Goal: Task Accomplishment & Management: Use online tool/utility

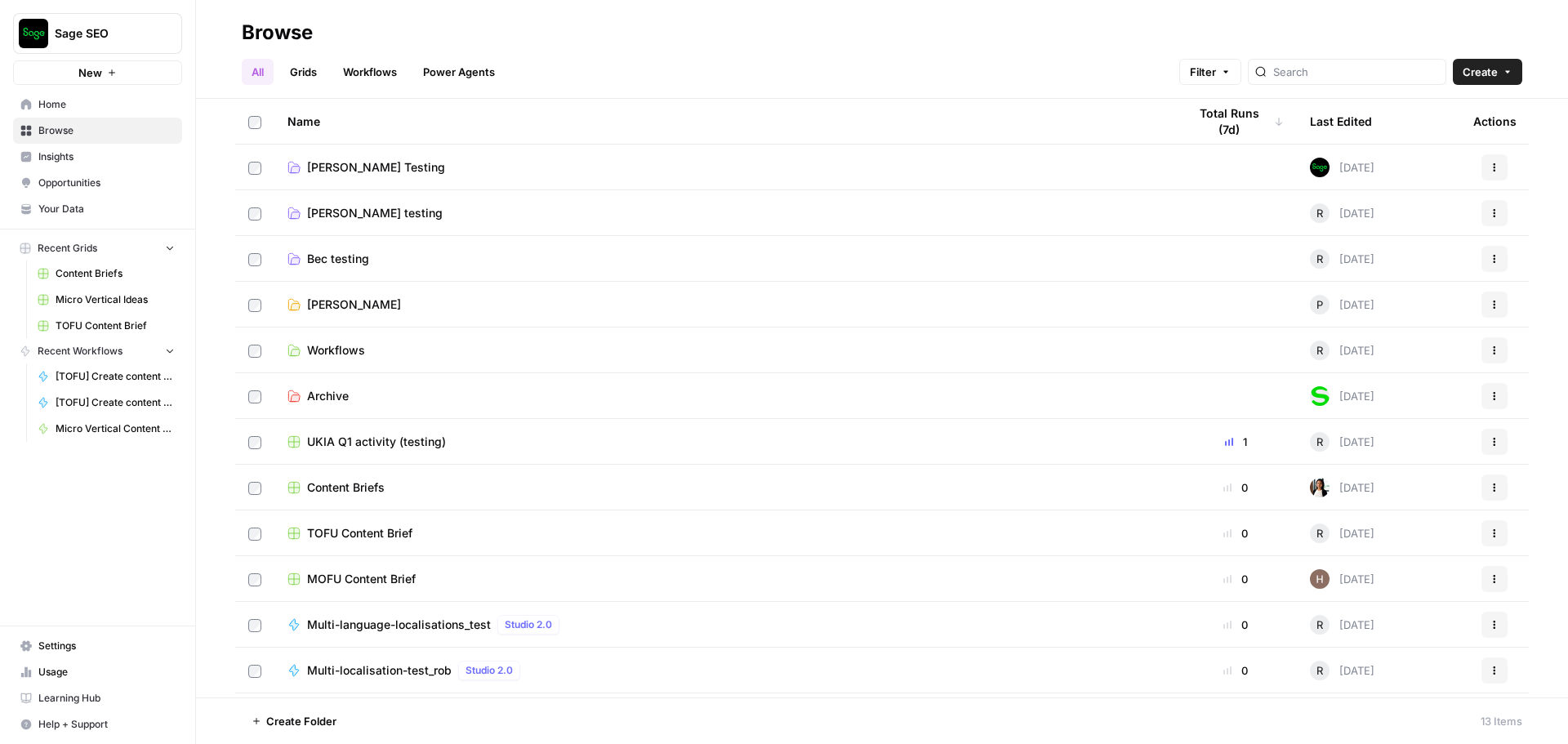
click at [342, 345] on span "Workflows" at bounding box center [336, 350] width 58 height 17
click at [358, 83] on link "Workflows" at bounding box center [370, 72] width 74 height 26
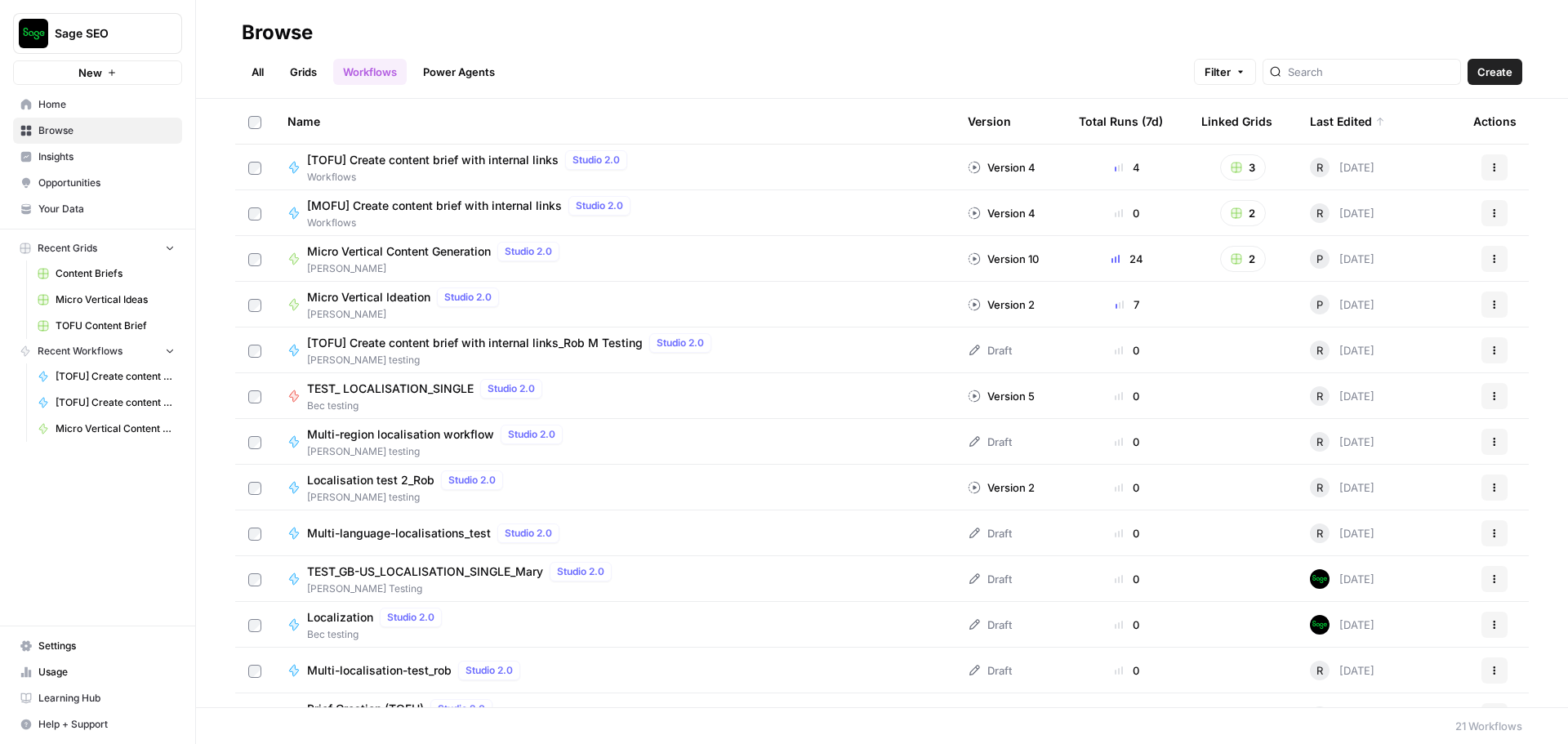
click at [417, 250] on span "Micro Vertical Content Generation" at bounding box center [398, 251] width 184 height 17
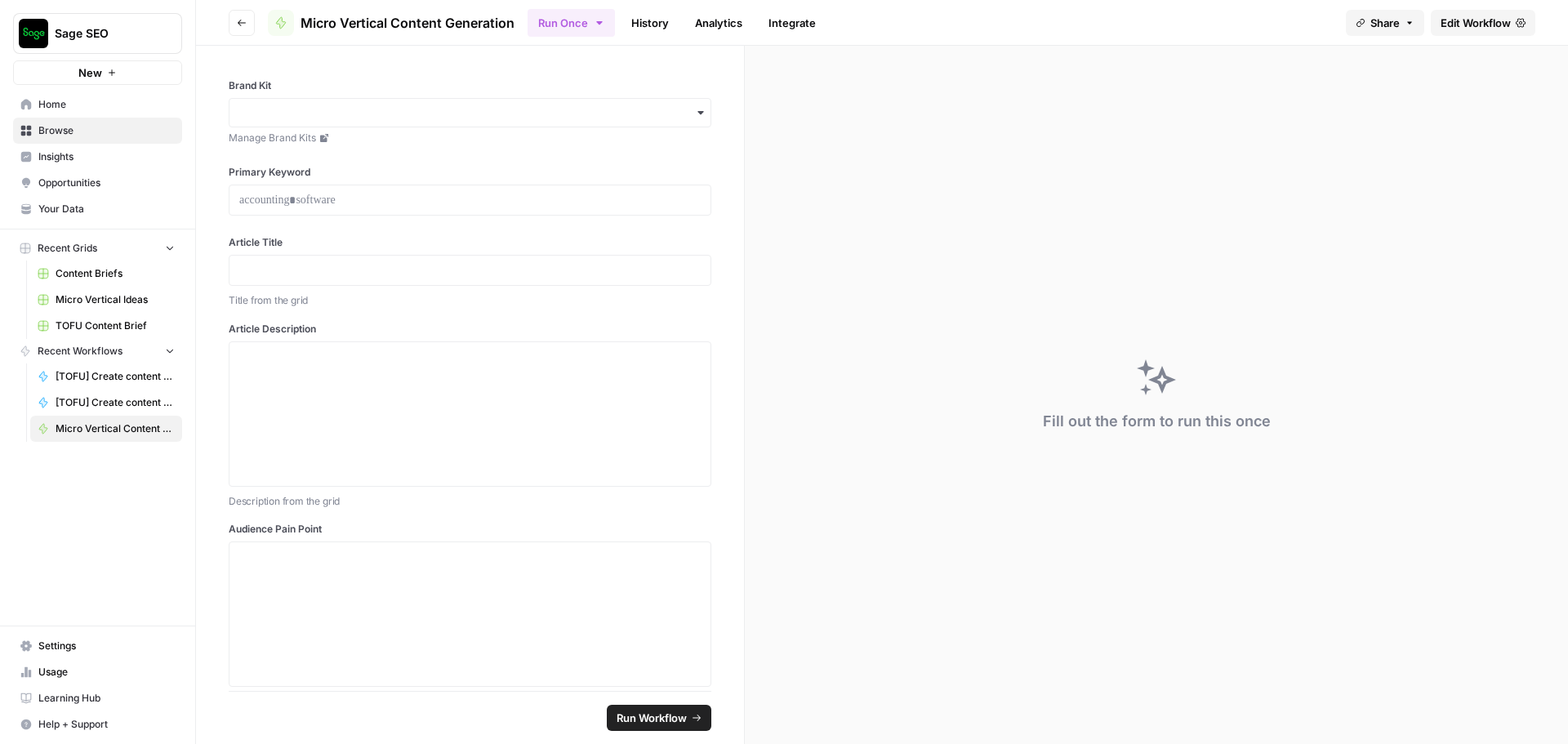
click at [334, 21] on span "Micro Vertical Content Generation" at bounding box center [407, 22] width 214 height 19
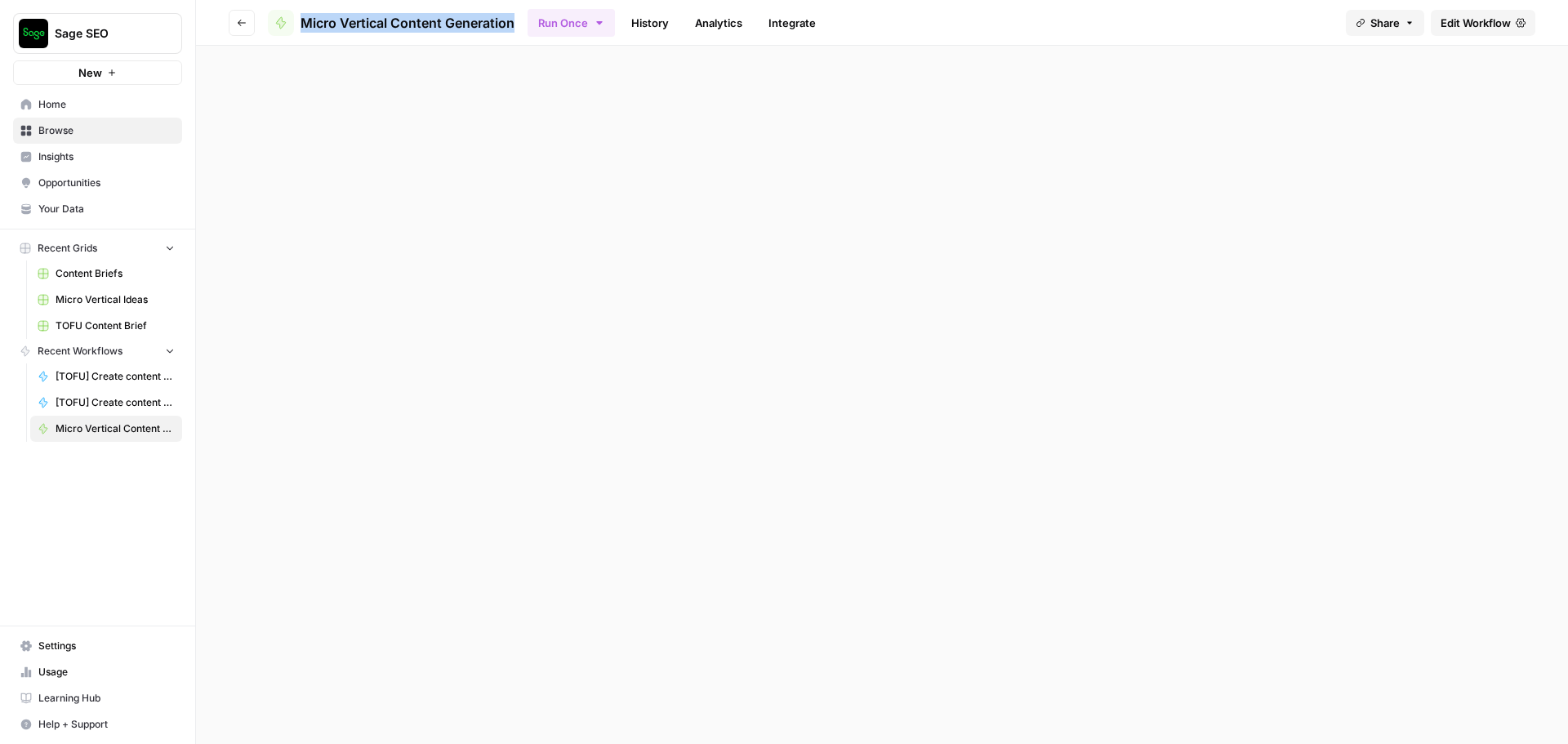
drag, startPoint x: 512, startPoint y: 23, endPoint x: 302, endPoint y: 23, distance: 210.0
click at [302, 23] on header "Go back Micro Vertical Content Generation Run Once History Analytics Integrate …" at bounding box center [882, 22] width 1372 height 45
copy span "Micro Vertical Content Generation"
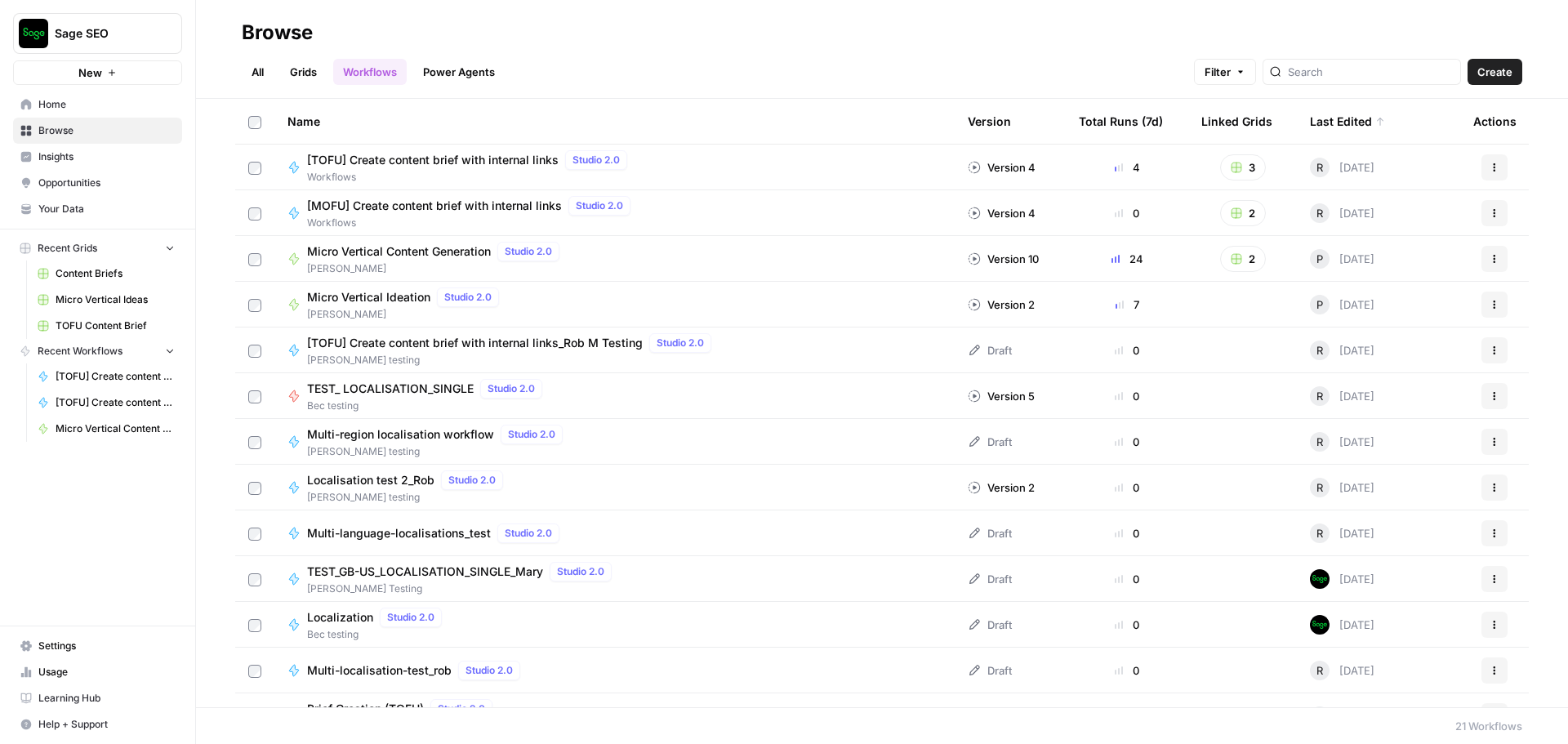
click at [378, 297] on span "Micro Vertical Ideation" at bounding box center [368, 298] width 123 height 17
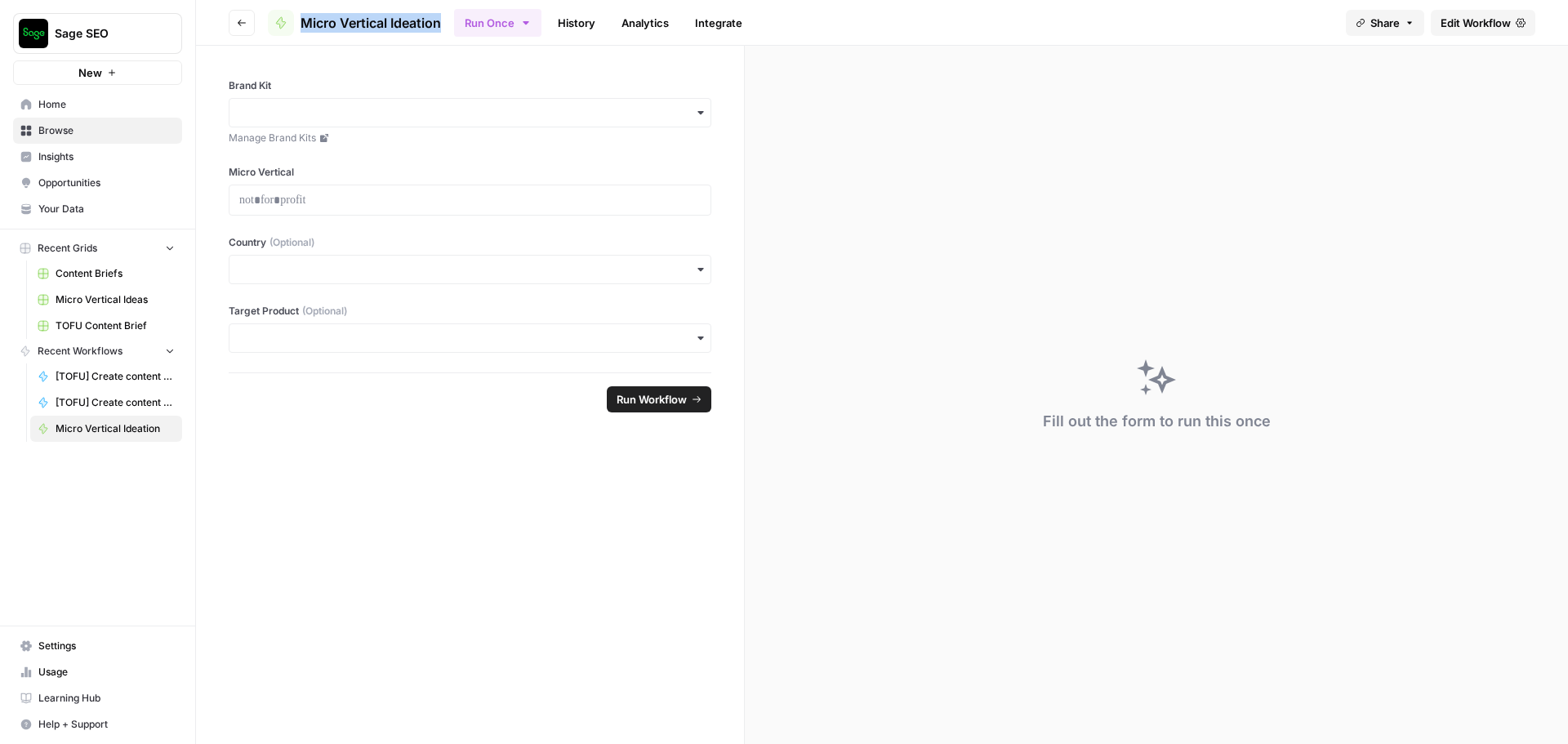
drag, startPoint x: 447, startPoint y: 28, endPoint x: 297, endPoint y: 31, distance: 150.0
click at [297, 31] on header "Go back Micro Vertical Ideation Run Once History Analytics Integrate Share Edit…" at bounding box center [882, 22] width 1372 height 45
copy span "Micro Vertical Ideation"
click at [1473, 22] on span "Edit Workflow" at bounding box center [1476, 23] width 70 height 17
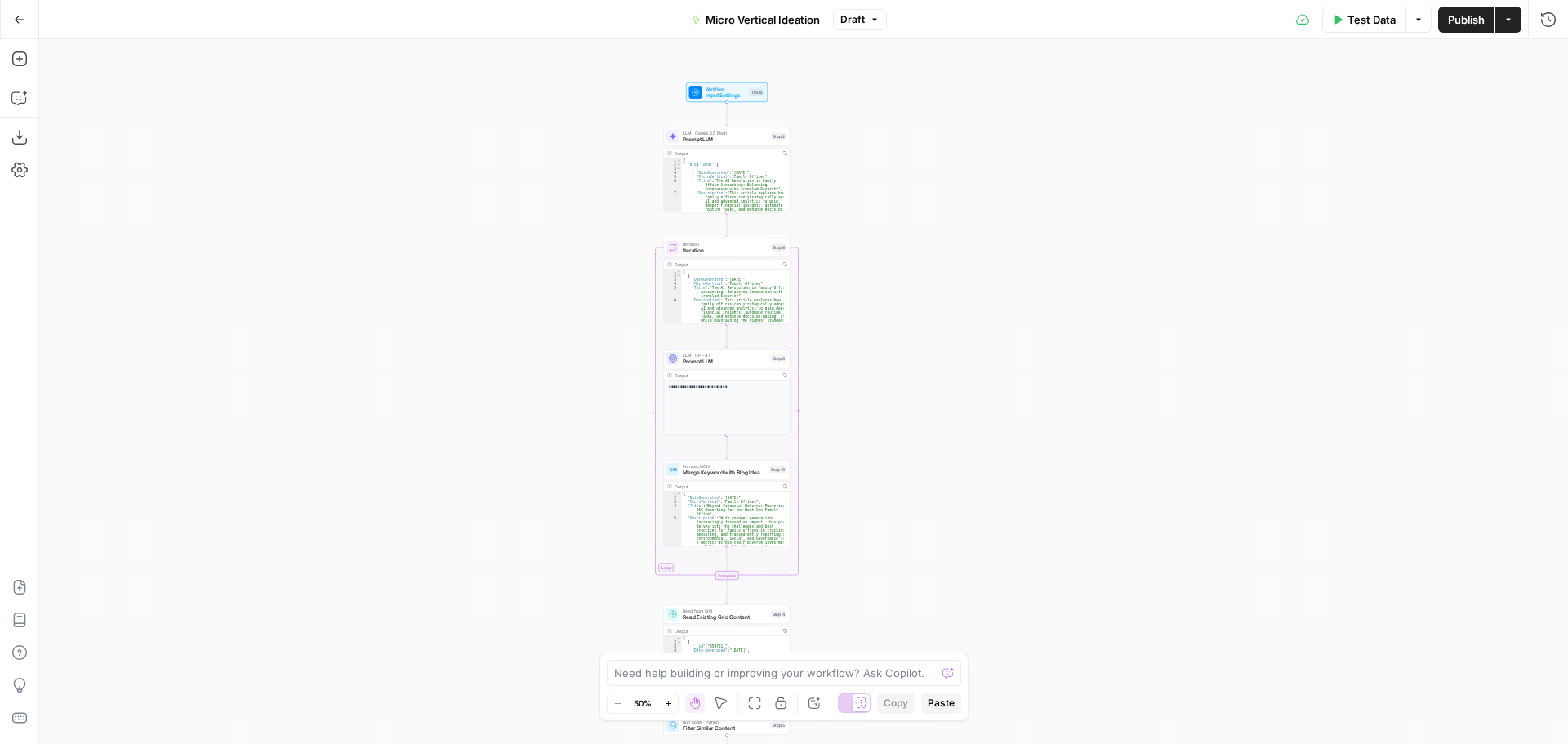
drag, startPoint x: 1070, startPoint y: 235, endPoint x: 961, endPoint y: 171, distance: 126.4
click at [961, 171] on div "Workflow Input Settings Inputs LLM · Gemini 2.5 Flash Prompt LLM Step 2 Output …" at bounding box center [803, 391] width 1529 height 704
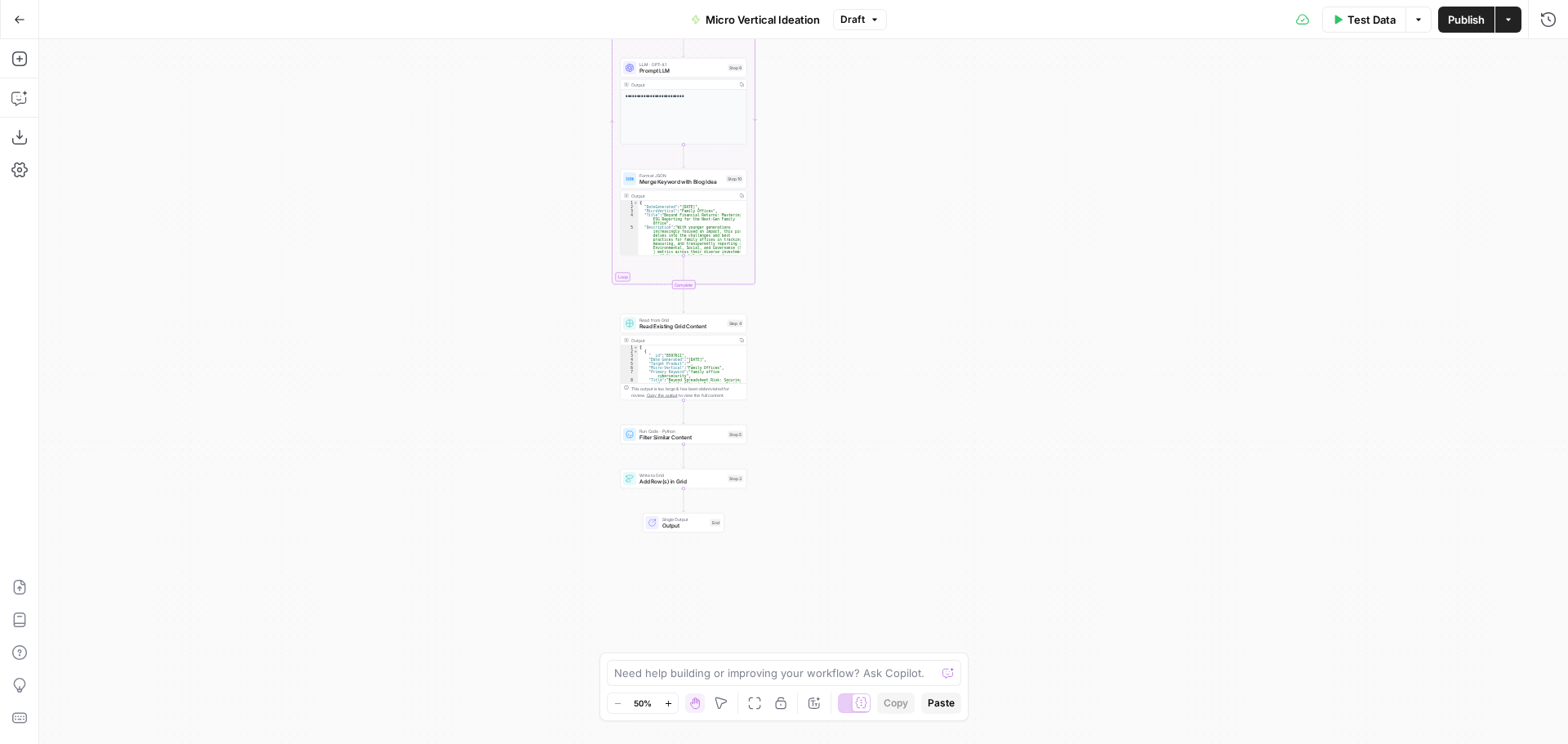
drag, startPoint x: 899, startPoint y: 396, endPoint x: 892, endPoint y: 270, distance: 126.2
click at [892, 270] on div "Workflow Input Settings Inputs LLM · Gemini 2.5 Flash Prompt LLM Step 2 Output …" at bounding box center [803, 391] width 1529 height 704
click at [799, 175] on div "Workflow Input Settings Inputs LLM · Gemini 2.5 Flash Prompt LLM Step 2 Output …" at bounding box center [803, 391] width 1529 height 704
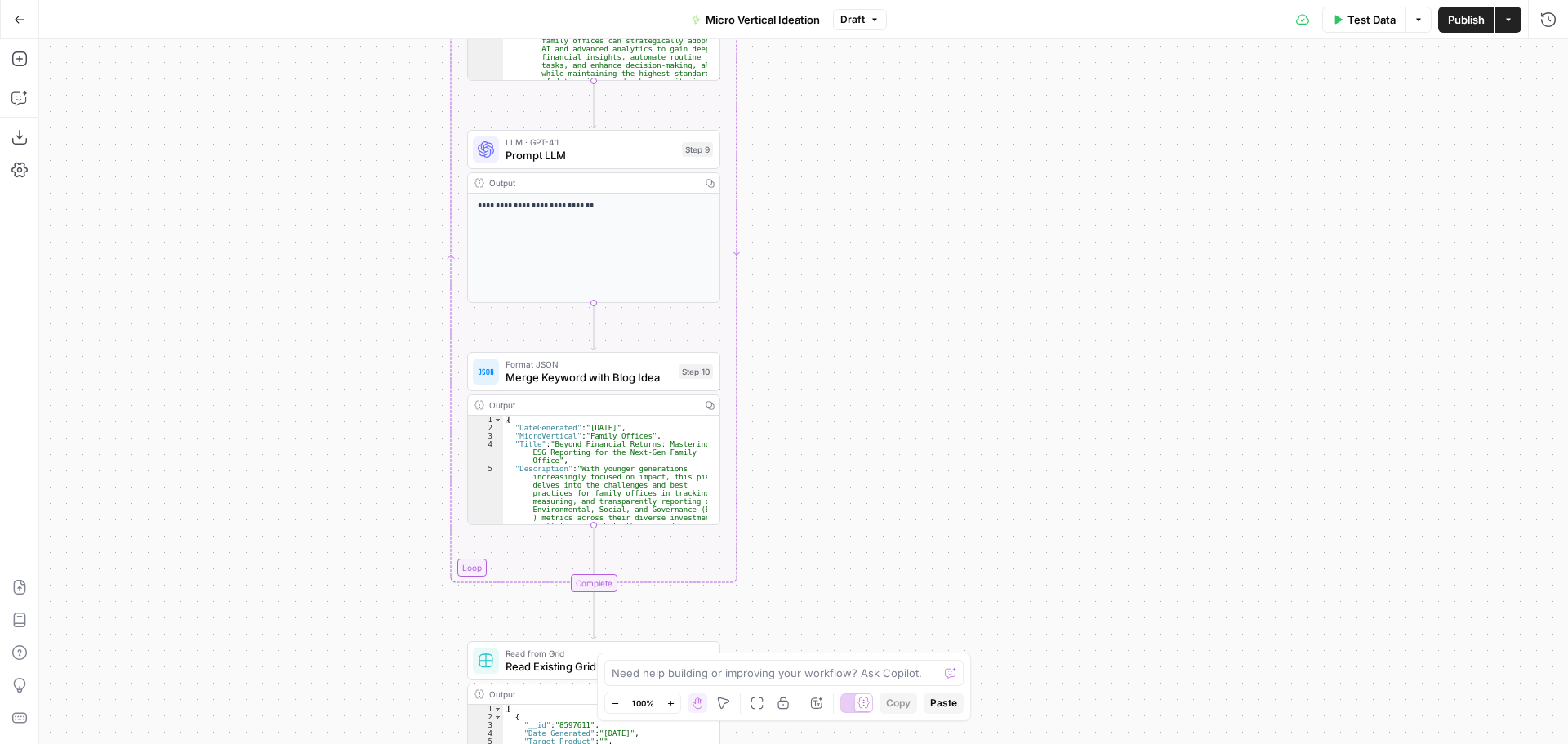
drag, startPoint x: 789, startPoint y: 148, endPoint x: 815, endPoint y: 337, distance: 190.8
click at [815, 337] on div "Workflow Input Settings Inputs LLM · Gemini 2.5 Flash Prompt LLM Step 2 Output …" at bounding box center [803, 391] width 1529 height 704
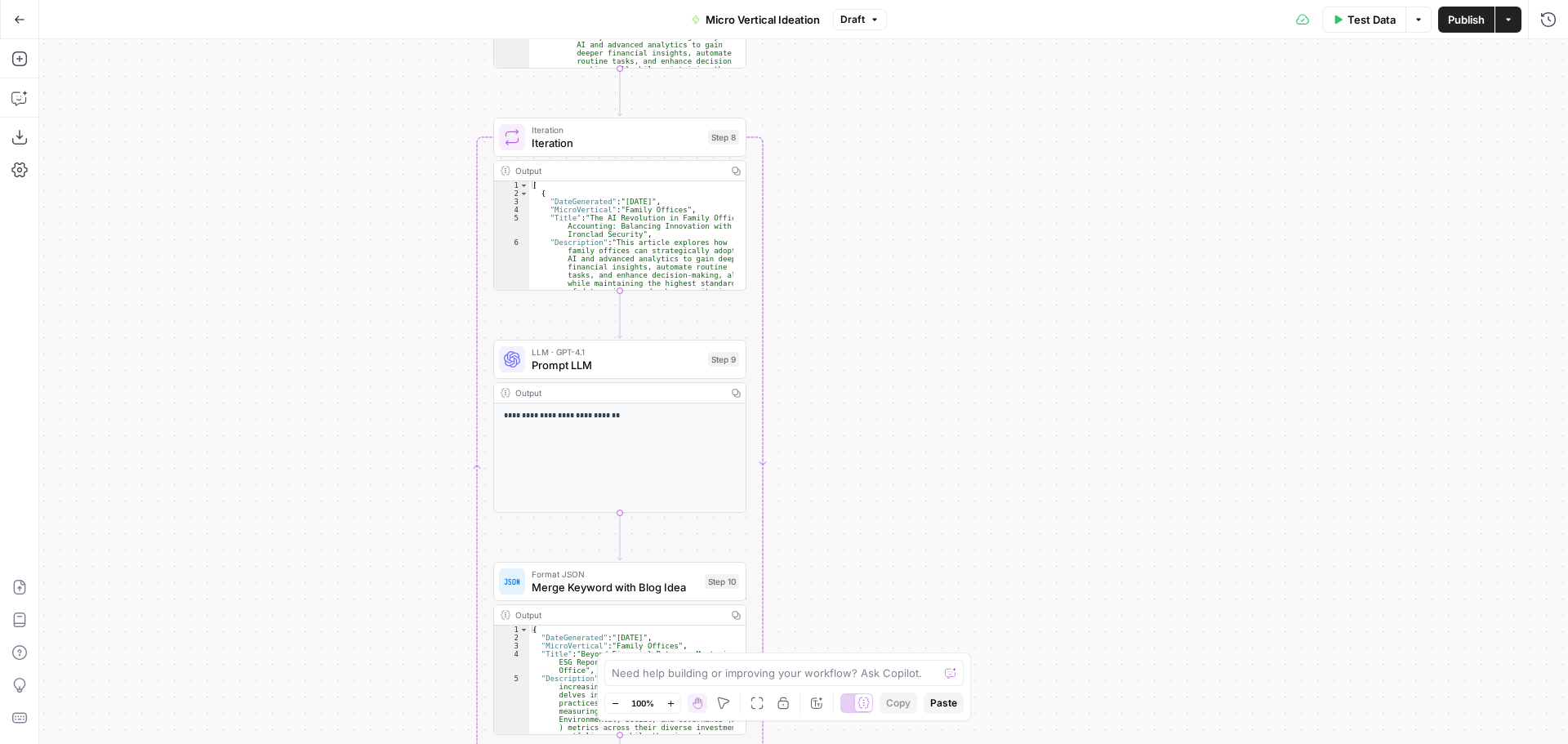
drag, startPoint x: 811, startPoint y: 202, endPoint x: 837, endPoint y: 411, distance: 210.6
click at [837, 411] on div "Workflow Input Settings Inputs LLM · Gemini 2.5 Flash Prompt LLM Step 2 Output …" at bounding box center [803, 391] width 1529 height 704
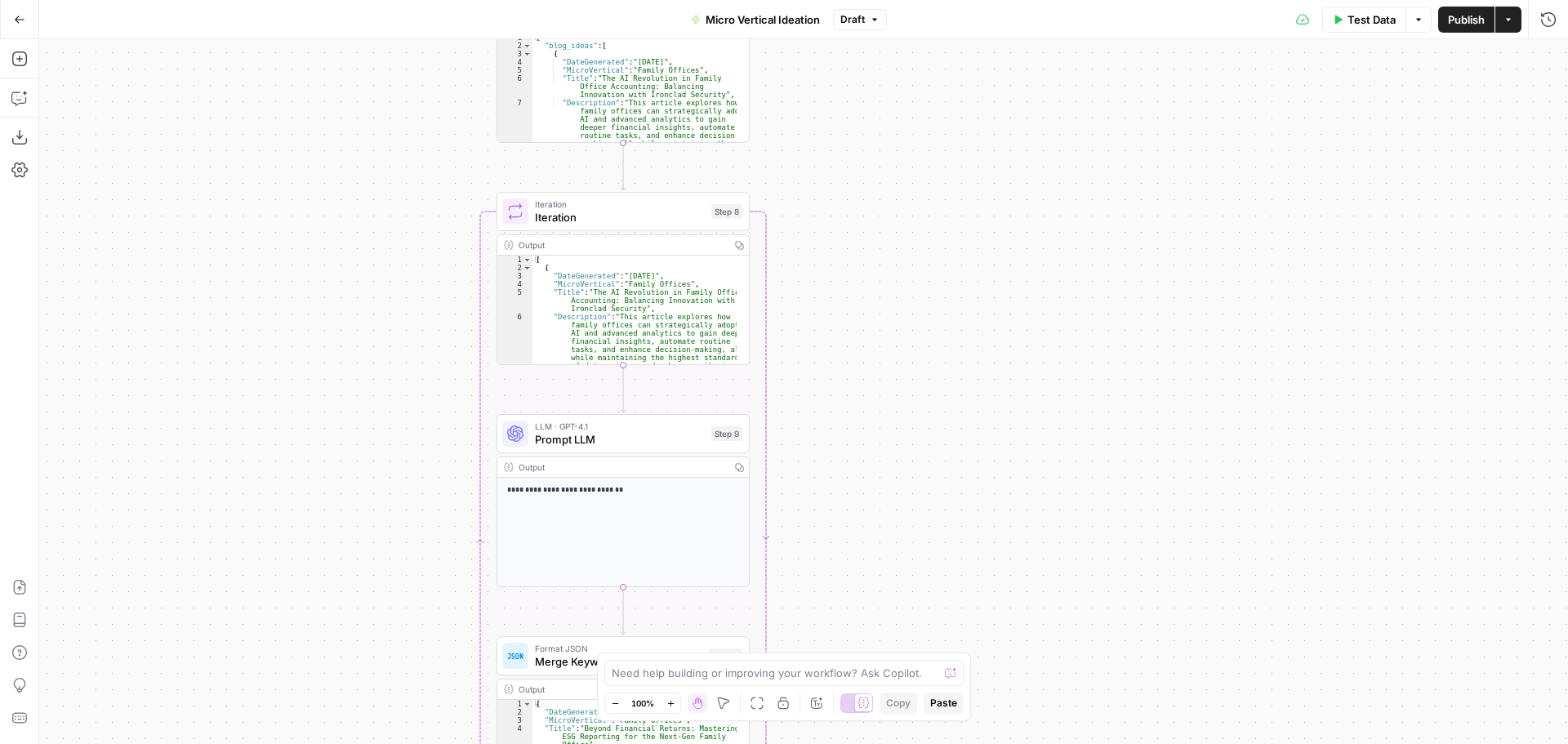
drag, startPoint x: 843, startPoint y: 247, endPoint x: 846, endPoint y: 321, distance: 74.1
click at [846, 321] on div "Workflow Input Settings Inputs LLM · Gemini 2.5 Flash Prompt LLM Step 2 Output …" at bounding box center [803, 391] width 1529 height 704
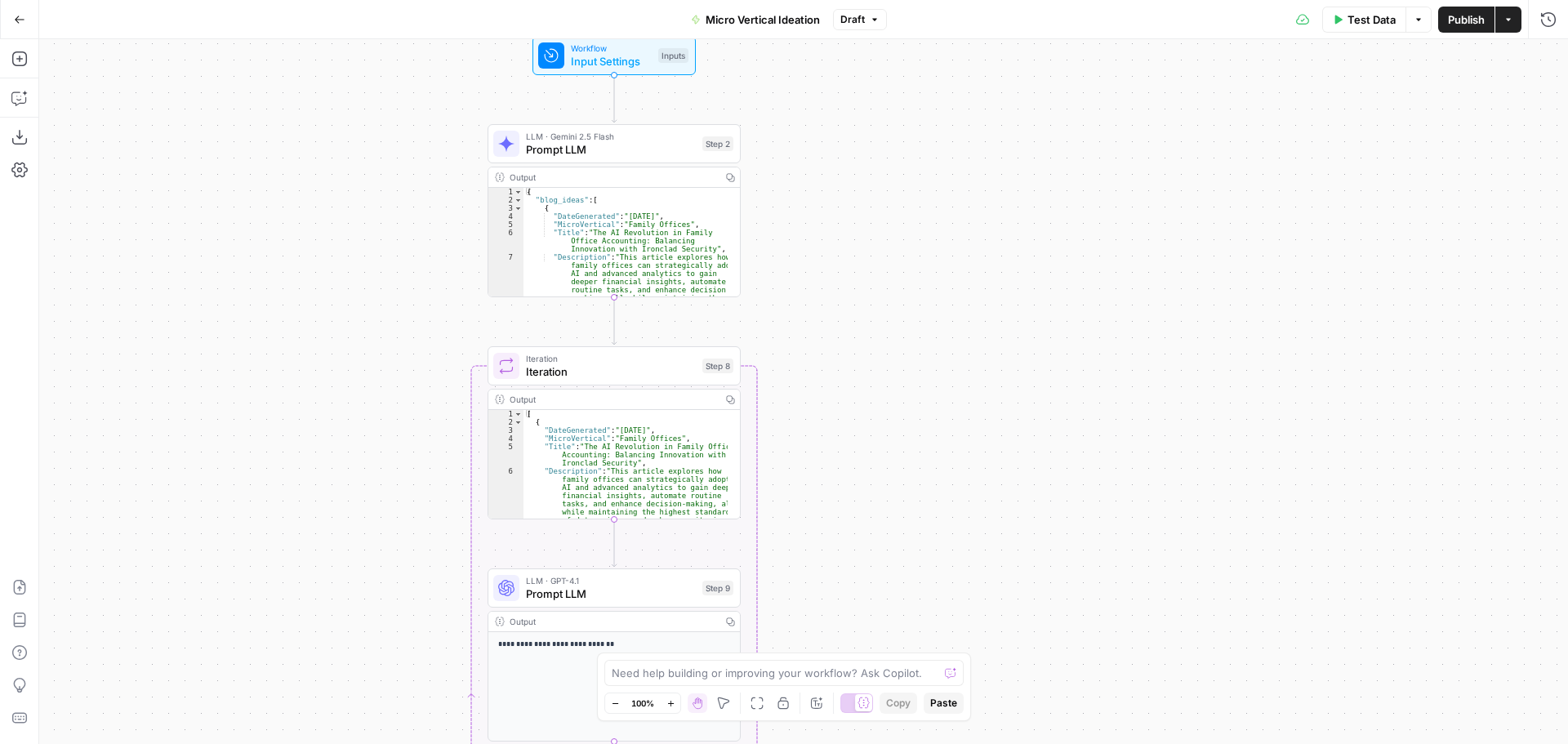
drag, startPoint x: 844, startPoint y: 262, endPoint x: 832, endPoint y: 422, distance: 160.4
click at [834, 433] on div "Workflow Input Settings Inputs LLM · Gemini 2.5 Flash Prompt LLM Step 2 Output …" at bounding box center [803, 391] width 1529 height 704
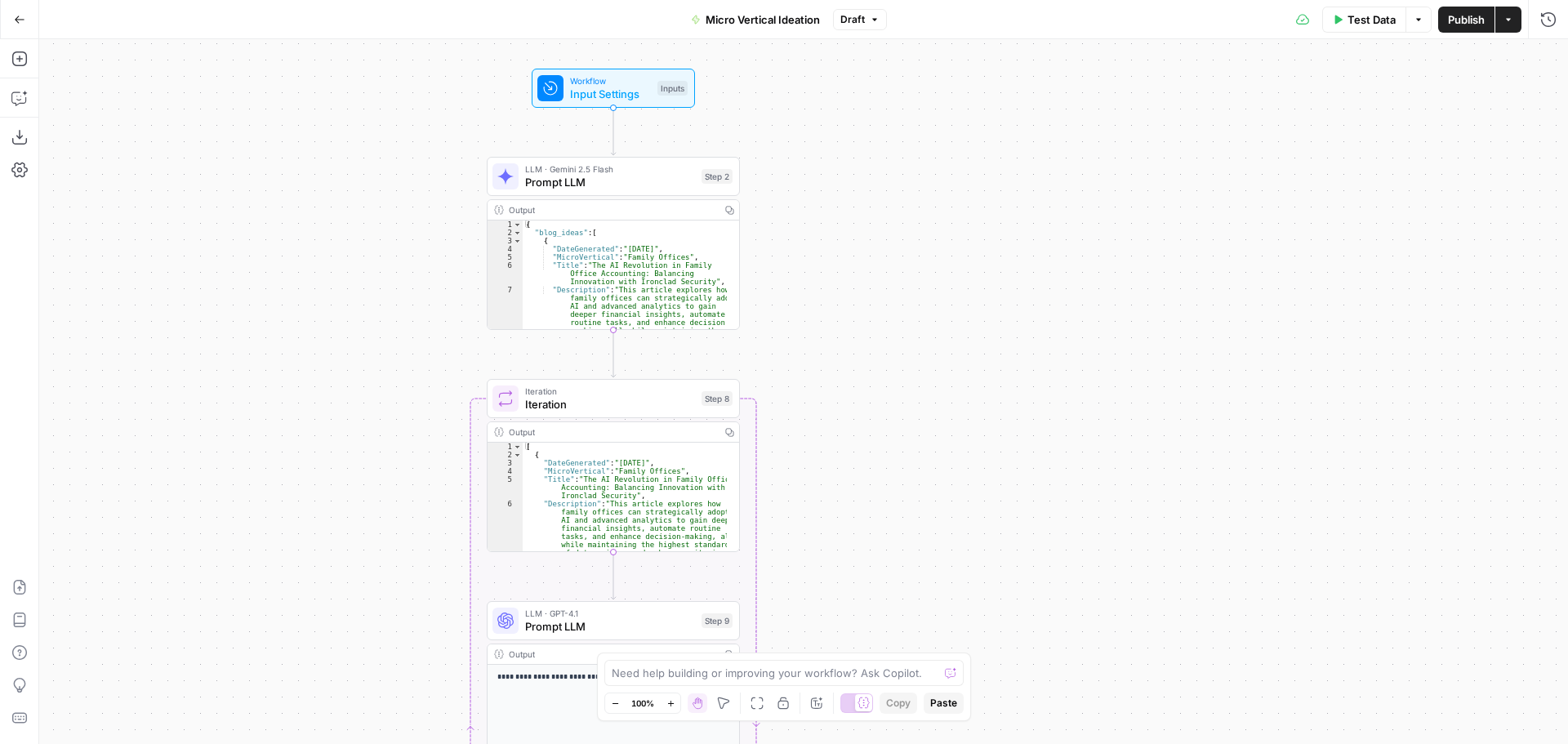
drag, startPoint x: 830, startPoint y: 311, endPoint x: 832, endPoint y: 407, distance: 96.0
click at [832, 407] on div "Workflow Input Settings Inputs LLM · Gemini 2.5 Flash Prompt LLM Step 2 Output …" at bounding box center [803, 391] width 1529 height 704
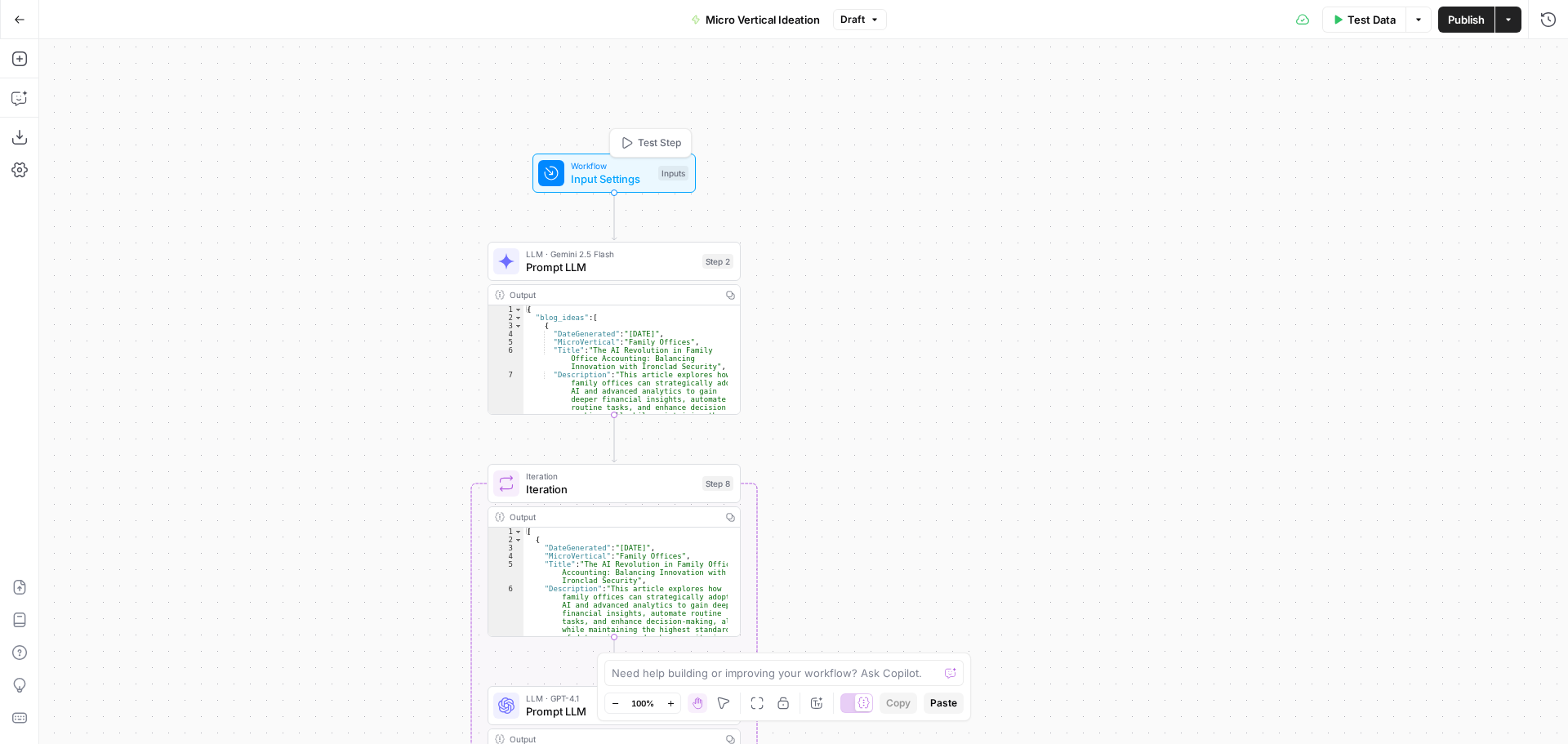
click at [606, 185] on span "Input Settings" at bounding box center [611, 179] width 80 height 17
click at [669, 262] on span "Prompt LLM" at bounding box center [611, 267] width 170 height 17
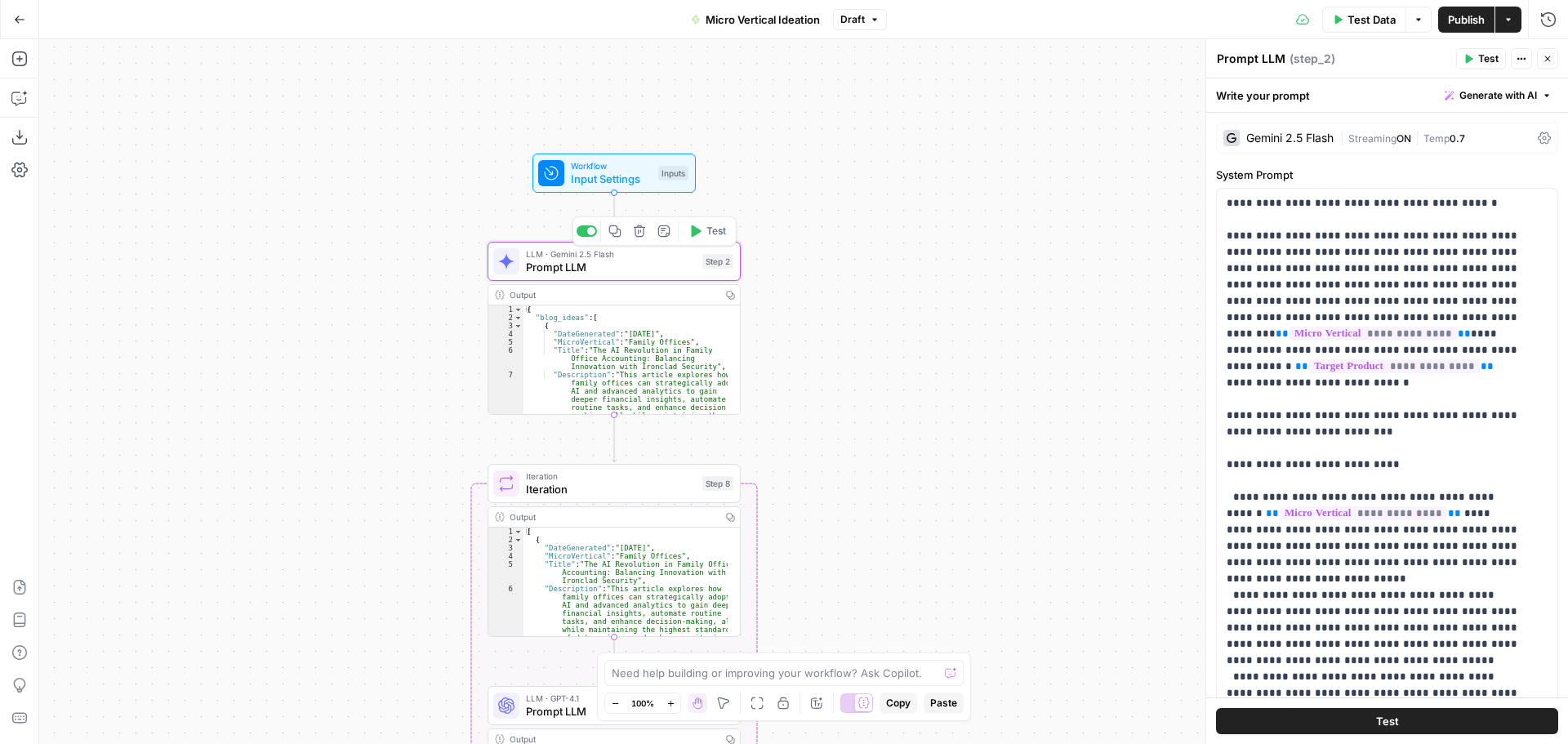
type textarea "Prompt LLM"
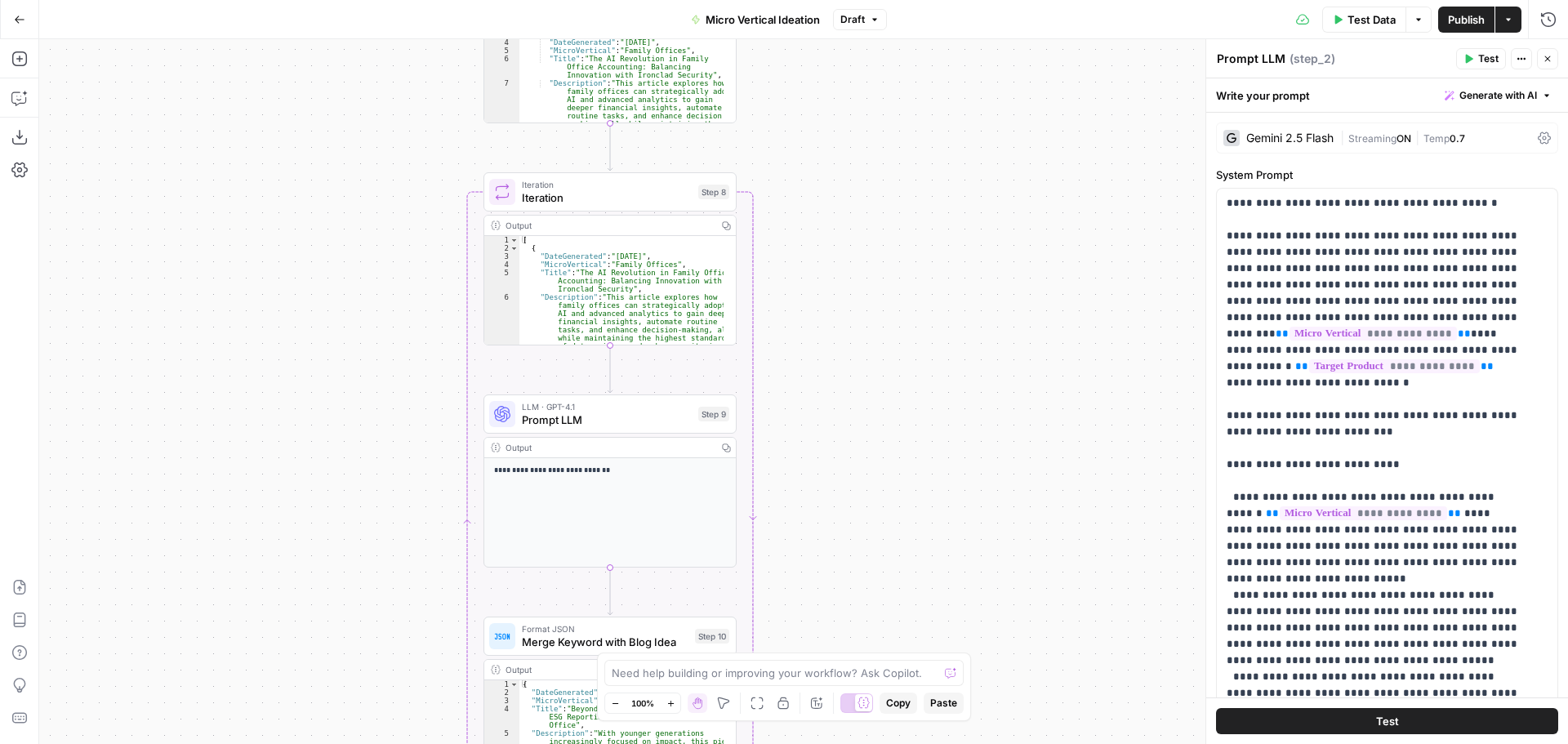
drag, startPoint x: 998, startPoint y: 423, endPoint x: 999, endPoint y: 210, distance: 213.0
click at [998, 181] on div "Workflow Input Settings Inputs LLM · Gemini 2.5 Flash Prompt LLM Step 2 Output …" at bounding box center [803, 391] width 1529 height 704
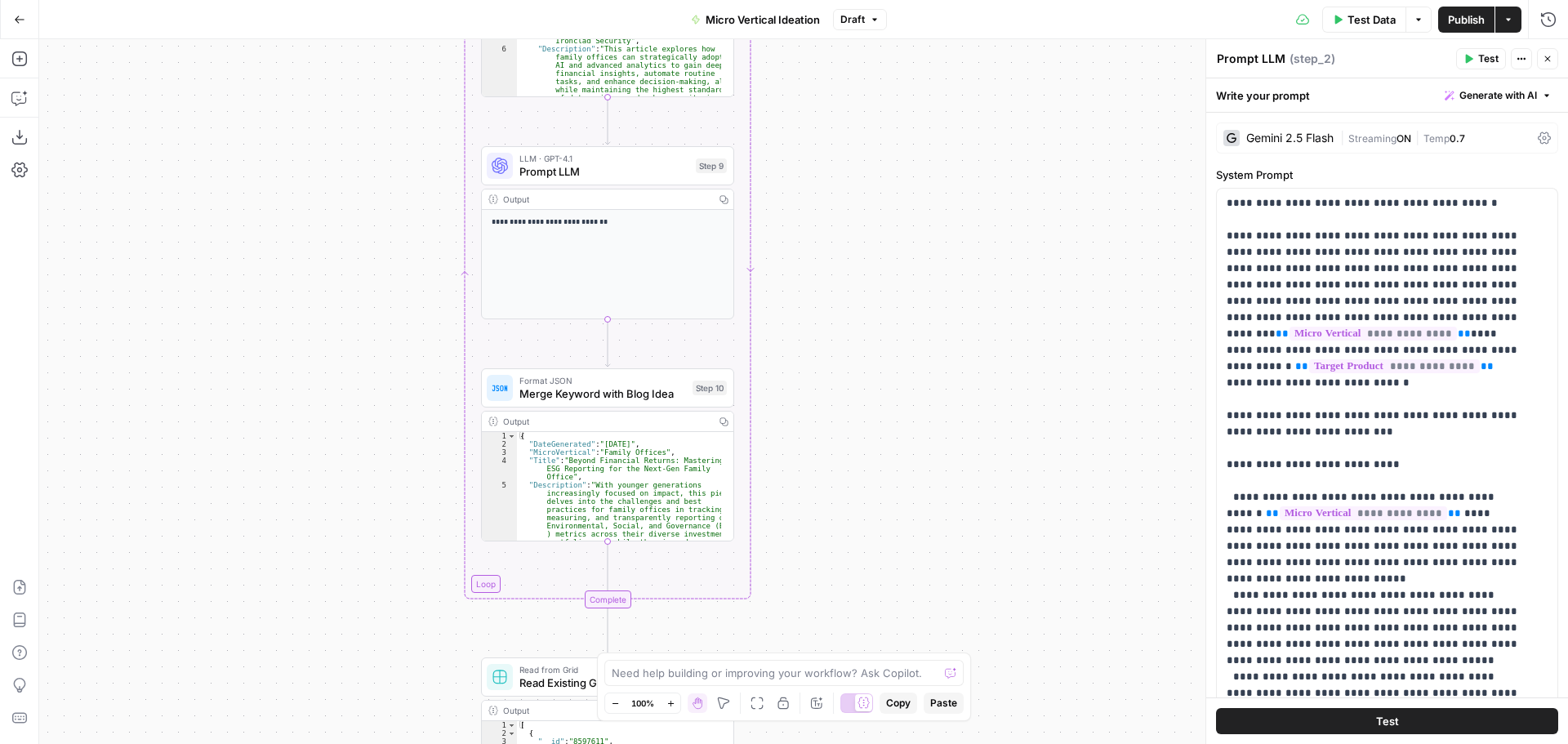
drag, startPoint x: 915, startPoint y: 323, endPoint x: 915, endPoint y: 252, distance: 71.0
click at [915, 252] on div "Workflow Input Settings Inputs LLM · Gemini 2.5 Flash Prompt LLM Step 2 Output …" at bounding box center [803, 391] width 1529 height 704
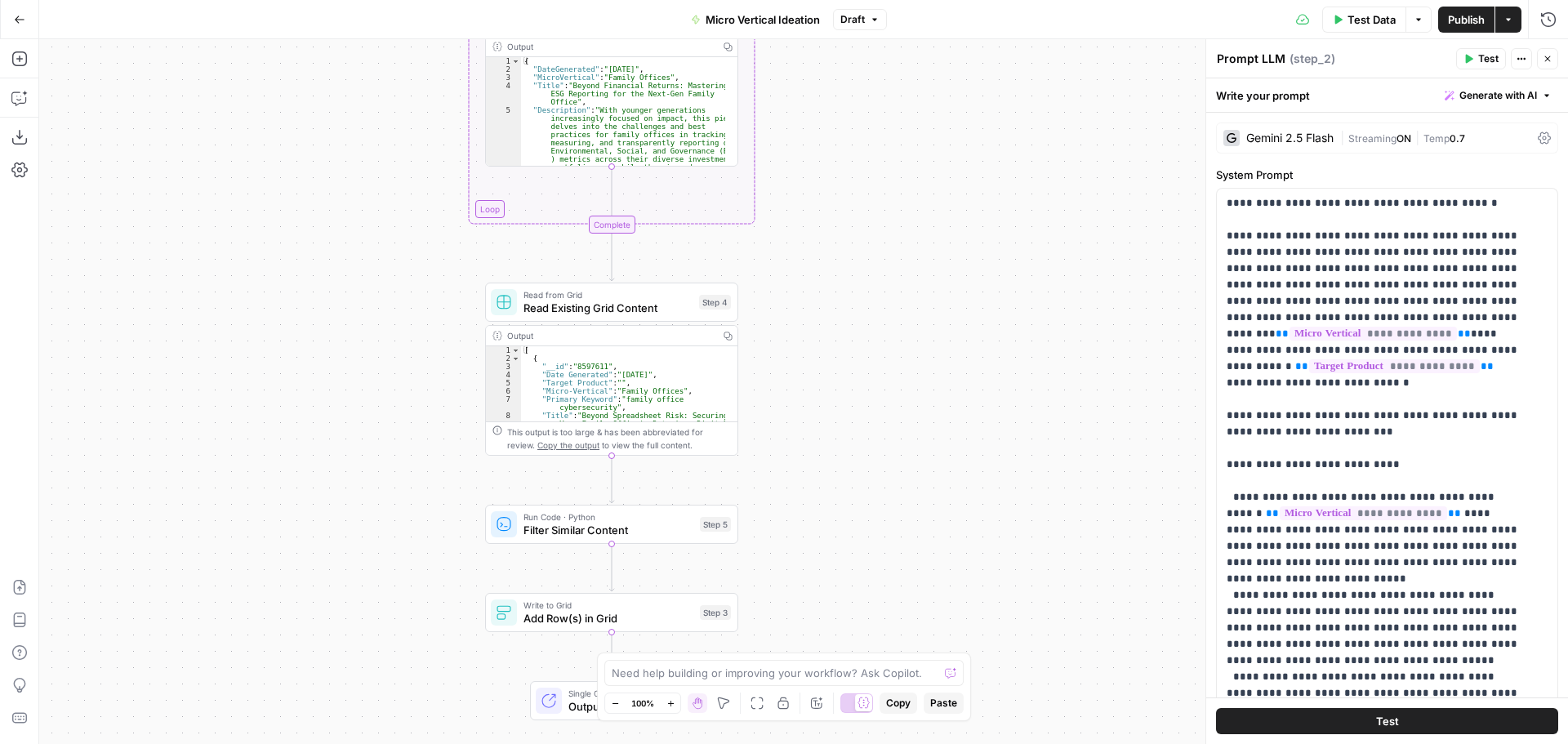
drag, startPoint x: 867, startPoint y: 641, endPoint x: 872, endPoint y: 335, distance: 306.0
click at [872, 335] on div "Workflow Input Settings Inputs LLM · Gemini 2.5 Flash Prompt LLM Step 2 Output …" at bounding box center [803, 391] width 1529 height 704
click at [32, 20] on button "Go Back" at bounding box center [19, 19] width 30 height 30
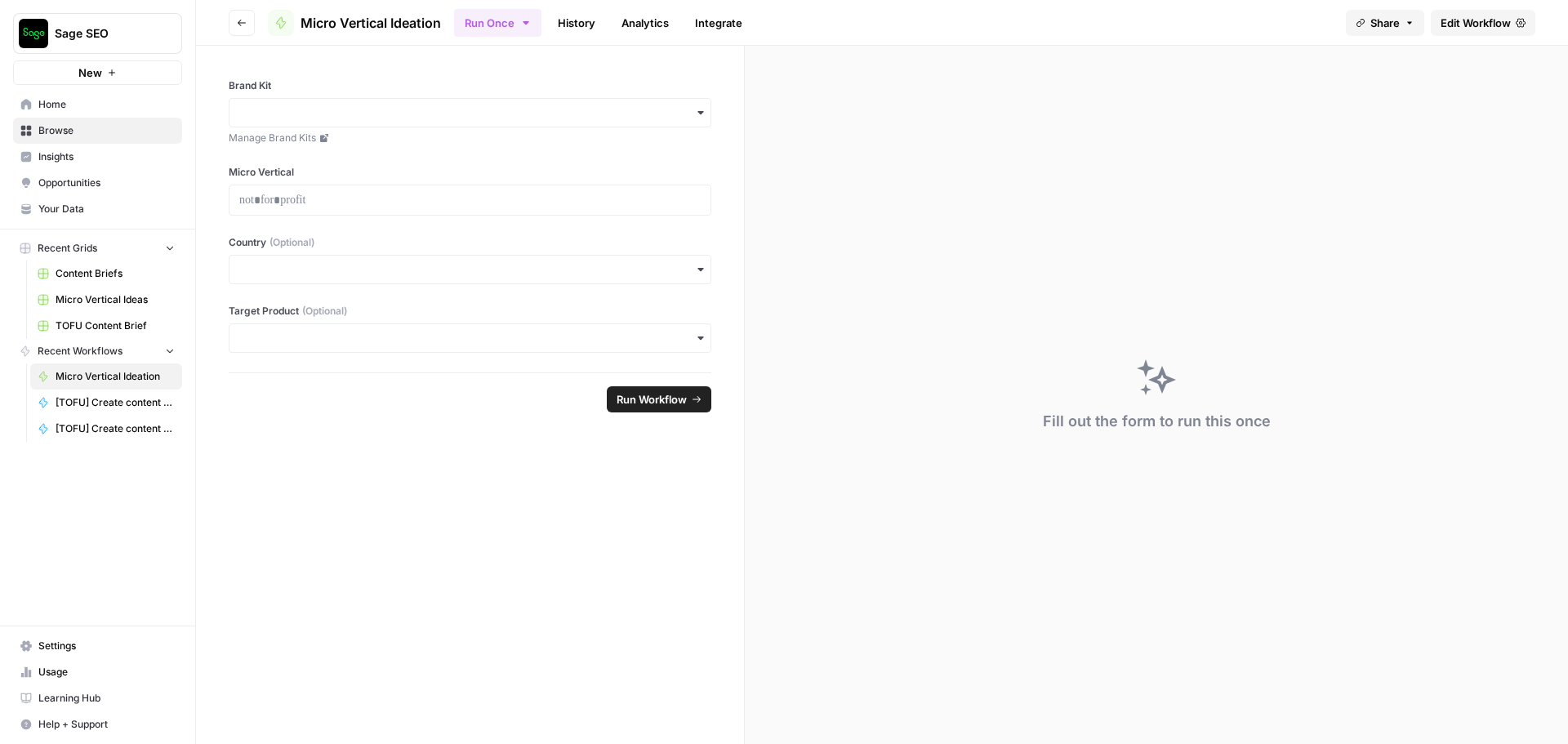
drag, startPoint x: 80, startPoint y: 668, endPoint x: 13, endPoint y: 636, distance: 74.2
click at [80, 668] on span "Usage" at bounding box center [107, 672] width 137 height 15
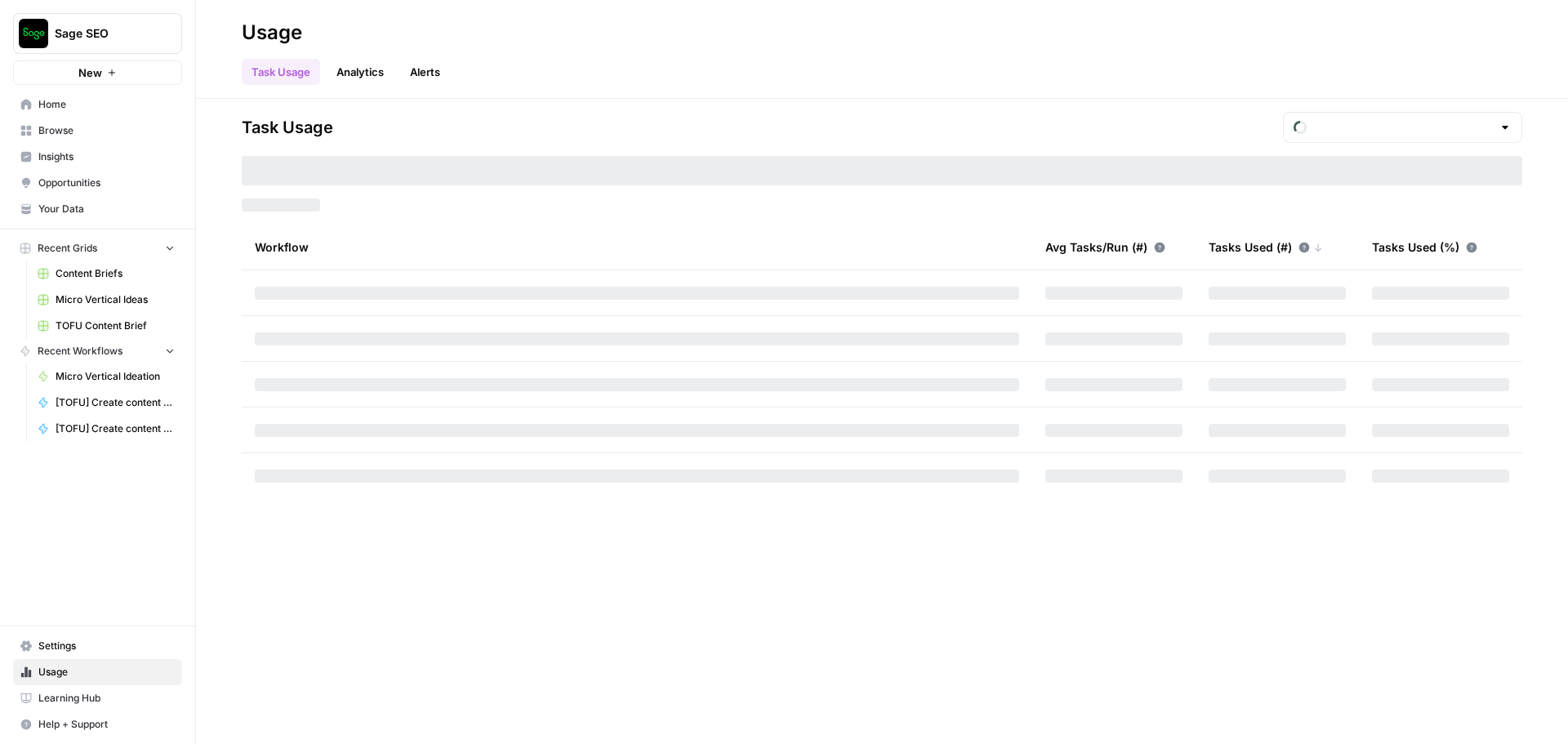
type input "October Tasks"
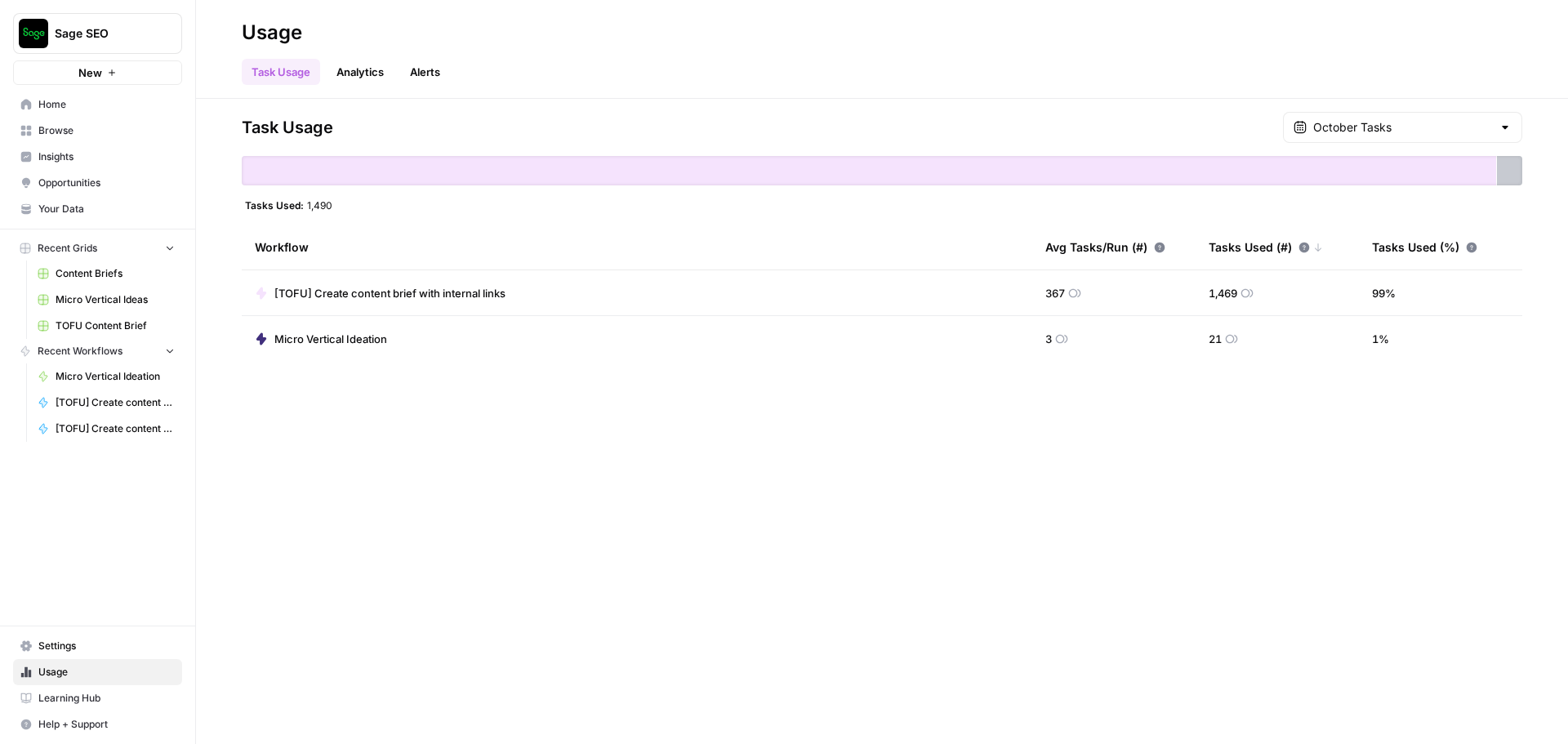
click at [1395, 135] on div "October Tasks" at bounding box center [1403, 128] width 239 height 31
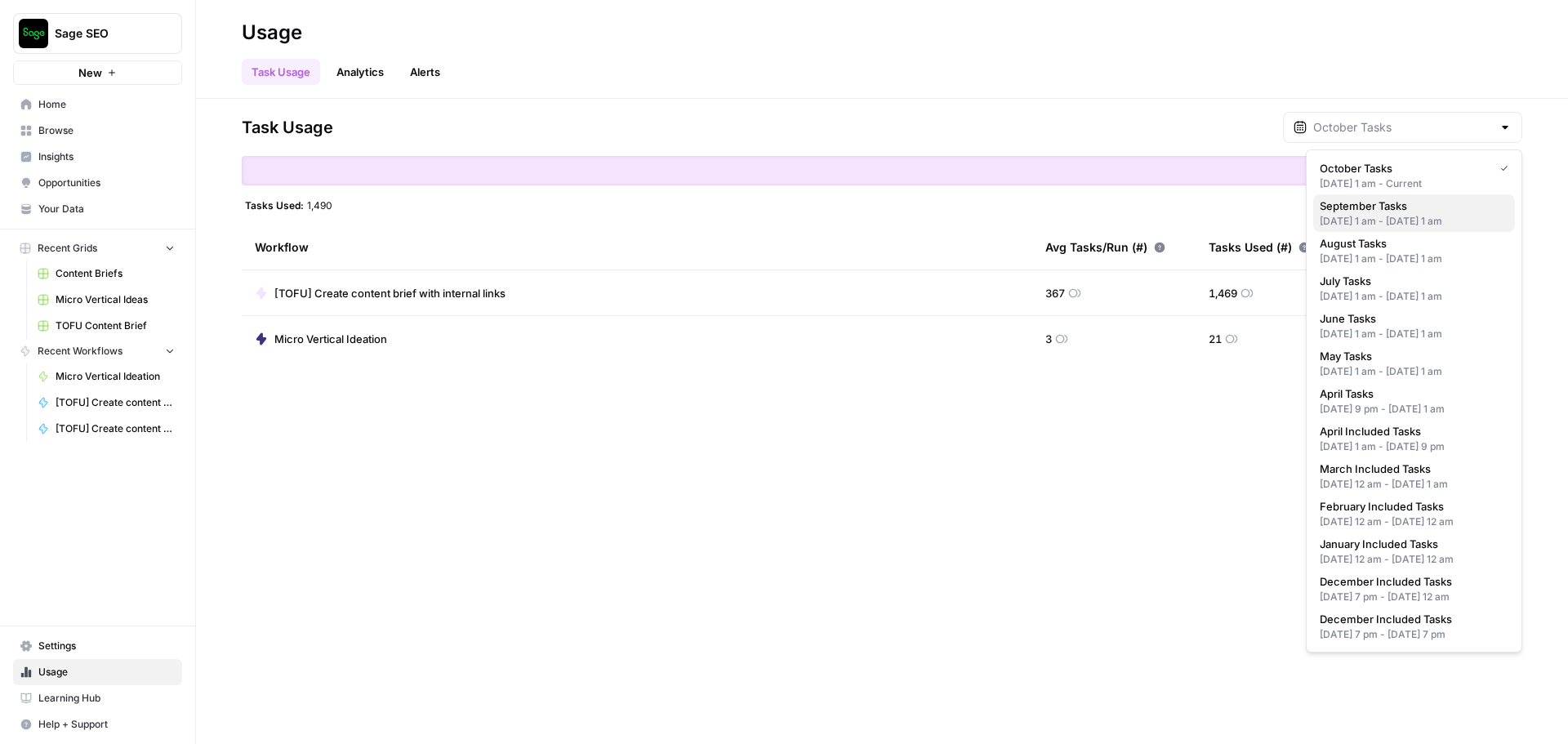
click at [1390, 212] on span "September Tasks" at bounding box center [1411, 206] width 182 height 17
type input "September Tasks"
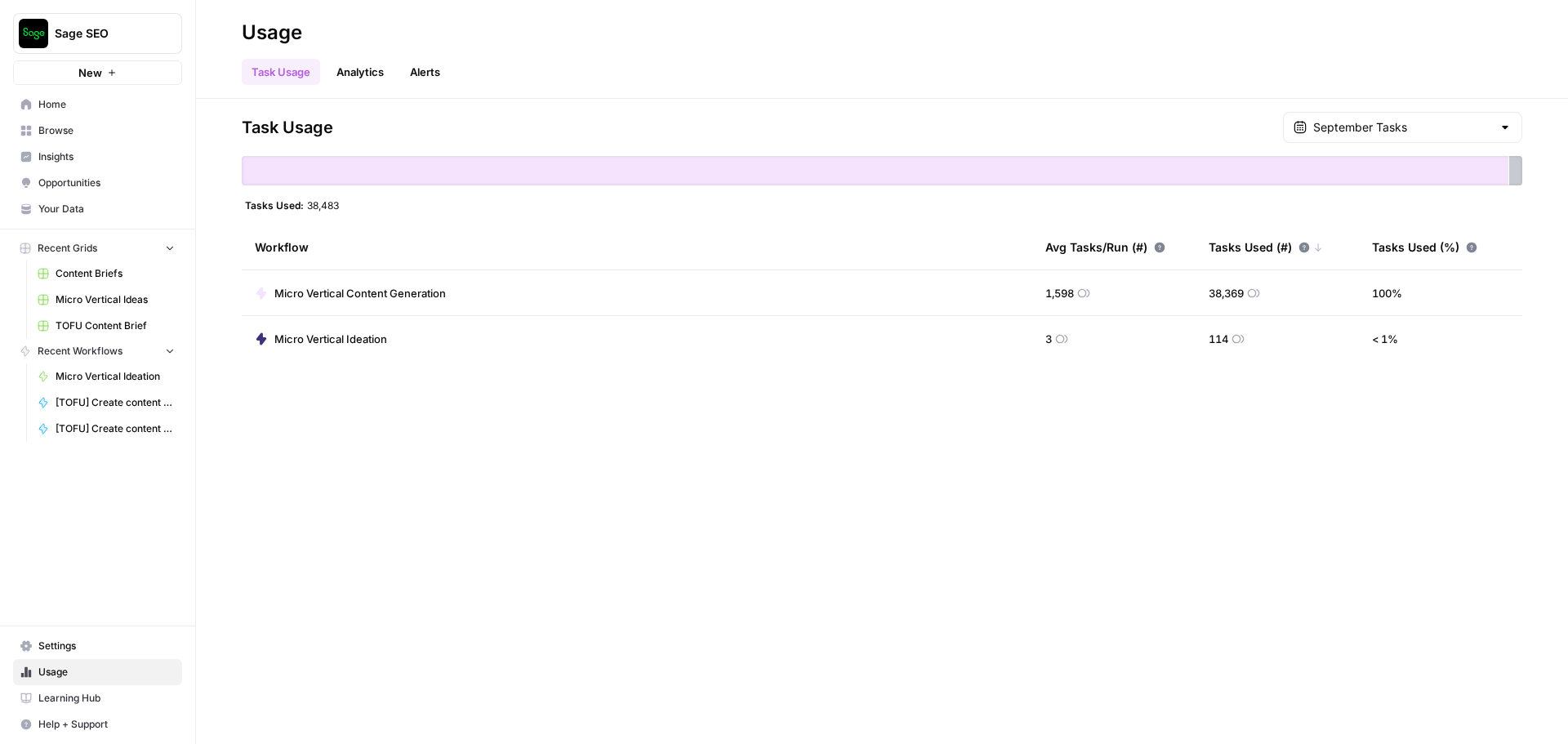
click at [1387, 138] on div "September Tasks" at bounding box center [1403, 128] width 239 height 31
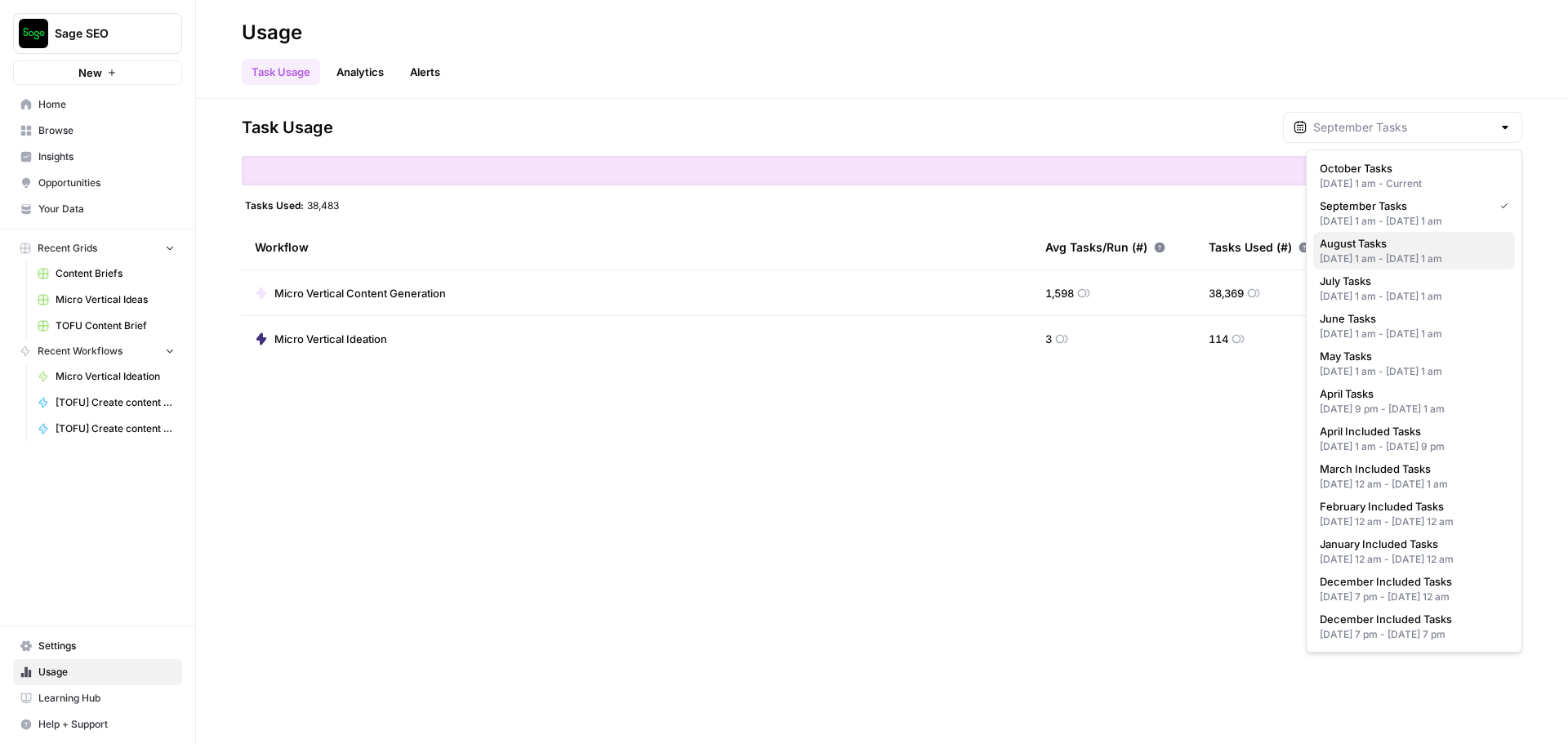
click at [1360, 258] on div "Aug 1, 2025 1 am - Sep 1, 2025 1 am" at bounding box center [1415, 259] width 189 height 15
type input "August Tasks"
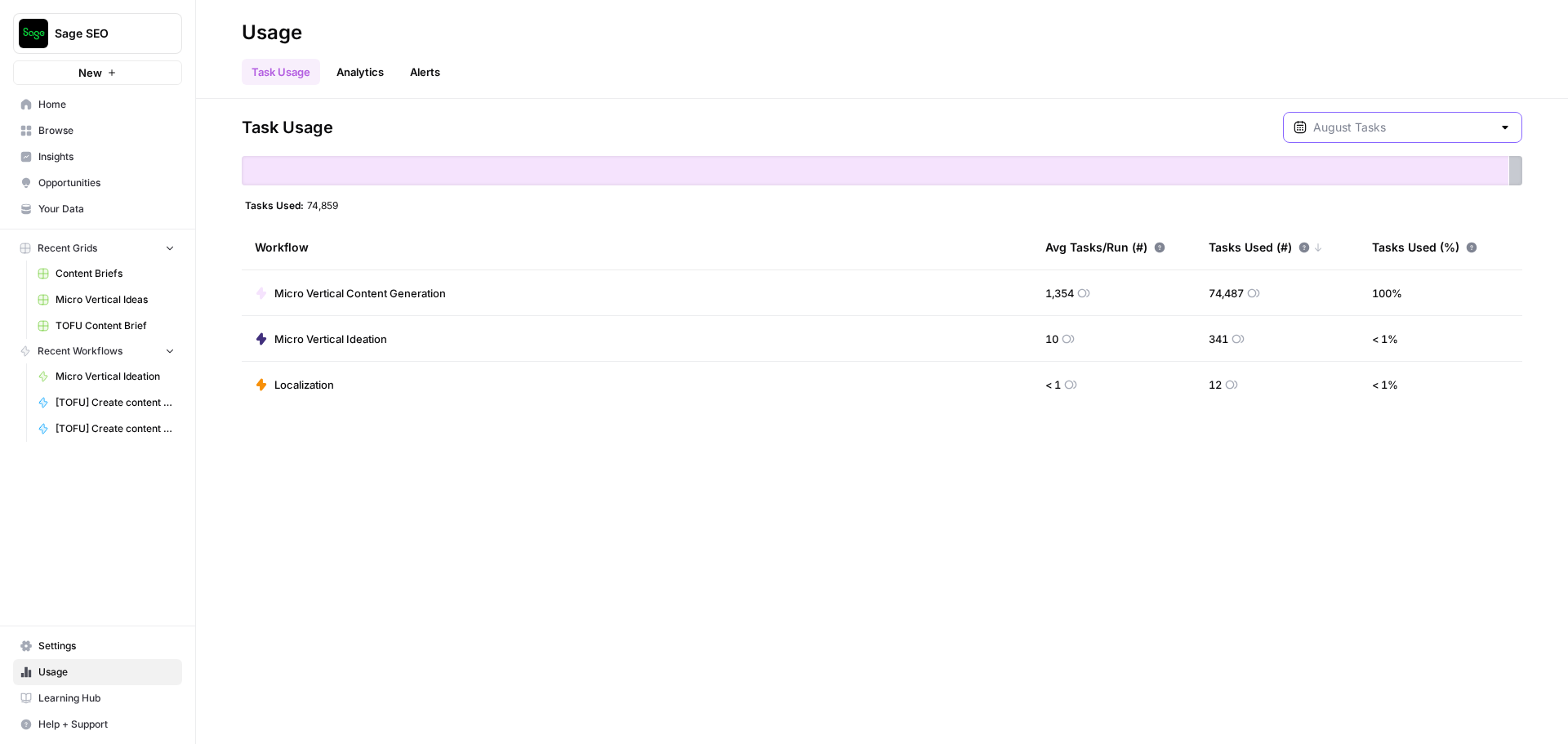
click at [1385, 131] on input "text" at bounding box center [1403, 128] width 178 height 17
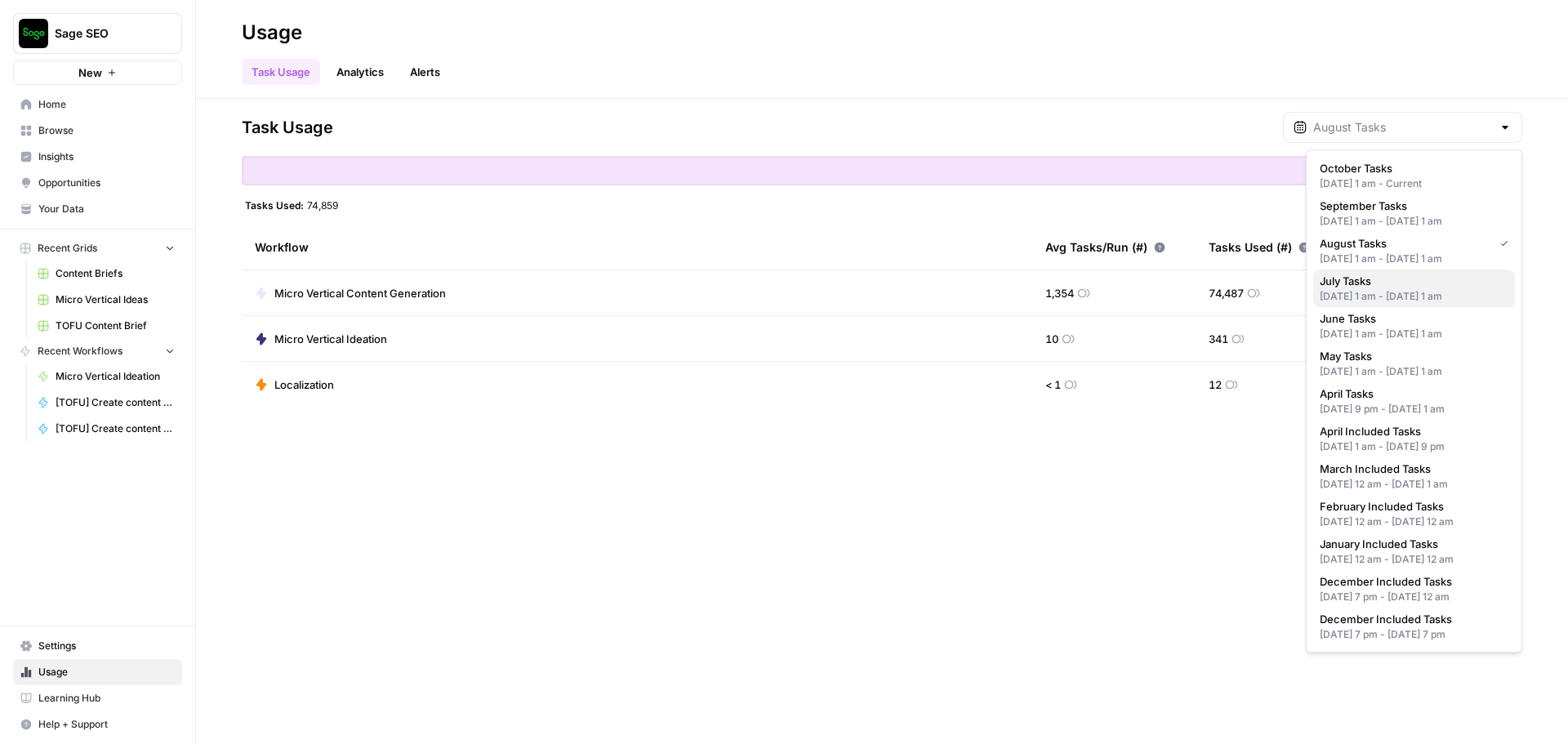
click at [1360, 304] on button "July Tasks Jul 1, 2025 1 am - Aug 1, 2025 1 am" at bounding box center [1415, 288] width 202 height 38
type input "July Tasks"
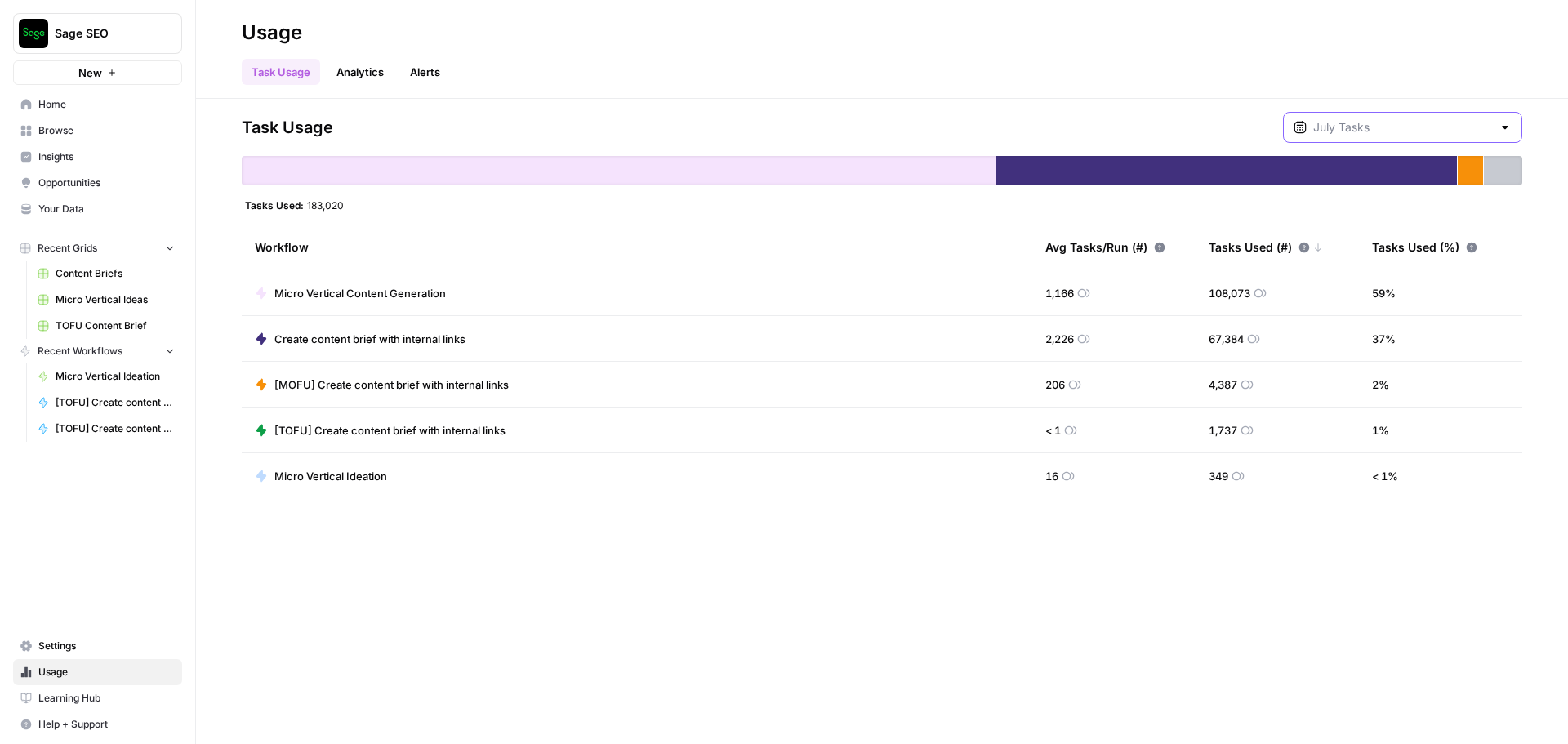
click at [1368, 121] on input "text" at bounding box center [1403, 128] width 178 height 17
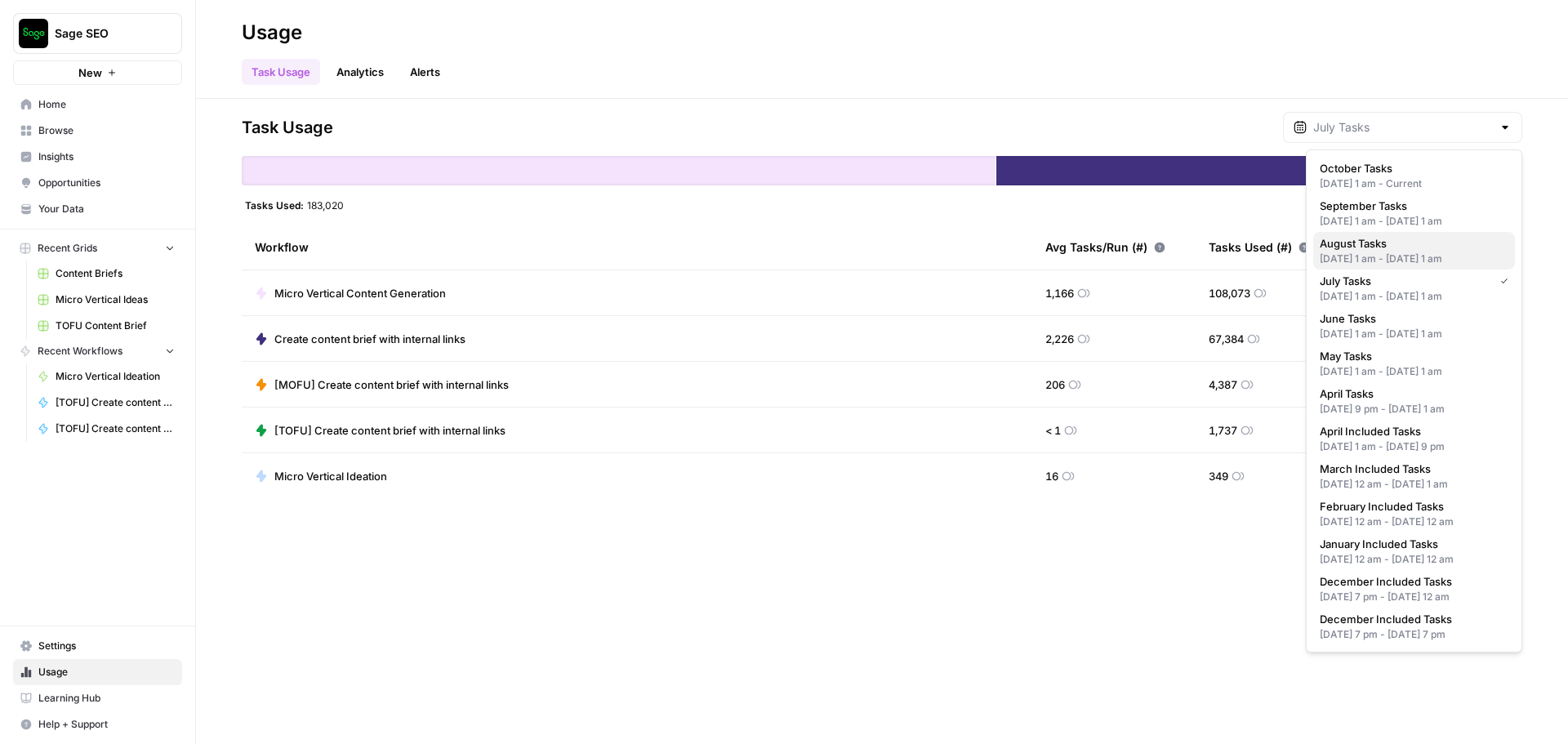
click at [1366, 251] on div "Aug 1, 2025 1 am - Sep 1, 2025 1 am" at bounding box center [1415, 259] width 189 height 15
type input "August Tasks"
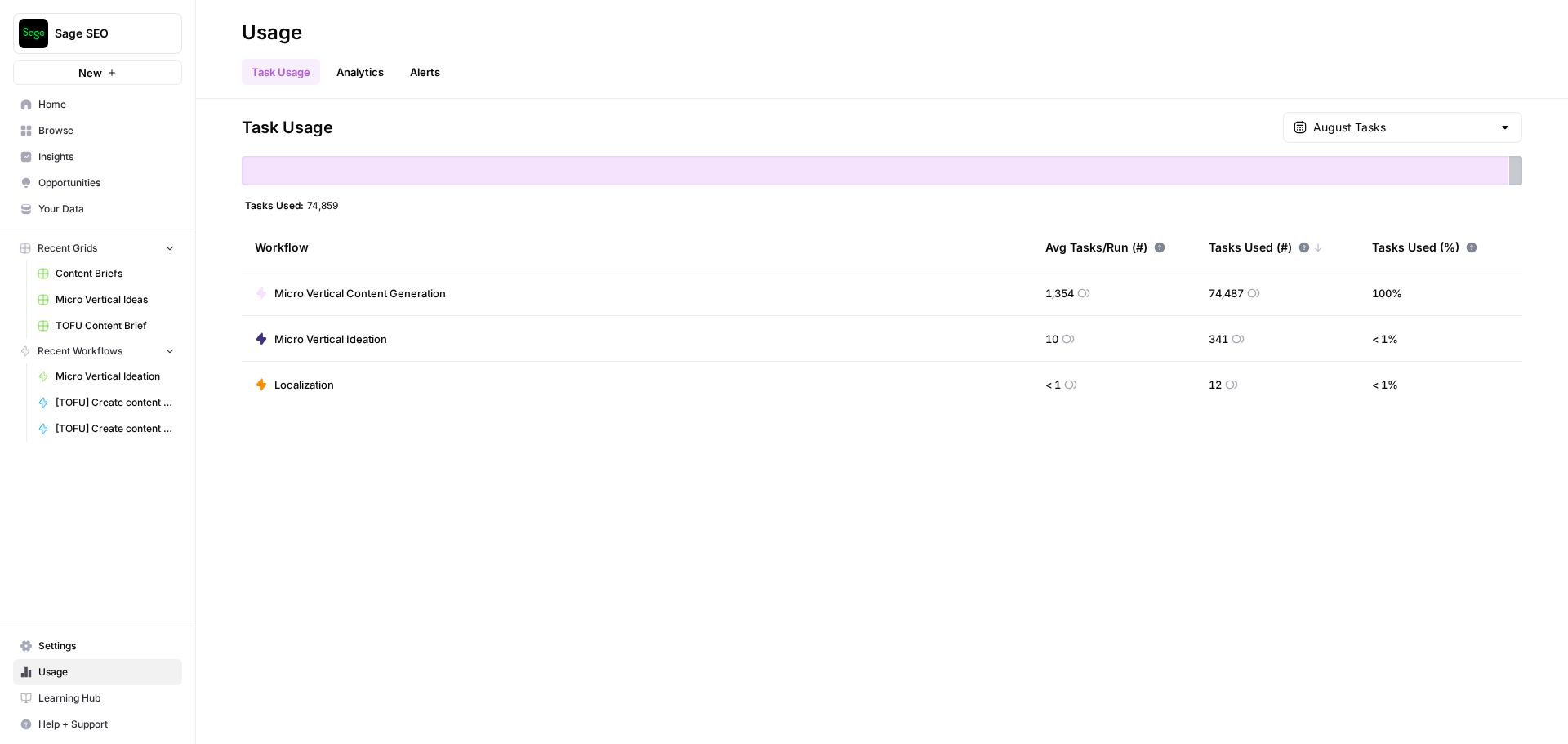
click at [1325, 127] on div "August Tasks" at bounding box center [1403, 128] width 239 height 31
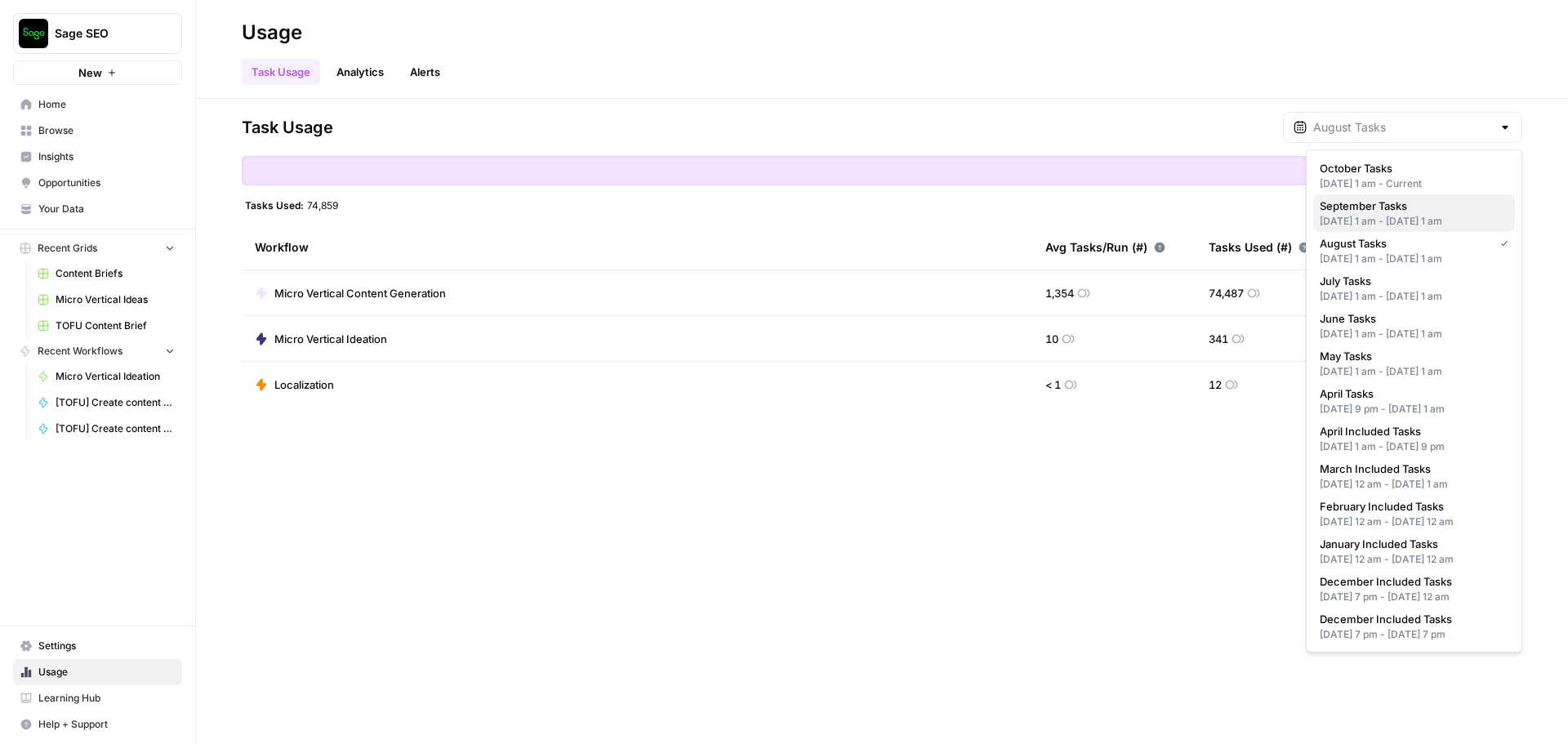
click at [1377, 217] on div "Sep 1, 2025 1 am - Oct 1, 2025 1 am" at bounding box center [1415, 221] width 189 height 15
type input "September Tasks"
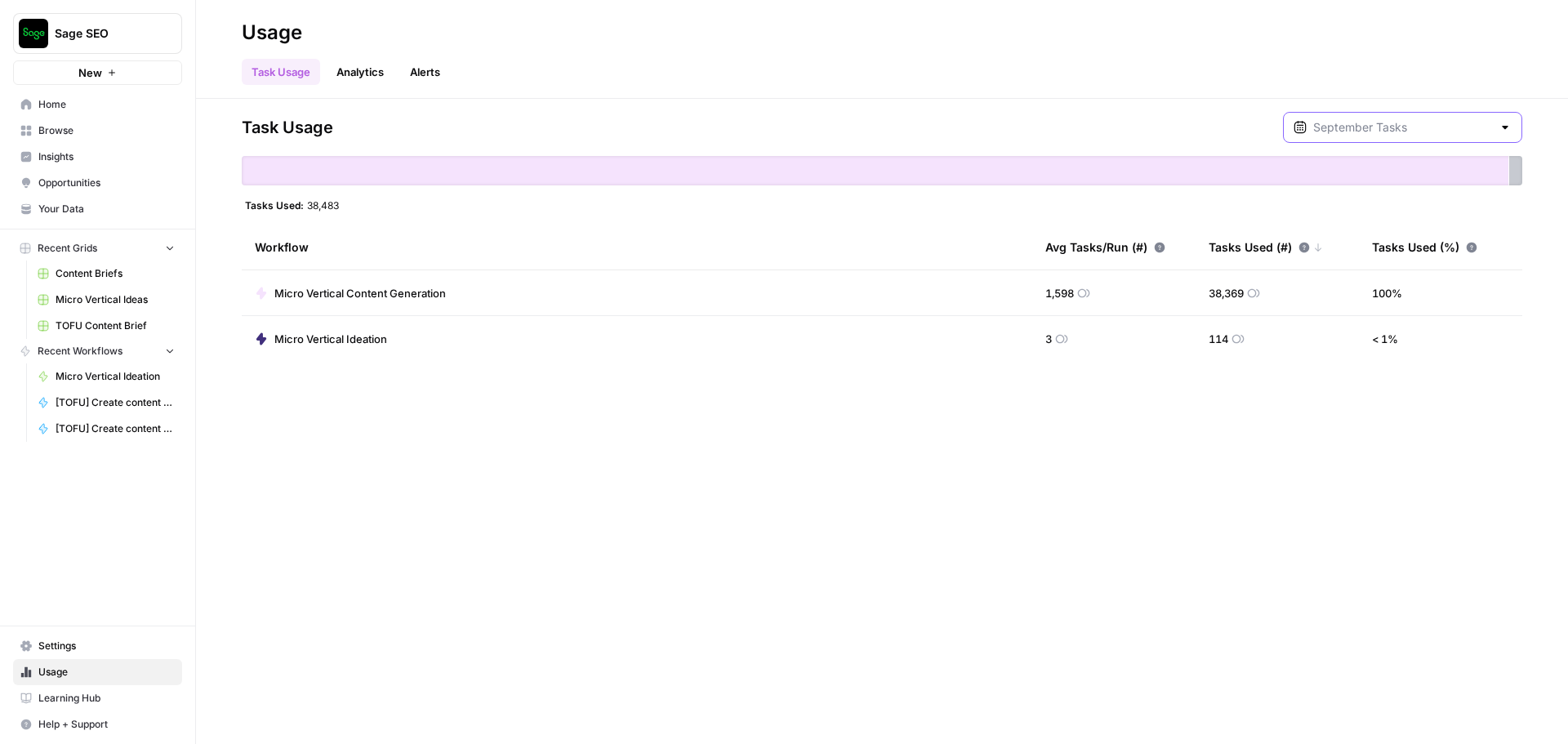
click at [1377, 121] on input "text" at bounding box center [1403, 128] width 178 height 17
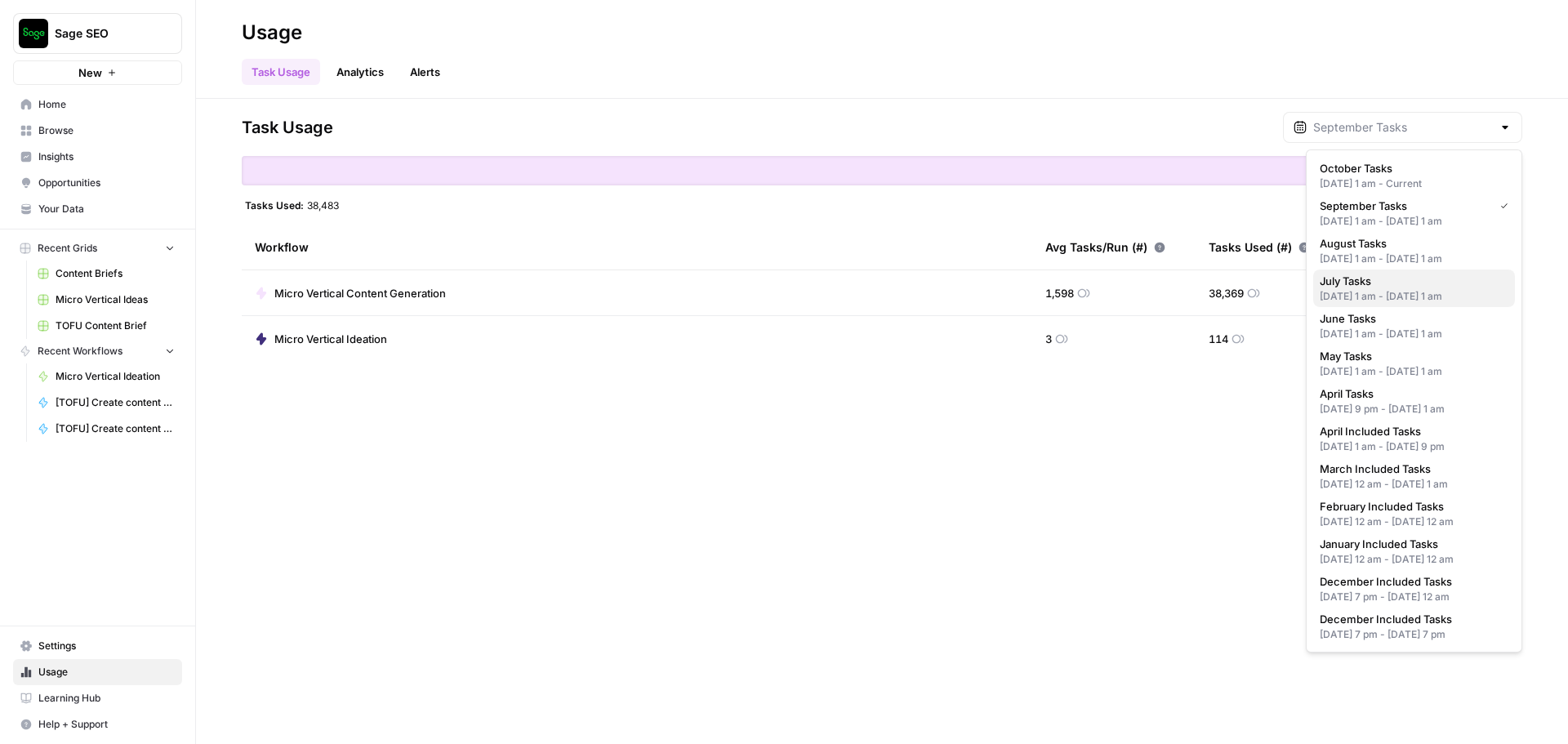
click at [1377, 298] on div "Jul 1, 2025 1 am - Aug 1, 2025 1 am" at bounding box center [1415, 297] width 189 height 15
type input "July Tasks"
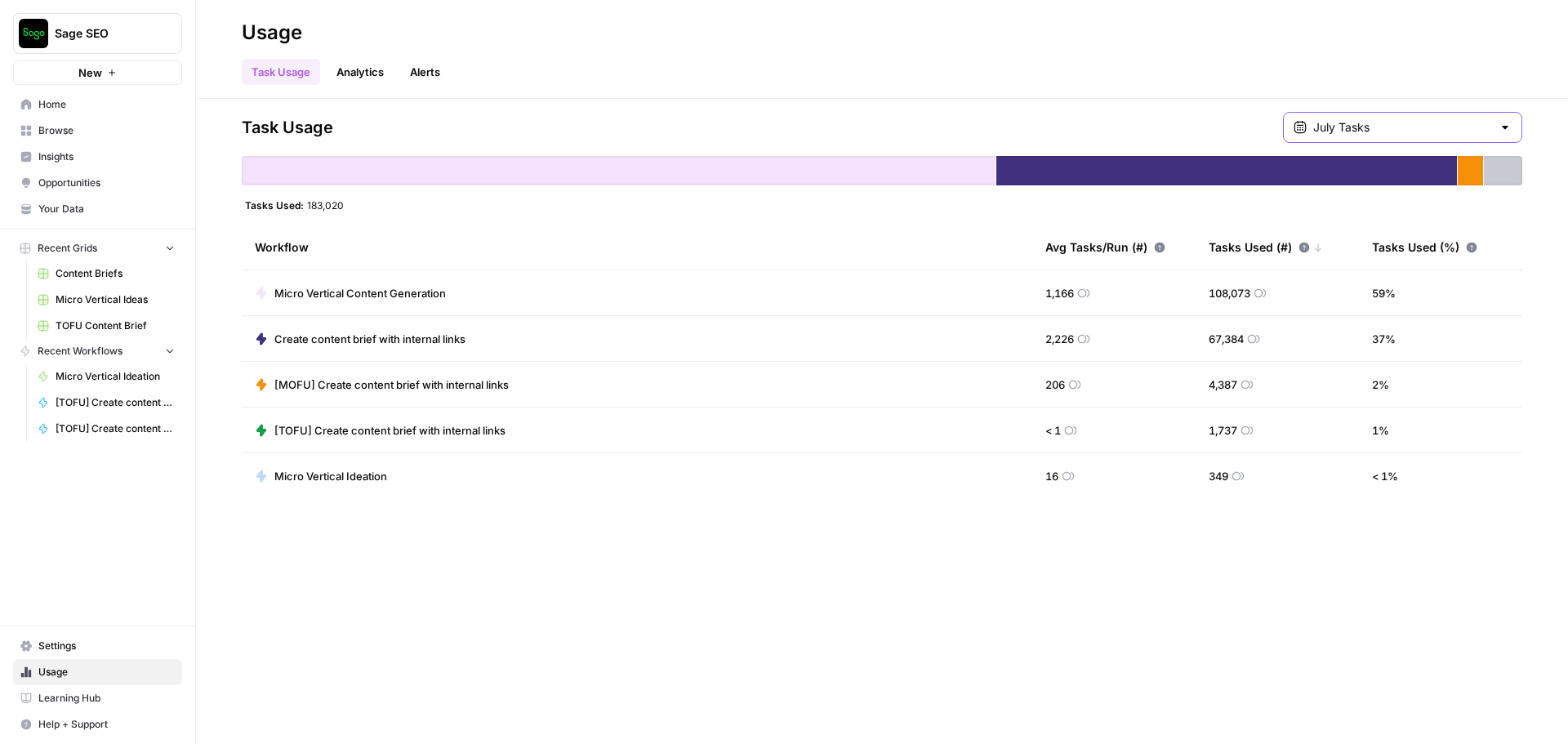
click at [1374, 135] on input "July Tasks" at bounding box center [1403, 128] width 178 height 17
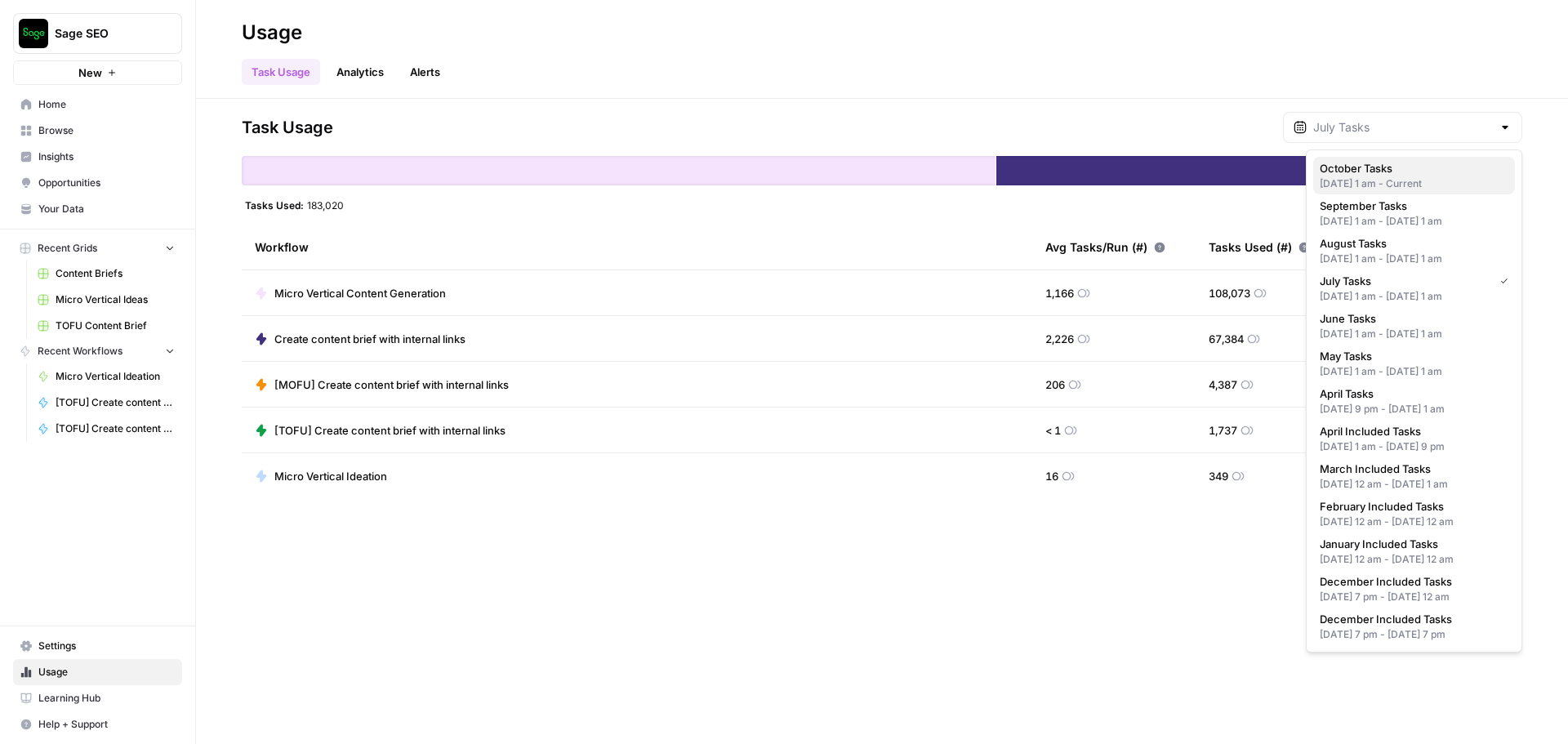
click at [1366, 189] on div "Oct 1, 2025 1 am - Current" at bounding box center [1415, 184] width 189 height 15
type input "October Tasks"
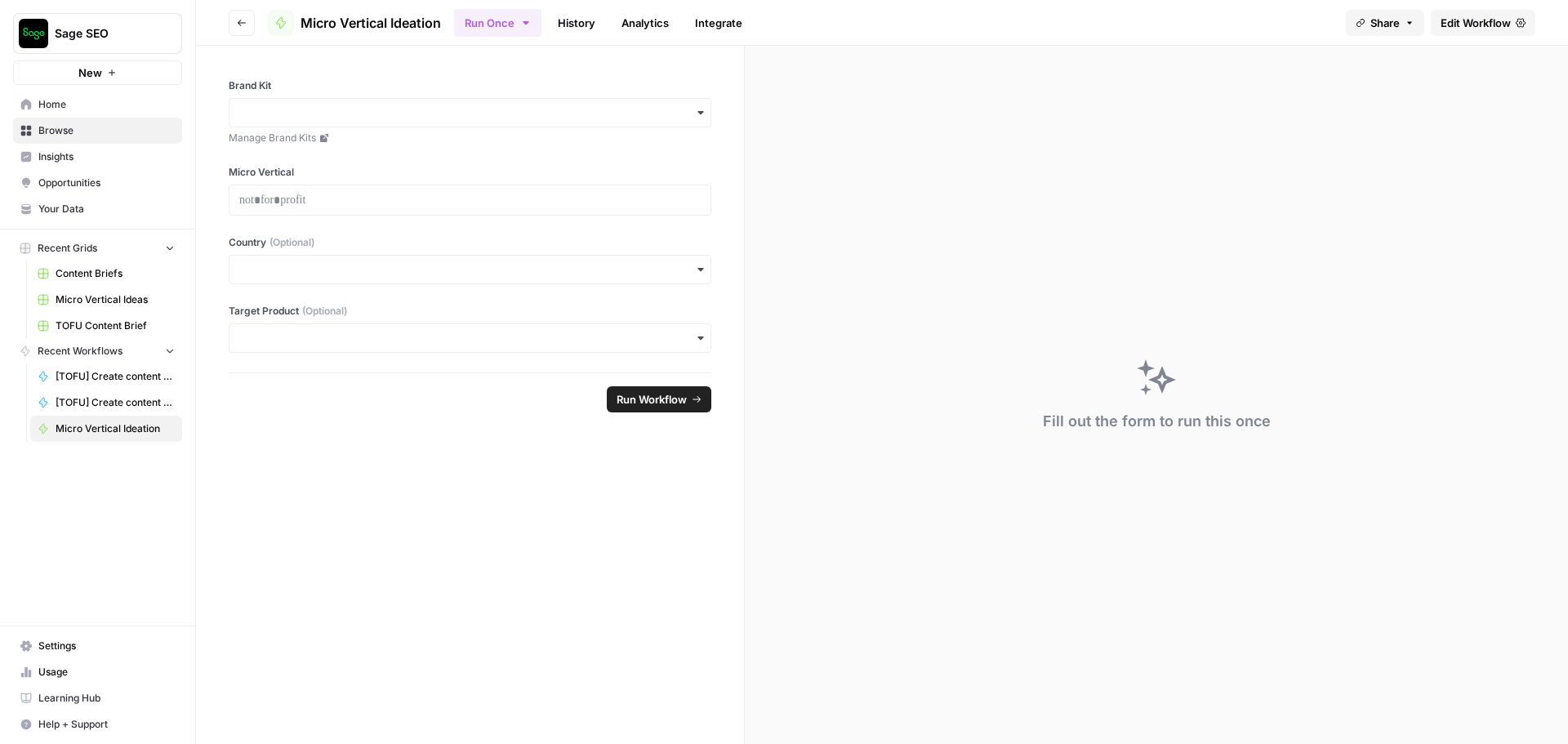
click at [246, 22] on span "Go back" at bounding box center [246, 22] width 1 height 1
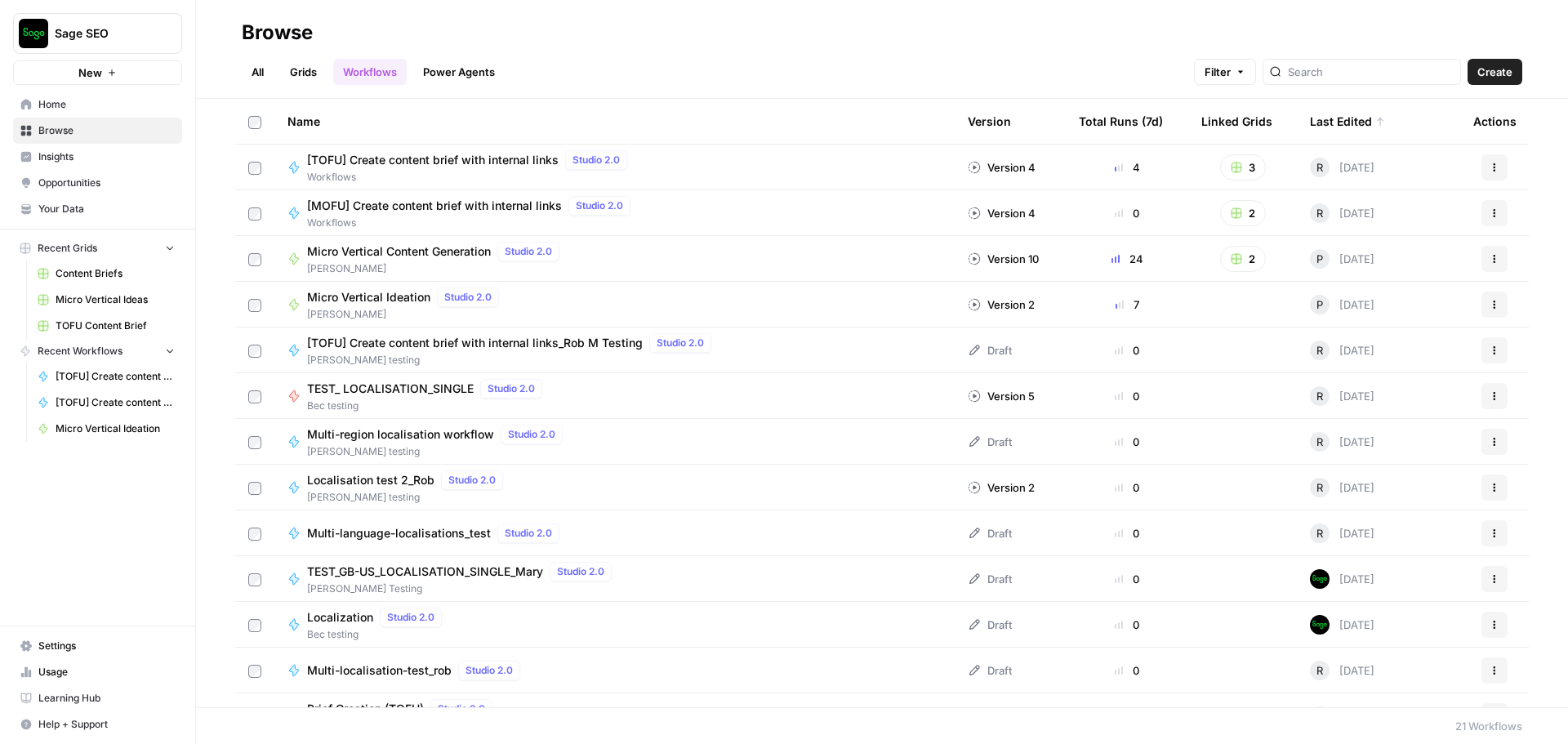
click at [1482, 260] on button "Actions" at bounding box center [1495, 259] width 26 height 26
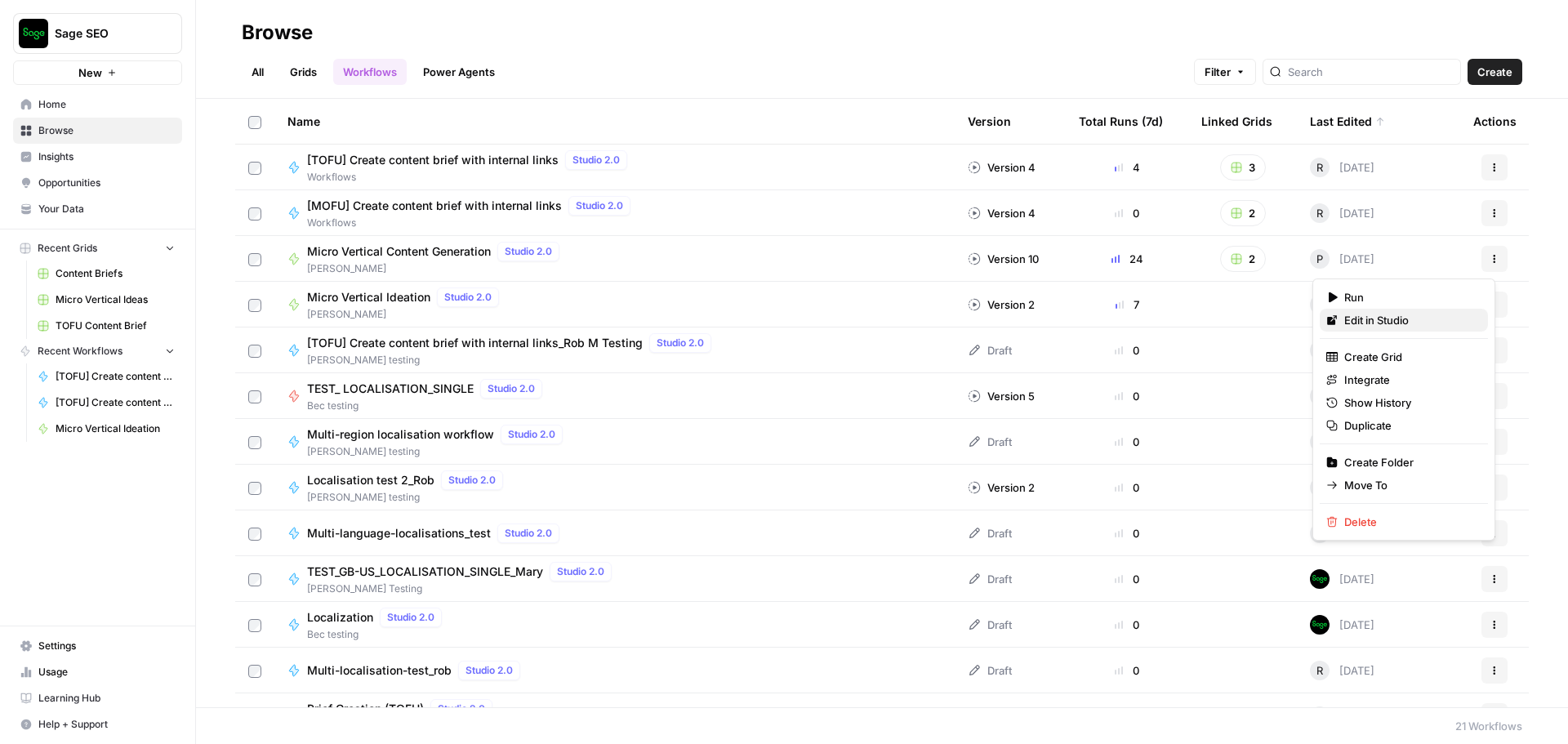
click at [1370, 320] on span "Edit in Studio" at bounding box center [1409, 320] width 130 height 17
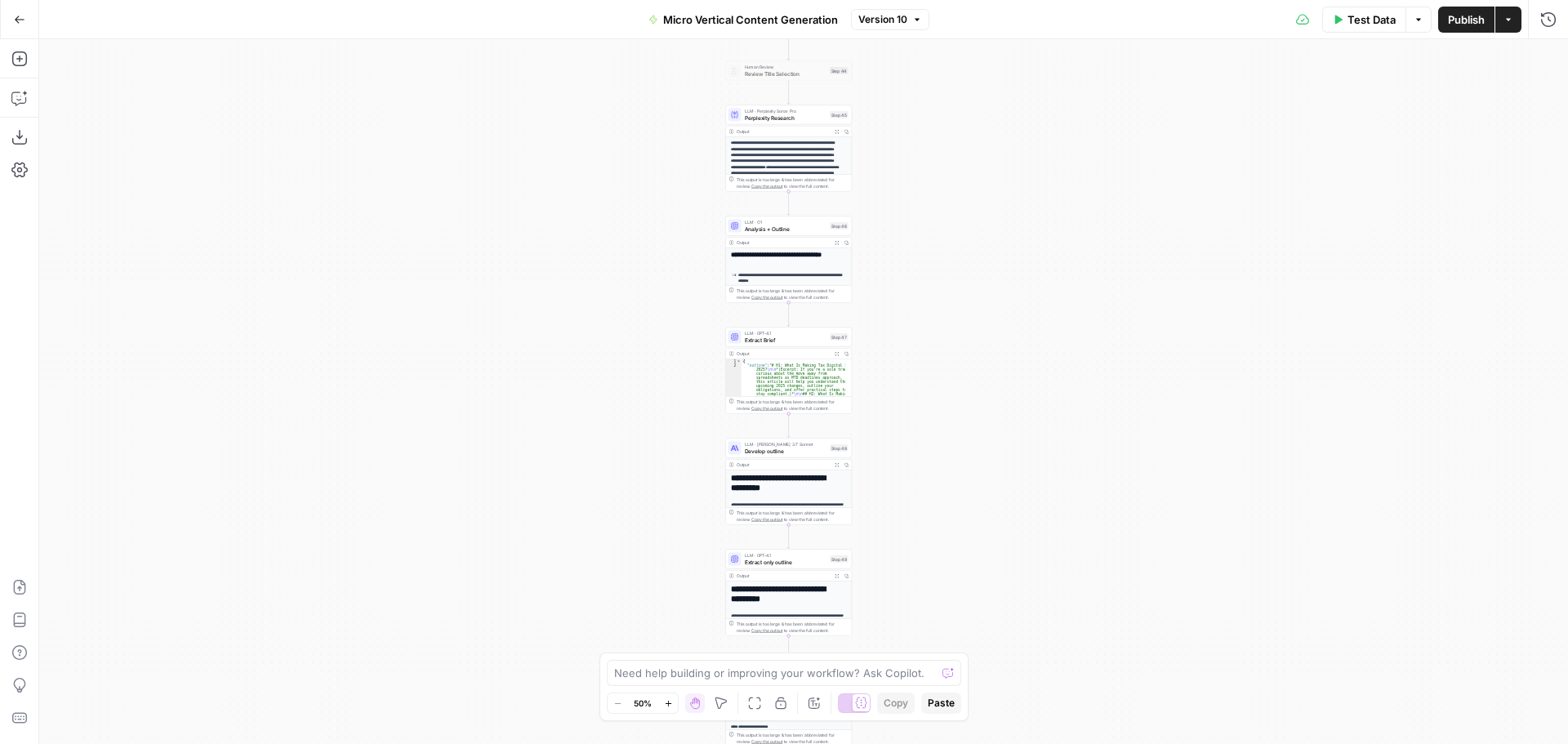
click at [921, 348] on div "true false true false true false Workflow Input Settings Inputs Run Code · Pyth…" at bounding box center [803, 391] width 1529 height 704
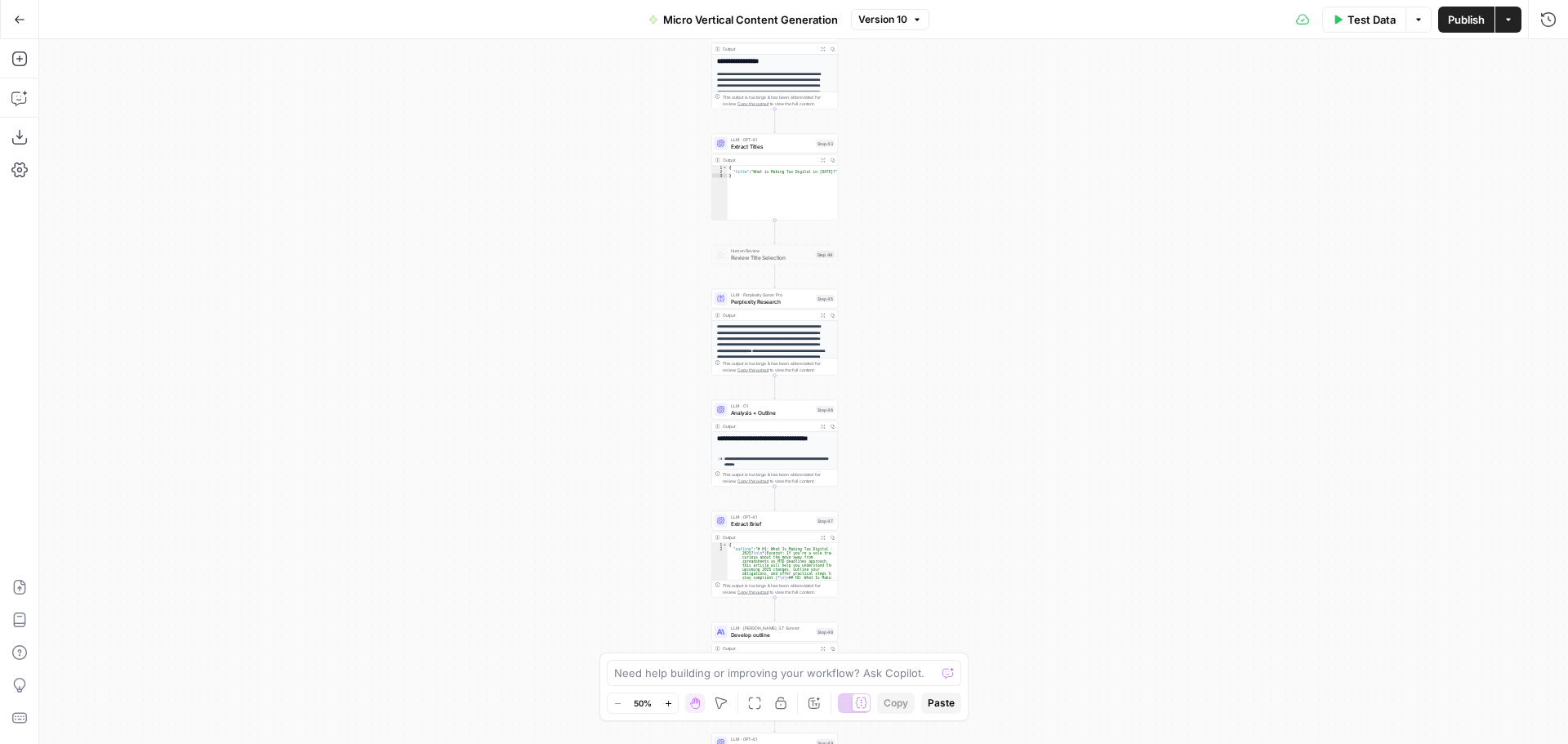
click at [949, 300] on div "true false true false true false Workflow Input Settings Inputs Run Code · Pyth…" at bounding box center [803, 391] width 1529 height 704
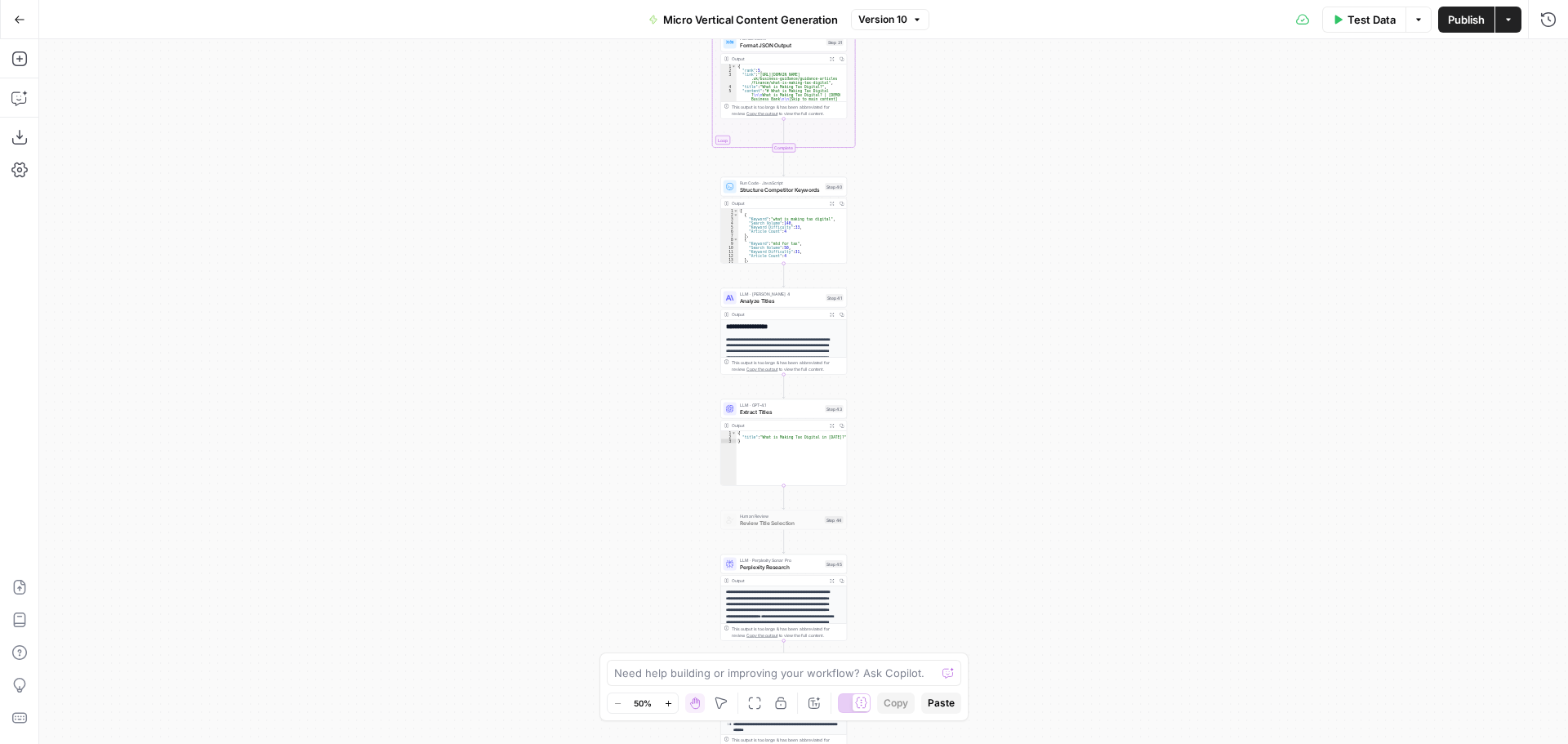
drag, startPoint x: 931, startPoint y: 198, endPoint x: 940, endPoint y: 463, distance: 265.2
click at [940, 463] on div "true false true false true false Workflow Input Settings Inputs Run Code · Pyth…" at bounding box center [803, 391] width 1529 height 704
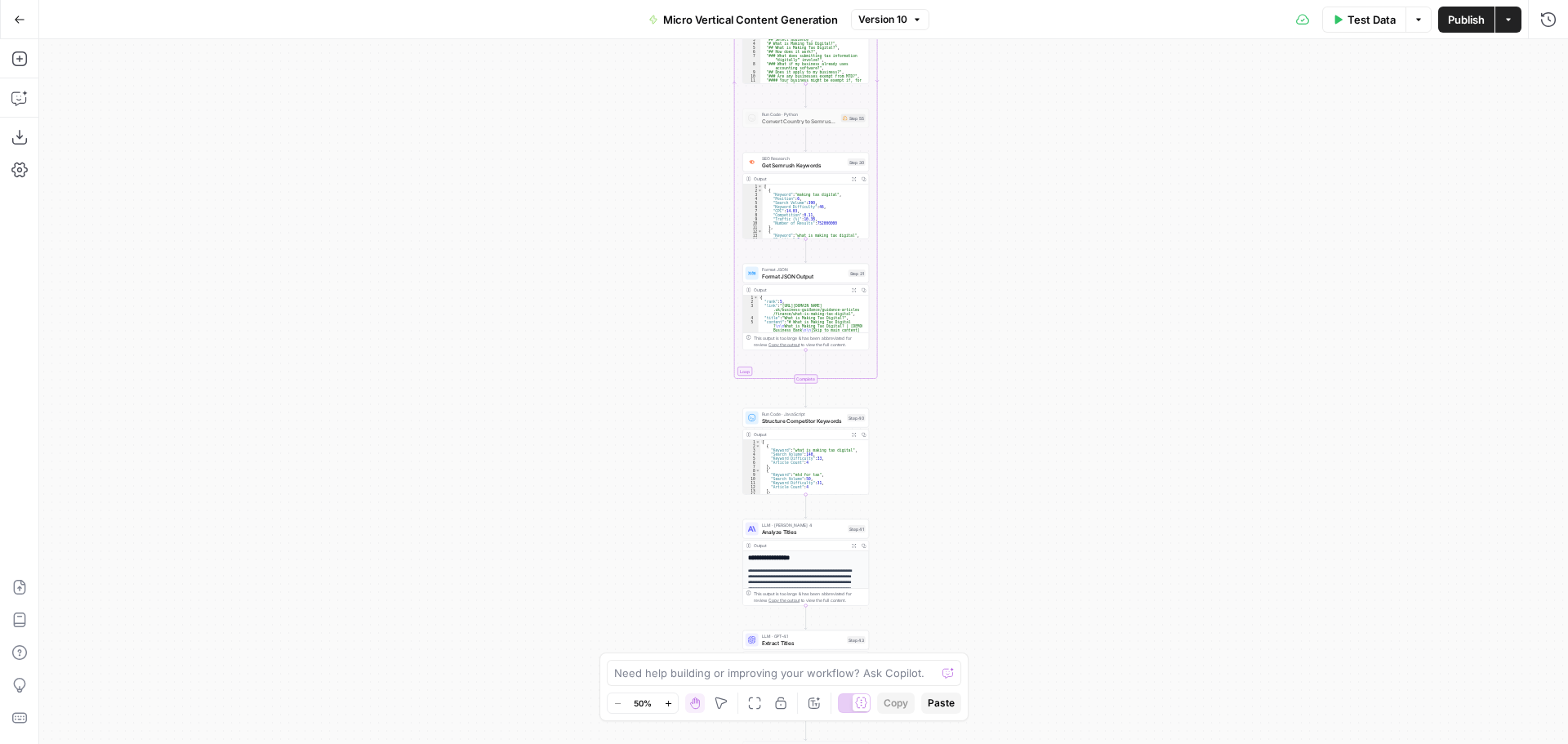
drag, startPoint x: 954, startPoint y: 205, endPoint x: 973, endPoint y: 312, distance: 108.7
click at [975, 445] on div "true false true false true false Workflow Input Settings Inputs Run Code · Pyth…" at bounding box center [803, 391] width 1529 height 704
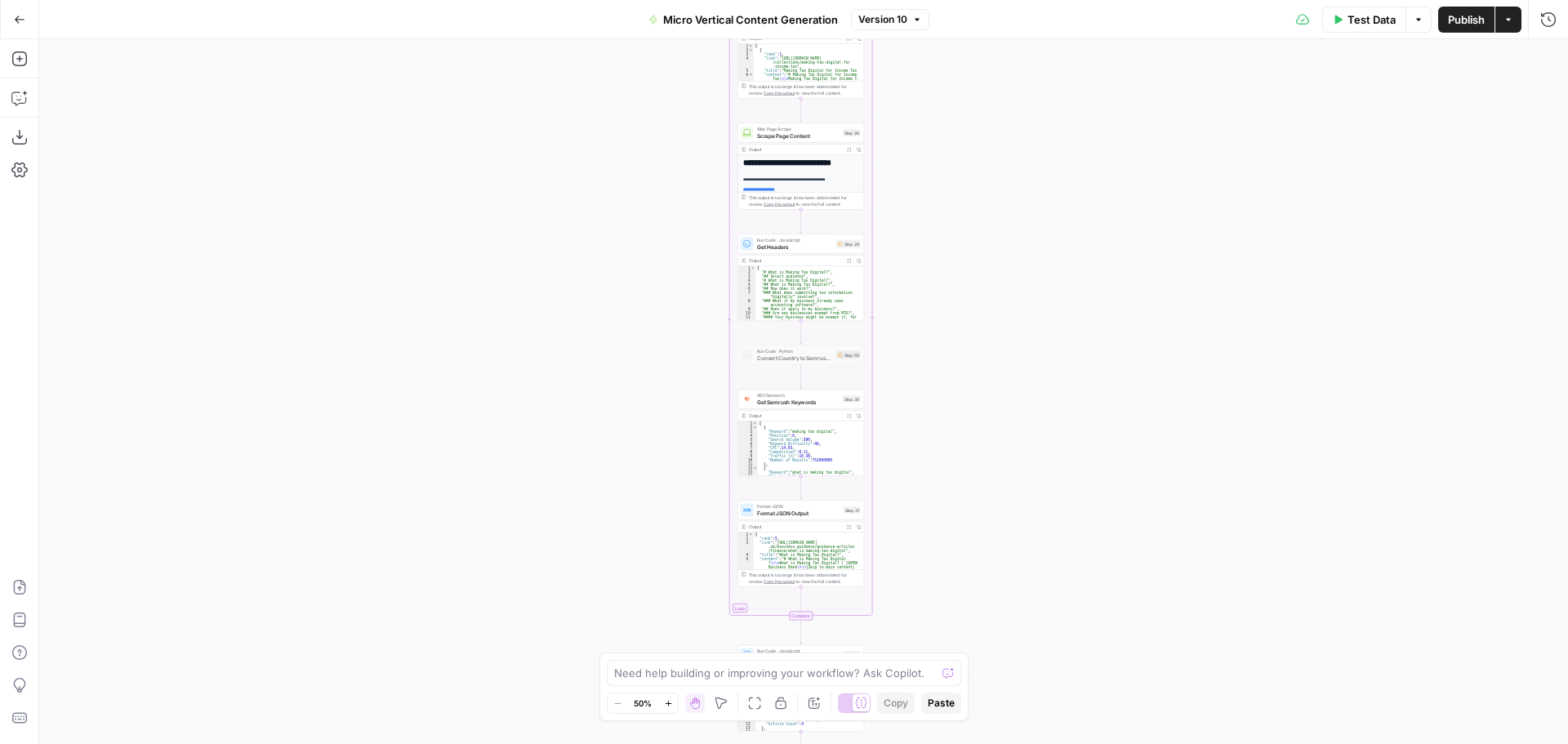
drag, startPoint x: 970, startPoint y: 428, endPoint x: 962, endPoint y: 367, distance: 61.5
click at [967, 441] on div "true false true false true false Workflow Input Settings Inputs Run Code · Pyth…" at bounding box center [803, 391] width 1529 height 704
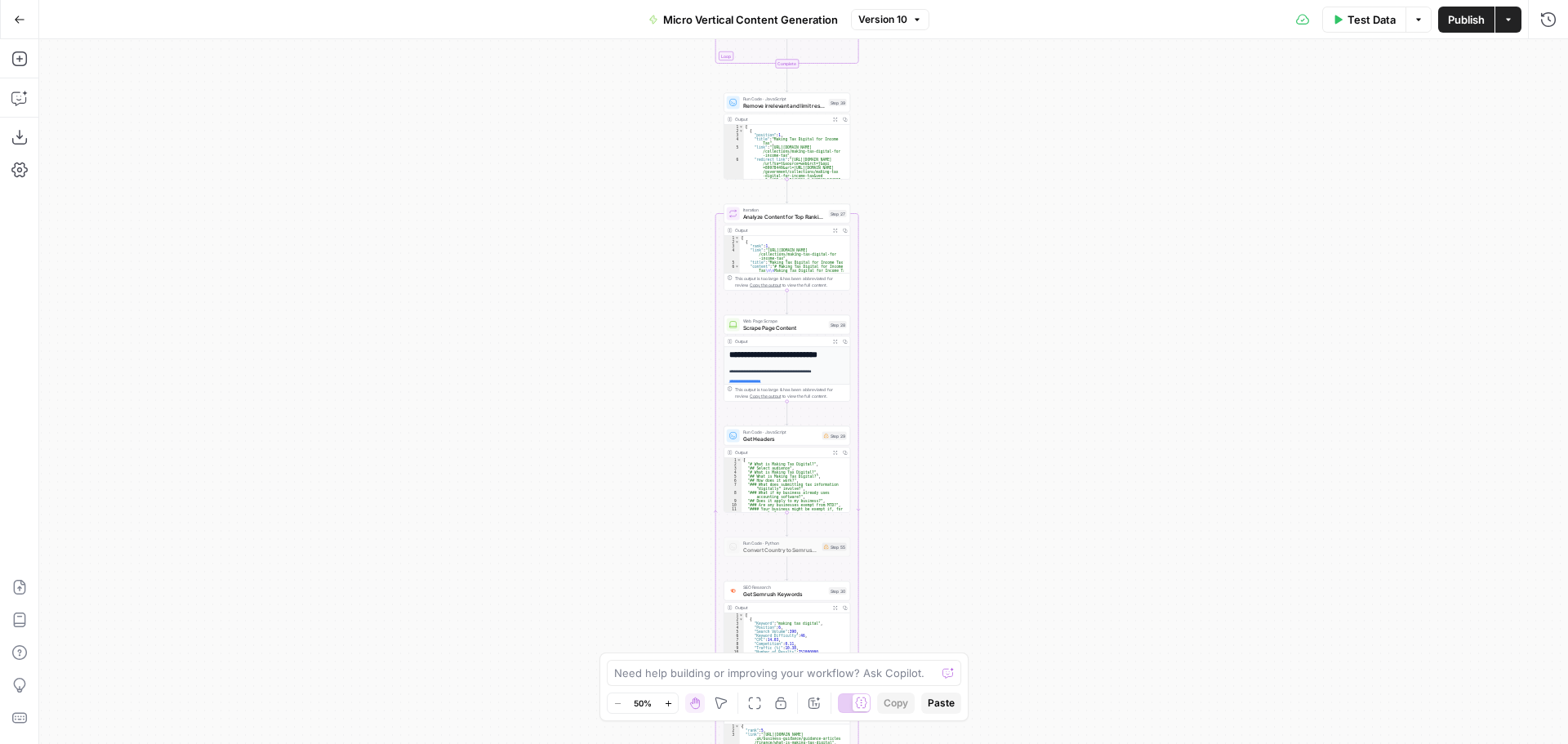
click at [962, 422] on div "true false true false true false Workflow Input Settings Inputs Run Code · Pyth…" at bounding box center [803, 391] width 1529 height 704
drag, startPoint x: 971, startPoint y: 216, endPoint x: 983, endPoint y: 309, distance: 93.8
click at [986, 428] on div "true false true false true false Workflow Input Settings Inputs Run Code · Pyth…" at bounding box center [803, 391] width 1529 height 704
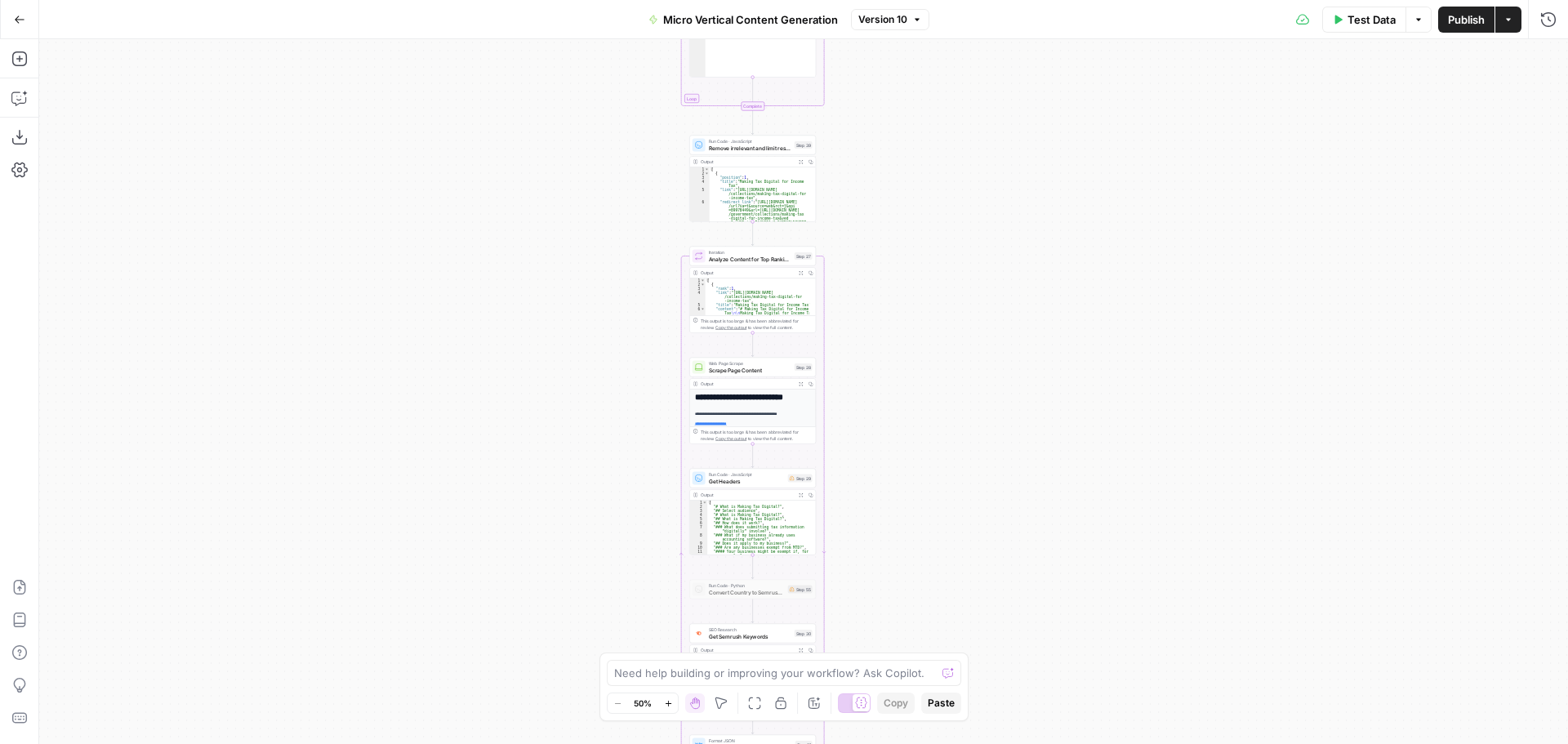
drag, startPoint x: 993, startPoint y: 355, endPoint x: 925, endPoint y: 196, distance: 172.9
click at [917, 94] on div "true false true false true false Workflow Input Settings Inputs Run Code · Pyth…" at bounding box center [803, 391] width 1529 height 704
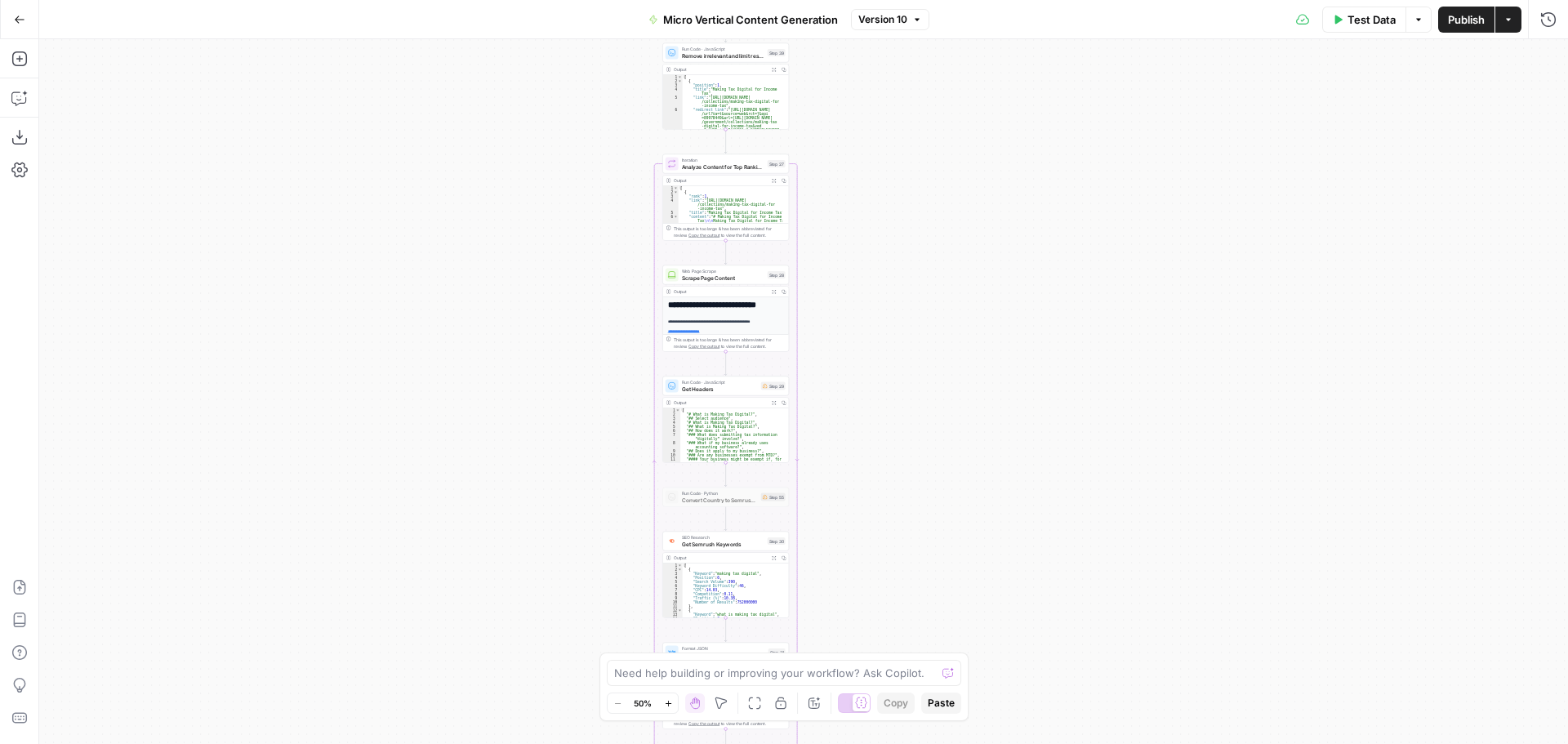
click at [928, 191] on div "true false true false true false Workflow Input Settings Inputs Run Code · Pyth…" at bounding box center [803, 391] width 1529 height 704
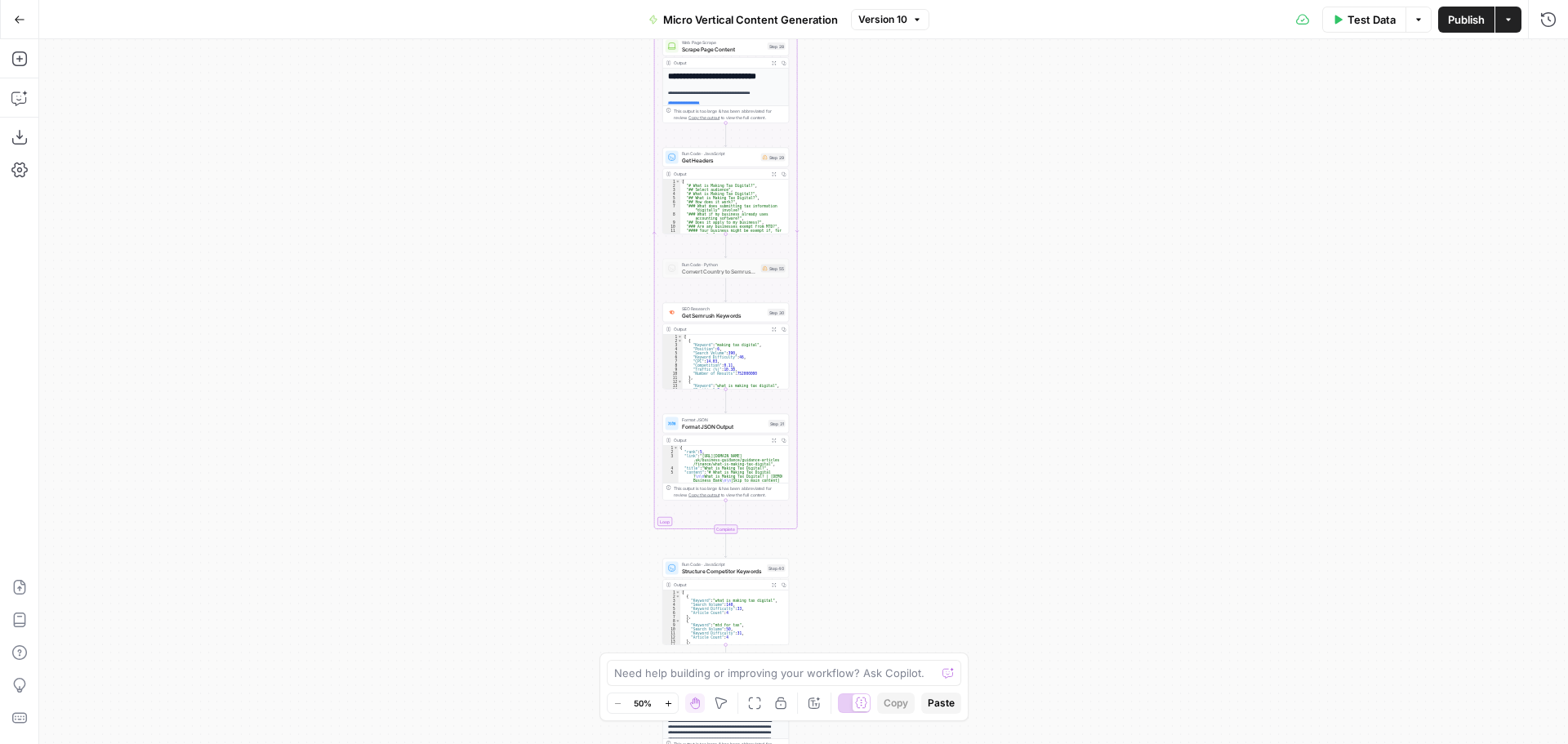
click at [920, 459] on div "true false true false true false Workflow Input Settings Inputs Run Code · Pyth…" at bounding box center [803, 391] width 1529 height 704
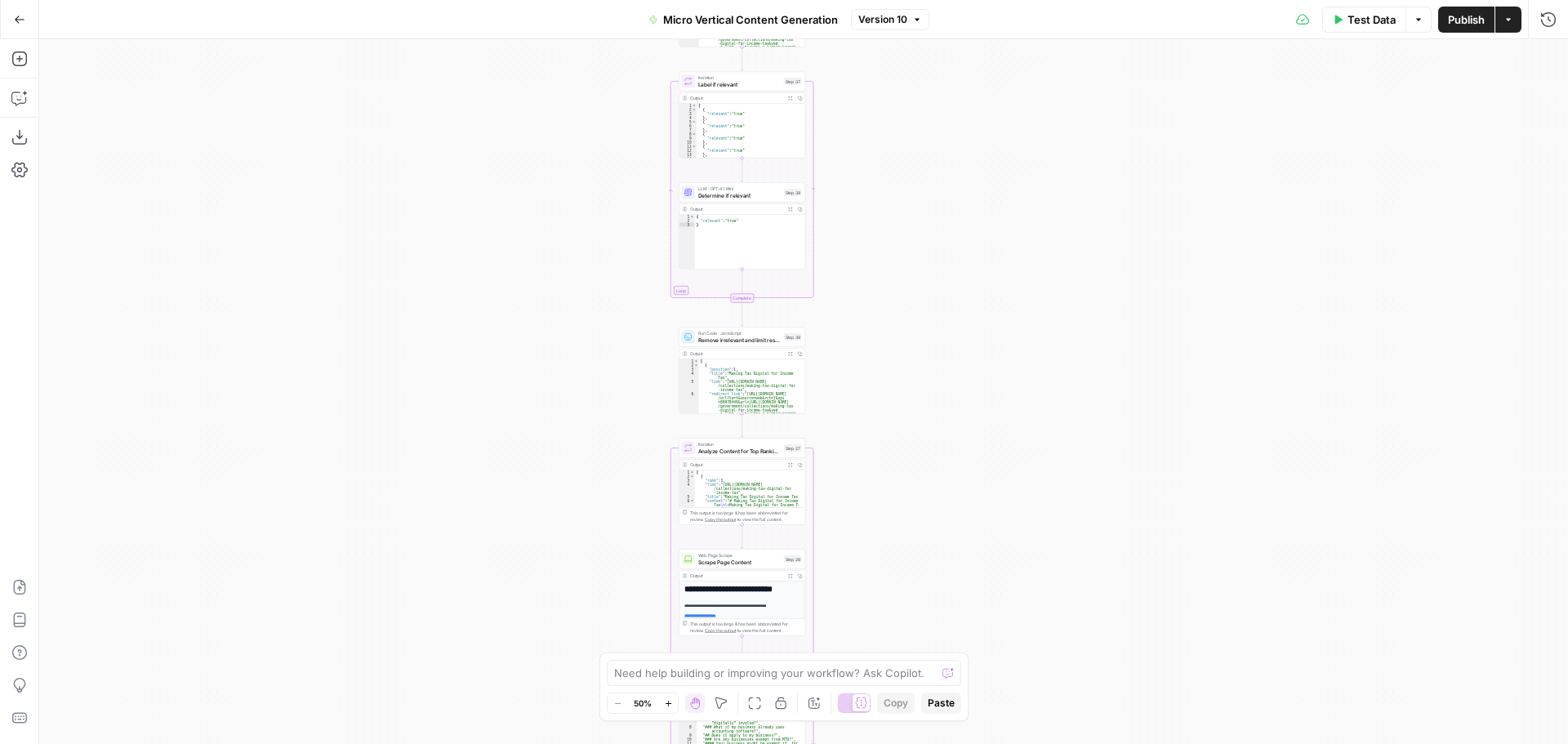
drag, startPoint x: 927, startPoint y: 368, endPoint x: 937, endPoint y: 194, distance: 174.3
click at [929, 379] on div "true false true false true false Workflow Input Settings Inputs Run Code · Pyth…" at bounding box center [803, 391] width 1529 height 704
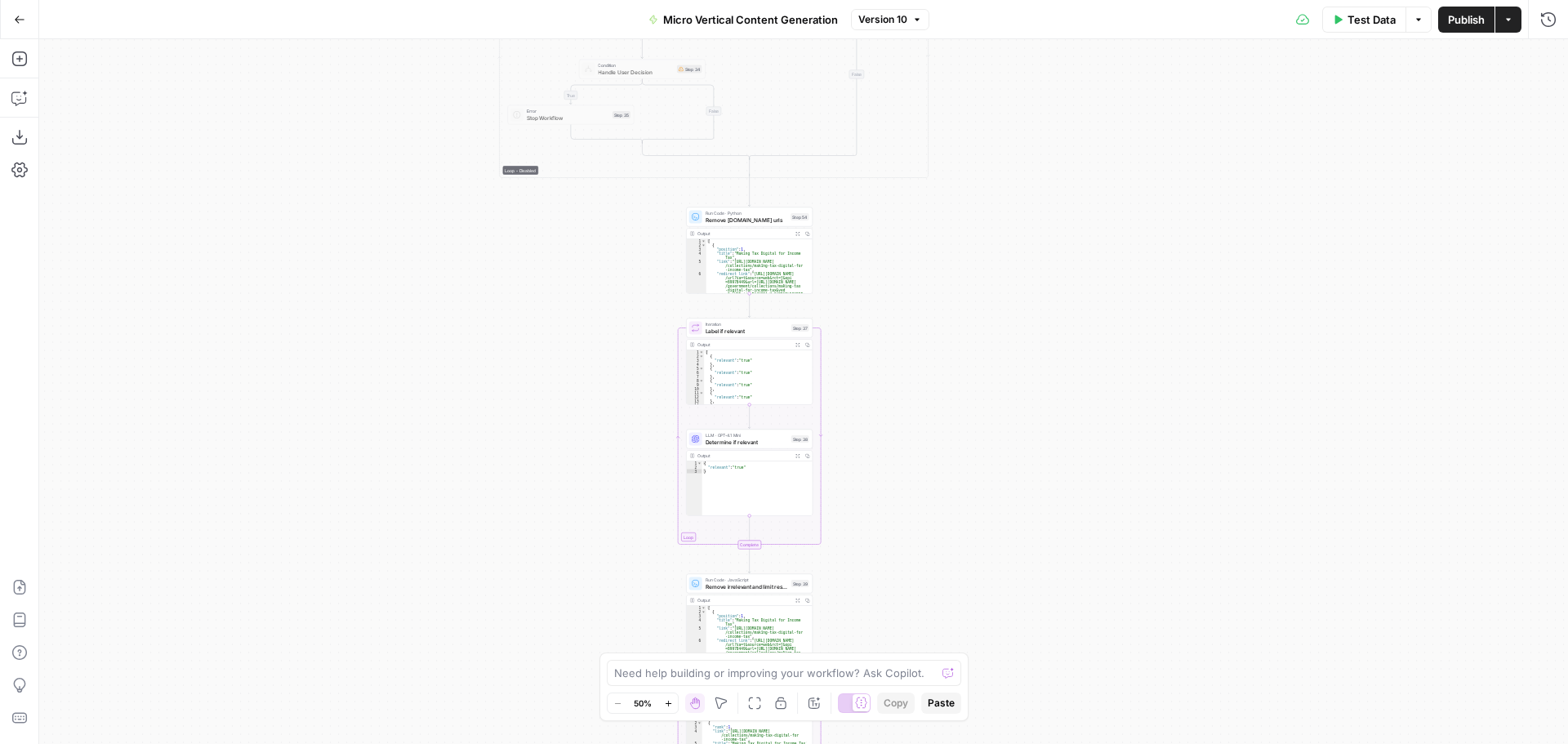
drag, startPoint x: 949, startPoint y: 337, endPoint x: 949, endPoint y: 404, distance: 67.0
click at [949, 404] on div "true false true false true false Workflow Input Settings Inputs Run Code · Pyth…" at bounding box center [803, 391] width 1529 height 704
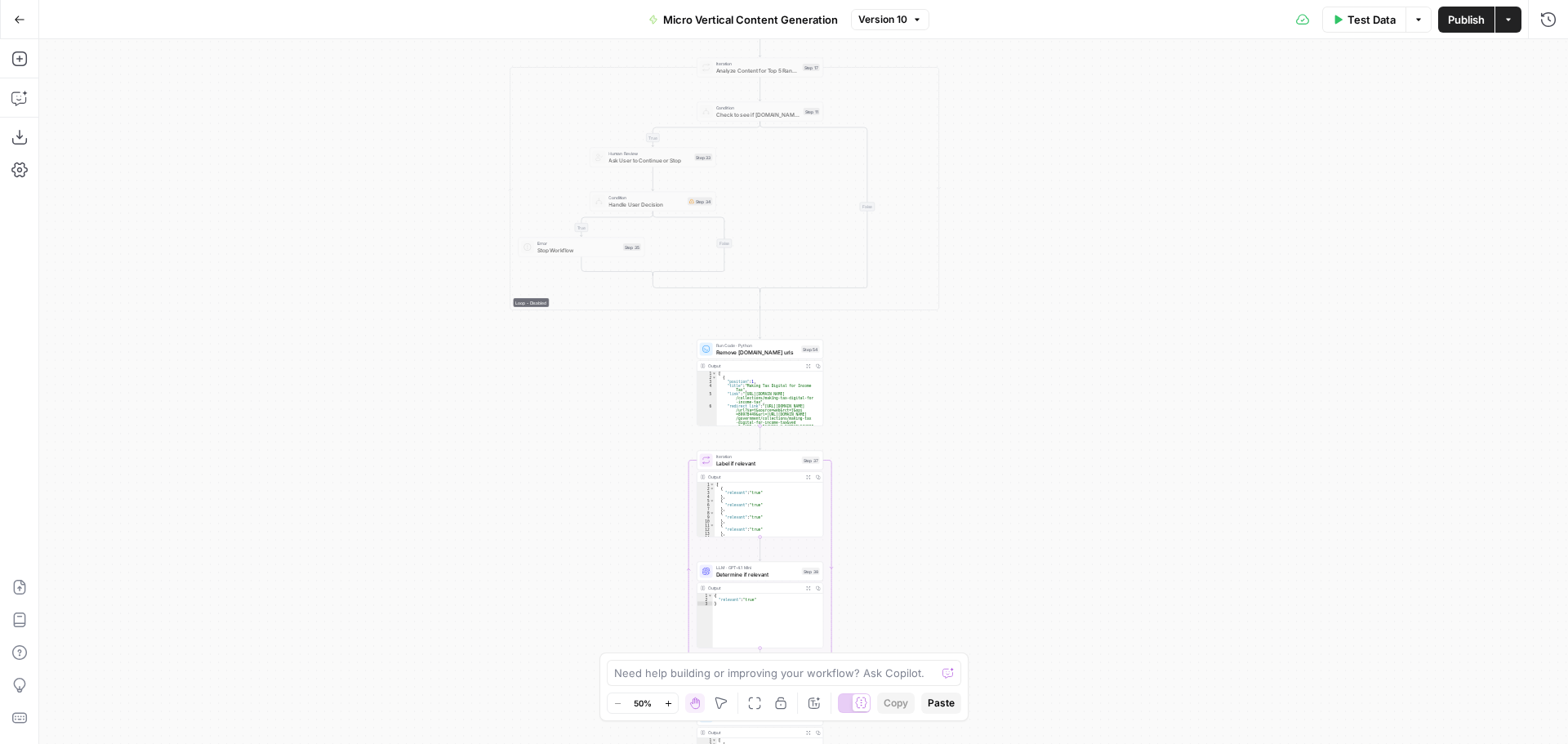
click at [951, 550] on div "true false true false true false Workflow Input Settings Inputs Run Code · Pyth…" at bounding box center [803, 391] width 1529 height 704
click at [968, 489] on div "true false true false true false Workflow Input Settings Inputs Run Code · Pyth…" at bounding box center [803, 391] width 1529 height 704
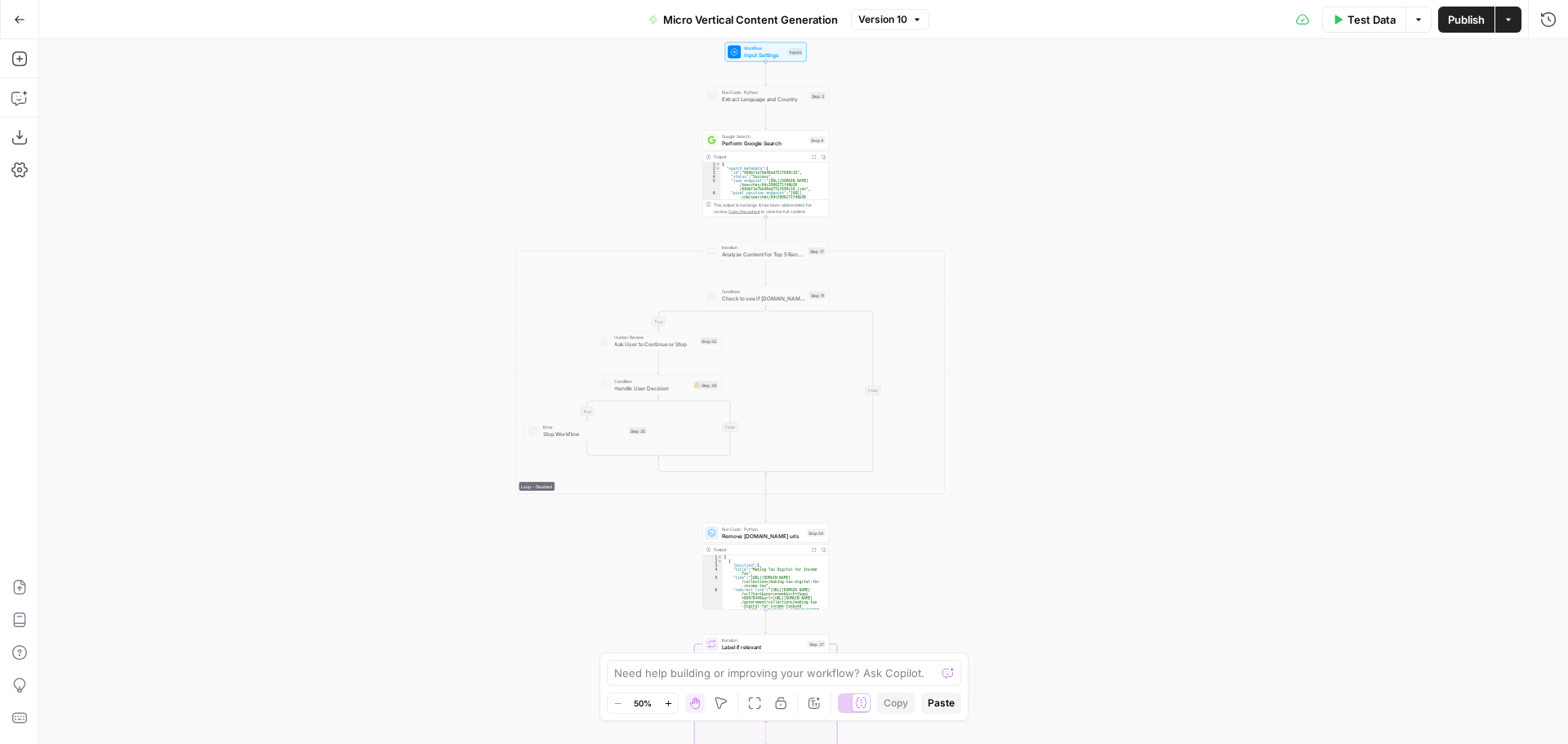
click at [991, 142] on div "true false true false true false Workflow Input Settings Inputs Run Code · Pyth…" at bounding box center [803, 391] width 1529 height 704
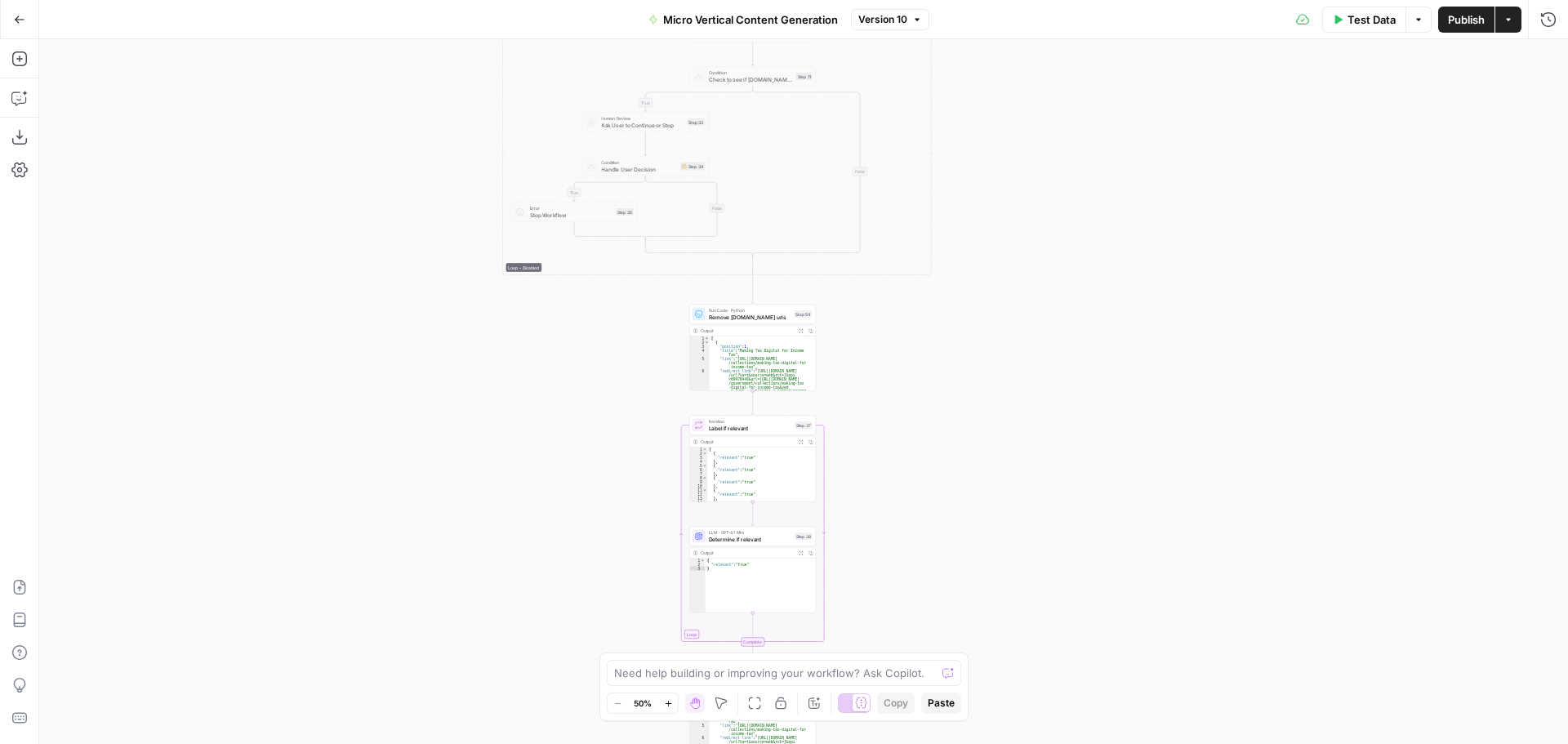
drag, startPoint x: 951, startPoint y: 423, endPoint x: 951, endPoint y: 256, distance: 167.0
click at [967, 186] on div "true false true false true false Workflow Input Settings Inputs Run Code · Pyth…" at bounding box center [803, 391] width 1529 height 704
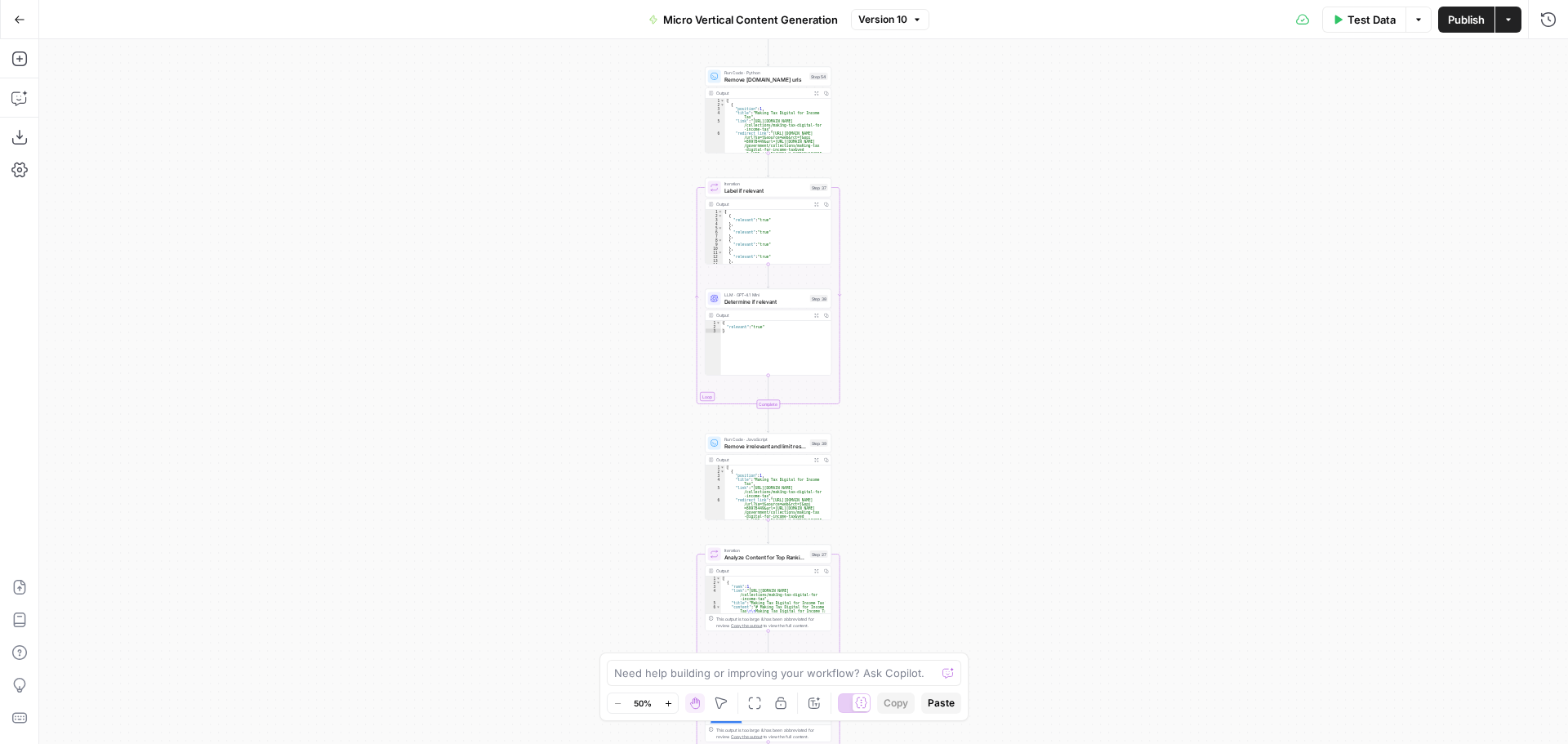
drag, startPoint x: 934, startPoint y: 422, endPoint x: 949, endPoint y: 286, distance: 136.8
click at [961, 154] on div "true false true false true false Workflow Input Settings Inputs Run Code · Pyth…" at bounding box center [803, 391] width 1529 height 704
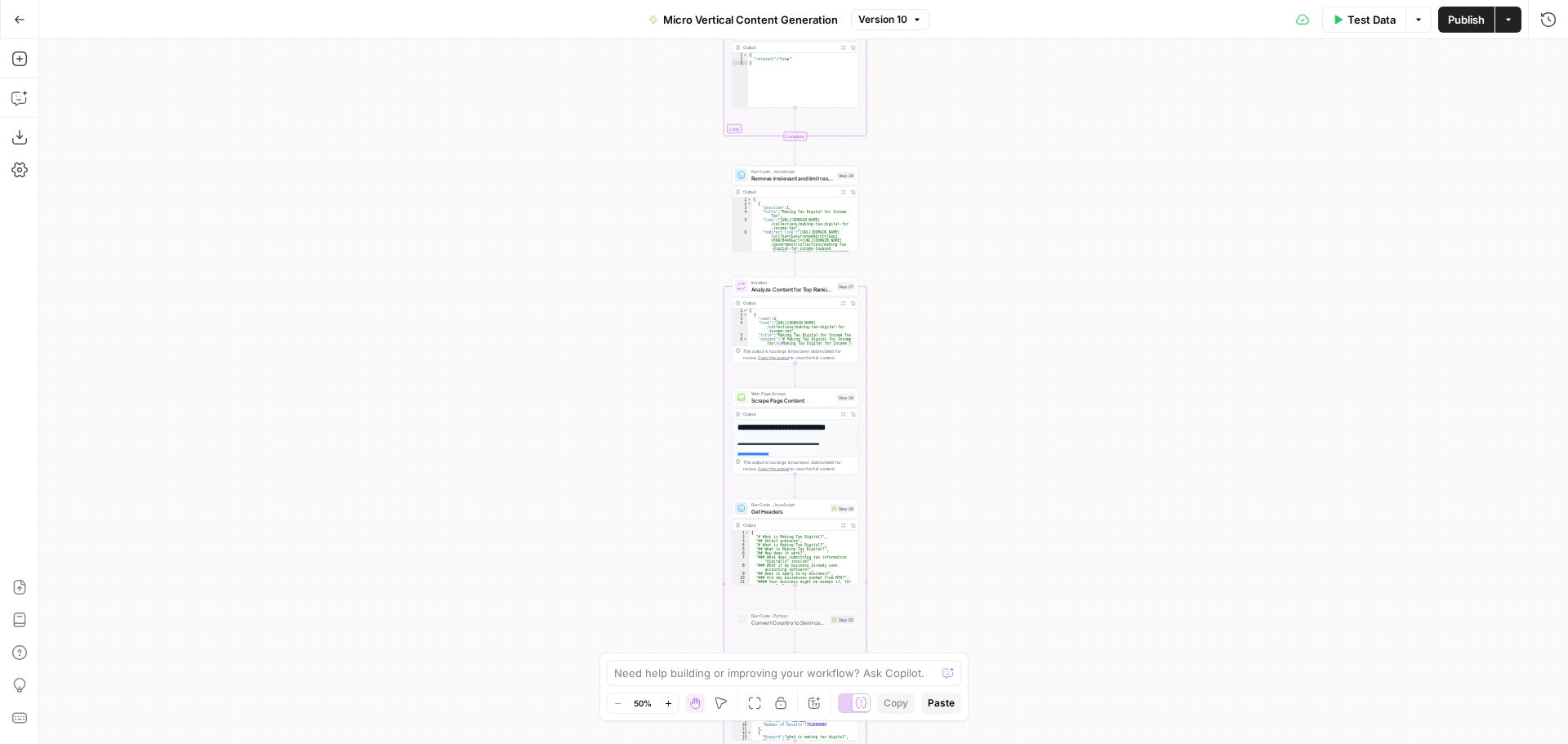
click at [948, 229] on div "true false true false true false Workflow Input Settings Inputs Run Code · Pyth…" at bounding box center [803, 391] width 1529 height 704
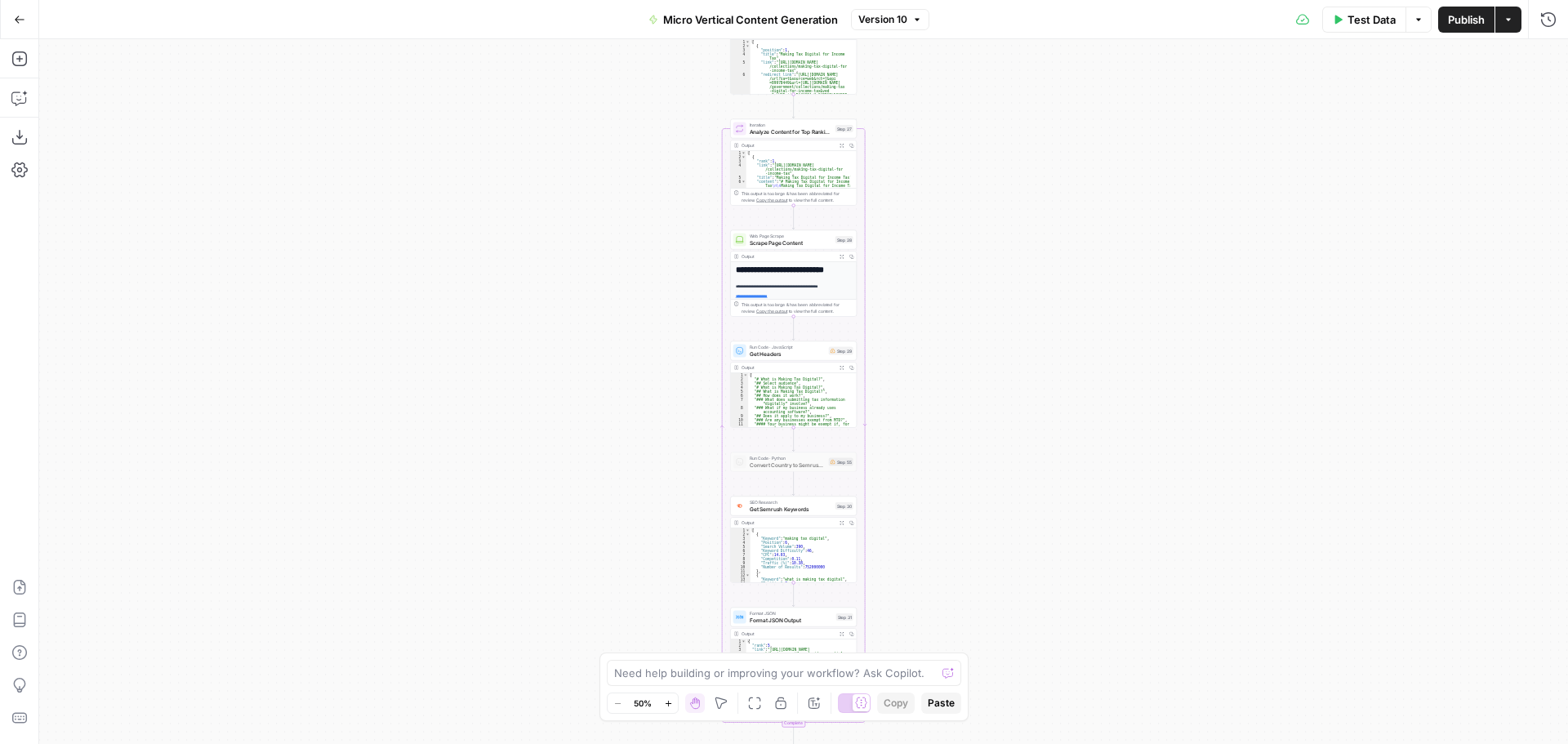
click at [927, 201] on div "true false true false true false Workflow Input Settings Inputs Run Code · Pyth…" at bounding box center [803, 391] width 1529 height 704
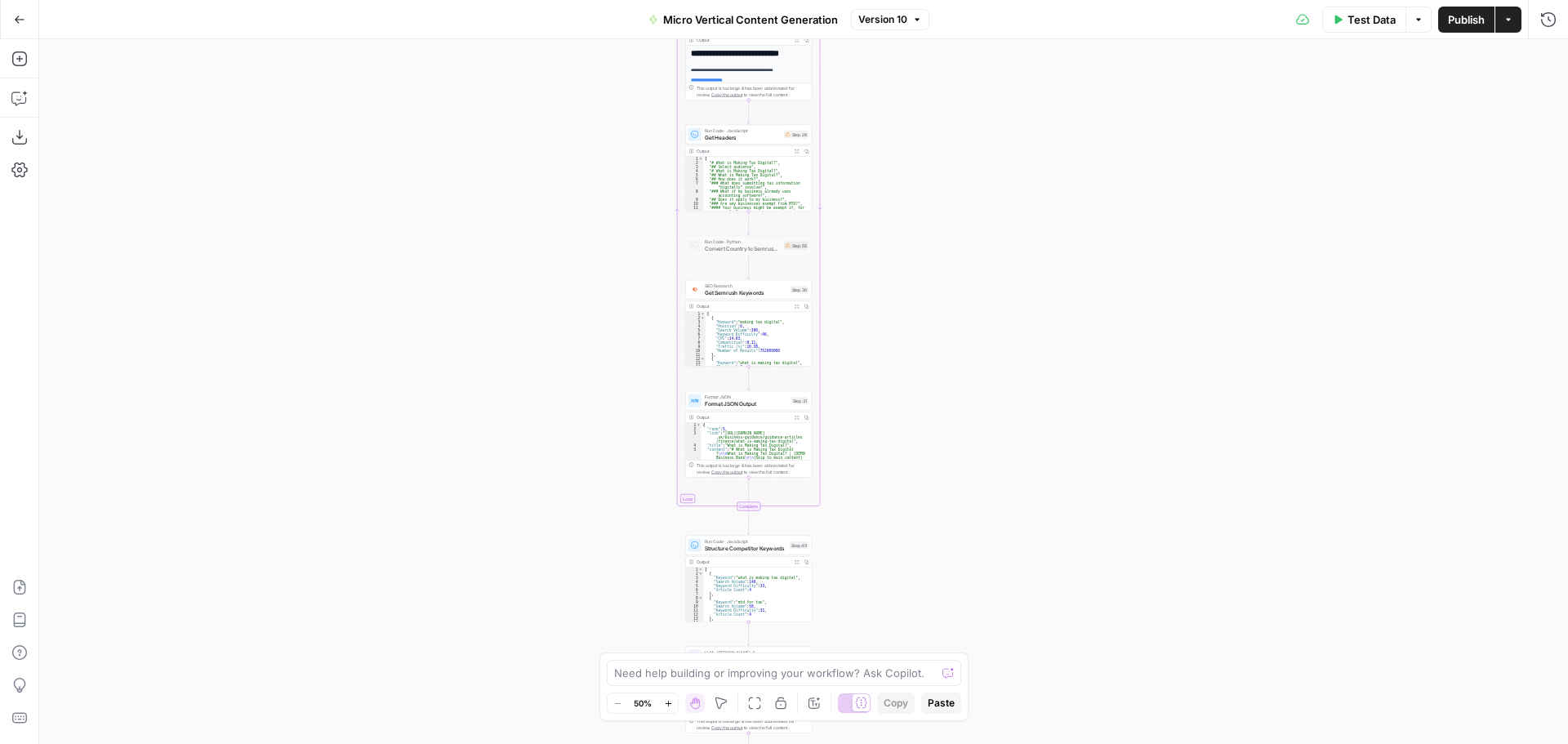
drag, startPoint x: 955, startPoint y: 401, endPoint x: 937, endPoint y: 306, distance: 96.7
click at [956, 178] on div "true false true false true false Workflow Input Settings Inputs Run Code · Pyth…" at bounding box center [803, 391] width 1529 height 704
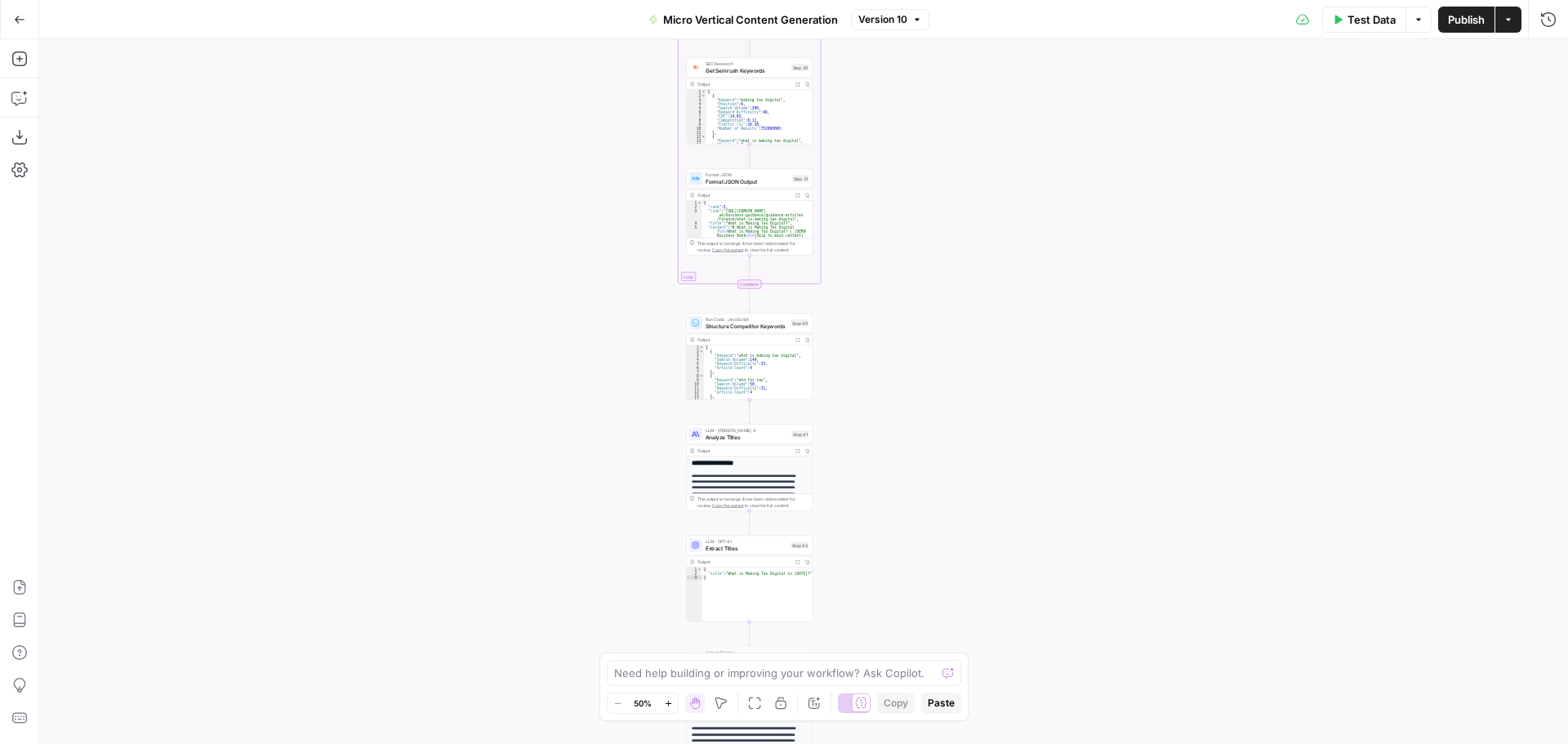
drag, startPoint x: 925, startPoint y: 427, endPoint x: 930, endPoint y: 256, distance: 171.1
click at [930, 256] on div "true false true false true false Workflow Input Settings Inputs Run Code · Pyth…" at bounding box center [803, 391] width 1529 height 704
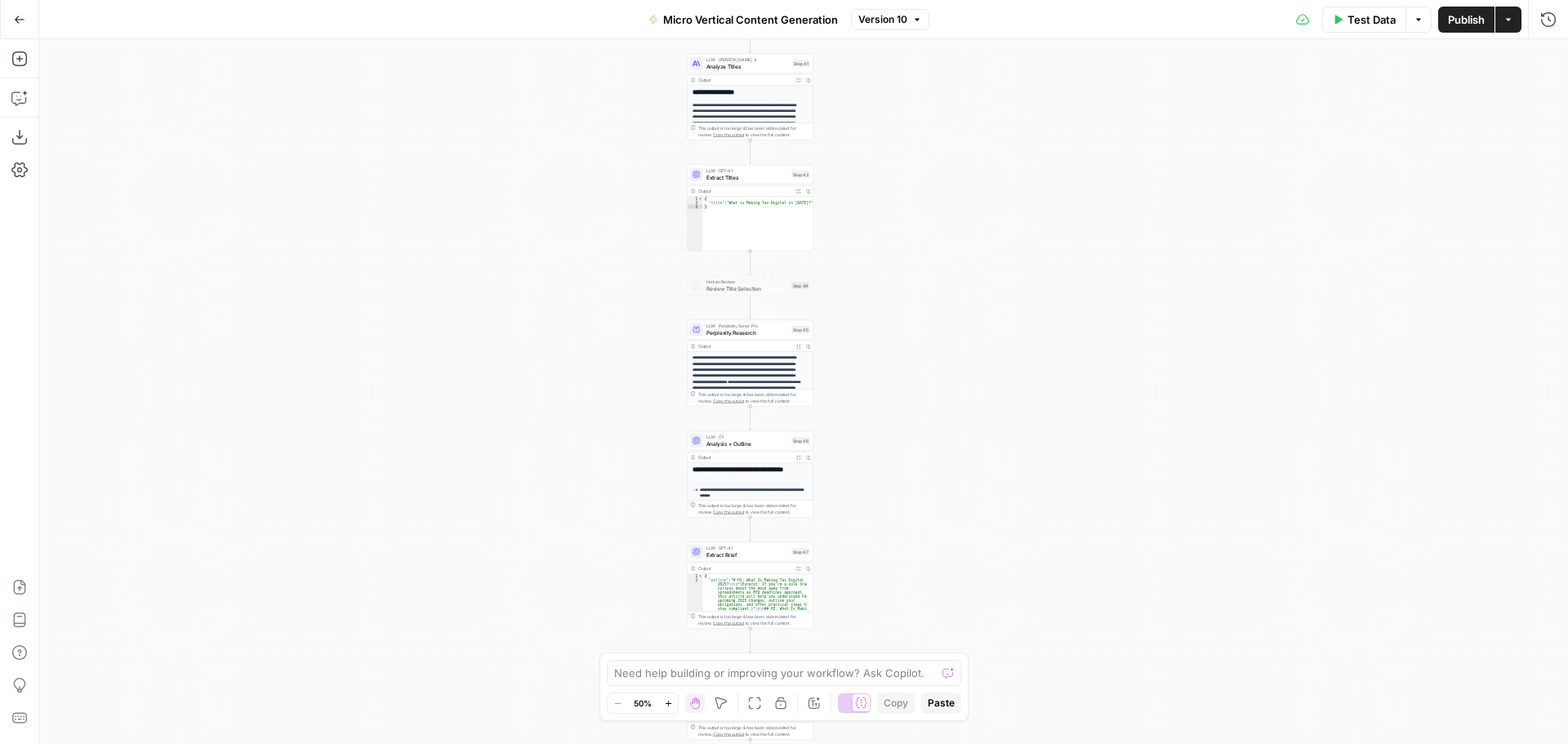
drag, startPoint x: 925, startPoint y: 406, endPoint x: 915, endPoint y: 221, distance: 185.3
click at [921, 201] on div "true false true false true false Workflow Input Settings Inputs Run Code · Pyth…" at bounding box center [803, 391] width 1529 height 704
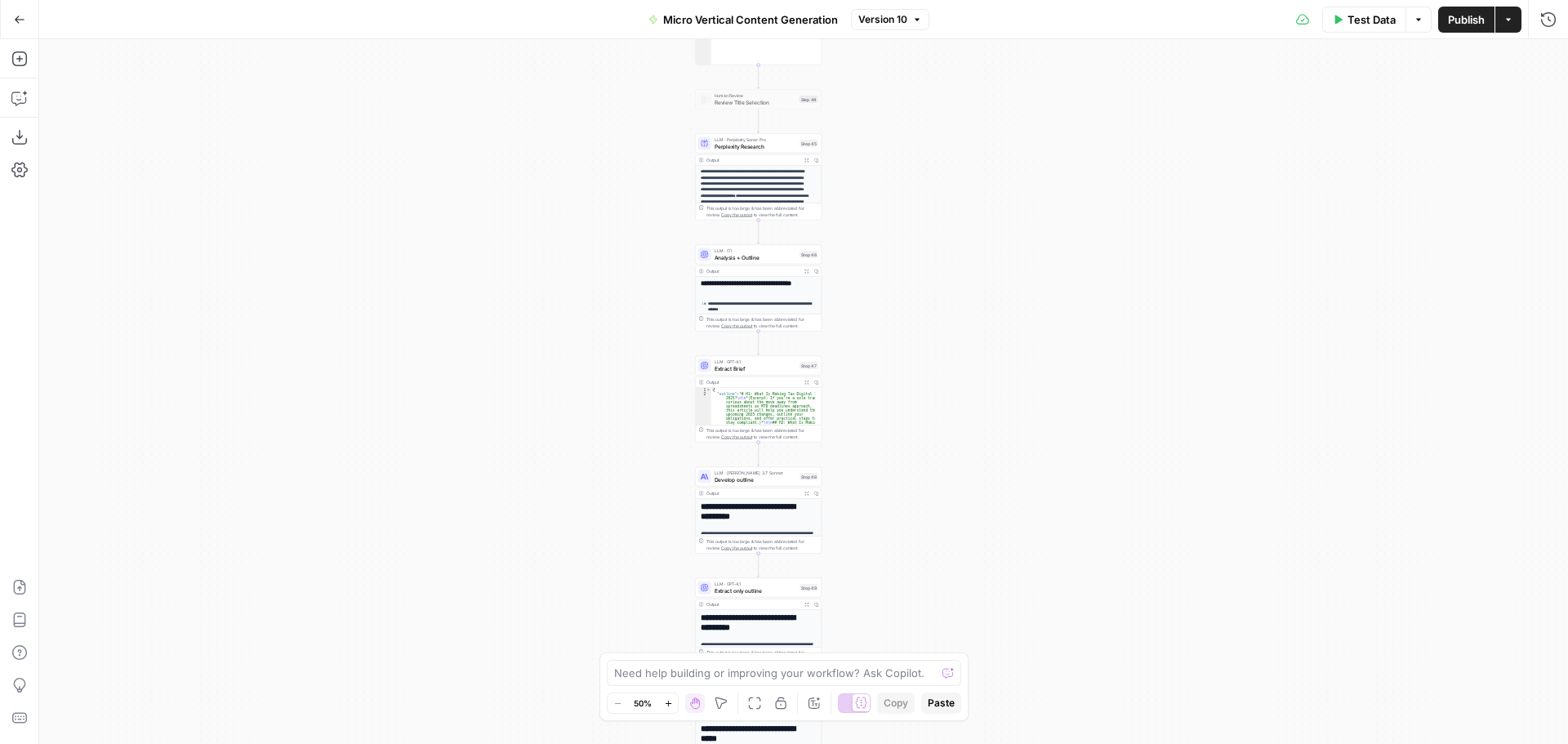
drag, startPoint x: 925, startPoint y: 219, endPoint x: 925, endPoint y: 197, distance: 22.0
click at [925, 197] on div "true false true false true false Workflow Input Settings Inputs Run Code · Pyth…" at bounding box center [803, 391] width 1529 height 704
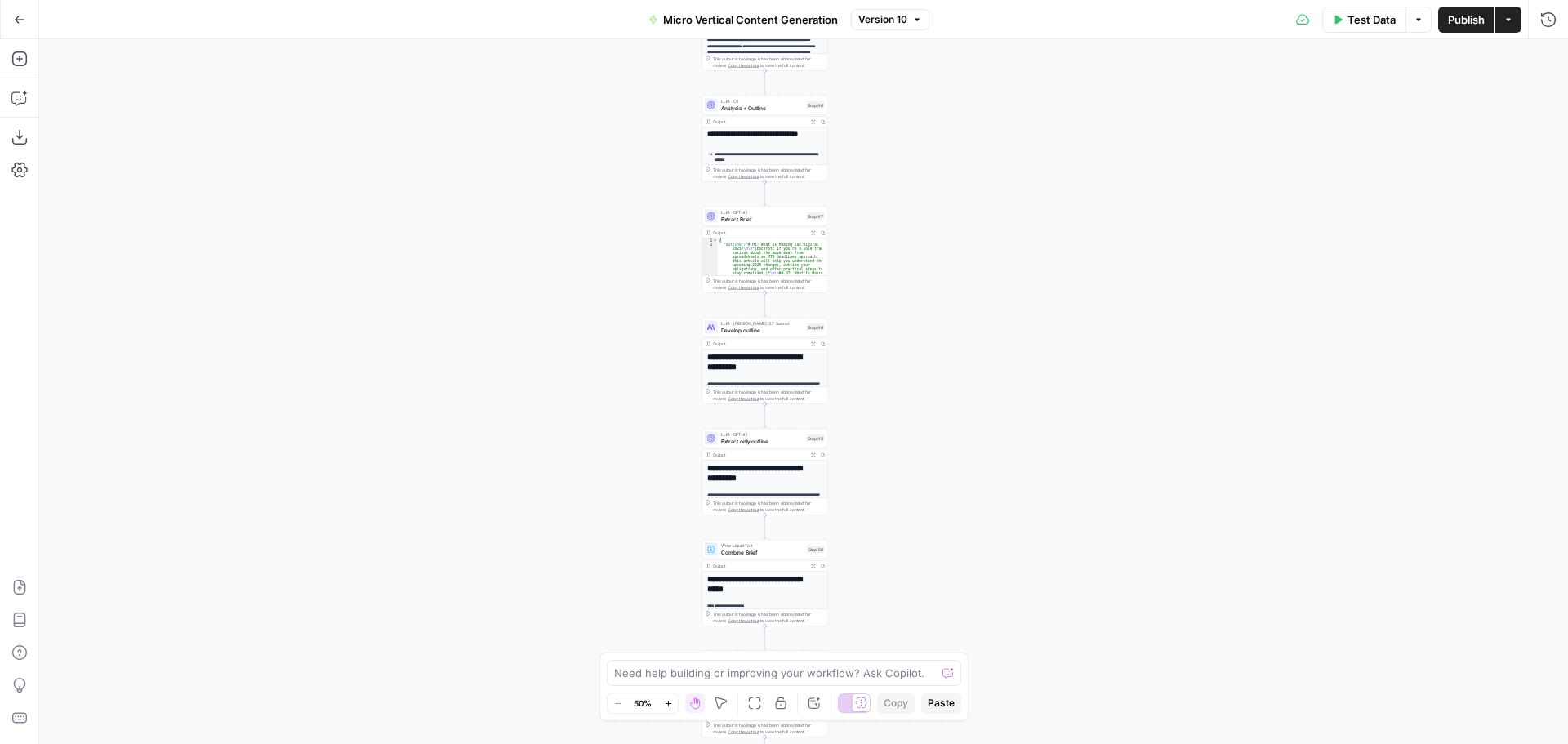
drag, startPoint x: 923, startPoint y: 365, endPoint x: 929, endPoint y: 215, distance: 150.1
click at [929, 215] on div "true false true false true false Workflow Input Settings Inputs Run Code · Pyth…" at bounding box center [803, 391] width 1529 height 704
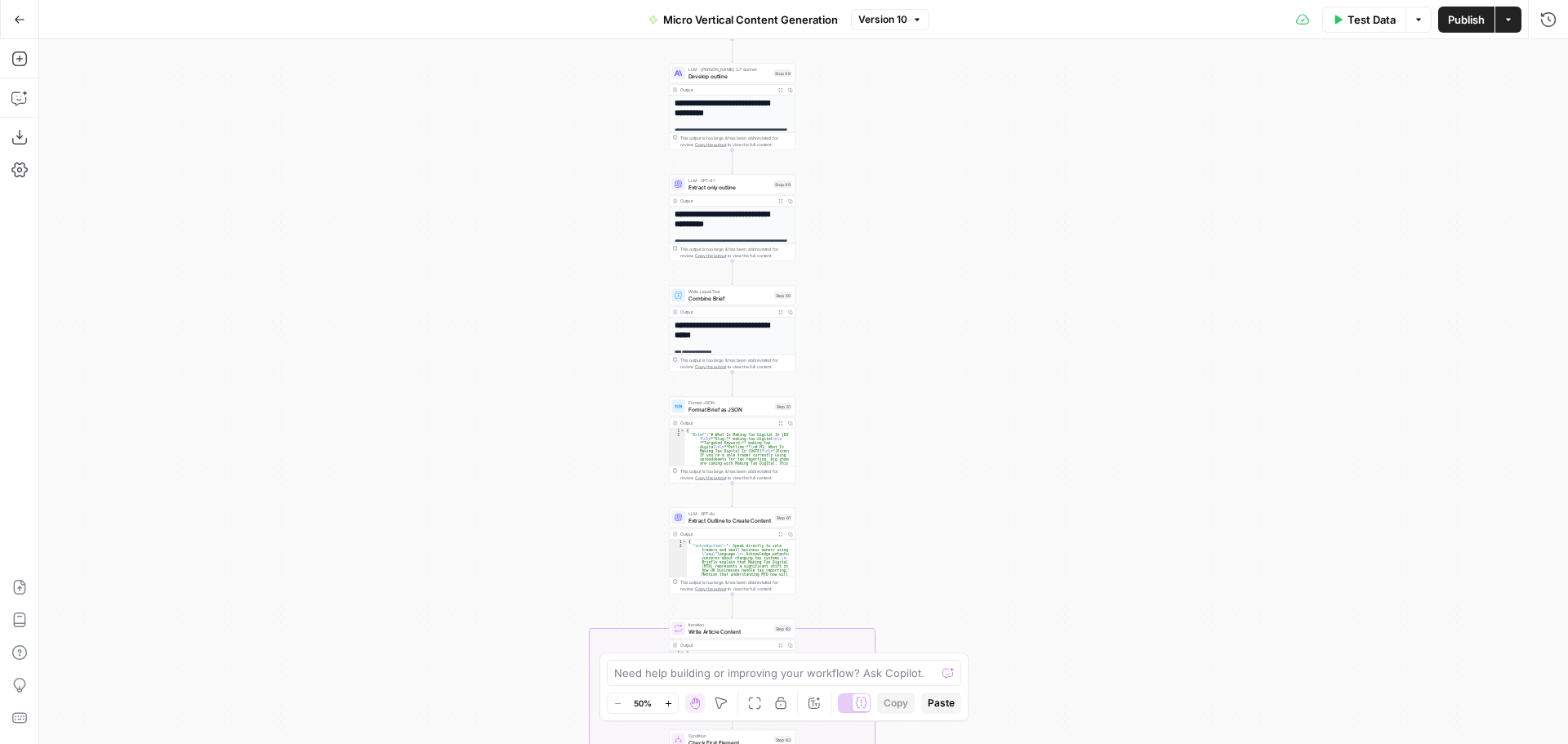
click at [925, 140] on div "true false true false true false Workflow Input Settings Inputs Run Code · Pyth…" at bounding box center [803, 391] width 1529 height 704
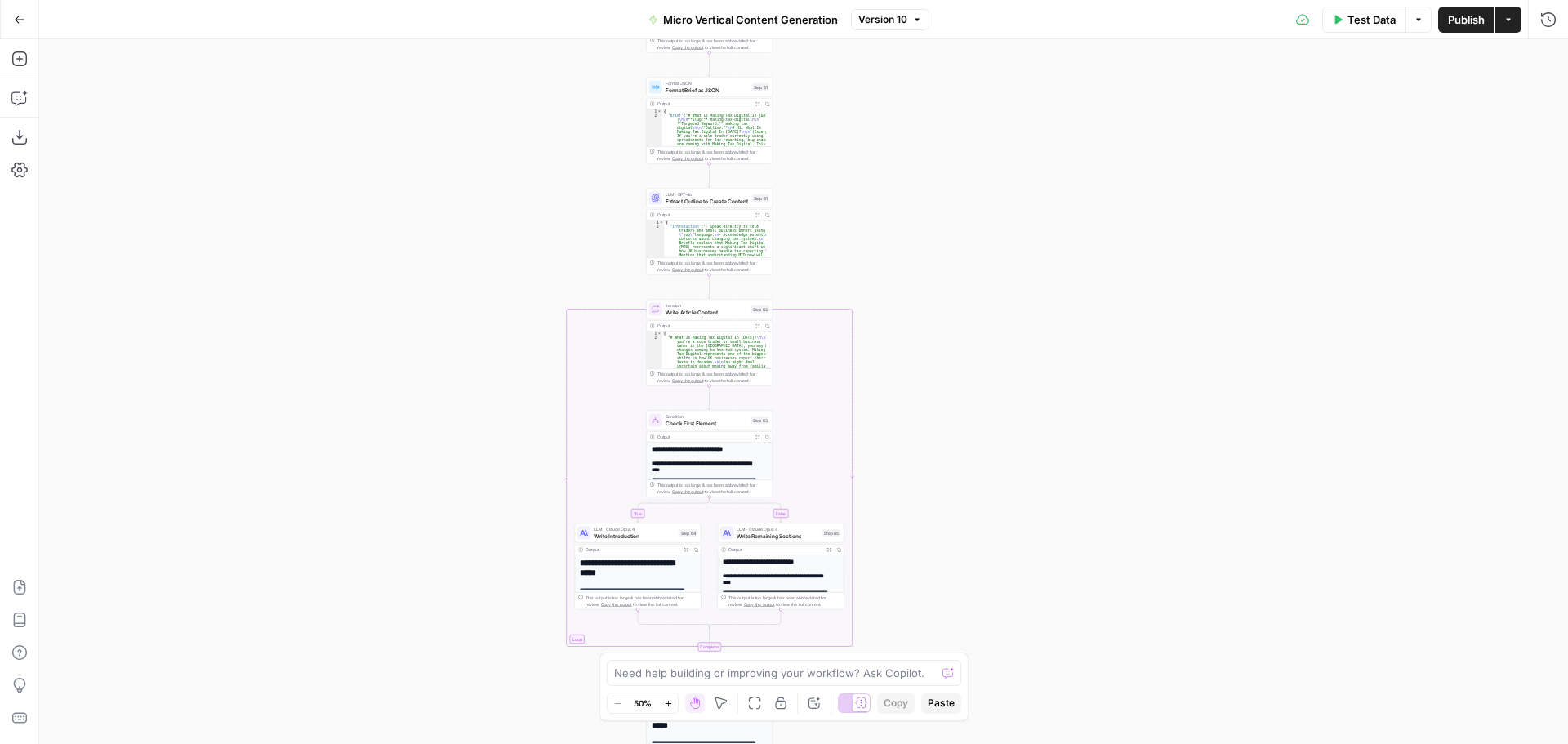
drag, startPoint x: 890, startPoint y: 544, endPoint x: 867, endPoint y: 225, distance: 319.8
click at [867, 225] on div "true false true false true false Workflow Input Settings Inputs Run Code · Pyth…" at bounding box center [803, 391] width 1529 height 704
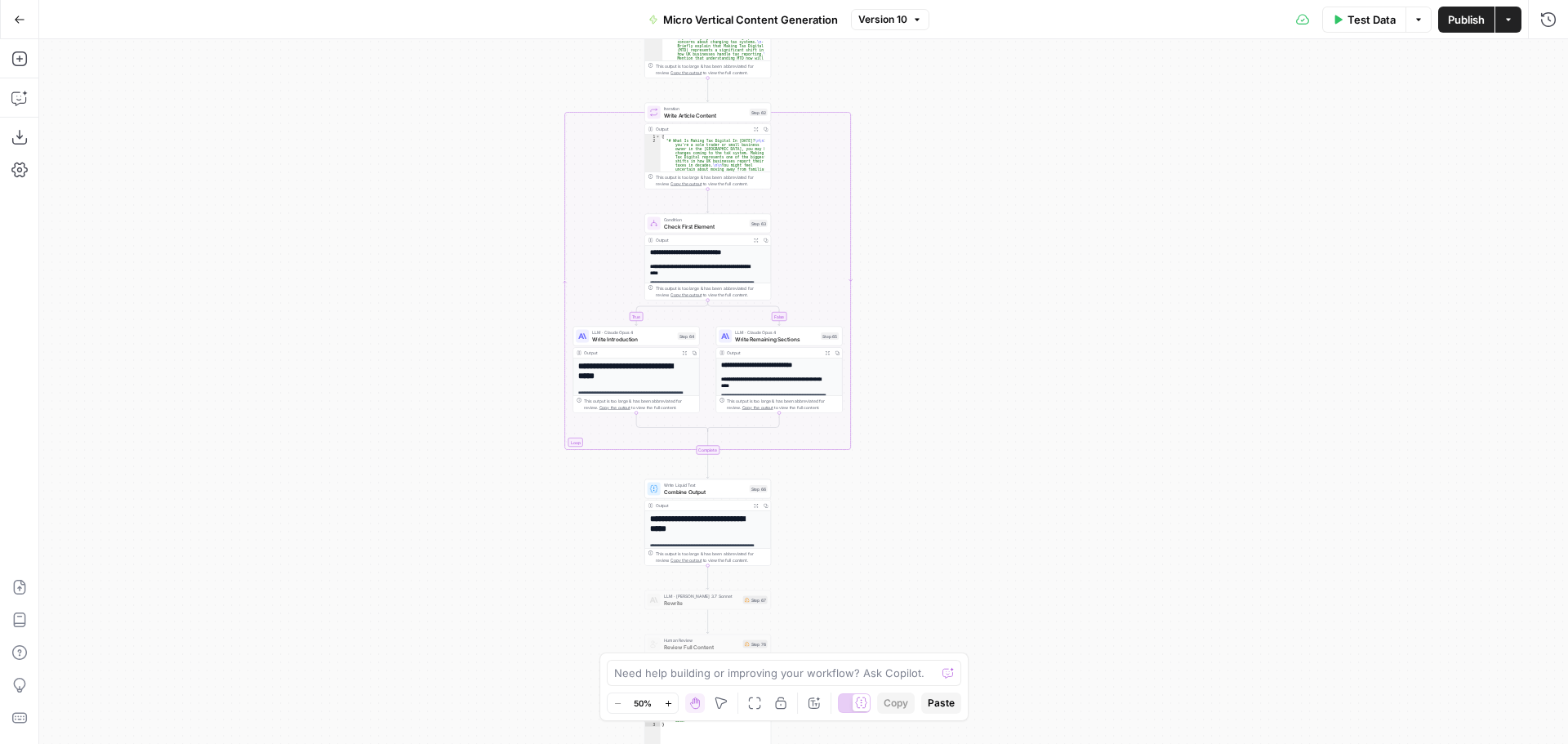
drag, startPoint x: 910, startPoint y: 278, endPoint x: 904, endPoint y: 260, distance: 19.0
click at [904, 260] on div "true false true false true false Workflow Input Settings Inputs Run Code · Pyth…" at bounding box center [803, 391] width 1529 height 704
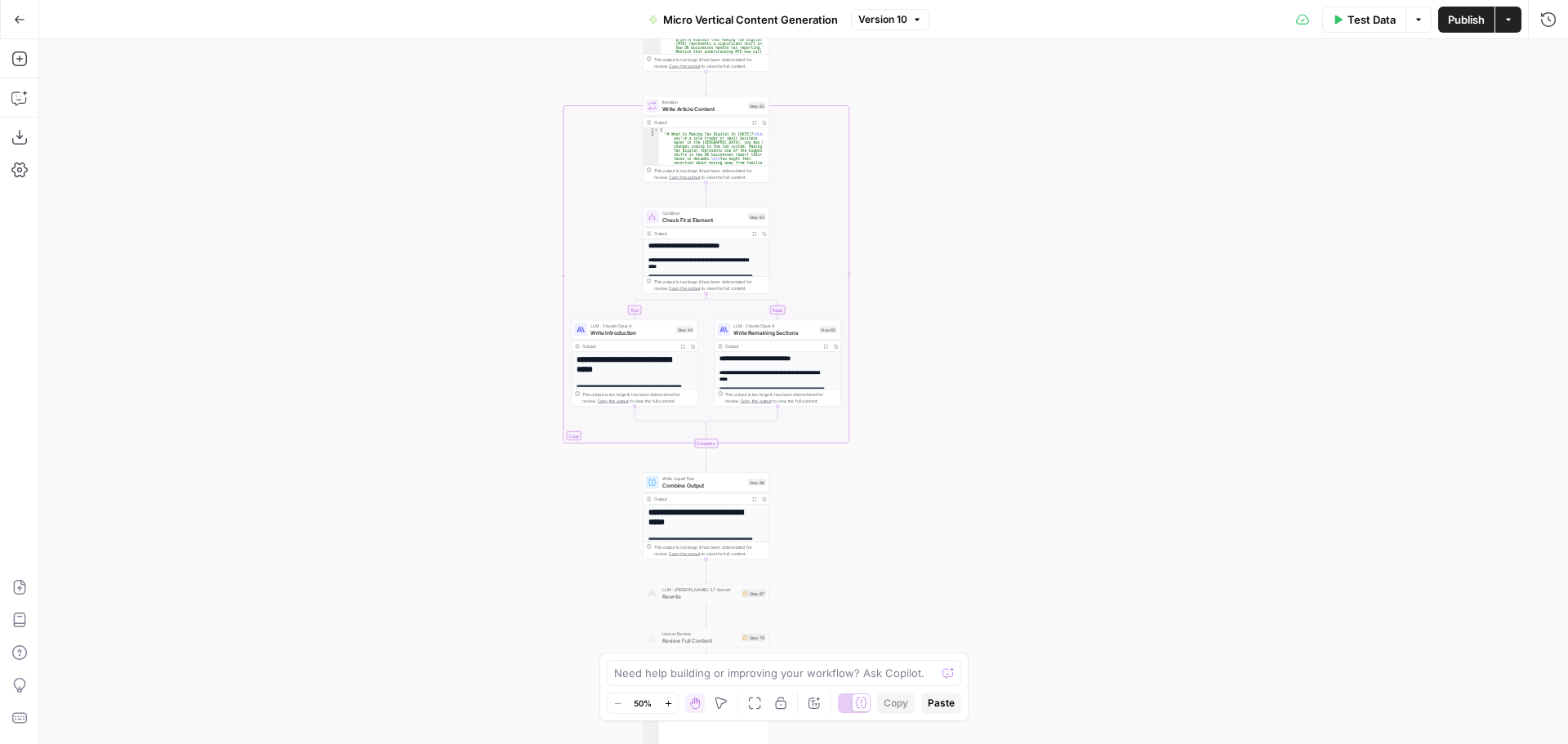
drag, startPoint x: 900, startPoint y: 571, endPoint x: 835, endPoint y: 277, distance: 301.1
click at [835, 277] on body "Sage SEO New Home Browse Insights Opportunities Your Data Recent Grids Content …" at bounding box center [784, 372] width 1568 height 744
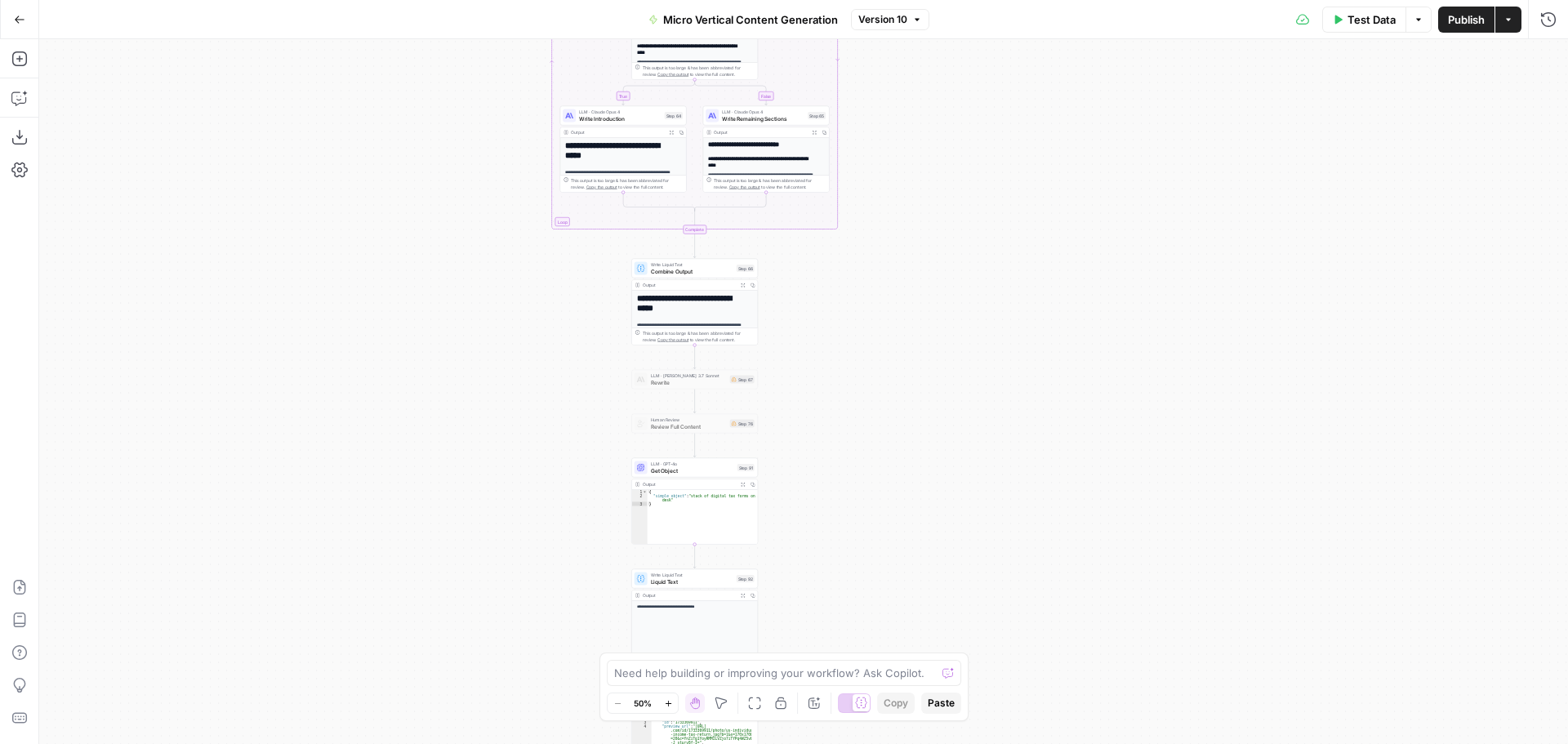
drag, startPoint x: 900, startPoint y: 272, endPoint x: 911, endPoint y: 451, distance: 179.3
click at [900, 271] on div "true false true false true false Workflow Input Settings Inputs Run Code · Pyth…" at bounding box center [803, 391] width 1529 height 704
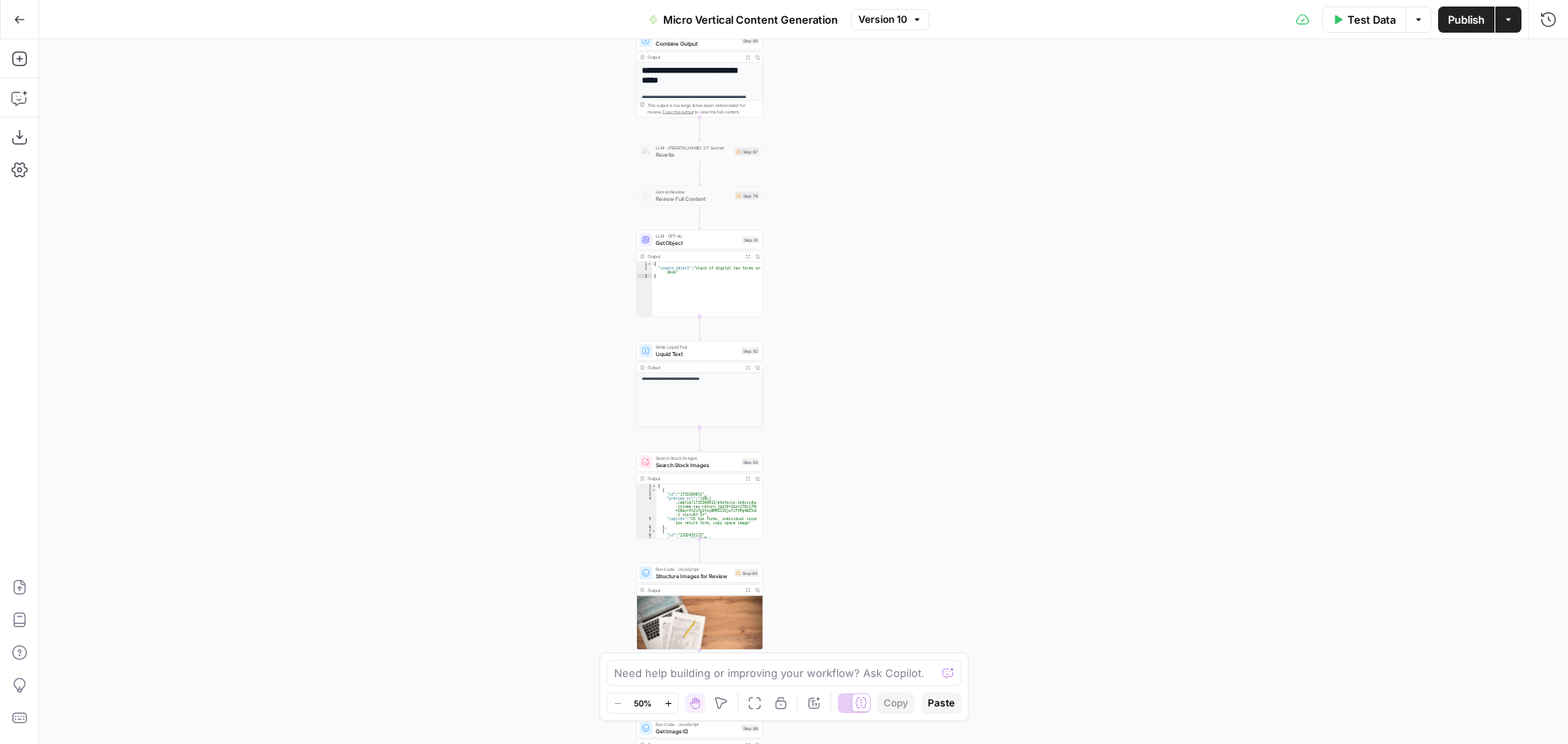
click at [904, 262] on div "true false true false true false Workflow Input Settings Inputs Run Code · Pyth…" at bounding box center [803, 391] width 1529 height 704
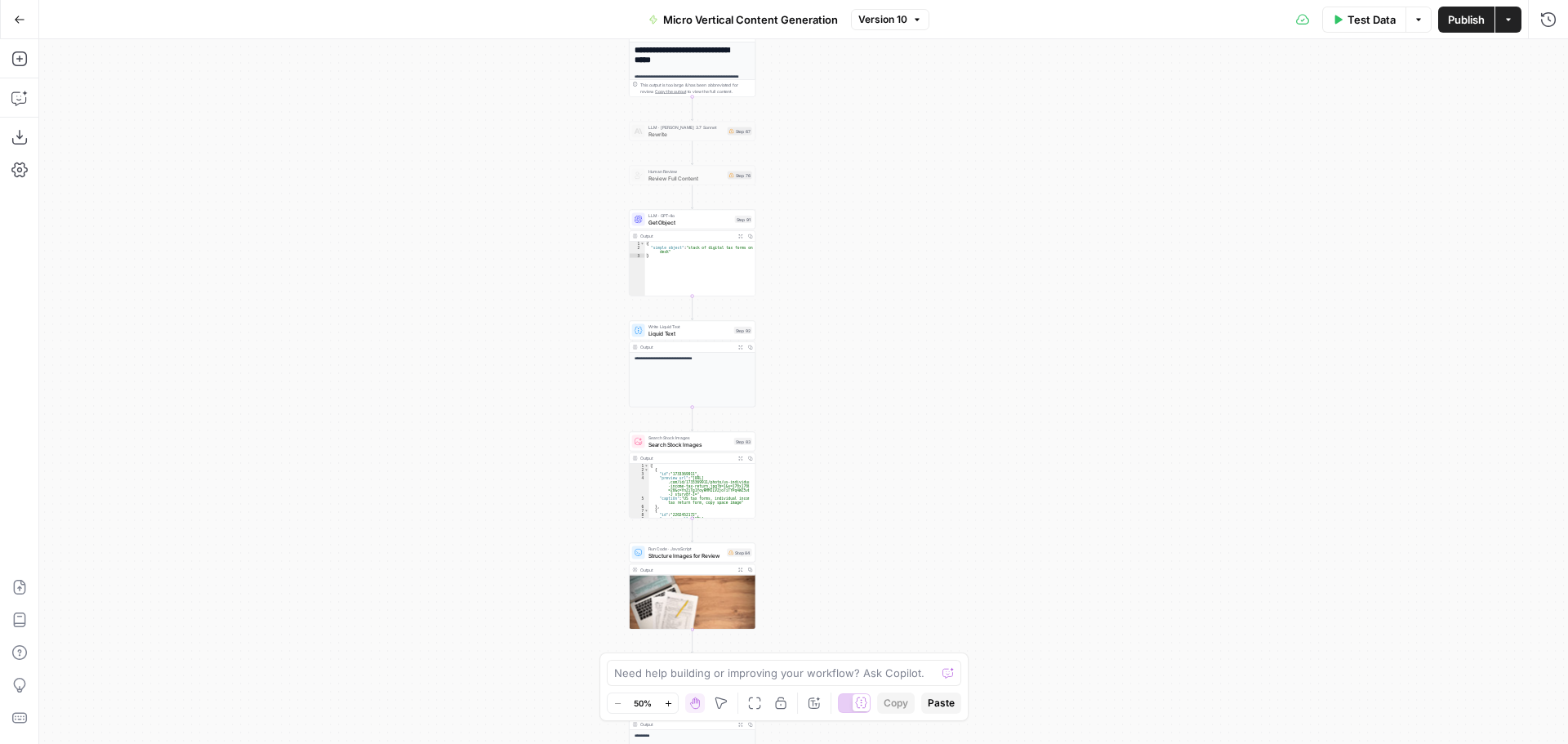
drag, startPoint x: 925, startPoint y: 262, endPoint x: 873, endPoint y: 299, distance: 63.8
click at [921, 251] on div "true false true false true false Workflow Input Settings Inputs Run Code · Pyth…" at bounding box center [803, 391] width 1529 height 704
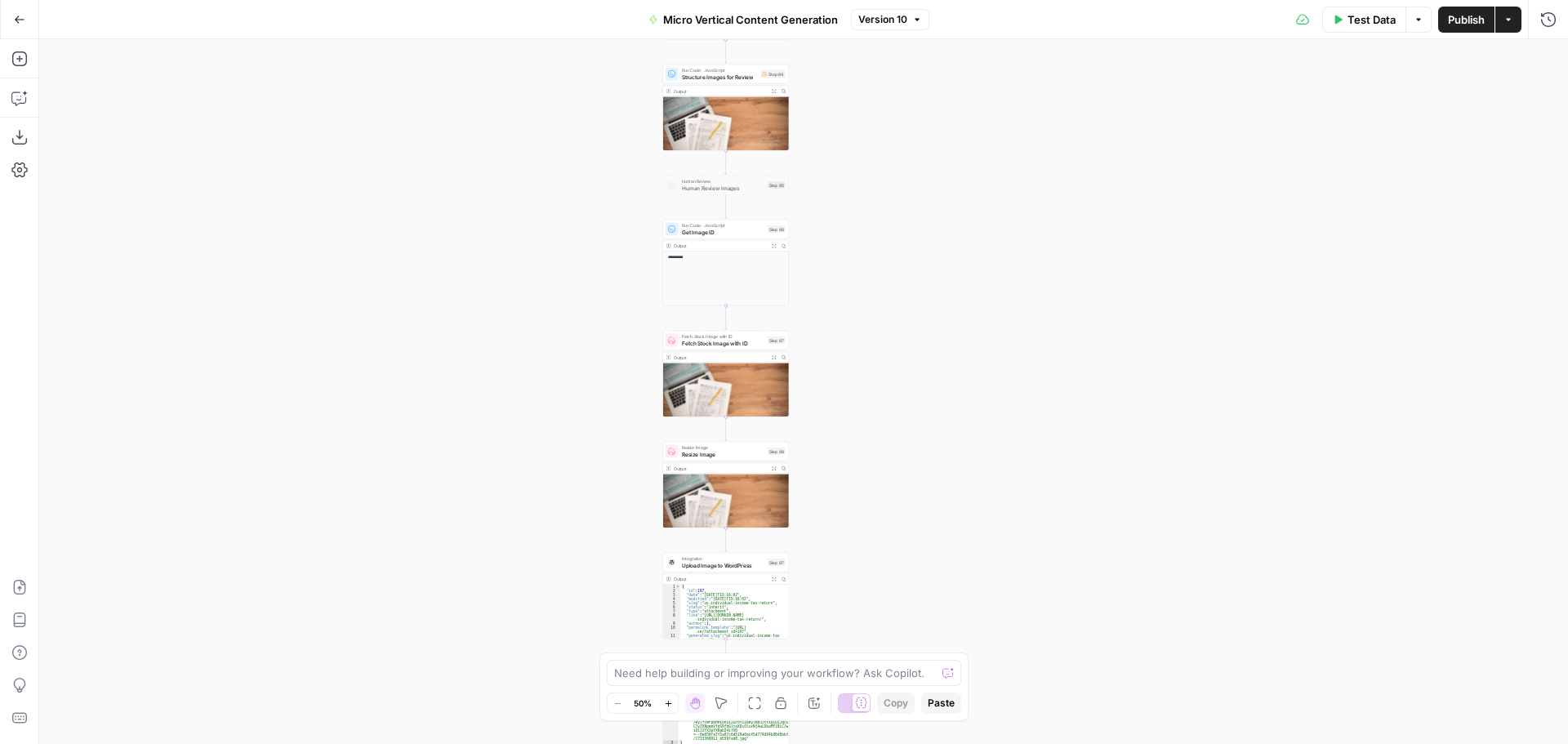
click at [873, 299] on div "true false true false true false Workflow Input Settings Inputs Run Code · Pyth…" at bounding box center [803, 391] width 1529 height 704
drag, startPoint x: 829, startPoint y: 298, endPoint x: 837, endPoint y: 370, distance: 72.4
click at [829, 298] on div "true false true false true false Workflow Input Settings Inputs Run Code · Pyth…" at bounding box center [803, 391] width 1529 height 704
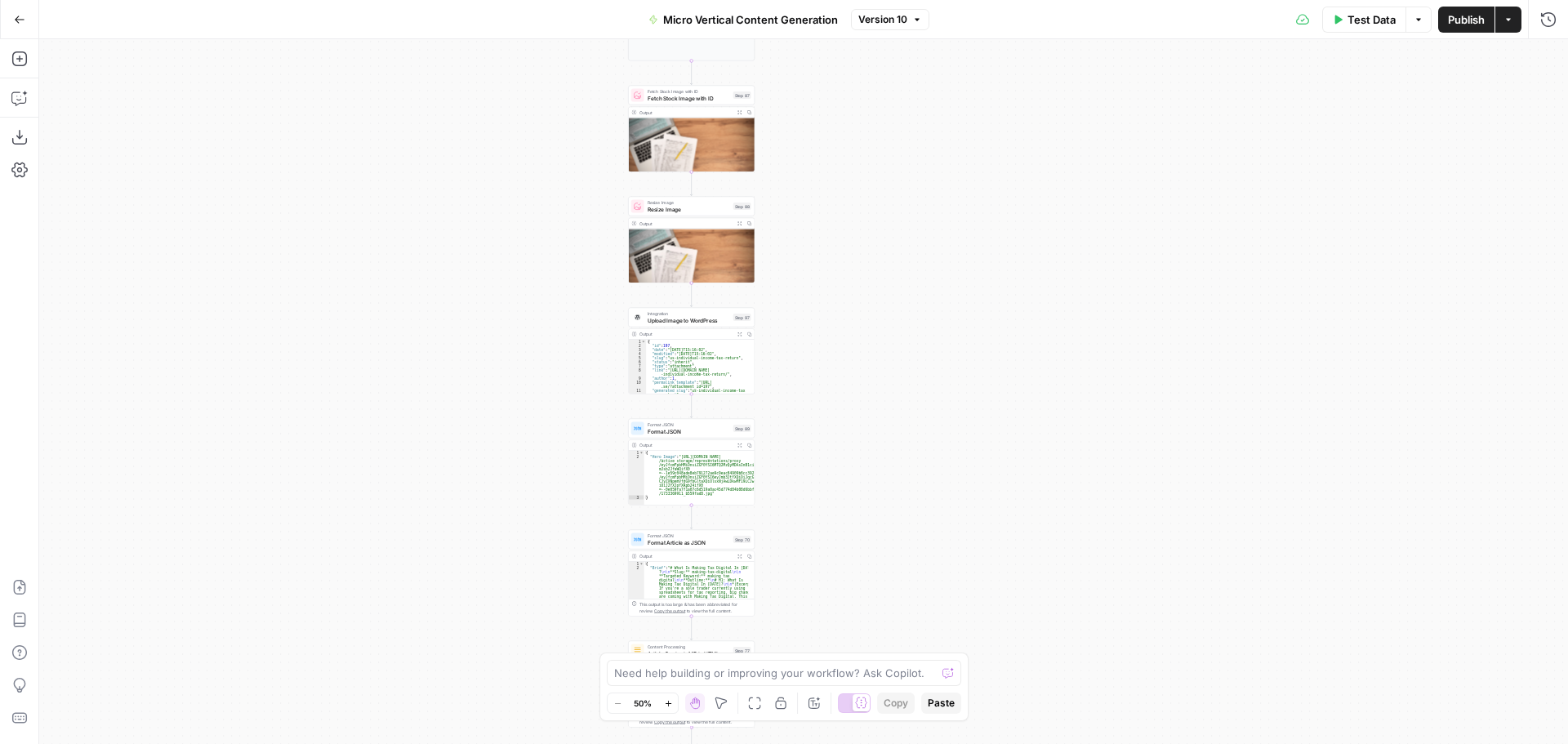
click at [848, 273] on div "true false true false true false Workflow Input Settings Inputs Run Code · Pyth…" at bounding box center [803, 391] width 1529 height 704
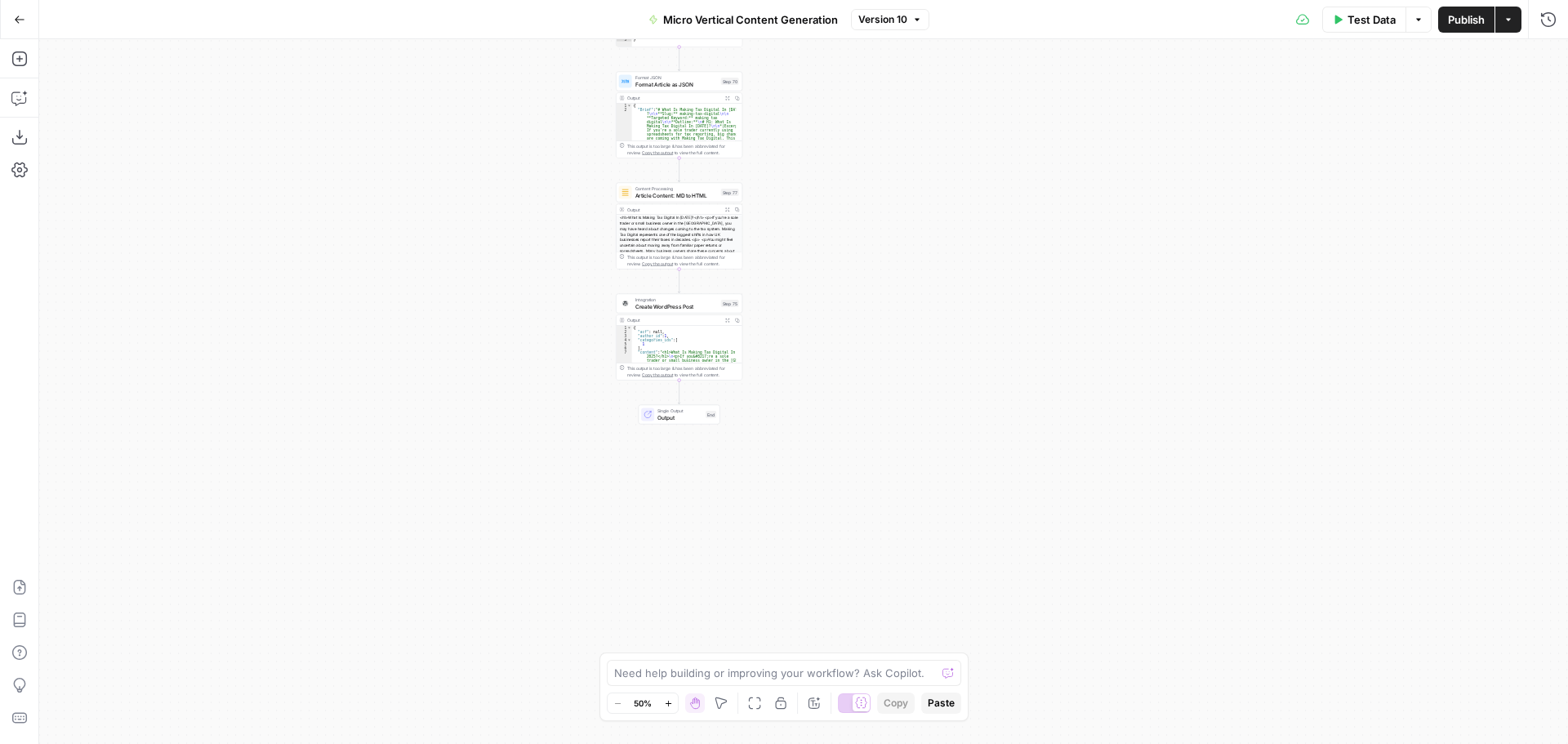
click at [869, 226] on div "true false true false true false Workflow Input Settings Inputs Run Code · Pyth…" at bounding box center [803, 391] width 1529 height 704
drag, startPoint x: 826, startPoint y: 260, endPoint x: 689, endPoint y: 421, distance: 211.4
click at [955, 433] on div "true false true false true false Workflow Input Settings Inputs Run Code · Pyth…" at bounding box center [803, 391] width 1529 height 704
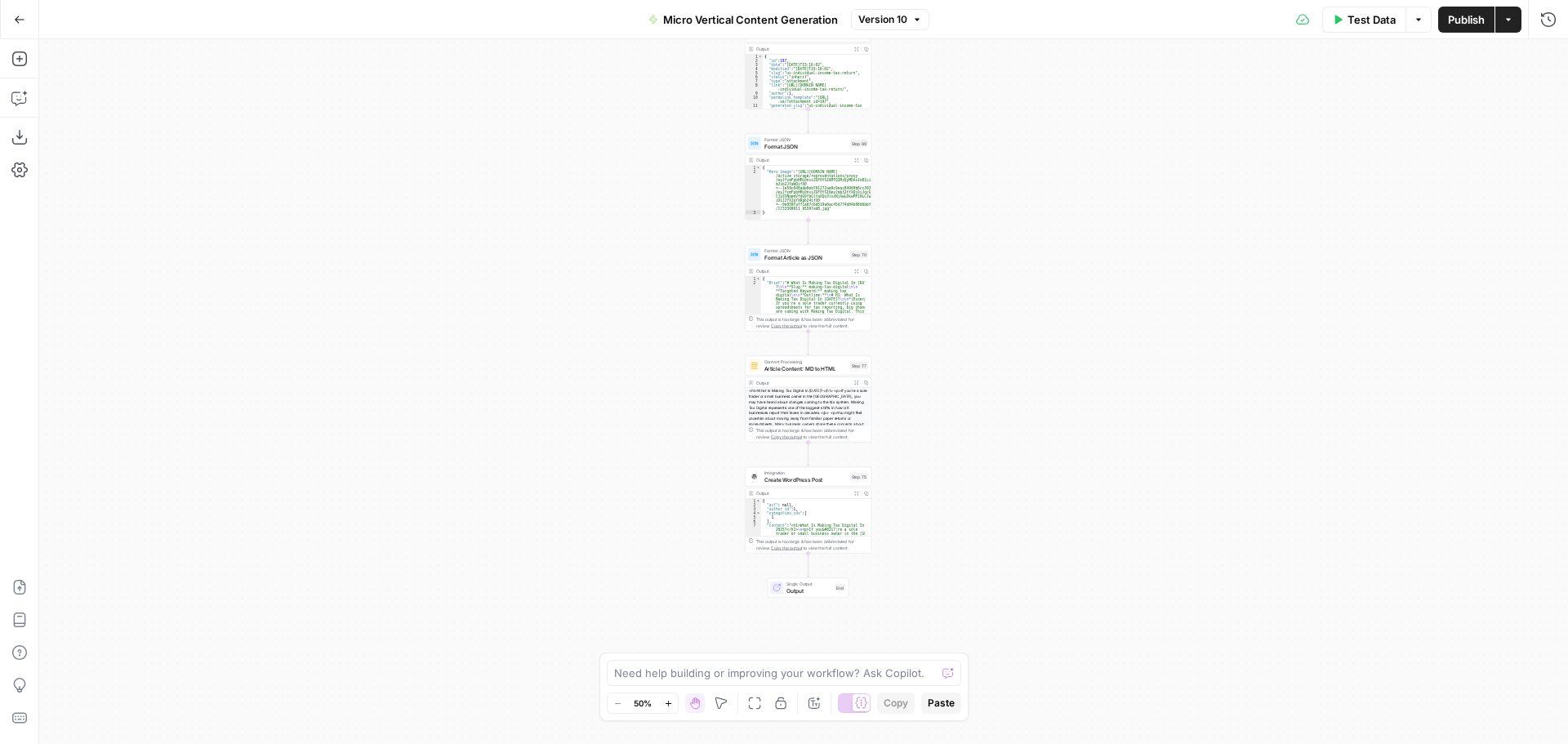
click at [21, 27] on button "Go Back" at bounding box center [19, 19] width 30 height 30
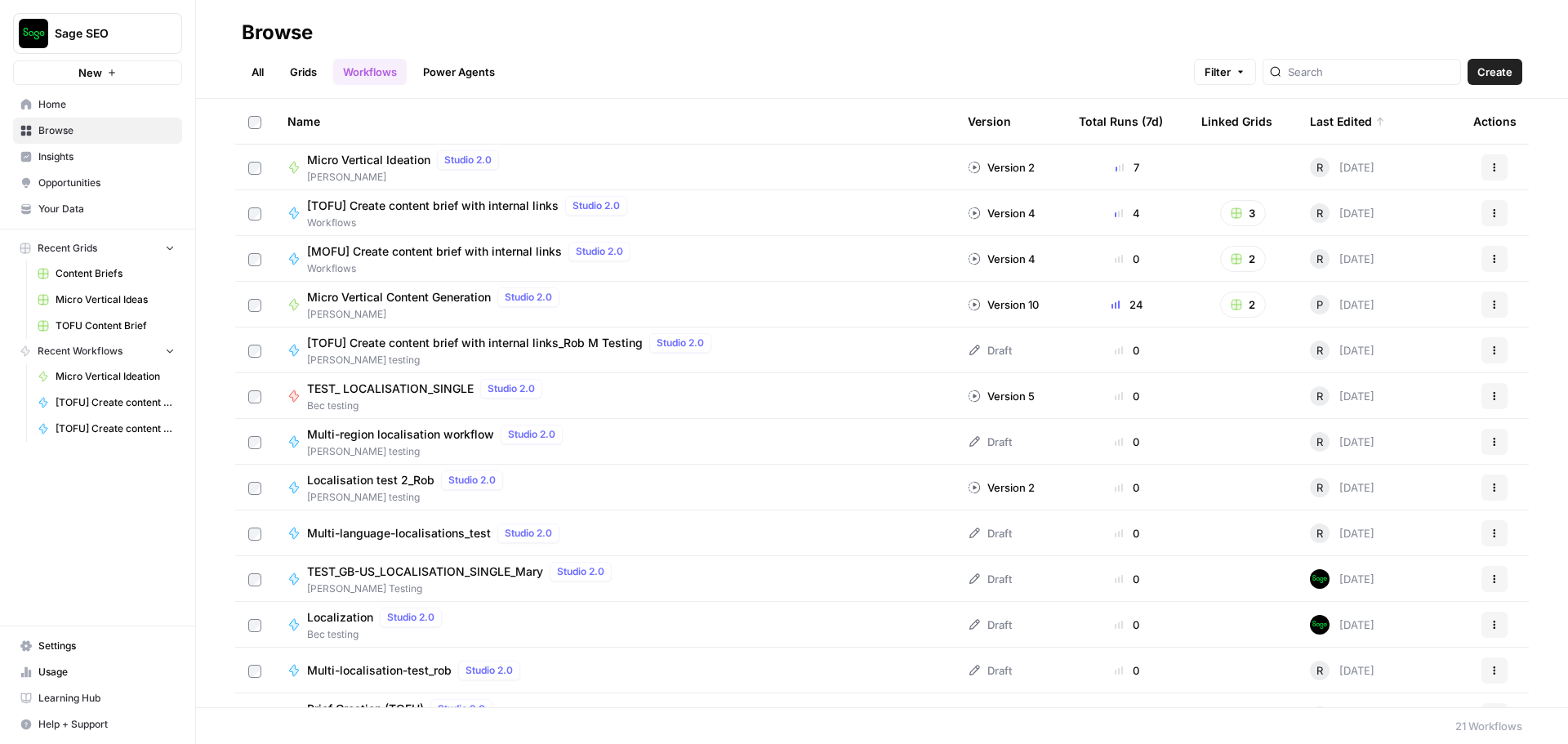
click at [731, 56] on div "All Grids Workflows Power Agents Filter Create" at bounding box center [881, 65] width 1280 height 39
click at [422, 722] on icon "button" at bounding box center [423, 721] width 5 height 3
drag, startPoint x: 377, startPoint y: 214, endPoint x: 1498, endPoint y: 213, distance: 1121.0
click at [1482, 219] on button "Actions" at bounding box center [1495, 213] width 26 height 26
click at [1389, 383] on span "Duplicate" at bounding box center [1409, 380] width 130 height 17
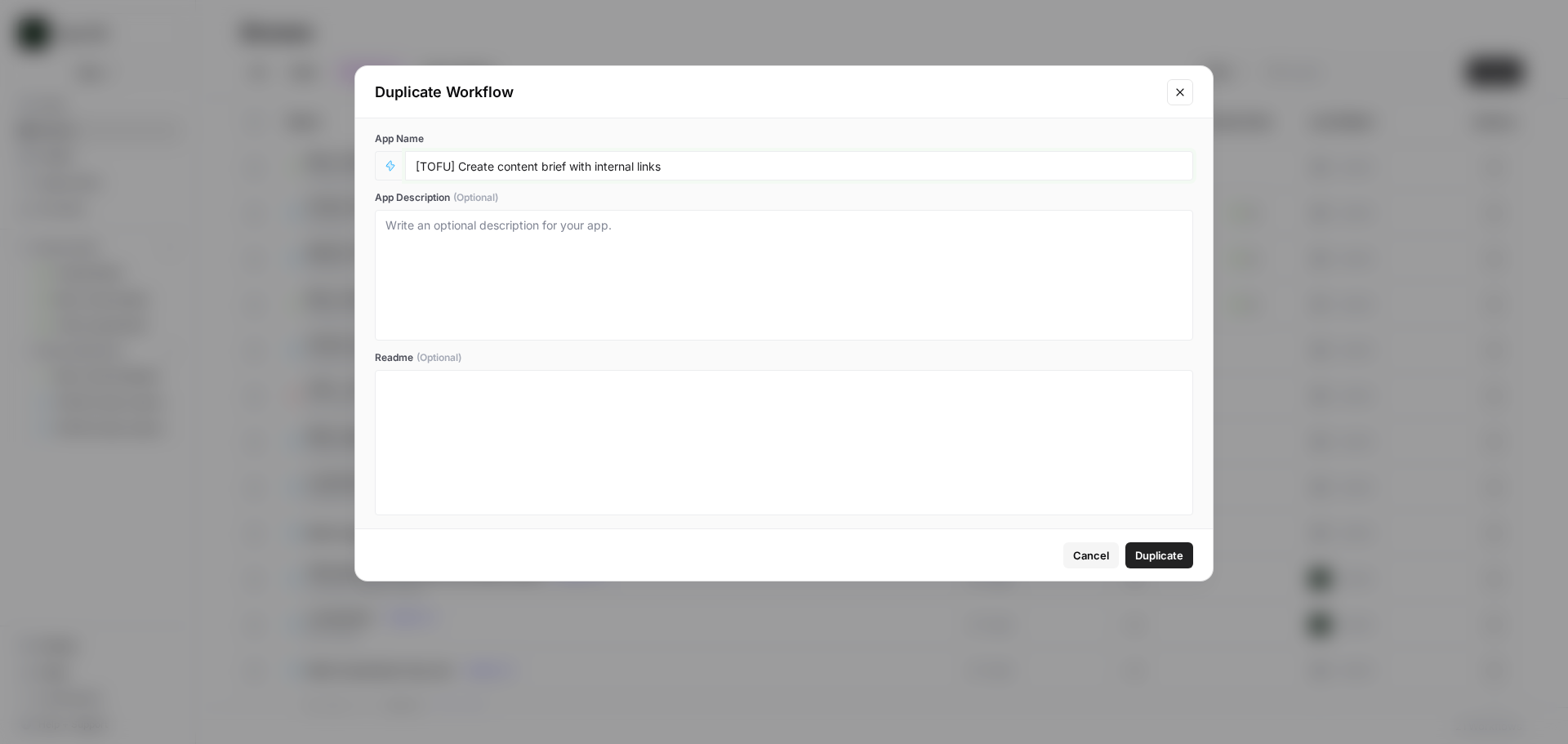
click at [684, 172] on input "[TOFU] Create content brief with internal links" at bounding box center [800, 165] width 767 height 15
type input "[TOFU] Create content brief with internal links_FY26"
click at [1158, 563] on span "Duplicate" at bounding box center [1159, 555] width 48 height 17
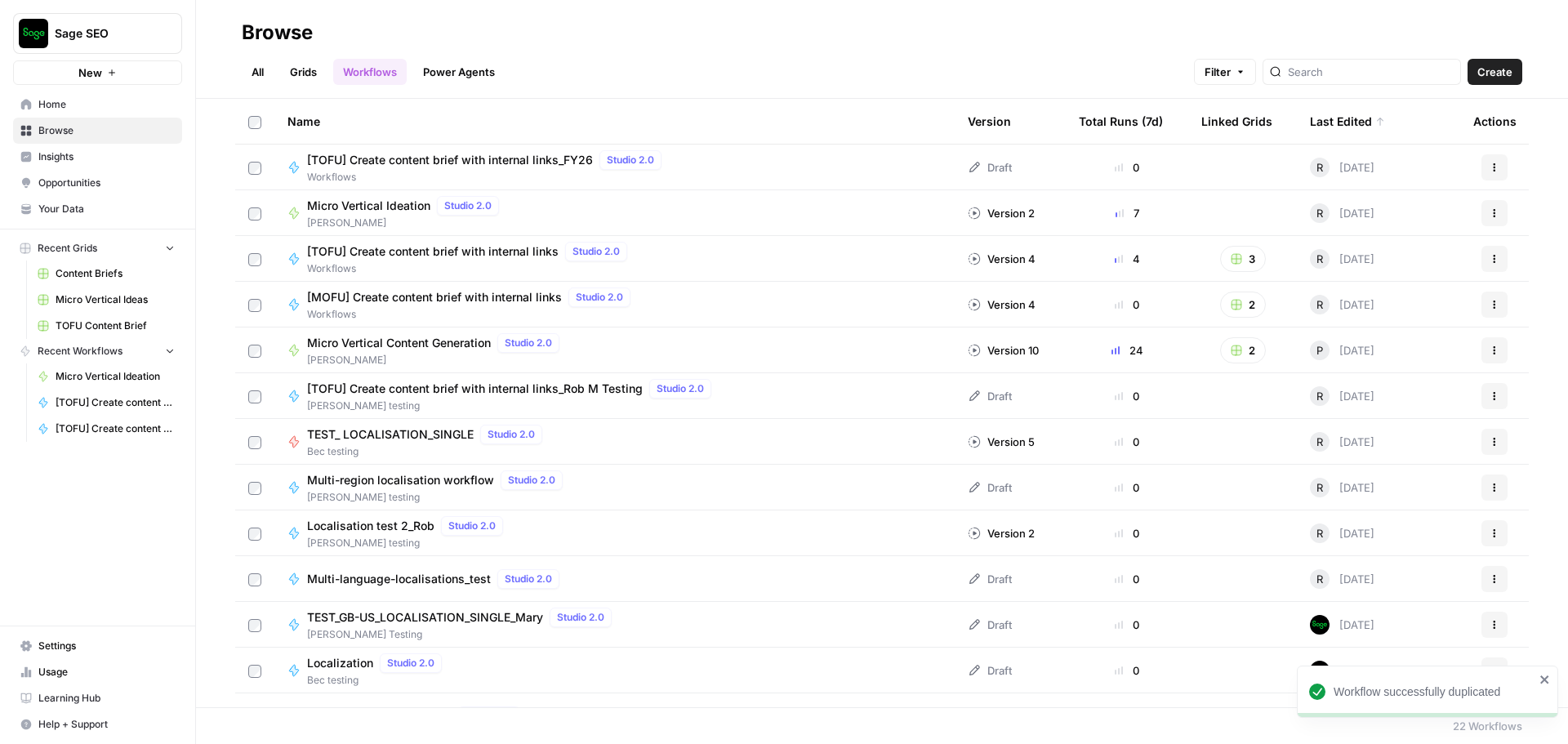
click at [557, 158] on span "[TOFU] Create content brief with internal links_FY26" at bounding box center [449, 160] width 286 height 17
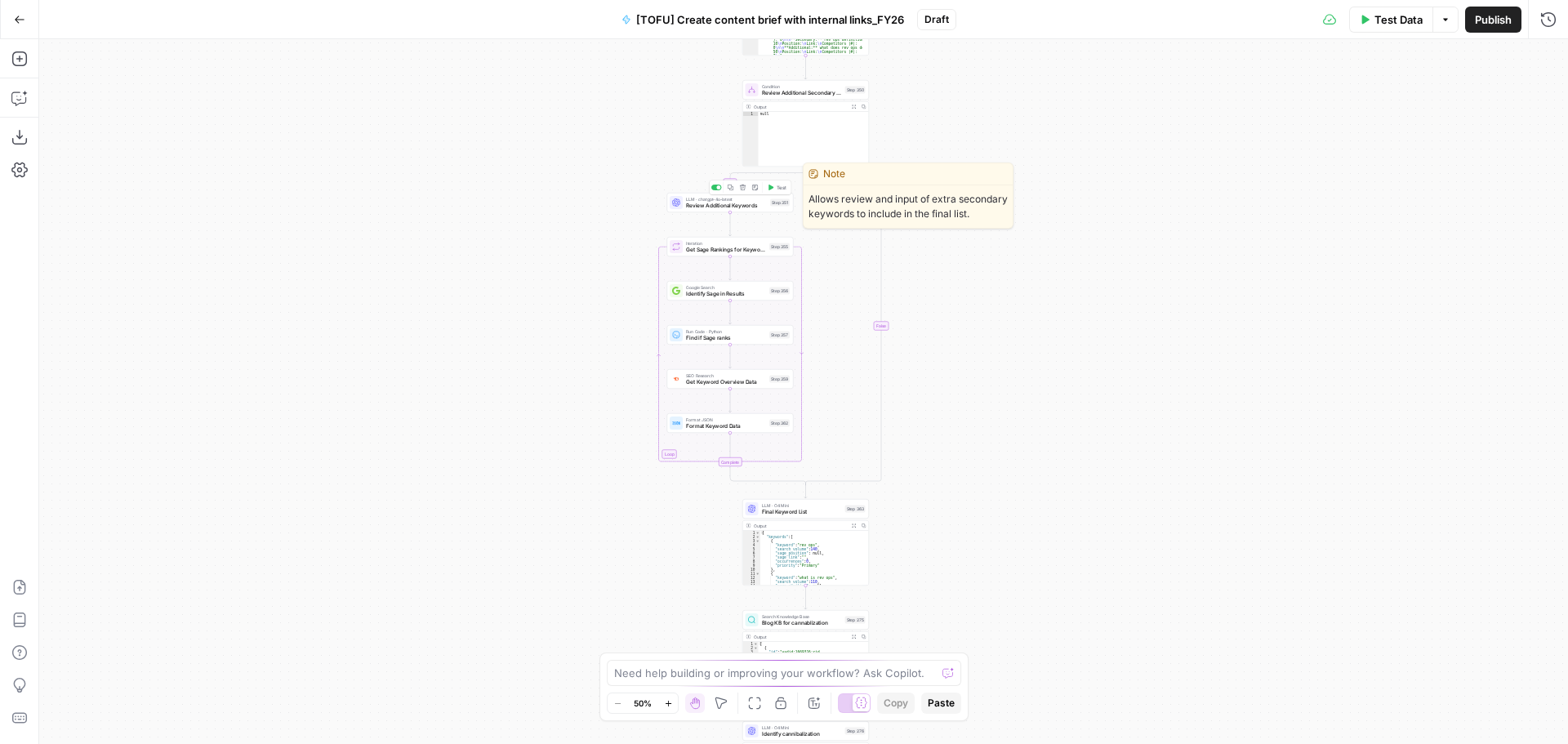
drag, startPoint x: 998, startPoint y: 184, endPoint x: 1005, endPoint y: 273, distance: 89.3
click at [1005, 273] on body "Sage SEO New Home Browse Insights Opportunities Your Data Recent Grids Content …" at bounding box center [784, 372] width 1568 height 744
click at [1080, 277] on div "true false true false true false true false true false true false Workflow Inpu…" at bounding box center [803, 391] width 1529 height 704
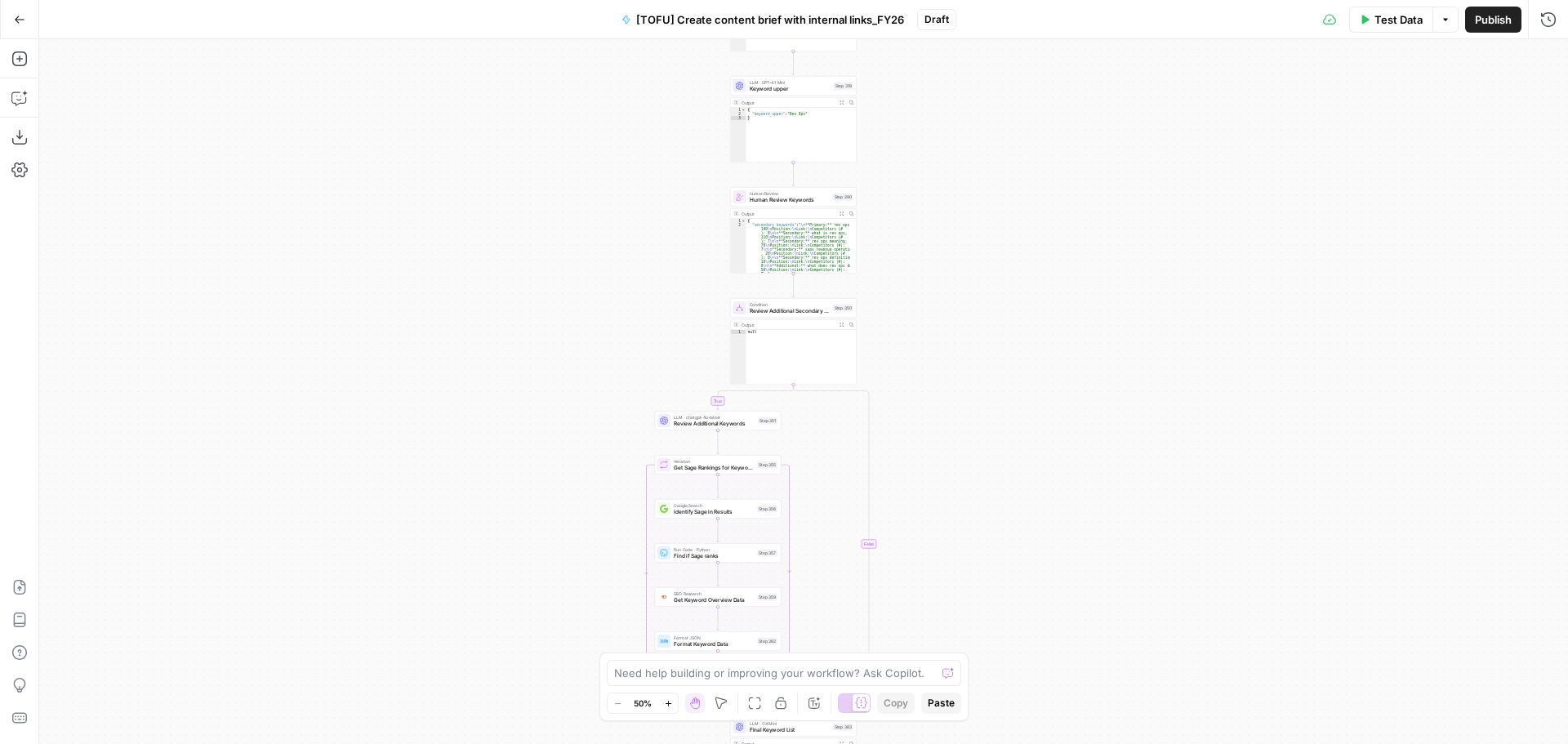
drag, startPoint x: 1005, startPoint y: 398, endPoint x: 1021, endPoint y: 221, distance: 177.7
click at [1021, 188] on div "true false true false true false true false true false true false Workflow Inpu…" at bounding box center [803, 391] width 1529 height 704
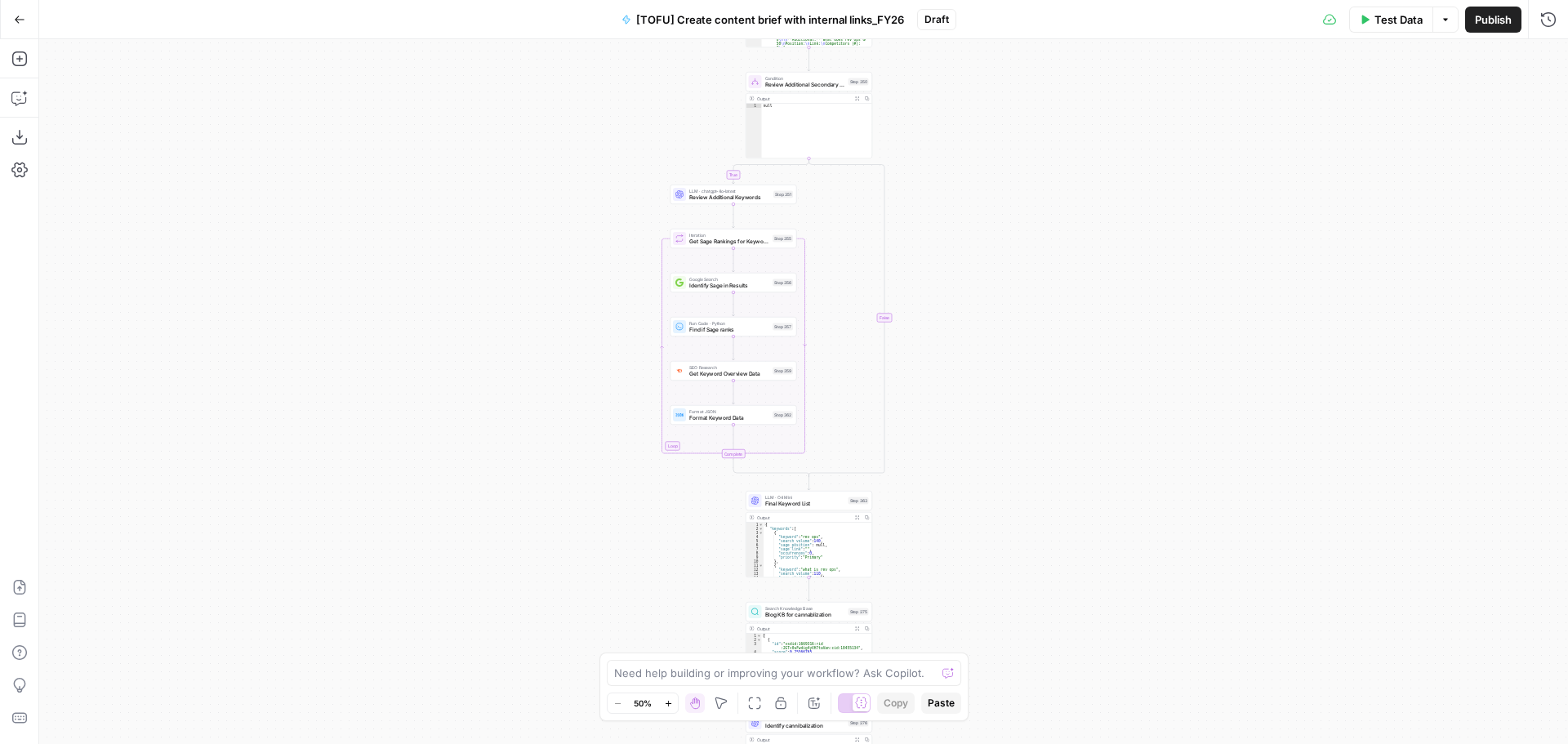
drag, startPoint x: 1038, startPoint y: 374, endPoint x: 1035, endPoint y: 237, distance: 137.0
click at [1035, 192] on div "true false true false true false true false true false true false Workflow Inpu…" at bounding box center [803, 391] width 1529 height 704
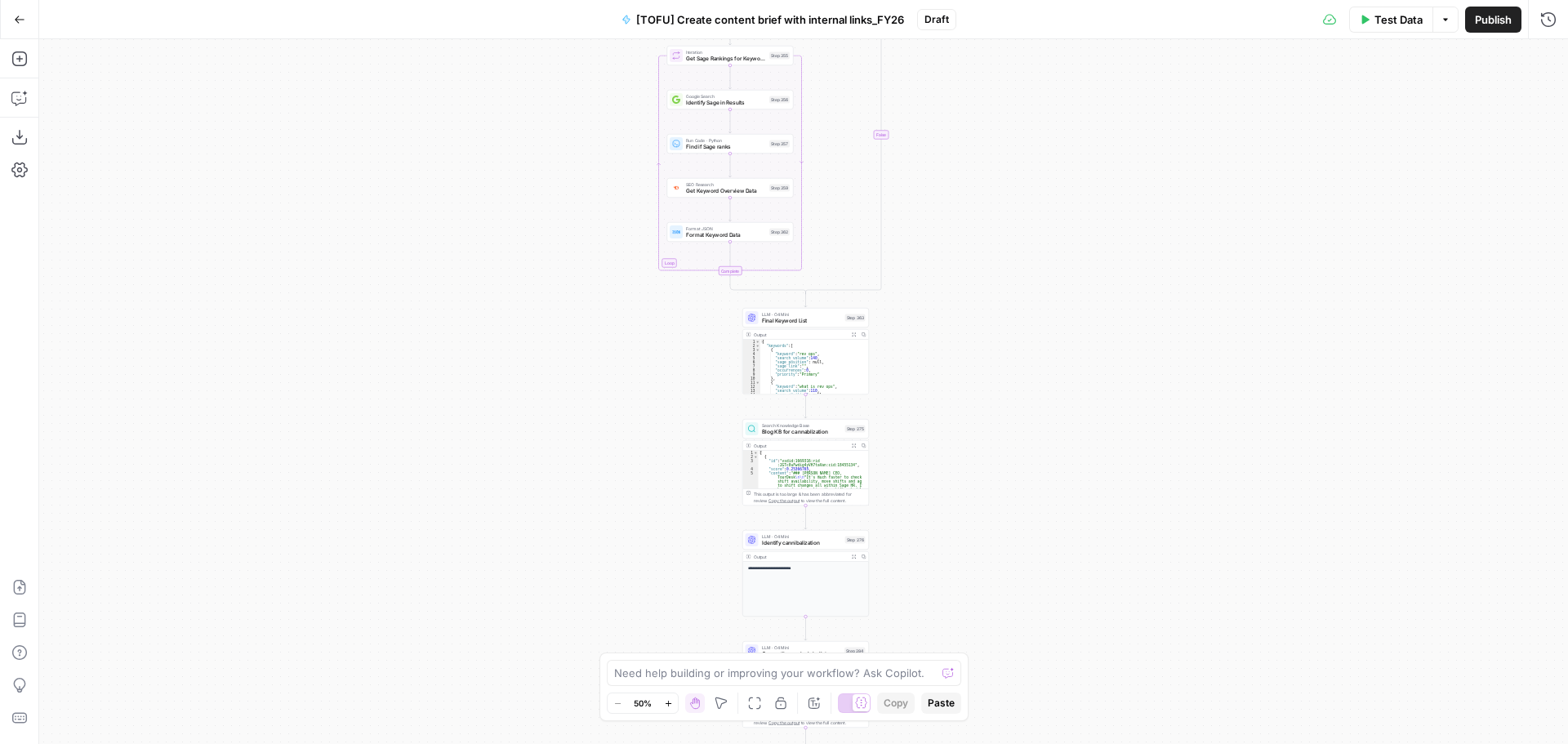
click at [1043, 239] on div "true false true false true false true false true false true false Workflow Inpu…" at bounding box center [803, 391] width 1529 height 704
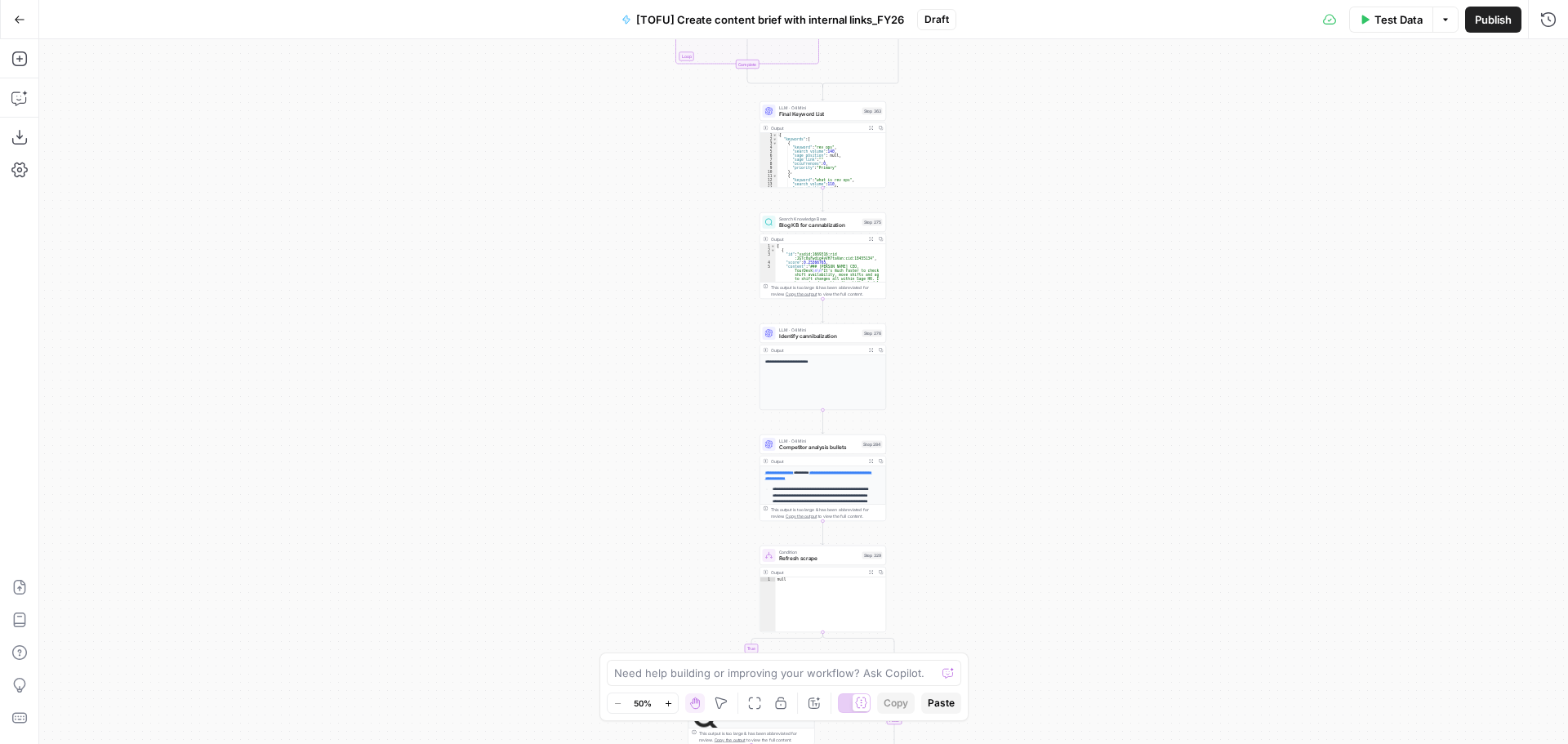
drag, startPoint x: 1011, startPoint y: 274, endPoint x: 1011, endPoint y: 286, distance: 12.0
click at [1011, 269] on div "true false true false true false true false true false true false Workflow Inpu…" at bounding box center [803, 391] width 1529 height 704
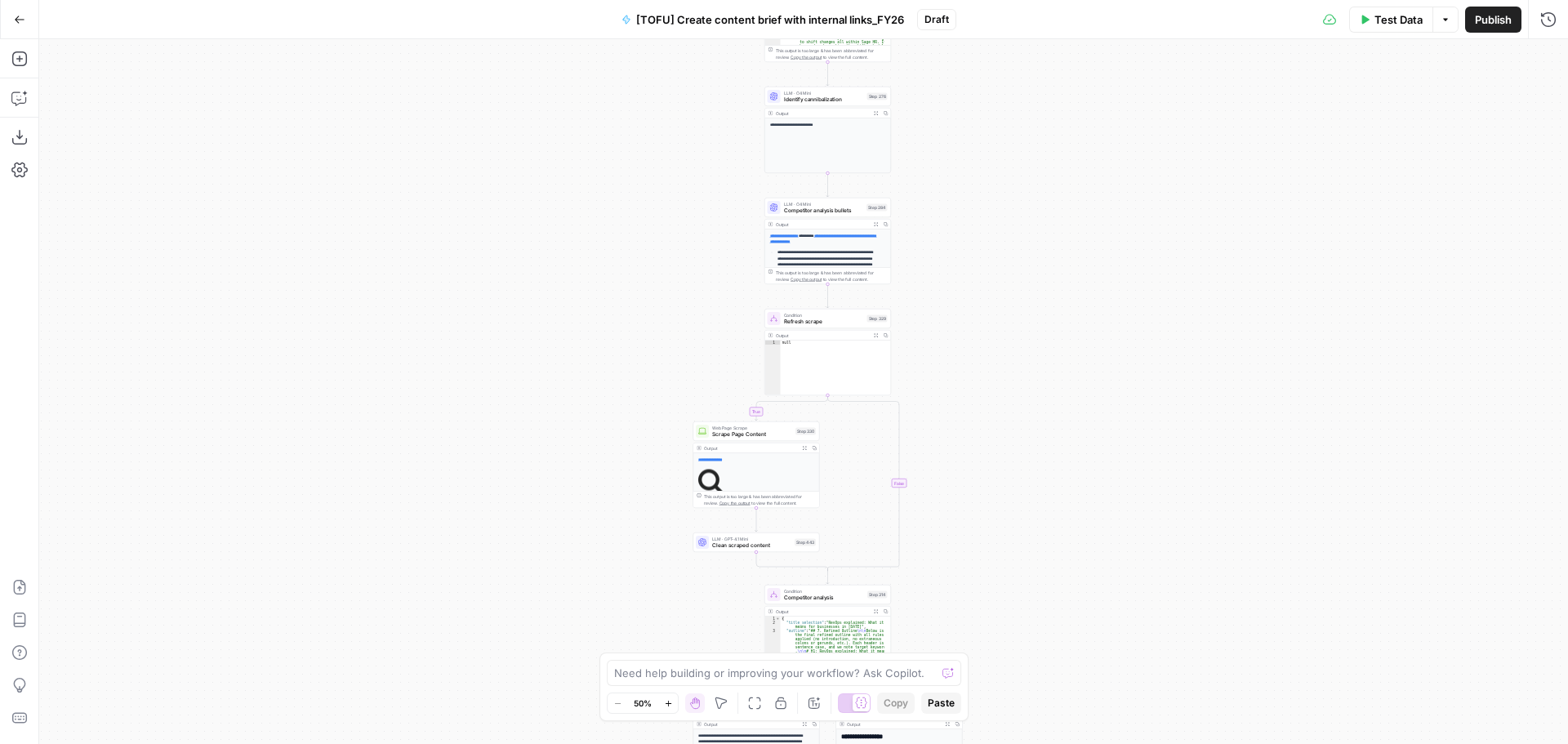
drag, startPoint x: 987, startPoint y: 506, endPoint x: 986, endPoint y: 270, distance: 236.0
click at [988, 228] on div "true false true false true false true false true false true false Workflow Inpu…" at bounding box center [803, 391] width 1529 height 704
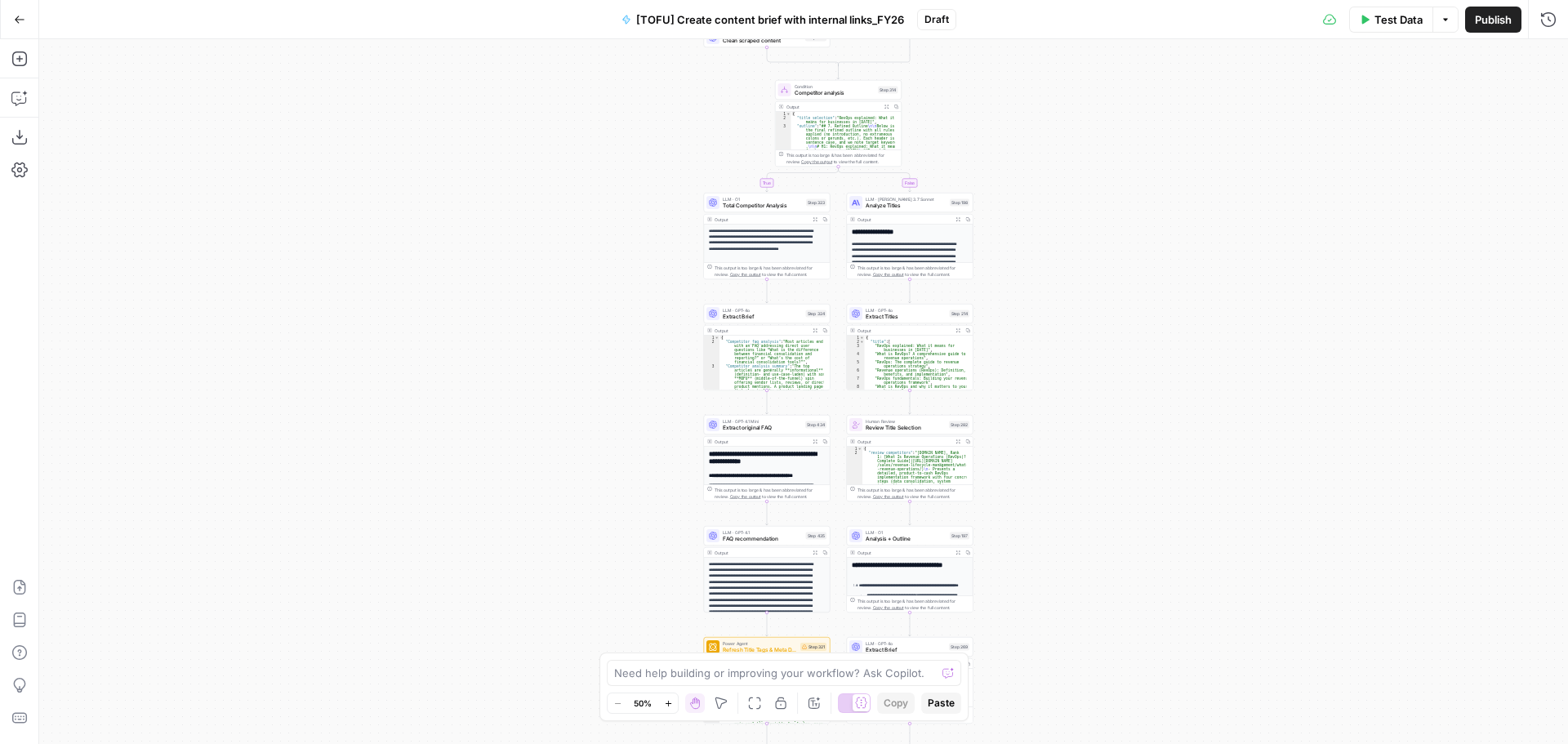
drag, startPoint x: 1001, startPoint y: 311, endPoint x: 999, endPoint y: 274, distance: 37.1
click at [998, 257] on div "true false true false true false true false true false true false Workflow Inpu…" at bounding box center [803, 391] width 1529 height 704
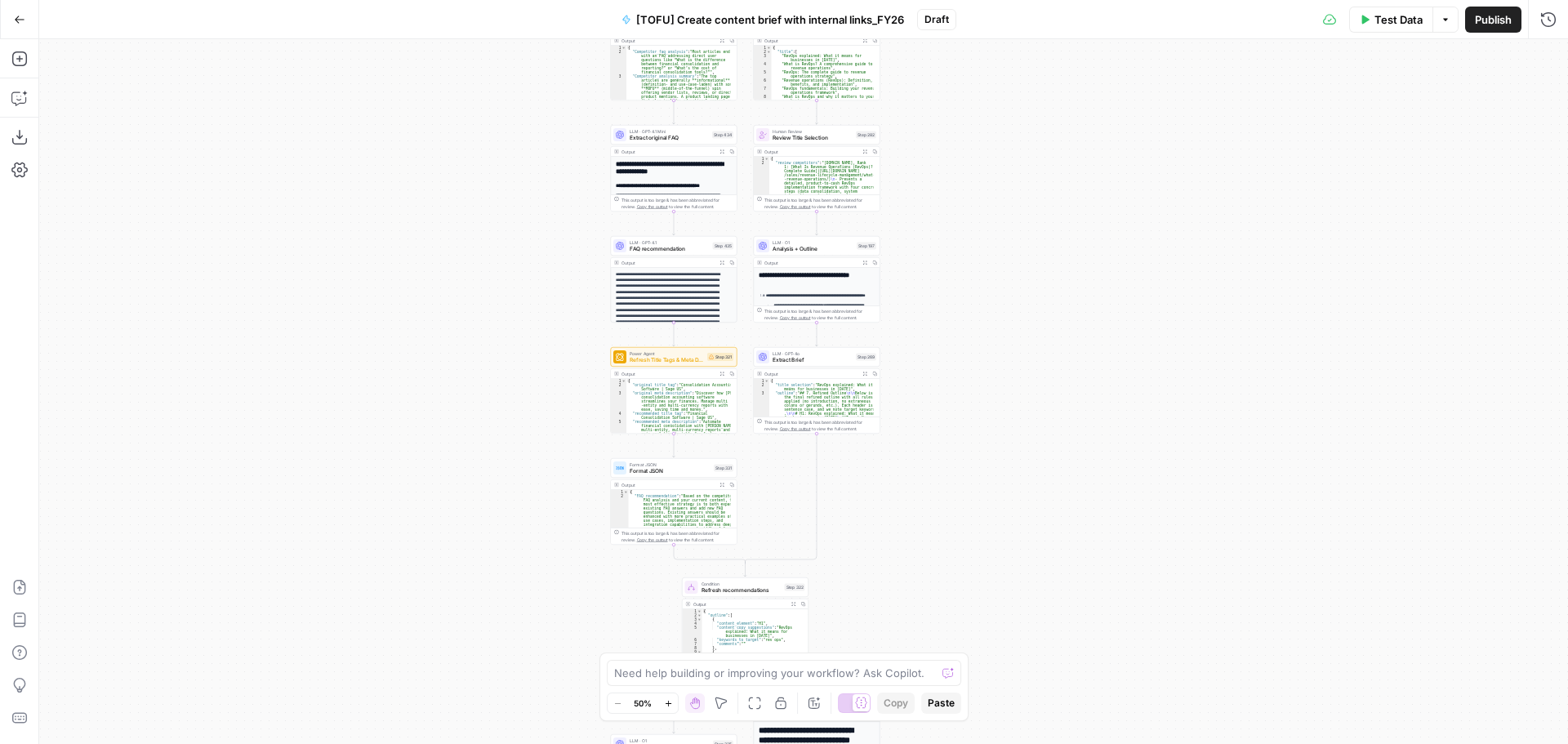
drag, startPoint x: 985, startPoint y: 253, endPoint x: 939, endPoint y: 213, distance: 61.0
click at [939, 213] on div "true false true false true false true false true false true false Workflow Inpu…" at bounding box center [803, 391] width 1529 height 704
drag, startPoint x: 943, startPoint y: 543, endPoint x: 977, endPoint y: 270, distance: 275.1
click at [977, 270] on div "true false true false true false true false true false true false Workflow Inpu…" at bounding box center [803, 391] width 1529 height 704
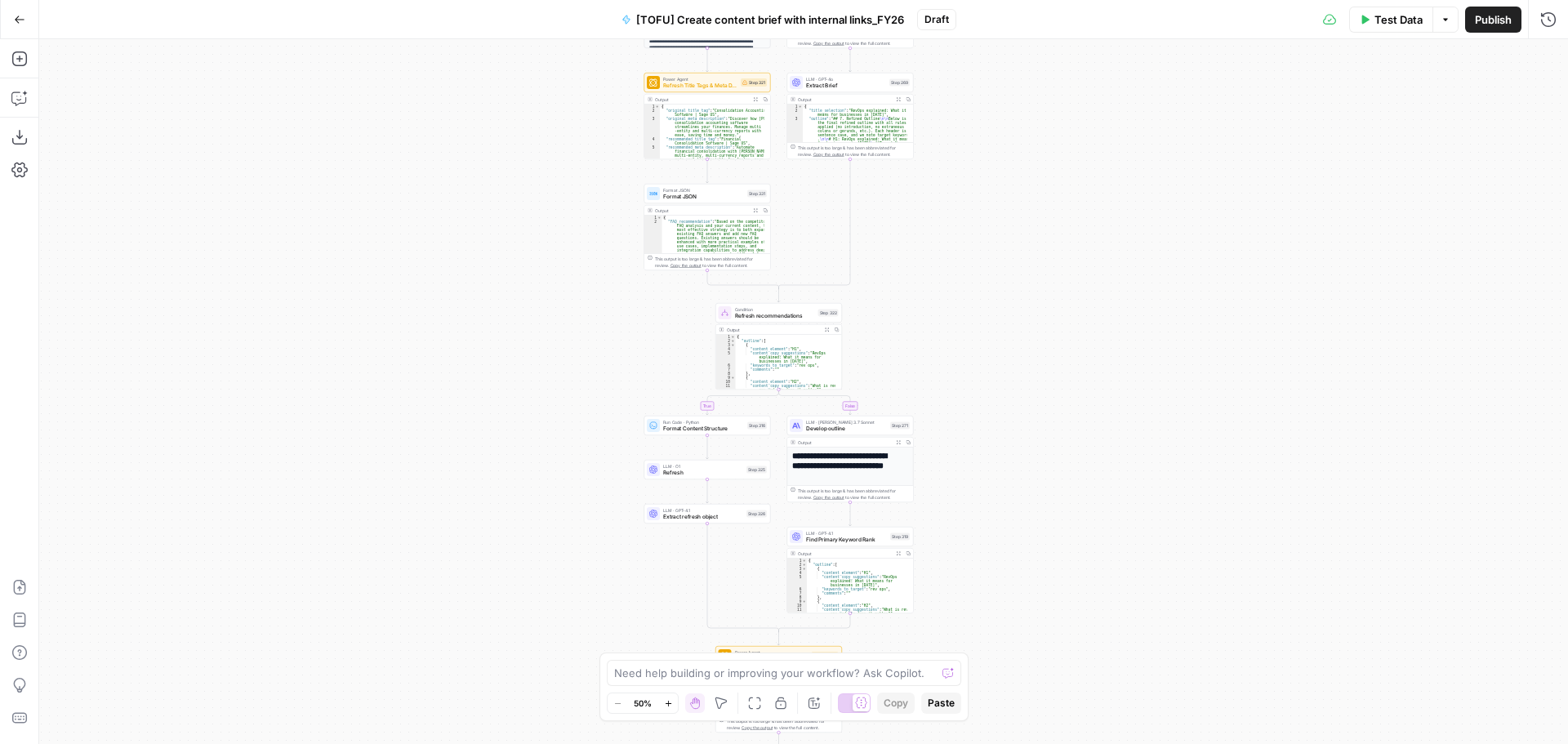
click at [978, 193] on div "true false true false true false true false true false true false Workflow Inpu…" at bounding box center [803, 391] width 1529 height 704
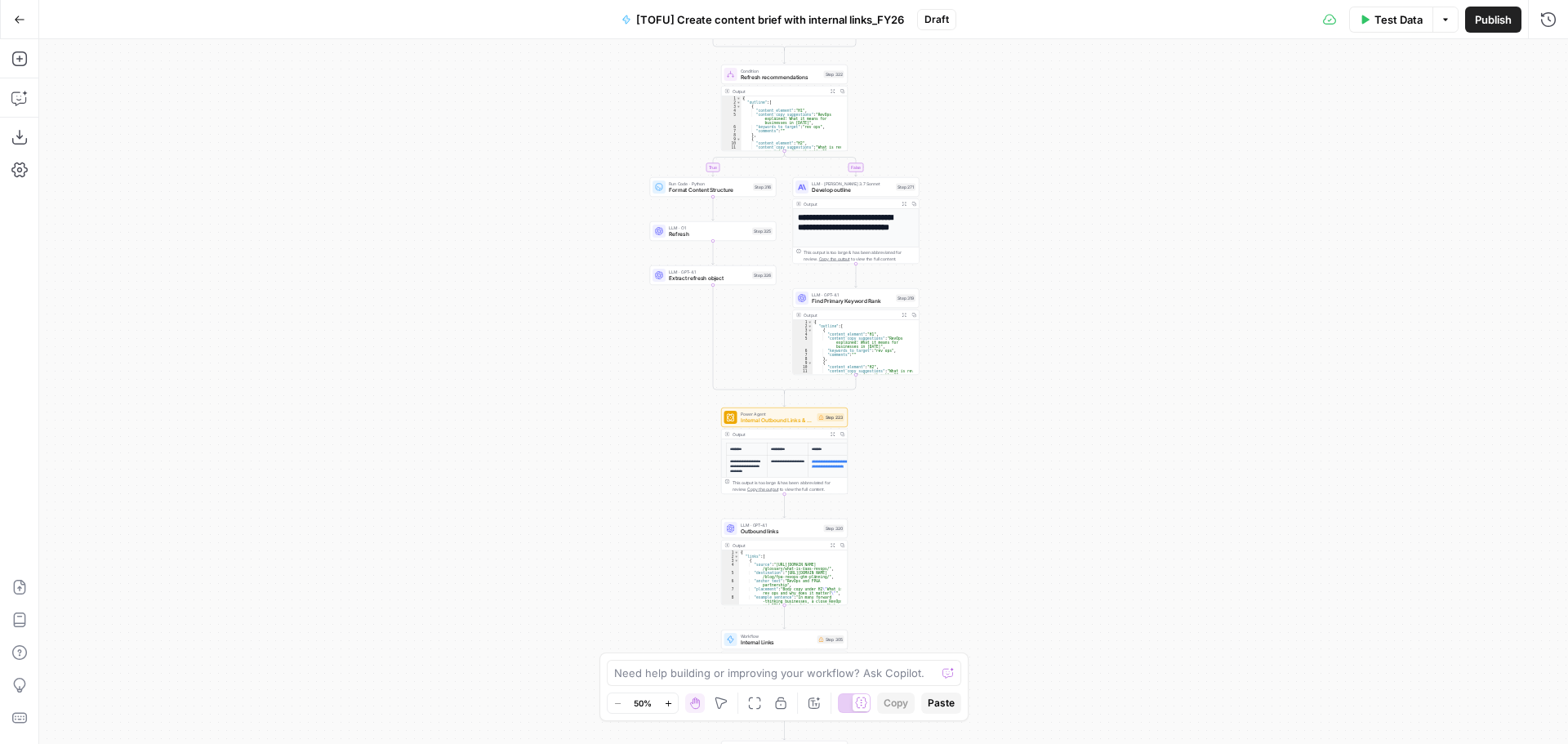
click at [998, 234] on div "true false true false true false true false true false true false Workflow Inpu…" at bounding box center [803, 391] width 1529 height 704
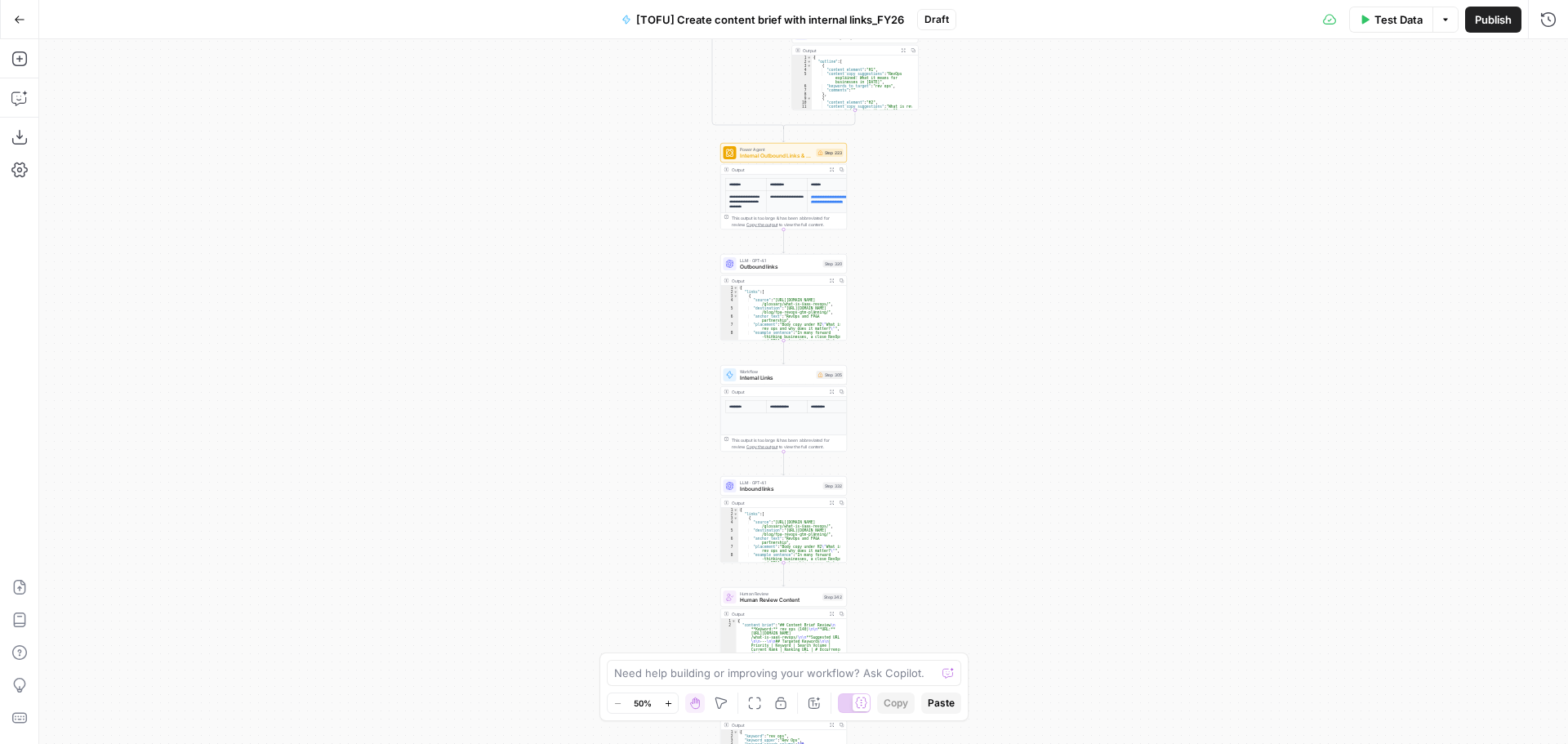
click at [998, 354] on div "true false true false true false true false true false true false Workflow Inpu…" at bounding box center [803, 391] width 1529 height 704
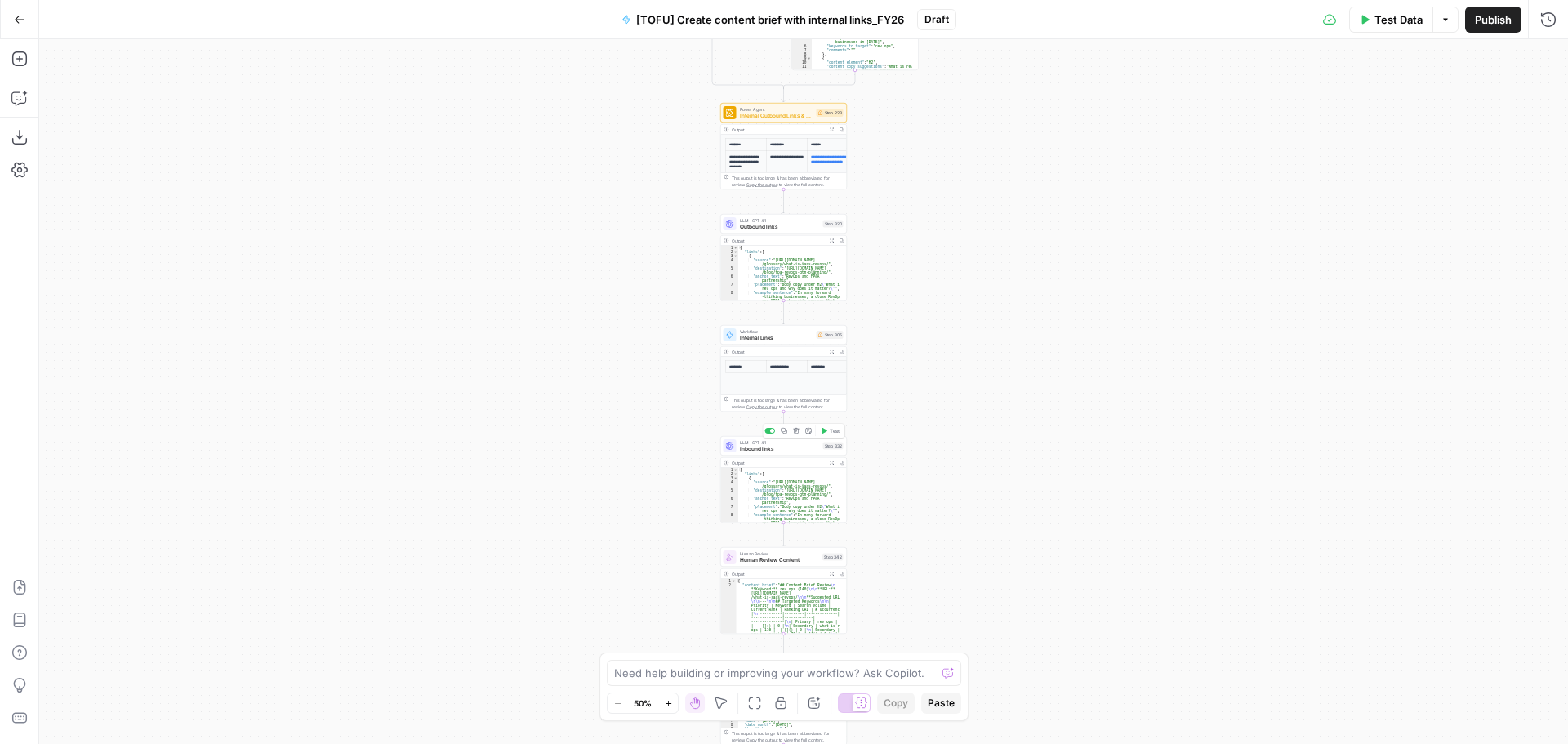
drag, startPoint x: 971, startPoint y: 348, endPoint x: 917, endPoint y: 336, distance: 55.3
click at [971, 348] on div "true false true false true false true false true false true false Workflow Inpu…" at bounding box center [803, 391] width 1529 height 704
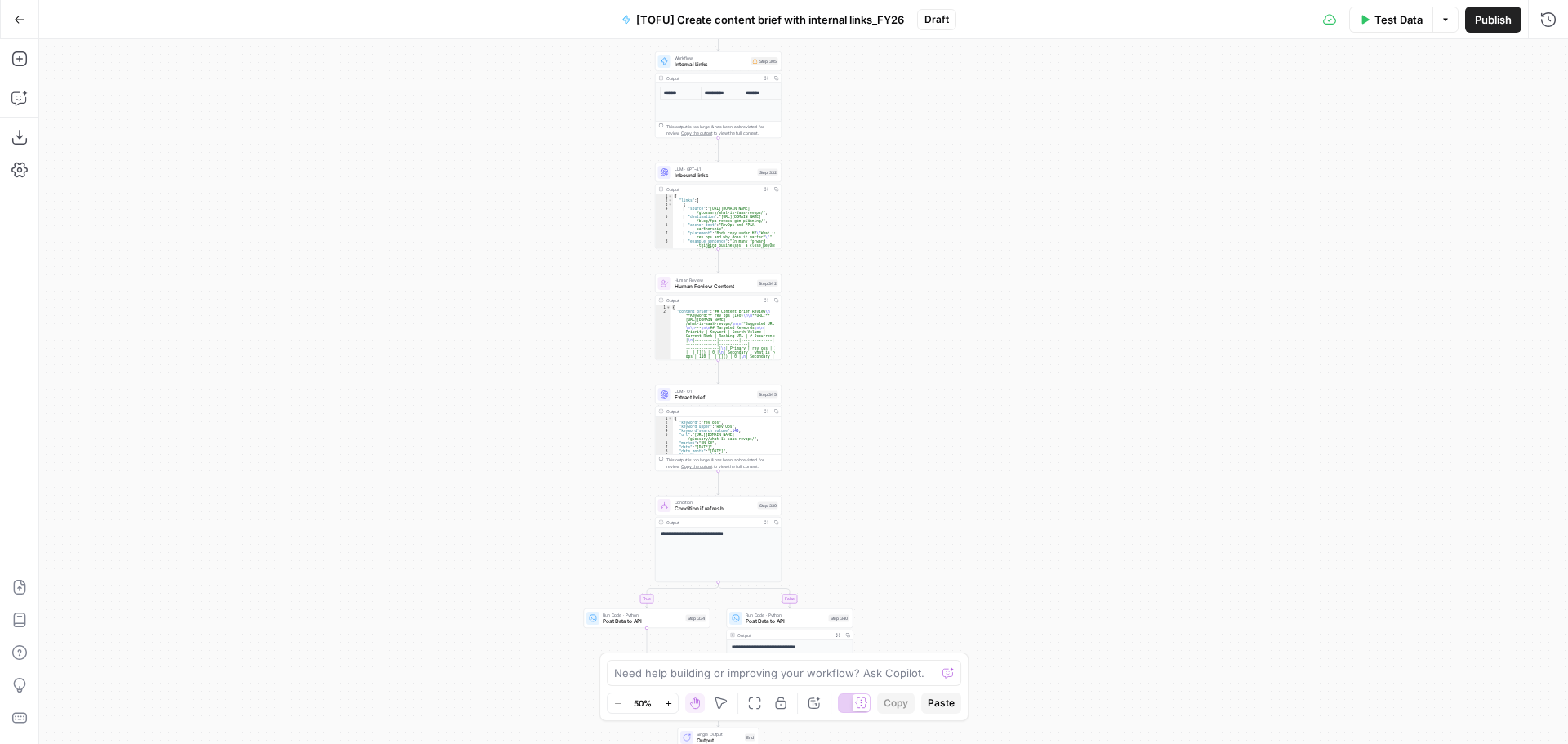
drag, startPoint x: 917, startPoint y: 336, endPoint x: 905, endPoint y: 439, distance: 103.7
click at [900, 297] on div "true false true false true false true false true false true false Workflow Inpu…" at bounding box center [803, 391] width 1529 height 704
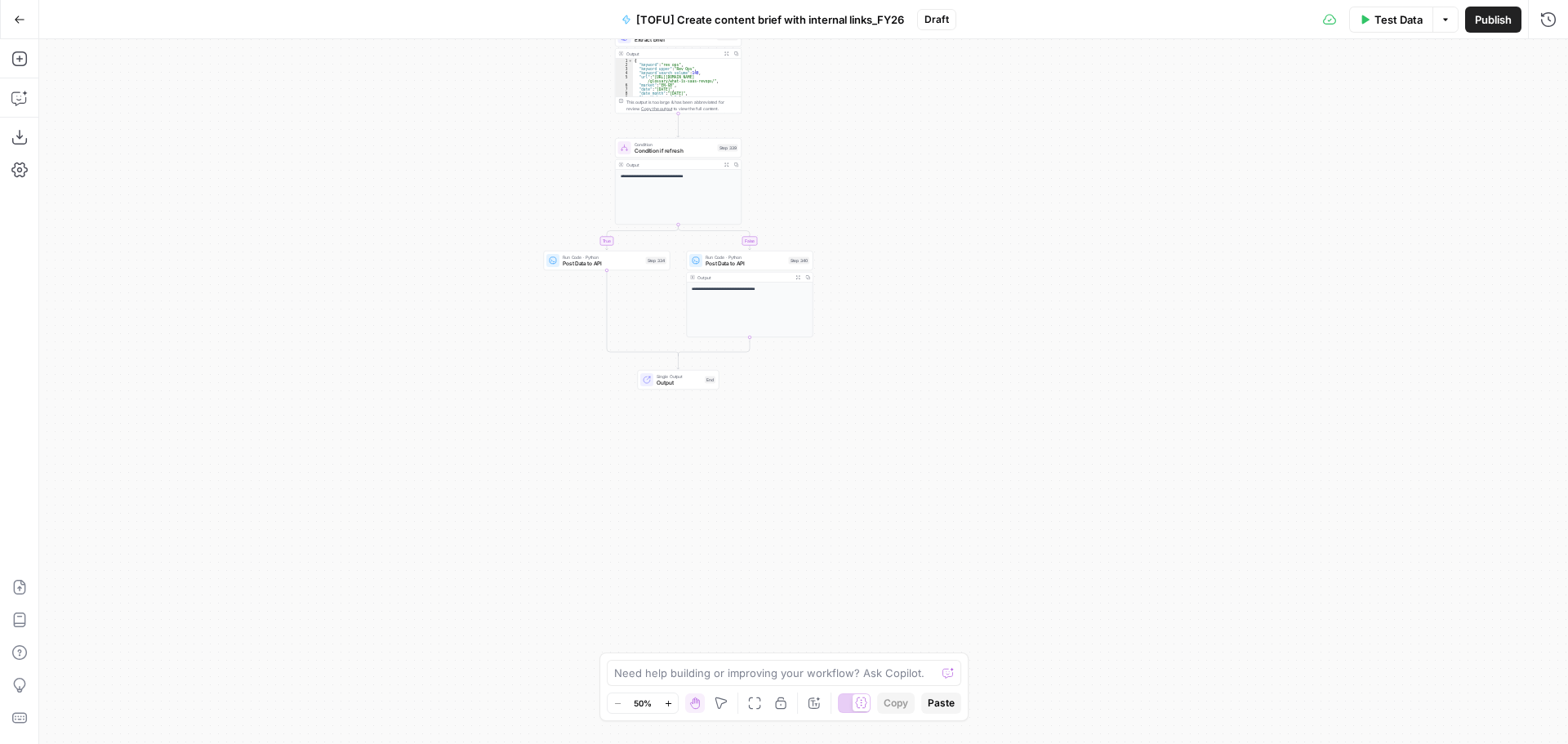
click at [874, 191] on div "true false true false true false true false true false true false Workflow Inpu…" at bounding box center [803, 391] width 1529 height 704
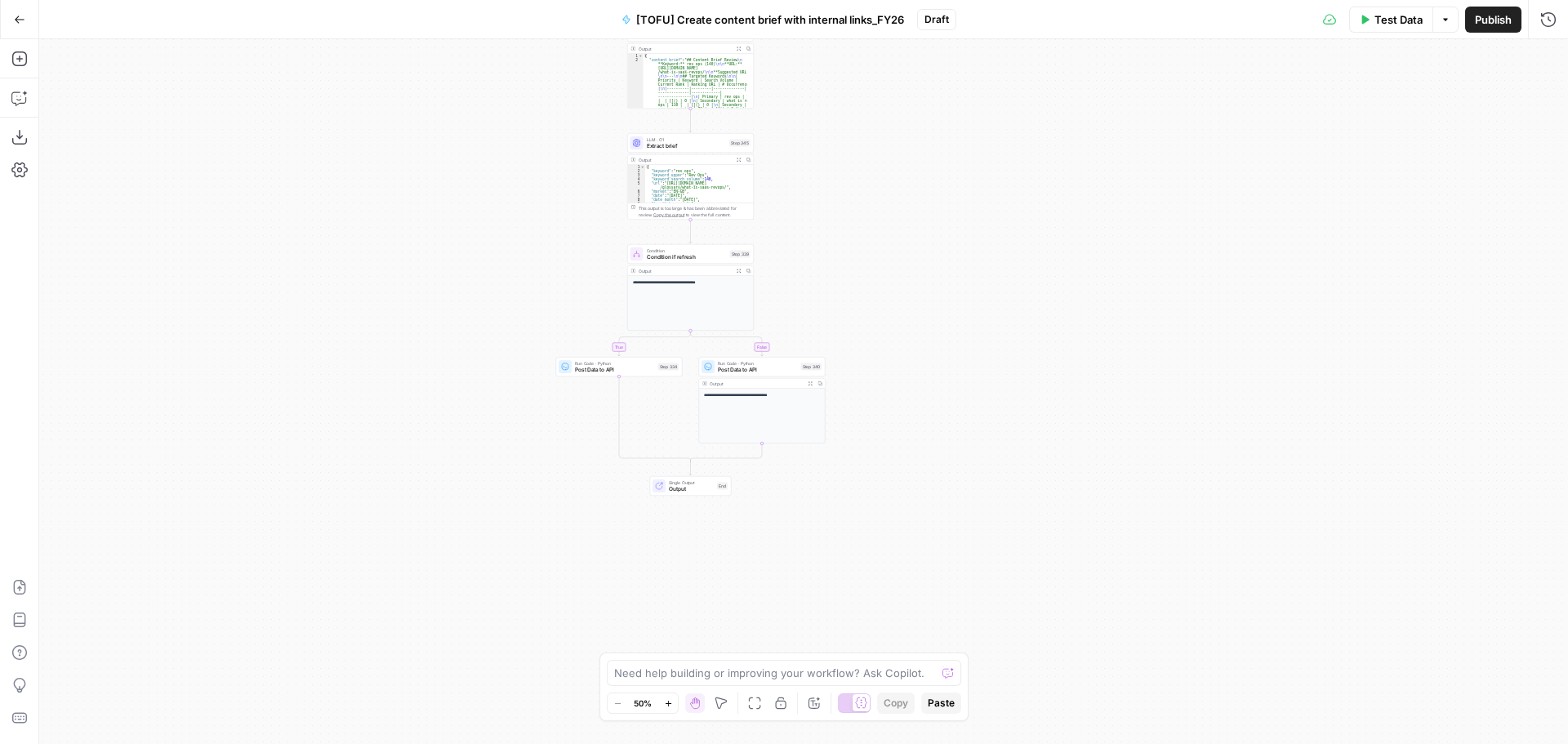
drag, startPoint x: 802, startPoint y: 412, endPoint x: 814, endPoint y: 518, distance: 106.7
click at [814, 518] on div "true false true false true false true false true false true false Workflow Inpu…" at bounding box center [803, 391] width 1529 height 704
click at [883, 345] on div "true false true false true false true false true false true false Workflow Inpu…" at bounding box center [803, 391] width 1529 height 704
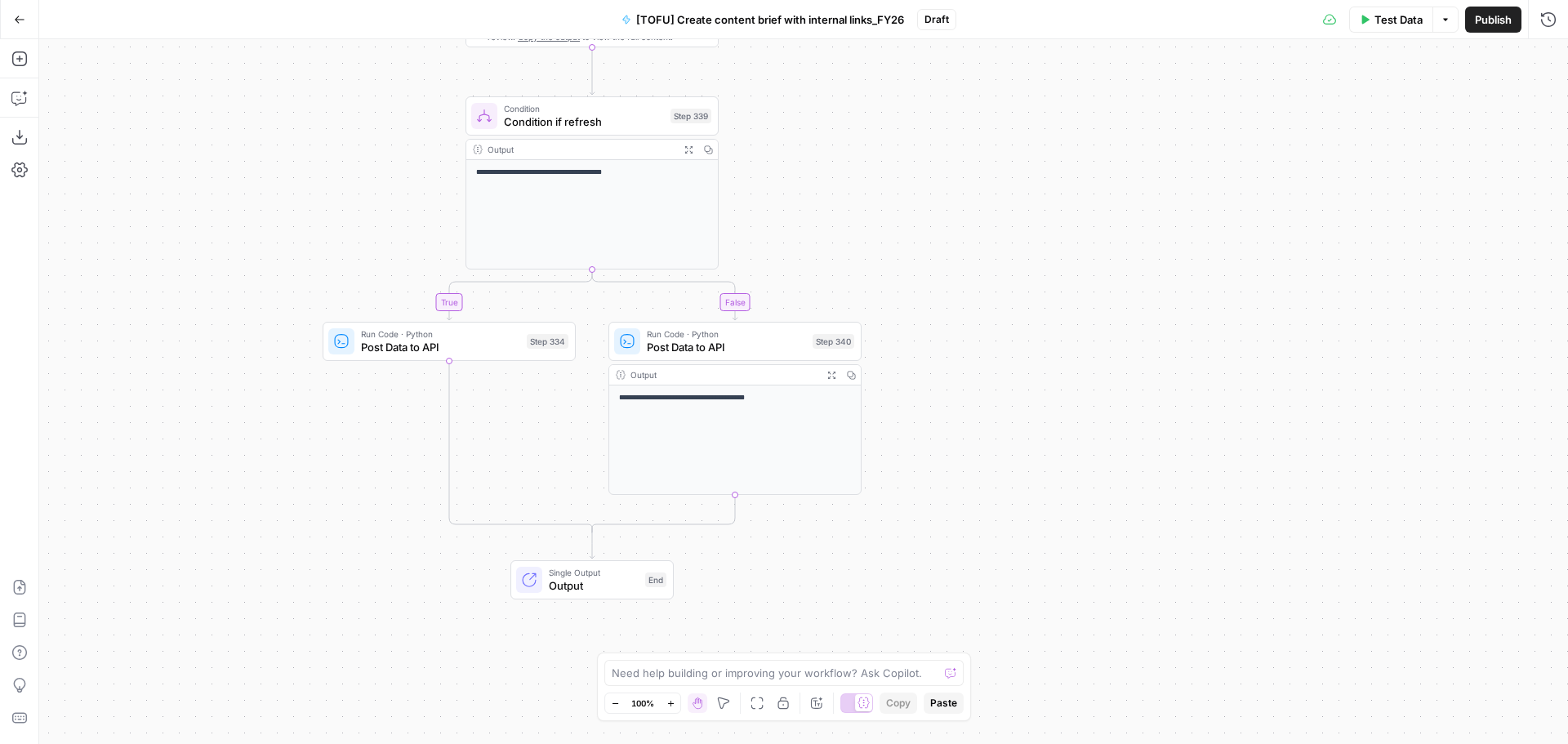
click at [956, 424] on div "true false true false true false true false true false true false Workflow Inpu…" at bounding box center [803, 391] width 1529 height 704
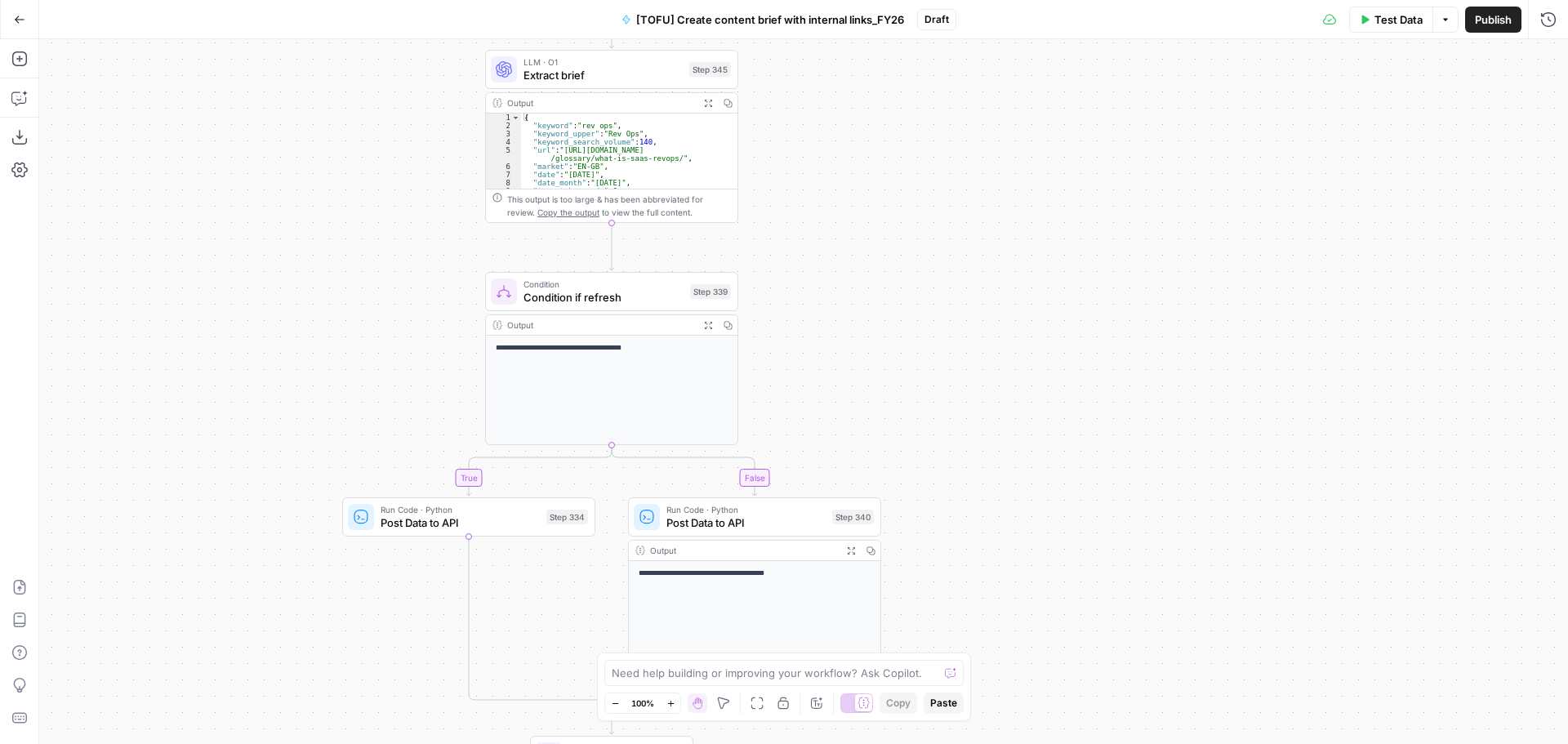
drag, startPoint x: 991, startPoint y: 390, endPoint x: 995, endPoint y: 467, distance: 77.1
click at [995, 467] on div "true false true false true false true false true false true false Workflow Inpu…" at bounding box center [803, 391] width 1529 height 704
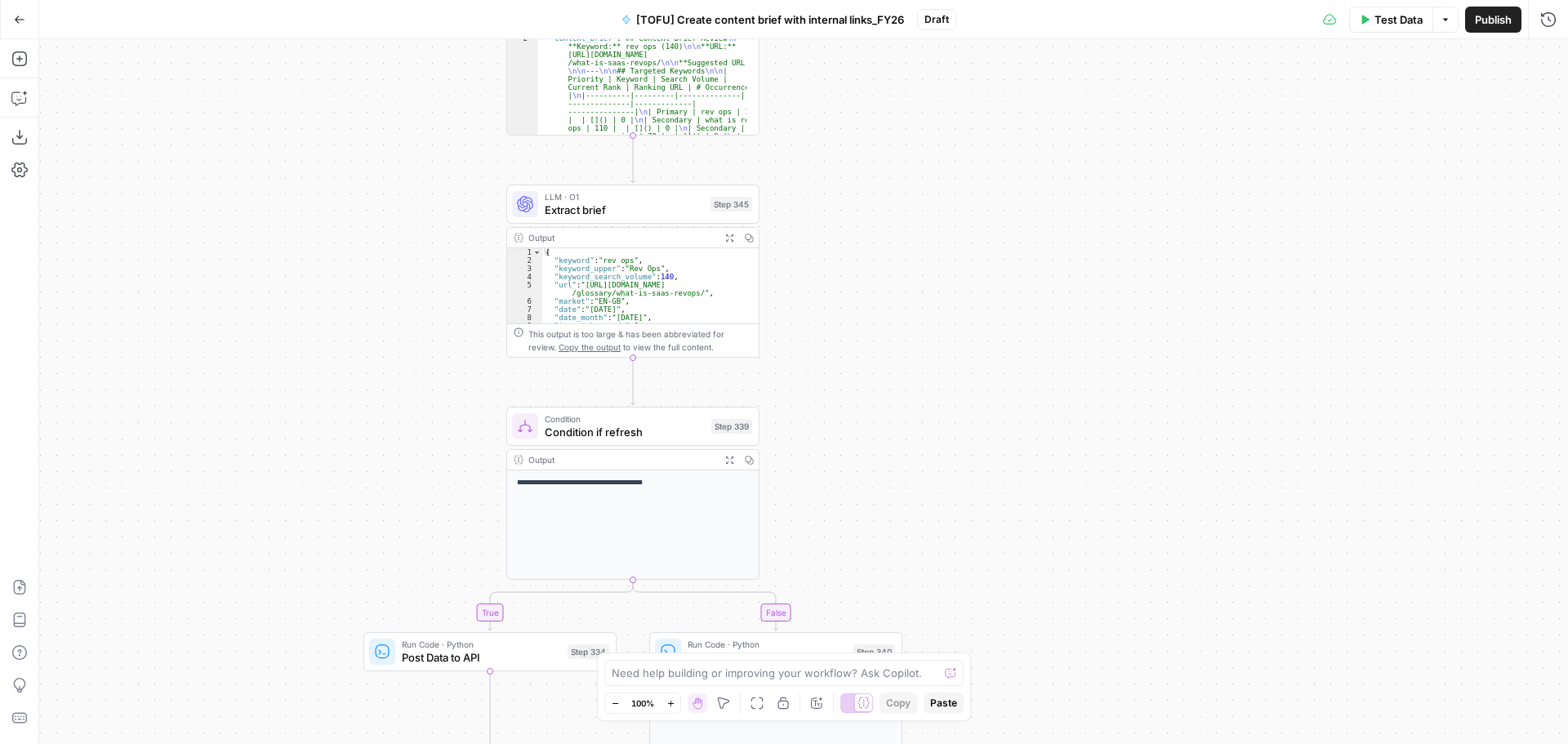
click at [991, 448] on div "true false true false true false true false true false true false Workflow Inpu…" at bounding box center [803, 391] width 1529 height 704
click at [613, 434] on span "Condition if refresh" at bounding box center [624, 432] width 160 height 17
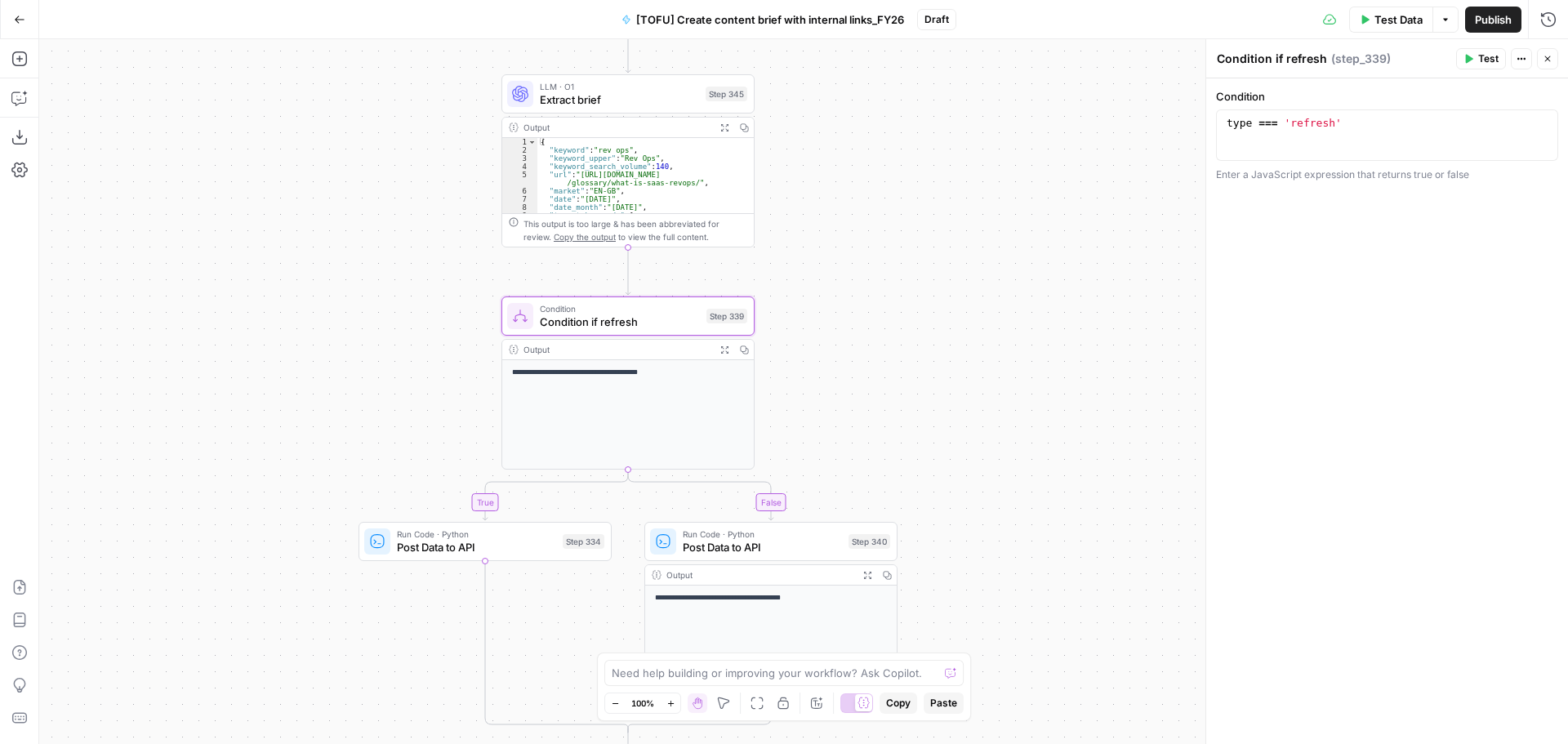
drag, startPoint x: 933, startPoint y: 469, endPoint x: 928, endPoint y: 359, distance: 110.1
click at [928, 359] on div "true false true true true false true false true false false false Workflow Inpu…" at bounding box center [803, 391] width 1529 height 704
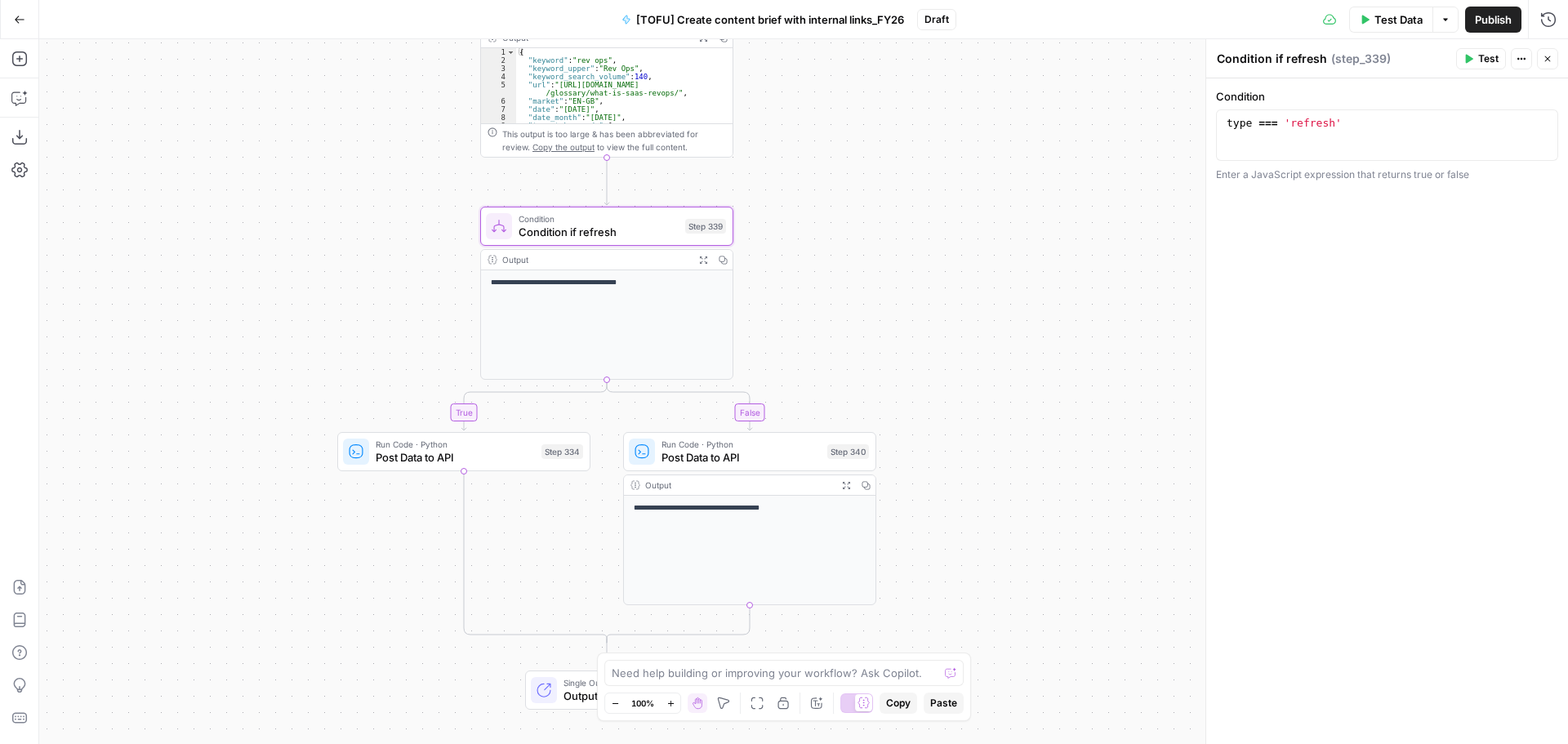
drag, startPoint x: 900, startPoint y: 221, endPoint x: 879, endPoint y: 126, distance: 97.3
click at [879, 126] on div "true false true true true false true false true false false false Workflow Inpu…" at bounding box center [803, 391] width 1529 height 704
click at [939, 273] on div "true false true true true false true false true false false false Workflow Inpu…" at bounding box center [803, 391] width 1529 height 704
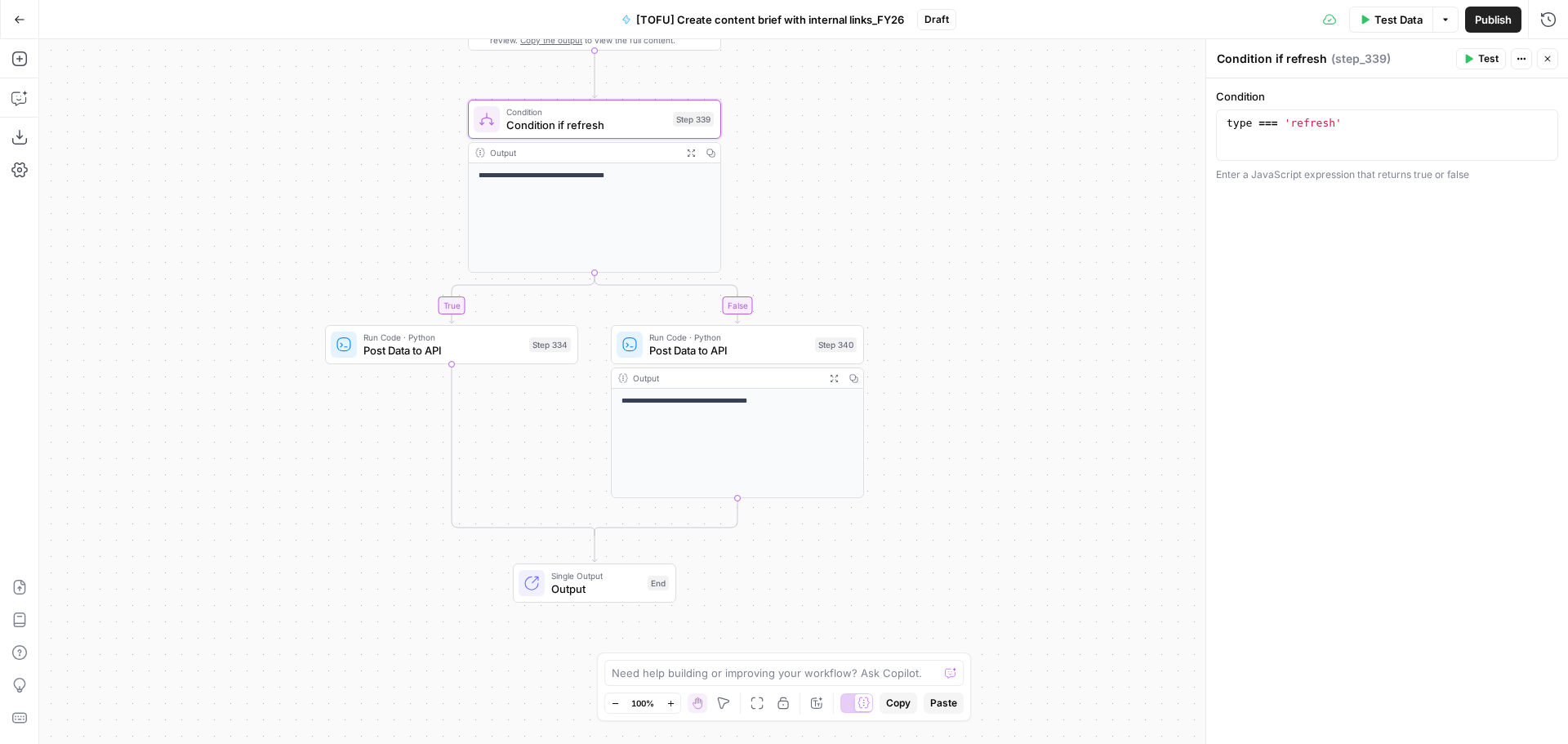
click at [616, 568] on div "Single Output Output End Switch to multiple outputs" at bounding box center [594, 583] width 164 height 39
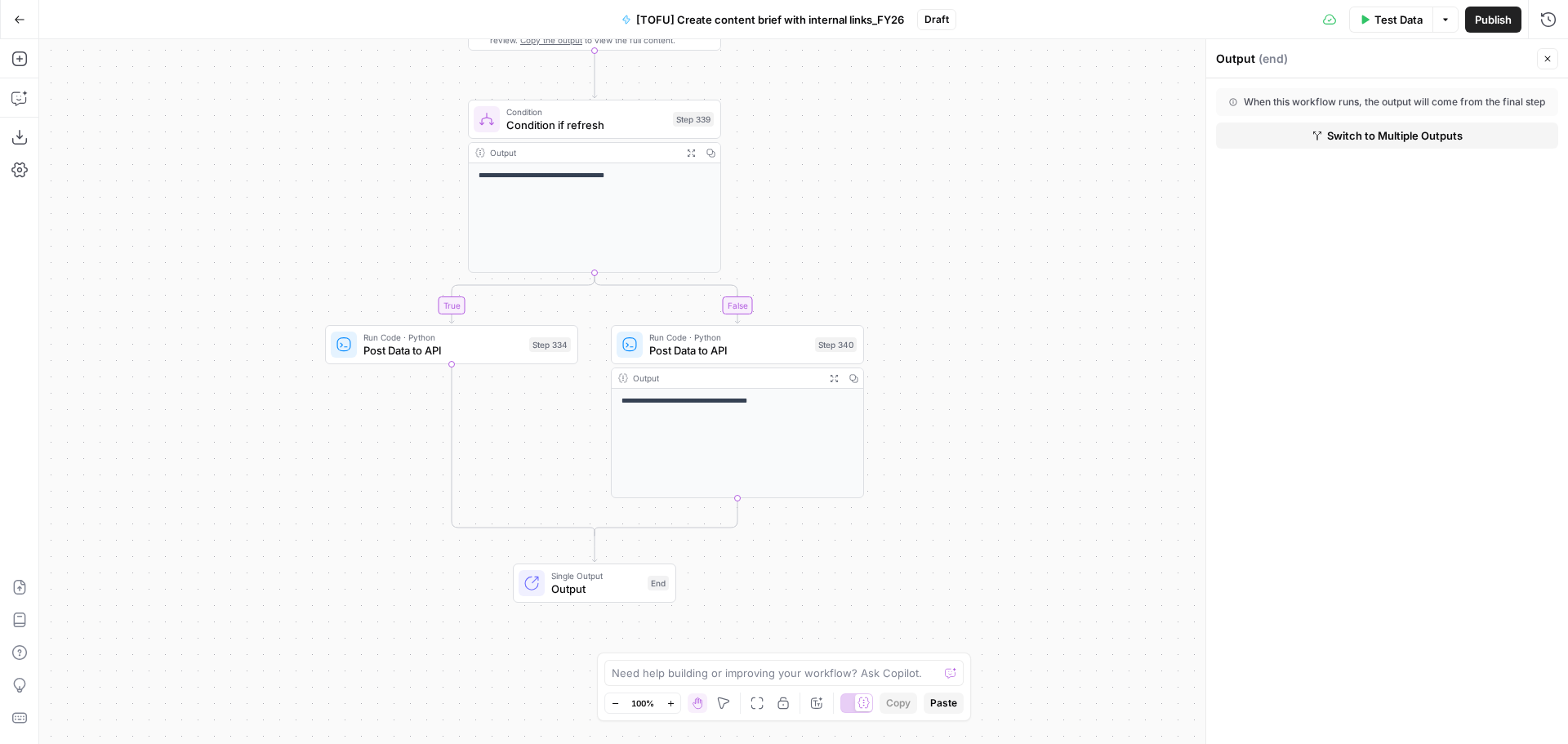
click at [1309, 143] on button "Switch to Multiple Outputs" at bounding box center [1387, 136] width 342 height 26
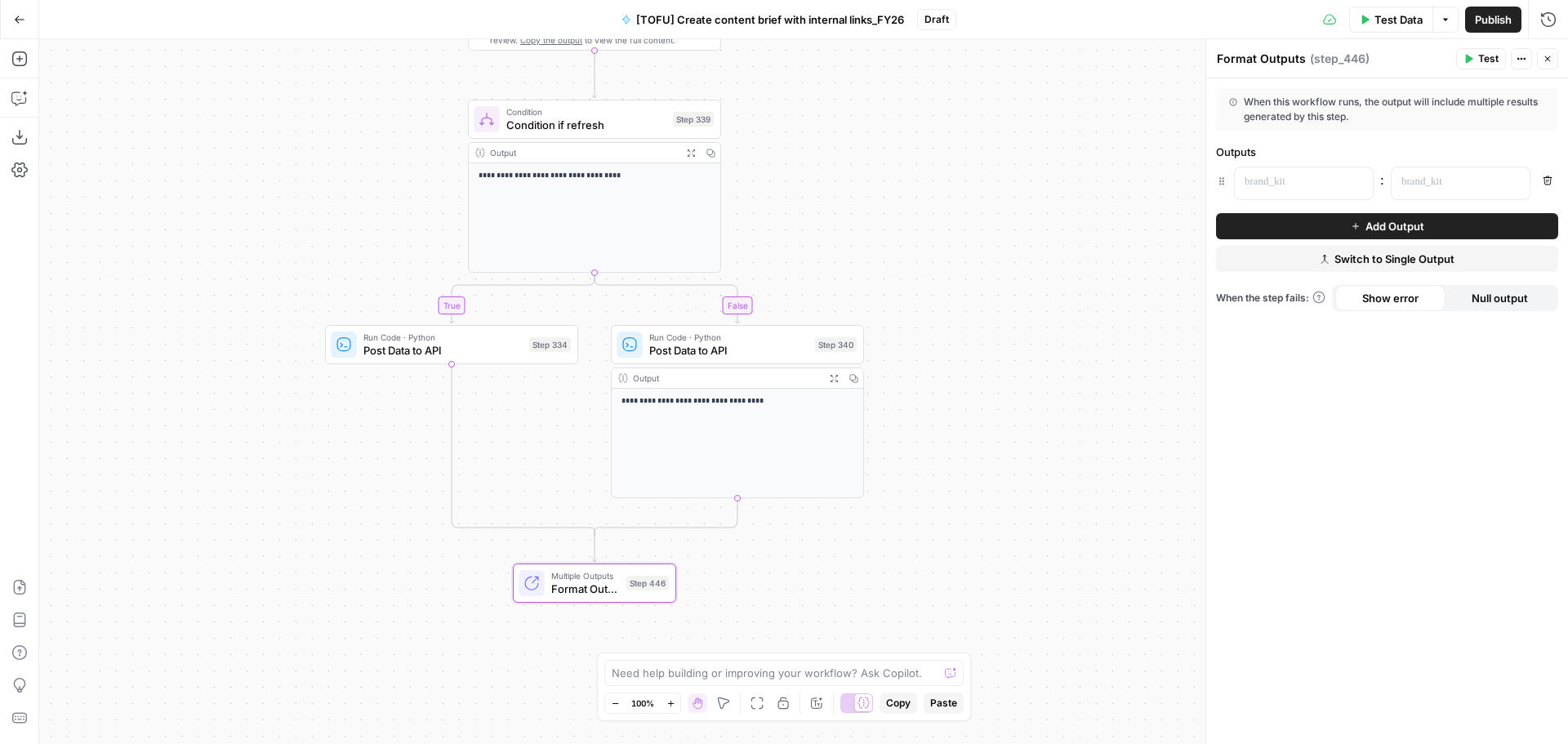
type textarea "Format Outputs"
click at [1343, 259] on span "Switch to Single Output" at bounding box center [1394, 259] width 120 height 17
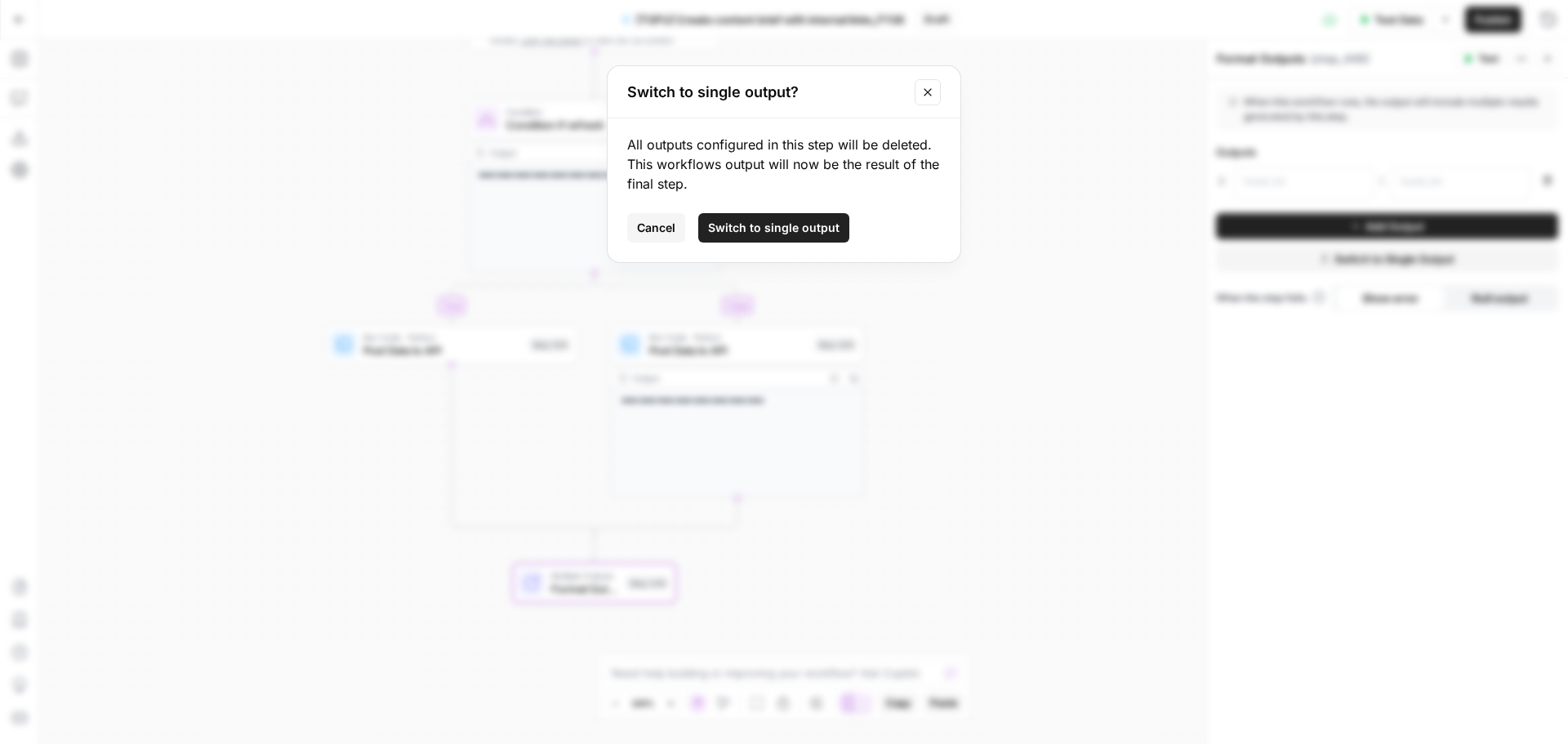
click at [932, 97] on icon "Close modal" at bounding box center [927, 92] width 13 height 13
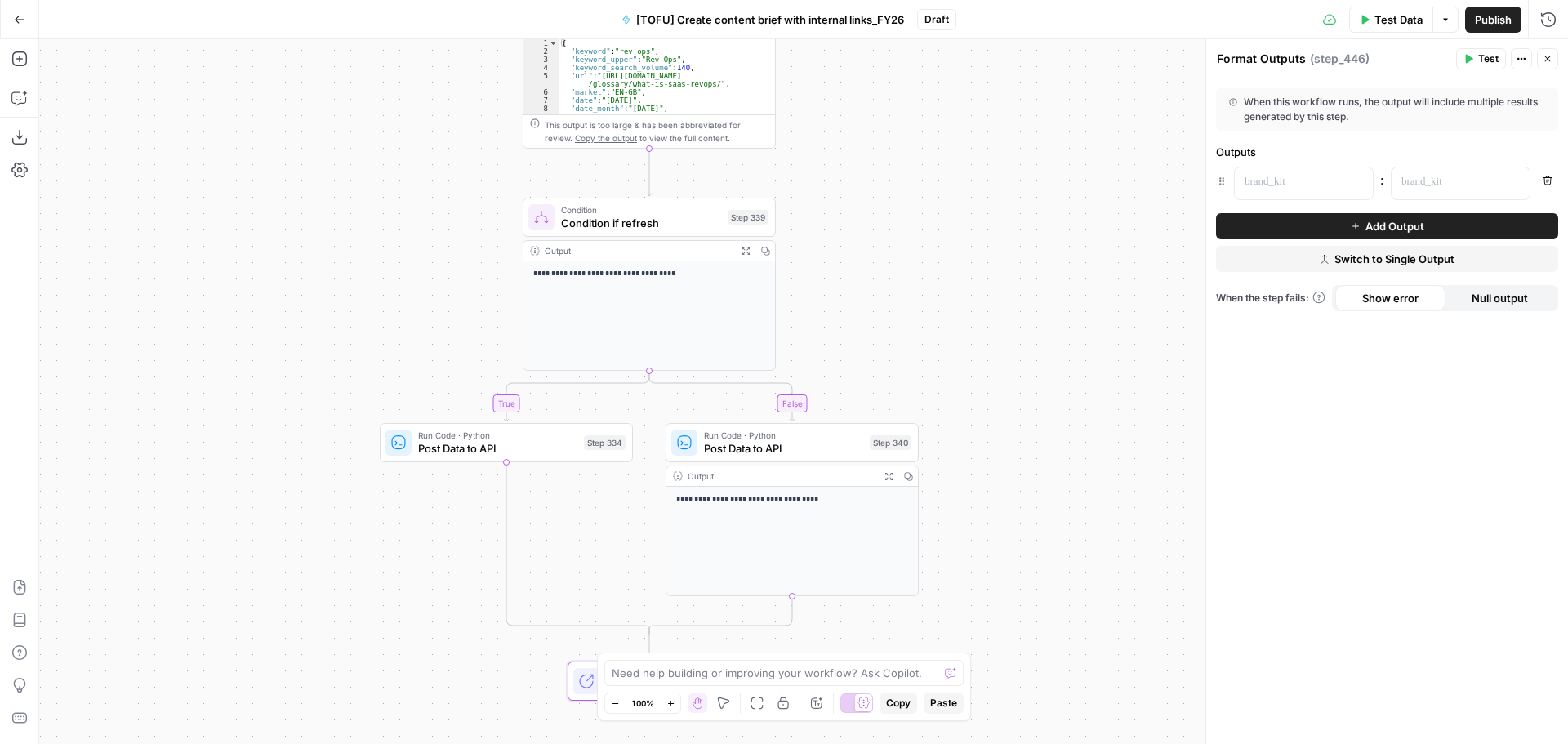
drag, startPoint x: 864, startPoint y: 207, endPoint x: 919, endPoint y: 305, distance: 112.4
click at [919, 305] on div "true false true true true false true false true false false false Workflow Inpu…" at bounding box center [803, 391] width 1529 height 704
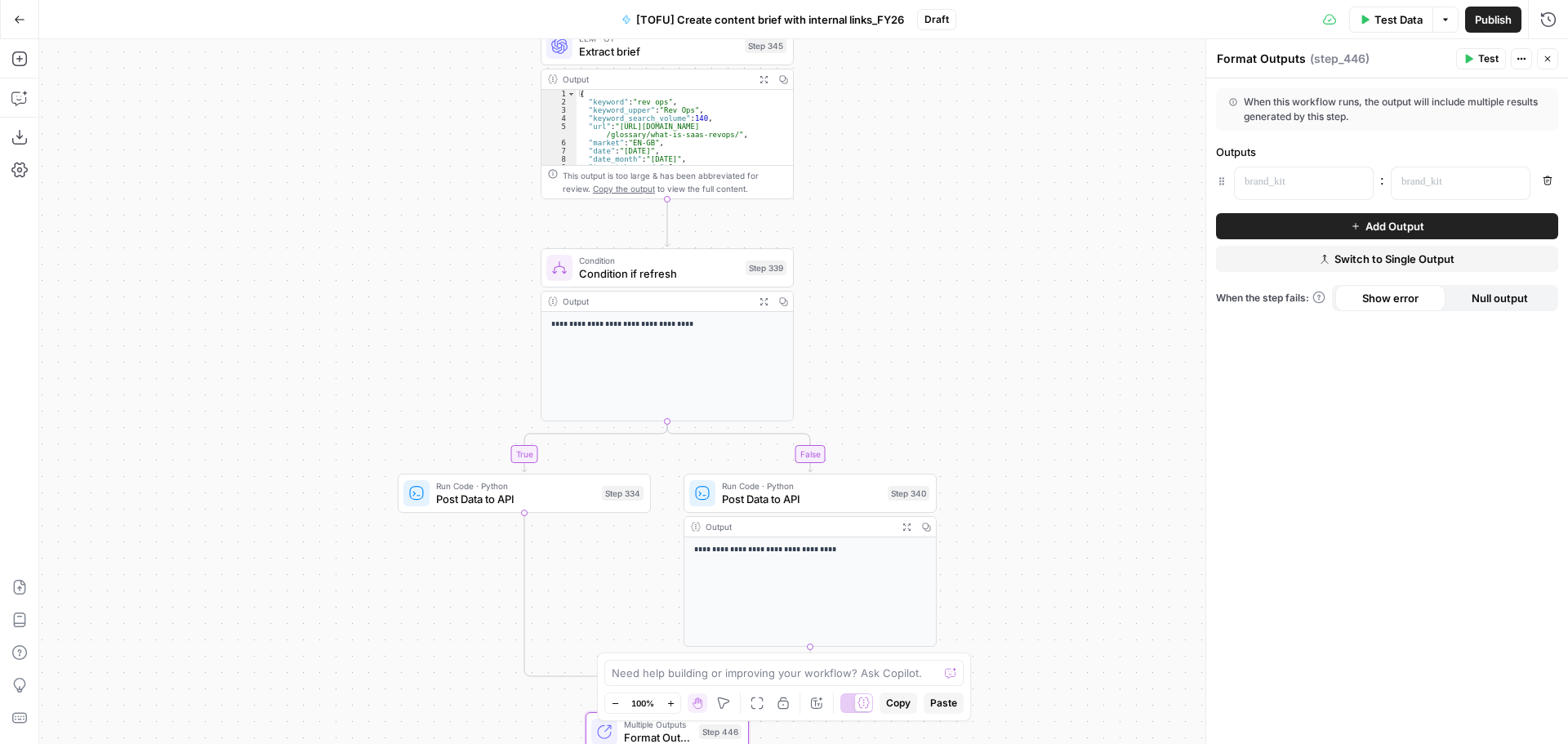
drag, startPoint x: 906, startPoint y: 259, endPoint x: 924, endPoint y: 310, distance: 54.1
click at [924, 310] on div "true false true true true false true false true false false false Workflow Inpu…" at bounding box center [803, 391] width 1529 height 704
click at [619, 270] on span "Condition if refresh" at bounding box center [658, 274] width 160 height 17
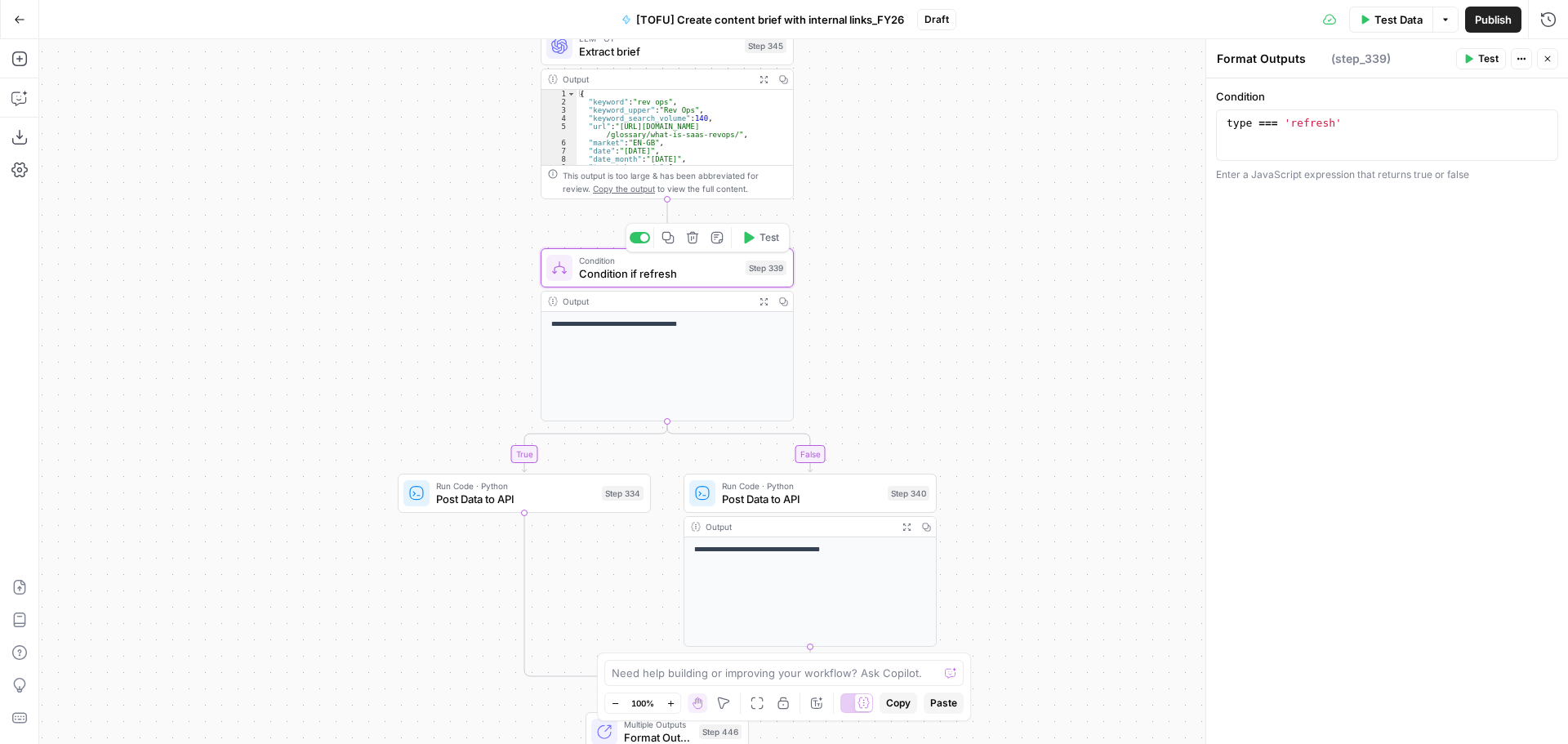
type textarea "Condition if refresh"
click at [1102, 218] on div "true false true true true false true false true false false false Workflow Inpu…" at bounding box center [803, 391] width 1529 height 704
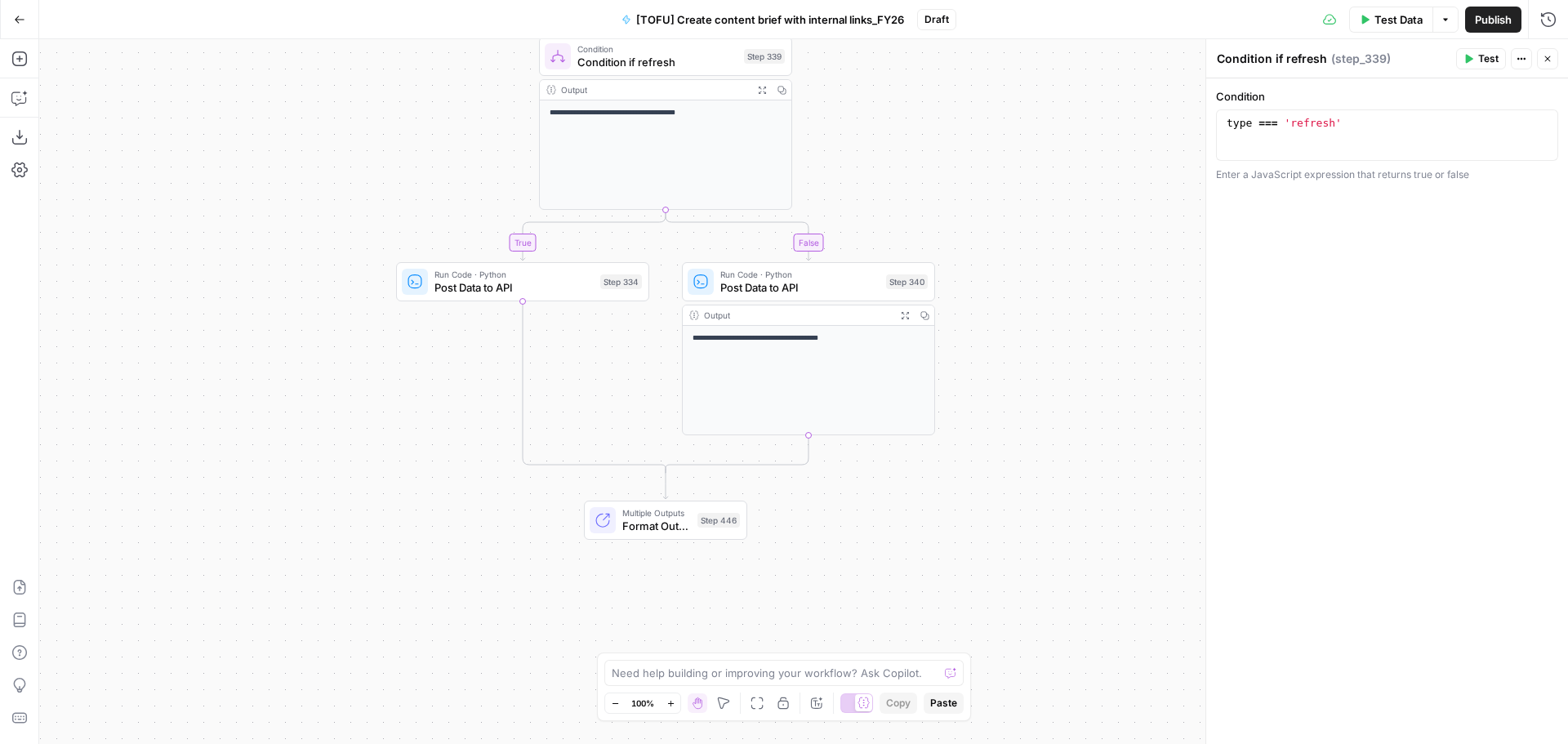
click at [1088, 262] on div "true false true true true false true false true false false false Workflow Inpu…" at bounding box center [803, 391] width 1529 height 704
click at [673, 514] on span "Multiple Outputs" at bounding box center [656, 513] width 68 height 13
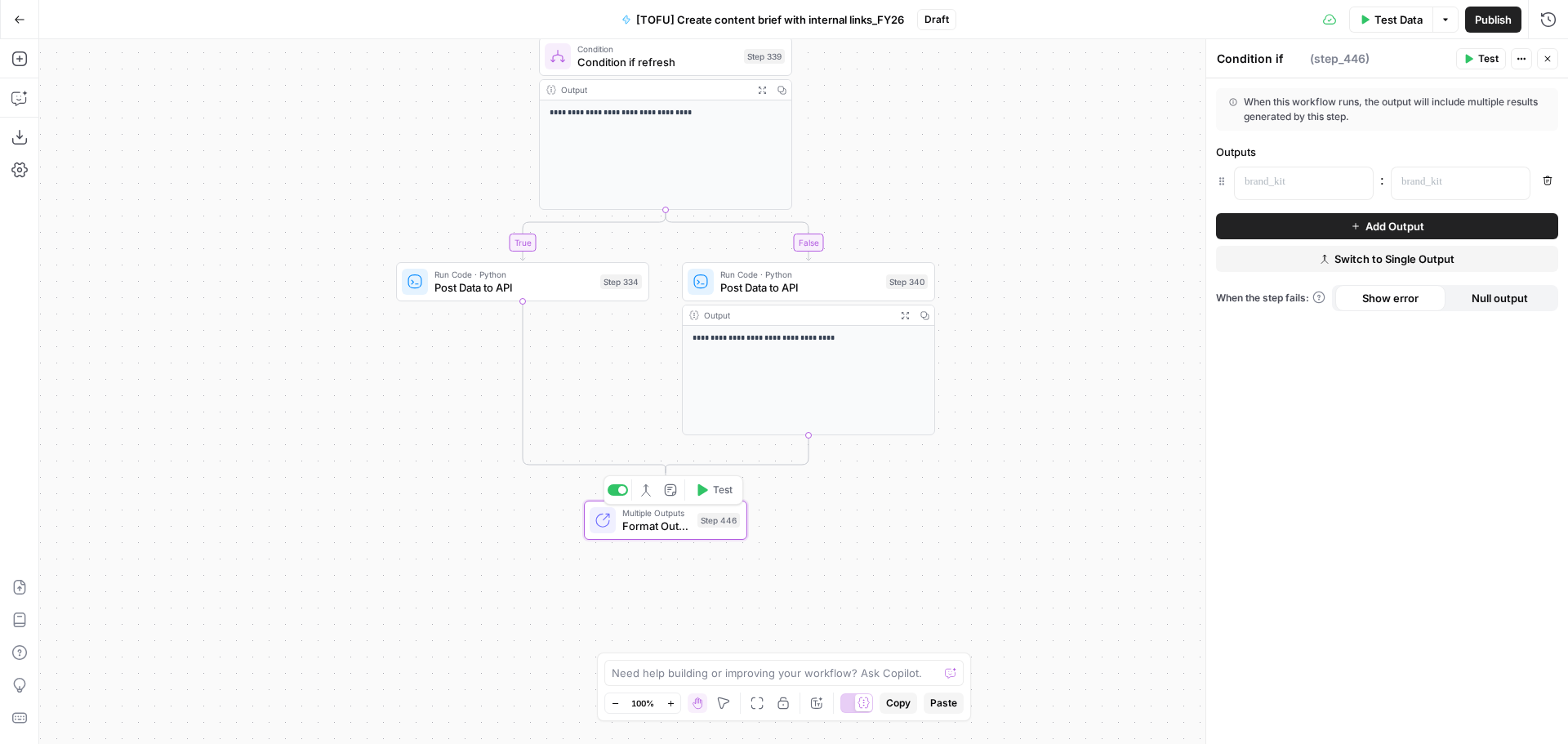
type textarea "Format Outputs"
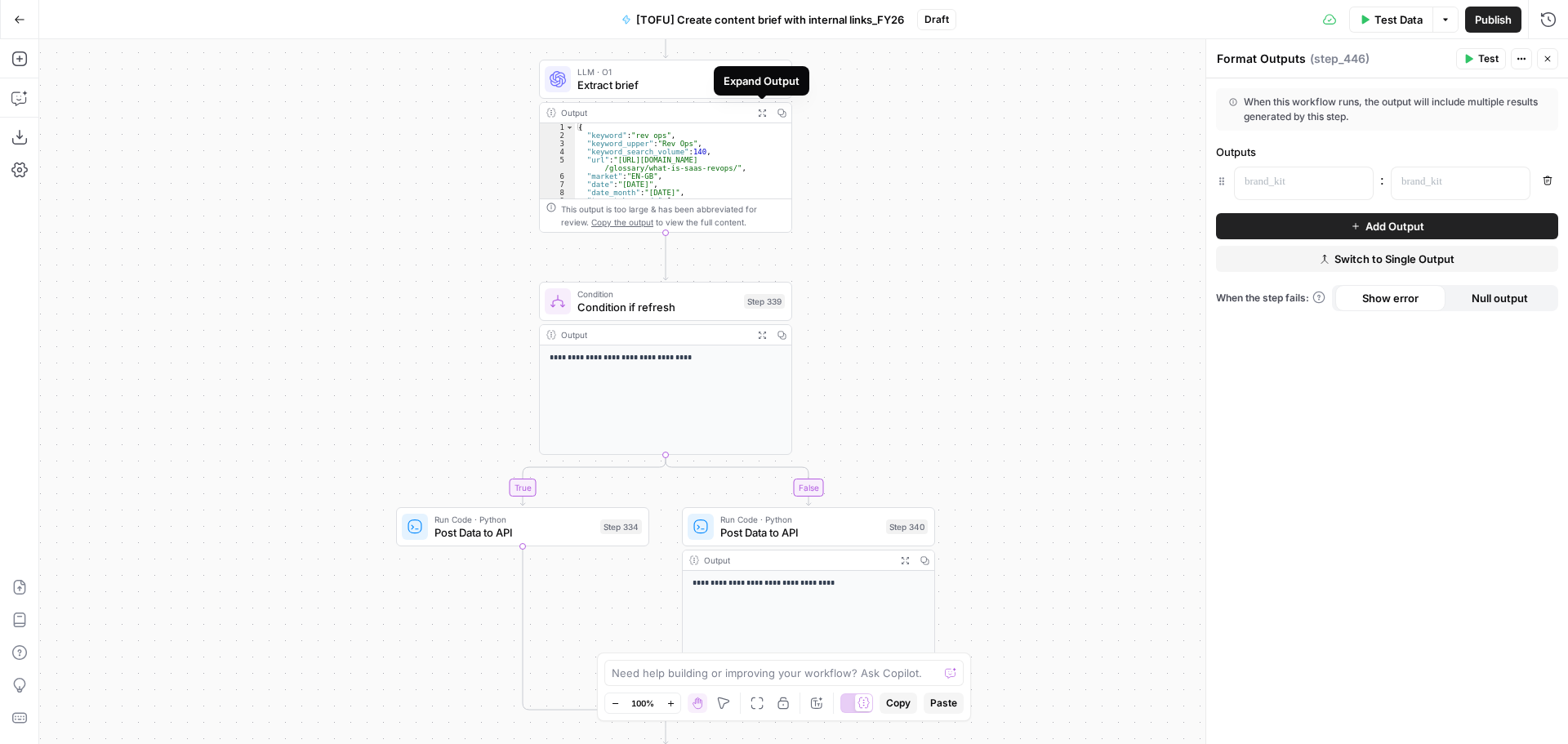
click at [760, 114] on icon "button" at bounding box center [763, 113] width 9 height 9
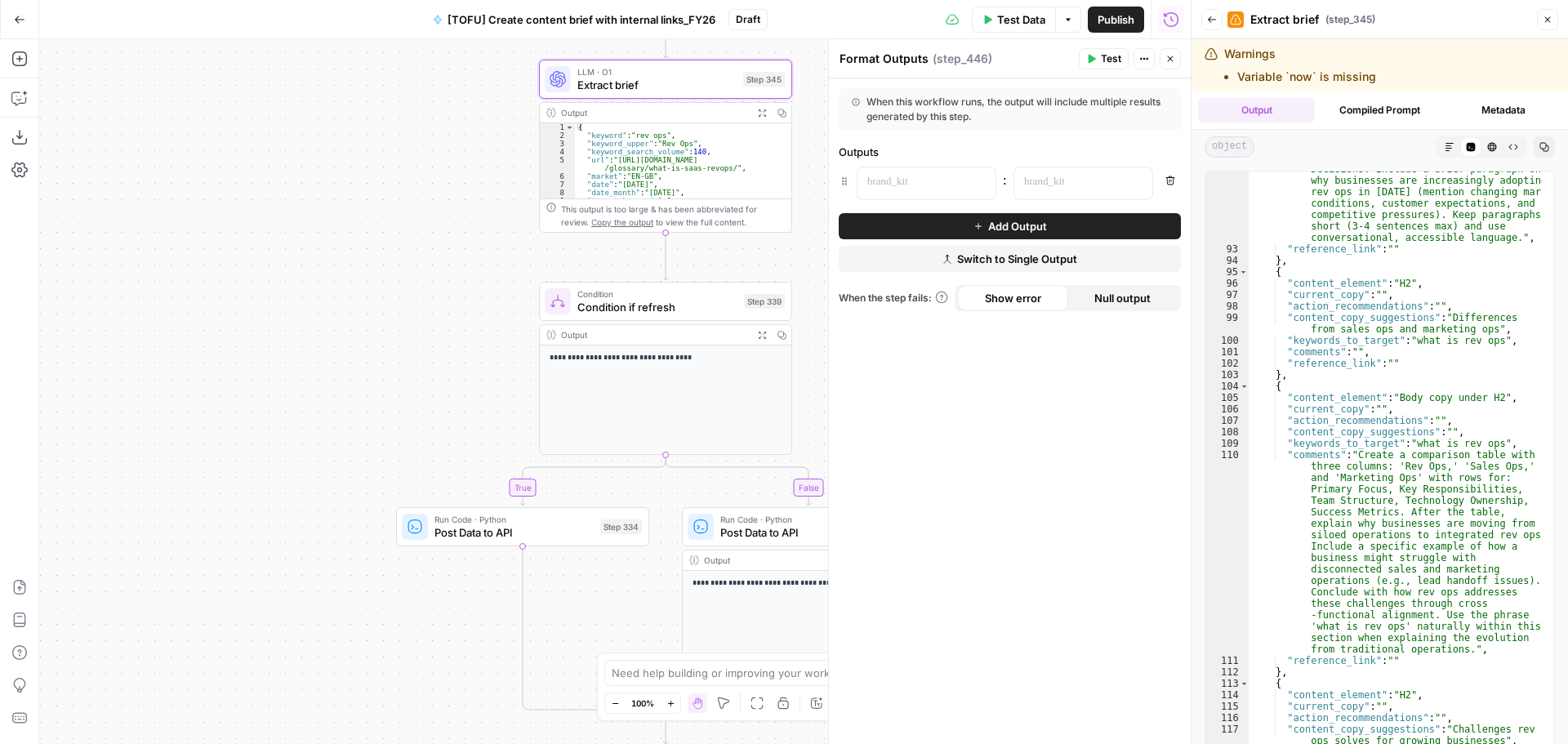
scroll to position [2008, 0]
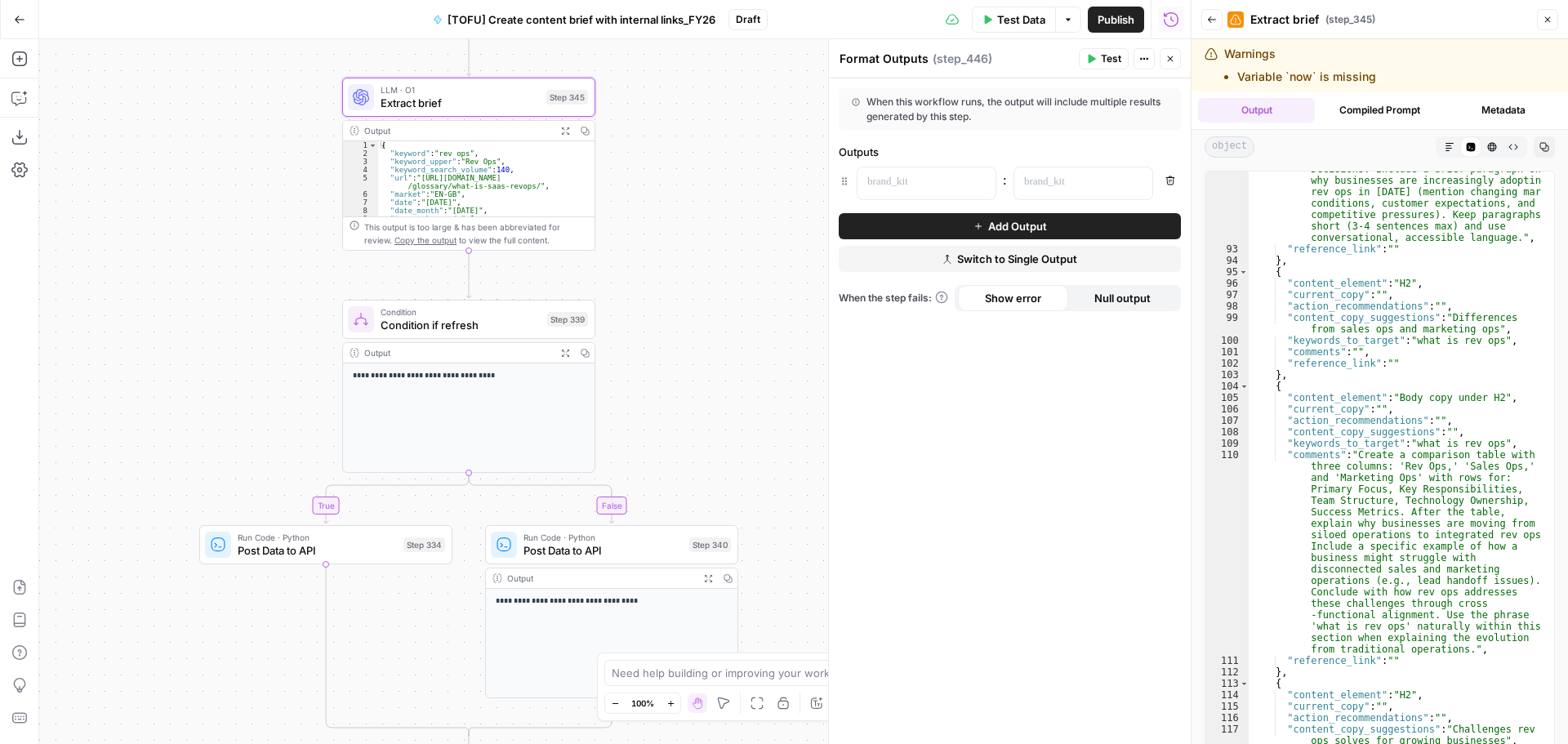
drag, startPoint x: 389, startPoint y: 462, endPoint x: 192, endPoint y: 480, distance: 197.8
click at [192, 480] on div "true false true true true false true false true false false false Workflow Inpu…" at bounding box center [615, 391] width 1152 height 704
click at [757, 560] on div "true false true true true false true false true false false false Workflow Inpu…" at bounding box center [615, 391] width 1152 height 704
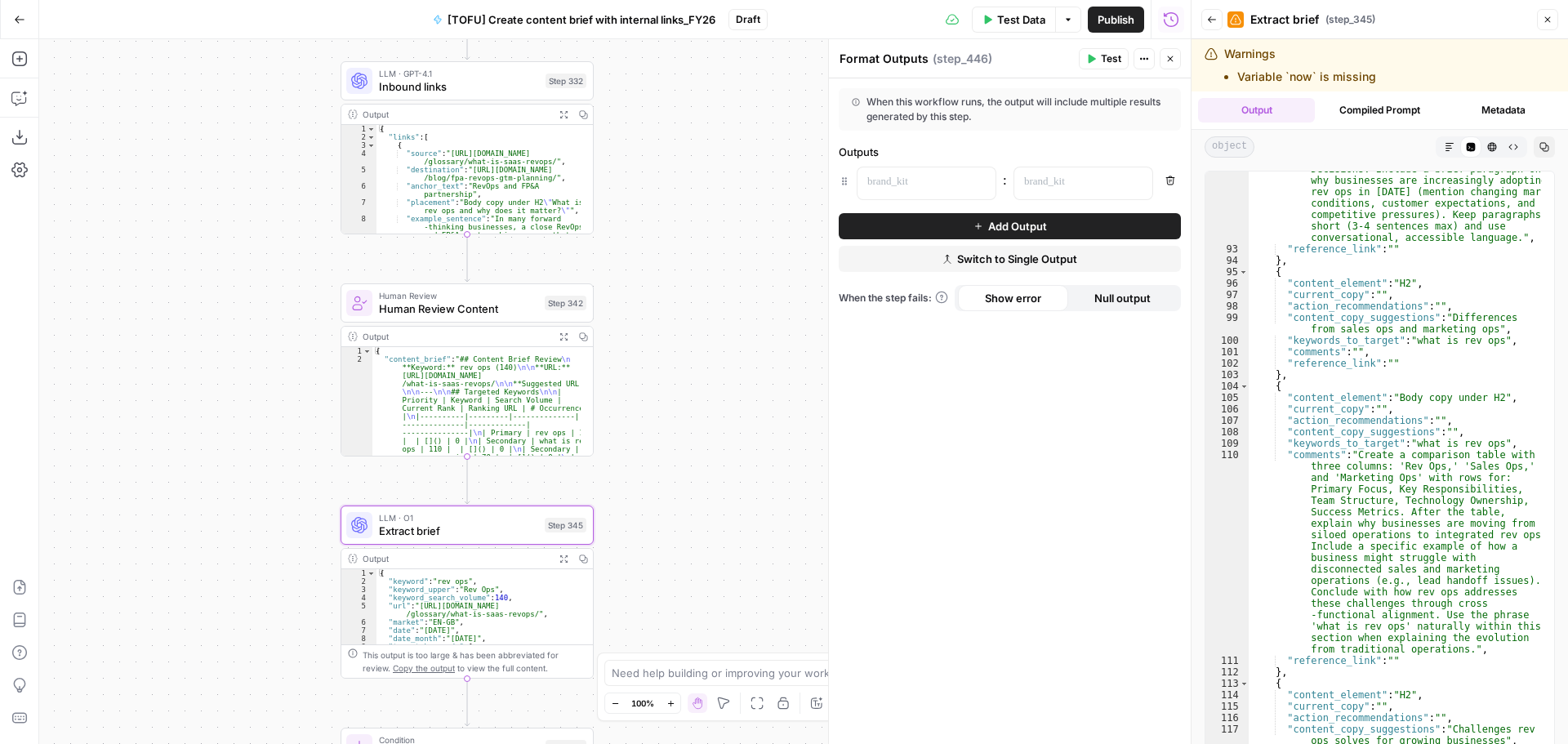
drag, startPoint x: 718, startPoint y: 403, endPoint x: 718, endPoint y: 442, distance: 39.0
click at [718, 442] on div "true false true true true false true false true false false false Workflow Inpu…" at bounding box center [615, 391] width 1152 height 704
click at [442, 307] on span "Human Review Content" at bounding box center [459, 309] width 159 height 17
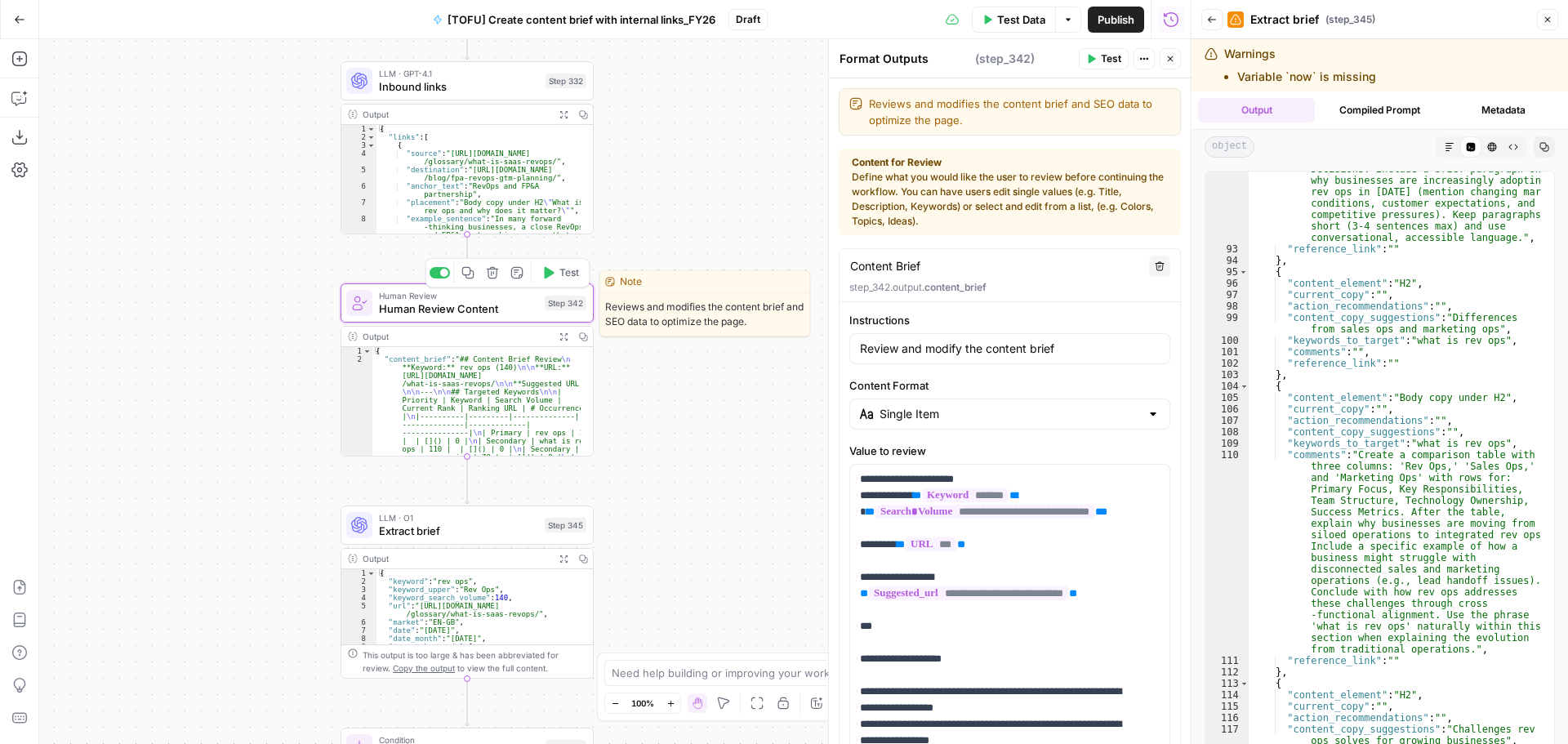
type textarea "Human Review Content"
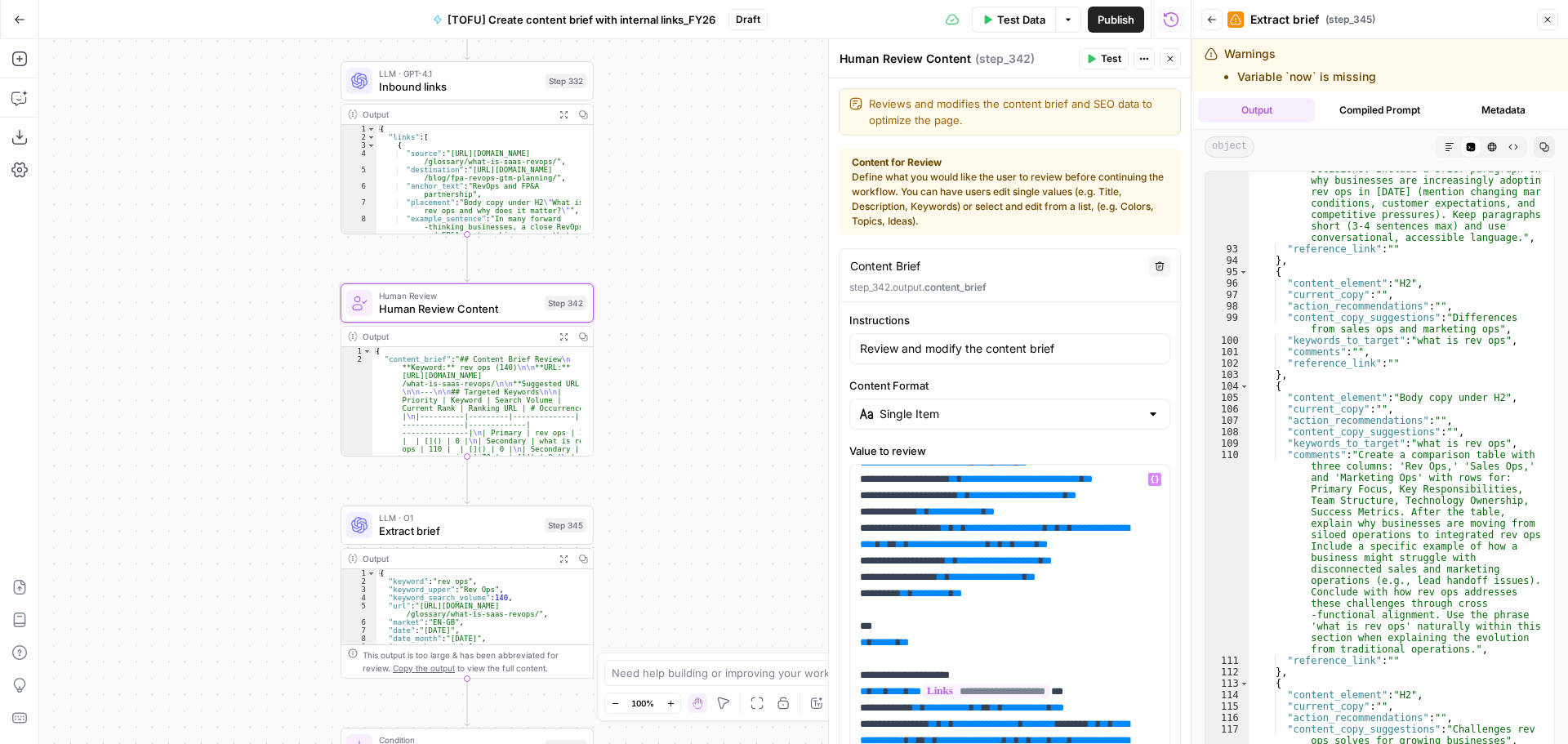
scroll to position [1516, 0]
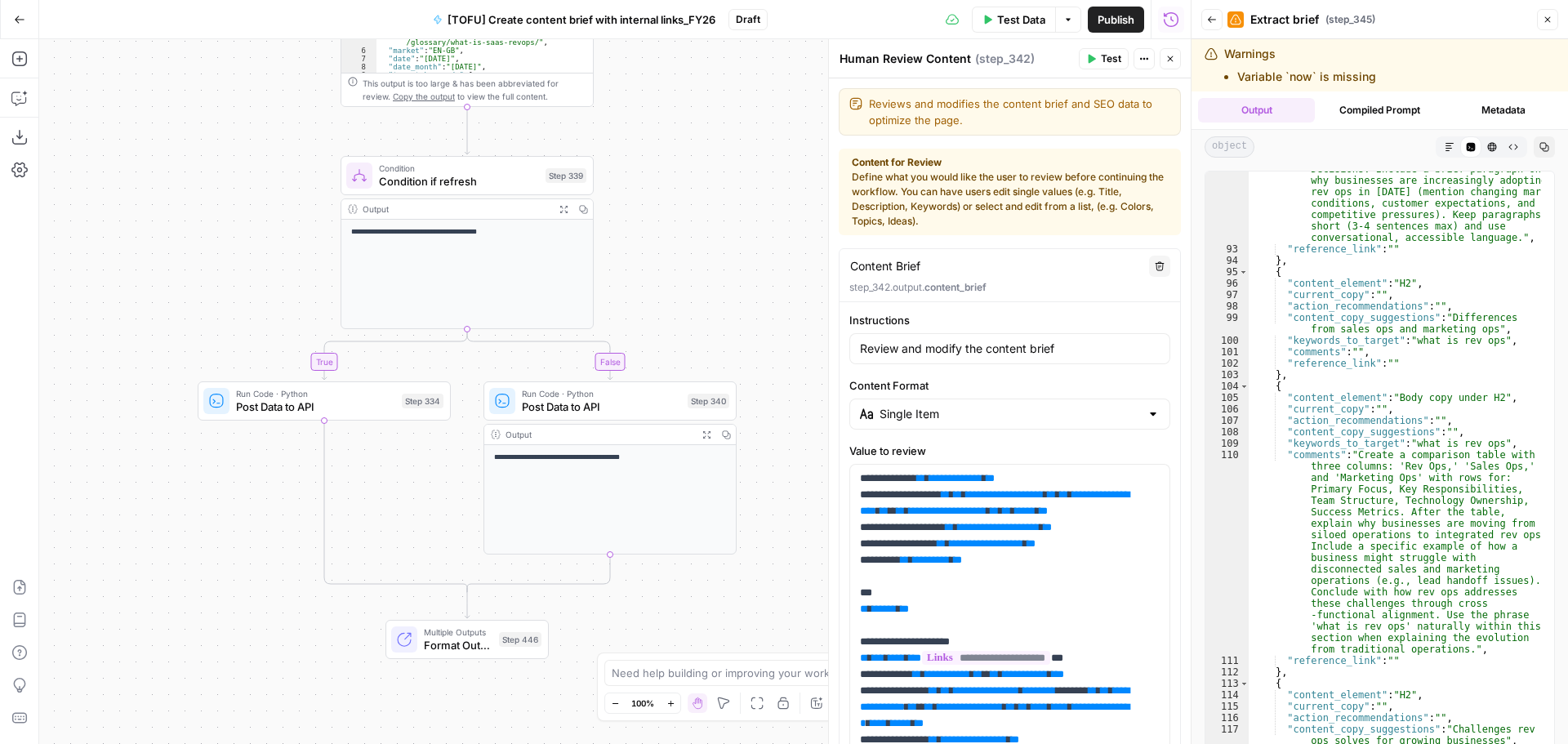
click at [461, 648] on span "Format Outputs" at bounding box center [458, 645] width 68 height 17
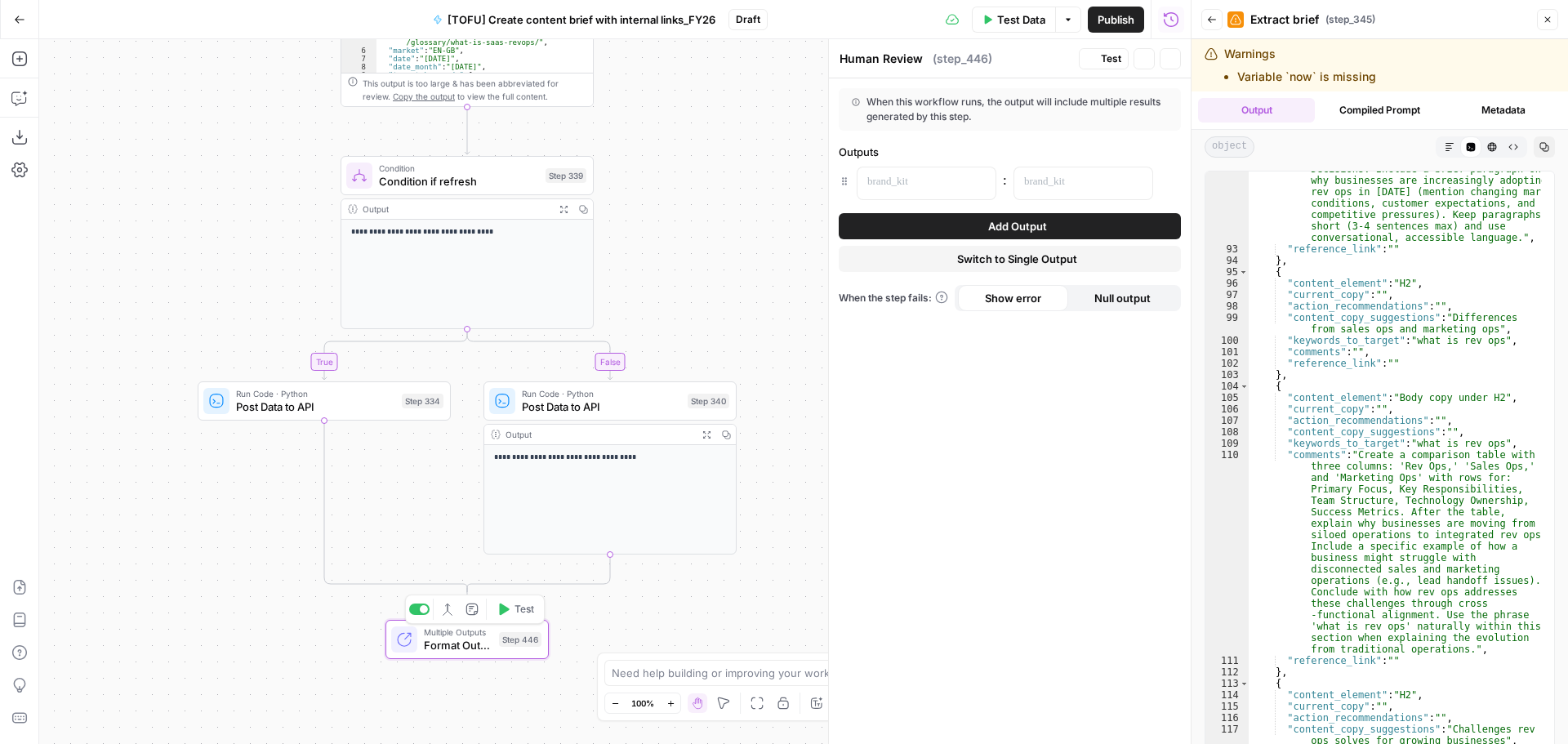
type textarea "Format Outputs"
click at [940, 182] on p at bounding box center [913, 182] width 92 height 17
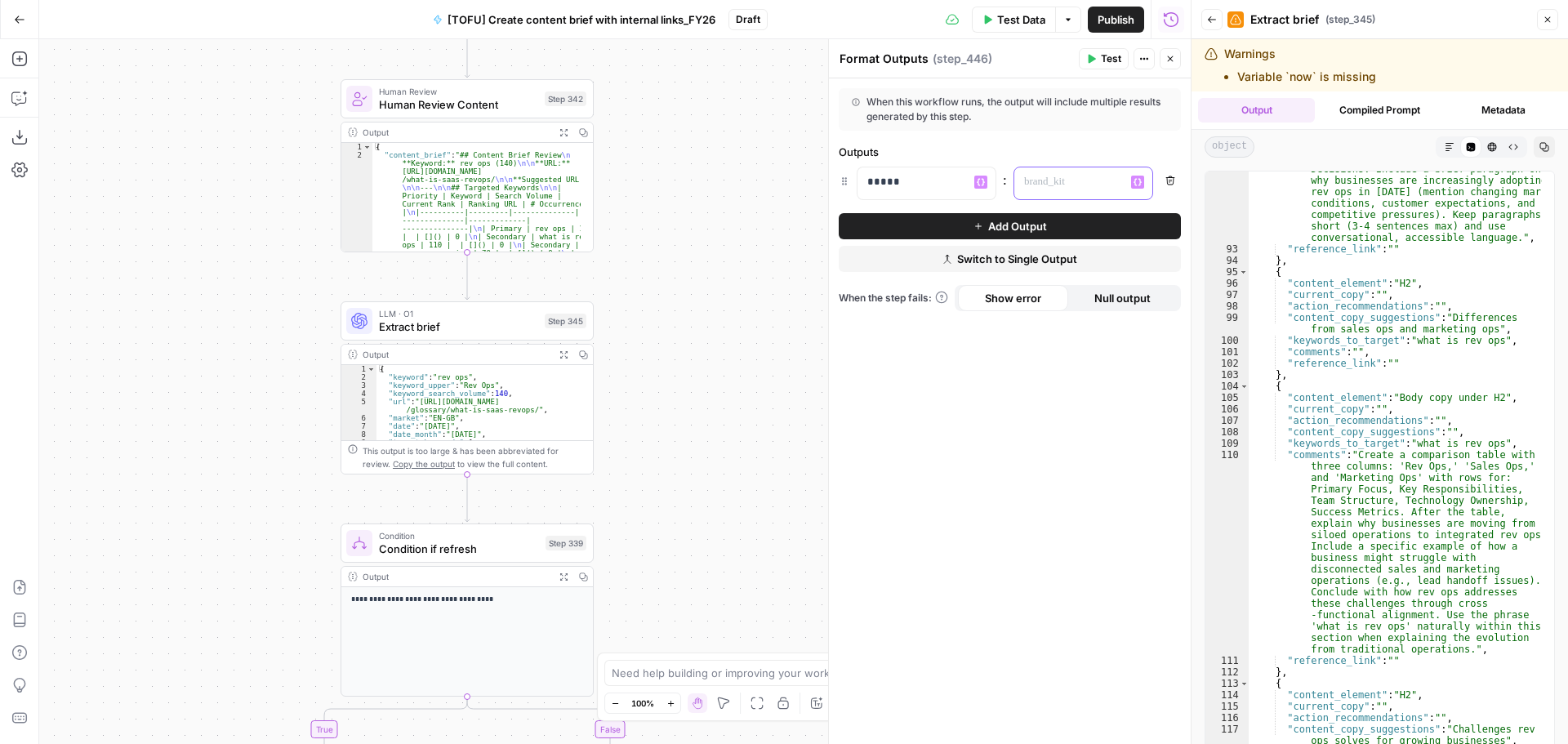
click at [1109, 182] on p at bounding box center [1071, 182] width 92 height 17
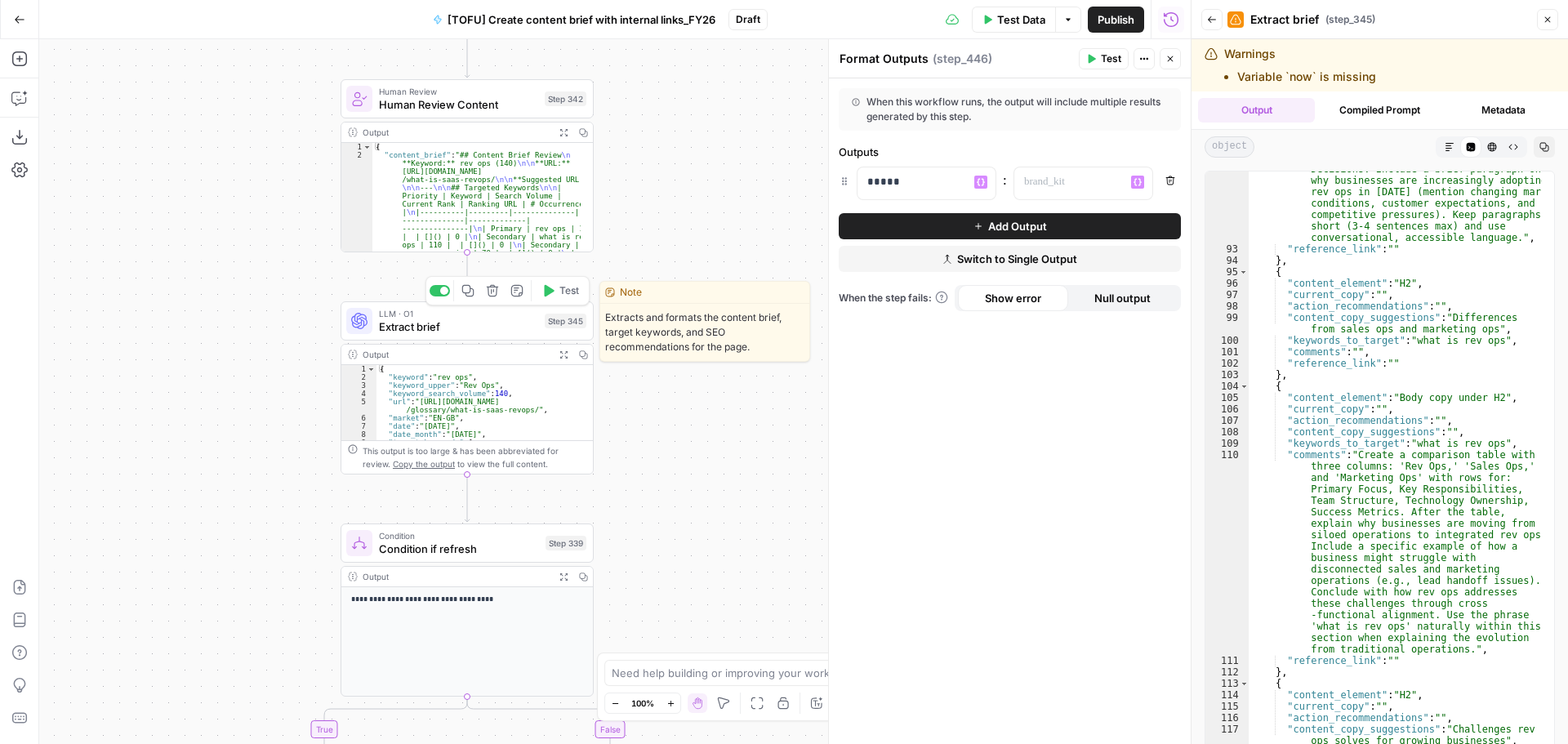
click at [508, 324] on span "Extract brief" at bounding box center [459, 327] width 159 height 17
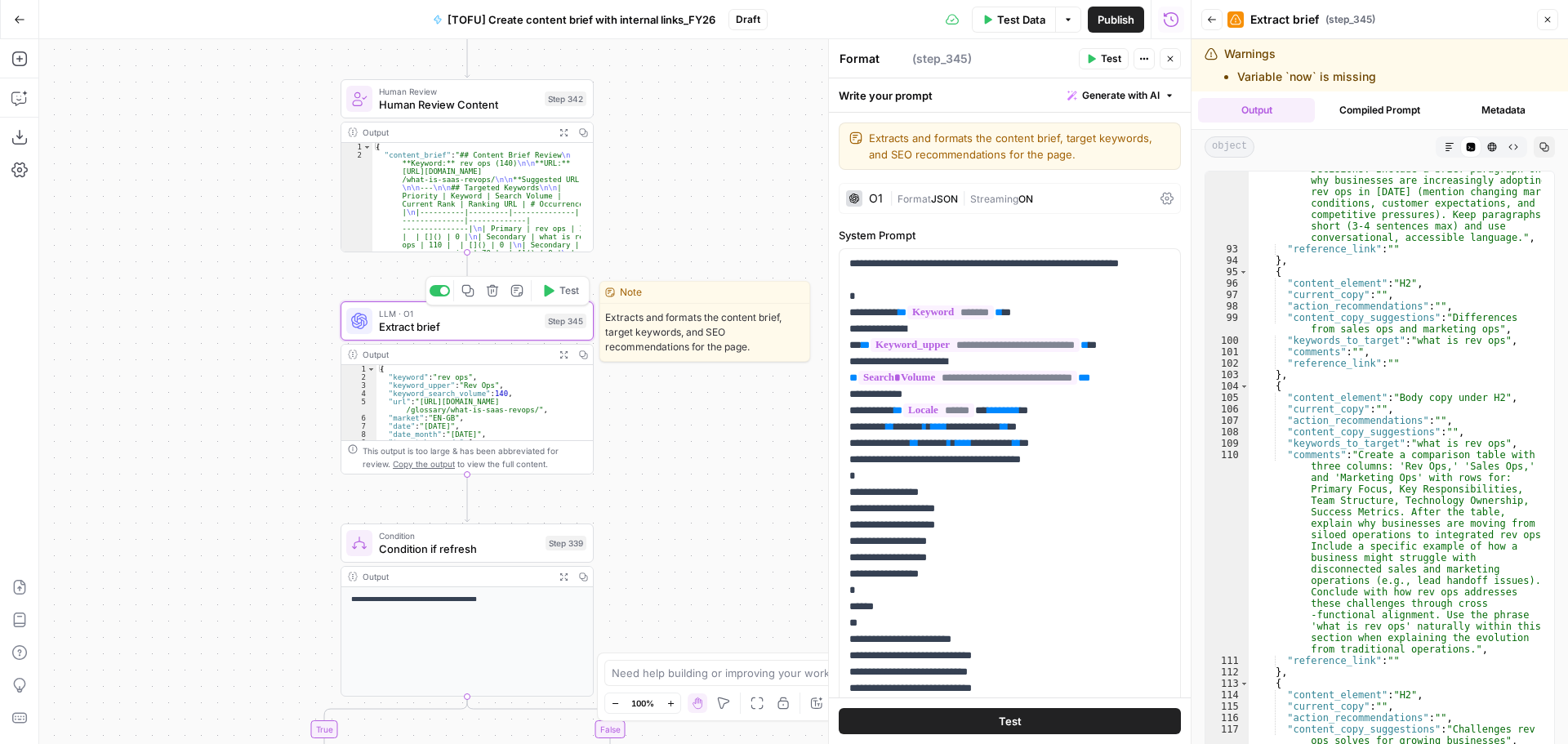
type textarea "Extract brief"
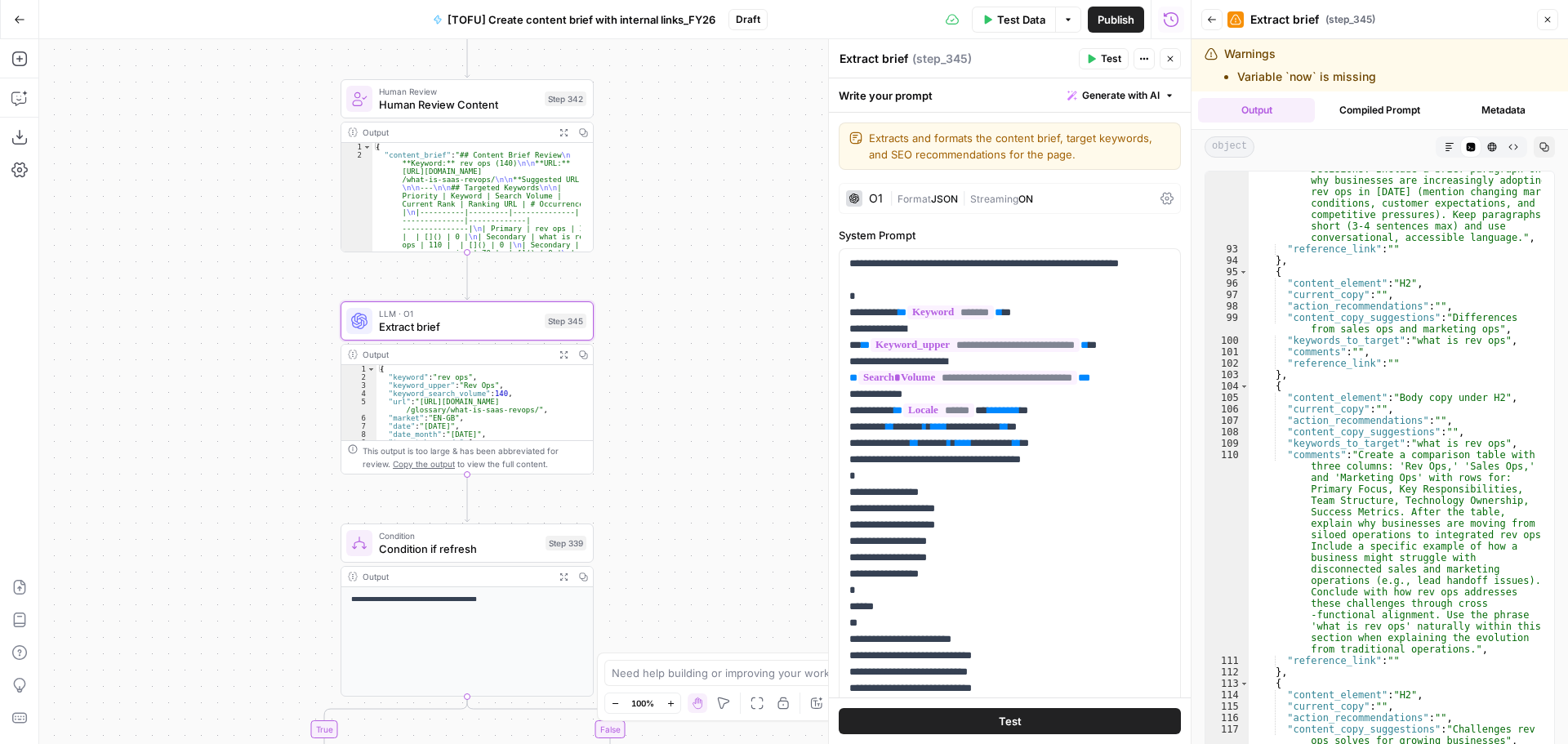
click at [1553, 21] on button "Close" at bounding box center [1548, 19] width 21 height 21
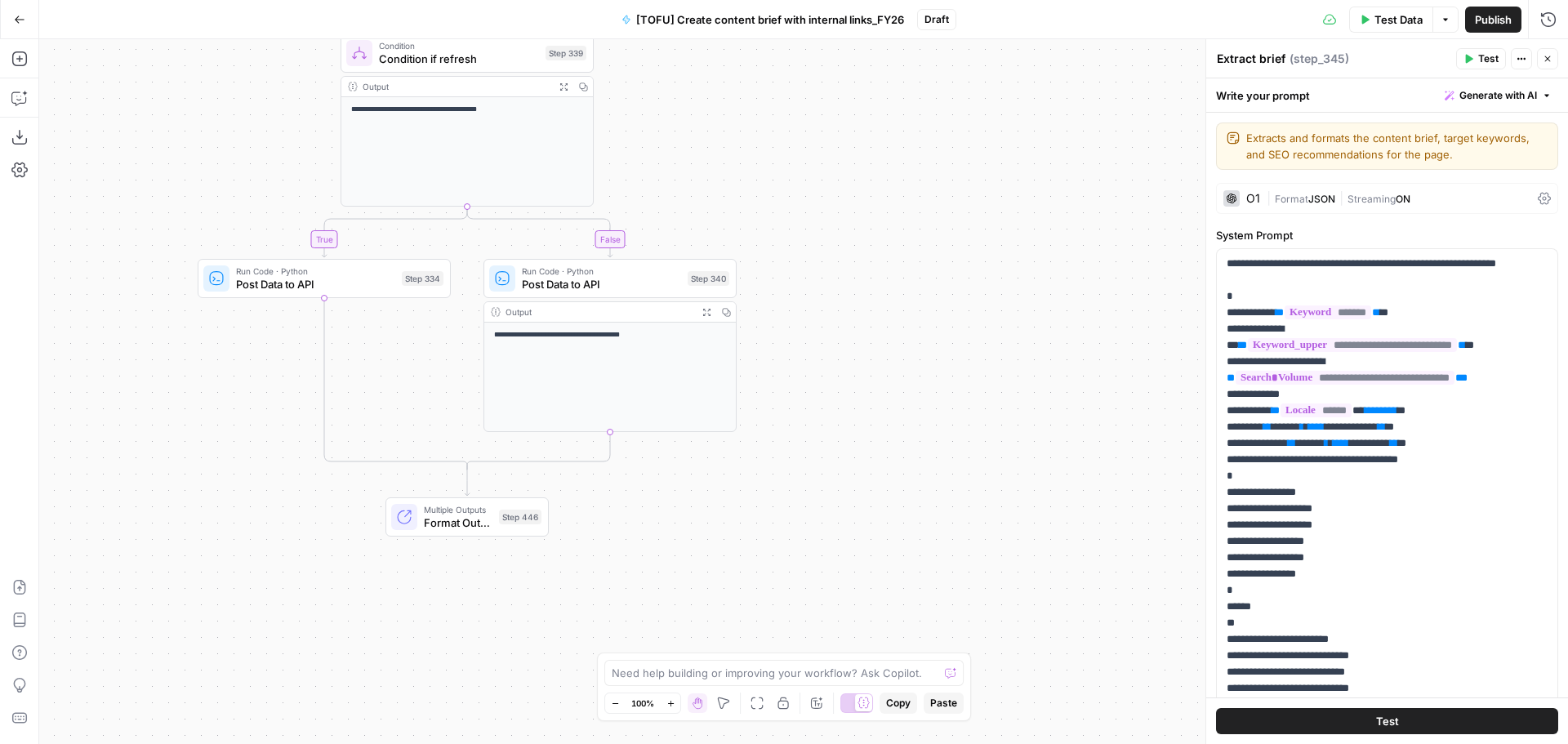
click at [472, 529] on span "Format Outputs" at bounding box center [458, 523] width 68 height 17
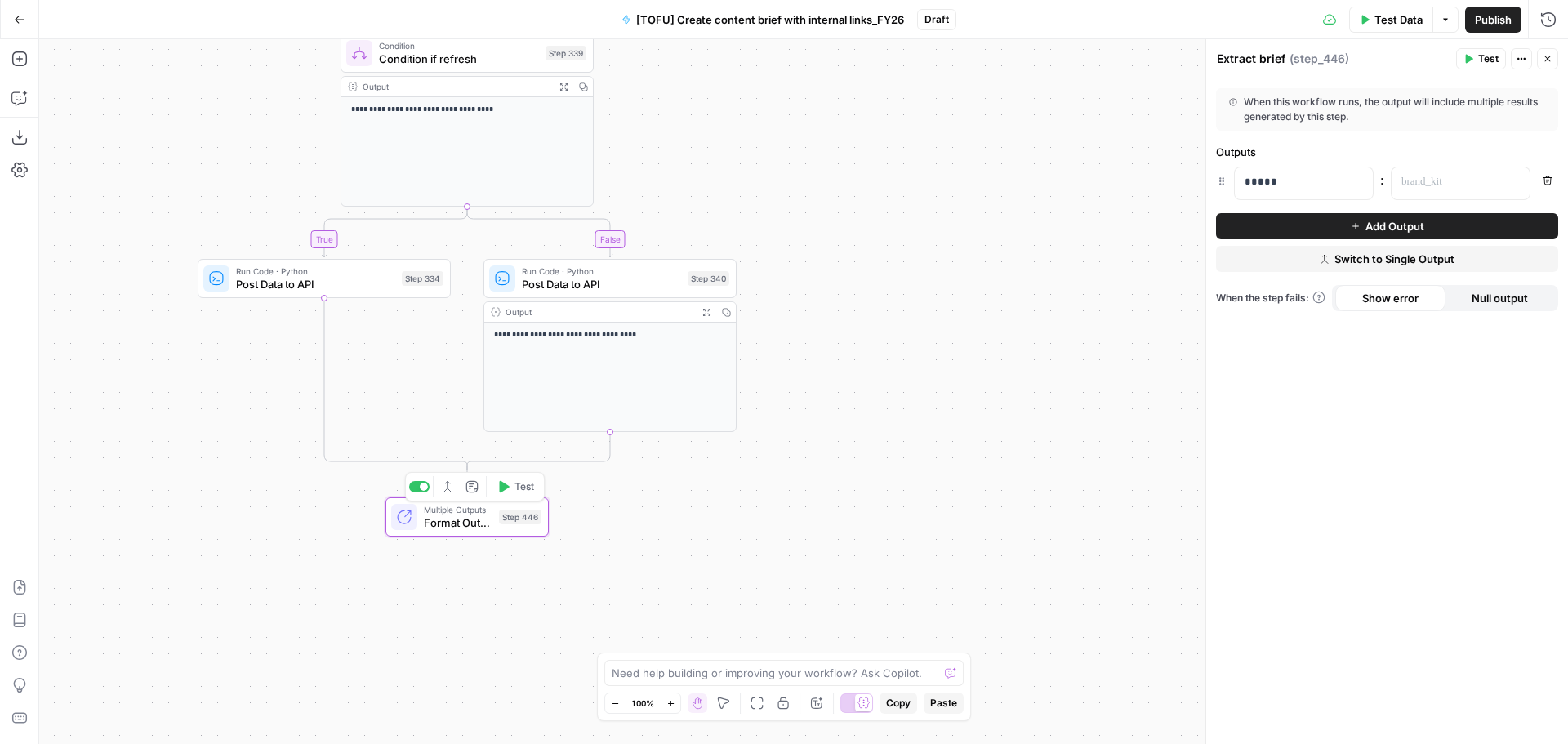
type textarea "Format Outputs"
click at [1434, 169] on div at bounding box center [1447, 183] width 112 height 31
click at [1512, 180] on icon "button" at bounding box center [1514, 182] width 8 height 8
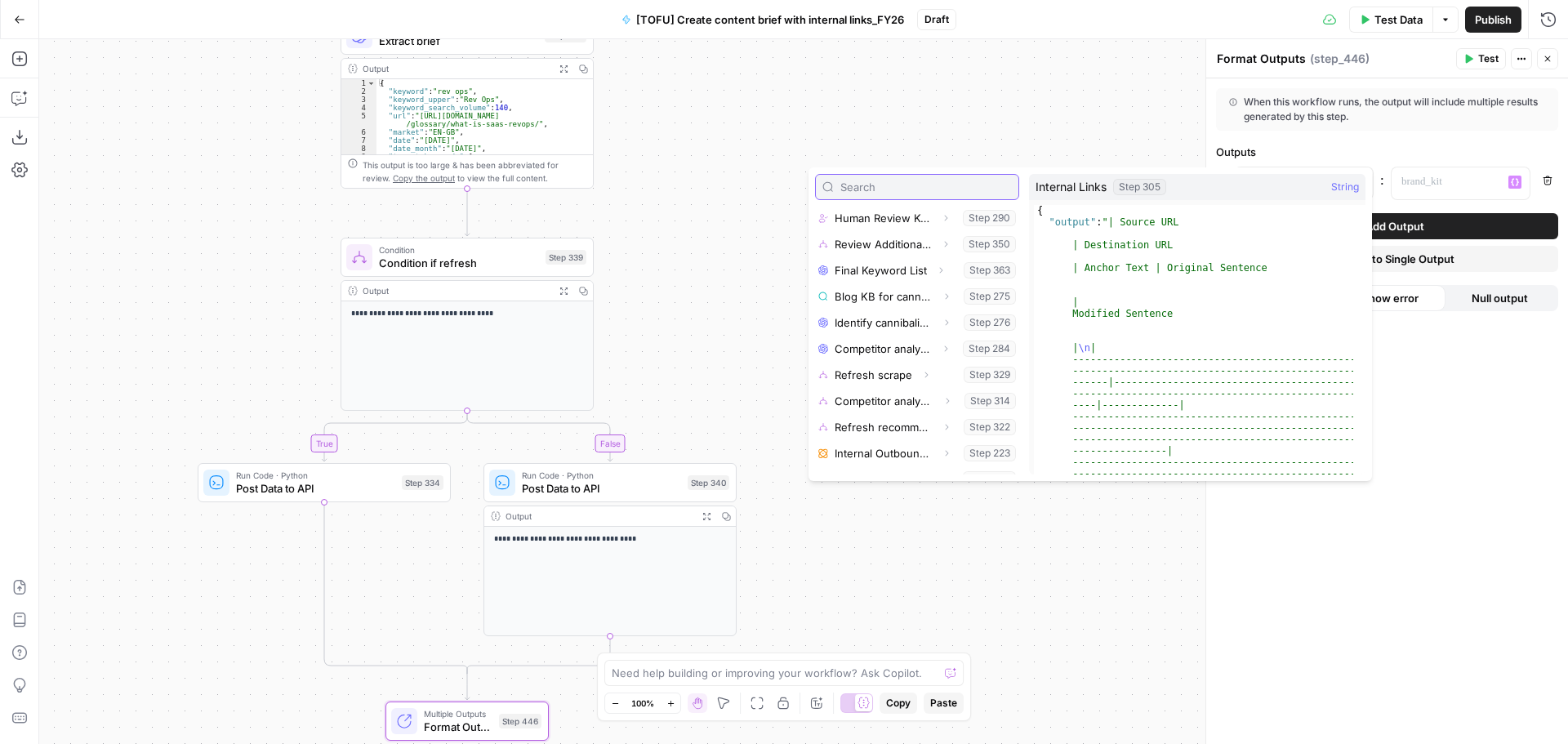
scroll to position [697, 0]
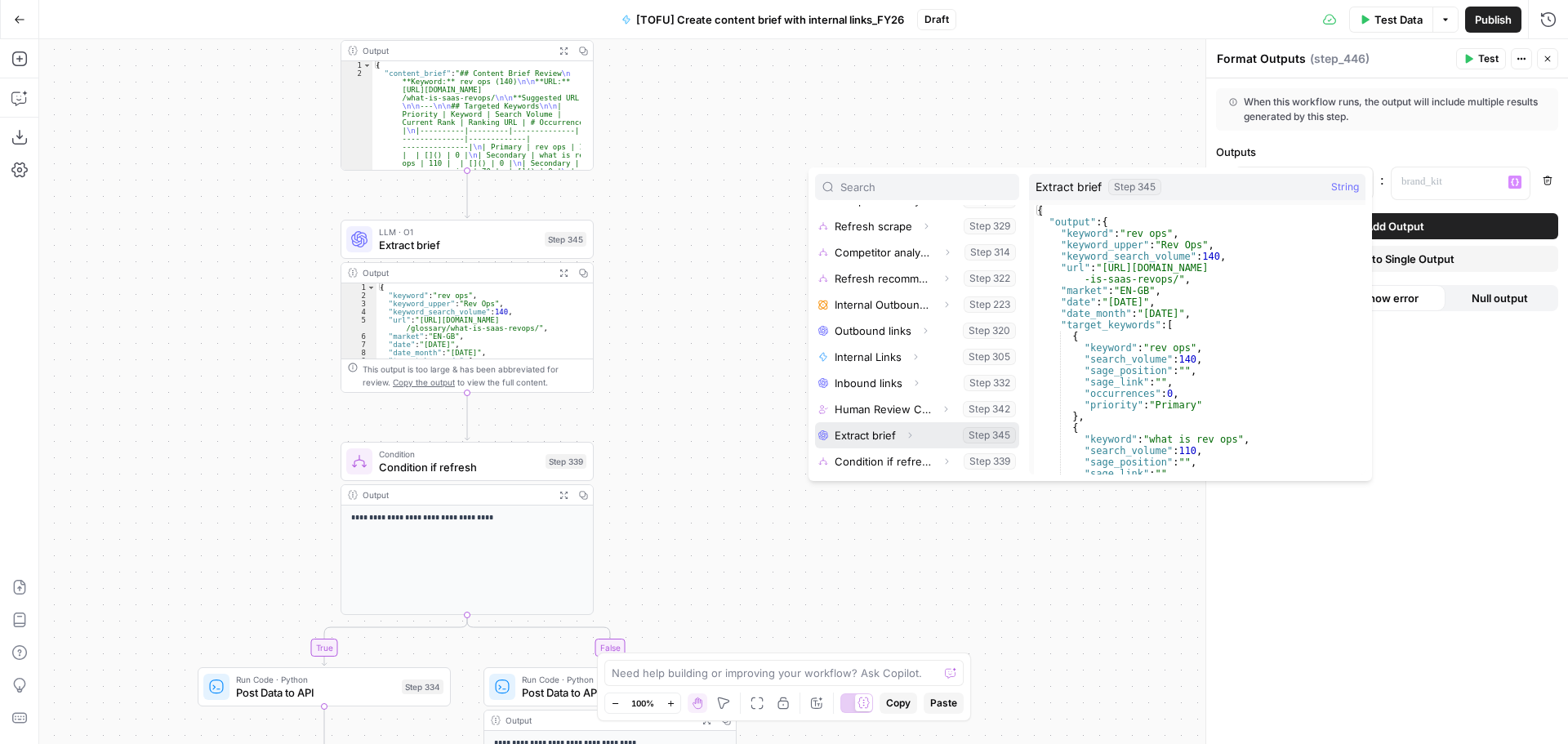
click at [914, 433] on icon "button" at bounding box center [910, 435] width 10 height 10
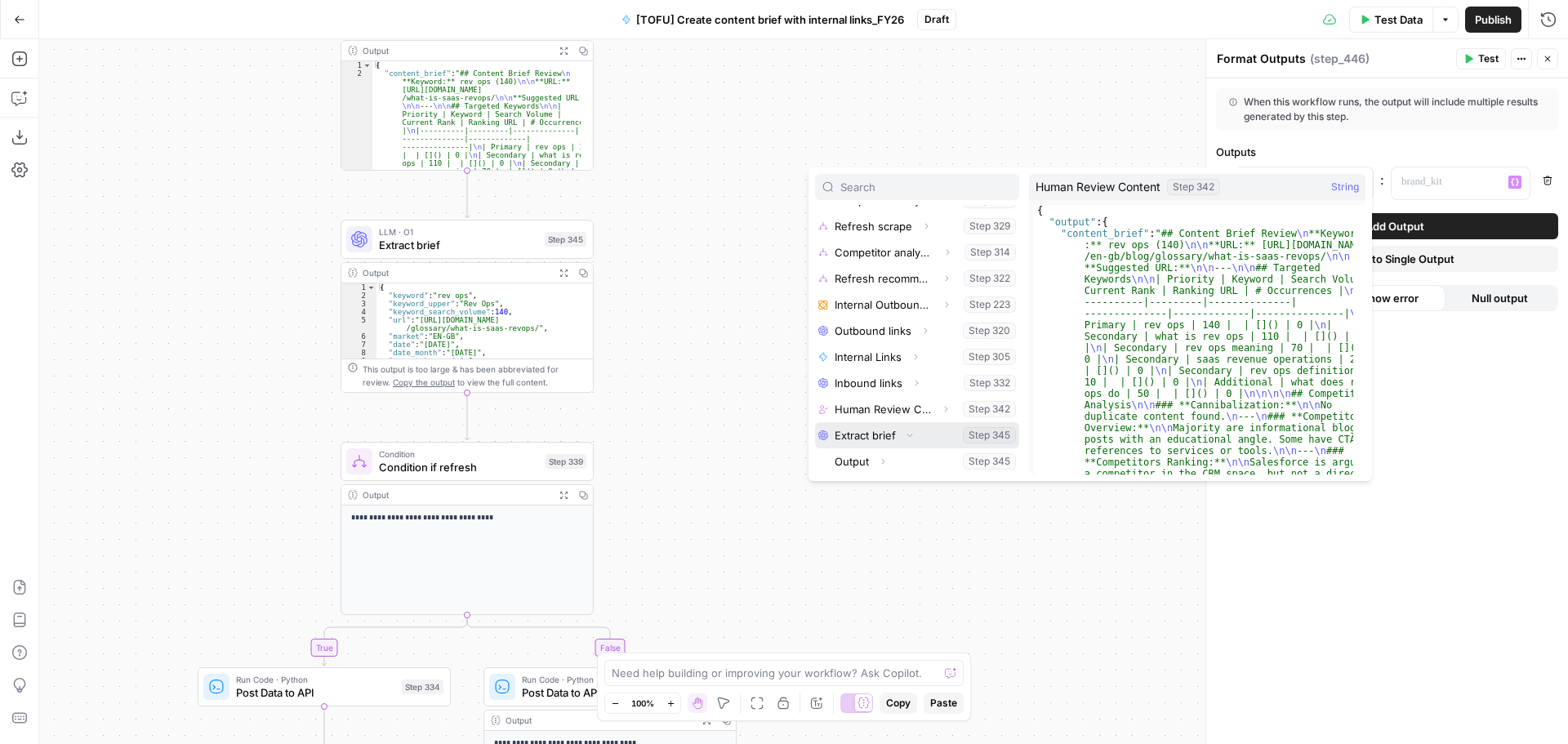
scroll to position [724, 0]
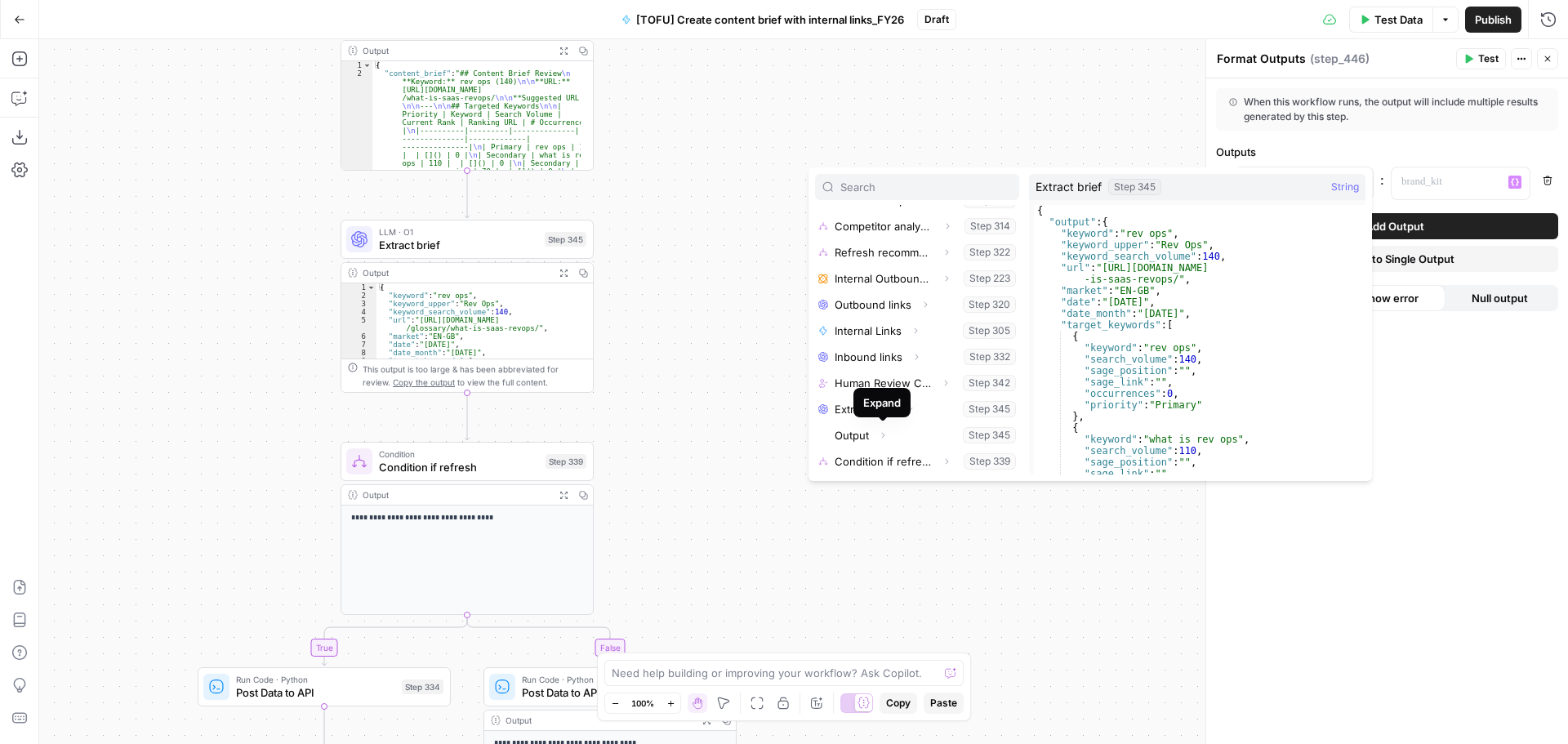
click at [704, 347] on div "true false true true true false true false true false false false Workflow Inpu…" at bounding box center [803, 391] width 1529 height 704
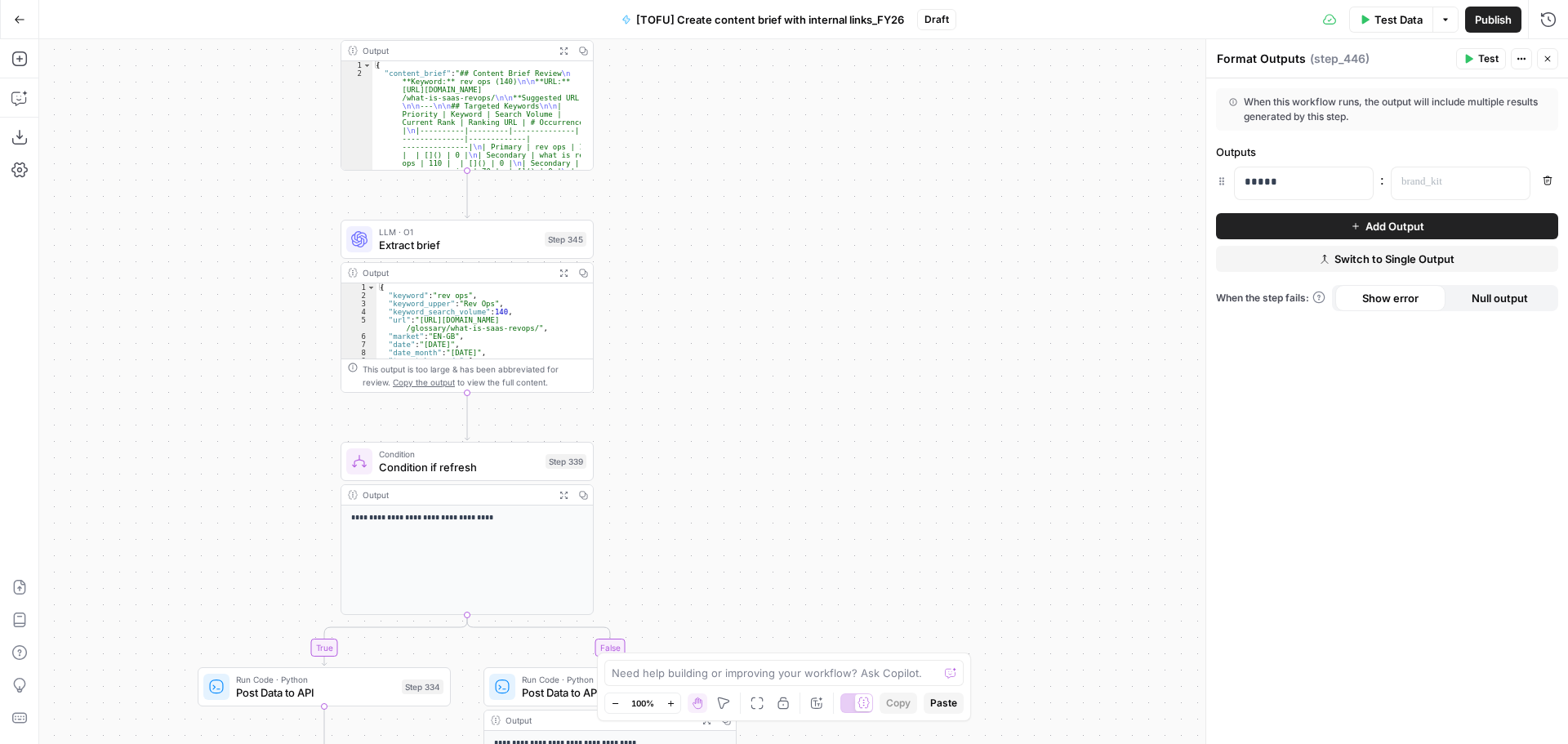
click at [481, 461] on span "Condition if refresh" at bounding box center [459, 467] width 160 height 17
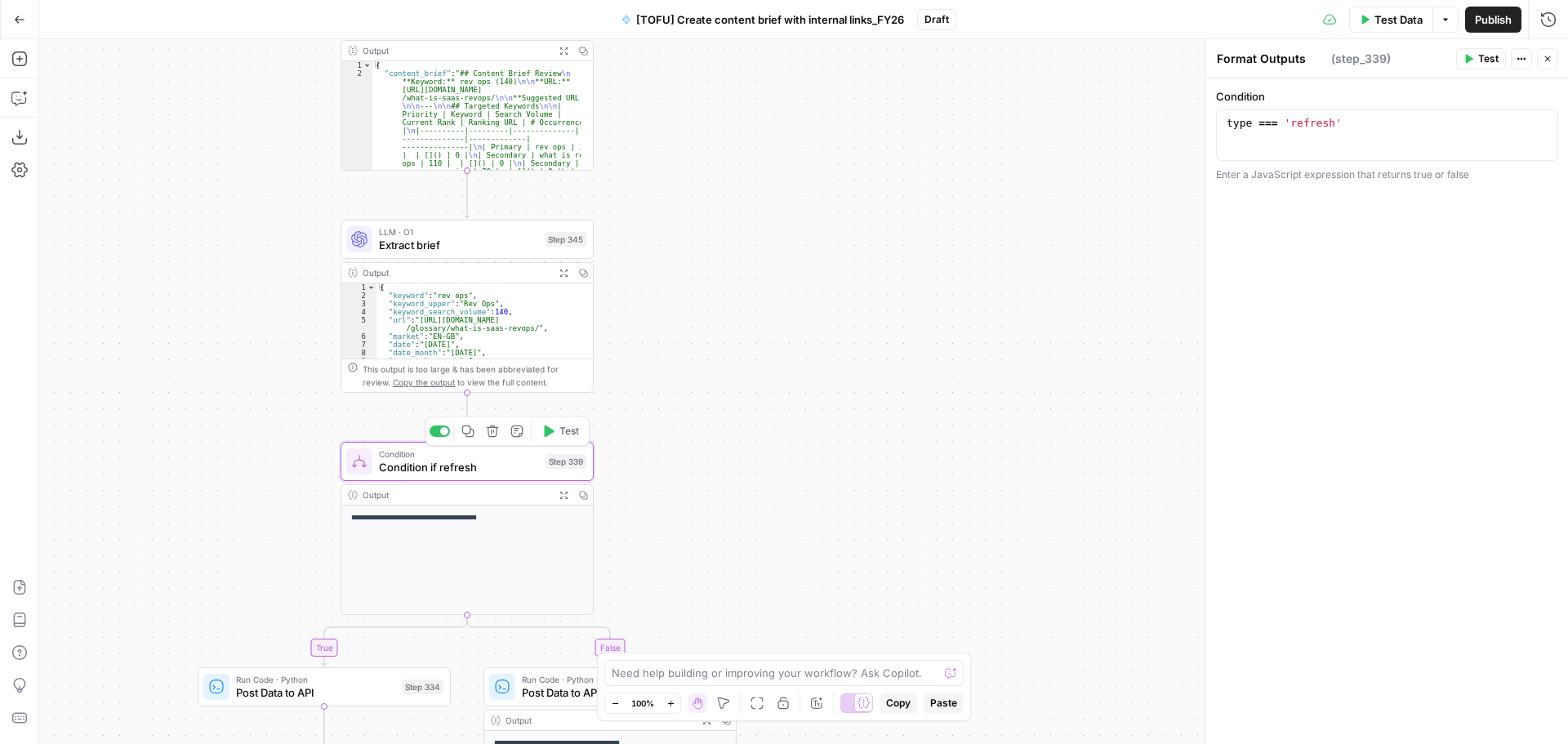
type textarea "Condition if refresh"
click at [26, 59] on icon "button" at bounding box center [18, 59] width 15 height 15
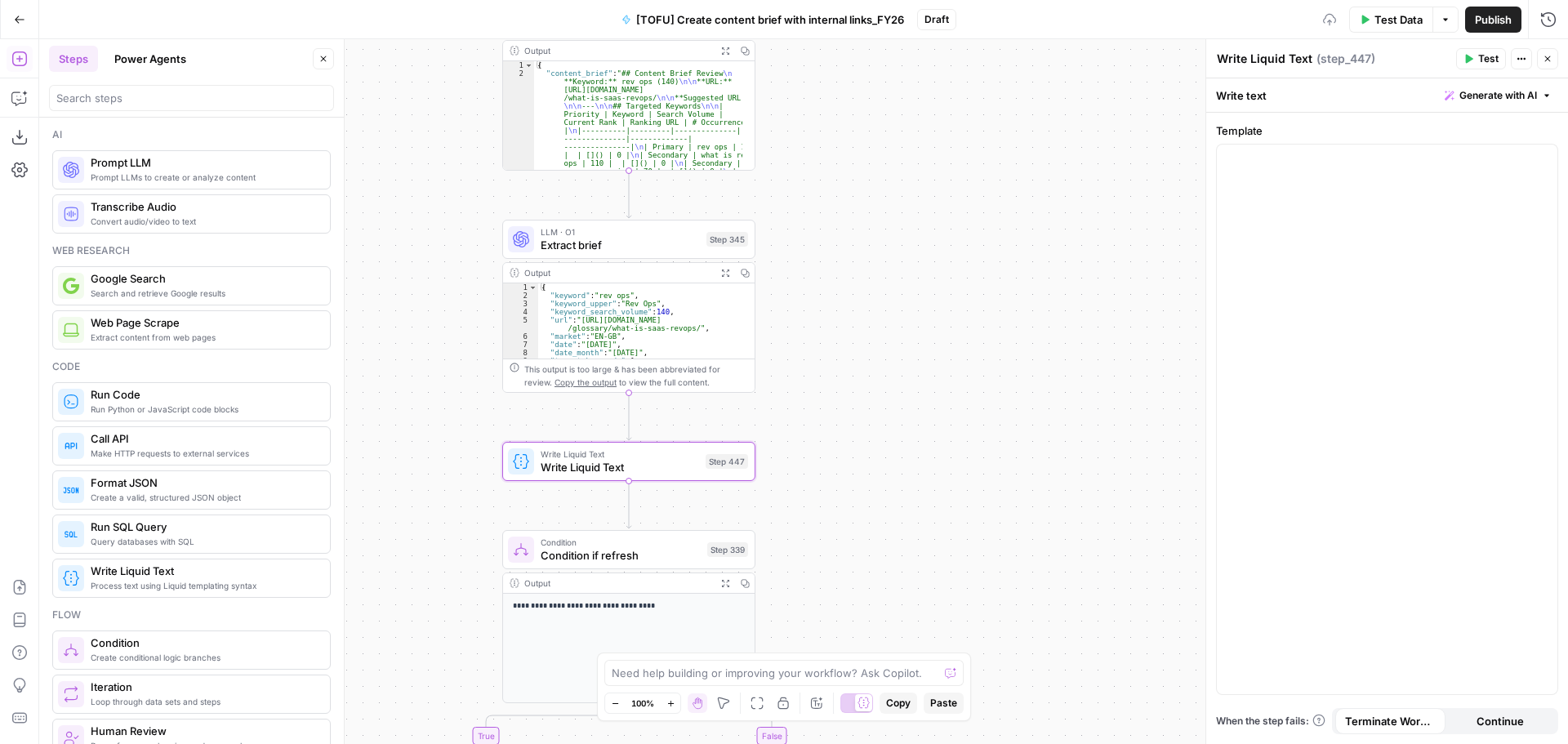
click at [1256, 64] on textarea "Write Liquid Text" at bounding box center [1264, 59] width 95 height 17
type textarea "Assemble brief"
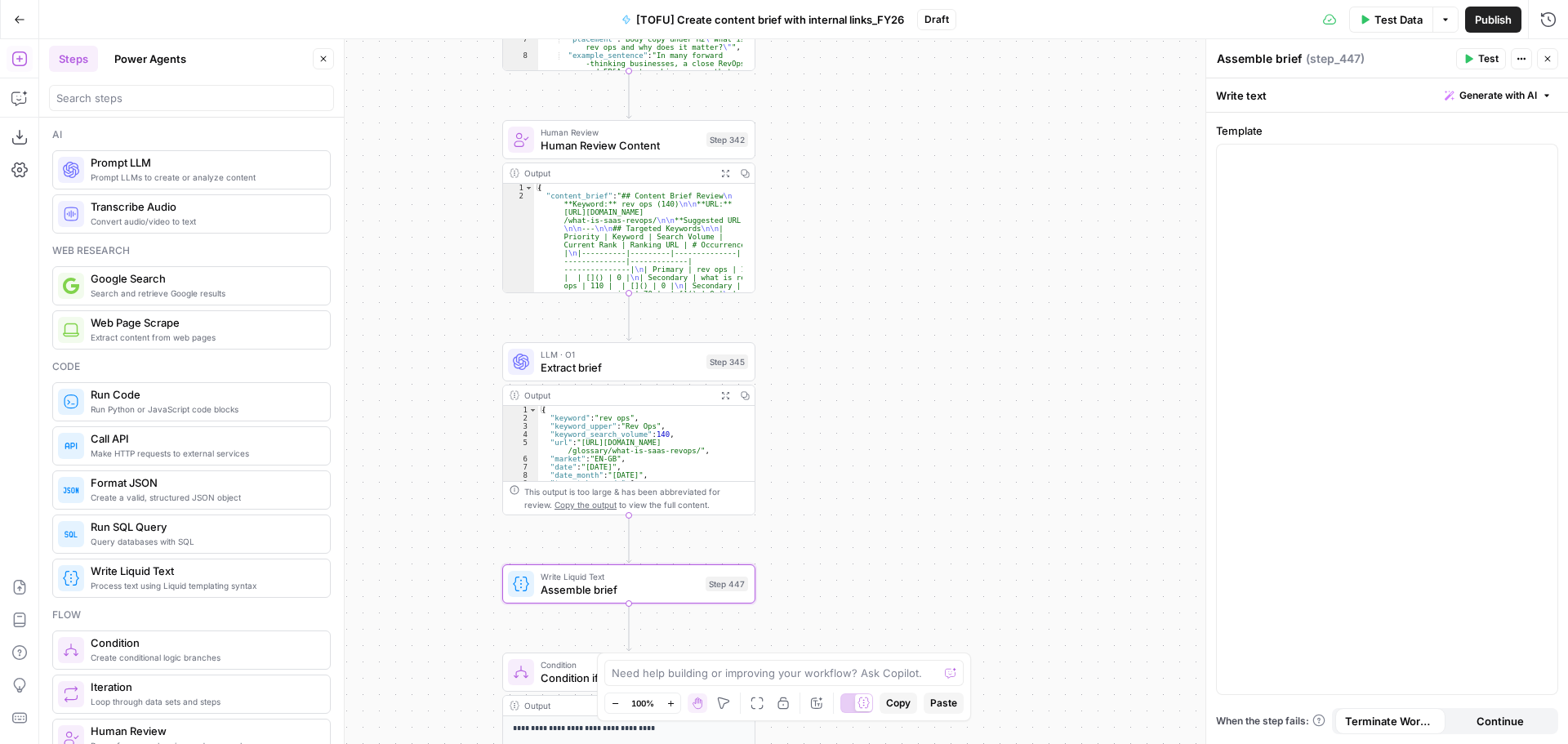
click at [669, 145] on span "Human Review Content" at bounding box center [620, 145] width 159 height 17
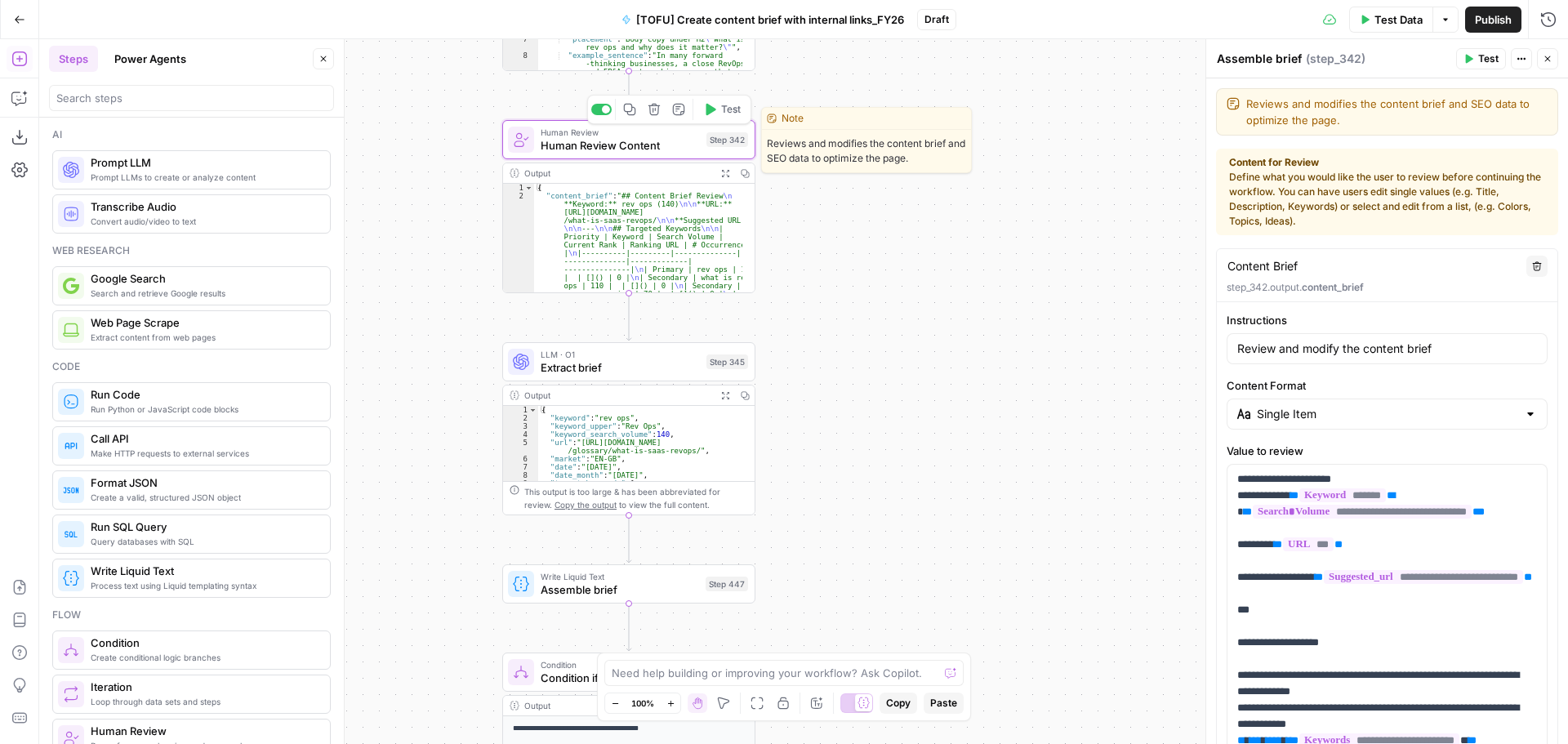
type textarea "Human Review Content"
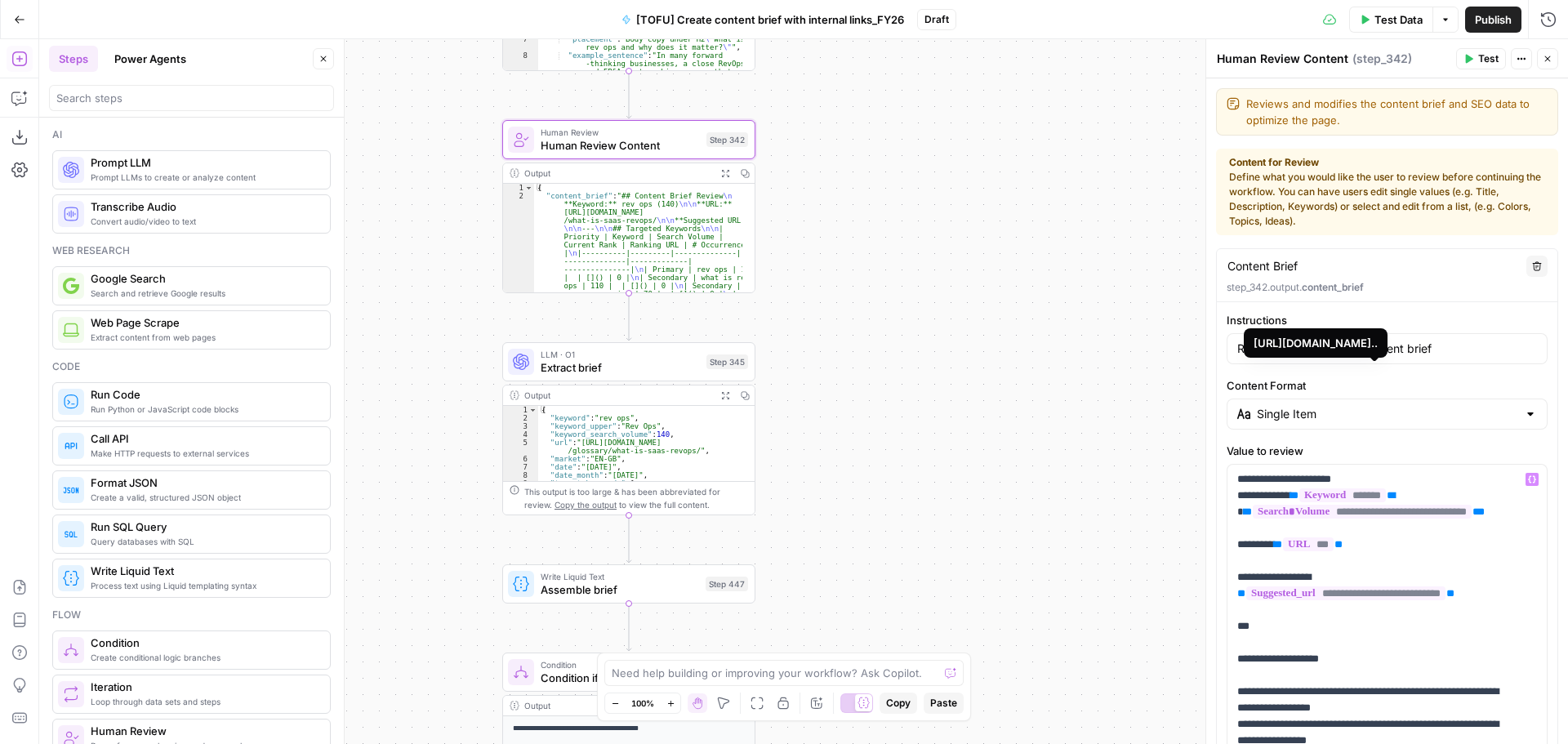
scroll to position [245, 0]
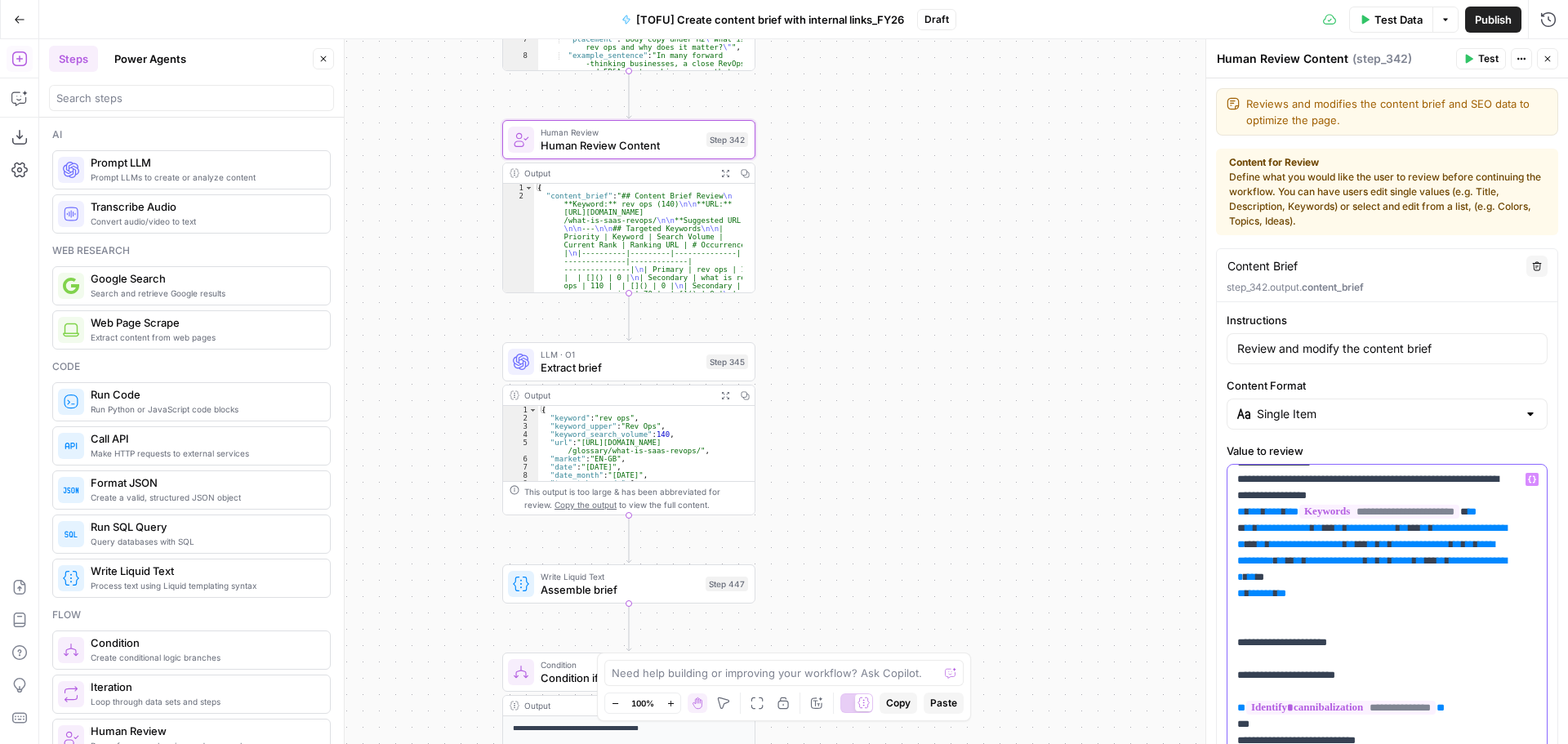
click at [675, 589] on span "Assemble brief" at bounding box center [619, 590] width 158 height 17
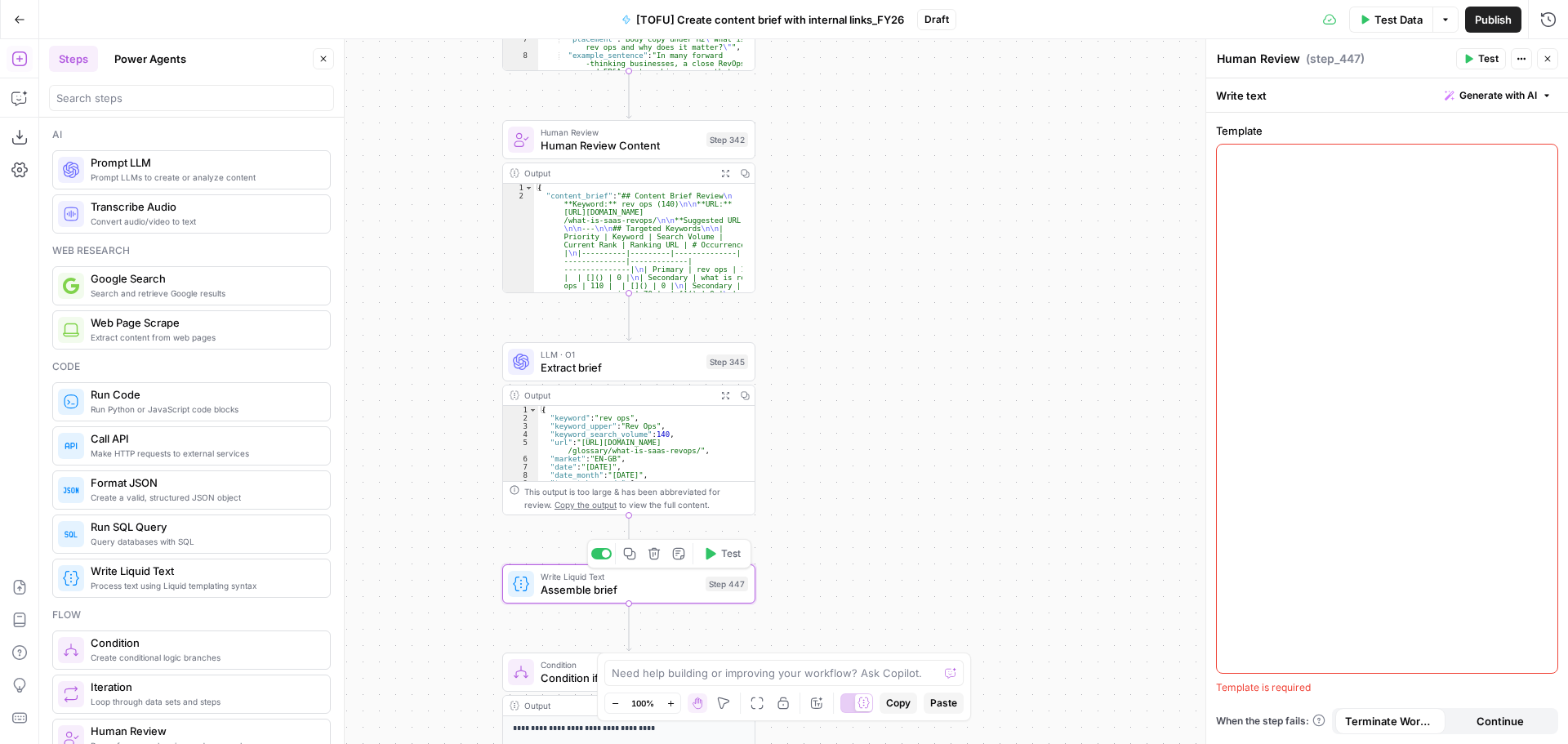
type textarea "Assemble brief"
click at [1310, 287] on div at bounding box center [1387, 409] width 340 height 529
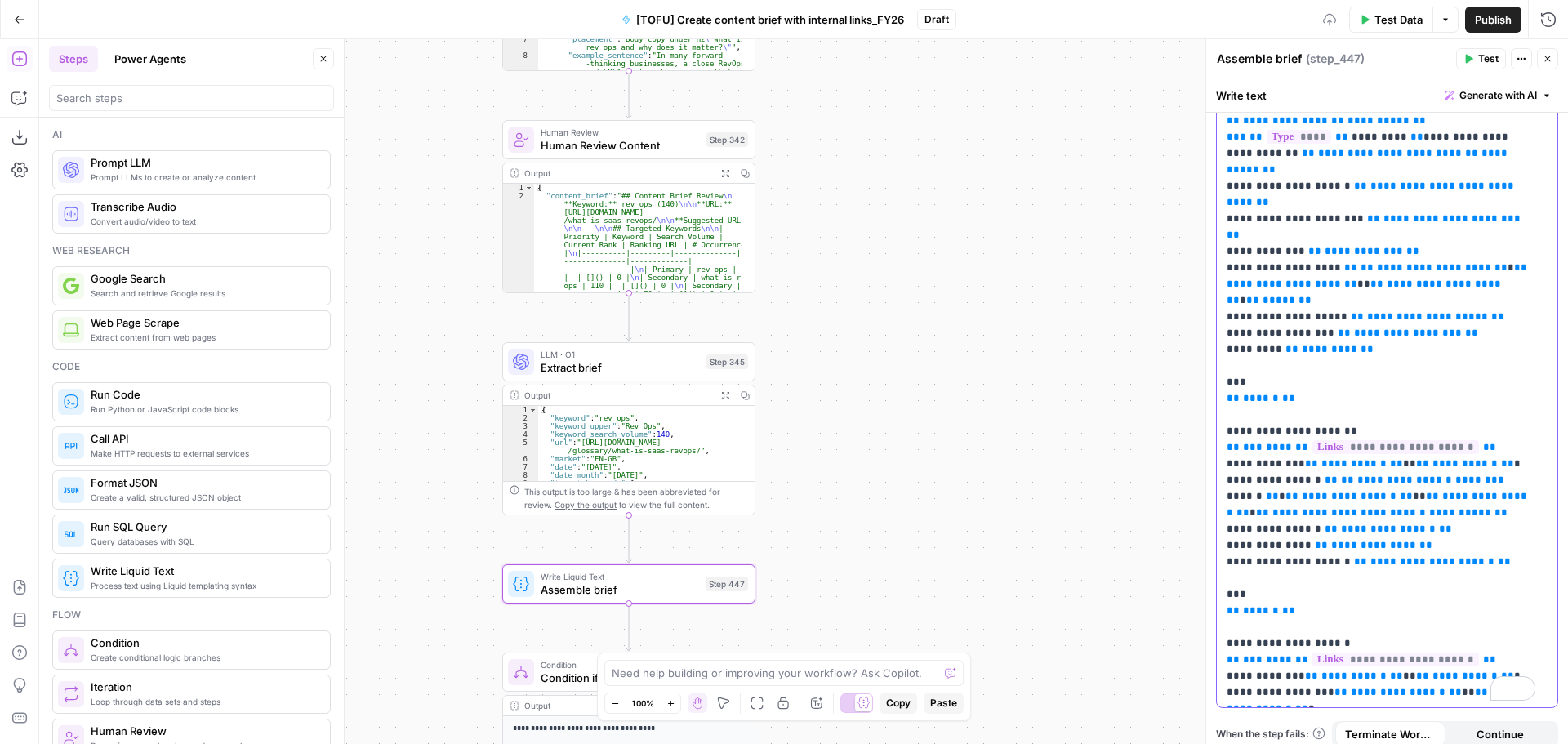
scroll to position [1550, 0]
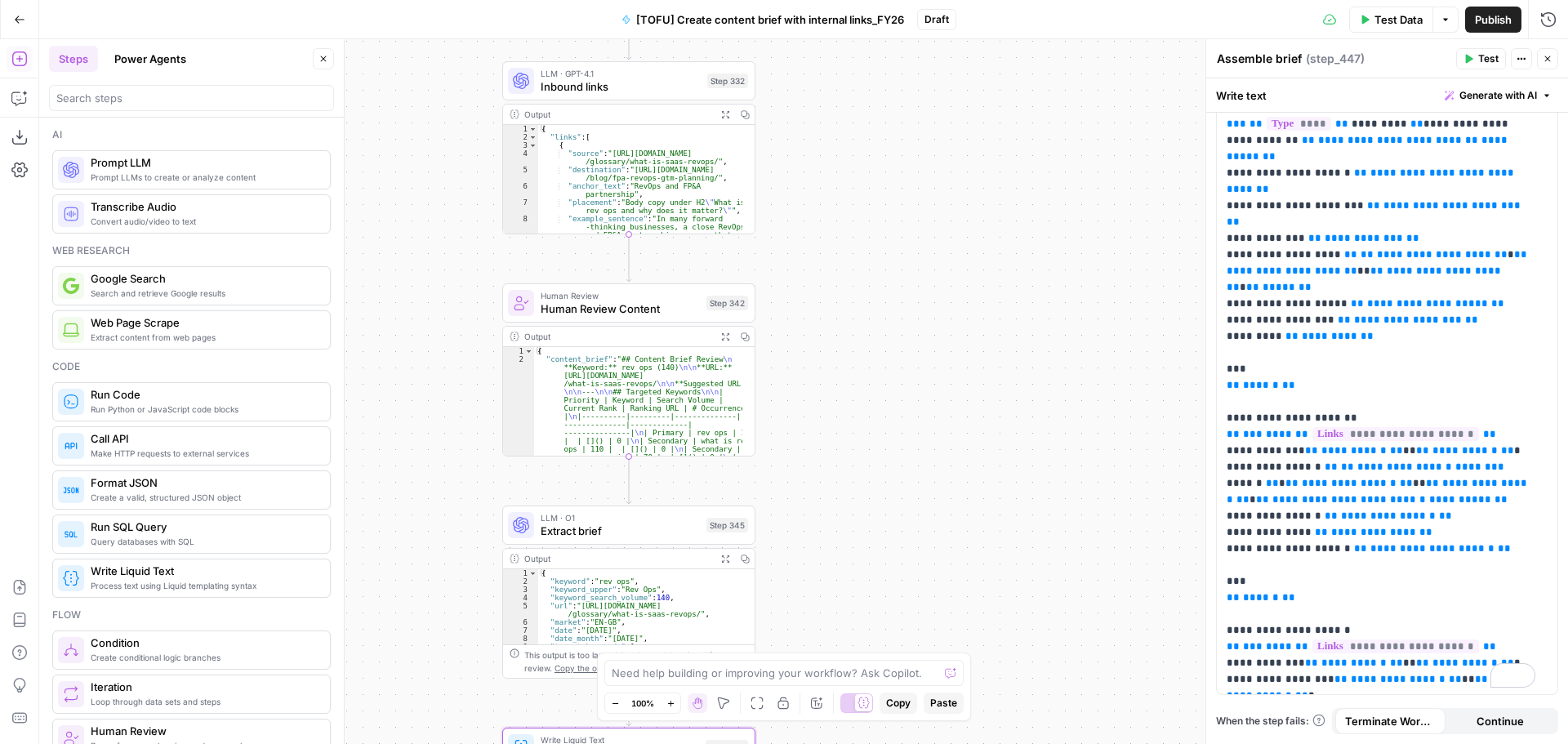
click at [1369, 19] on button "Test Data" at bounding box center [1390, 19] width 84 height 26
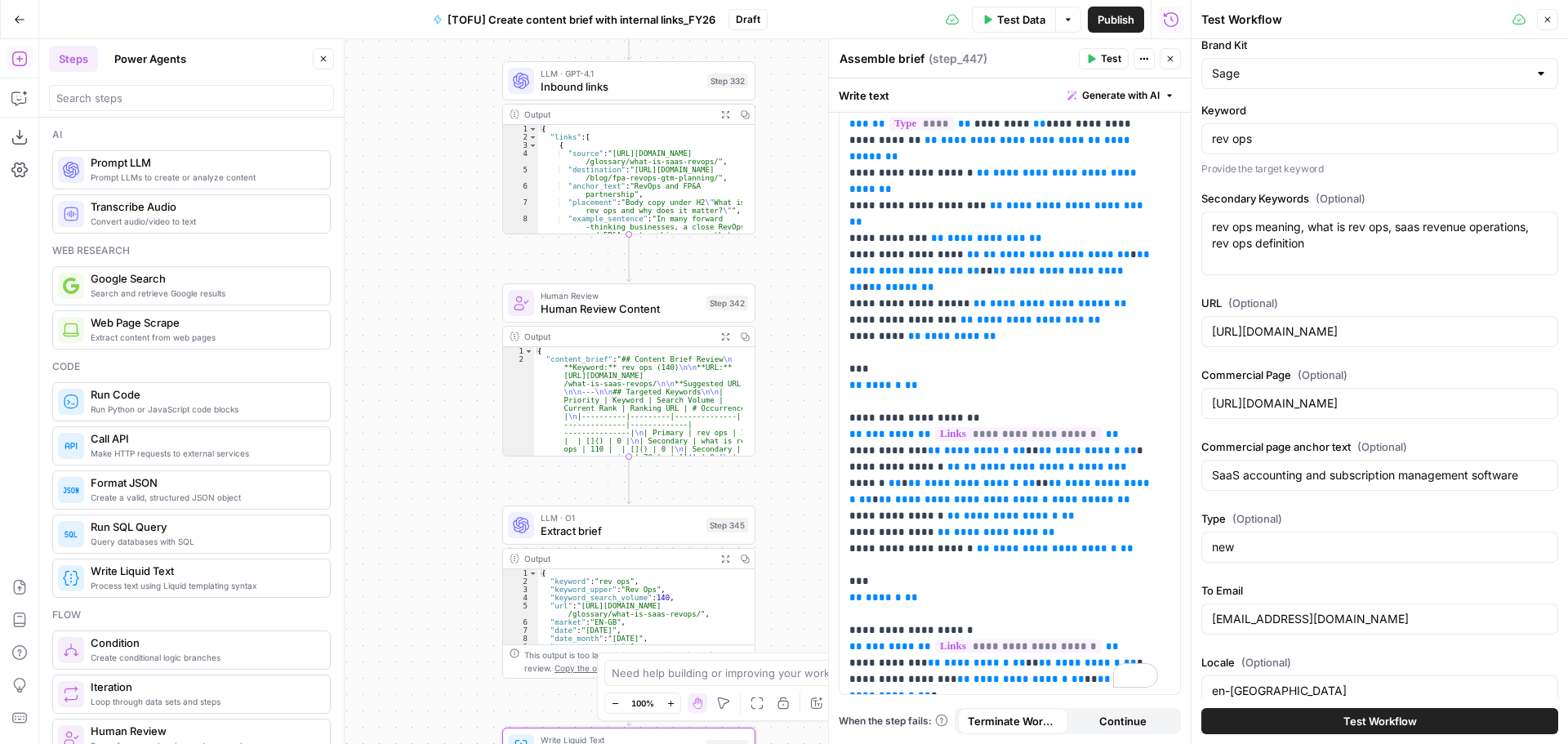
scroll to position [73, 0]
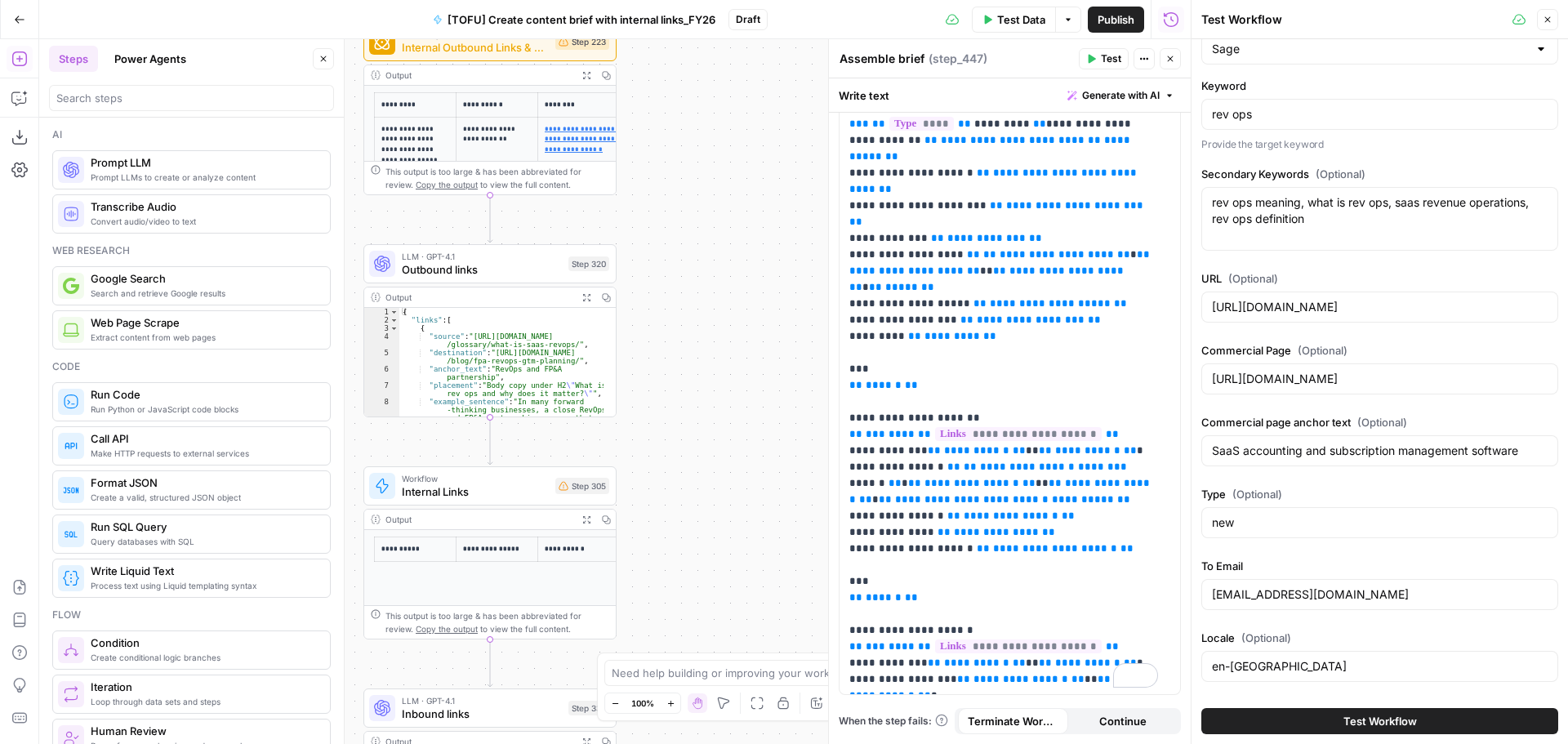
drag, startPoint x: 774, startPoint y: 433, endPoint x: 675, endPoint y: 140, distance: 309.3
click at [675, 141] on div "true false true true true false true false true false false false Workflow Inpu…" at bounding box center [615, 391] width 1152 height 704
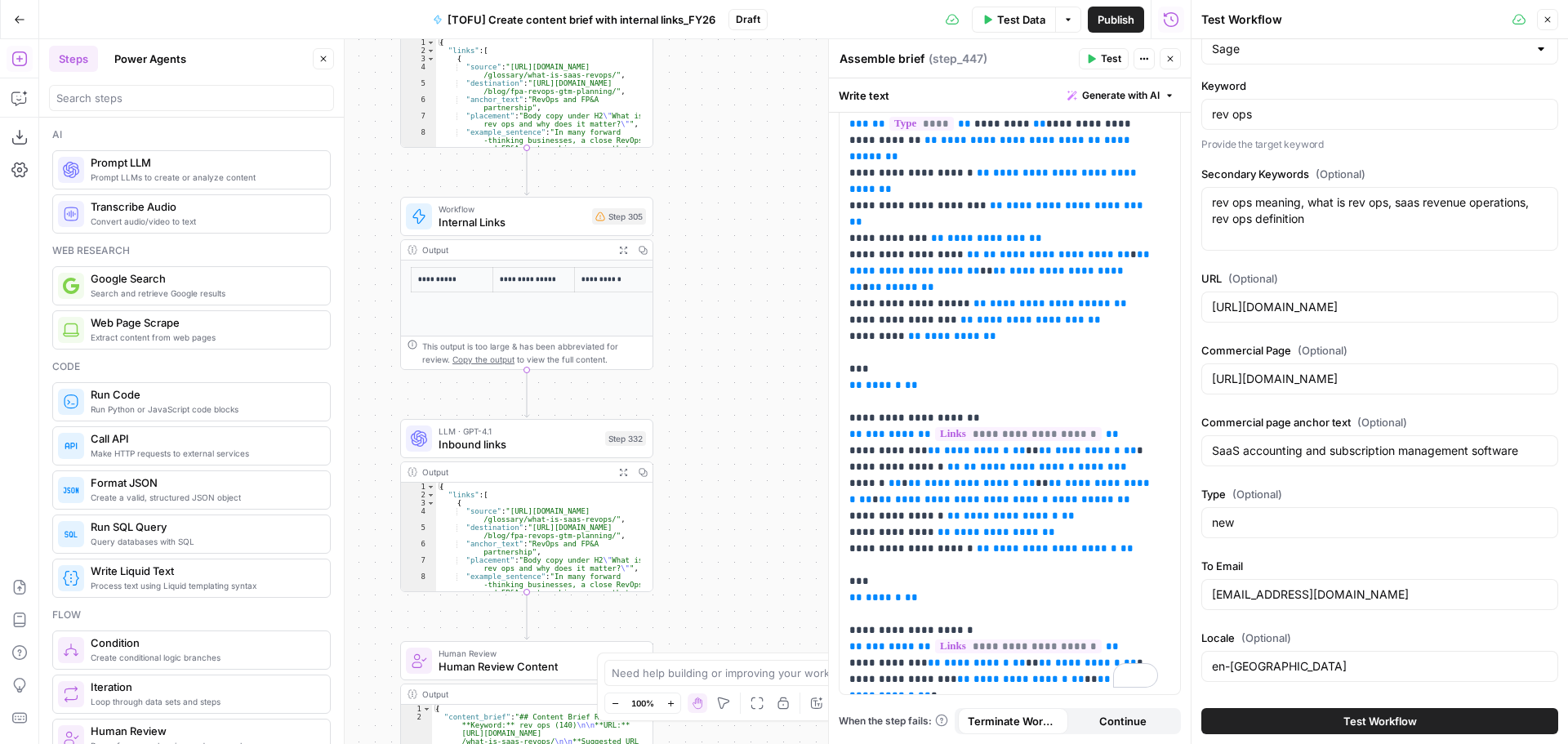
drag, startPoint x: 701, startPoint y: 177, endPoint x: 698, endPoint y: 157, distance: 20.2
click at [698, 158] on div "true false true true true false true false true false false false Workflow Inpu…" at bounding box center [615, 391] width 1152 height 704
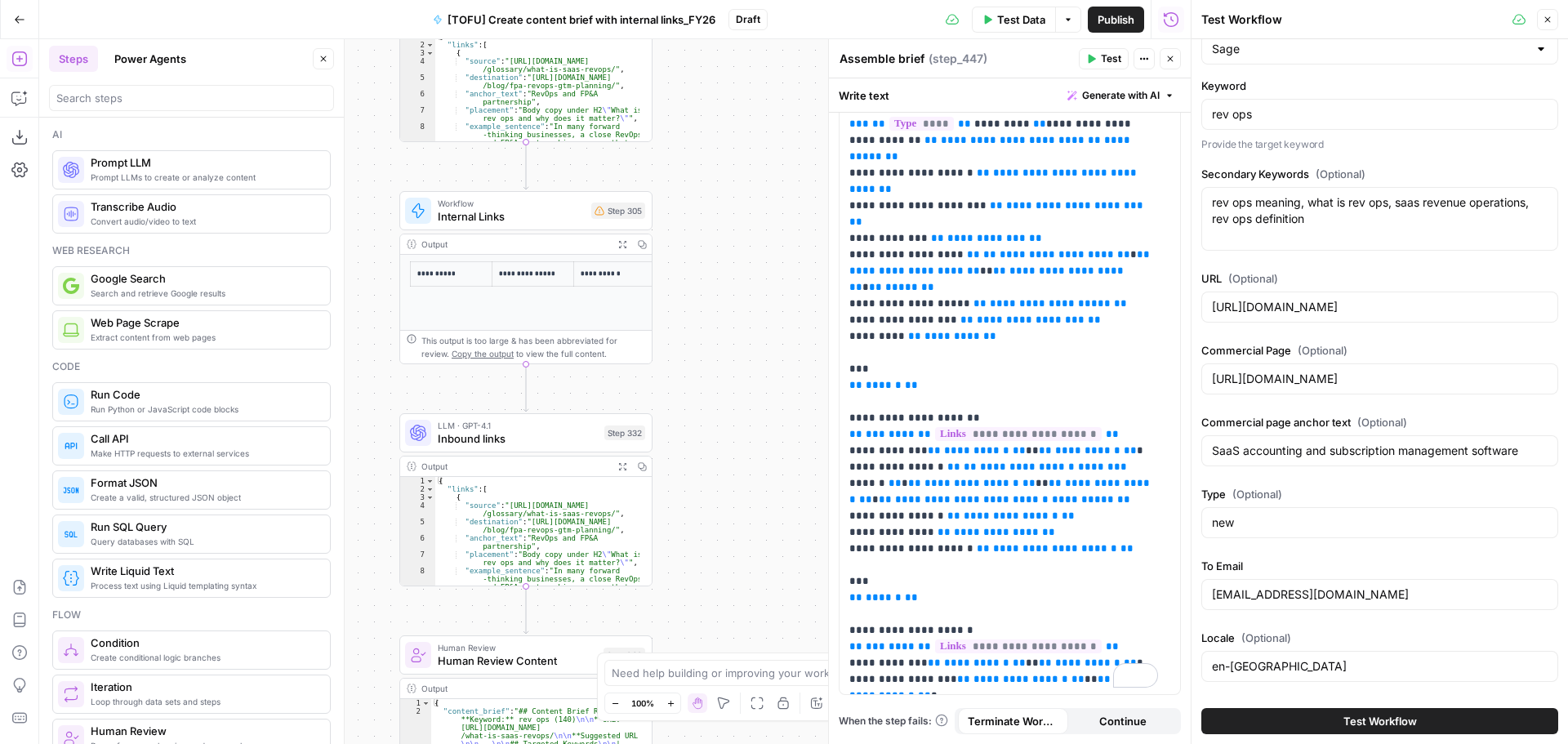
click at [681, 272] on div "true false true true true false true false true false false false Workflow Inpu…" at bounding box center [615, 391] width 1152 height 704
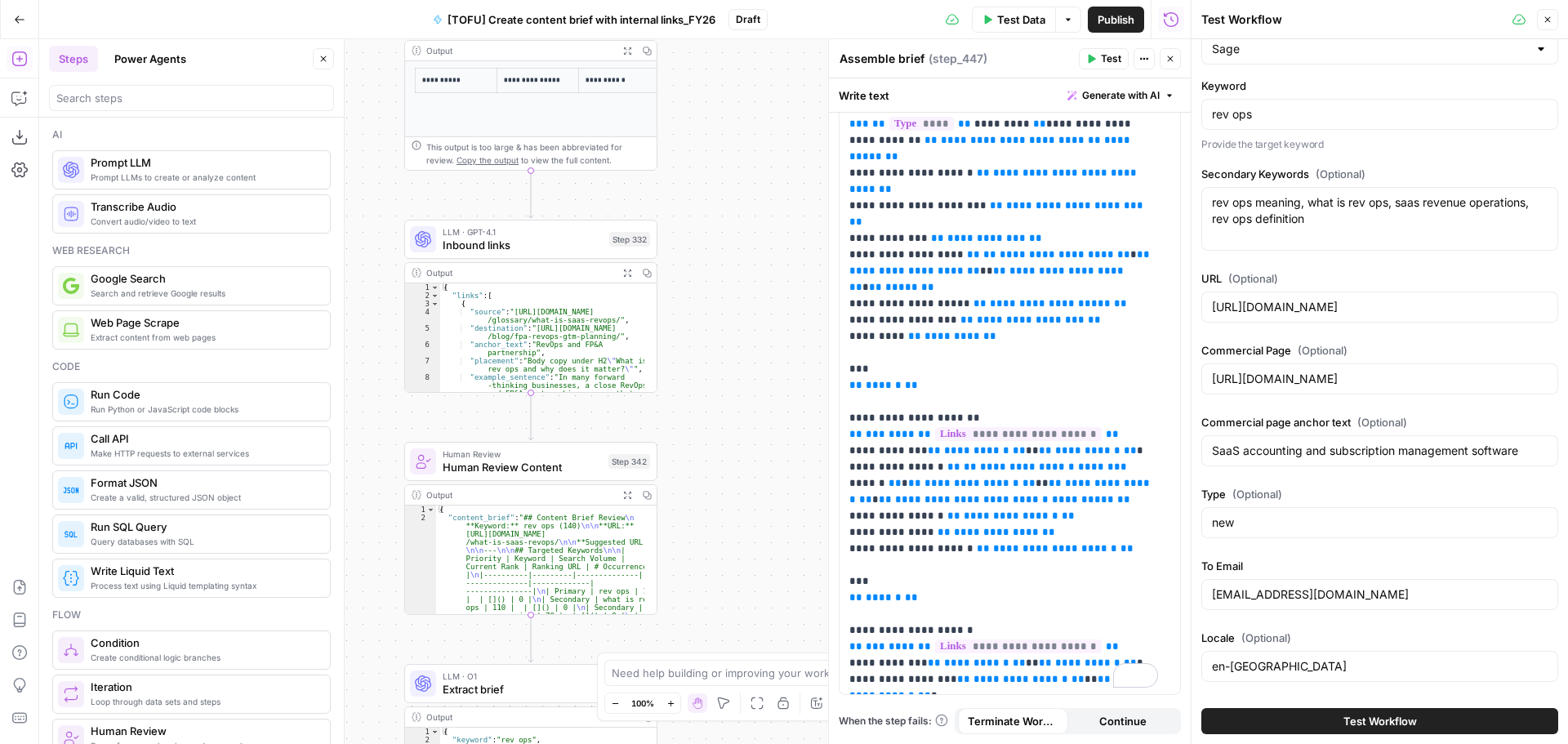
click at [1257, 123] on div "rev ops" at bounding box center [1379, 115] width 357 height 31
click at [1256, 123] on div "rev ops" at bounding box center [1379, 115] width 357 height 31
drag, startPoint x: 1269, startPoint y: 116, endPoint x: 1176, endPoint y: 115, distance: 93.0
click at [1176, 115] on body "Sage SEO New Home Browse Insights Opportunities Your Data Recent Grids Content …" at bounding box center [784, 372] width 1568 height 744
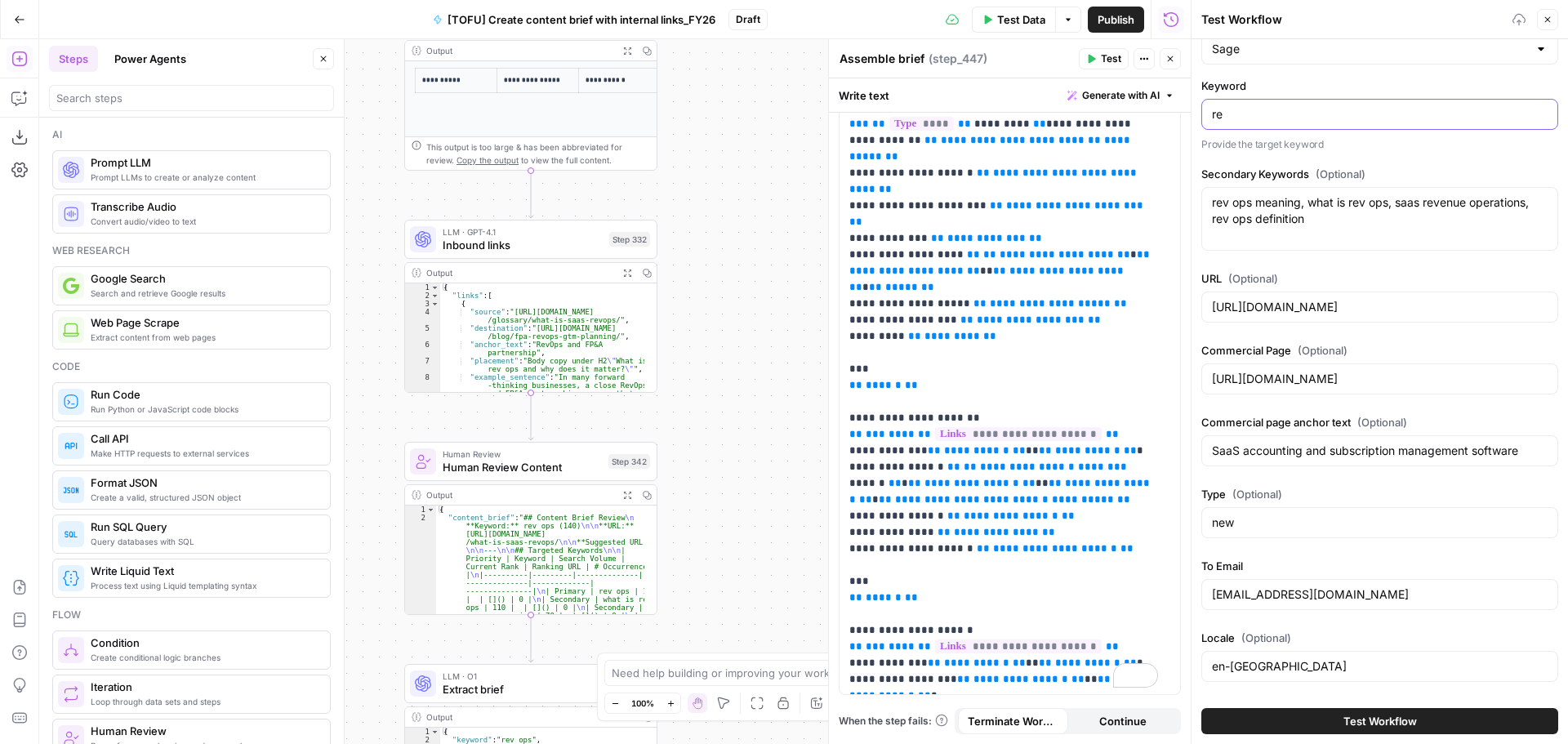
type input "r"
type input "mtd for landlords"
drag, startPoint x: 1335, startPoint y: 234, endPoint x: 1222, endPoint y: 216, distance: 114.4
click at [1180, 204] on body "Sage SEO New Home Browse Insights Opportunities Your Data Recent Grids Content …" at bounding box center [784, 372] width 1568 height 744
click at [1251, 222] on textarea "rev ops meaning, what is rev ops, saas revenue operations, rev ops definition" at bounding box center [1379, 210] width 336 height 32
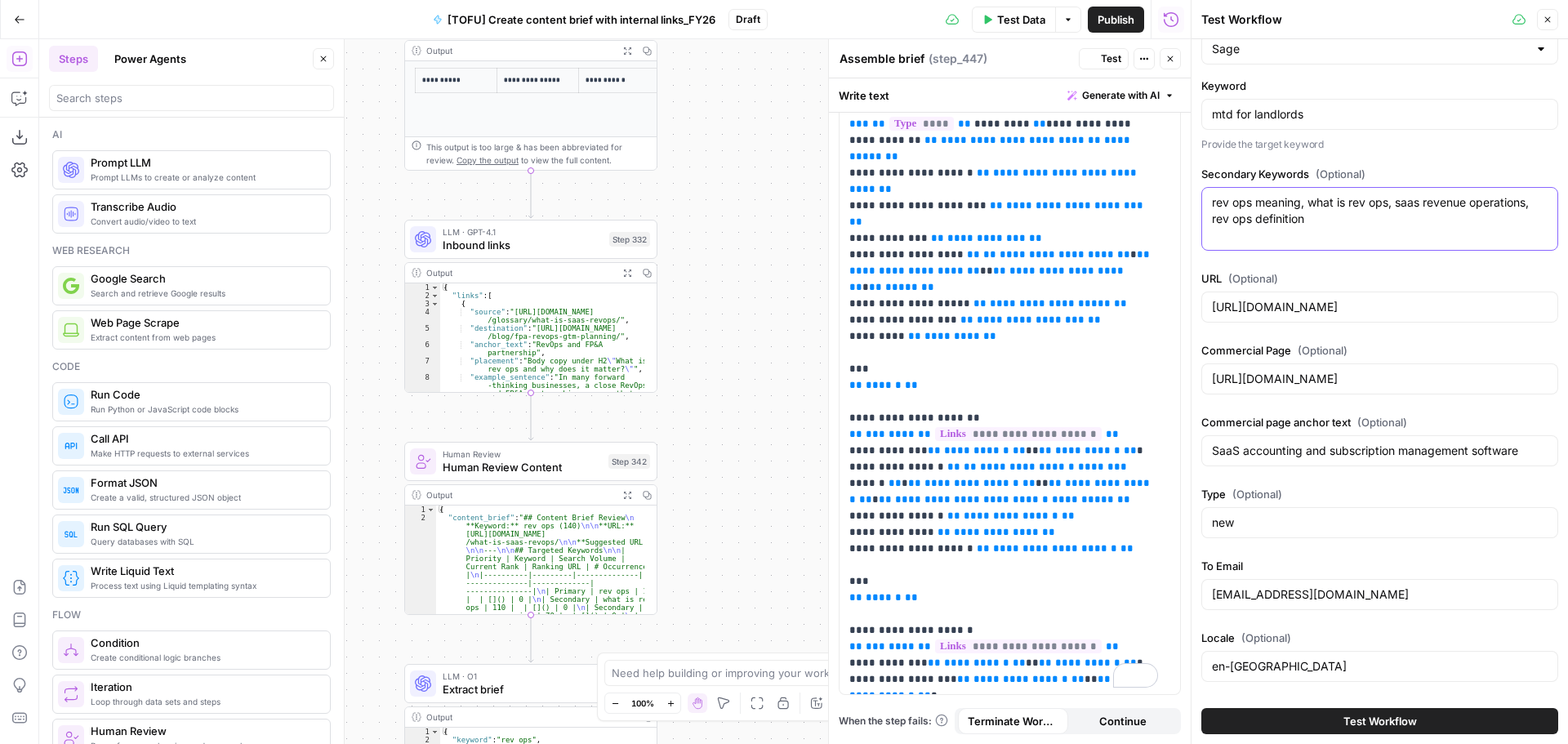
click at [1251, 222] on textarea "rev ops meaning, what is rev ops, saas revenue operations, rev ops definition" at bounding box center [1379, 210] width 336 height 32
click at [1293, 299] on input "https://www.sage.com/en-gb/blog/glossary/what-is-saas-revops/" at bounding box center [1379, 307] width 336 height 17
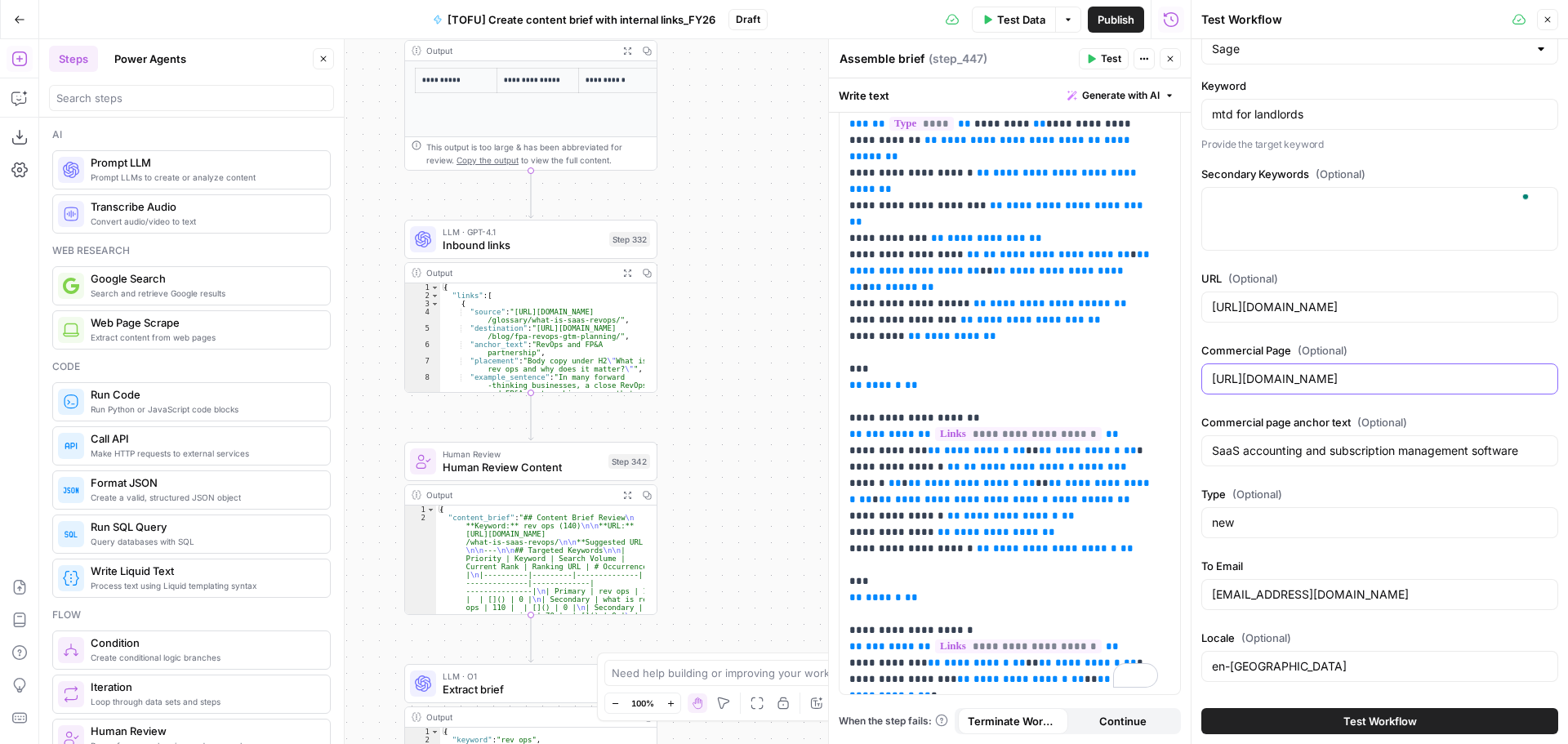
click at [1339, 375] on input "https://www.sage.com/en-gb/industry/subscription-saas/" at bounding box center [1379, 379] width 336 height 17
paste input "making-tax-digital"
type input "https://www.sage.com/en-gb/making-tax-digital/"
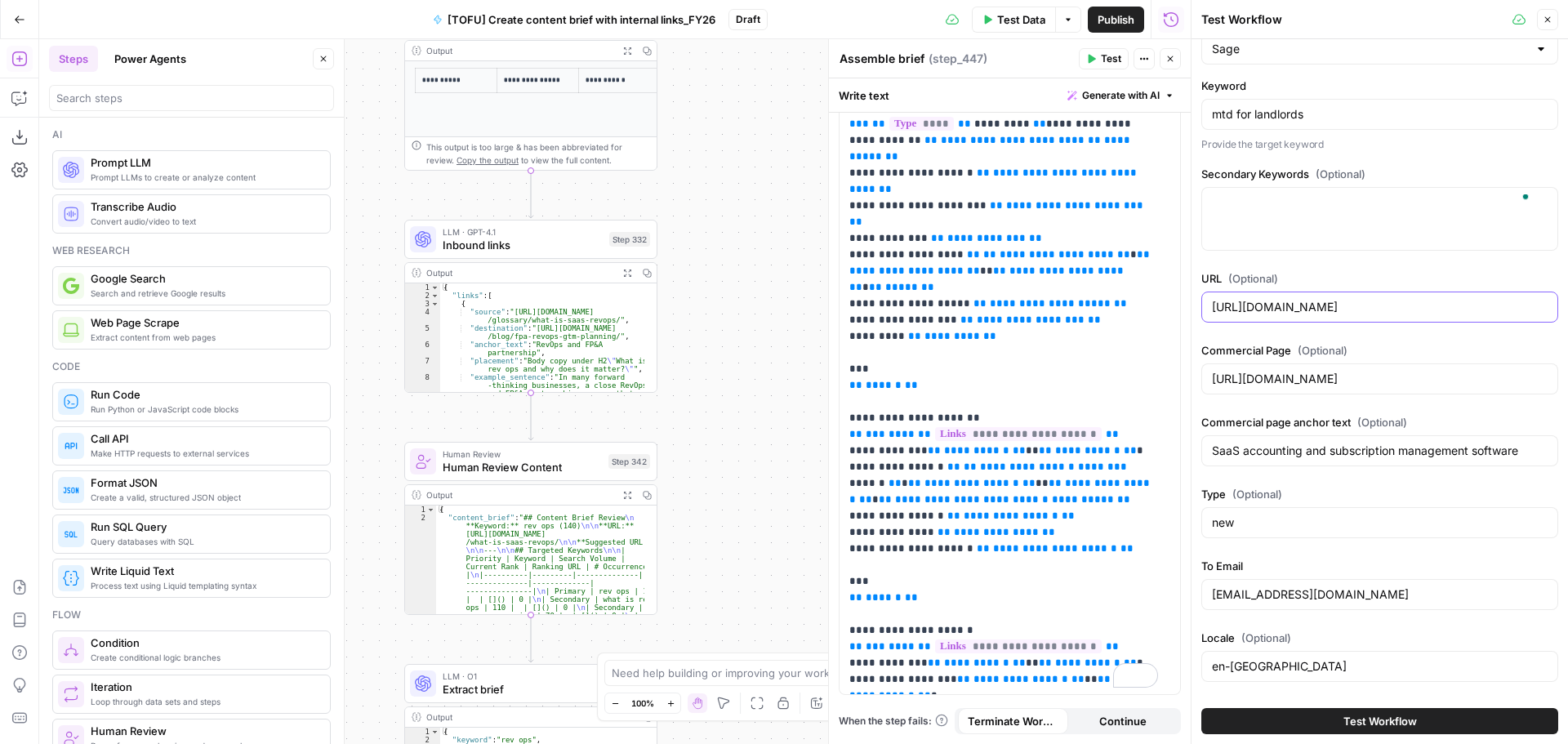
scroll to position [0, 33]
drag, startPoint x: 1458, startPoint y: 303, endPoint x: 1555, endPoint y: 303, distance: 97.0
click at [1555, 303] on div "Required Inputs Brand Kit Sage Keyword mtd for landlords Provide the target key…" at bounding box center [1379, 391] width 376 height 704
click at [1543, 305] on div "https://www.sage.com/en-gb/blog/glossary/what-is-saas-revops/" at bounding box center [1379, 307] width 357 height 31
drag, startPoint x: 1405, startPoint y: 308, endPoint x: 1567, endPoint y: 308, distance: 162.0
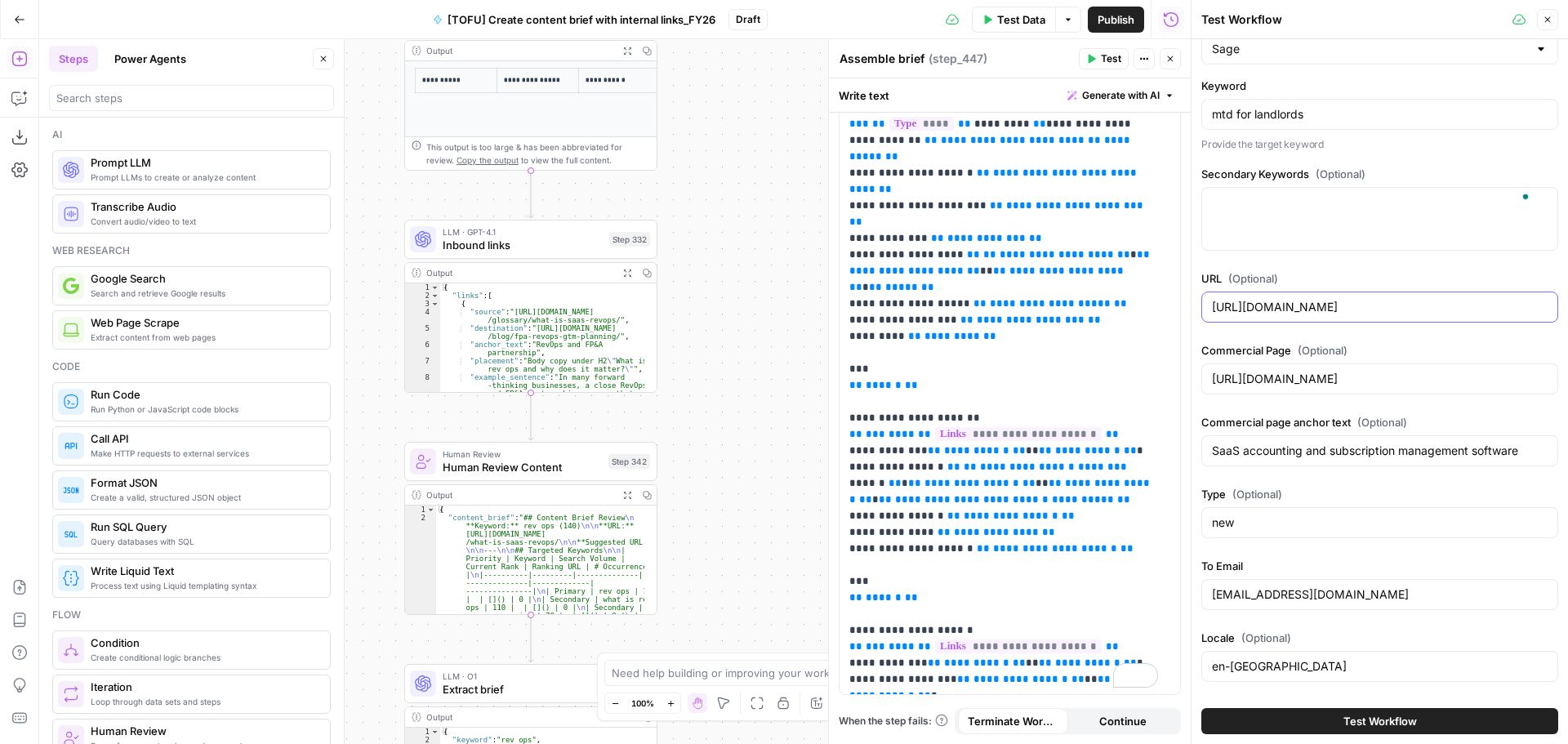
click at [1567, 308] on div "Required Inputs Brand Kit Sage Keyword mtd for landlords Provide the target key…" at bounding box center [1379, 391] width 376 height 704
type input "[URL][DOMAIN_NAME]"
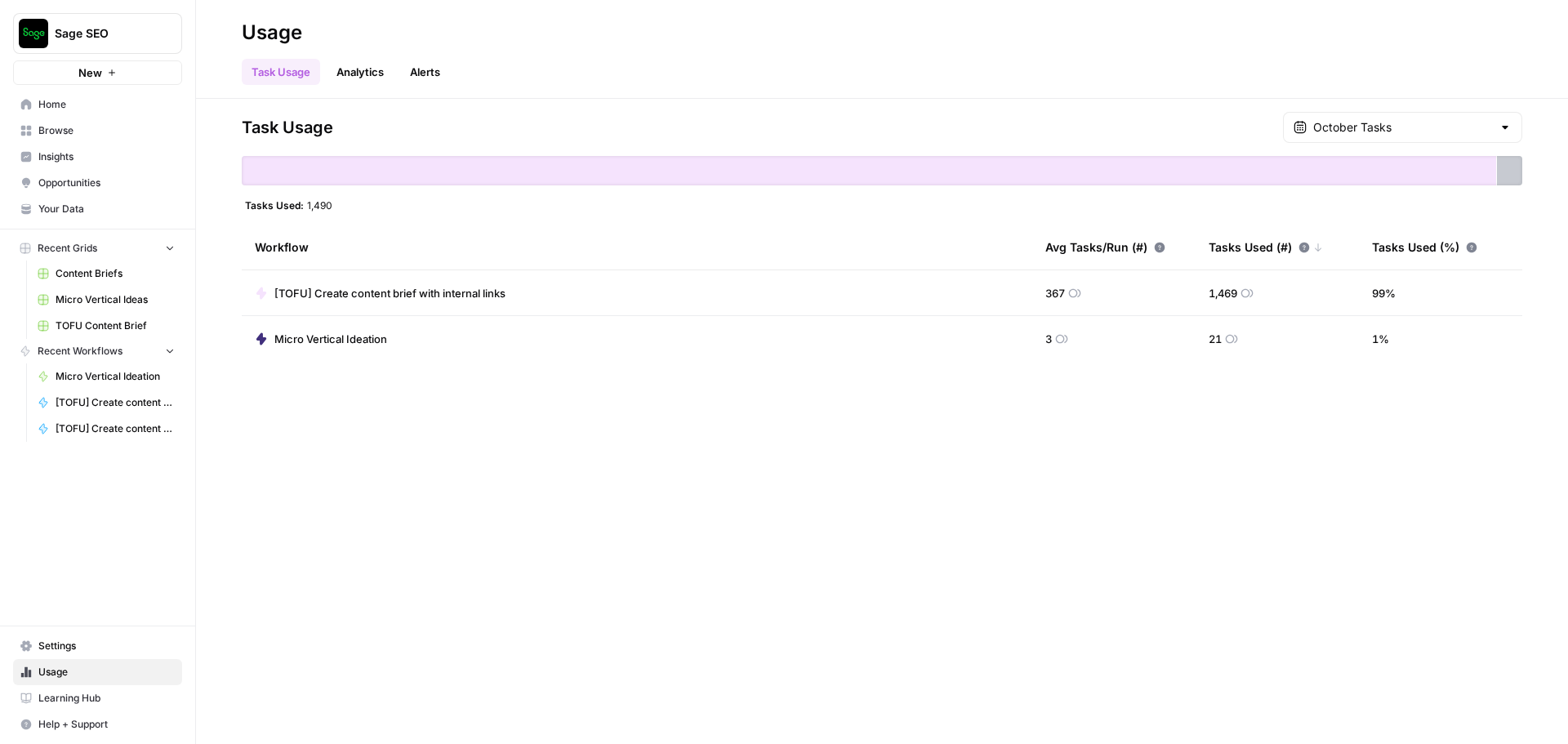
drag, startPoint x: 0, startPoint y: 0, endPoint x: 90, endPoint y: 131, distance: 158.9
click at [90, 131] on span "Browse" at bounding box center [107, 130] width 137 height 15
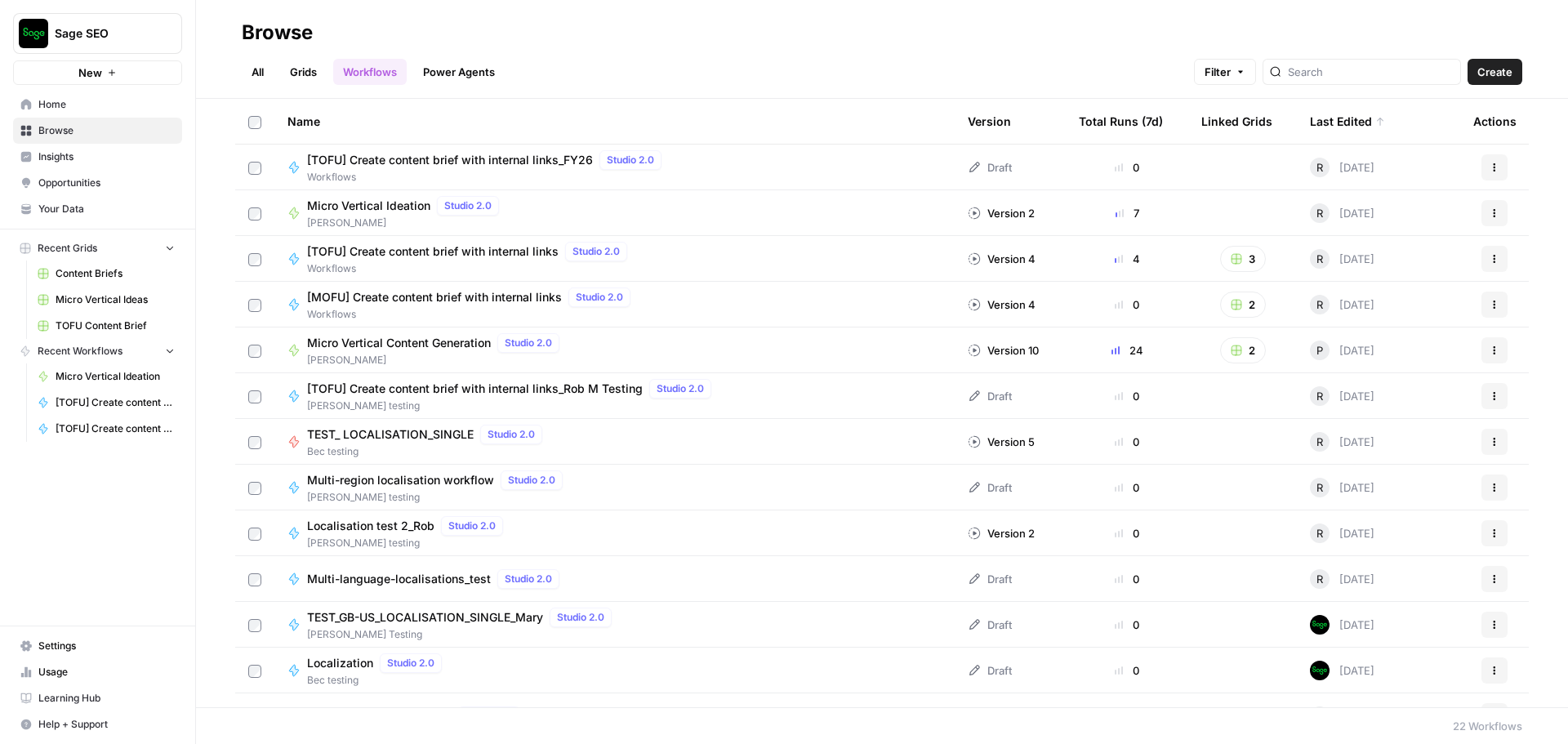
click at [1498, 65] on span "Create" at bounding box center [1495, 72] width 35 height 17
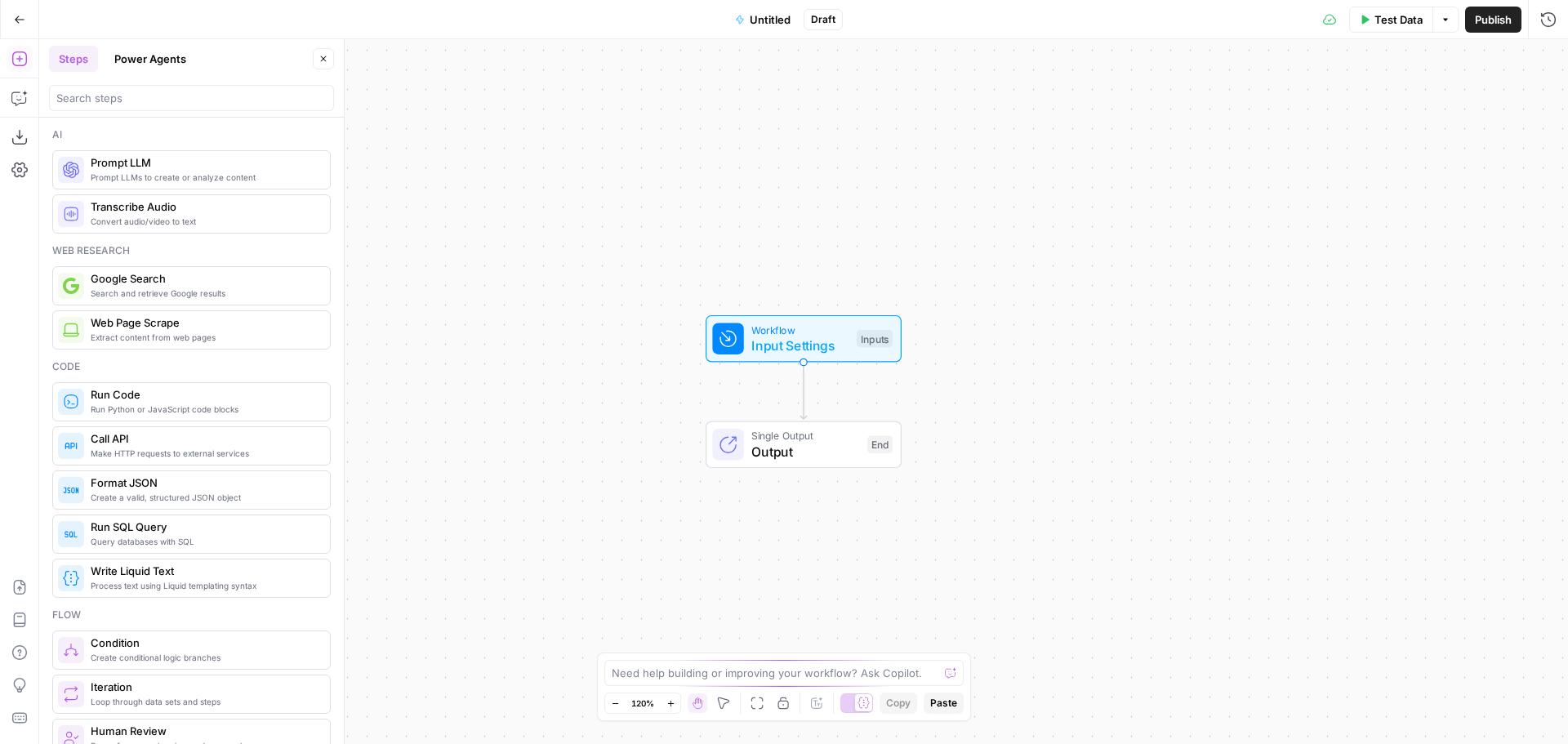
click at [119, 59] on button "Power Agents" at bounding box center [150, 58] width 92 height 26
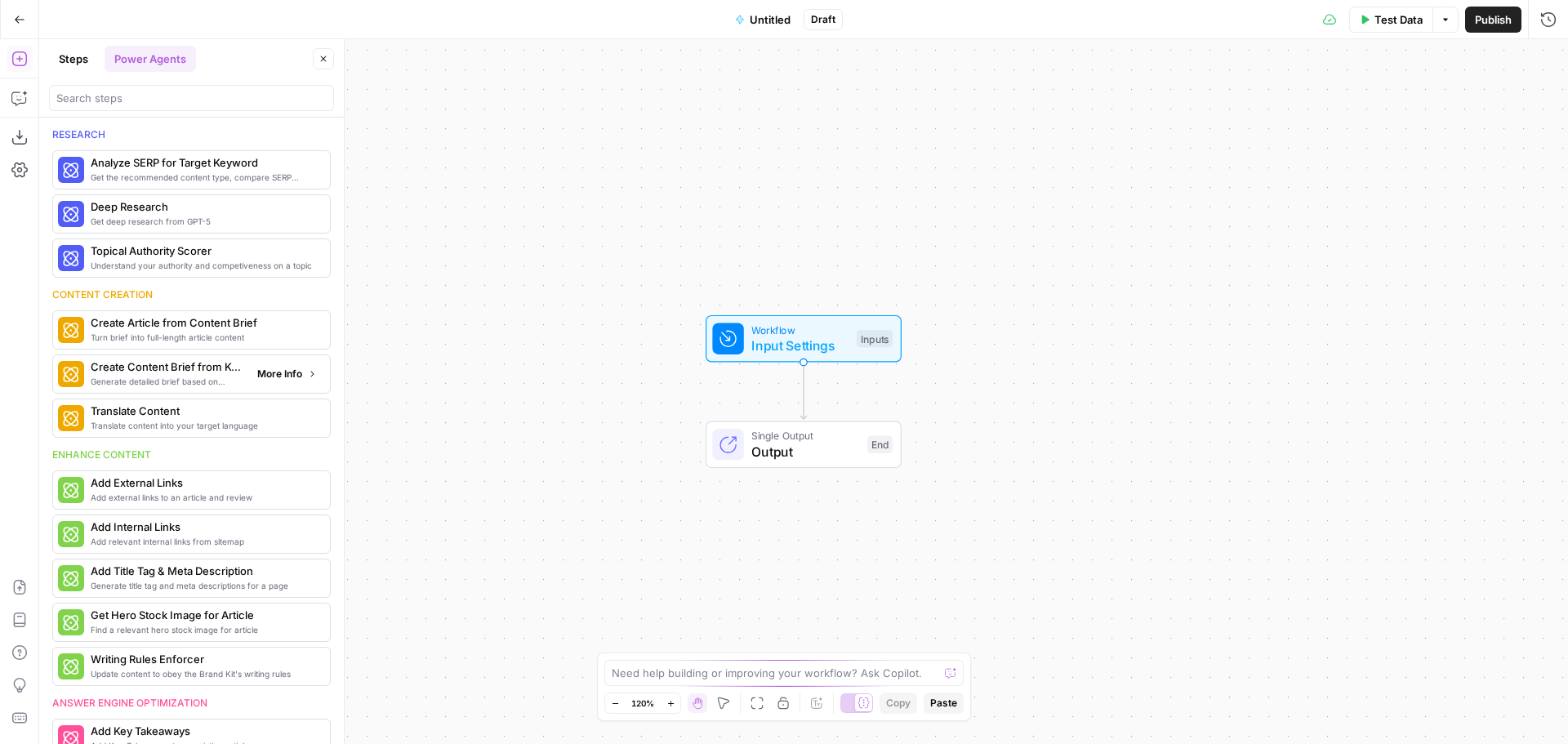
click at [266, 378] on span "More Info" at bounding box center [279, 374] width 45 height 15
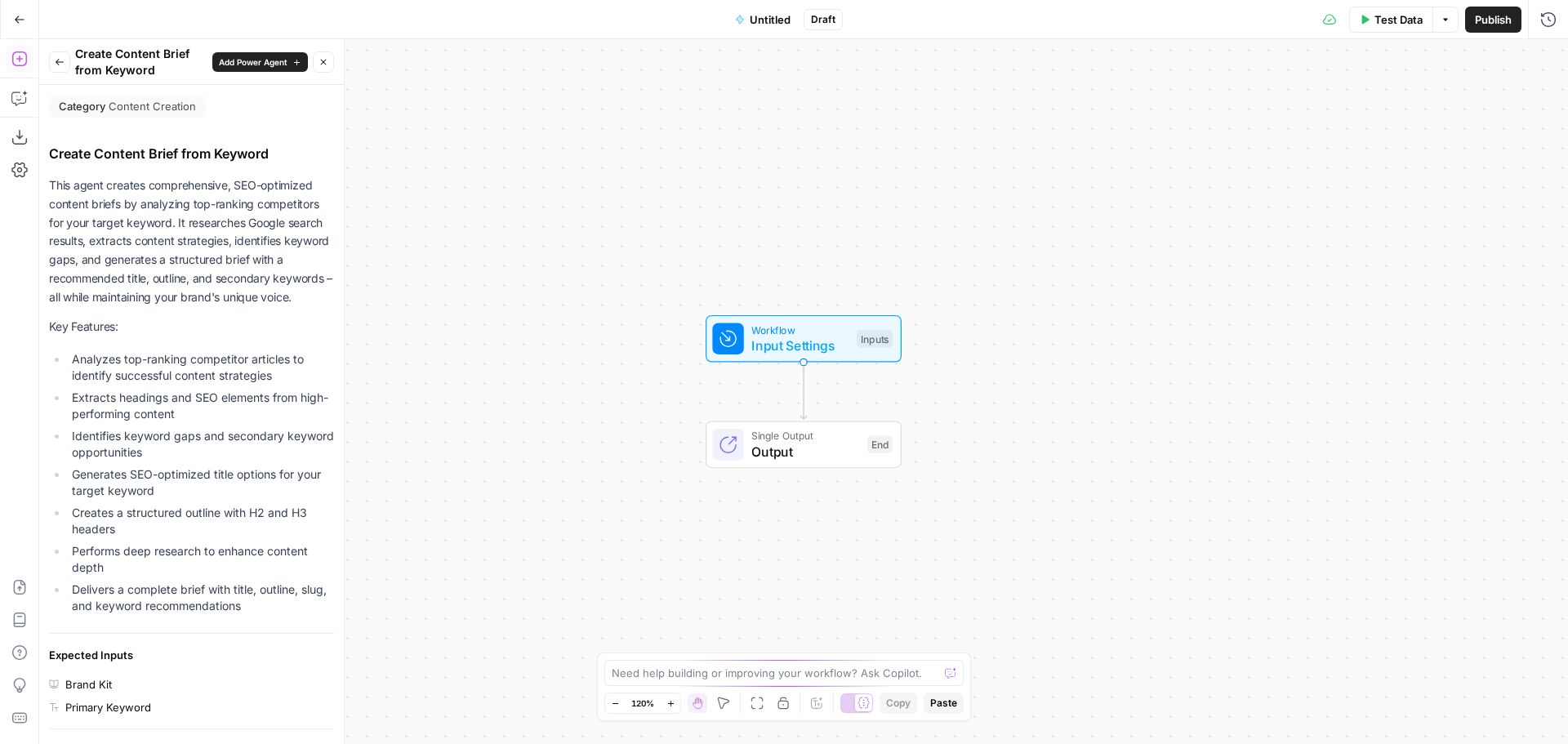
click at [242, 59] on span "Add Power Agent" at bounding box center [253, 62] width 68 height 13
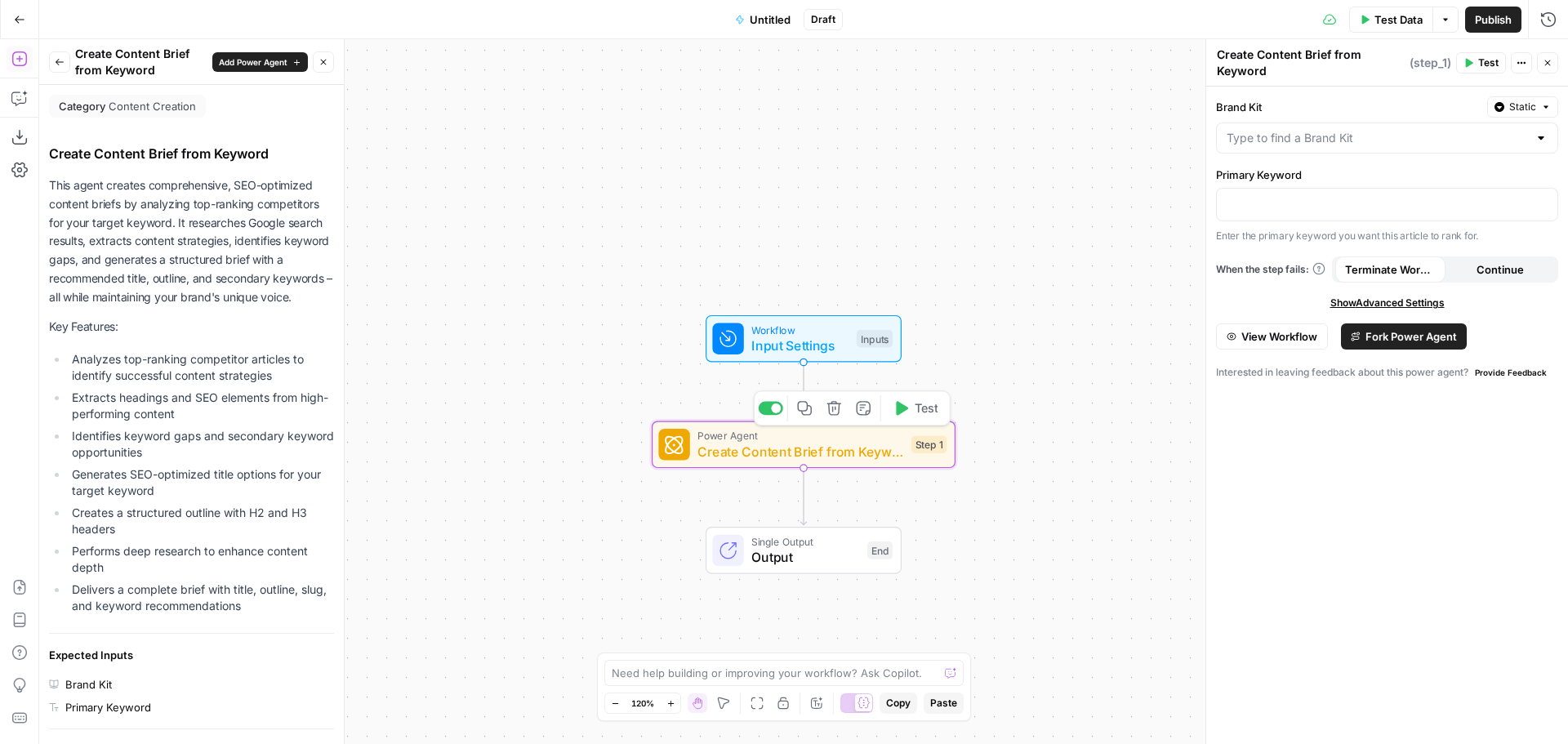
click at [785, 449] on span "Create Content Brief from Keyword" at bounding box center [800, 451] width 206 height 19
click at [1374, 341] on span "Fork Power Agent" at bounding box center [1411, 336] width 92 height 17
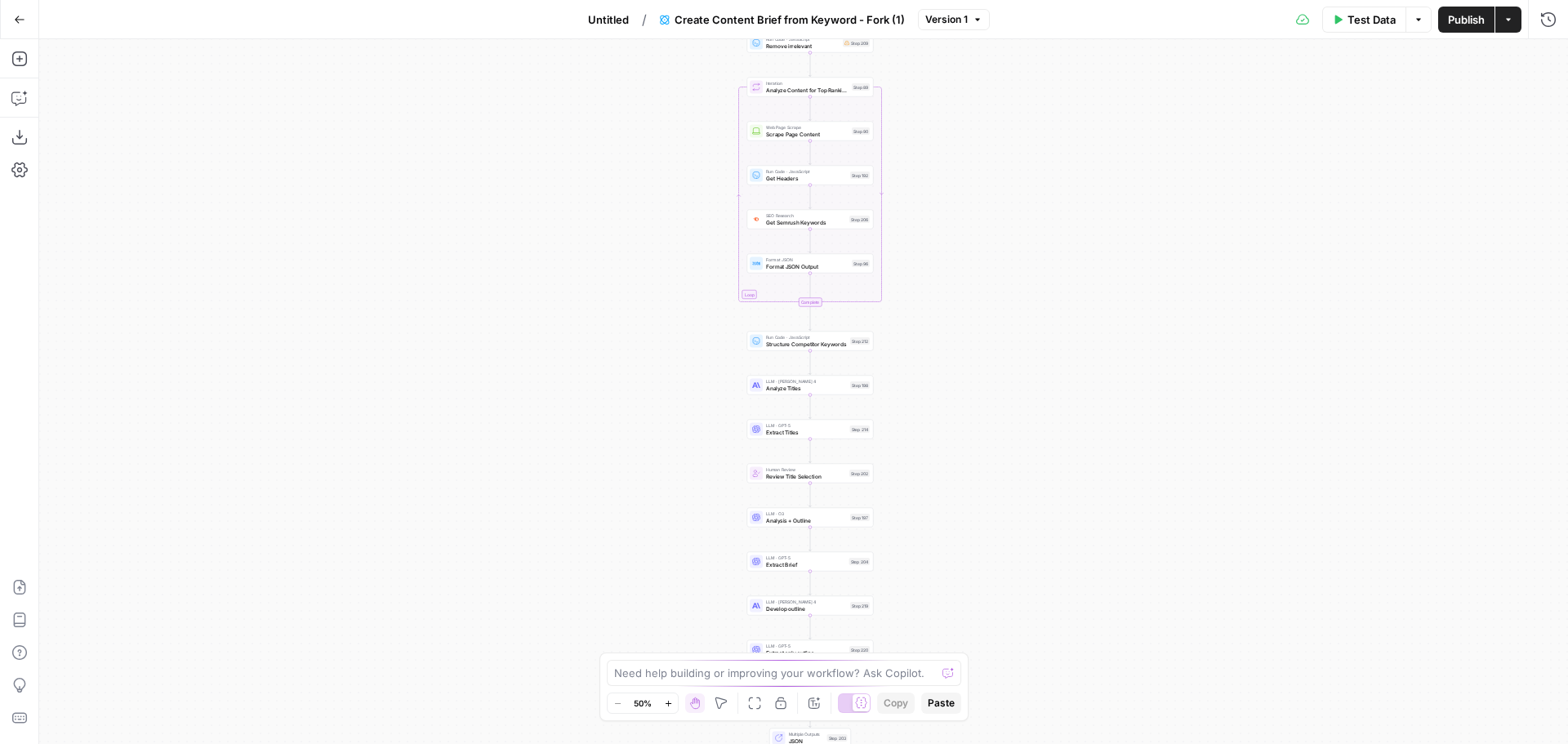
drag, startPoint x: 975, startPoint y: 457, endPoint x: 979, endPoint y: 305, distance: 152.1
click at [979, 305] on div "Workflow Input Settings Inputs Google Search Perform Google Search Step 51 Loop…" at bounding box center [803, 391] width 1529 height 704
drag, startPoint x: 1024, startPoint y: 516, endPoint x: 1025, endPoint y: 345, distance: 171.0
click at [1025, 345] on div "Workflow Input Settings Inputs Google Search Perform Google Search Step 51 Loop…" at bounding box center [803, 391] width 1529 height 704
click at [830, 477] on span "Combine Brief" at bounding box center [804, 479] width 80 height 8
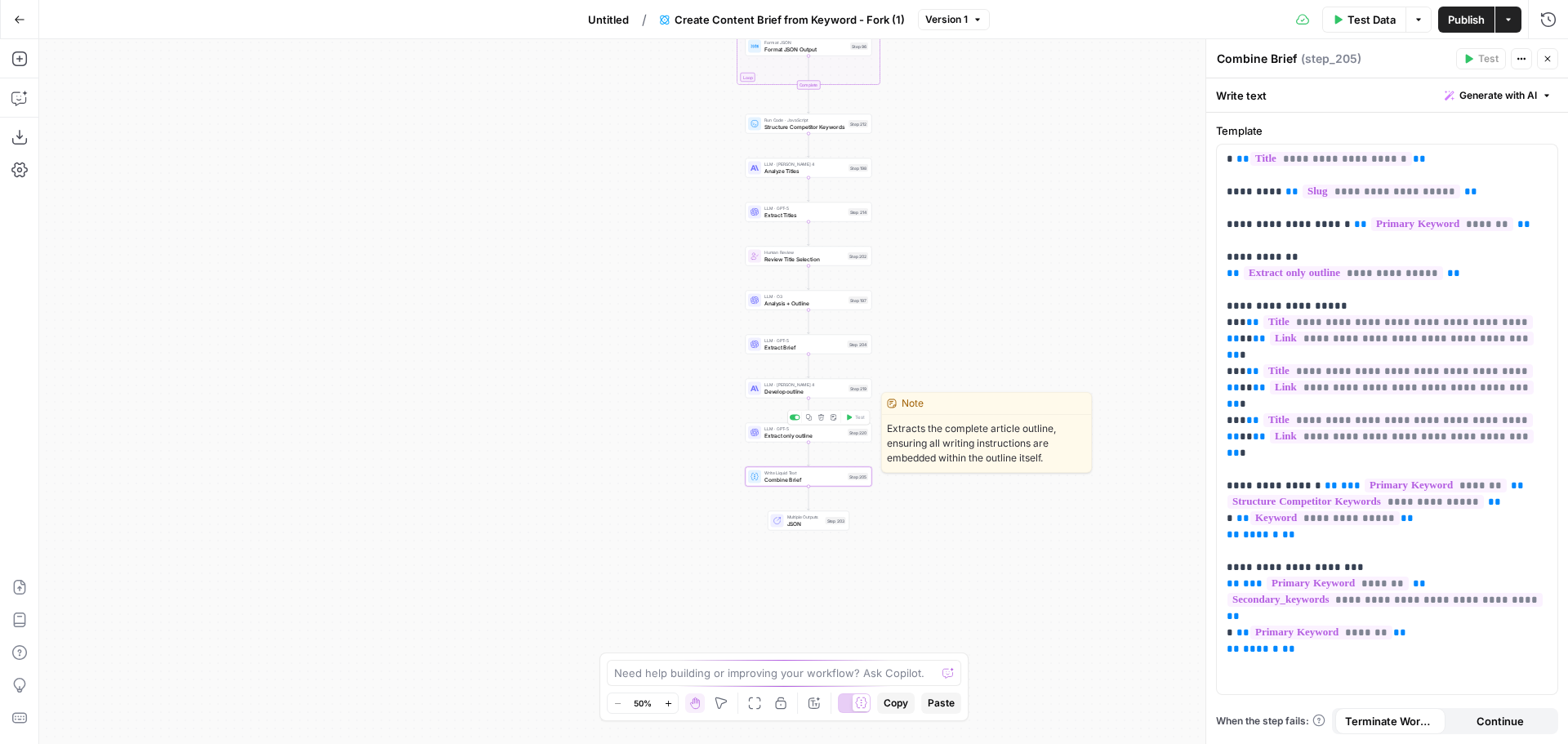
click at [818, 436] on span "Extract only outline" at bounding box center [804, 434] width 80 height 8
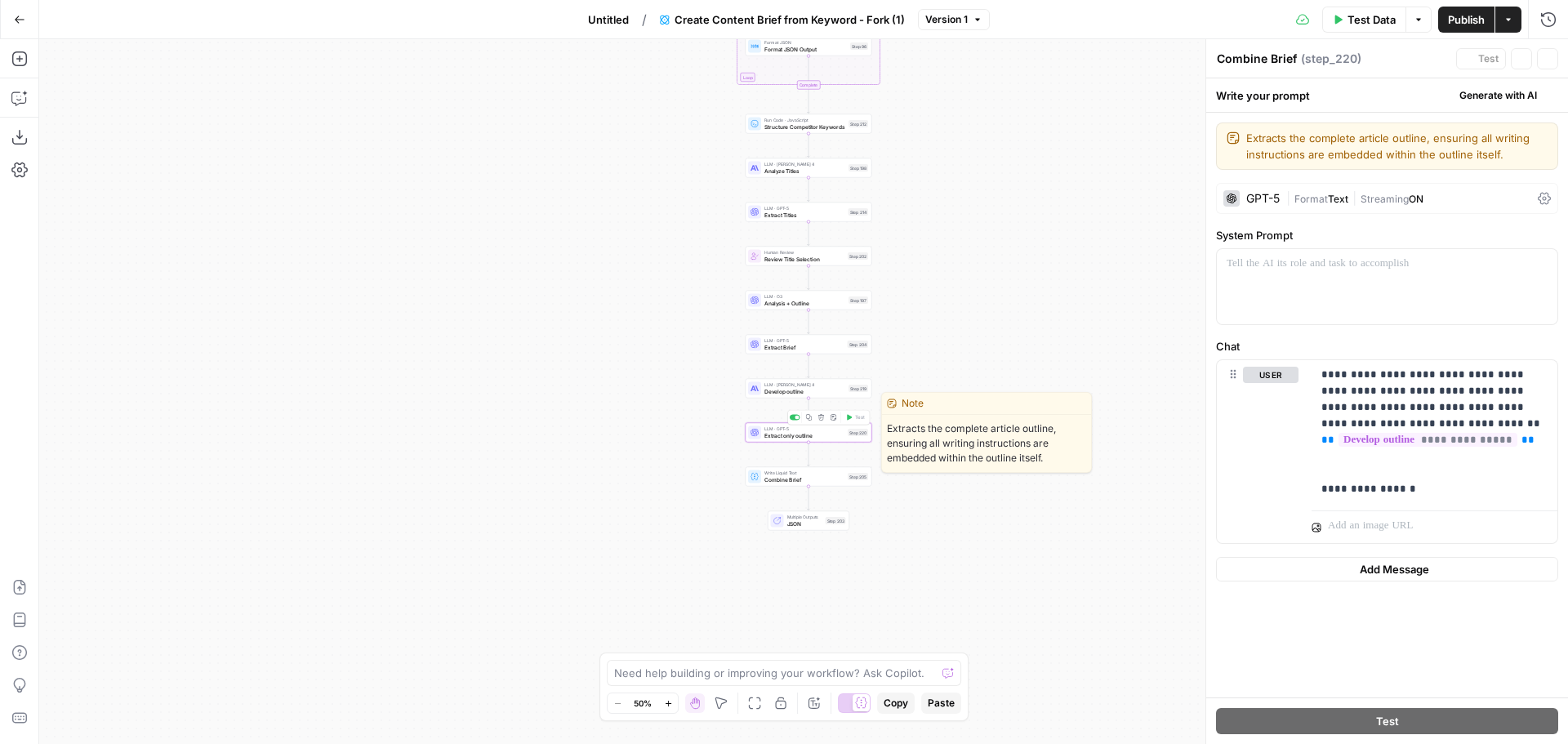
type textarea "Extract only outline"
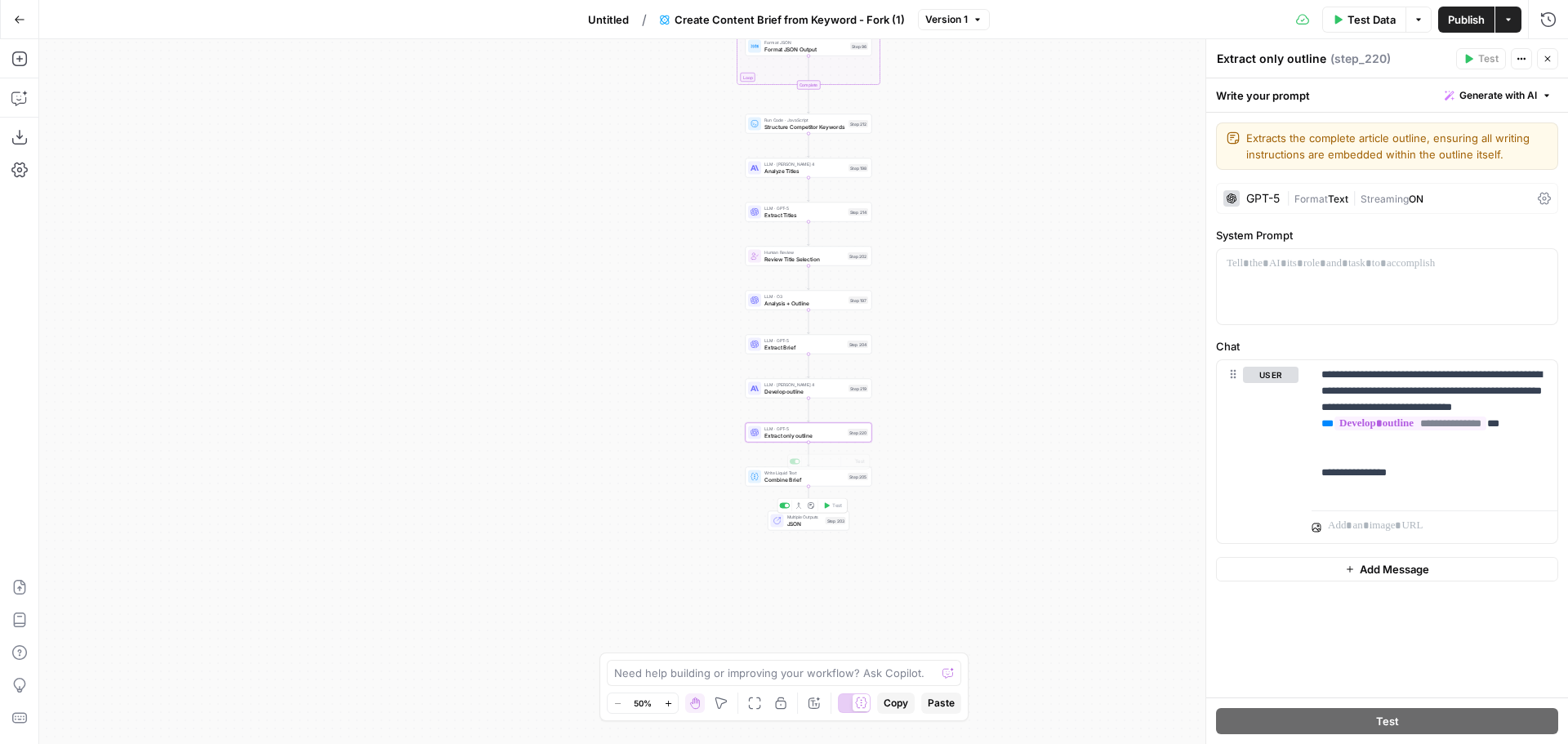
click at [802, 523] on span "JSON" at bounding box center [805, 523] width 35 height 8
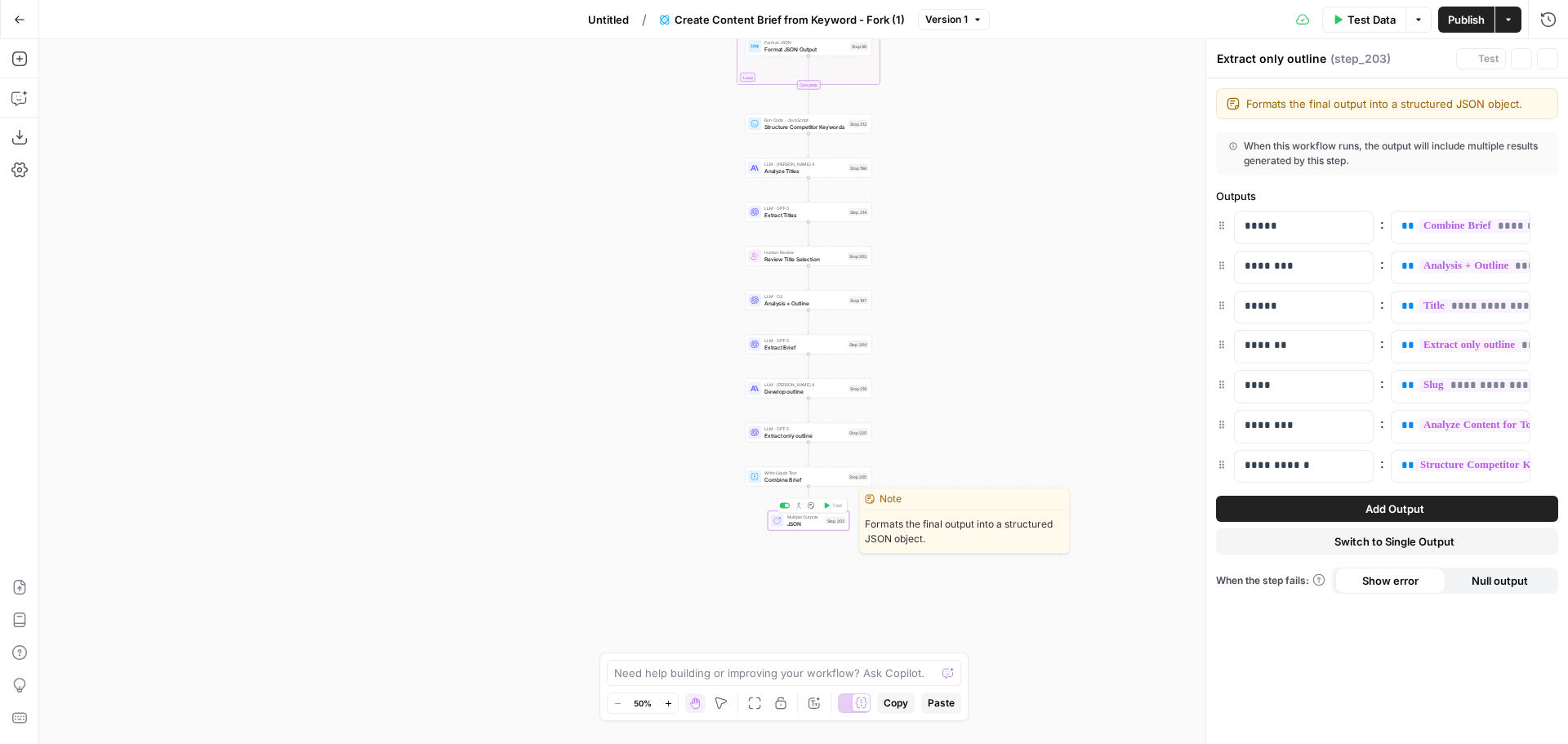
type textarea "JSON"
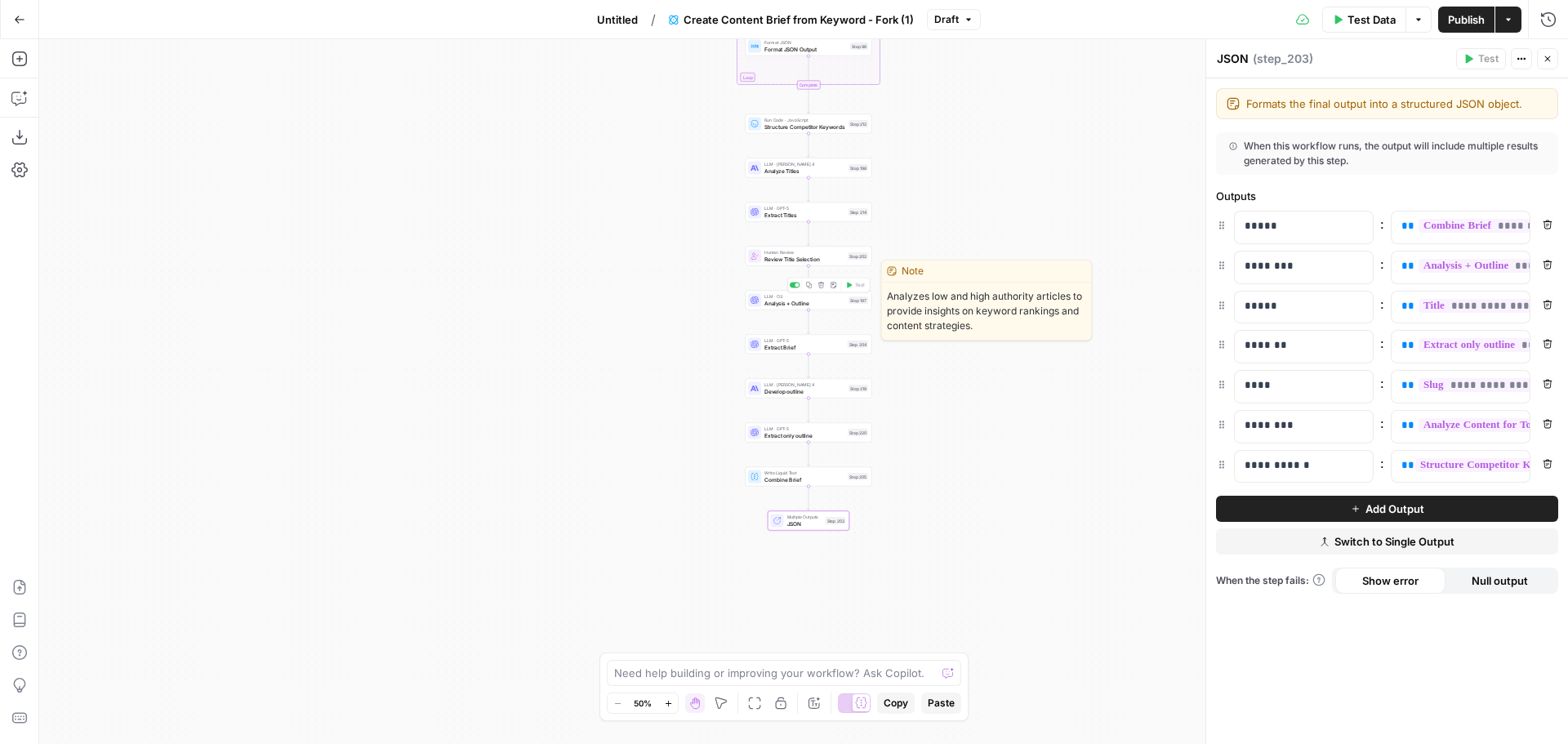
click at [836, 299] on span "Analysis + Outline" at bounding box center [804, 302] width 80 height 8
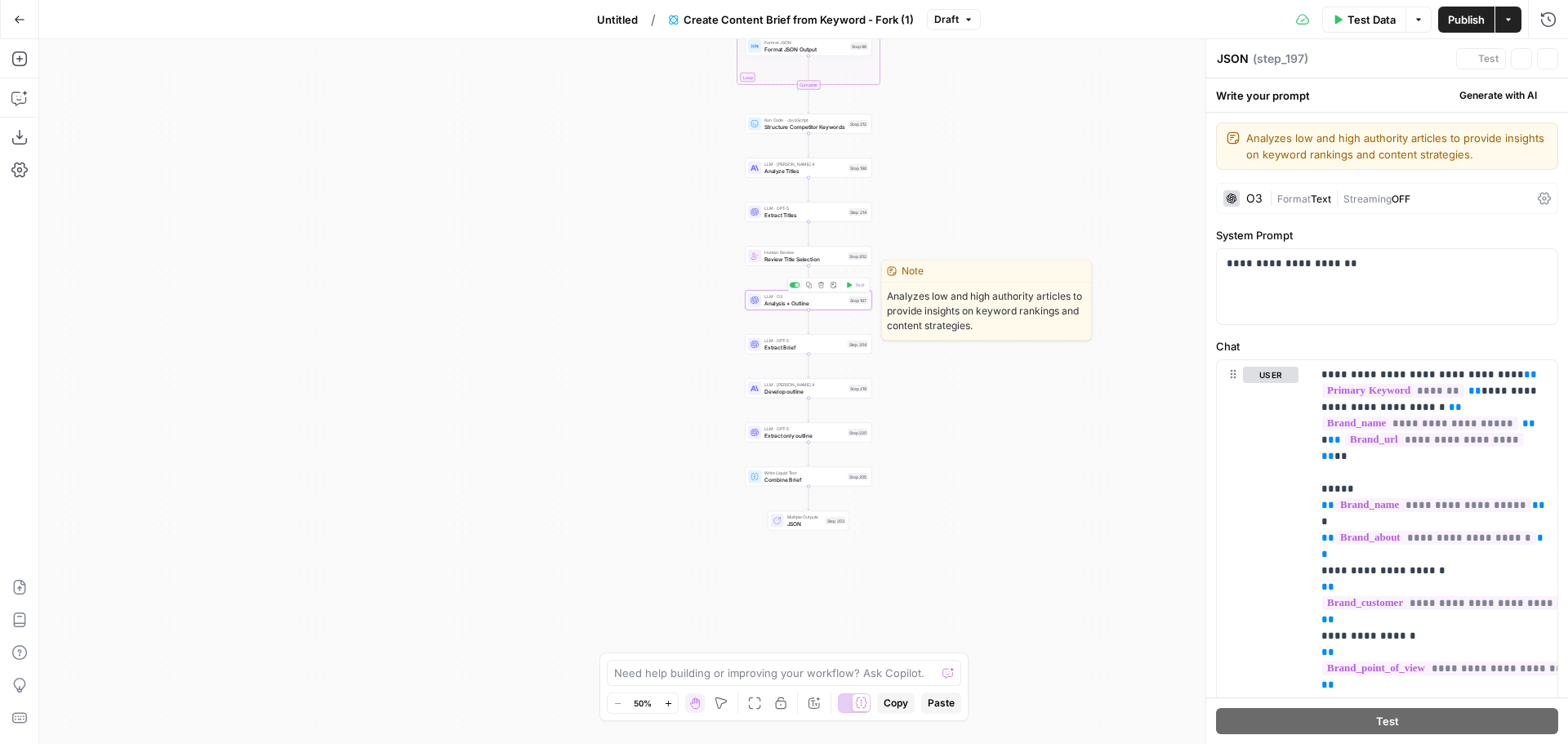
type textarea "Analysis + Outline"
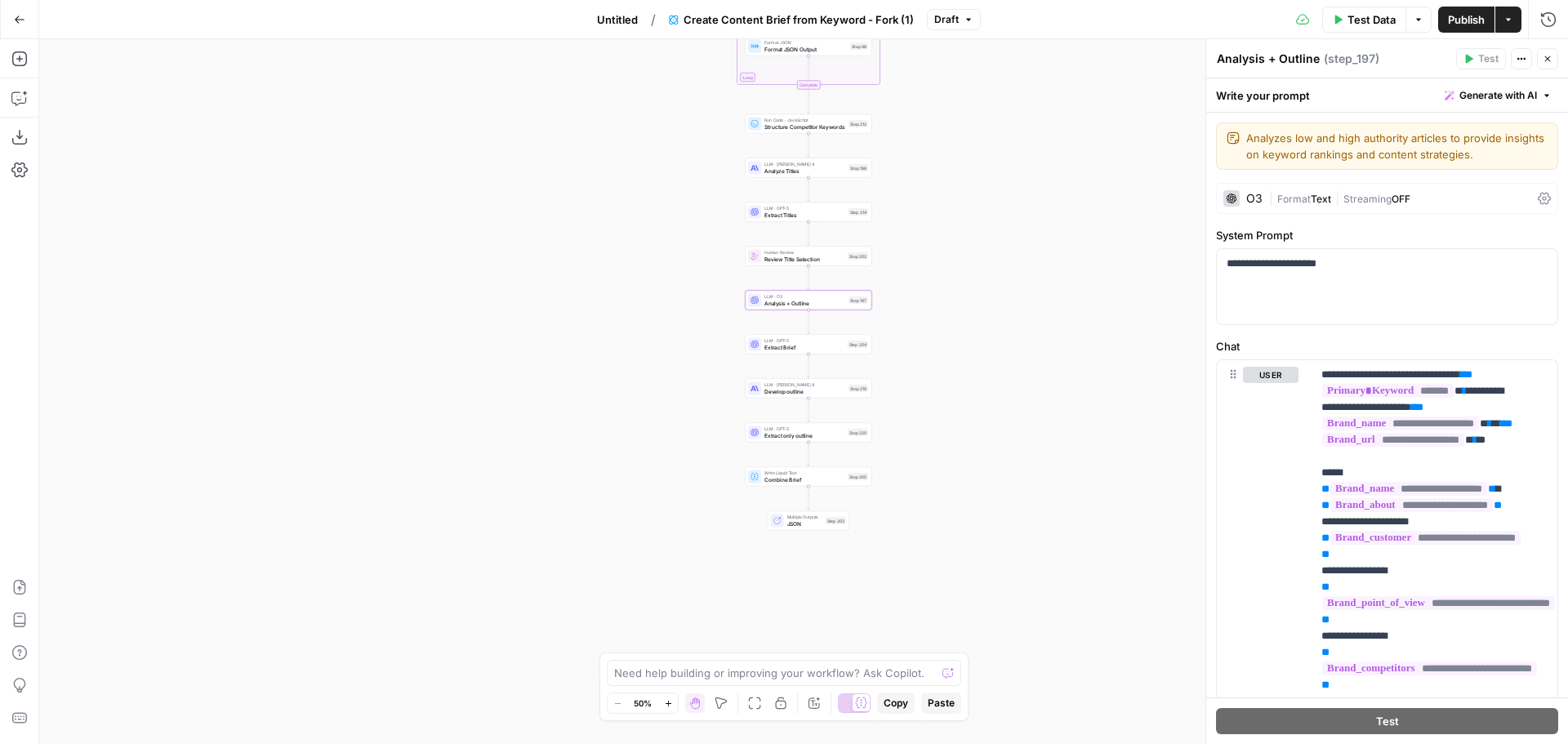
click at [816, 347] on span "Extract Brief" at bounding box center [804, 347] width 80 height 8
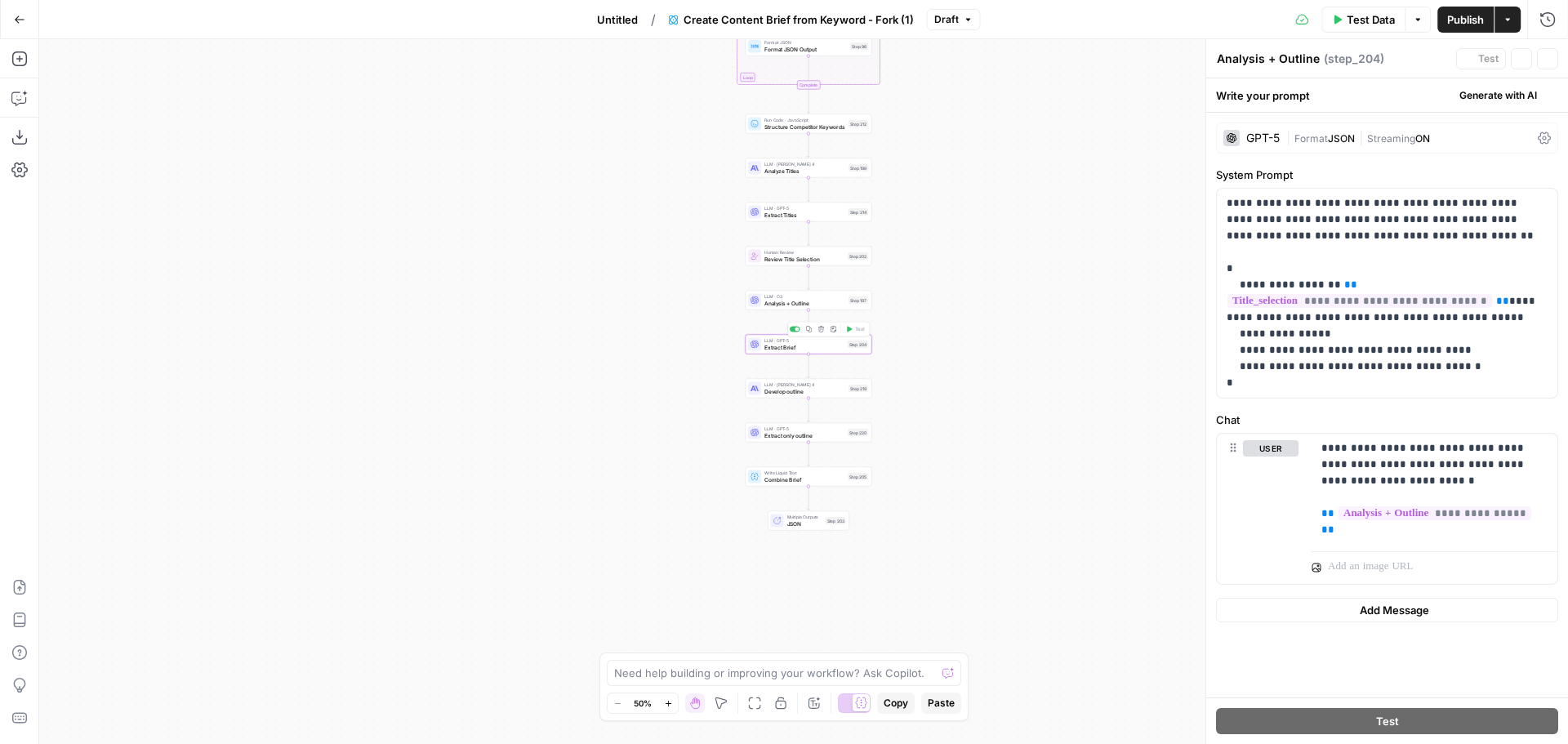
type textarea "Extract Brief"
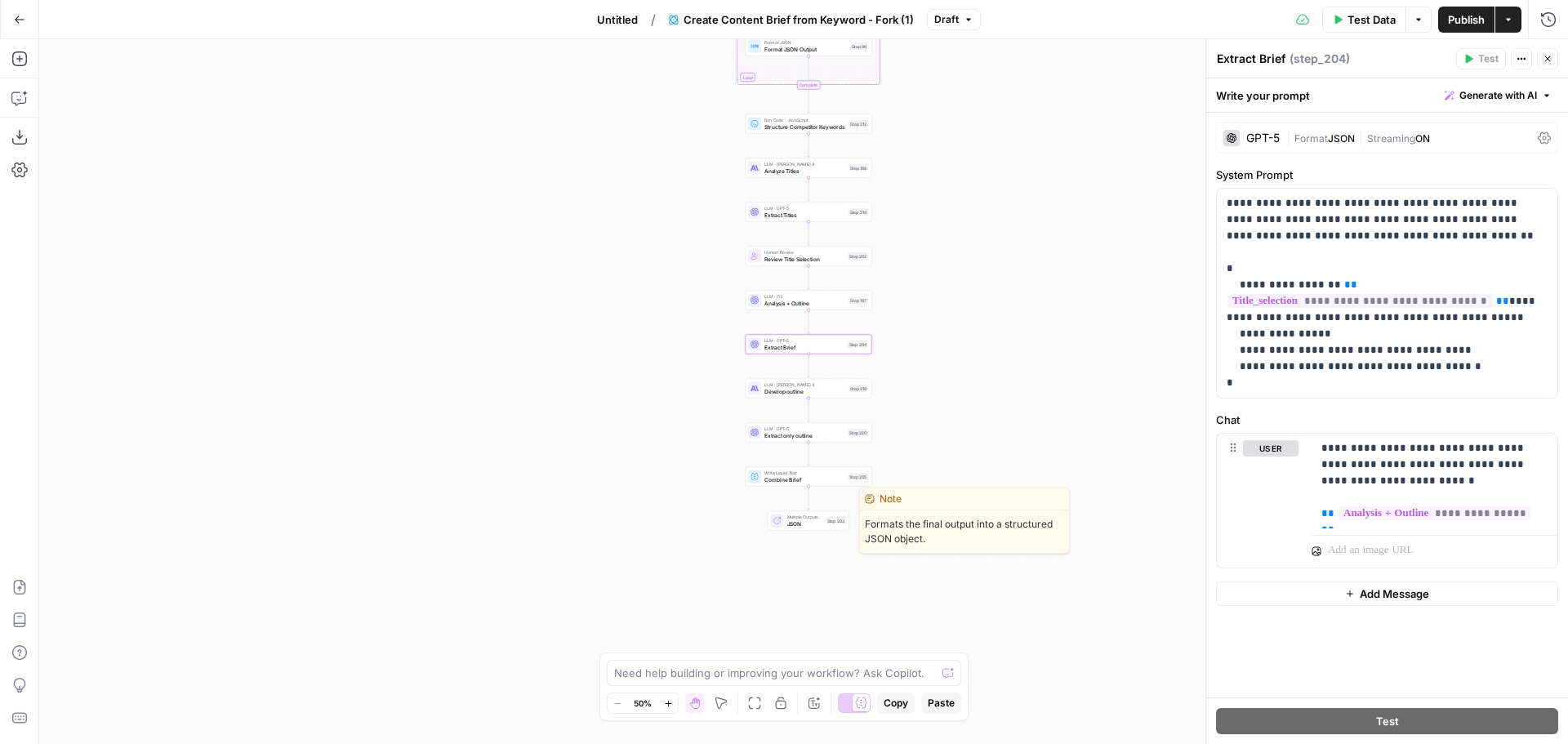
click at [825, 527] on div "Multiple Outputs JSON Step 203 Switch to single output Edit Note Test" at bounding box center [808, 520] width 75 height 14
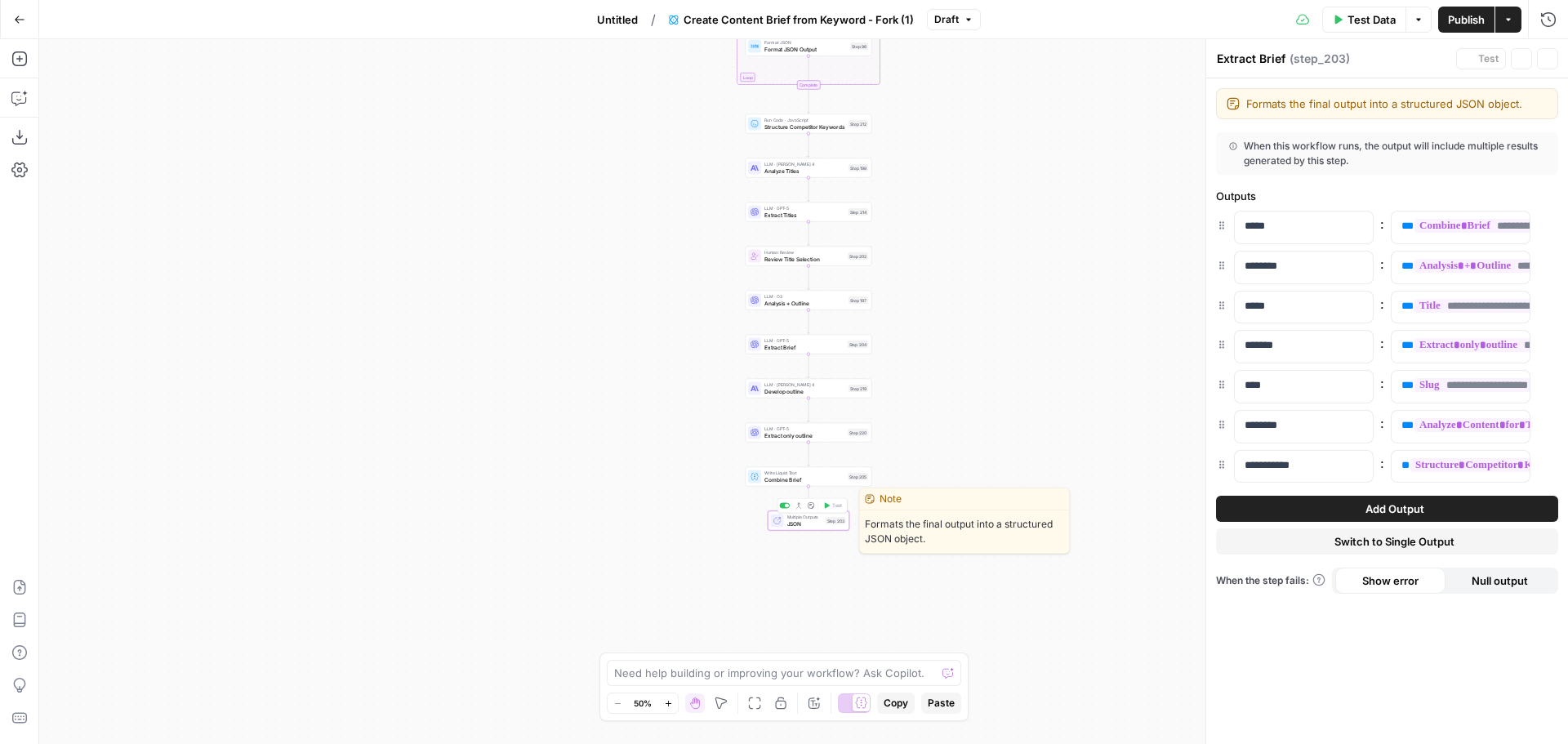
type textarea "JSON"
click at [923, 430] on div "Workflow Input Settings Inputs Google Search Perform Google Search Step 51 Loop…" at bounding box center [803, 391] width 1529 height 704
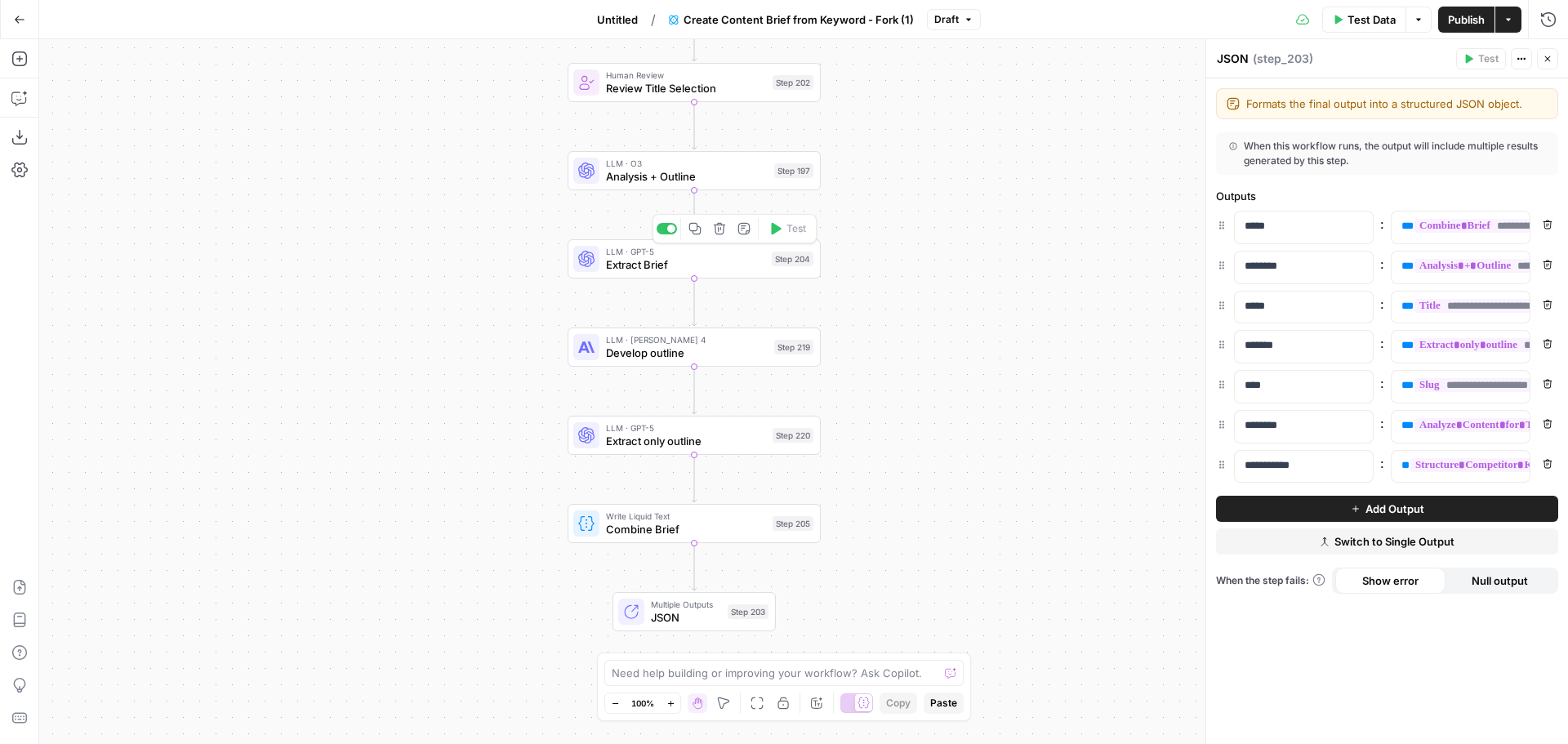
click at [746, 269] on span "Extract Brief" at bounding box center [685, 264] width 159 height 17
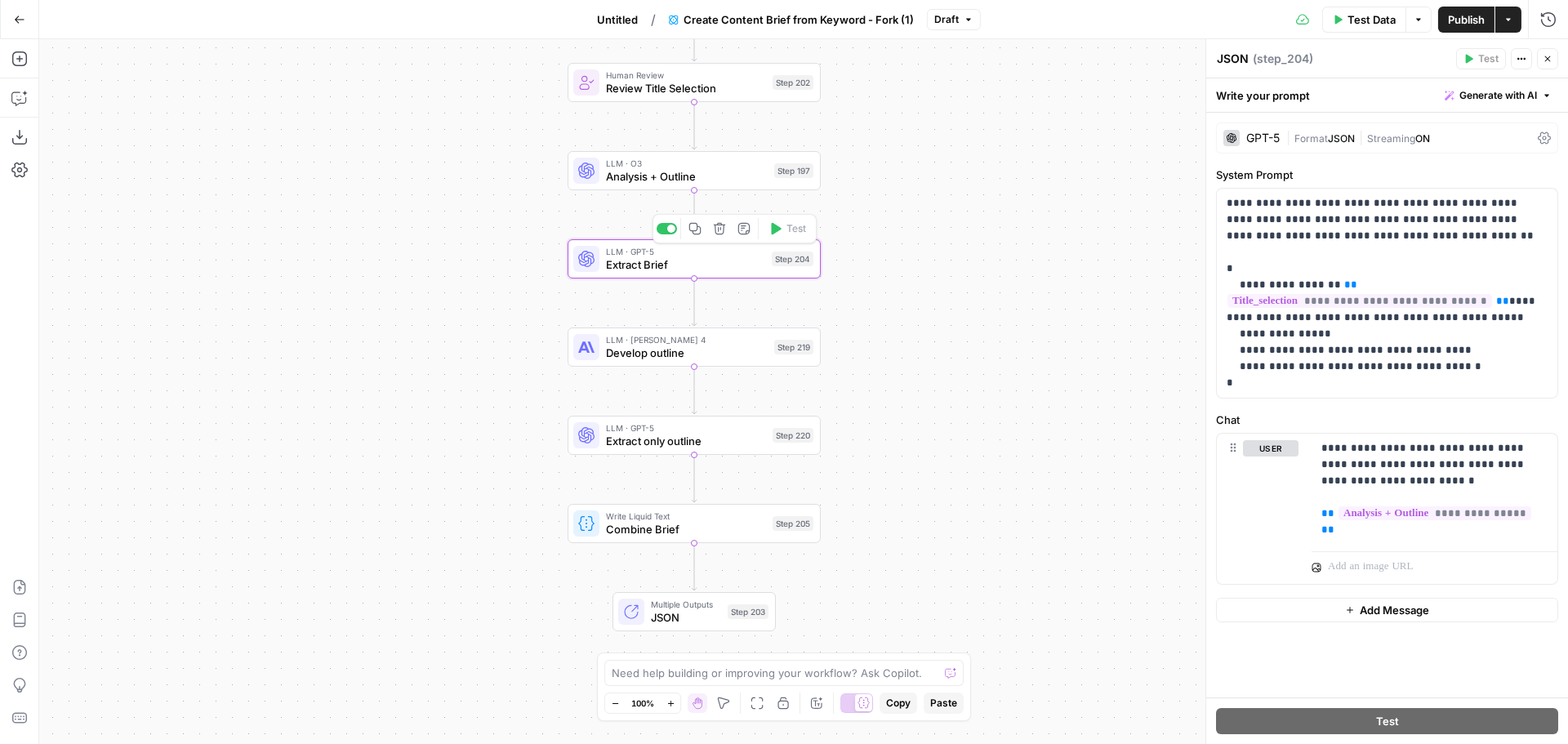
type textarea "Extract Brief"
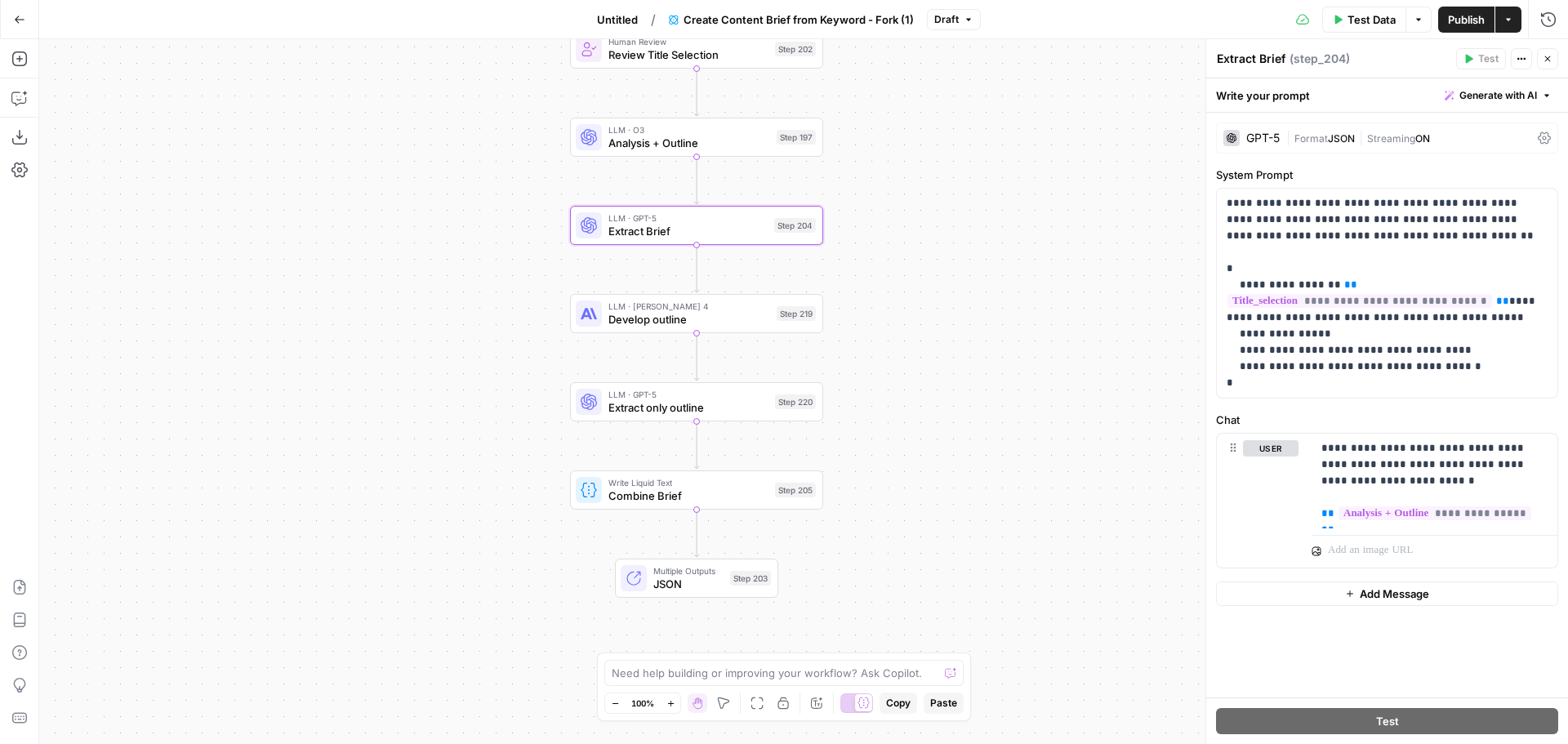
drag, startPoint x: 947, startPoint y: 524, endPoint x: 954, endPoint y: 476, distance: 48.5
click at [954, 476] on div "Workflow Input Settings Inputs Google Search Perform Google Search Step 51 Loop…" at bounding box center [803, 391] width 1529 height 704
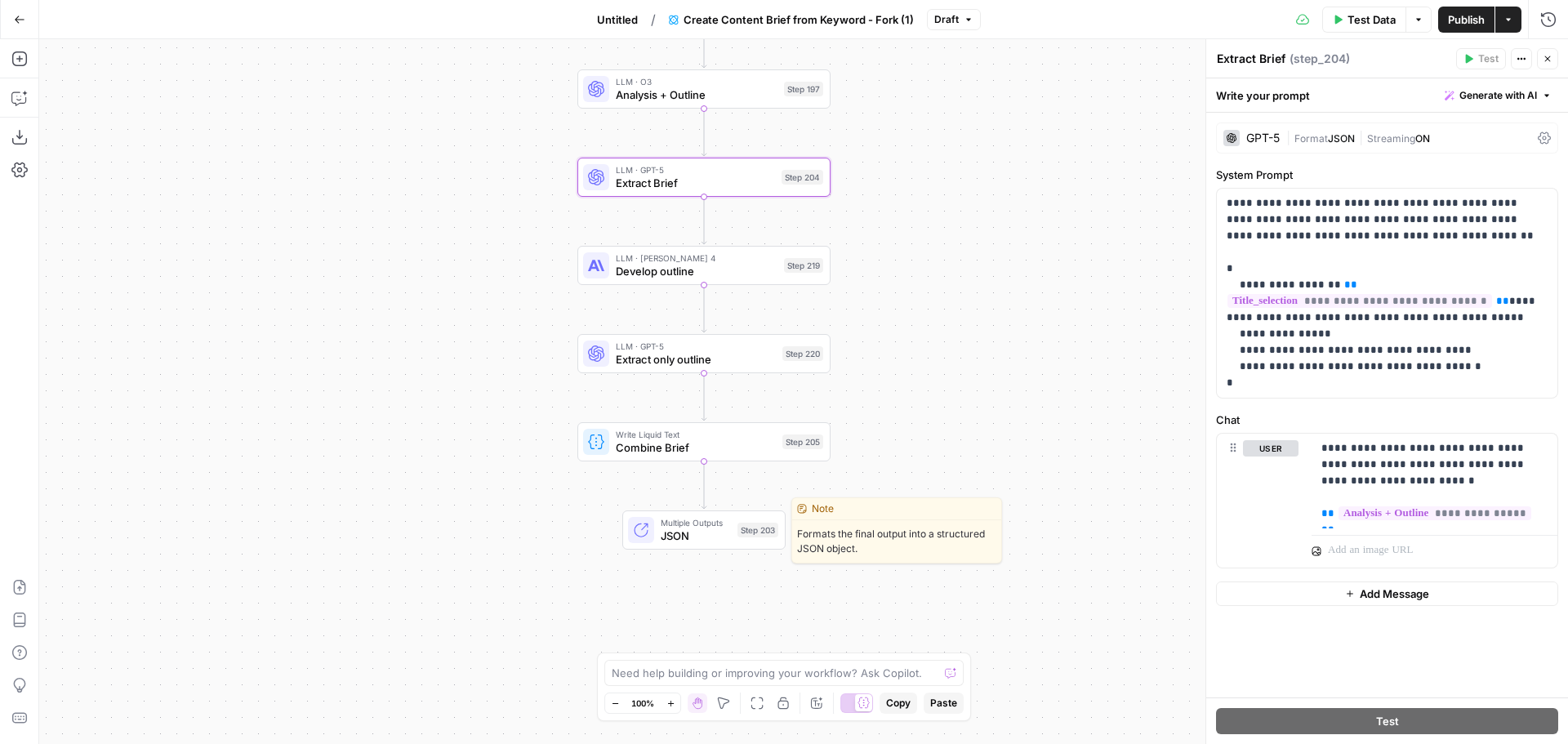
click at [701, 524] on span "Multiple Outputs" at bounding box center [696, 522] width 70 height 13
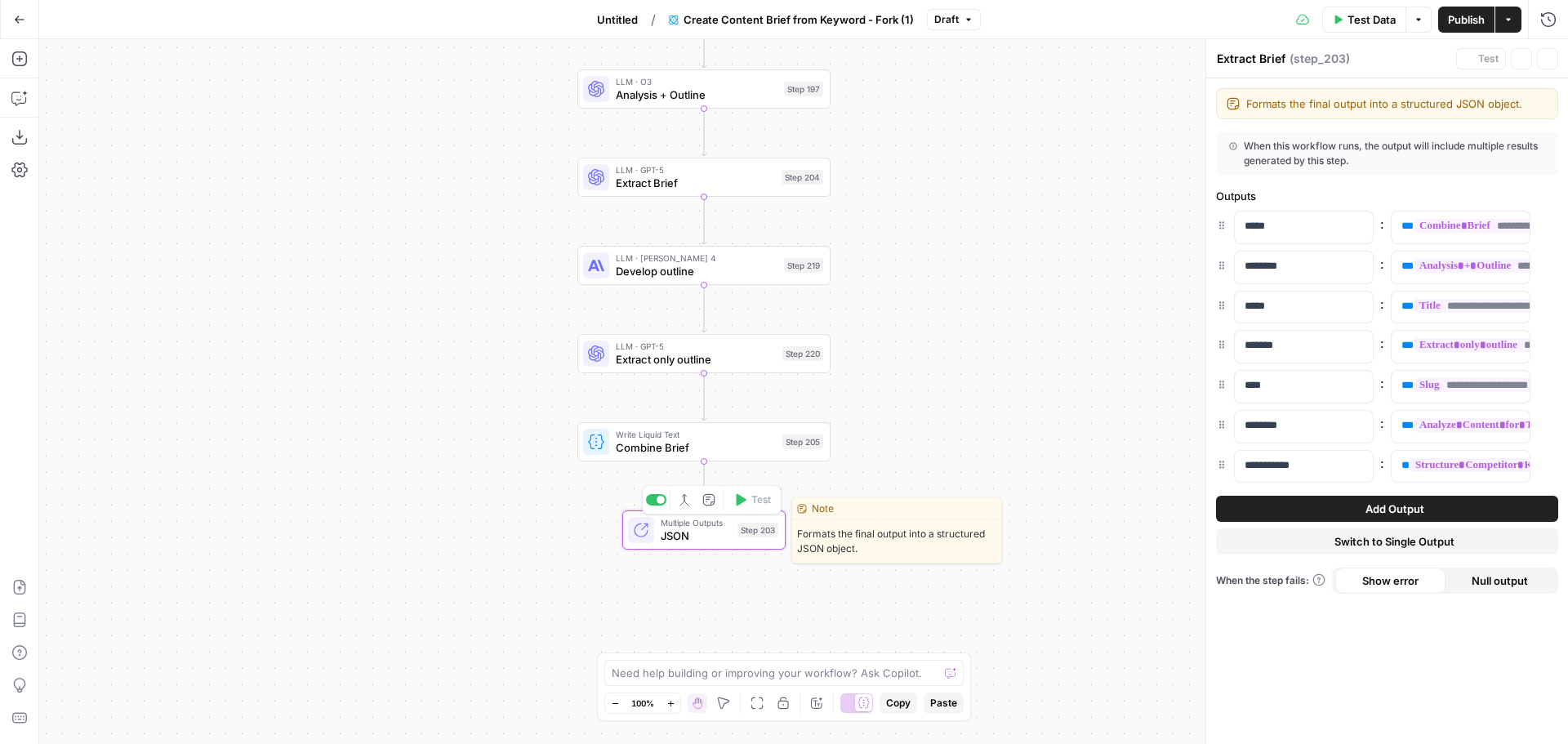
type textarea "JSON"
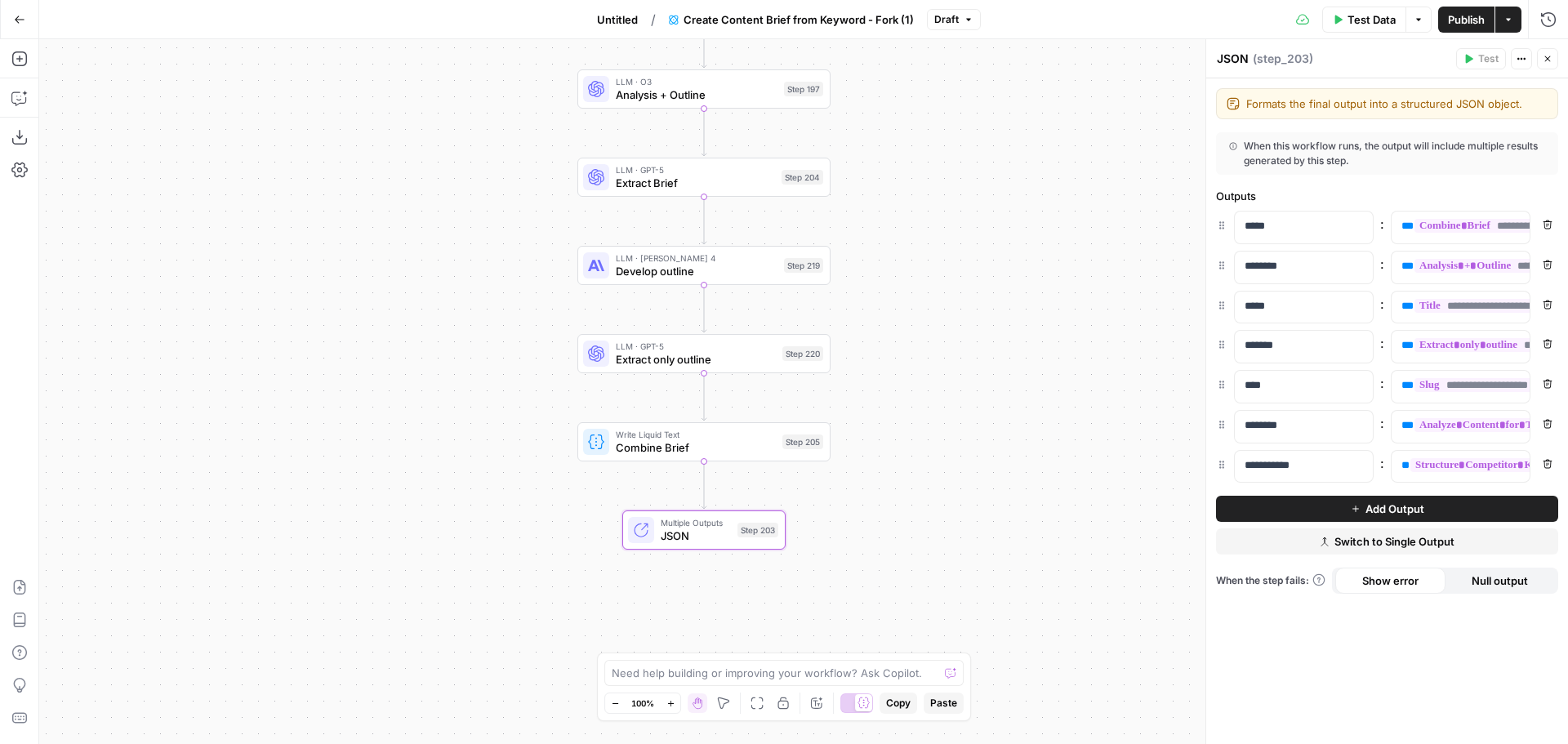
click at [709, 436] on span "Write Liquid Text" at bounding box center [695, 434] width 160 height 13
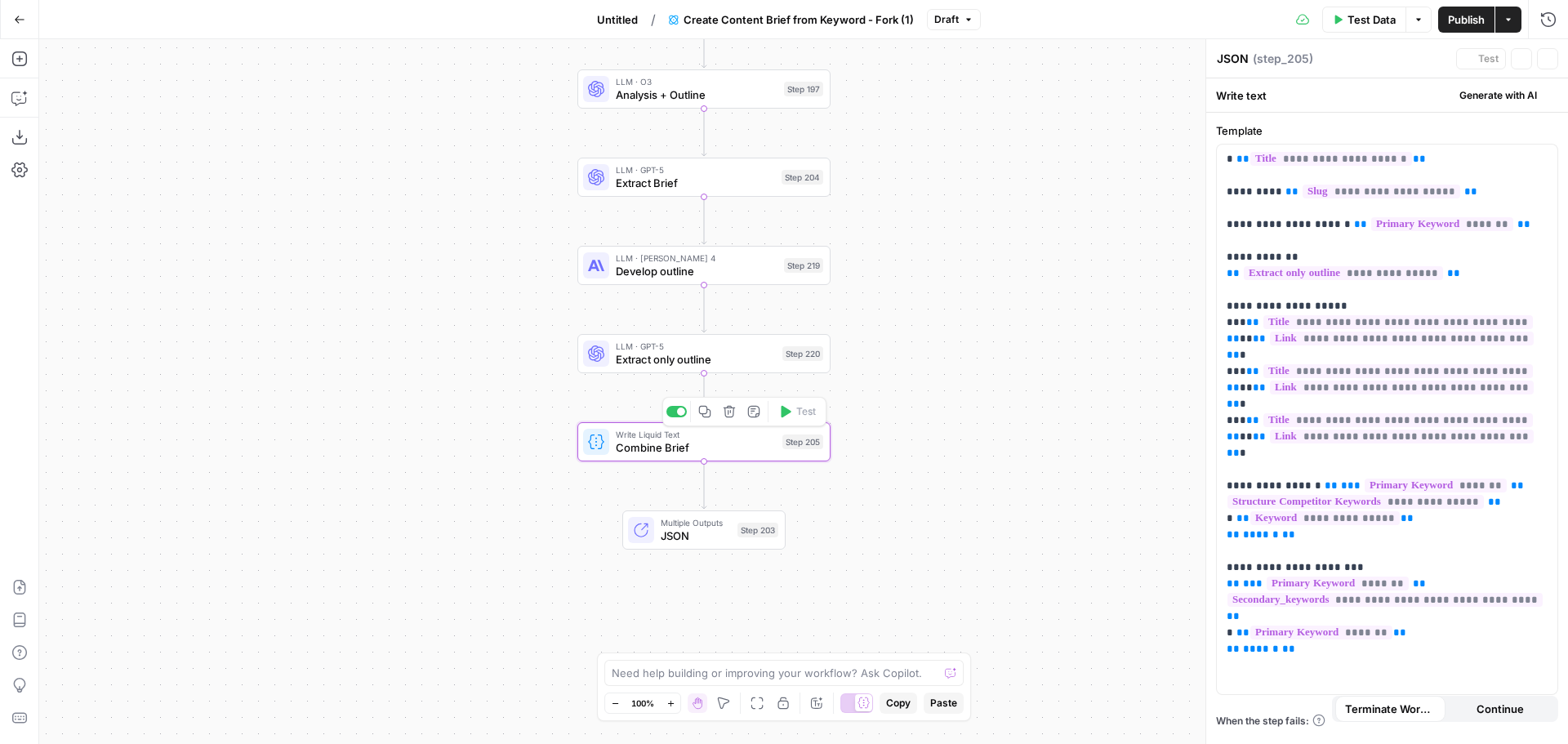
type textarea "Combine Brief"
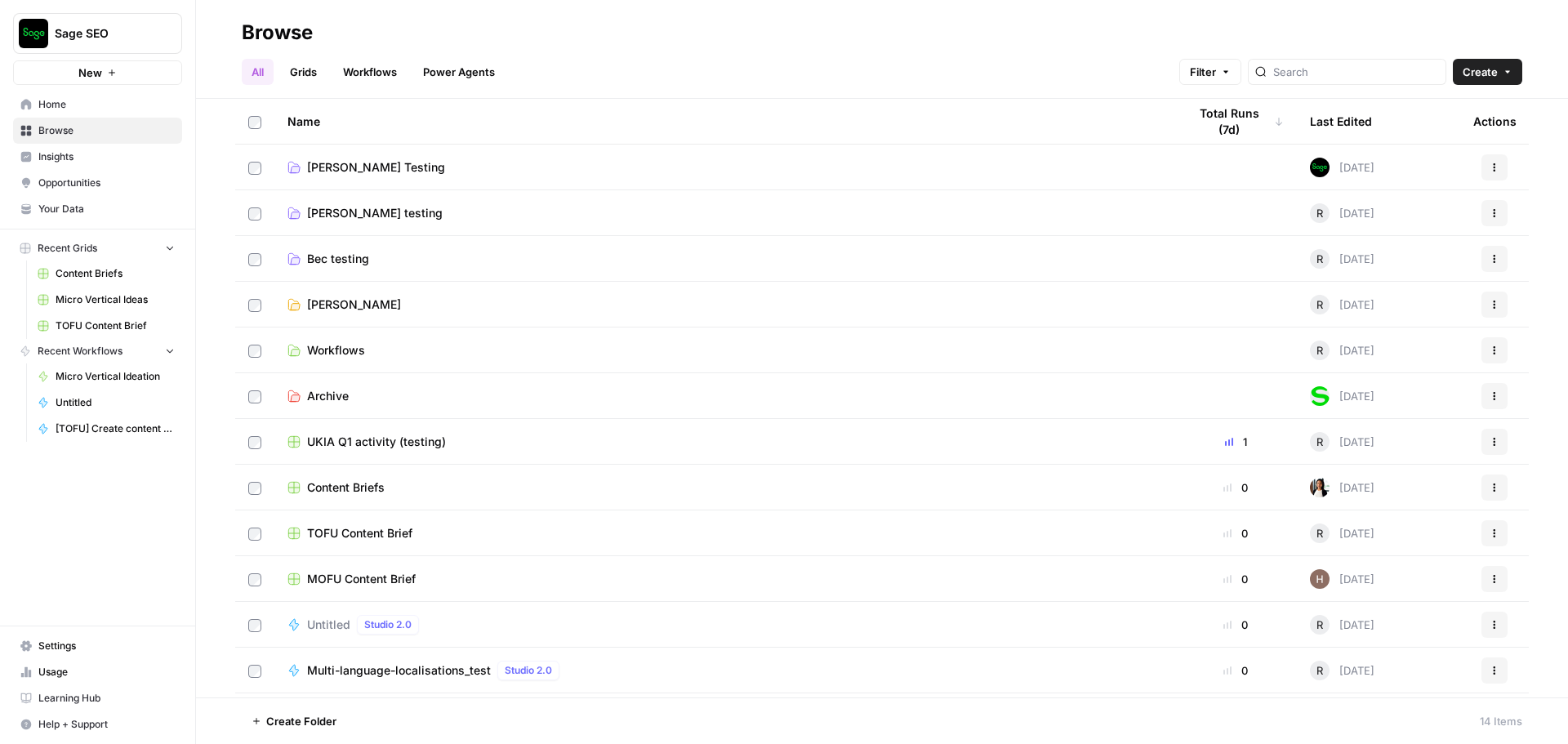
click at [84, 39] on span "Sage SEO" at bounding box center [104, 33] width 99 height 17
click at [116, 152] on span "September Cohort" at bounding box center [157, 149] width 215 height 17
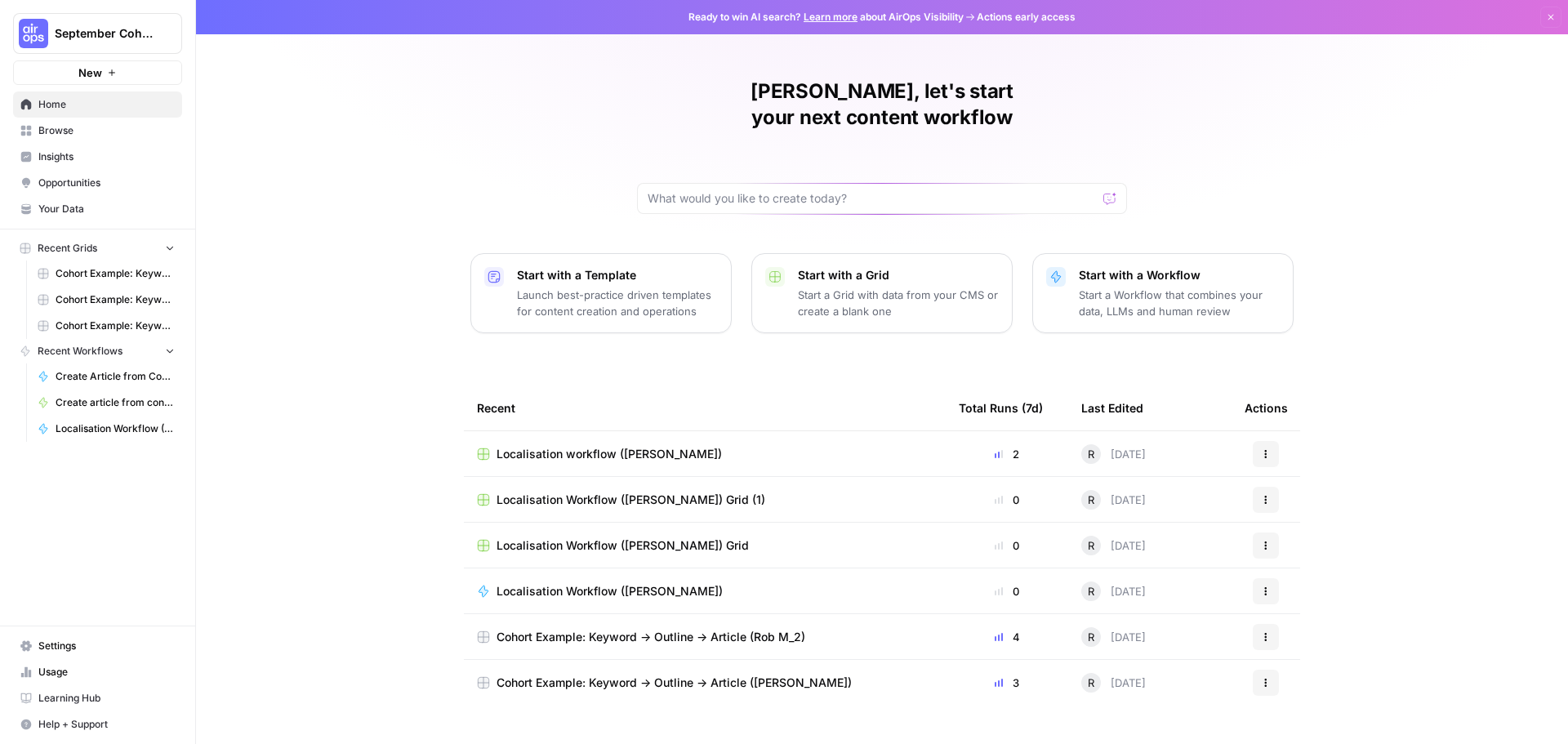
click at [631, 583] on span "Localisation Workflow ([PERSON_NAME])" at bounding box center [609, 592] width 227 height 17
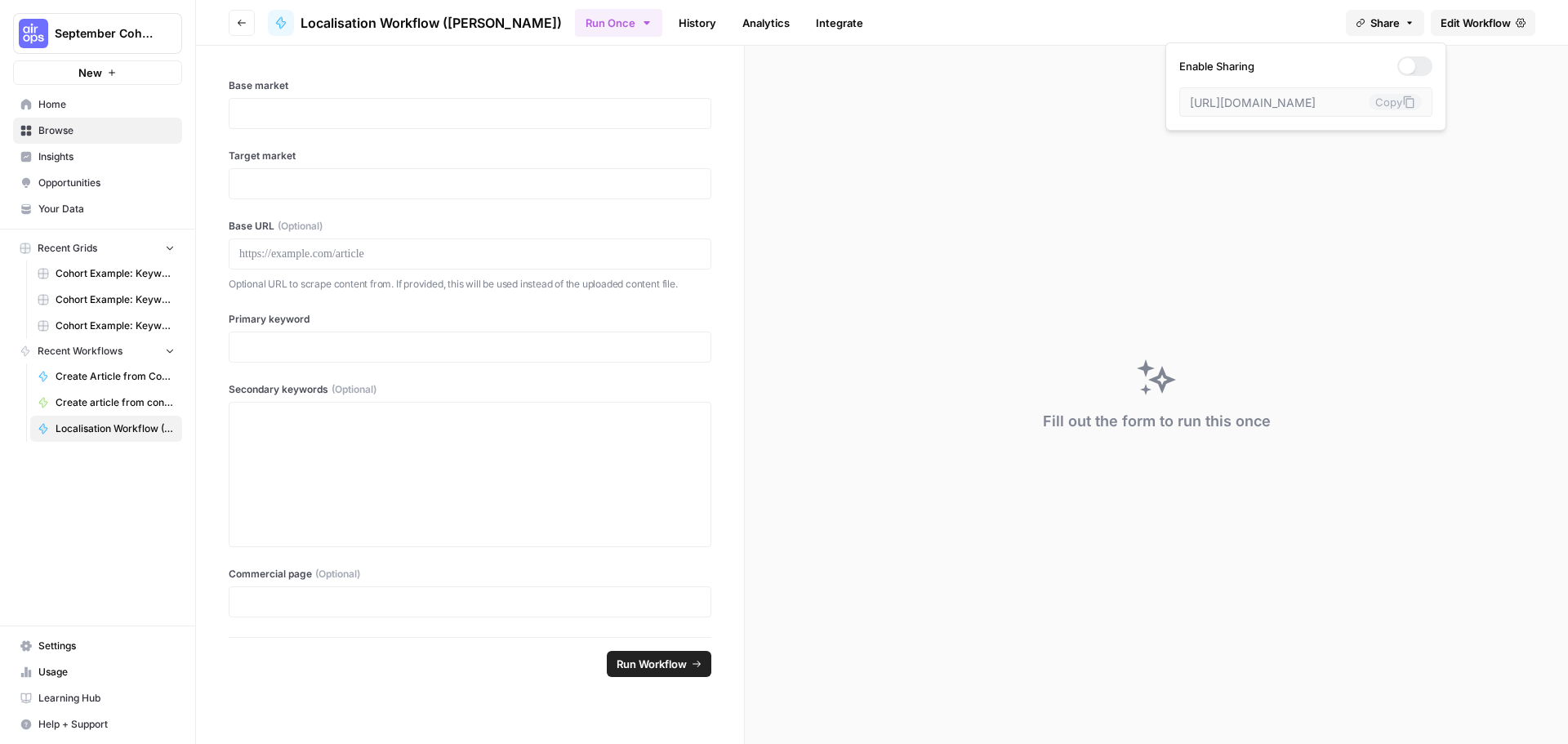
click at [1382, 23] on span "Share" at bounding box center [1385, 23] width 30 height 17
click at [249, 22] on button "Go back" at bounding box center [241, 23] width 26 height 26
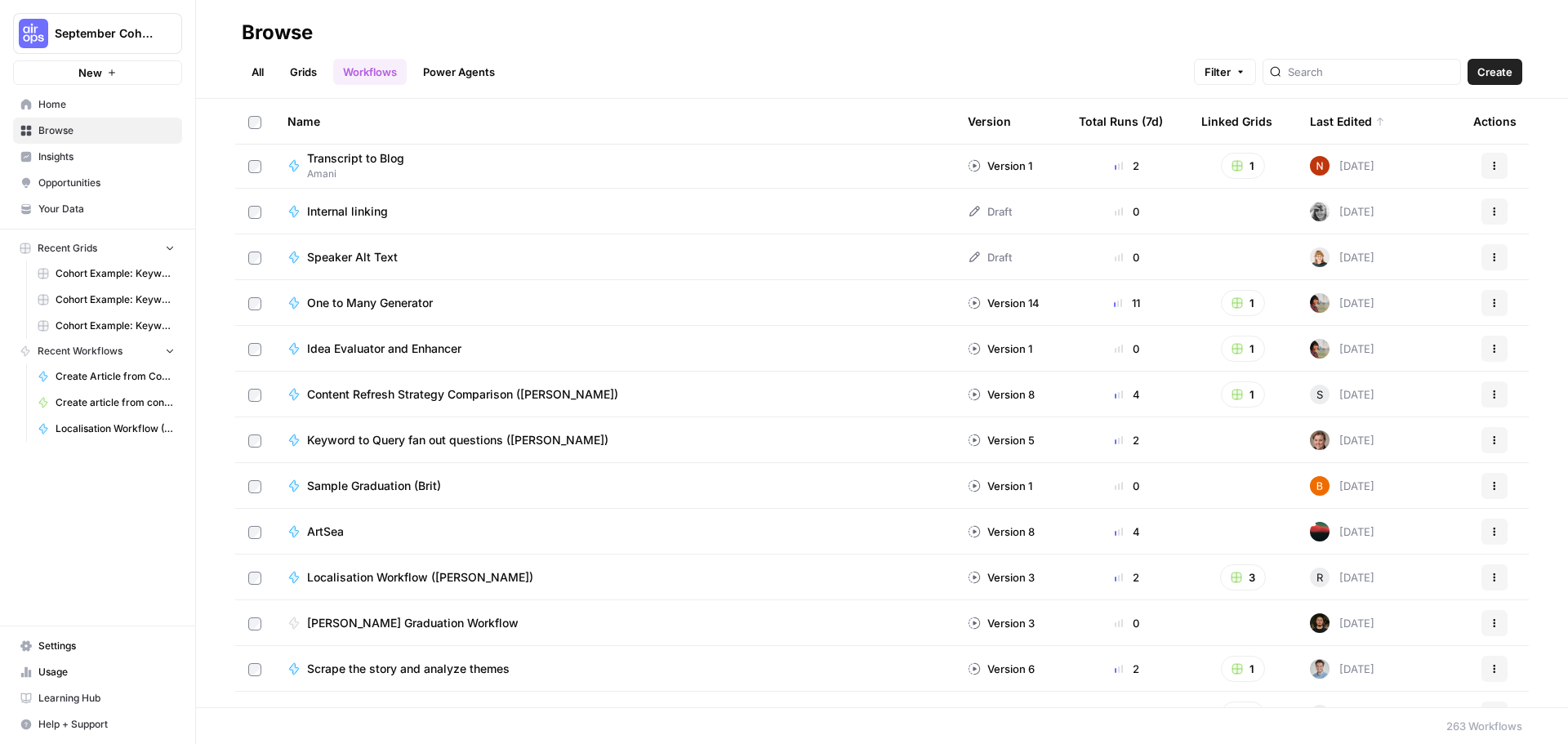
scroll to position [409, 0]
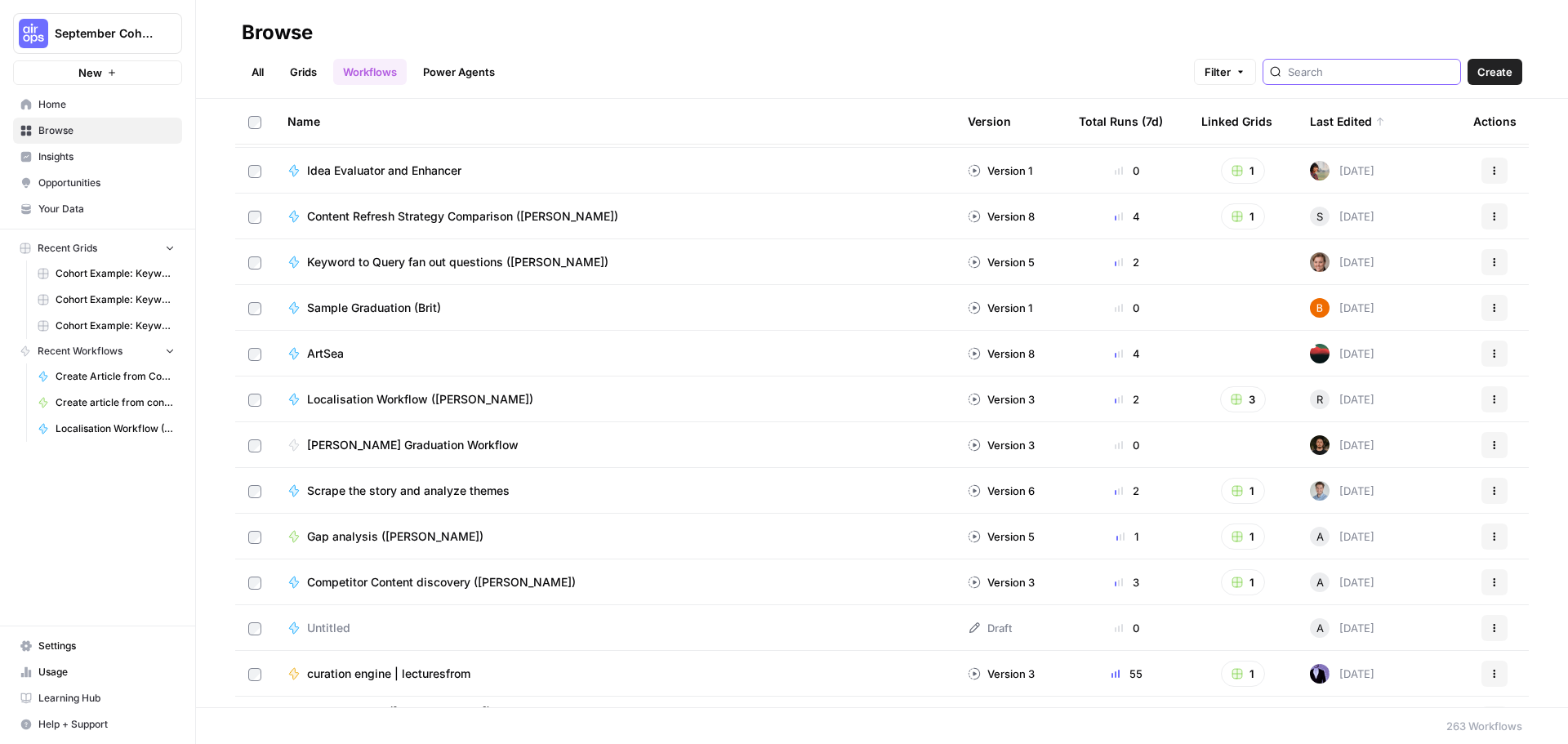
click at [1323, 75] on input "search" at bounding box center [1370, 72] width 165 height 17
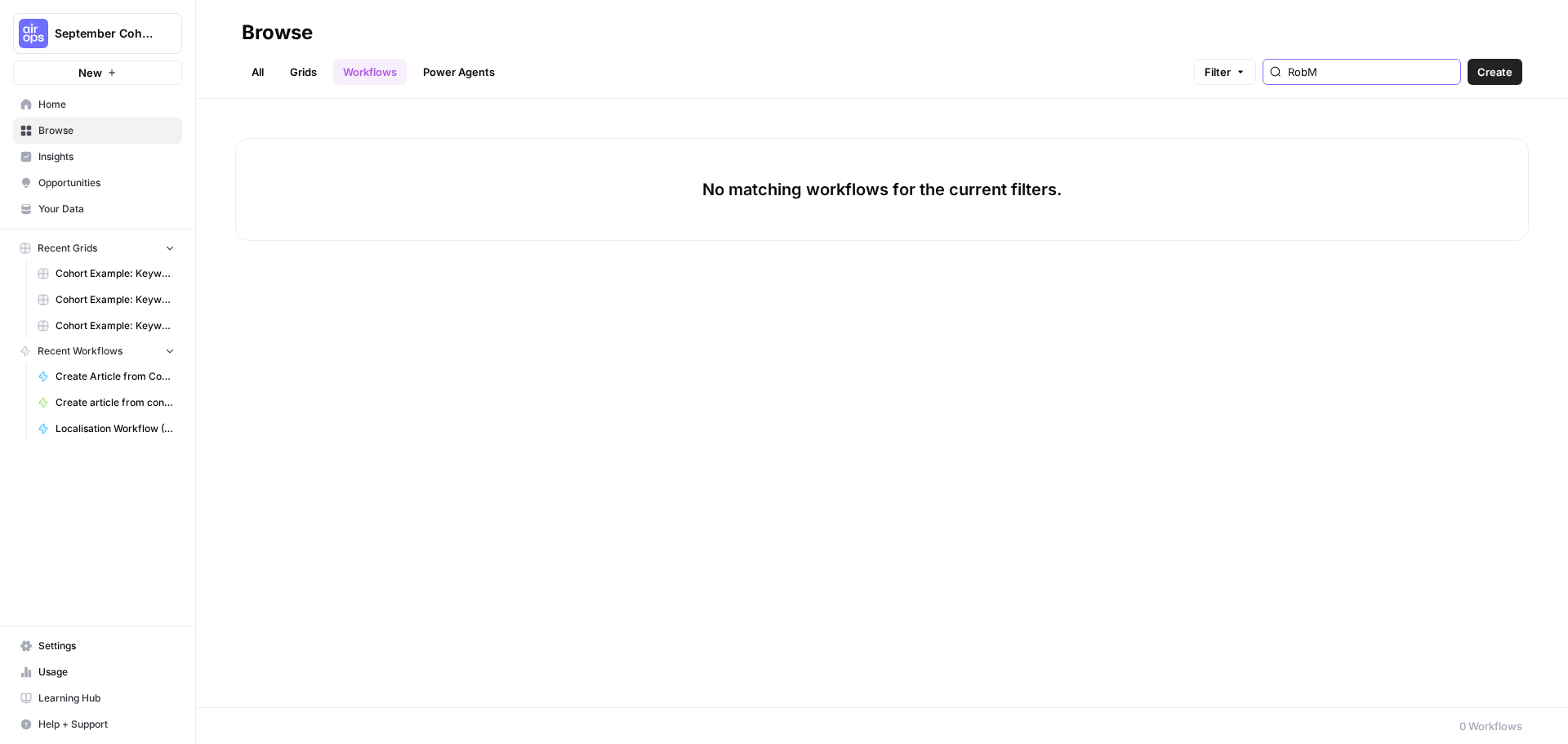
click at [1335, 70] on input "RobM" at bounding box center [1370, 72] width 165 height 17
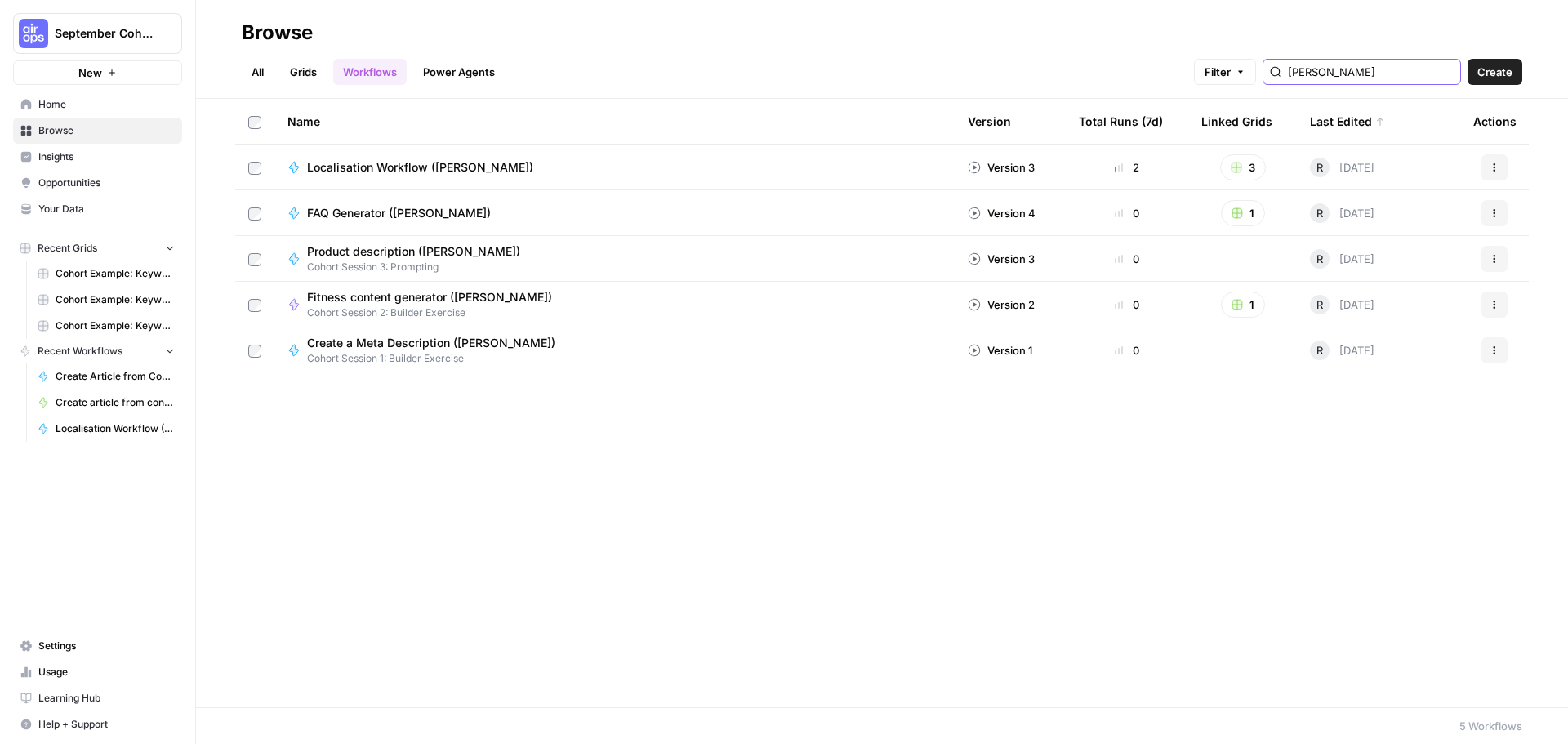
click at [1492, 172] on button "Actions" at bounding box center [1495, 167] width 26 height 26
type input "[PERSON_NAME]"
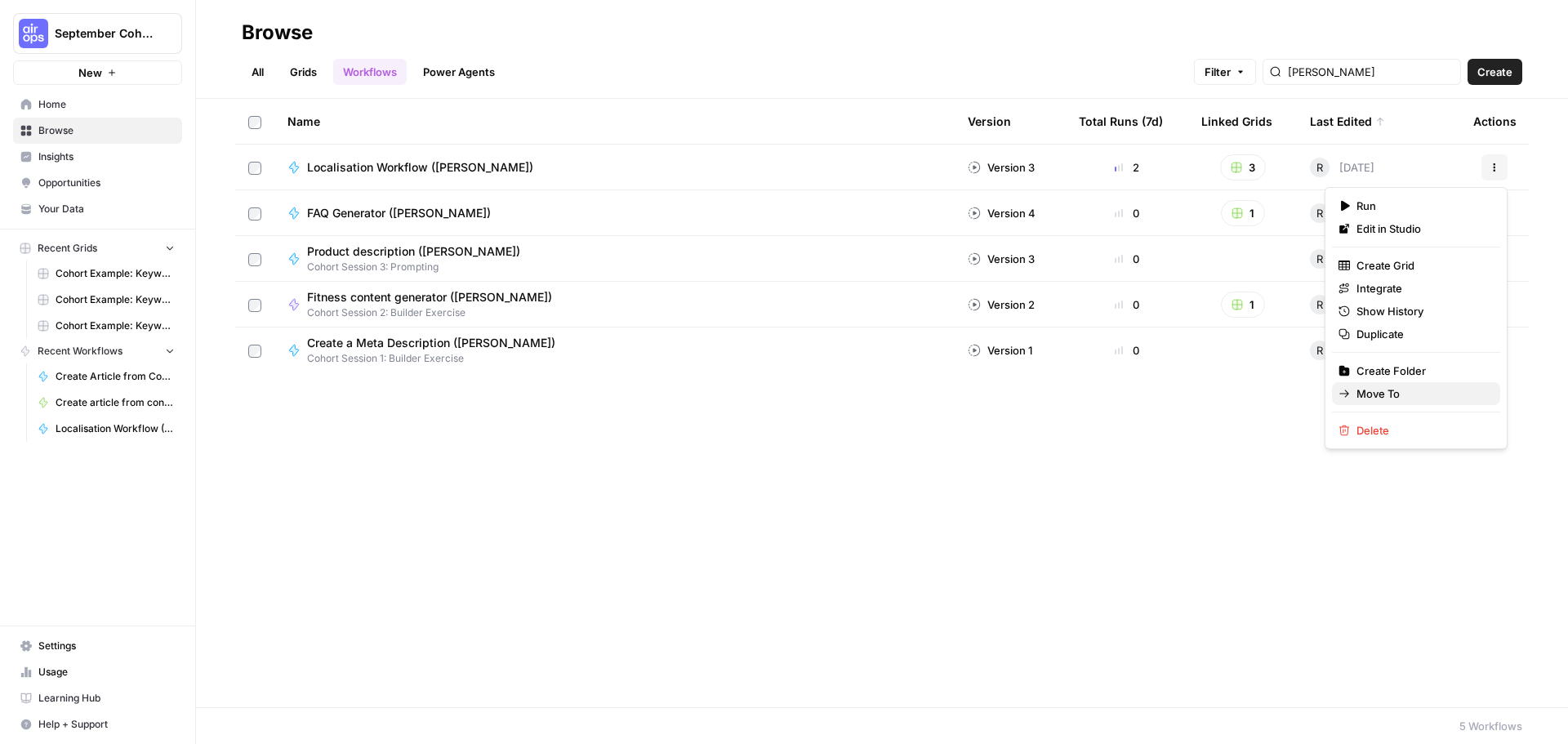
click at [1377, 384] on button "Move To" at bounding box center [1416, 393] width 168 height 23
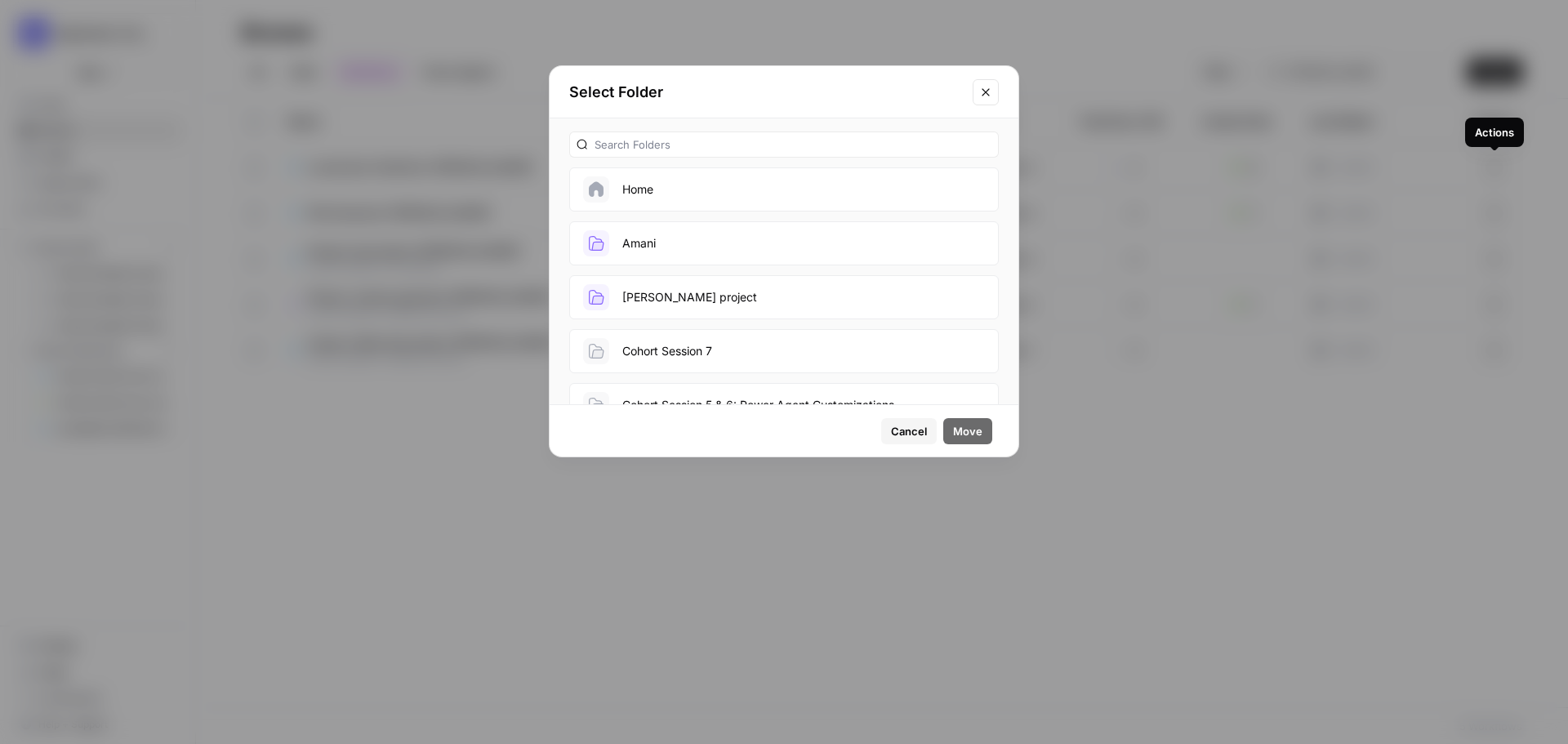
click at [924, 436] on span "Cancel" at bounding box center [909, 432] width 36 height 17
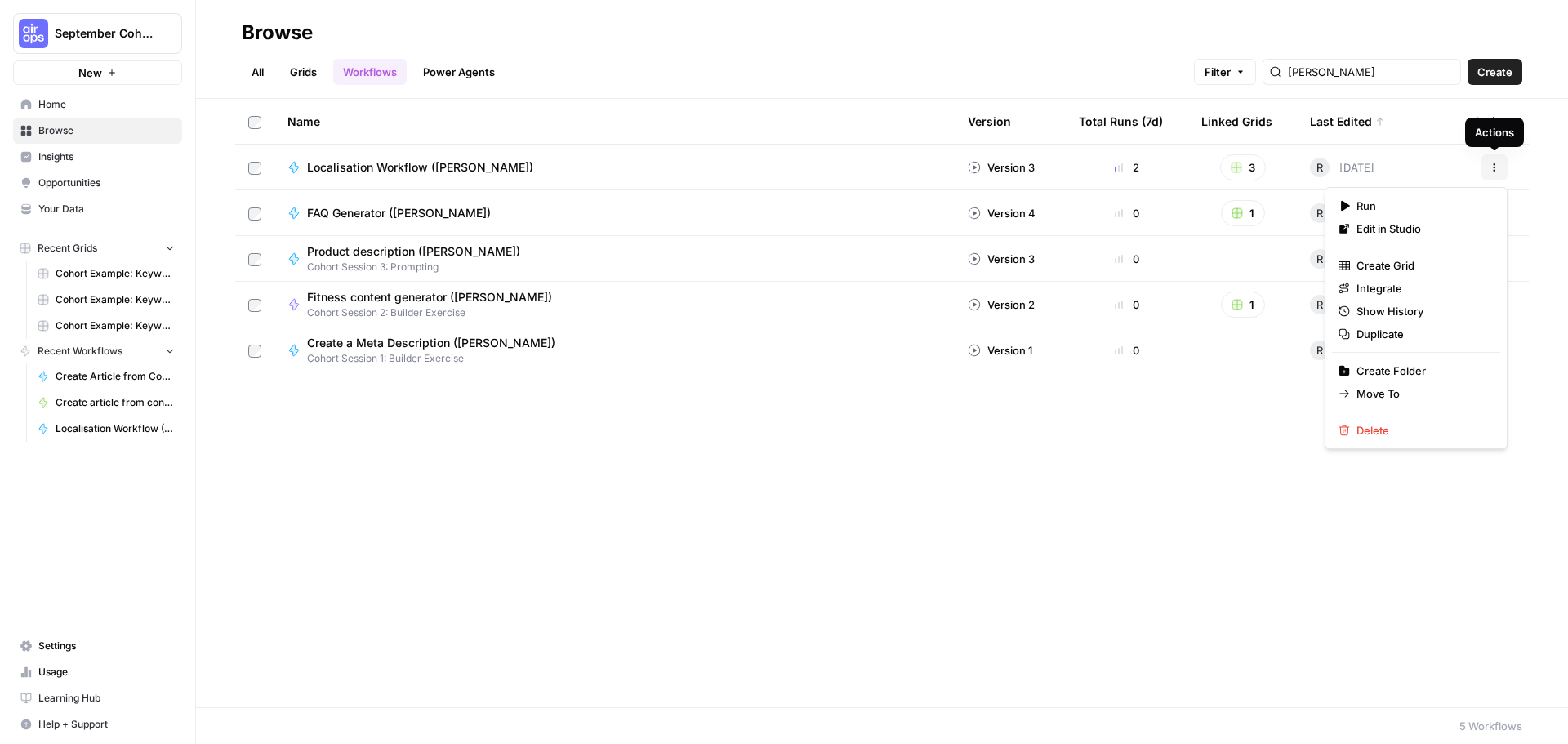
click at [1495, 160] on button "Actions" at bounding box center [1495, 167] width 26 height 26
click at [1391, 394] on span "Move To" at bounding box center [1421, 394] width 130 height 17
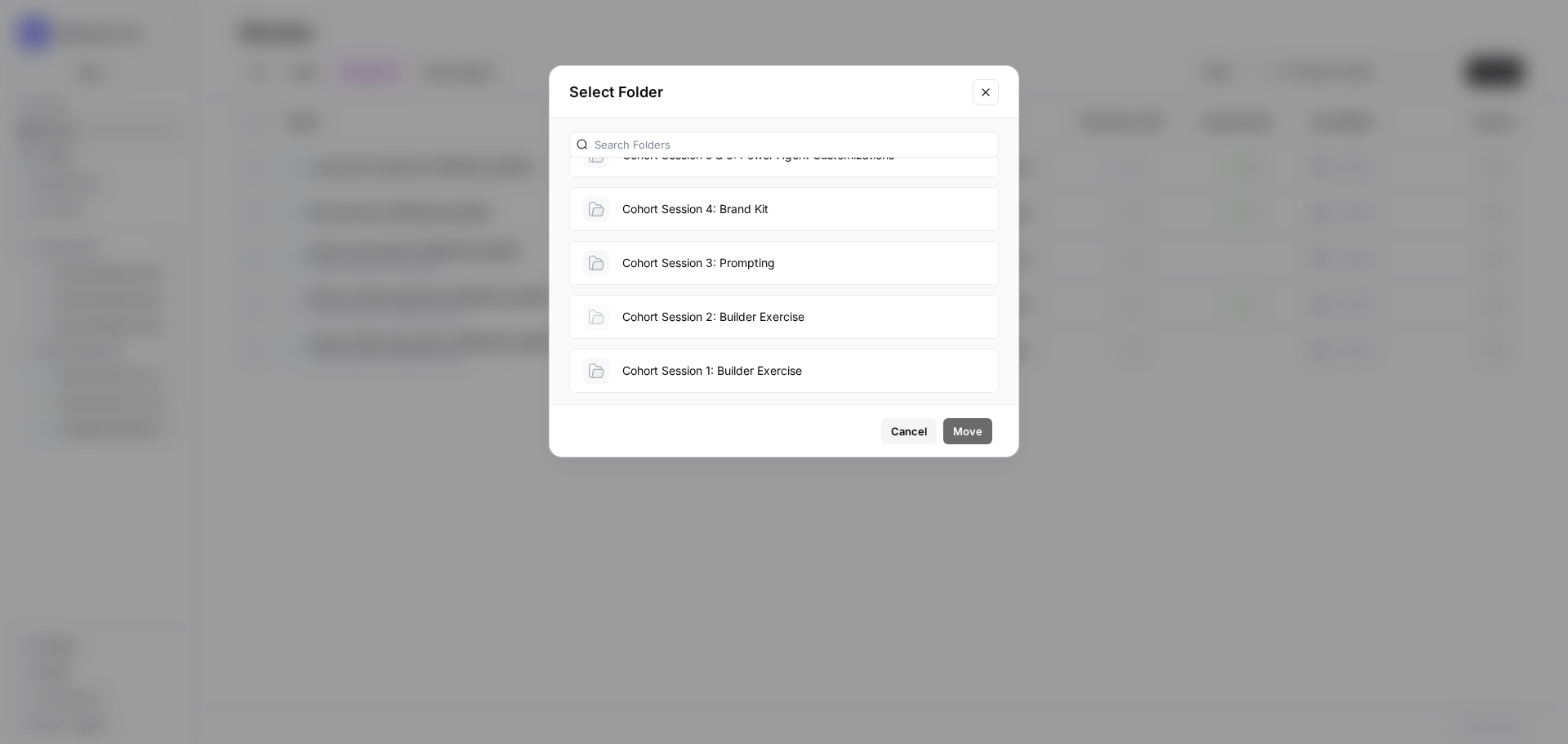
scroll to position [251, 0]
click at [986, 88] on icon "Close modal" at bounding box center [986, 92] width 13 height 13
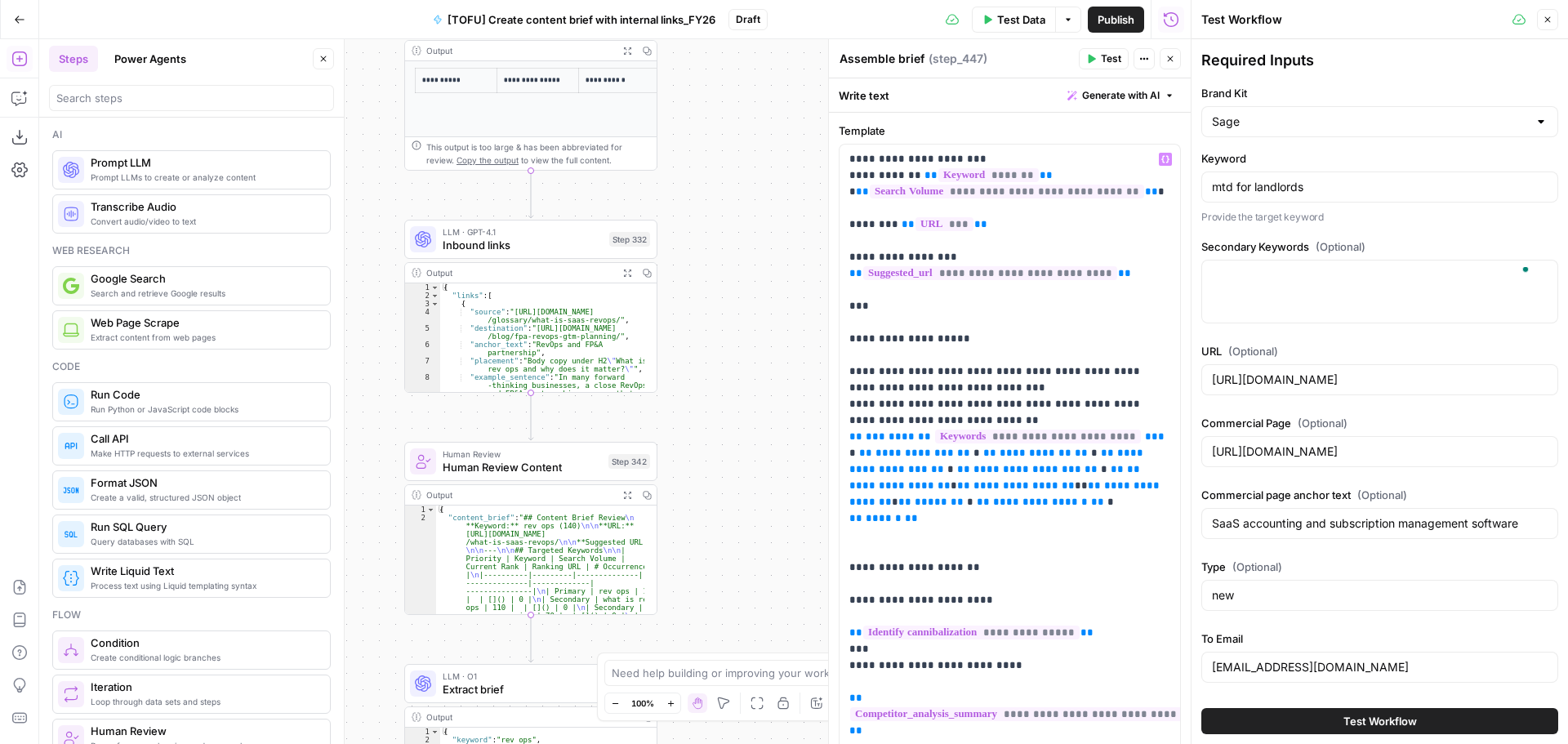
click at [1256, 515] on input "SaaS accounting and subscription management software" at bounding box center [1379, 523] width 336 height 17
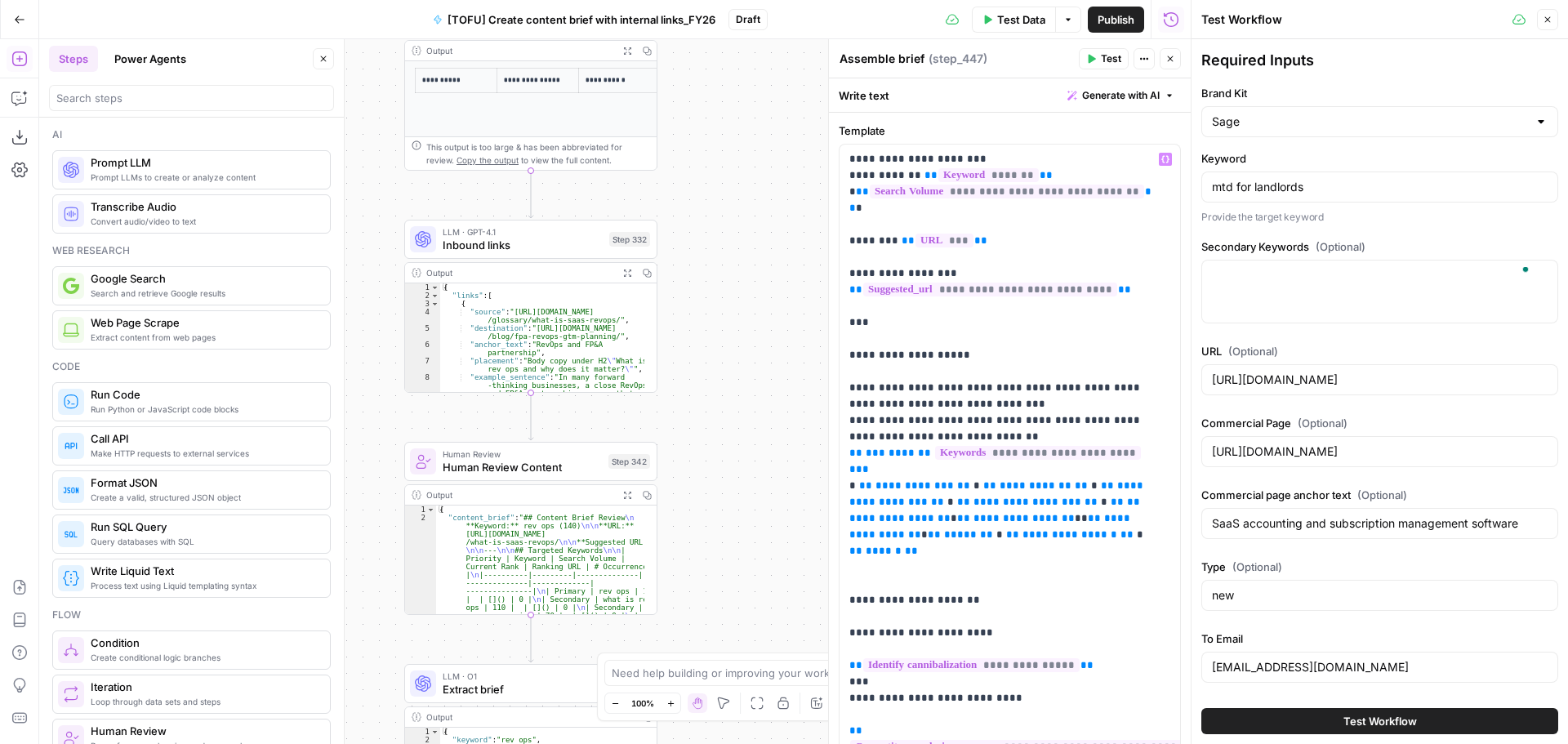
click at [1256, 515] on input "SaaS accounting and subscription management software" at bounding box center [1379, 523] width 336 height 17
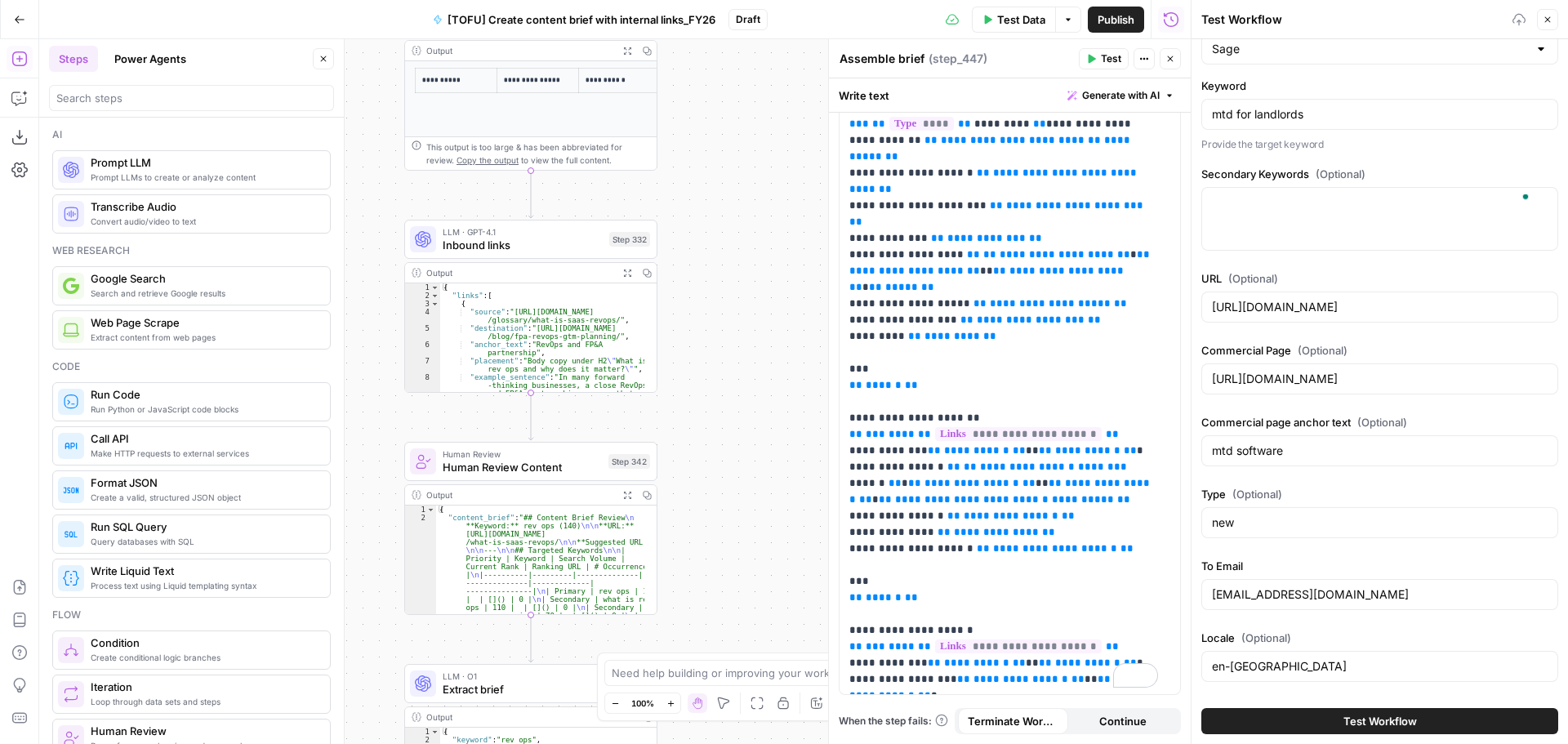
type input "mtd software"
click at [1297, 592] on input "zoe@airops.com" at bounding box center [1379, 594] width 336 height 17
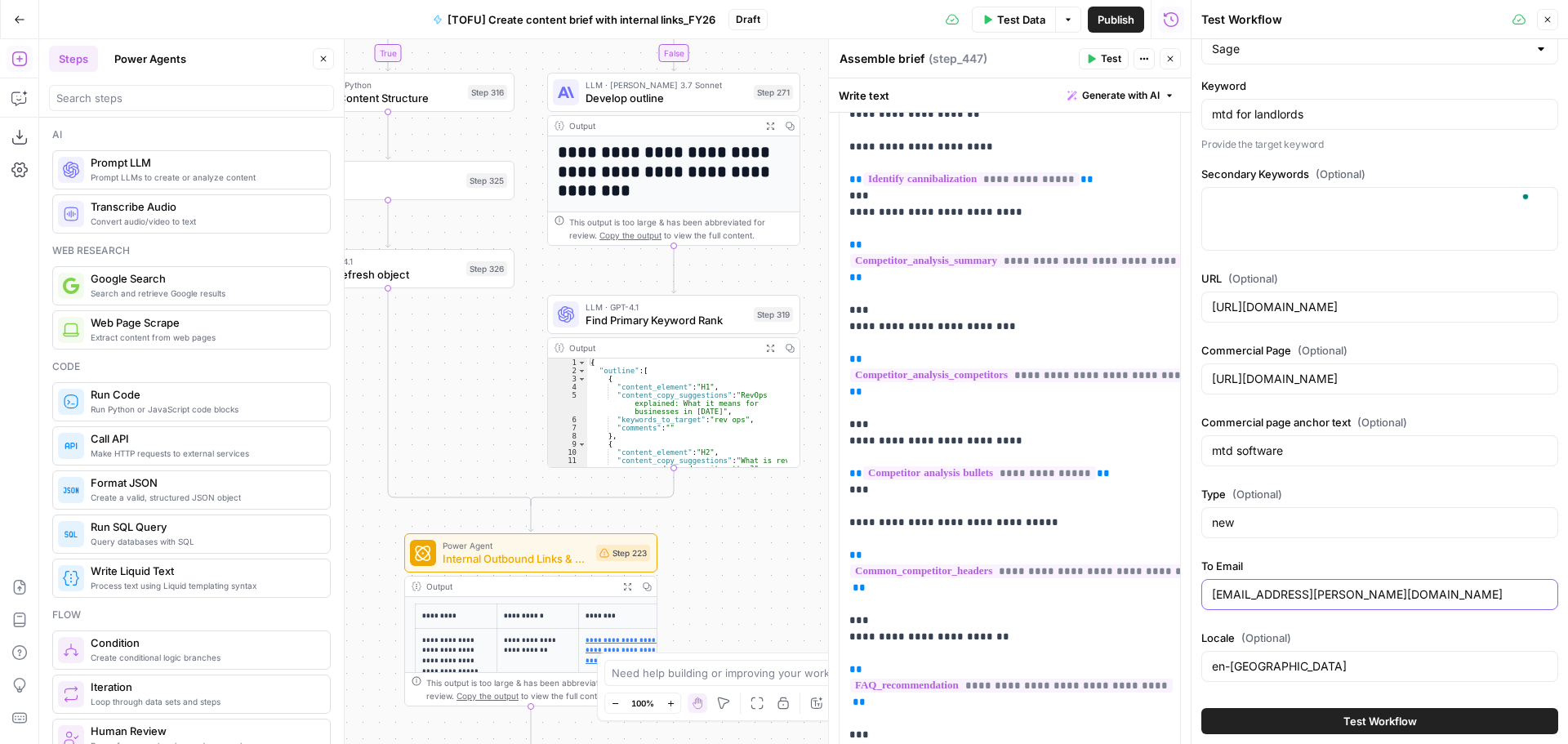
scroll to position [0, 0]
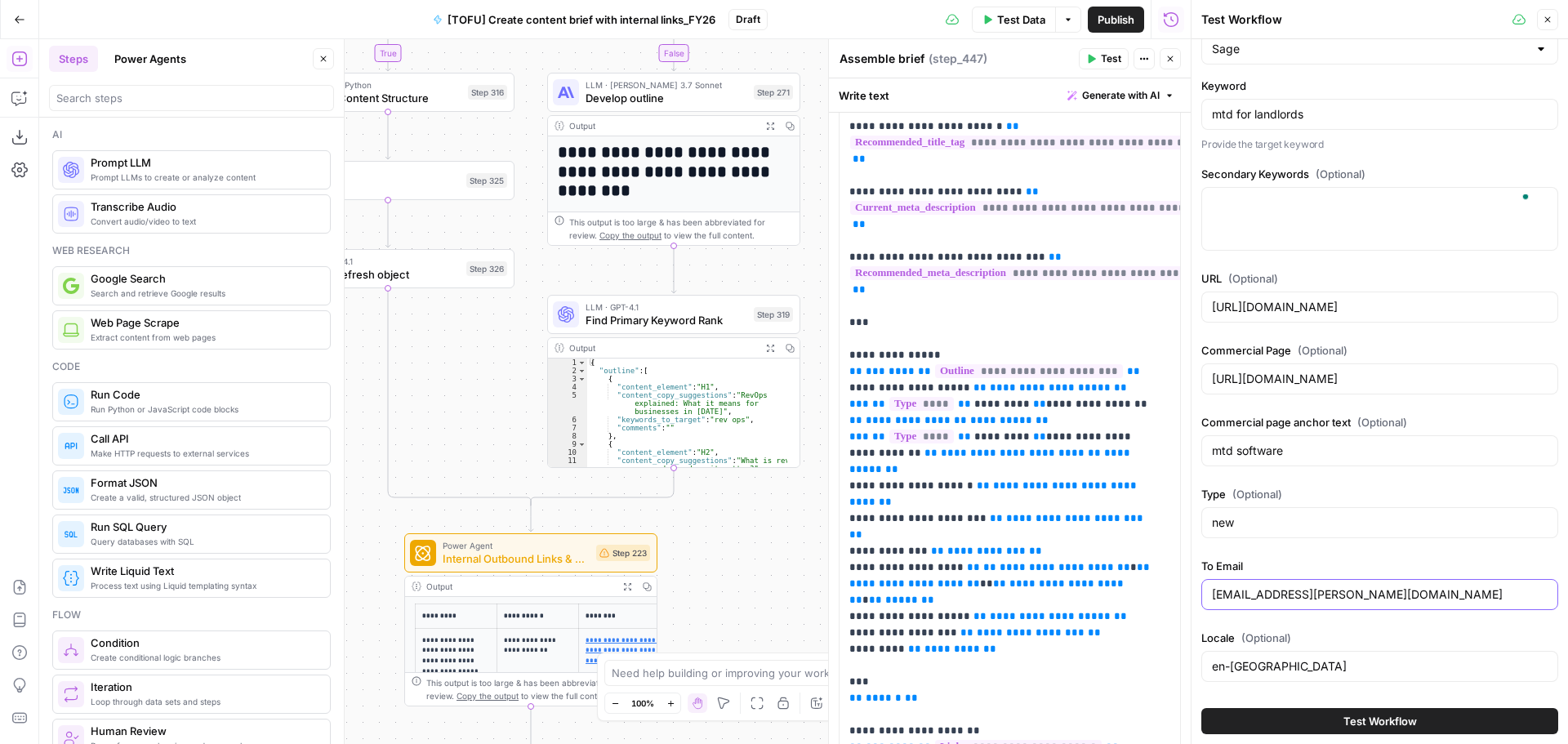
type input "[EMAIL_ADDRESS][PERSON_NAME][DOMAIN_NAME]"
click at [1292, 714] on button "Test Workflow" at bounding box center [1379, 721] width 357 height 26
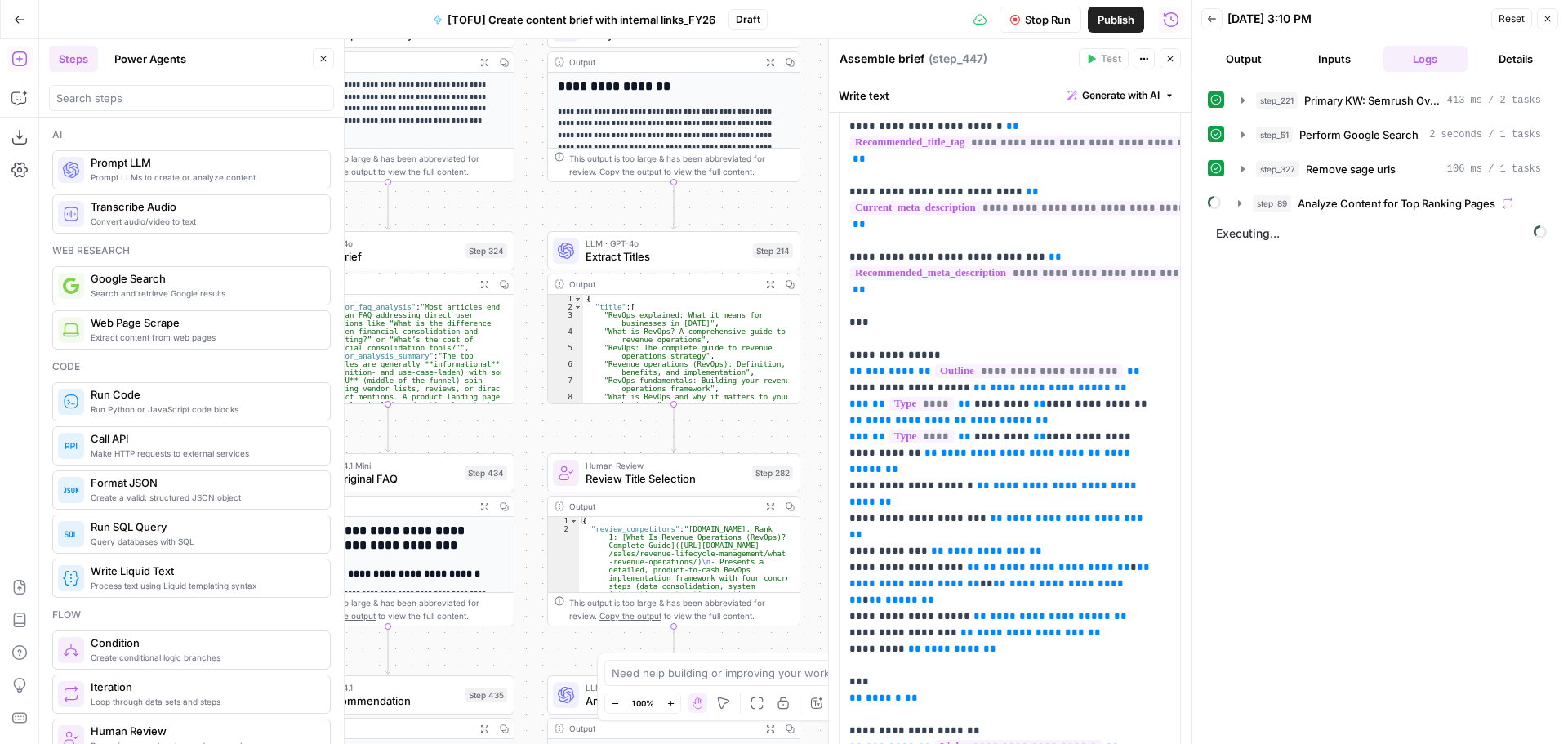
click at [1165, 57] on button "Close" at bounding box center [1170, 58] width 21 height 21
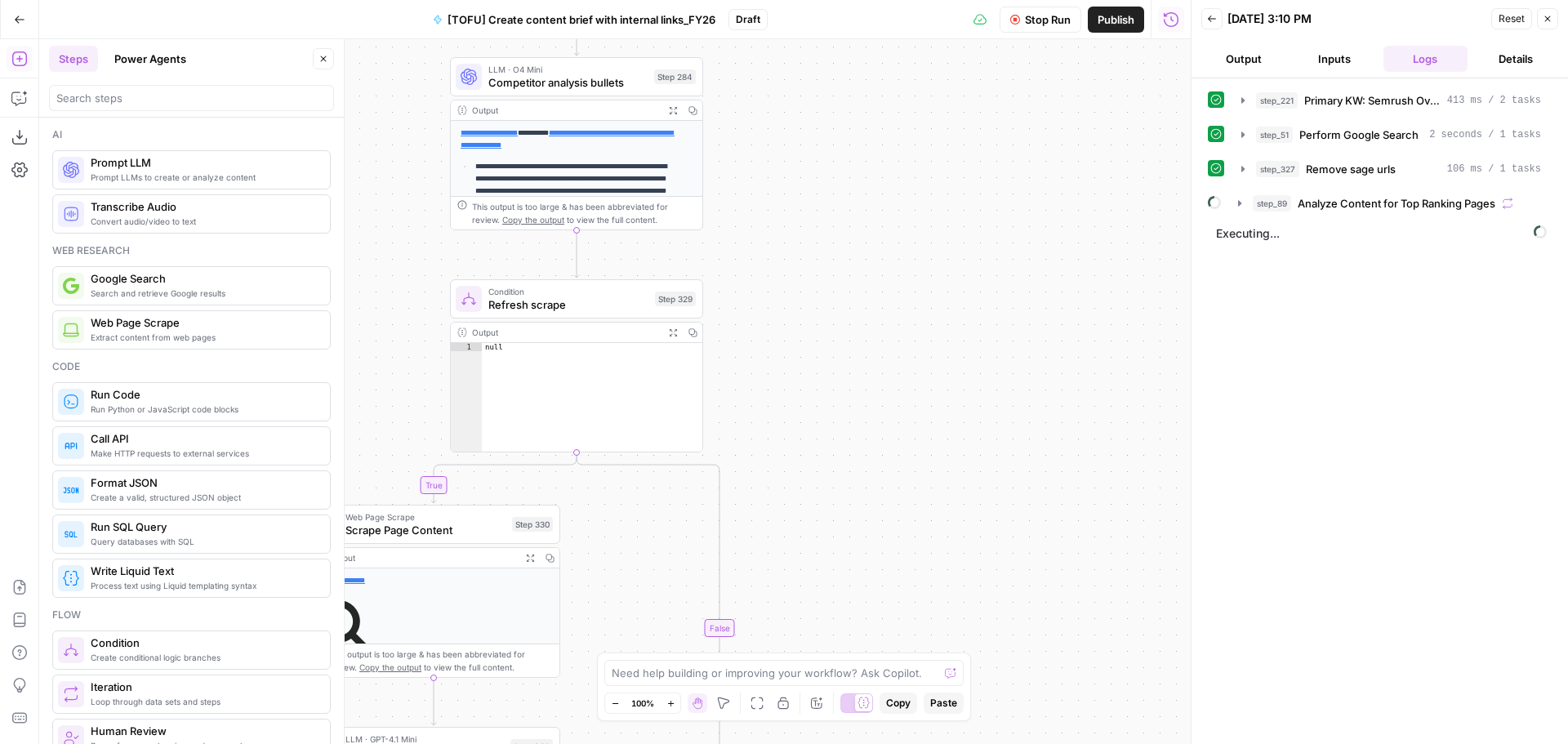
click at [937, 339] on div "true false true true true false true false true false false false Workflow Inpu…" at bounding box center [615, 391] width 1152 height 704
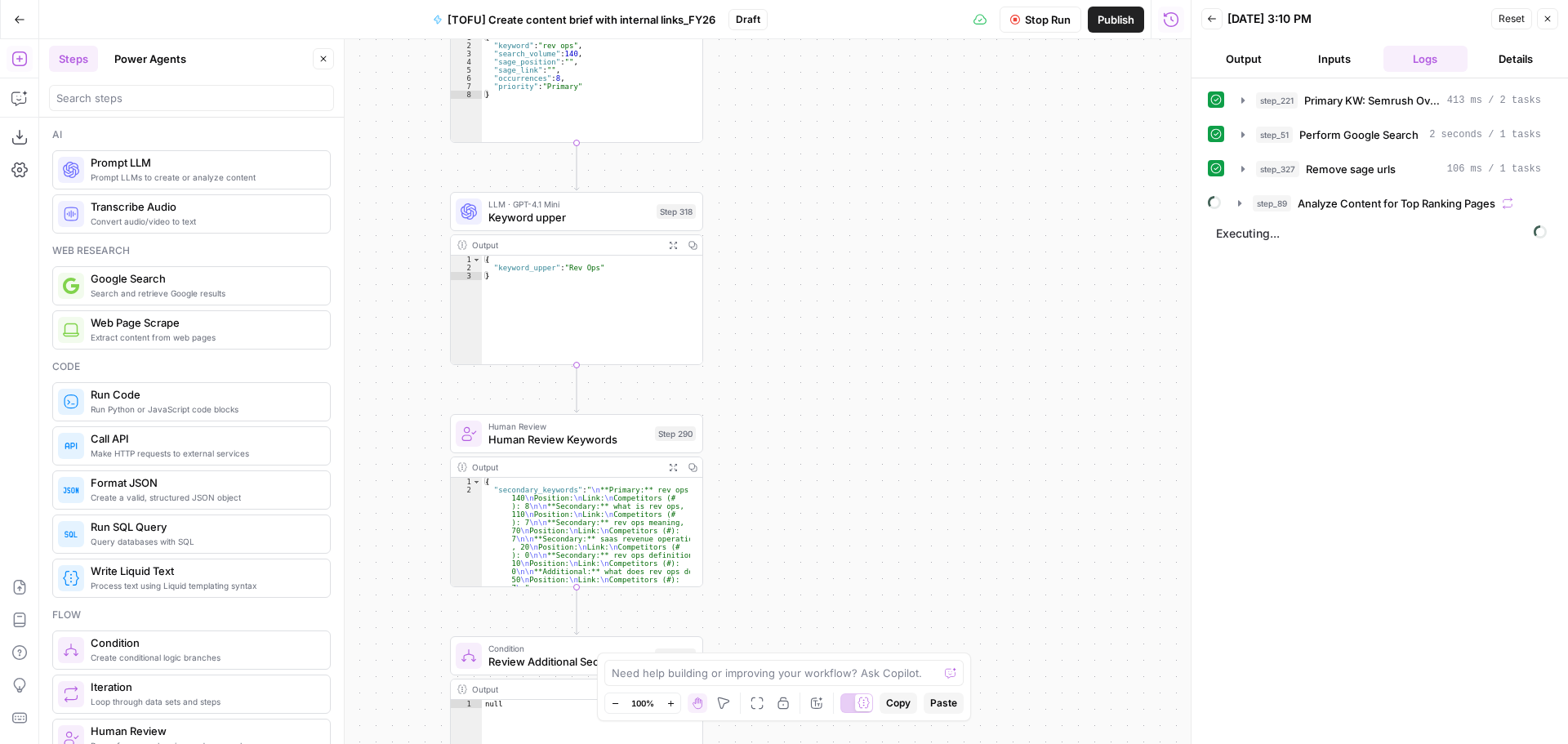
click at [615, 699] on icon "button" at bounding box center [616, 703] width 9 height 9
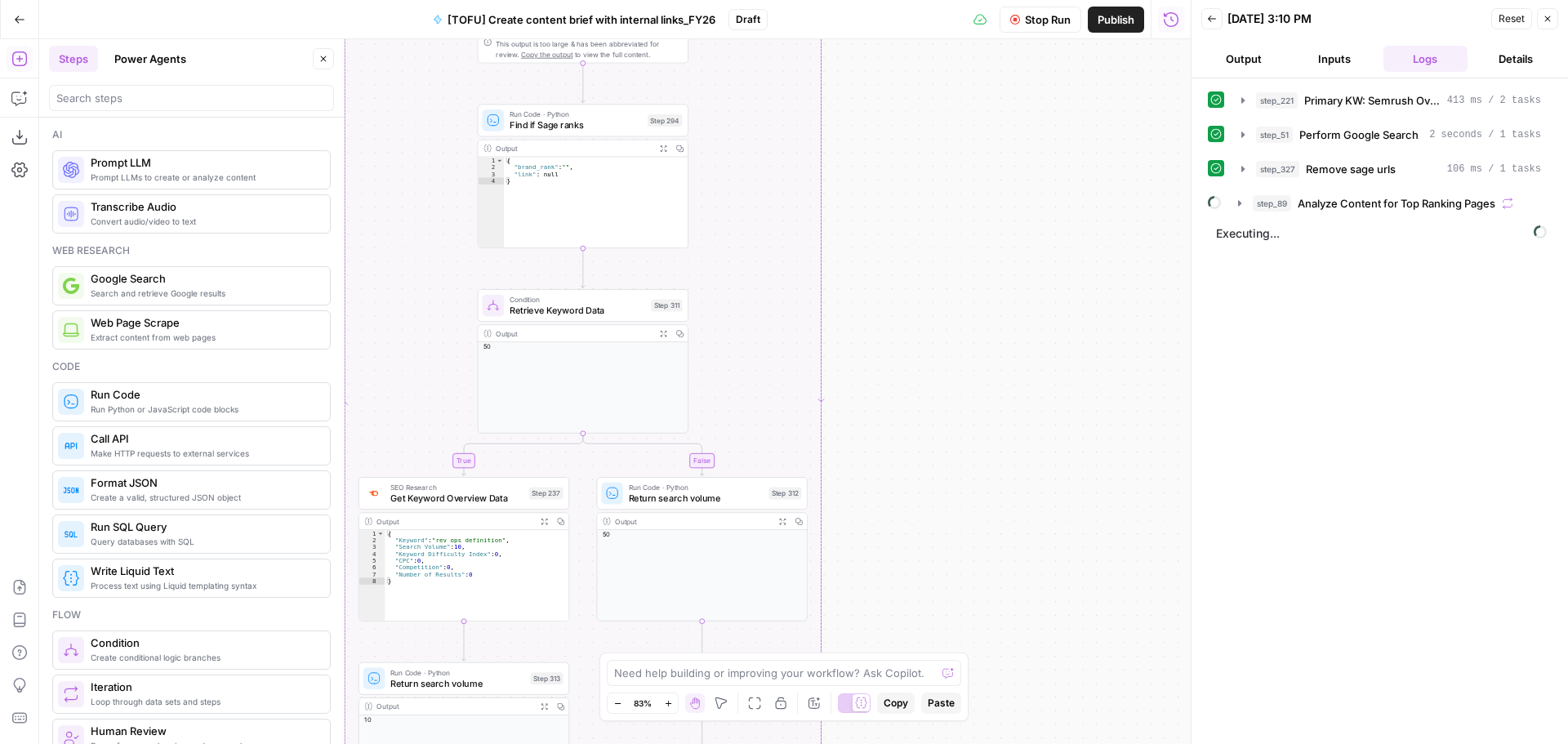
click at [613, 704] on icon "button" at bounding box center [618, 703] width 9 height 9
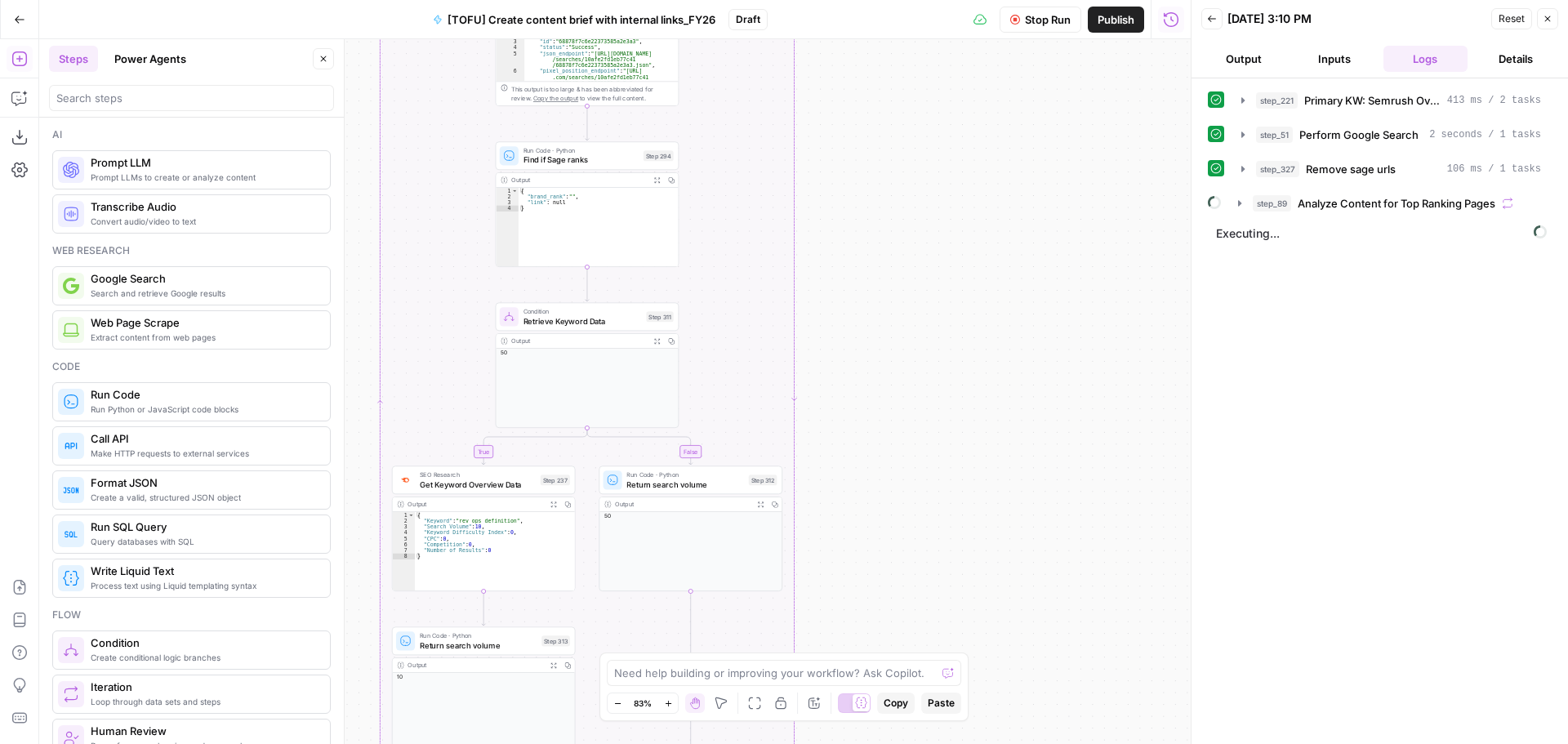
click at [613, 704] on icon "button" at bounding box center [618, 703] width 9 height 9
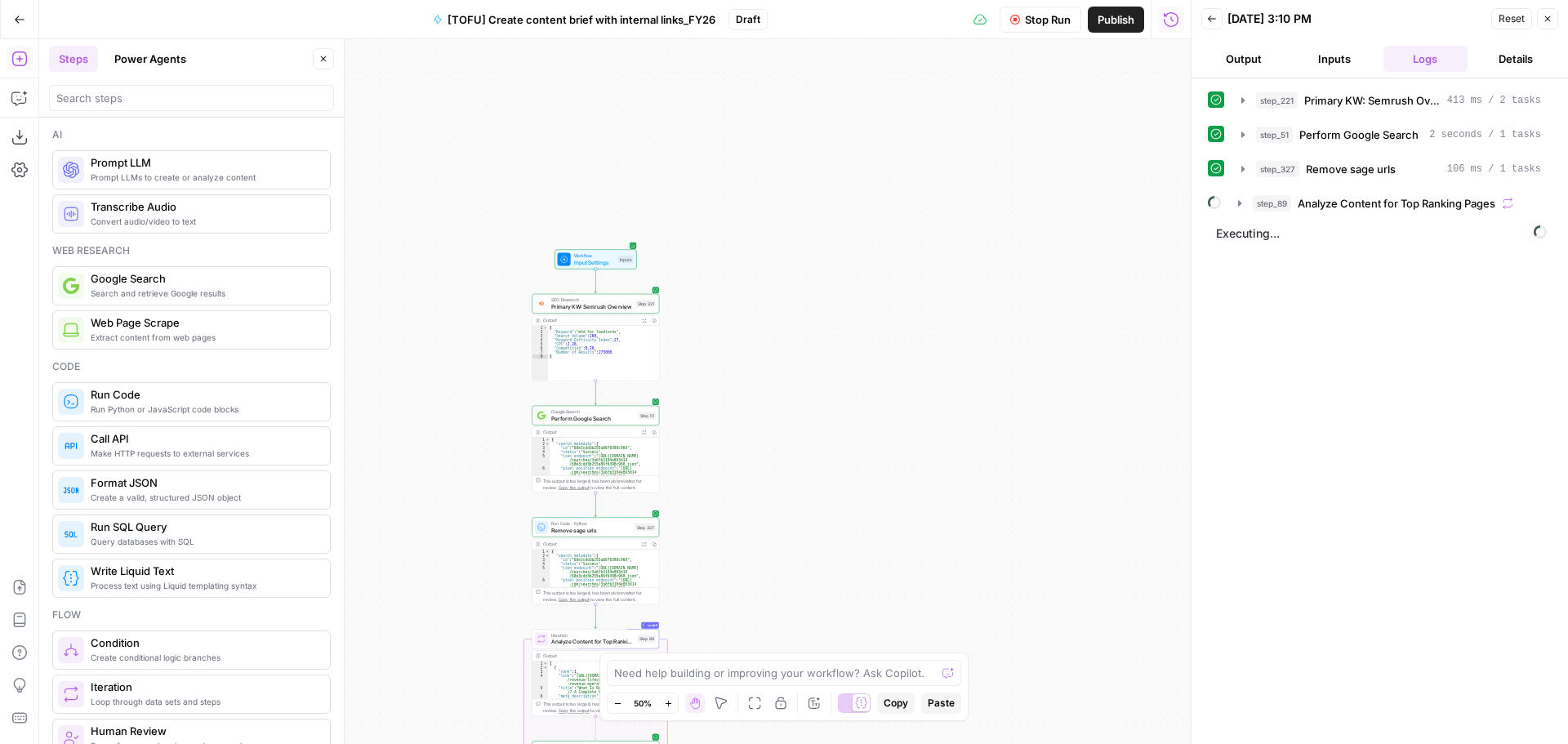
click at [669, 708] on button "Zoom In" at bounding box center [668, 702] width 19 height 19
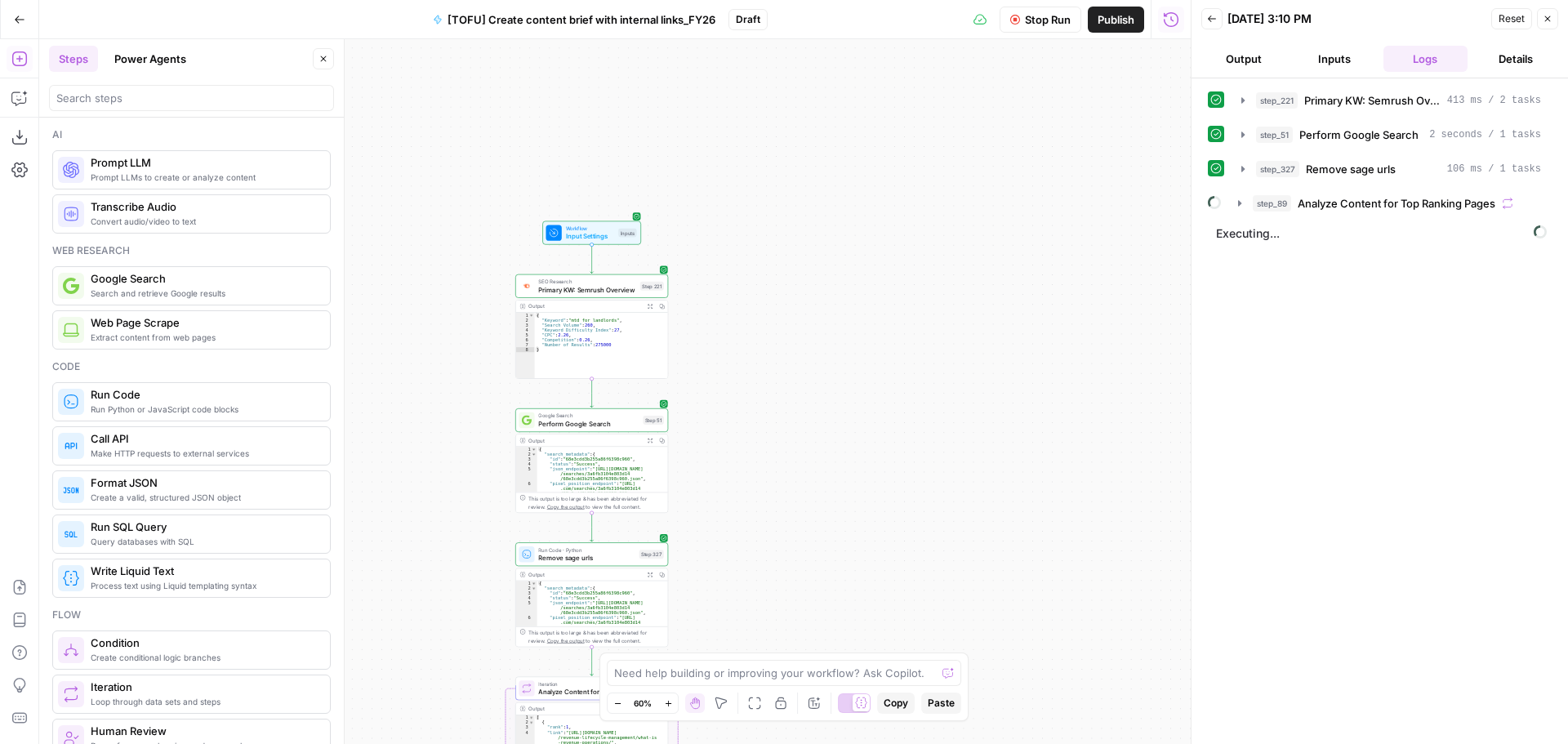
click at [669, 708] on button "Zoom In" at bounding box center [668, 702] width 19 height 19
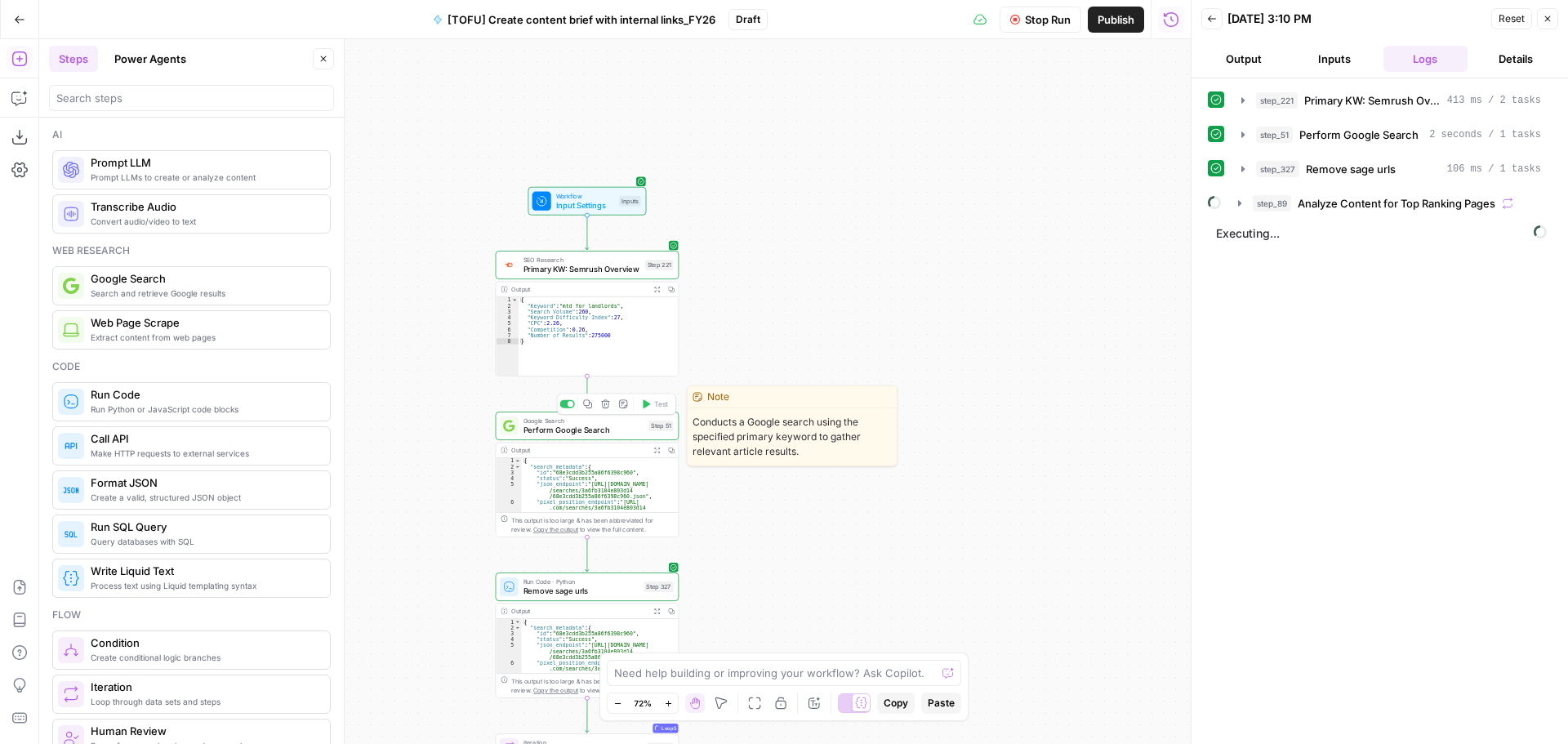
click at [577, 438] on div "Google Search Perform Google Search Step 51 Copy step Delete step Edit Note Test" at bounding box center [587, 425] width 184 height 29
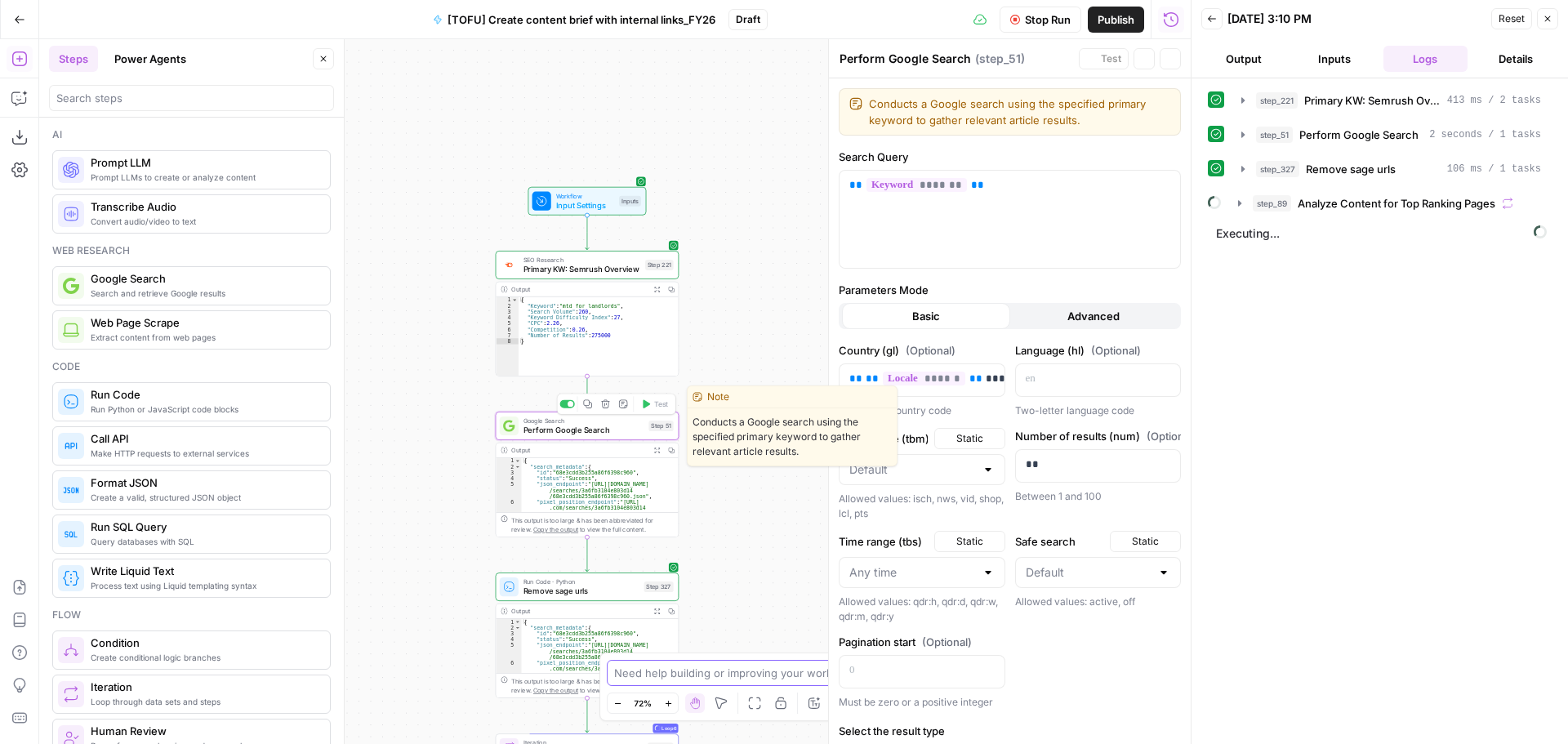
click at [705, 679] on textarea at bounding box center [775, 673] width 322 height 17
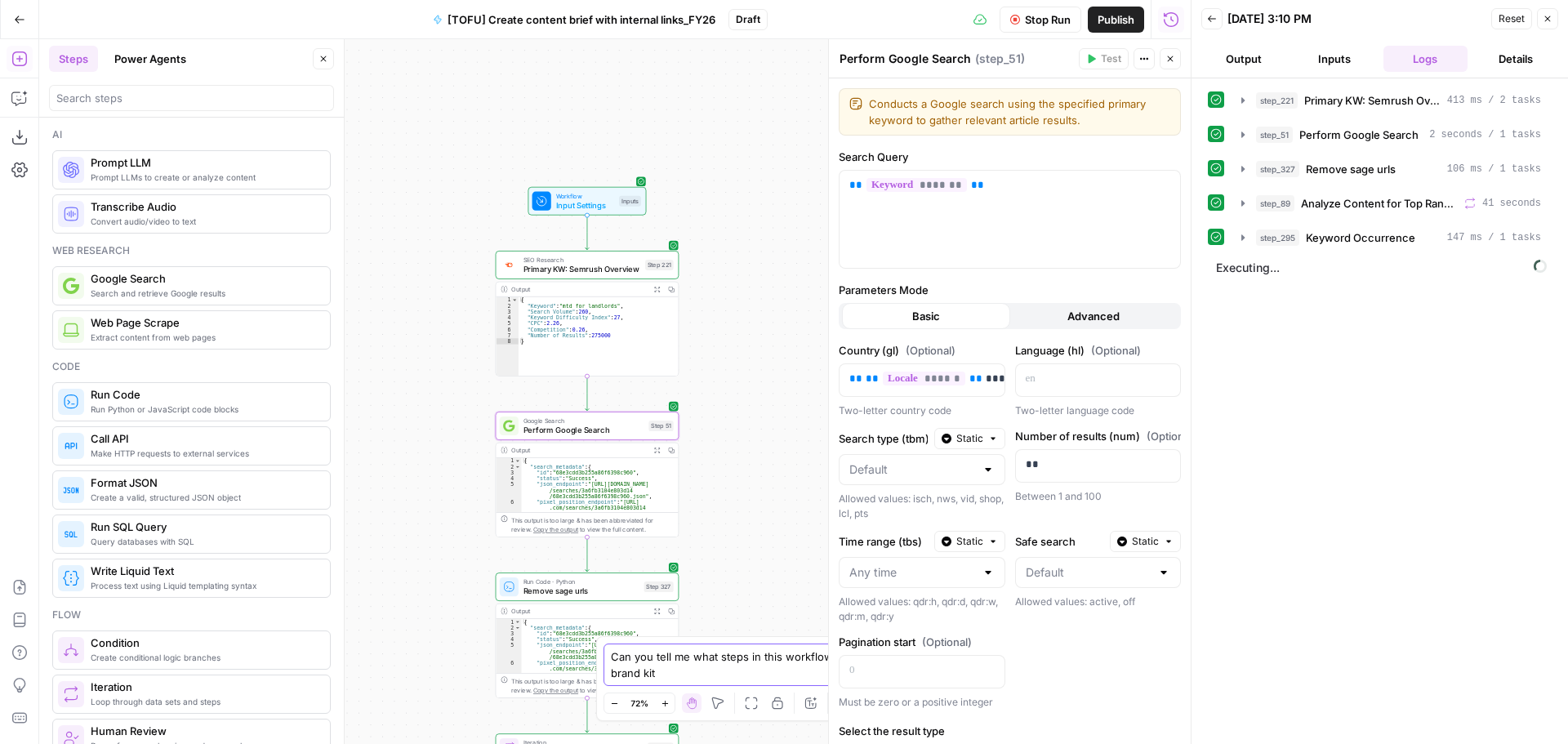
type textarea "Can you tell me what steps in this workflow reference a brand kit?"
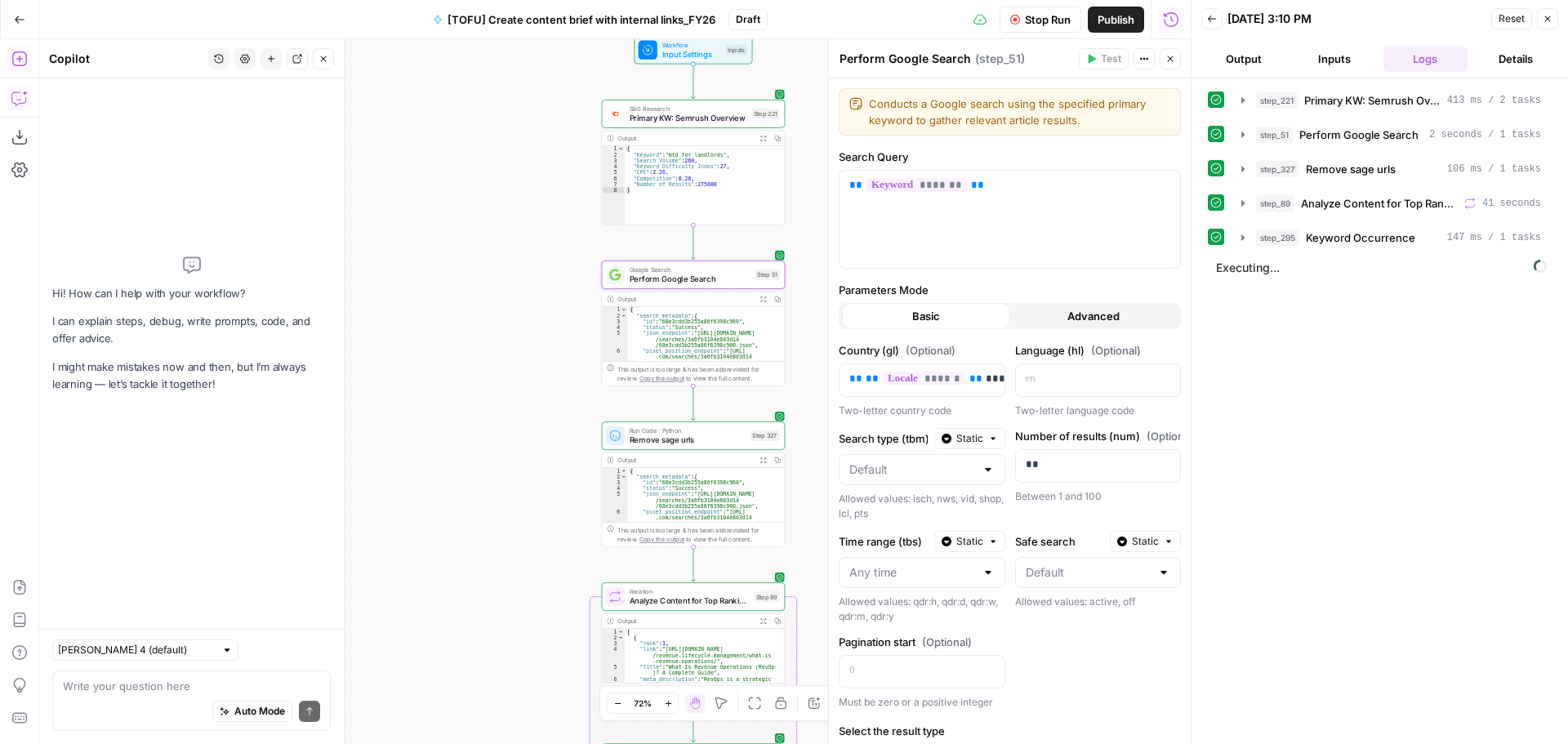
drag, startPoint x: 863, startPoint y: 284, endPoint x: 868, endPoint y: 264, distance: 20.6
click at [868, 265] on body "Sage SEO New Home Browse Insights Opportunities Your Data Recent Grids Content …" at bounding box center [784, 372] width 1568 height 744
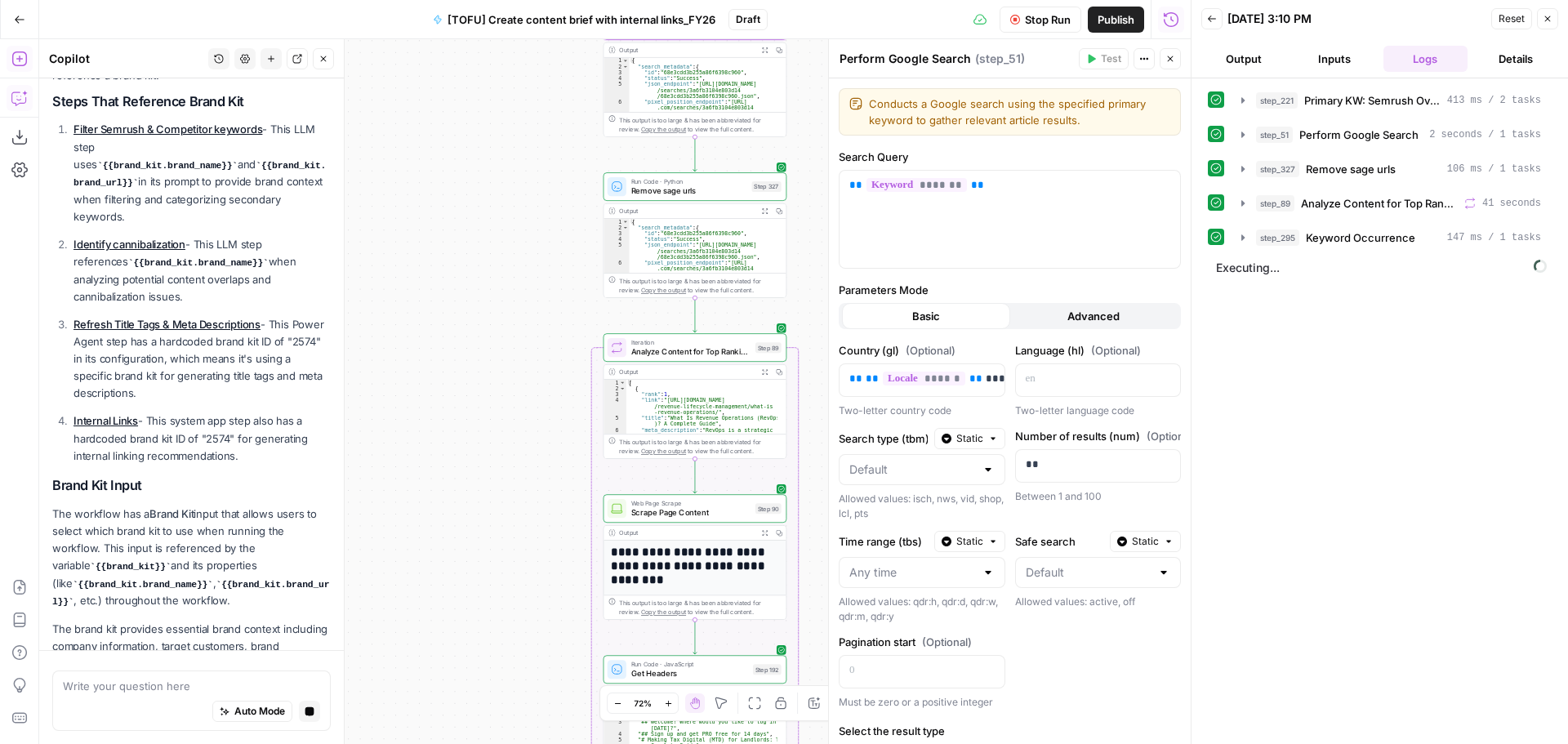
scroll to position [263, 0]
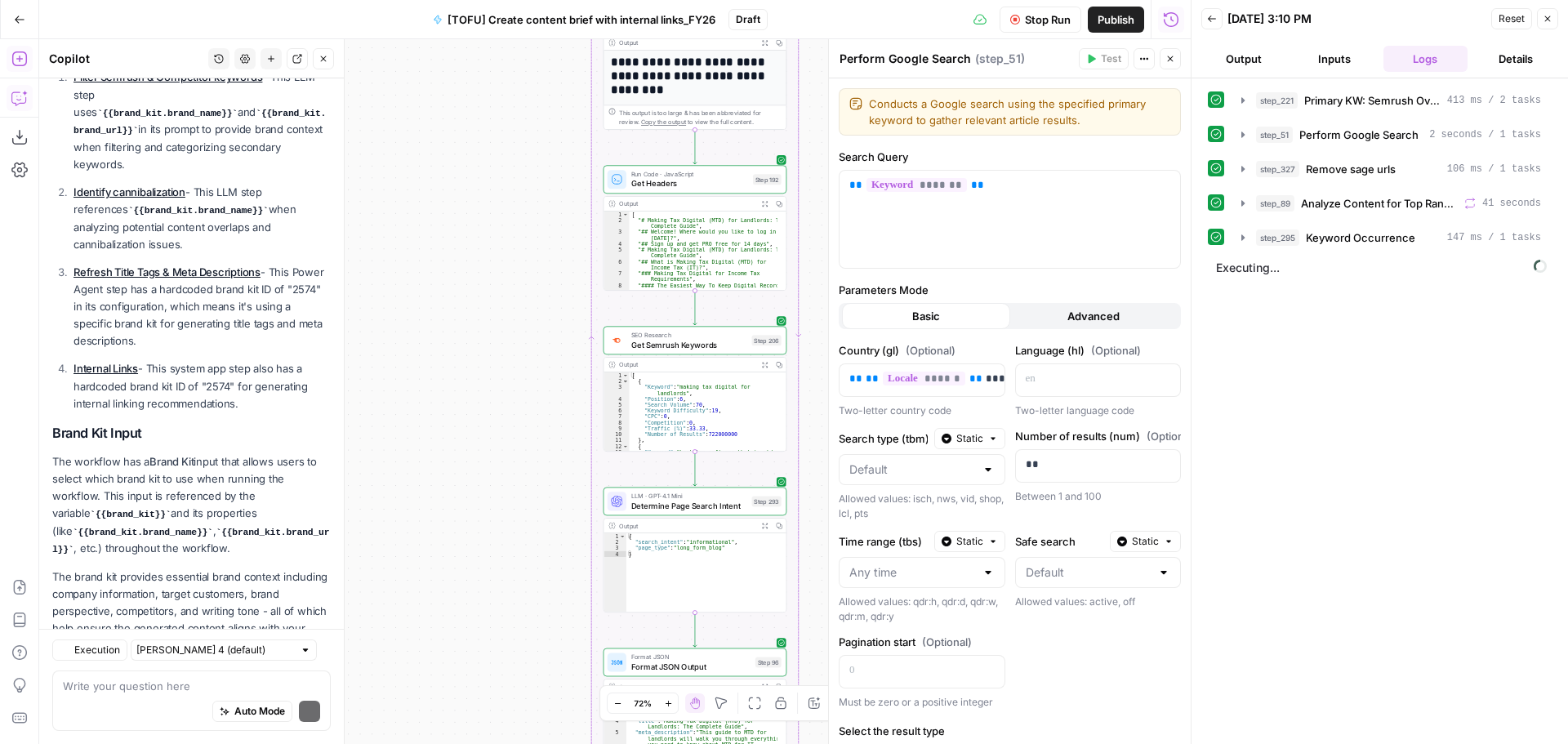
click at [654, 339] on span "Get Semrush Keywords" at bounding box center [689, 345] width 116 height 11
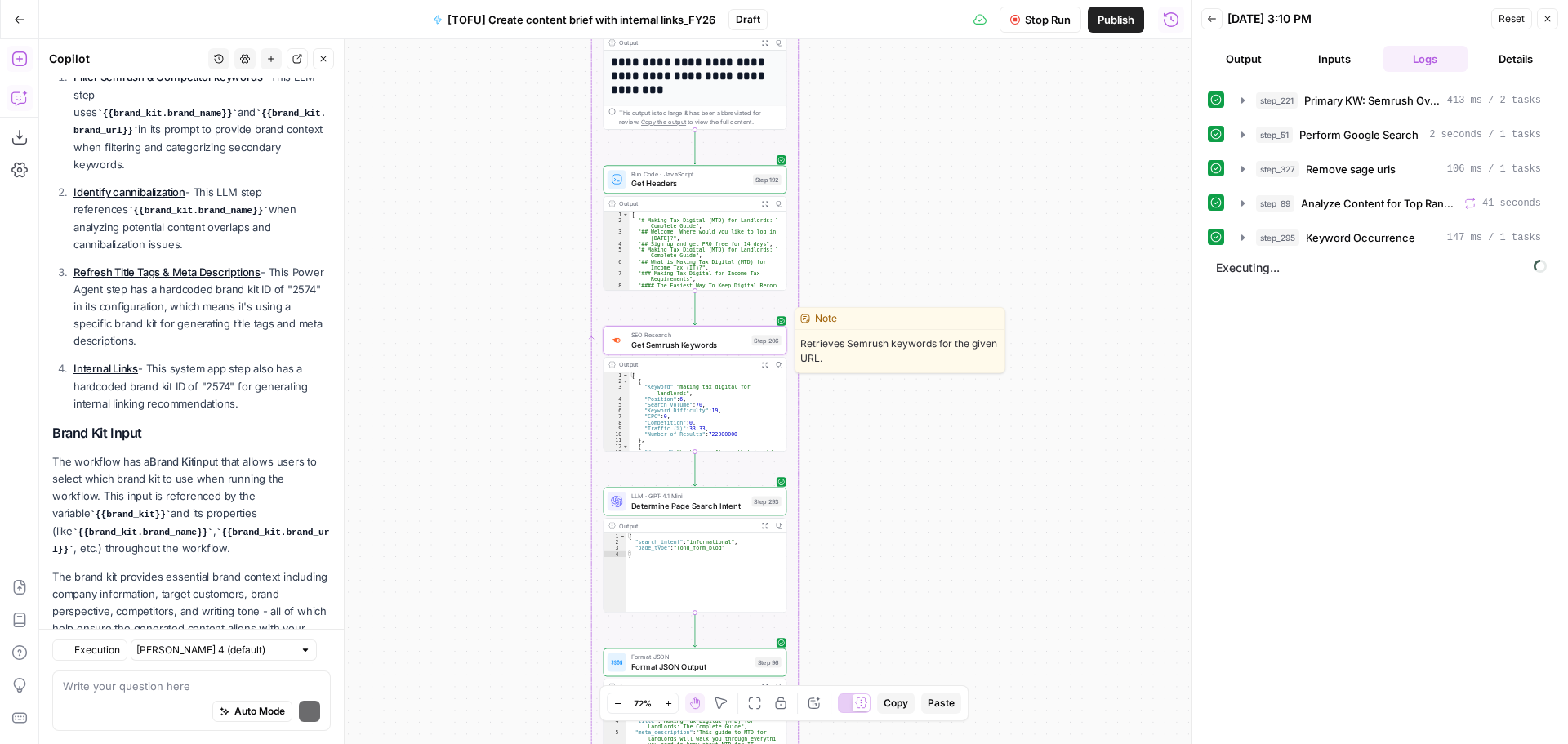
scroll to position [311, 0]
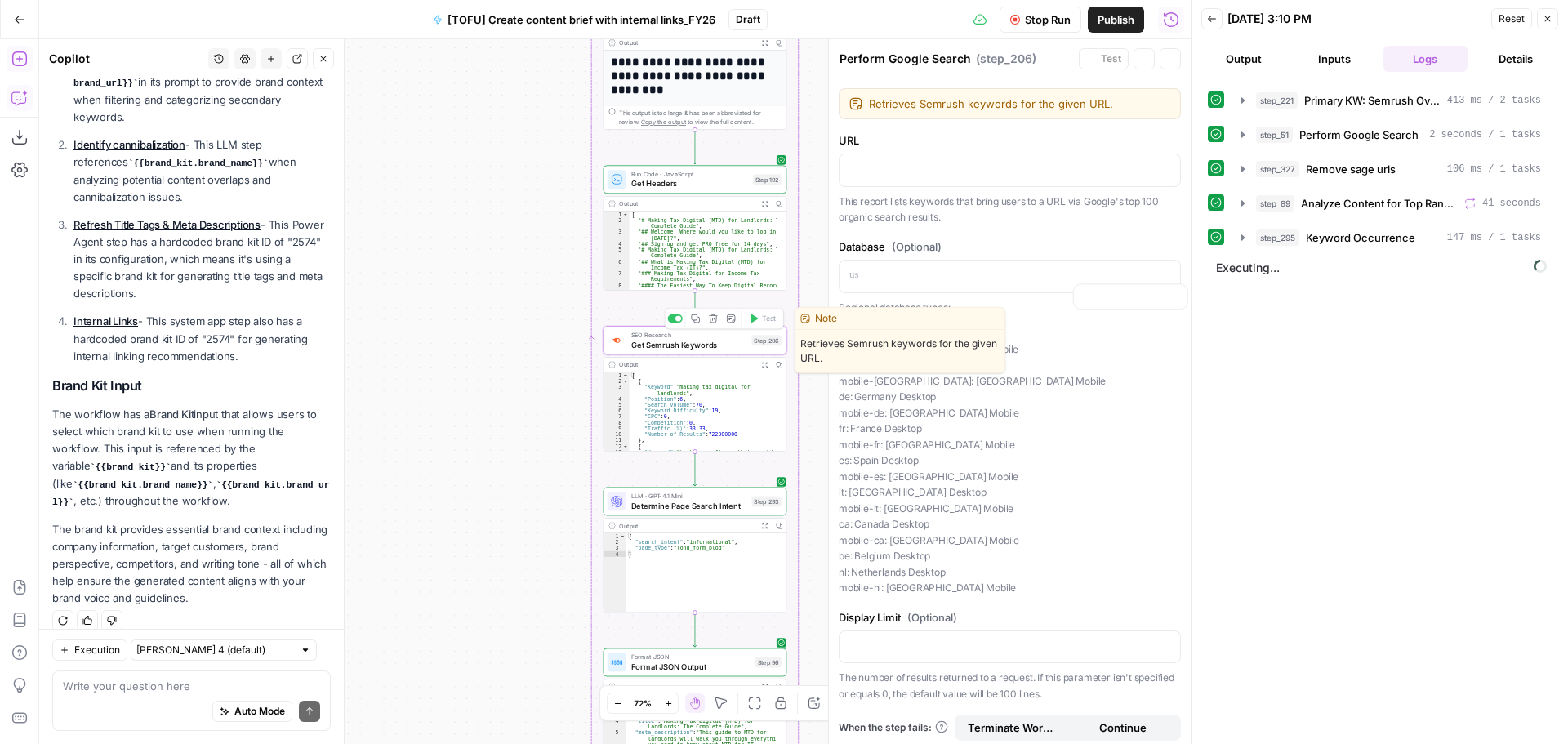
type textarea "Get Semrush Keywords"
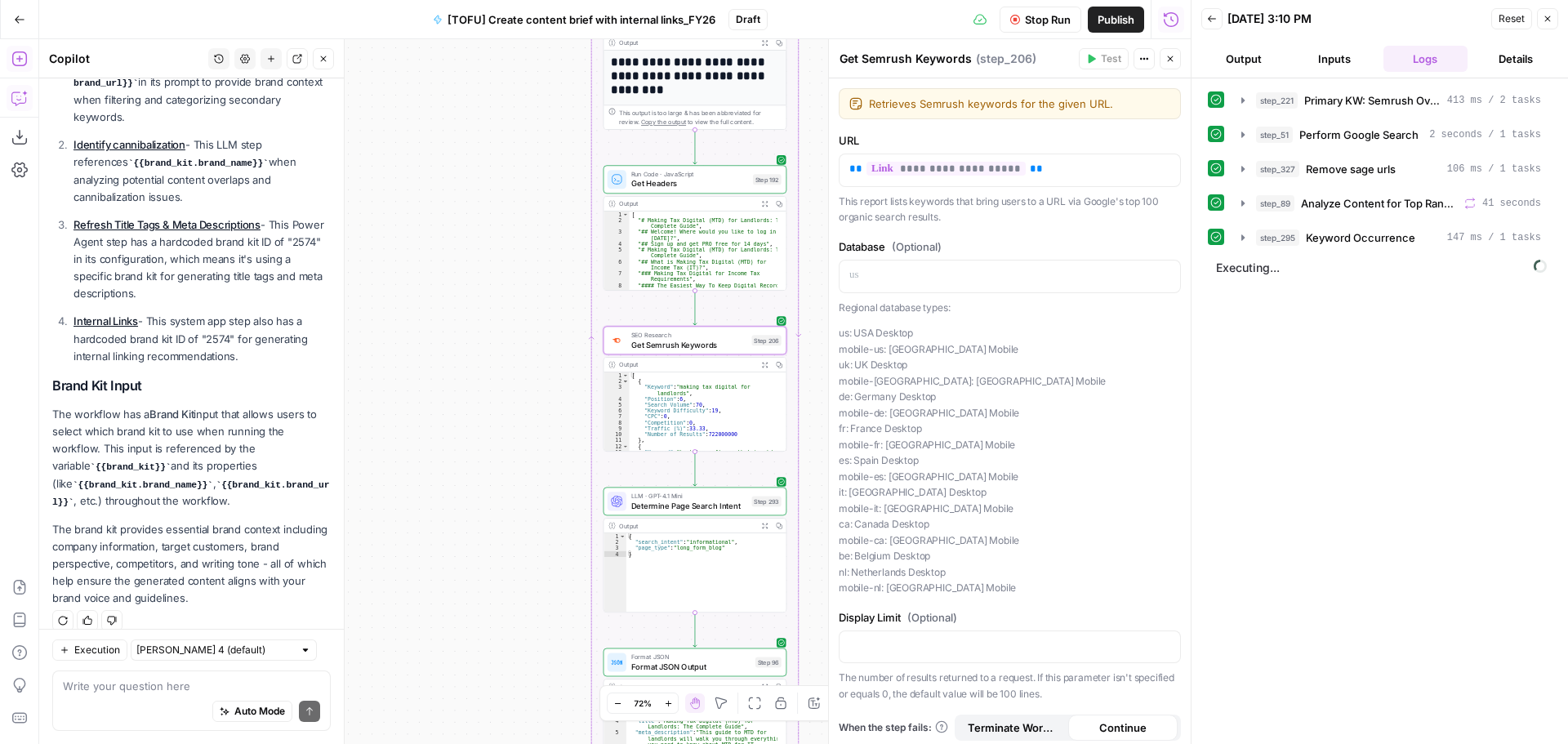
scroll to position [34, 0]
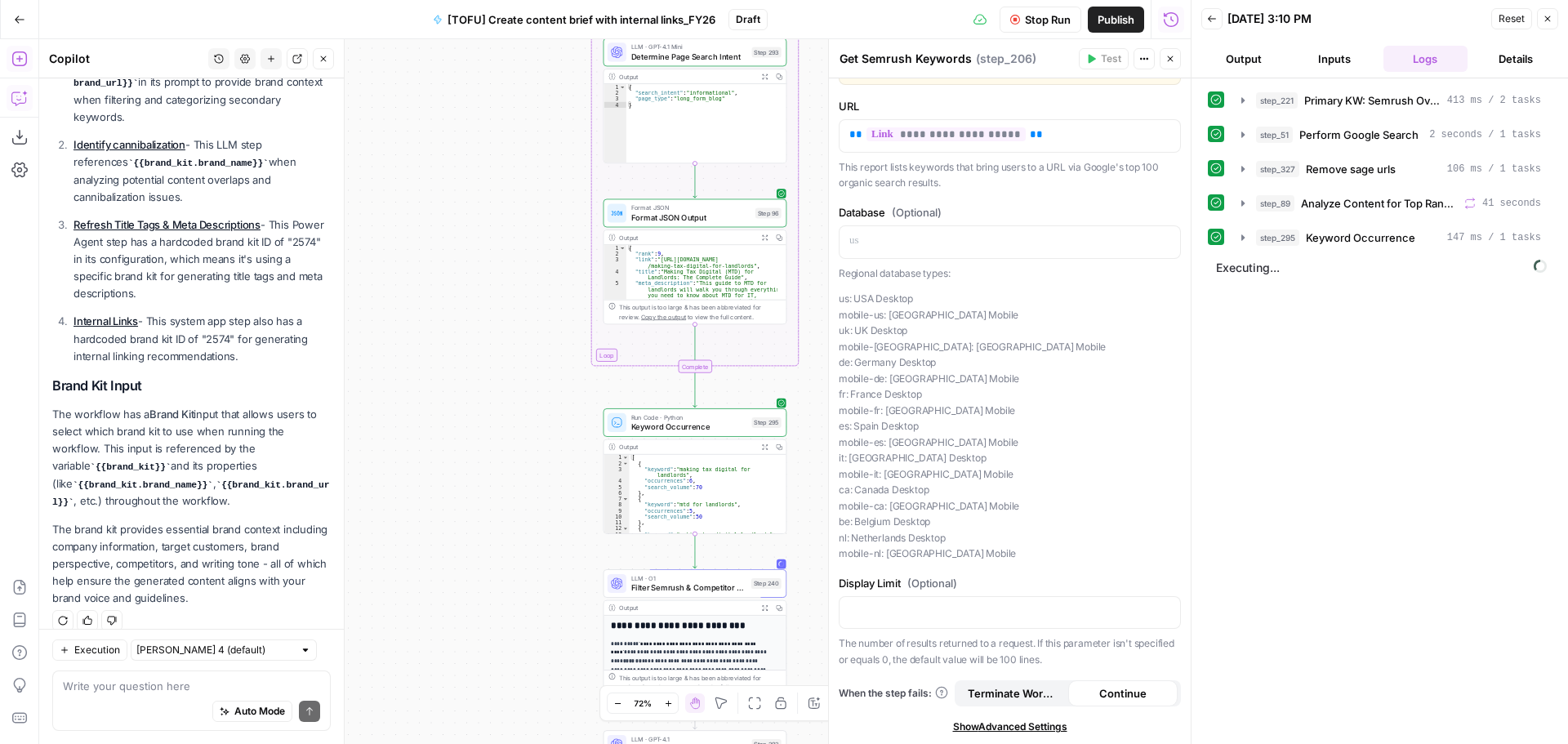
click at [662, 587] on span "Filter Semrush & Competitor keywords" at bounding box center [689, 587] width 116 height 11
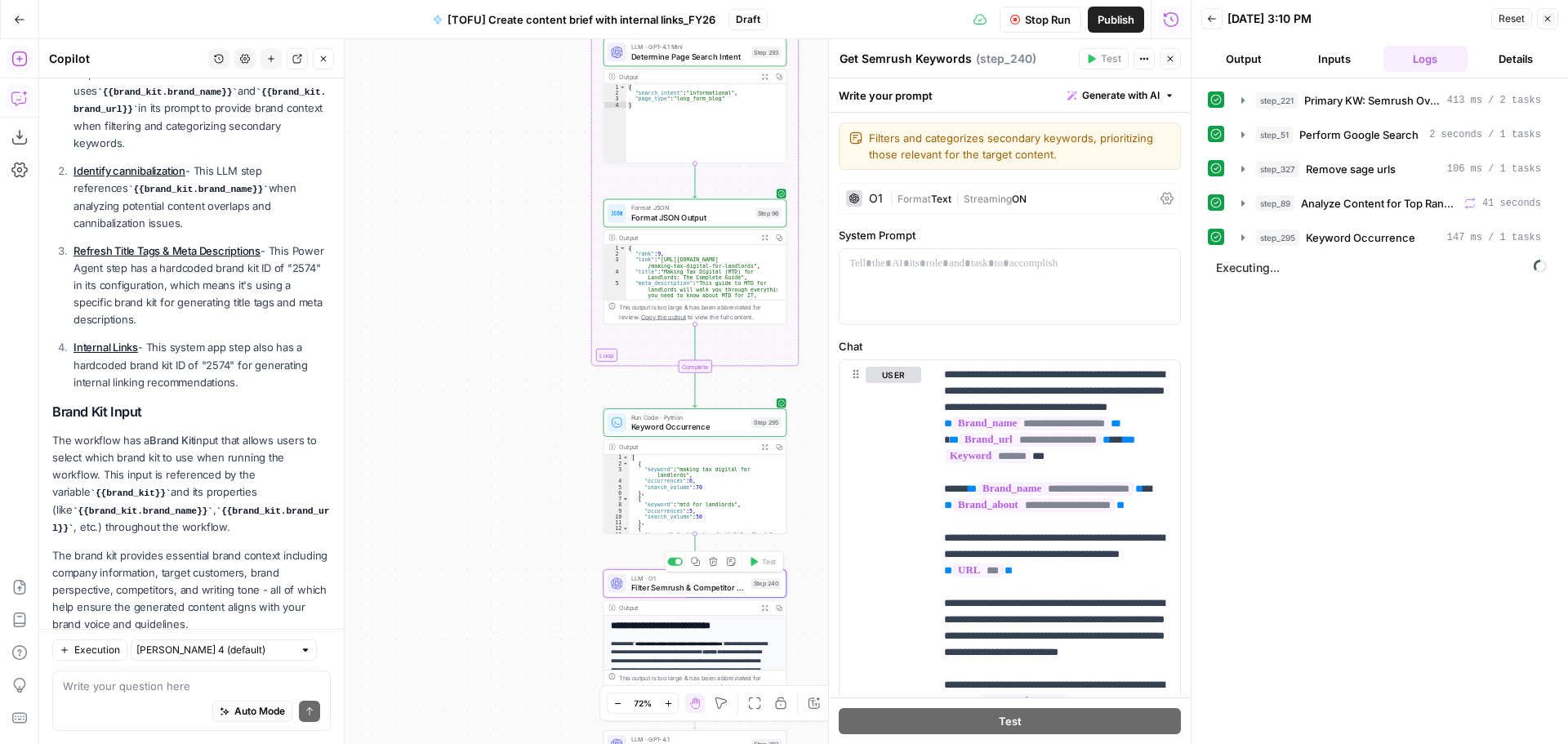
scroll to position [337, 0]
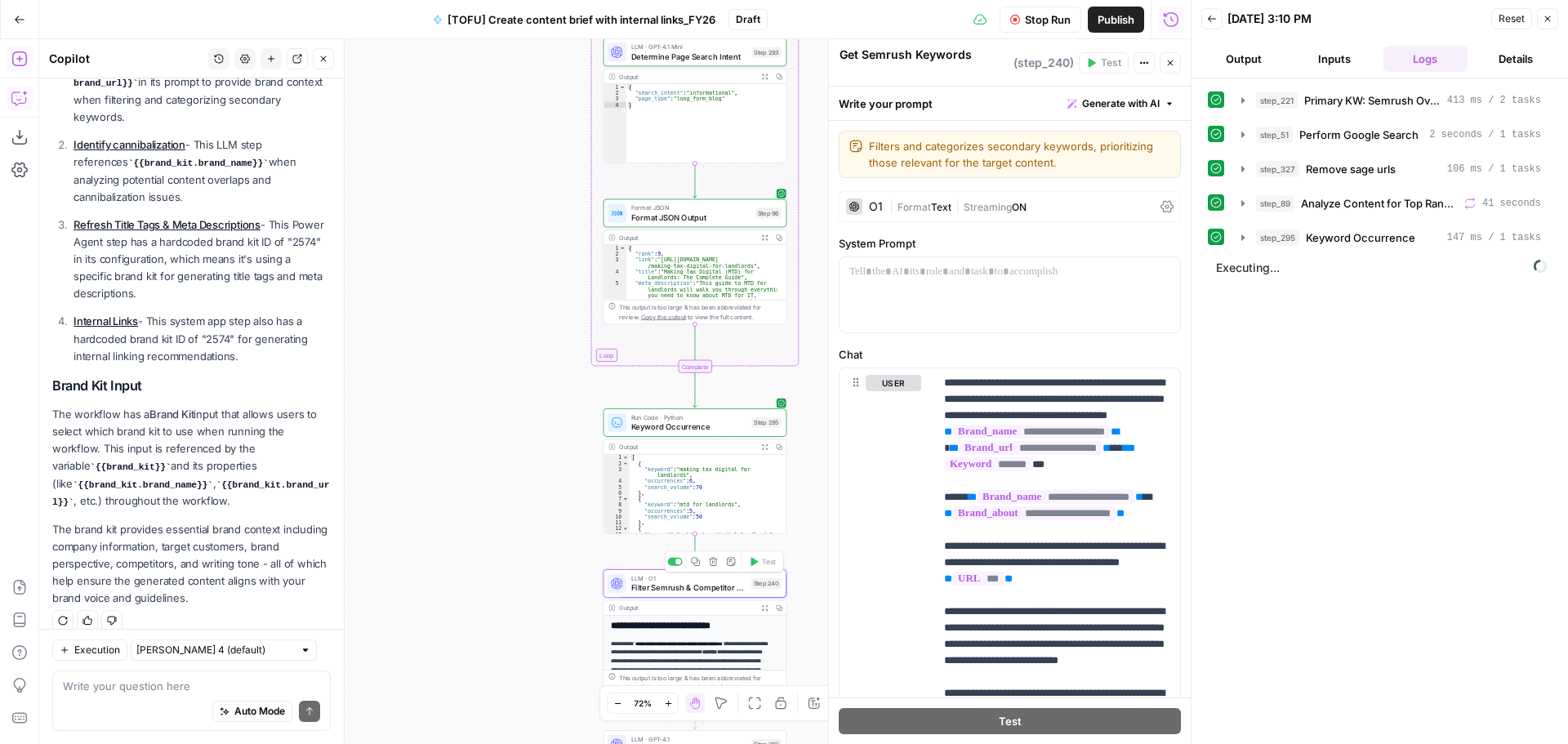
type textarea "Filter Semrush & Competitor keywords"
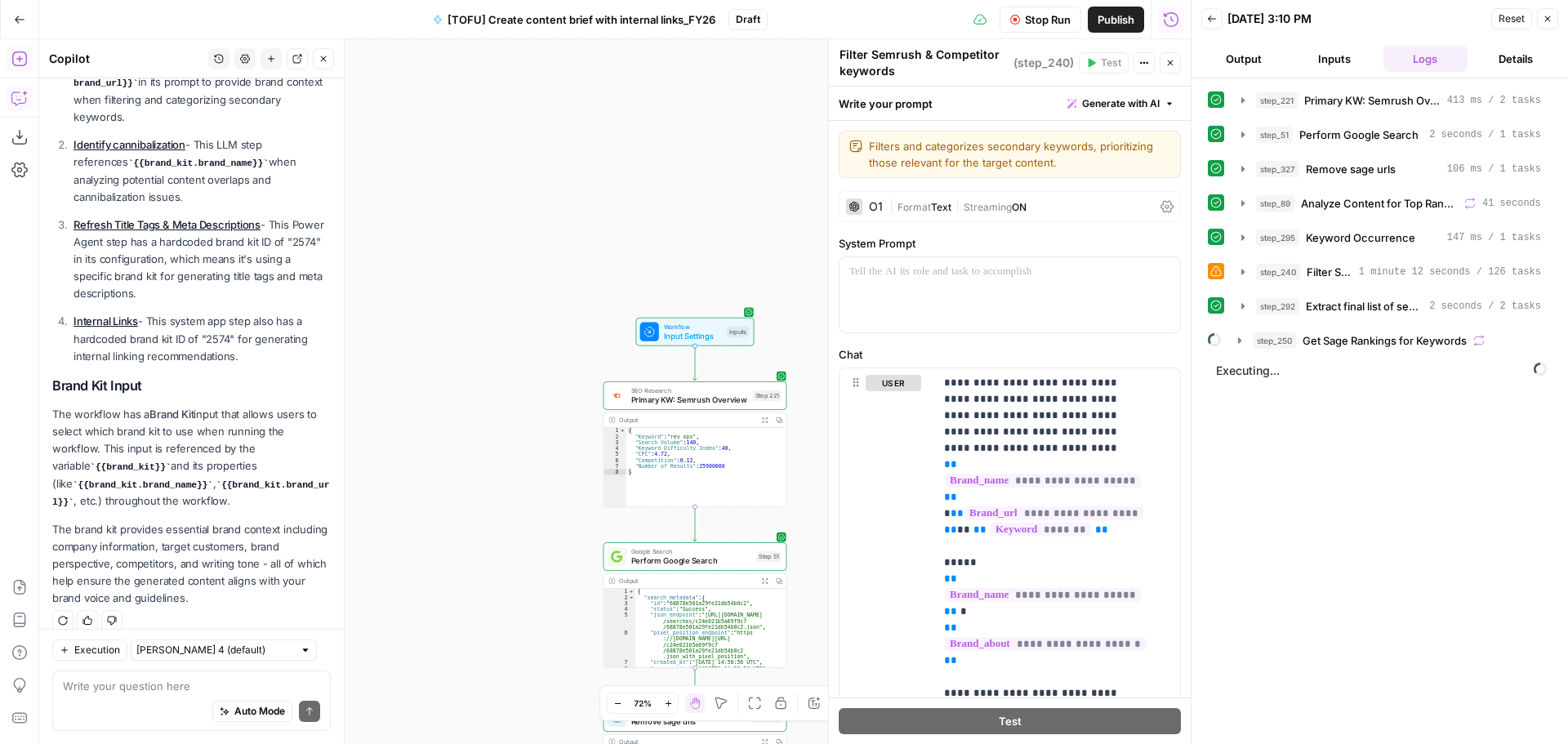
click at [680, 336] on span "Input Settings" at bounding box center [693, 335] width 59 height 11
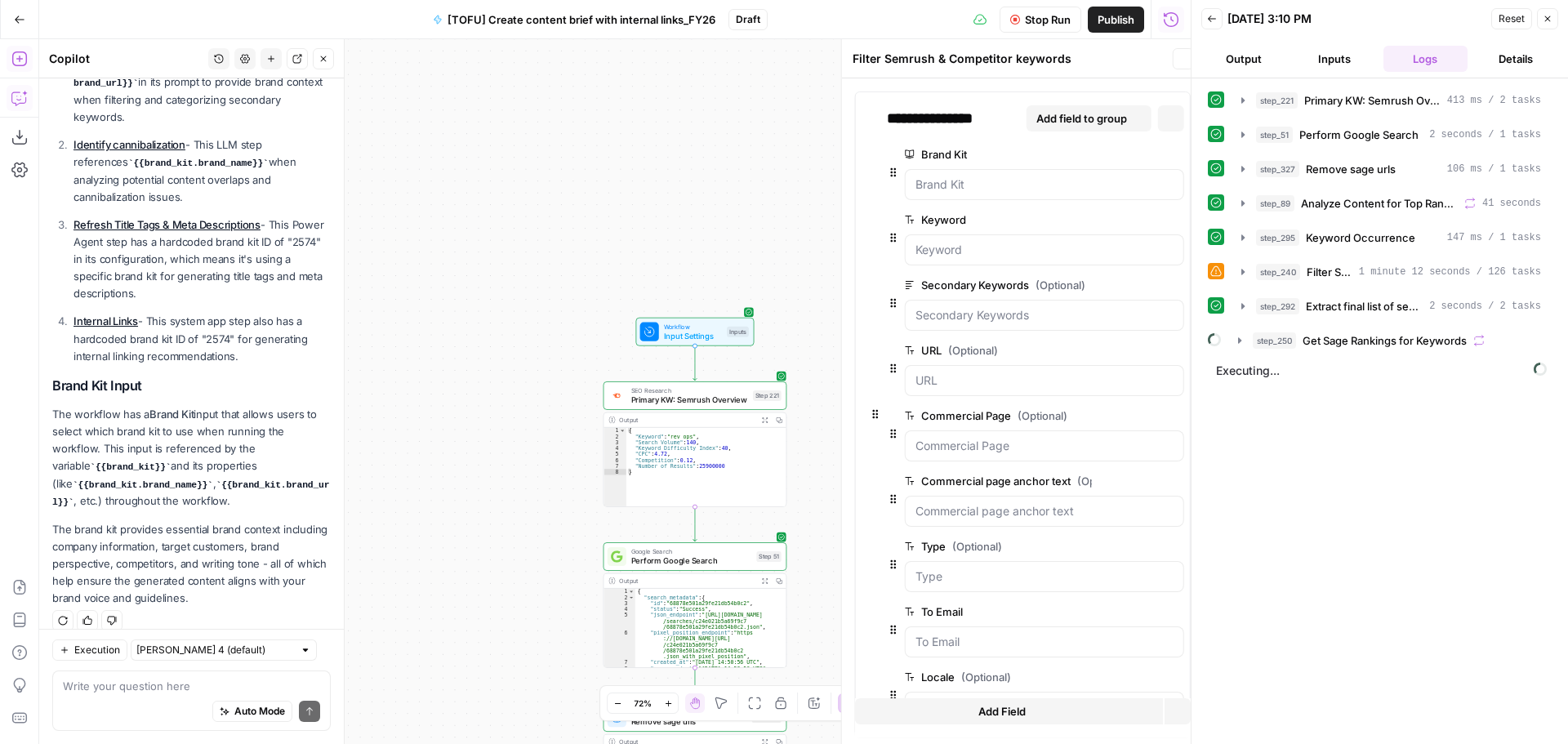
type textarea "Inputs"
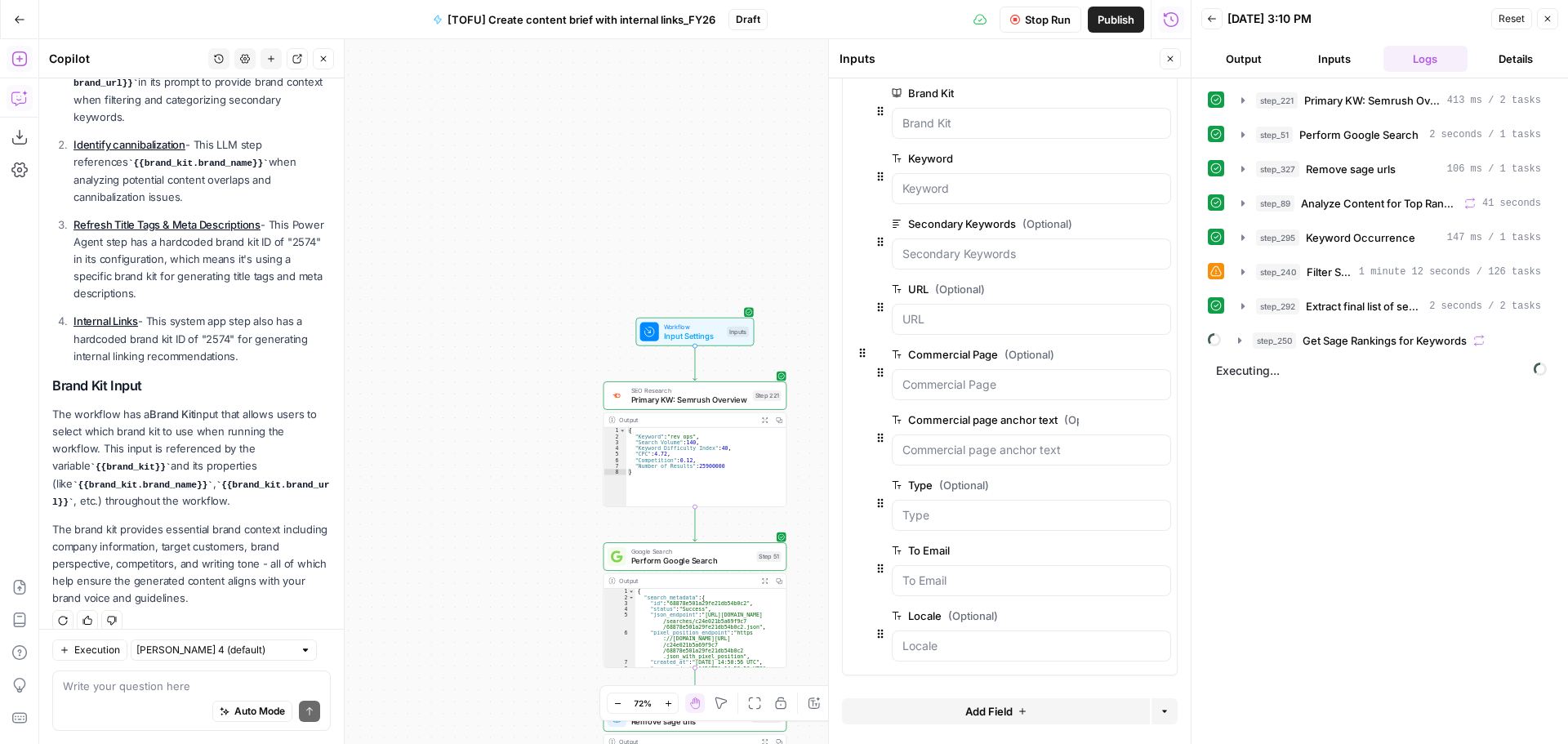
scroll to position [0, 0]
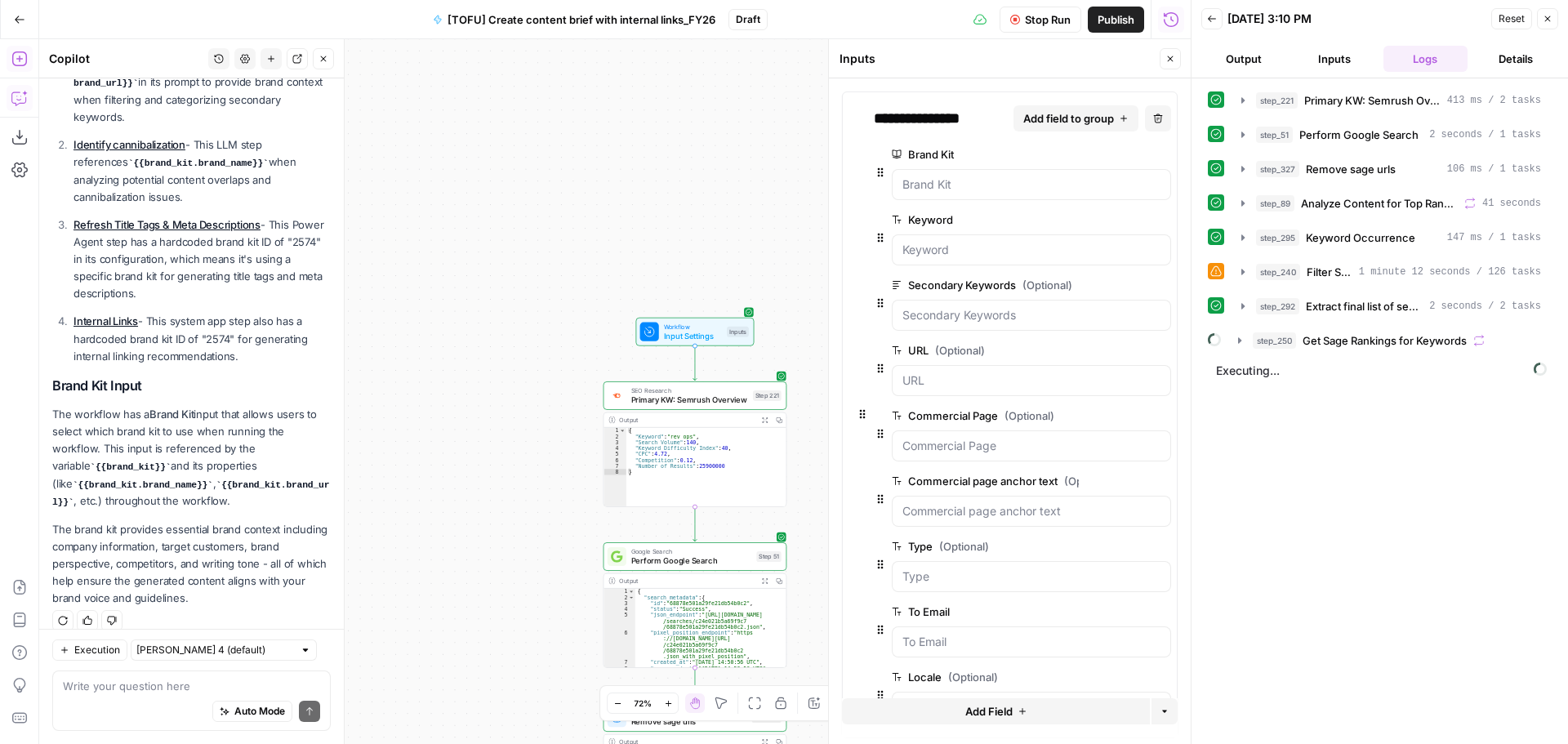
click at [1025, 18] on span "Stop Run" at bounding box center [1047, 19] width 45 height 17
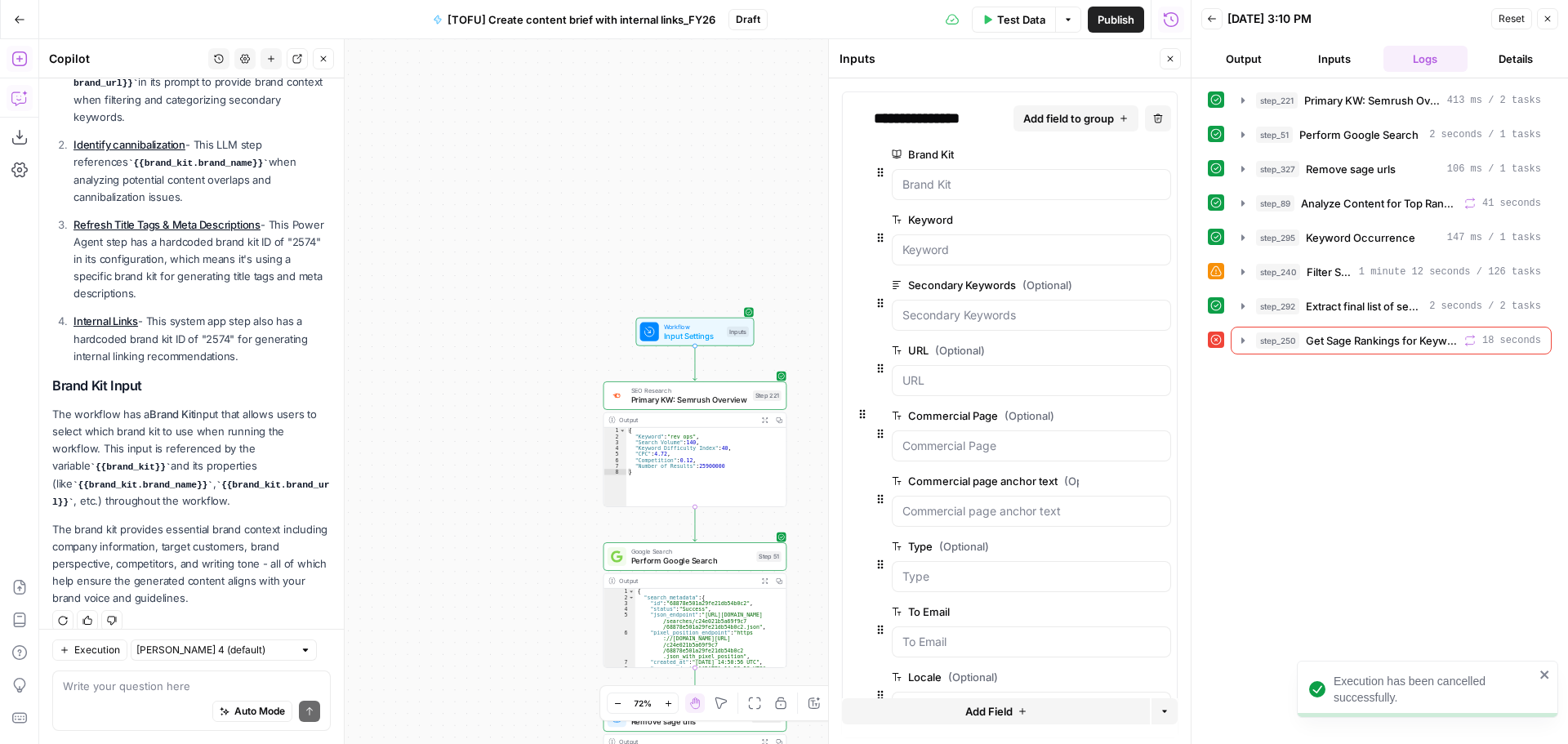
click at [1556, 11] on button "Close" at bounding box center [1548, 18] width 21 height 21
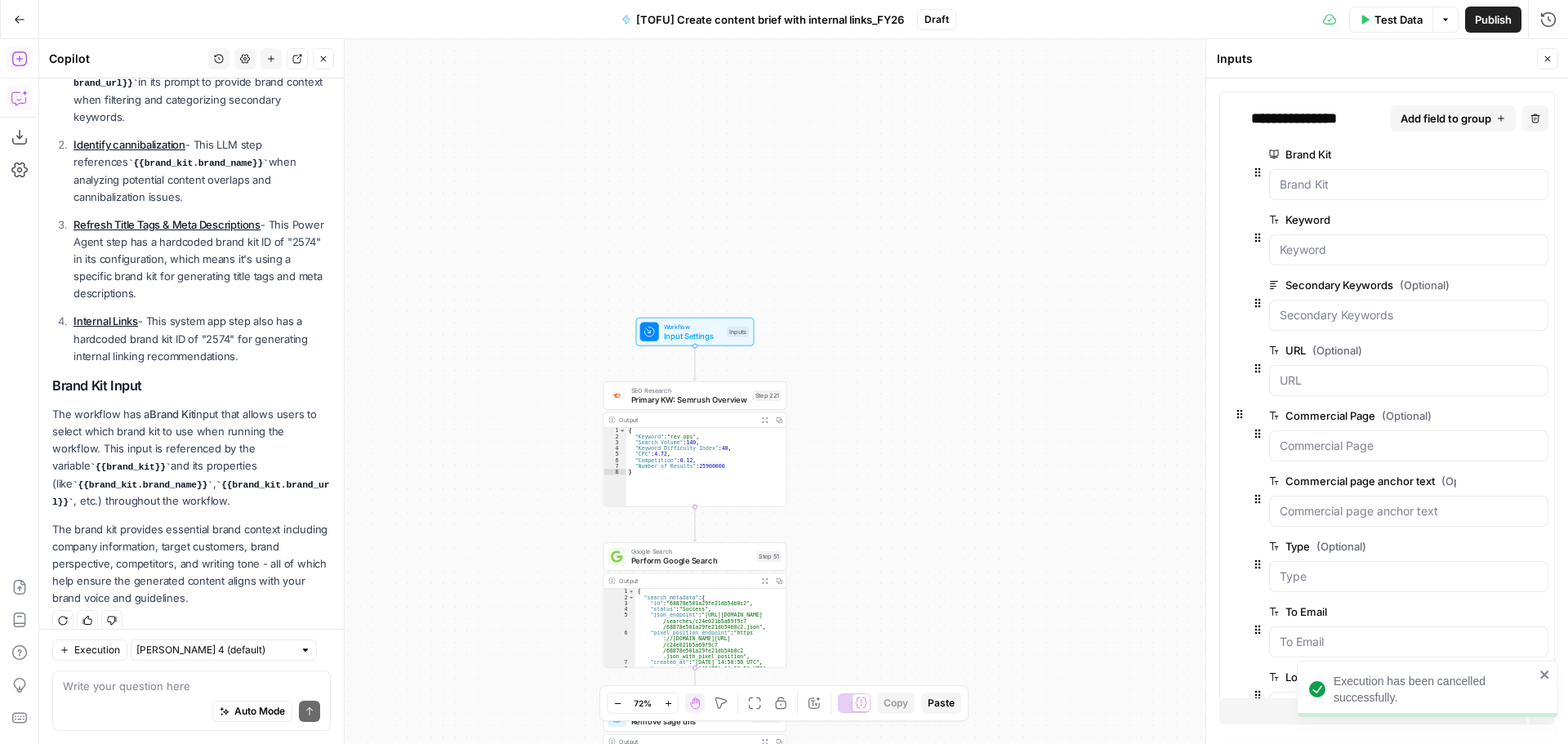
click at [1384, 24] on span "Test Data" at bounding box center [1399, 19] width 48 height 17
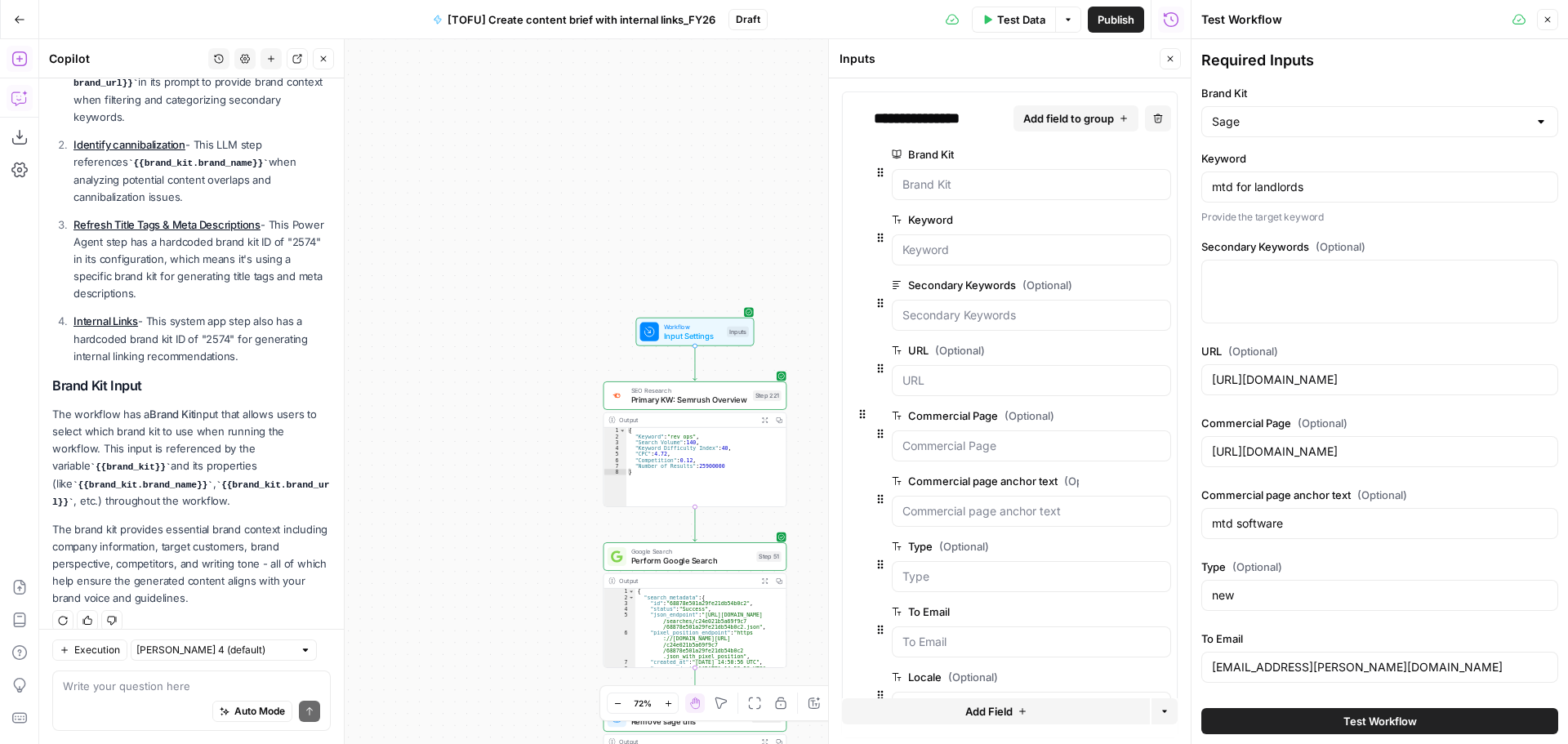
scroll to position [337, 0]
click at [1323, 116] on input "Brand Kit" at bounding box center [1370, 122] width 316 height 17
click at [1285, 172] on div "ID: 14319" at bounding box center [1374, 178] width 317 height 15
type input "Sage - GB"
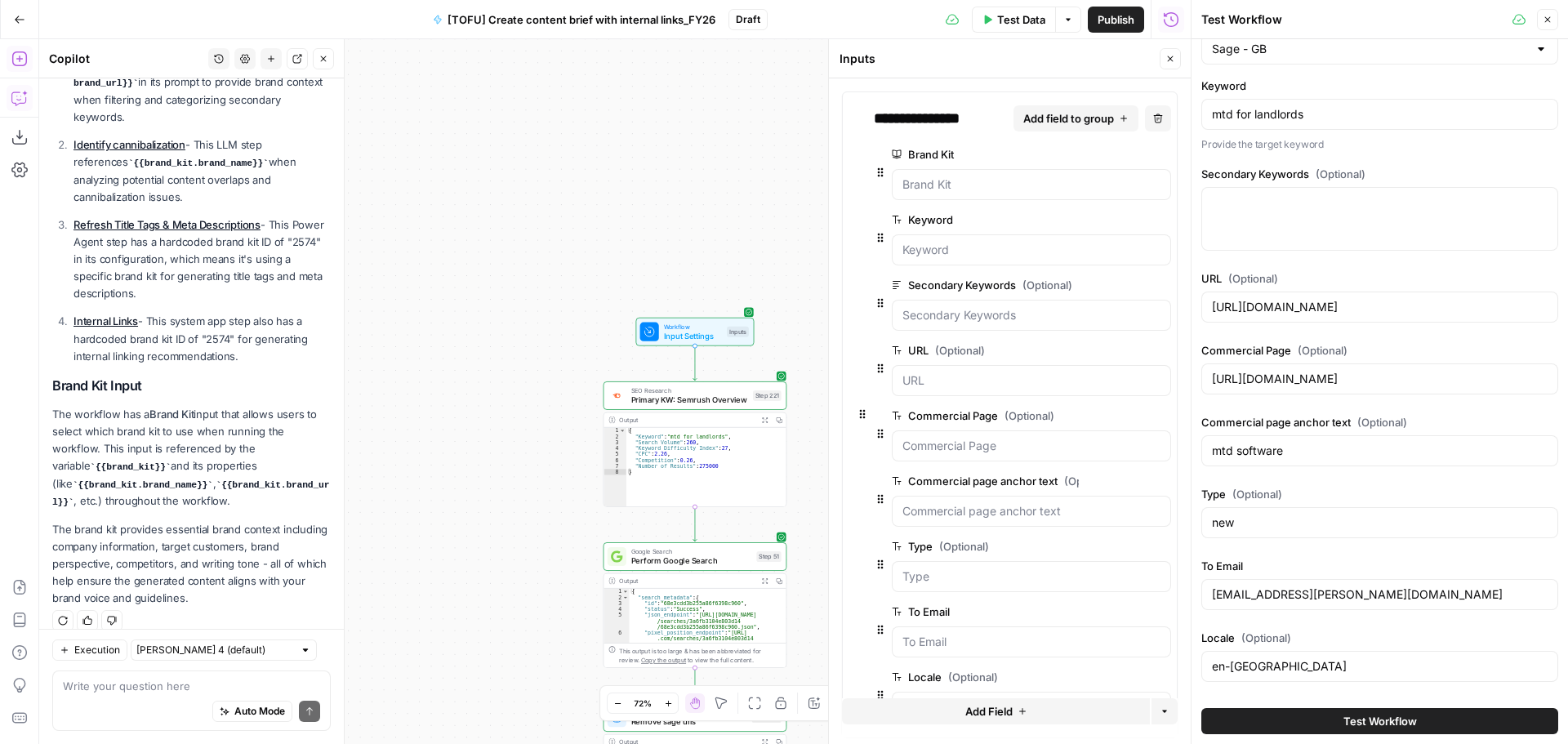
click at [1331, 720] on button "Test Workflow" at bounding box center [1379, 721] width 357 height 26
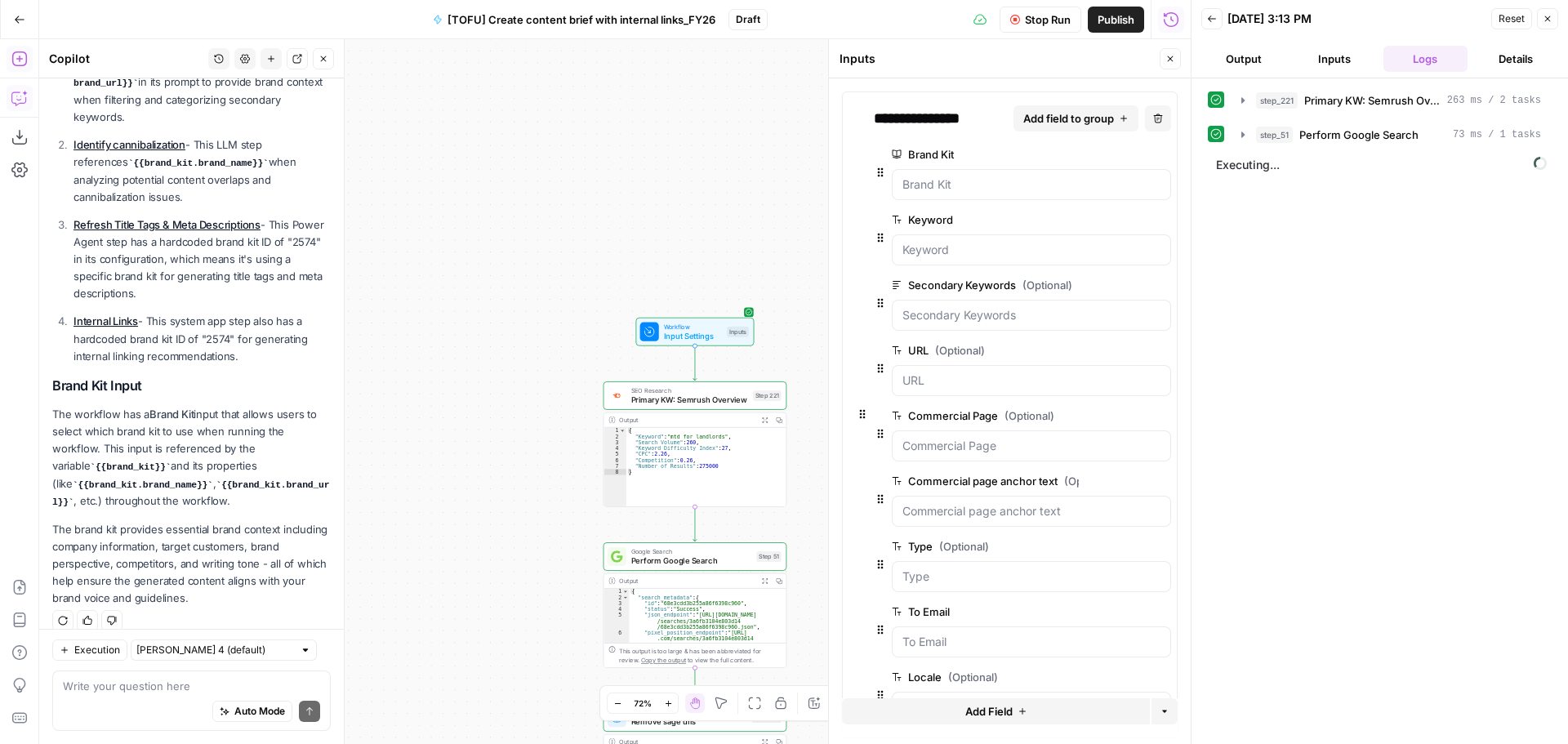
click at [1175, 59] on button "Close" at bounding box center [1170, 58] width 21 height 21
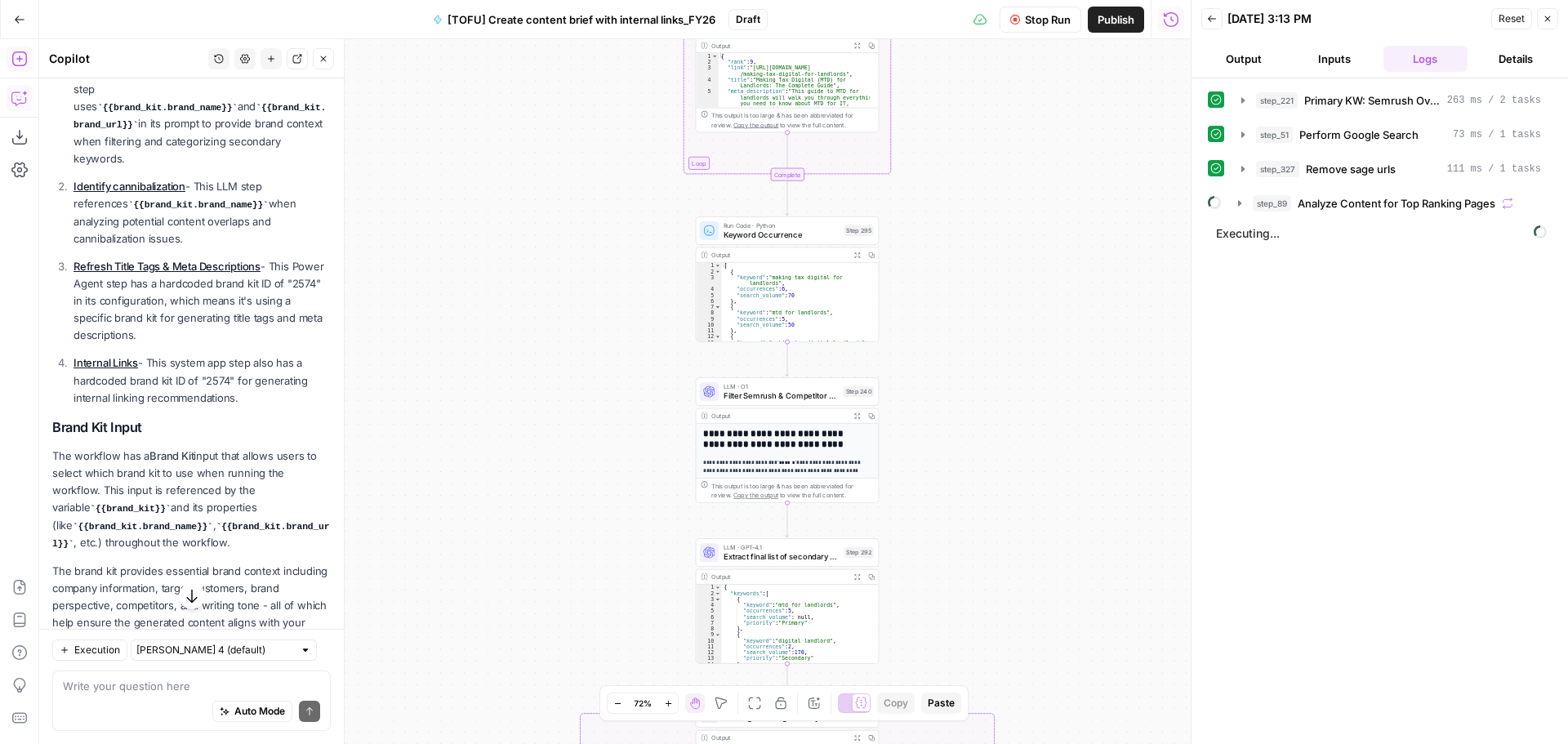
scroll to position [337, 0]
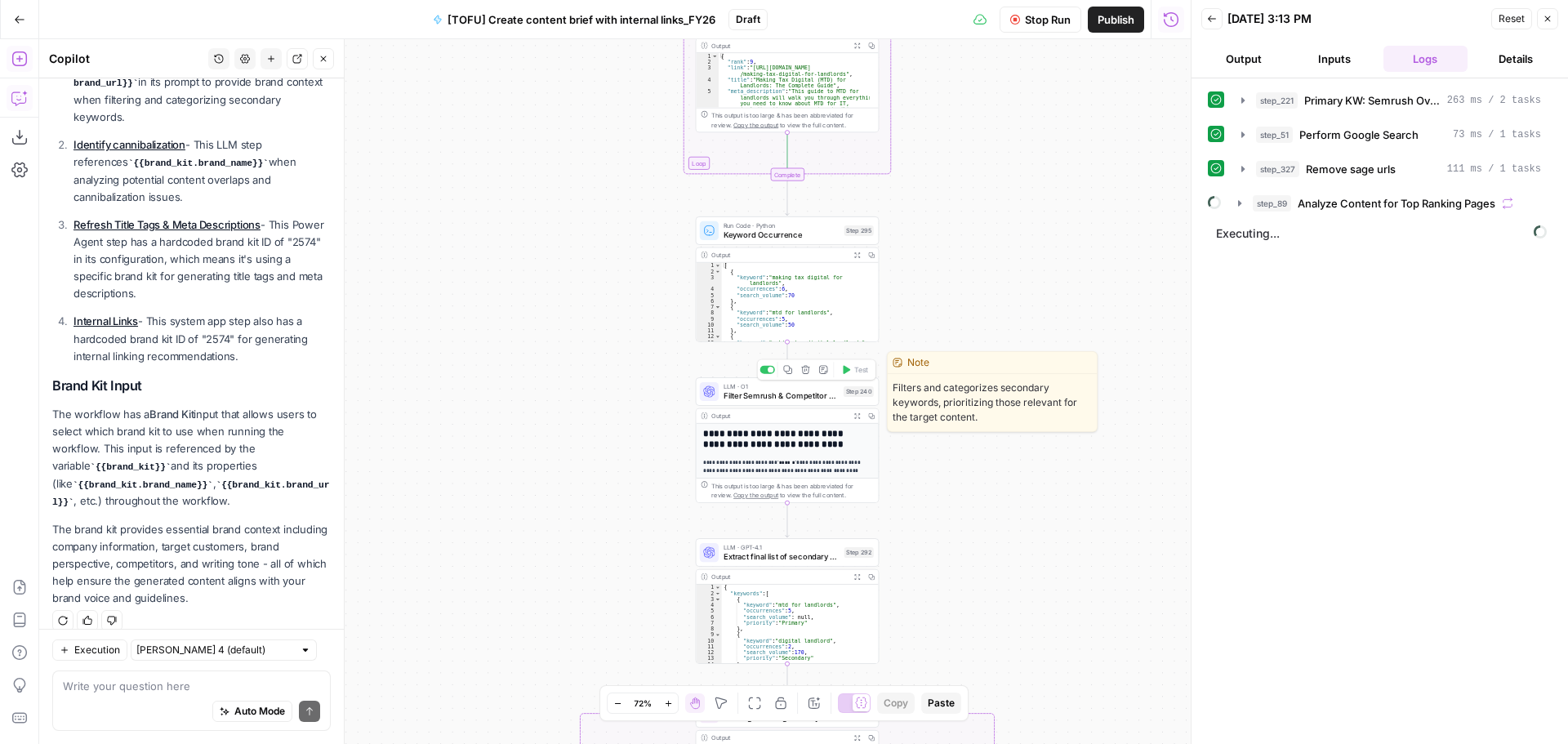
click at [784, 392] on span "Filter Semrush & Competitor keywords" at bounding box center [781, 395] width 116 height 11
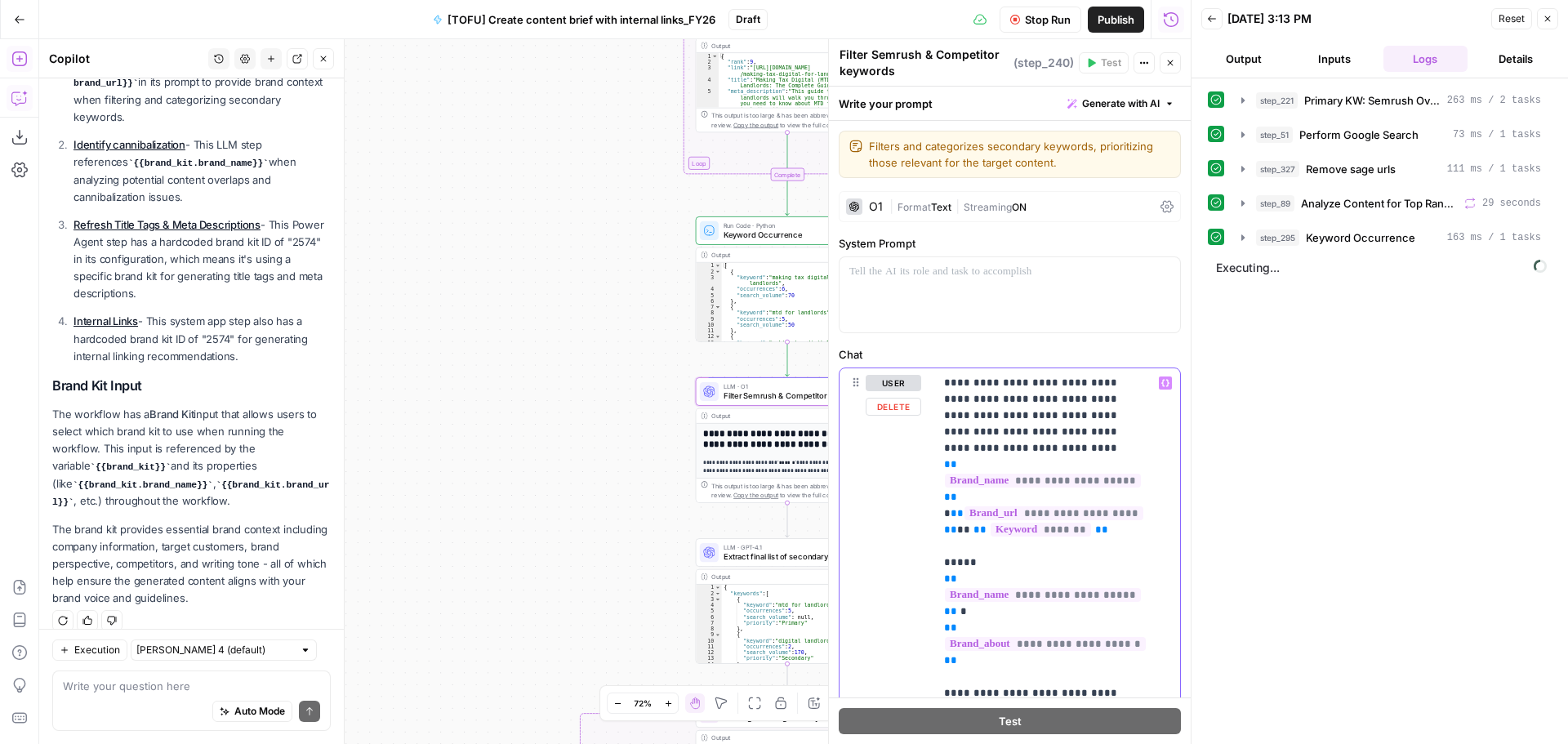
click at [1065, 26] on span "Stop Run" at bounding box center [1047, 19] width 45 height 17
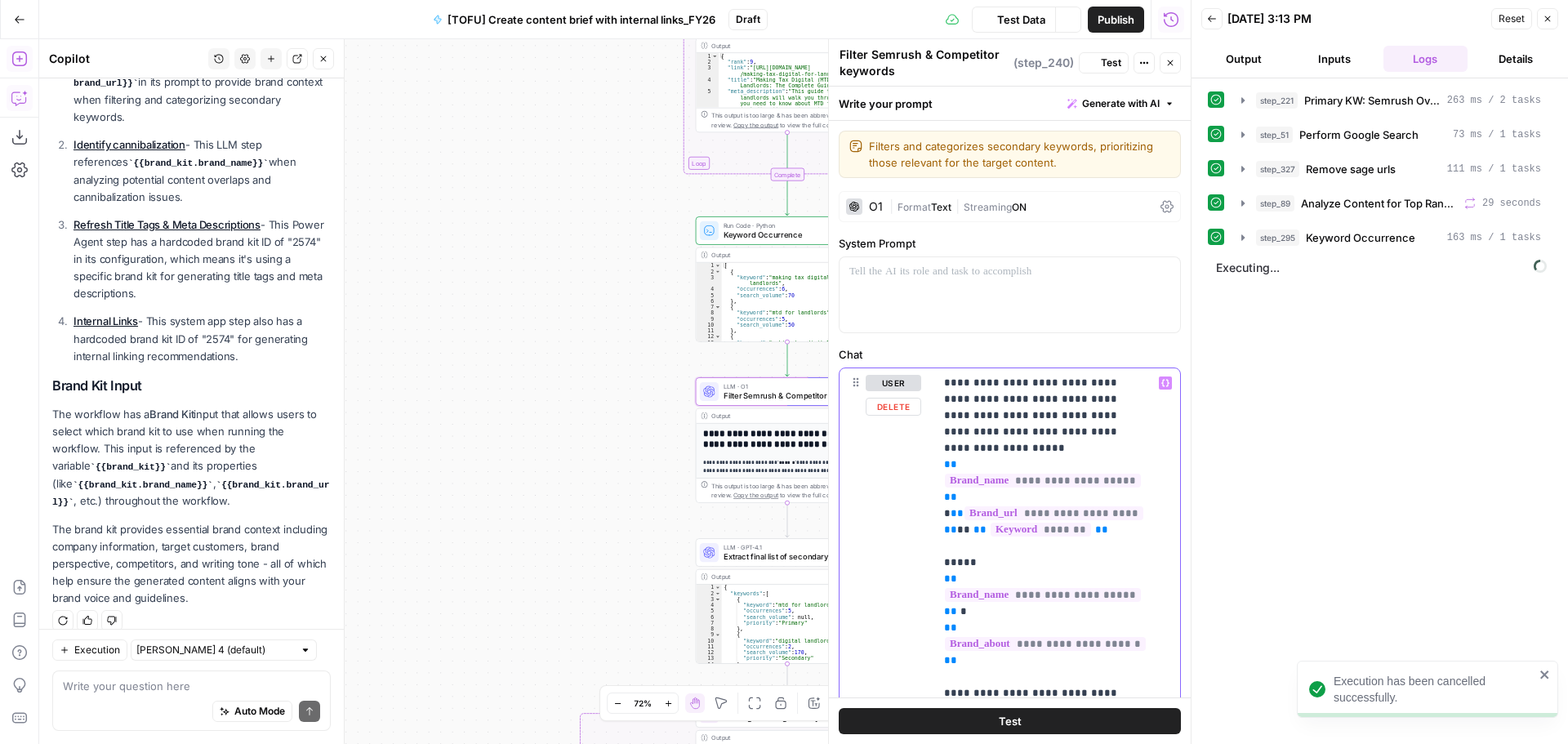
drag, startPoint x: 1121, startPoint y: 400, endPoint x: 1064, endPoint y: 403, distance: 57.1
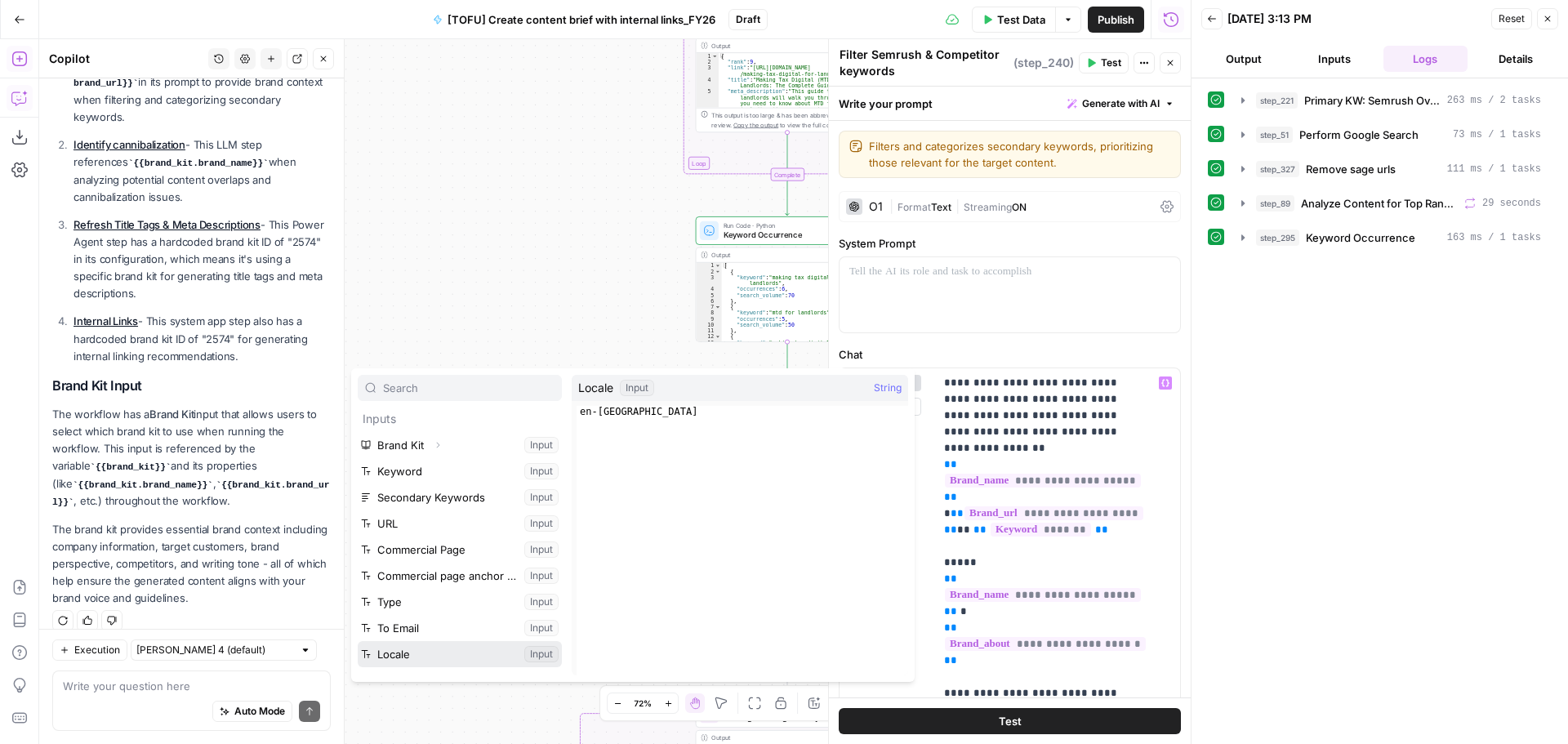
click at [410, 648] on button "Select variable Locale" at bounding box center [459, 653] width 204 height 26
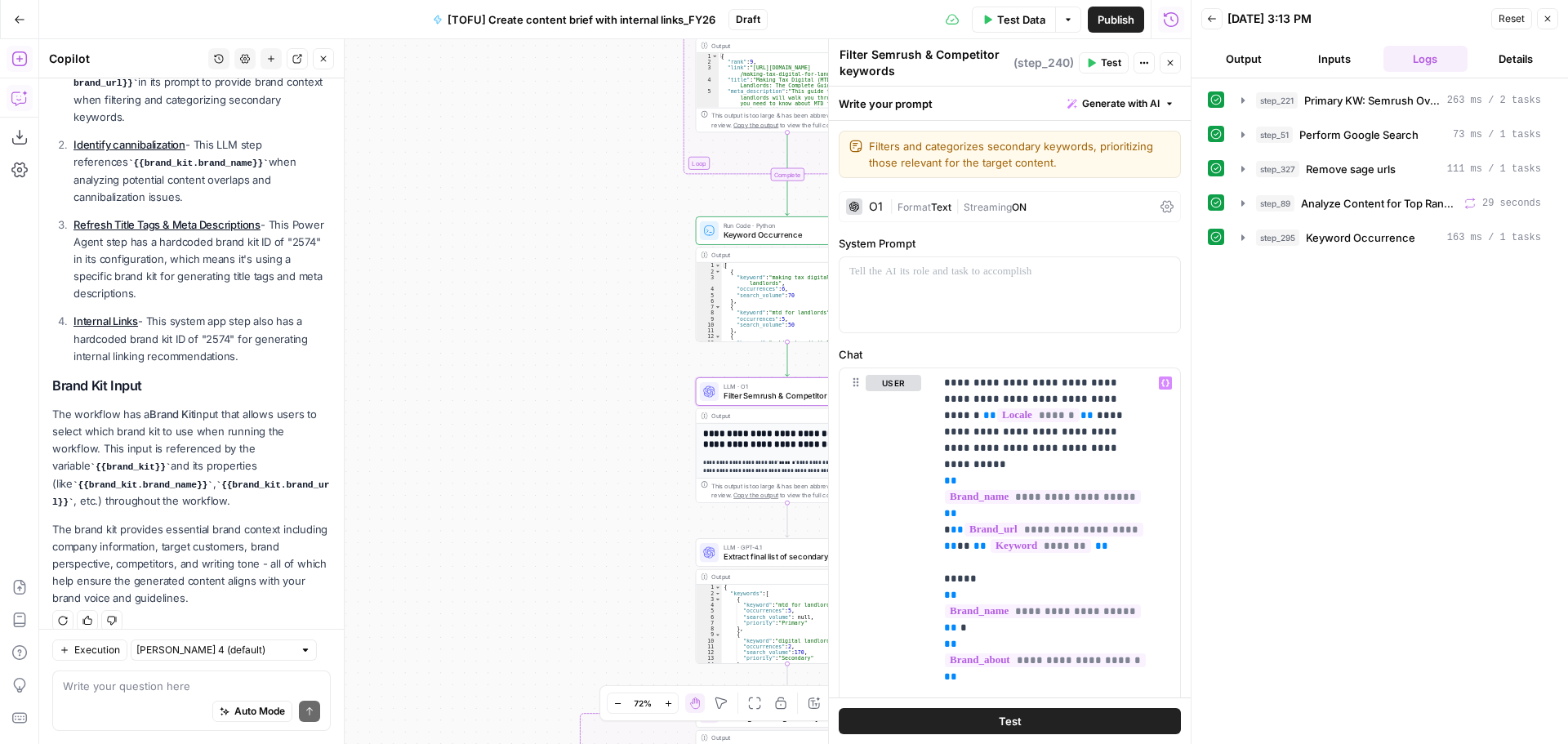
click at [129, 701] on div "Auto Mode Send" at bounding box center [191, 712] width 257 height 36
type textarea "O"
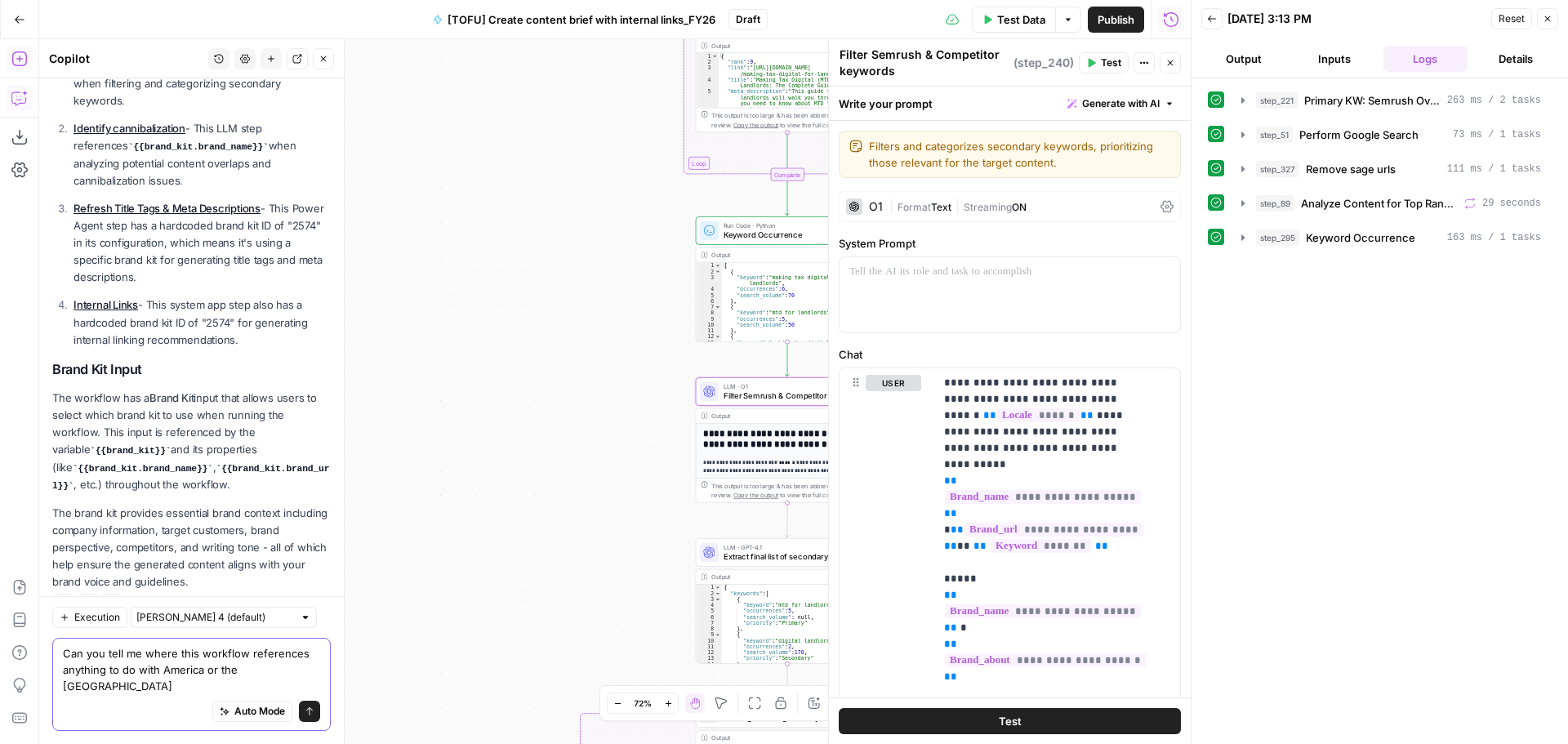
type textarea "Can you tell me where this workflow references anything to do with America or t…"
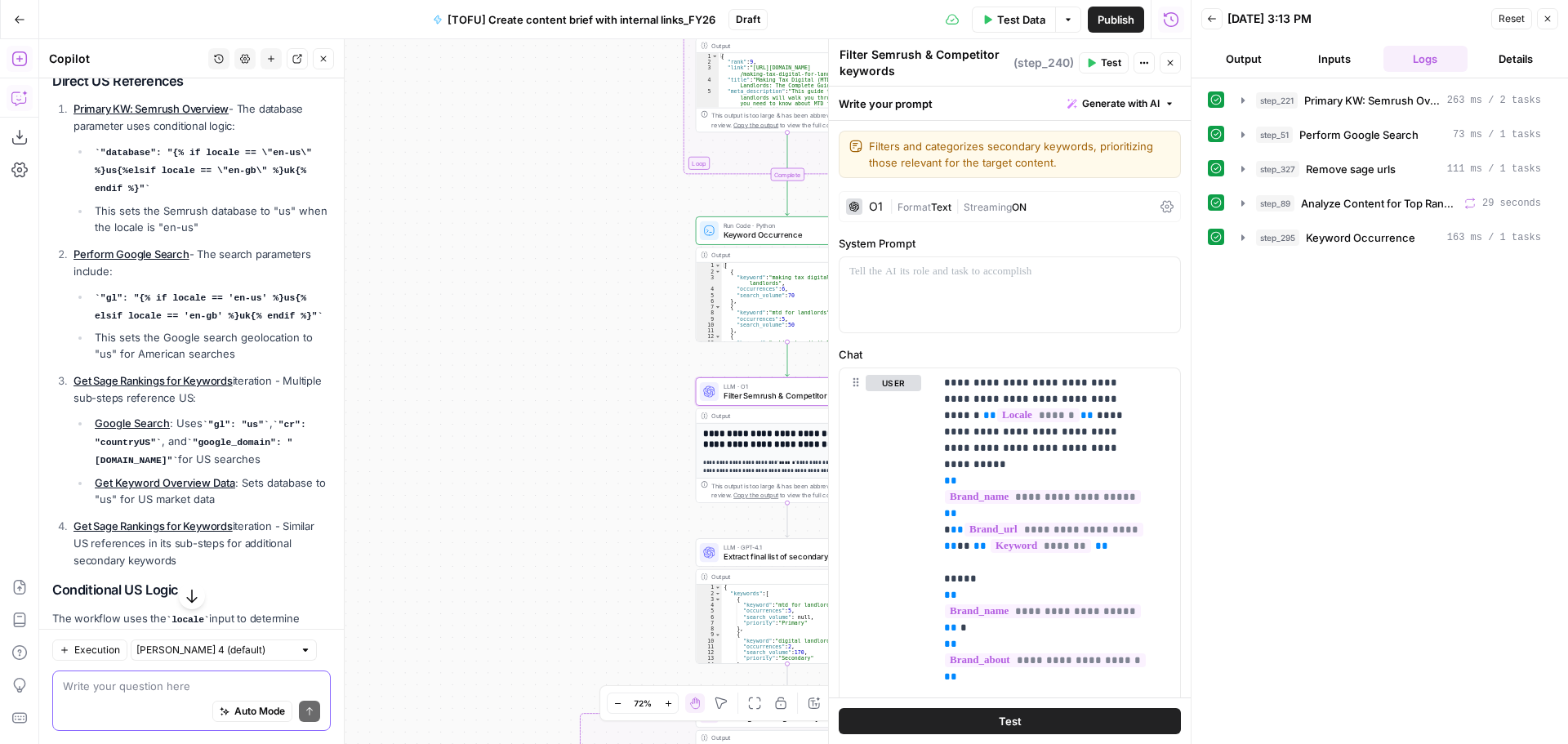
scroll to position [1024, 0]
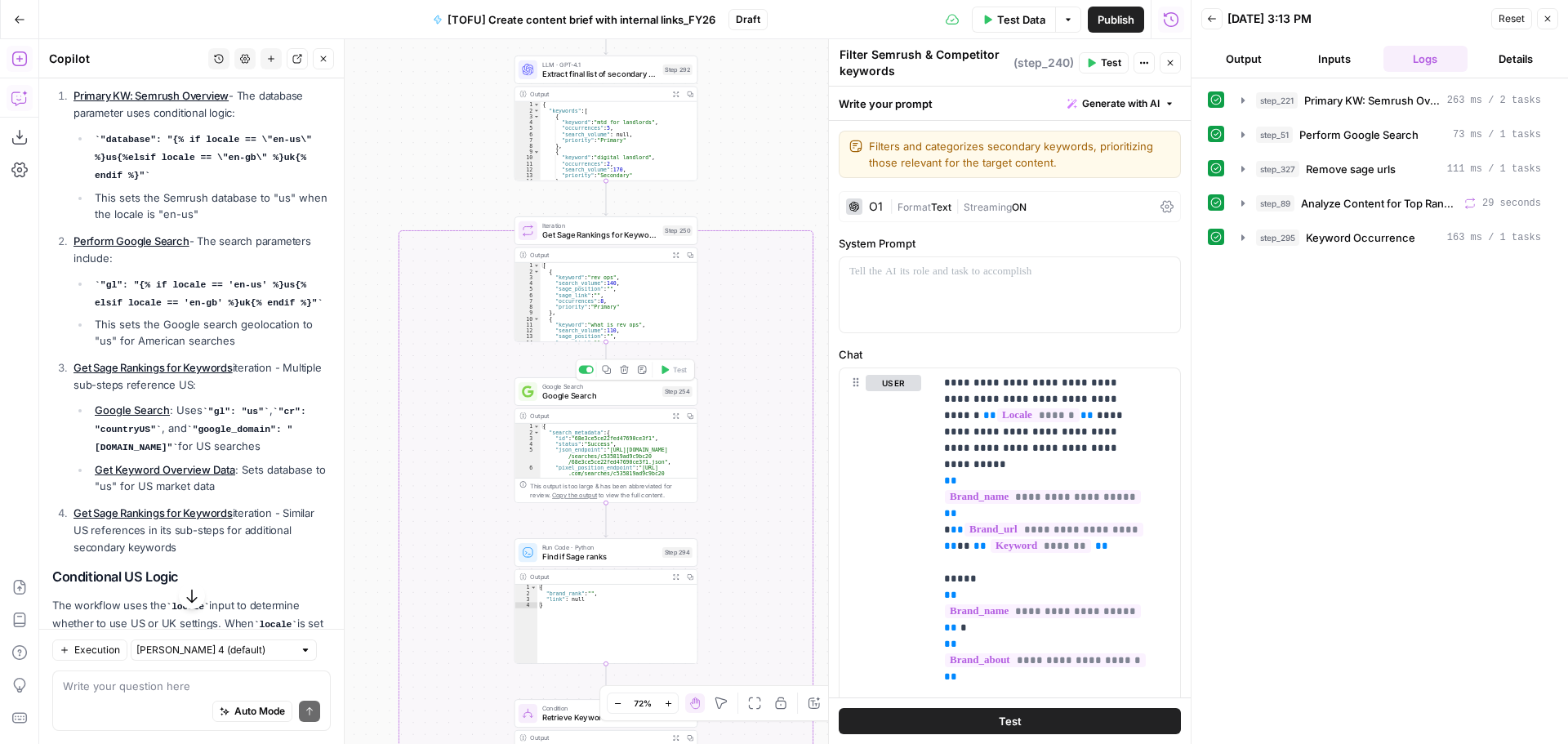
click at [616, 395] on span "Google Search" at bounding box center [600, 395] width 116 height 11
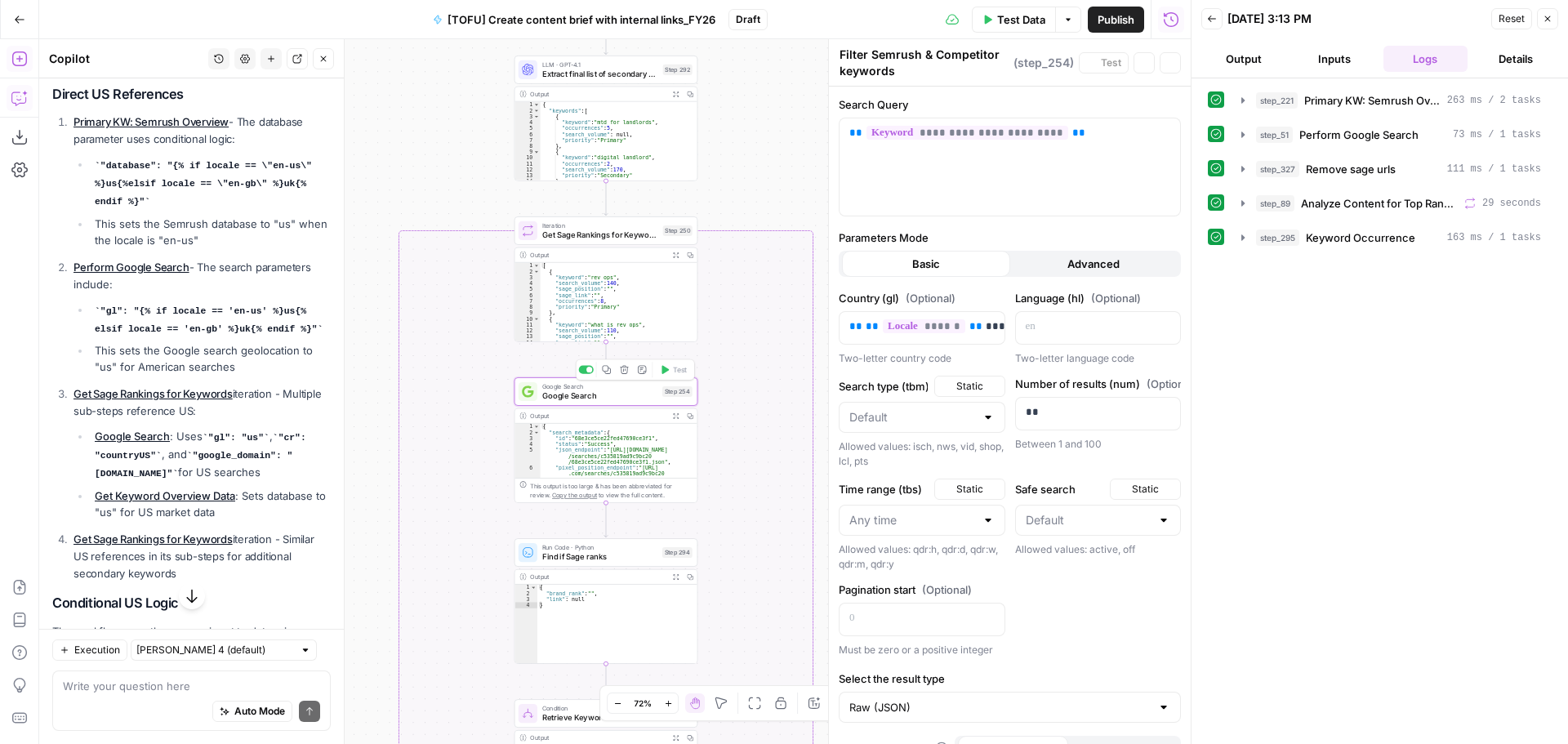
scroll to position [1050, 0]
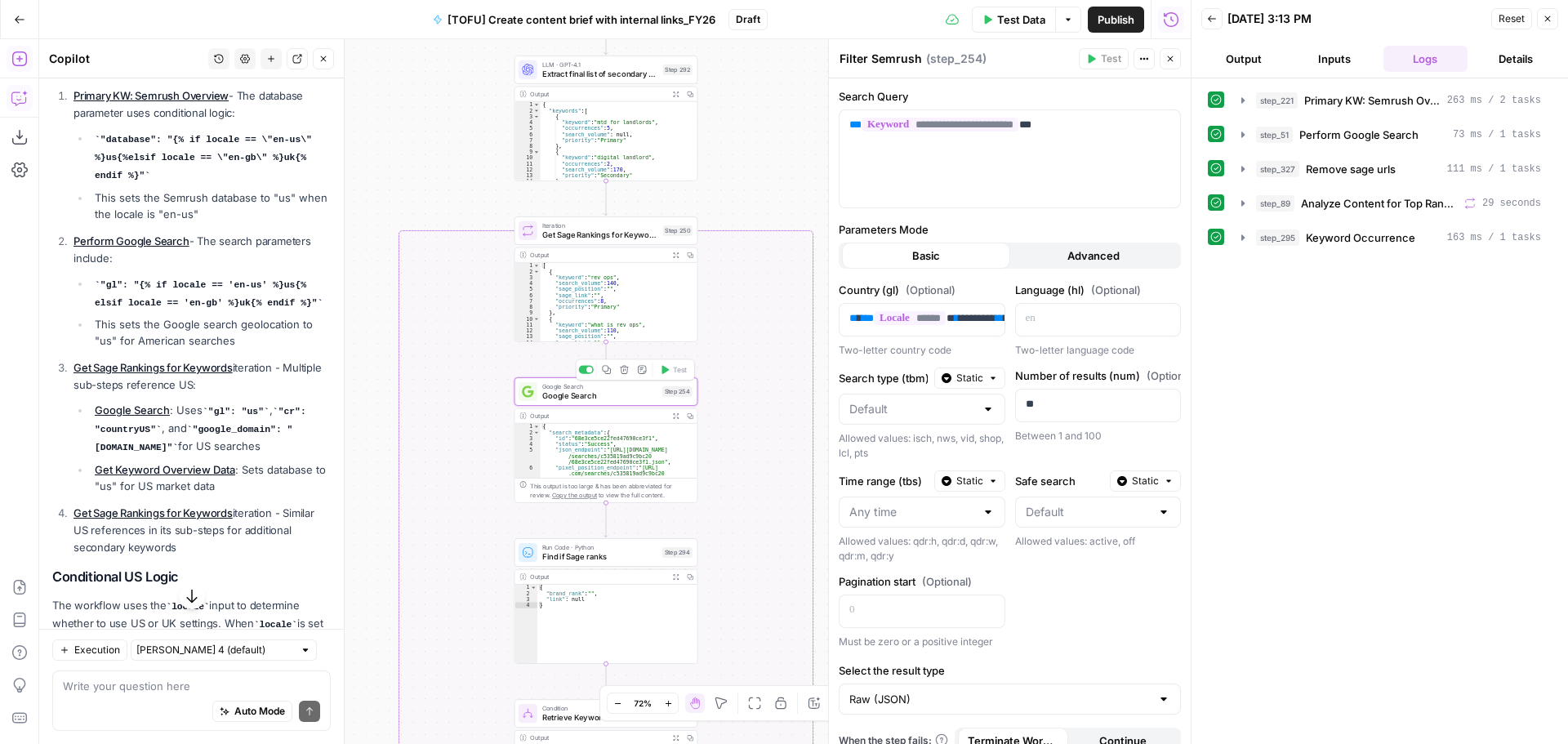
type textarea "Google Search"
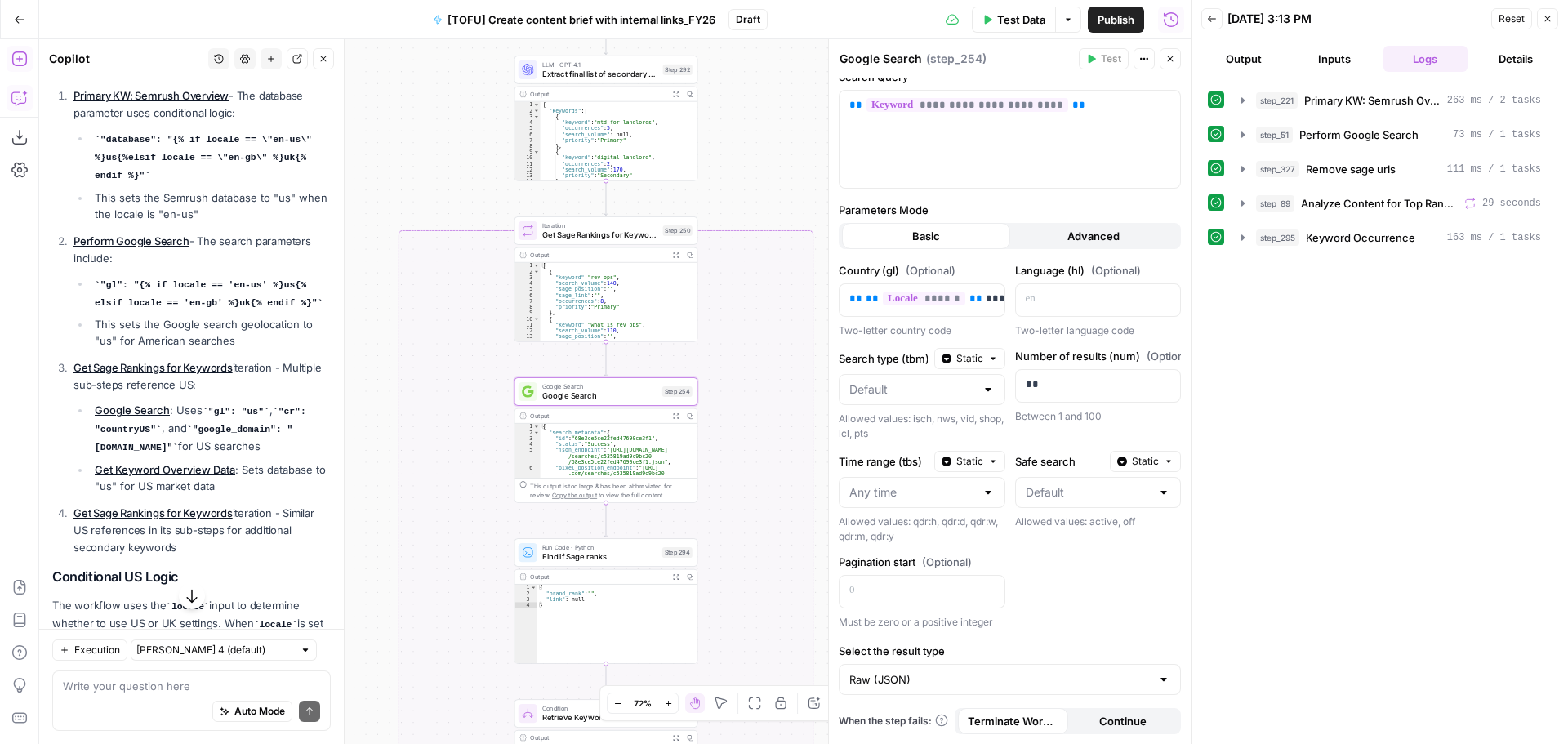
click at [129, 403] on link "Google Search" at bounding box center [131, 409] width 75 height 13
click at [1060, 244] on button "Advanced" at bounding box center [1095, 236] width 168 height 26
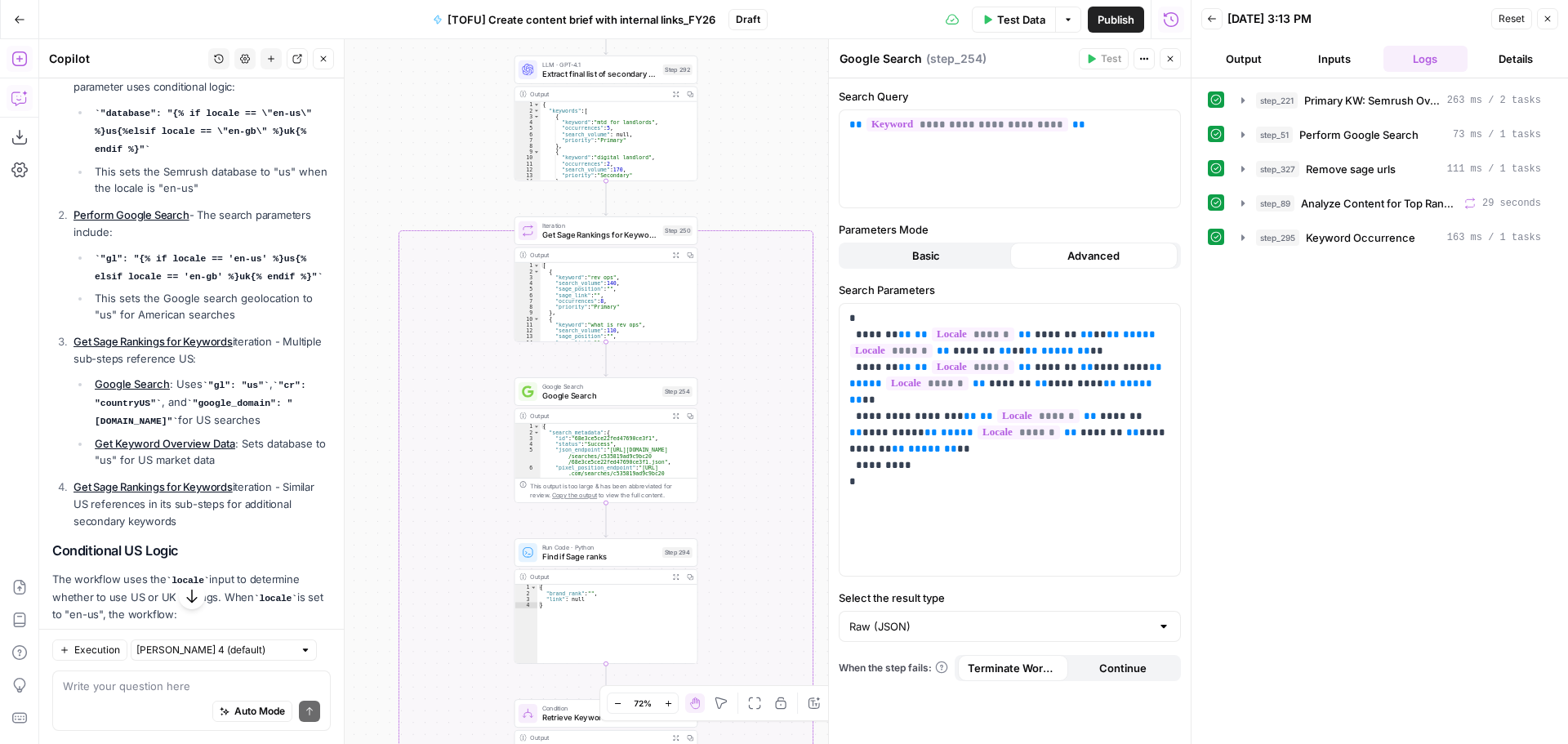
scroll to position [1024, 0]
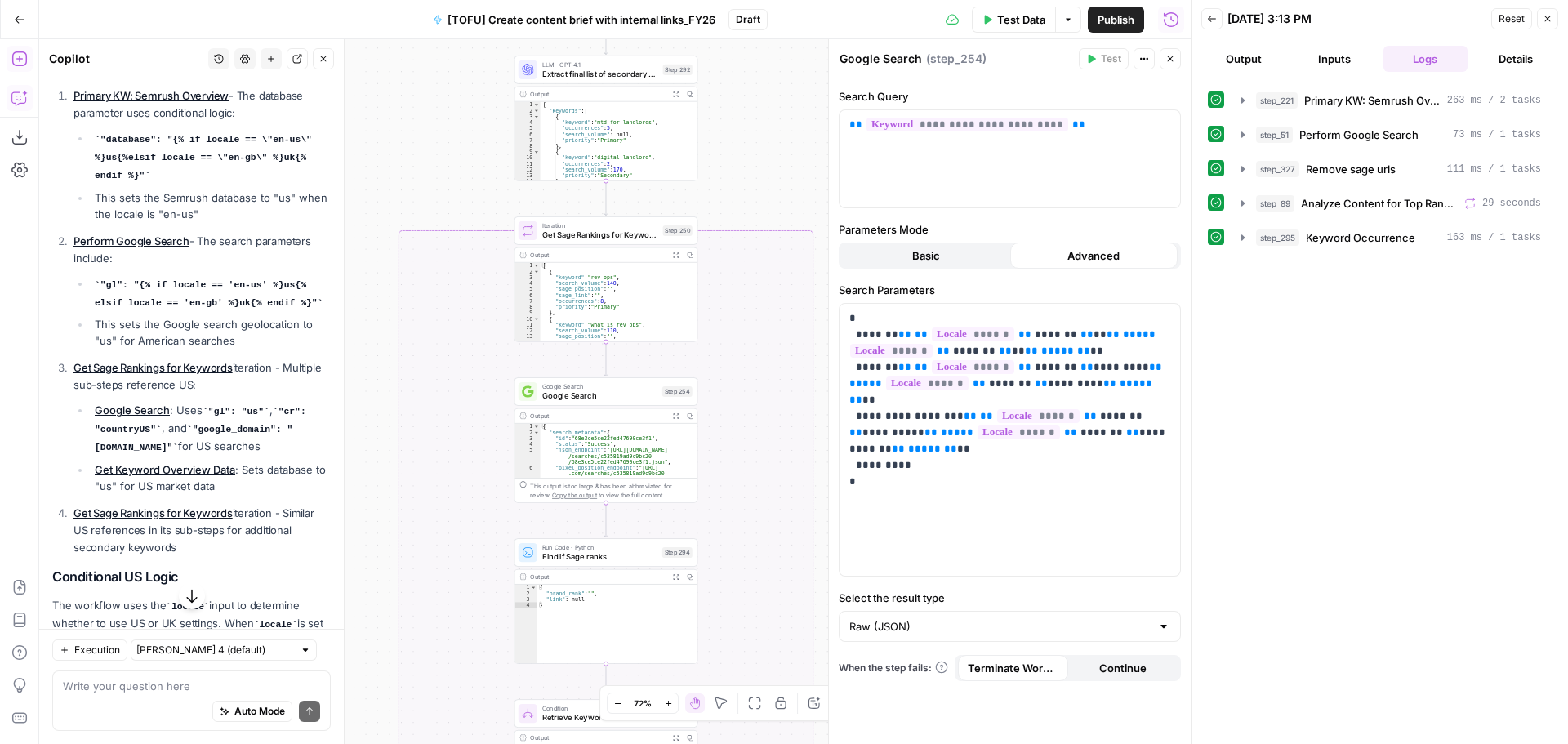
click at [928, 248] on span "Basic" at bounding box center [926, 256] width 28 height 17
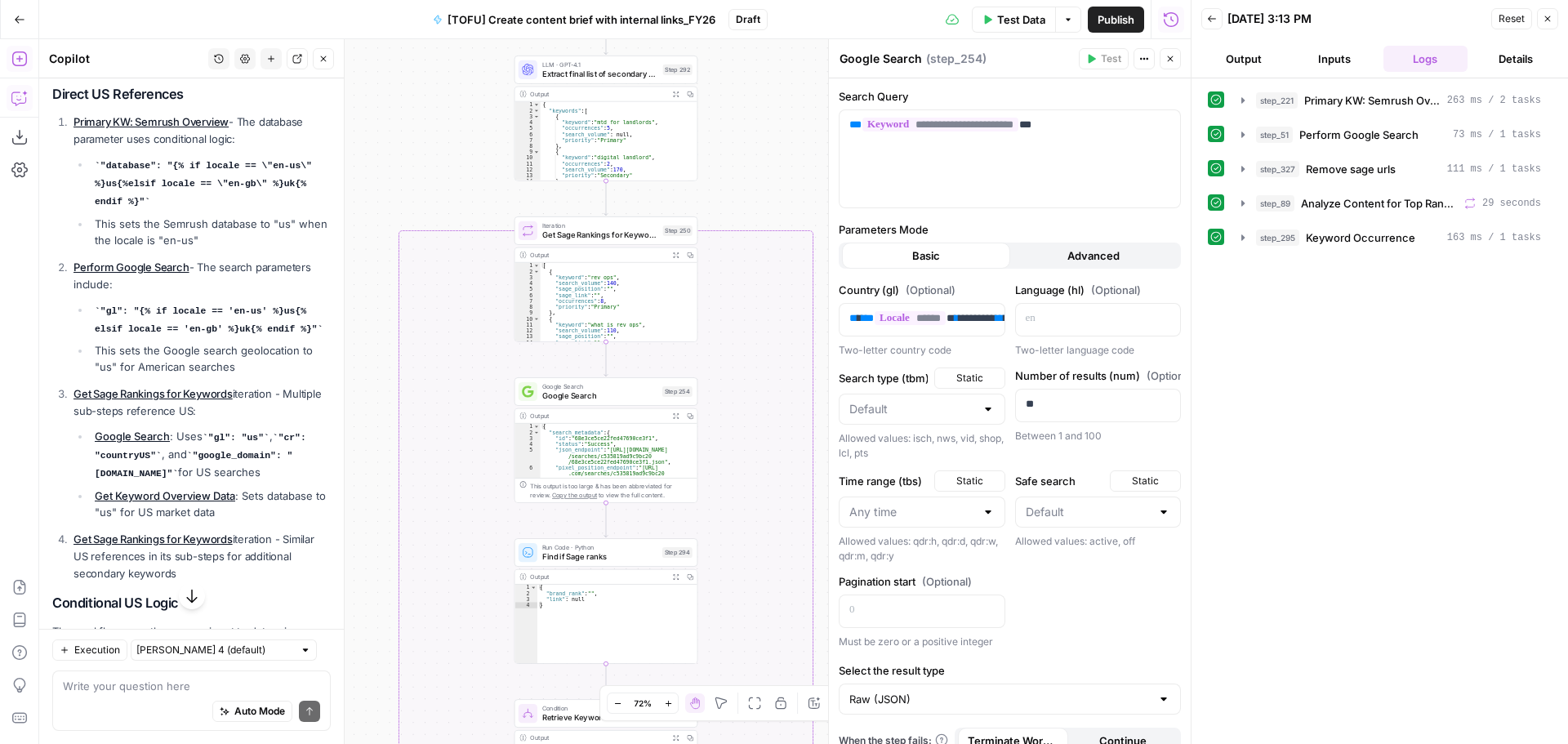
scroll to position [1050, 0]
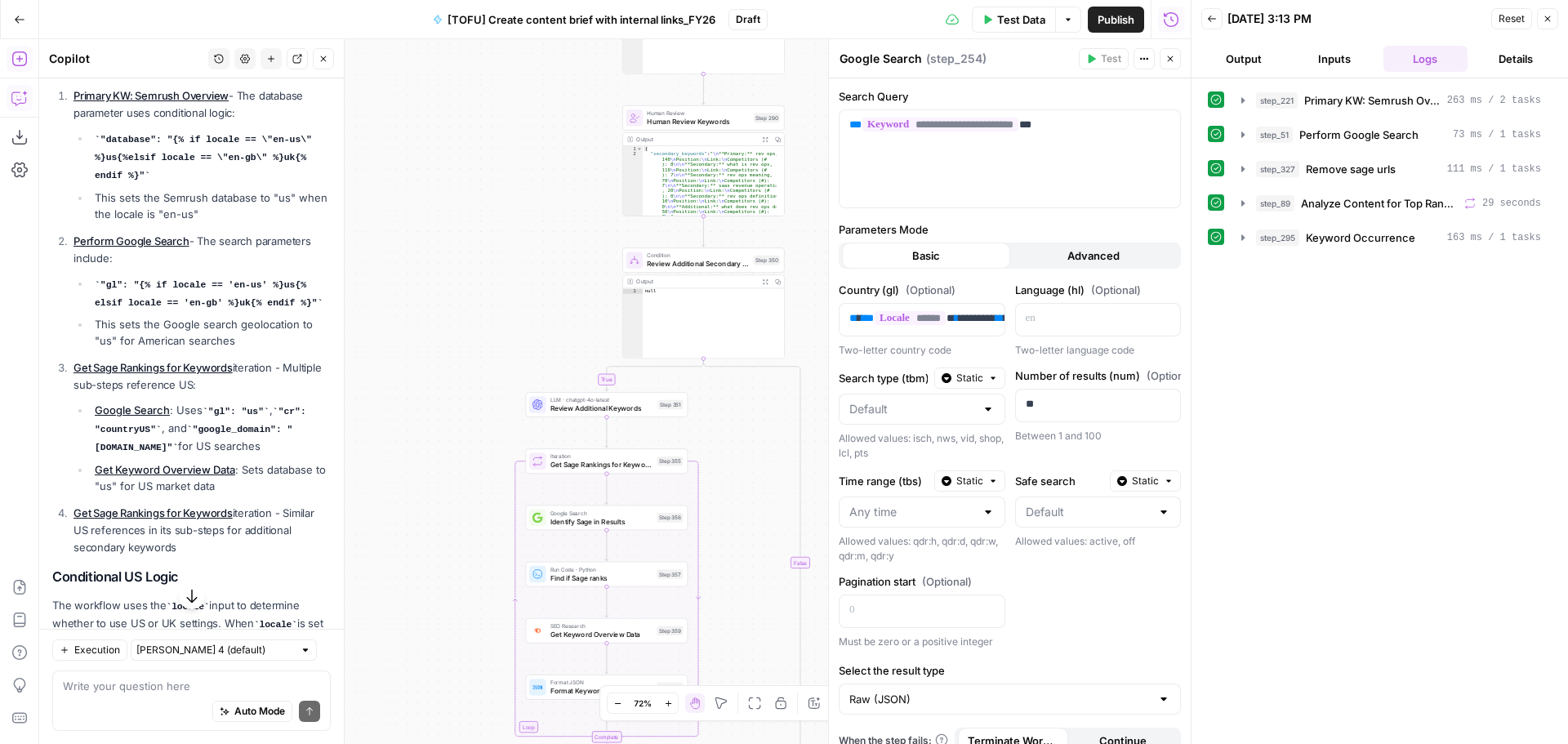
drag, startPoint x: 135, startPoint y: 435, endPoint x: 360, endPoint y: 436, distance: 225.0
click at [135, 463] on link "Get Keyword Overview Data" at bounding box center [165, 470] width 141 height 13
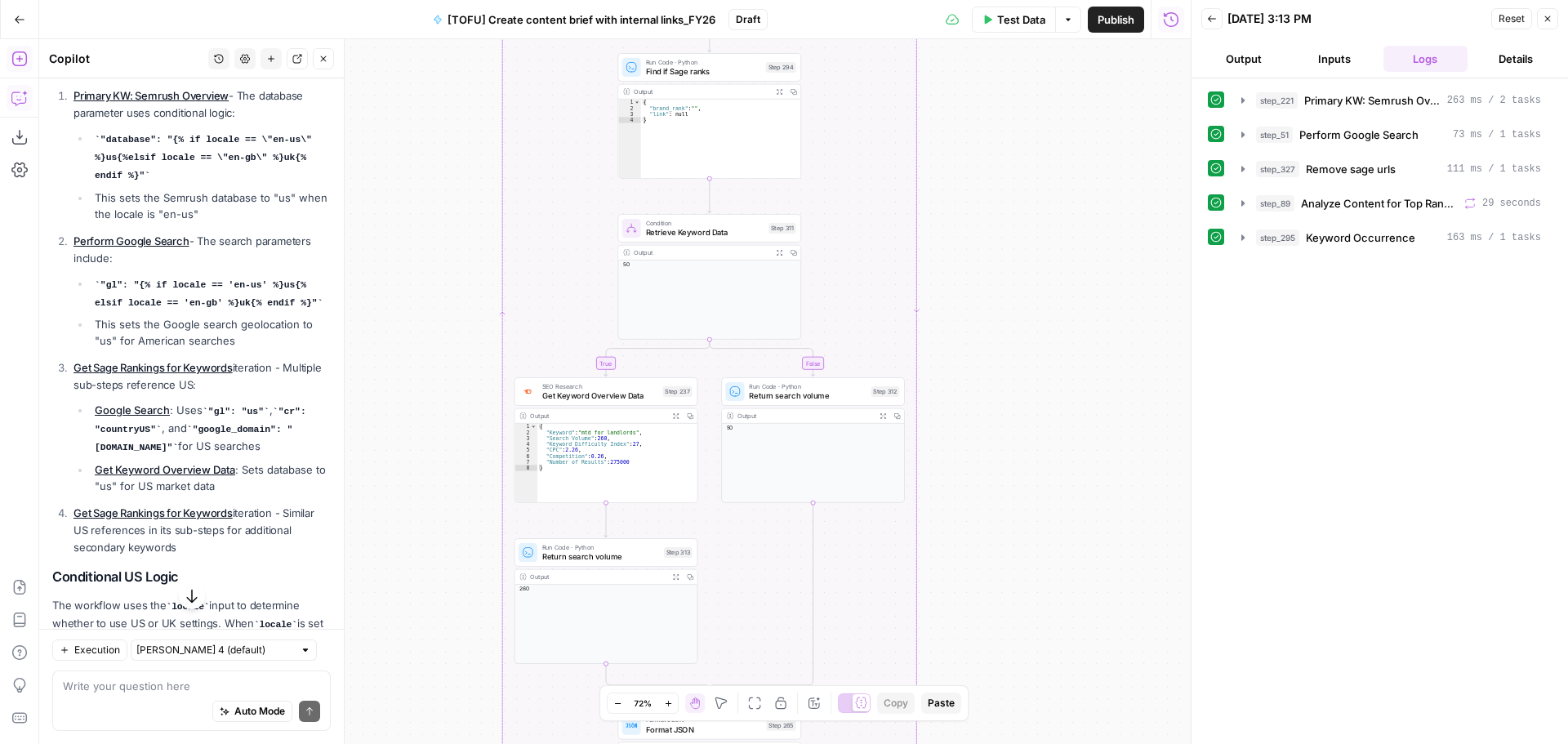
click at [571, 401] on span "Get Keyword Overview Data" at bounding box center [600, 395] width 116 height 11
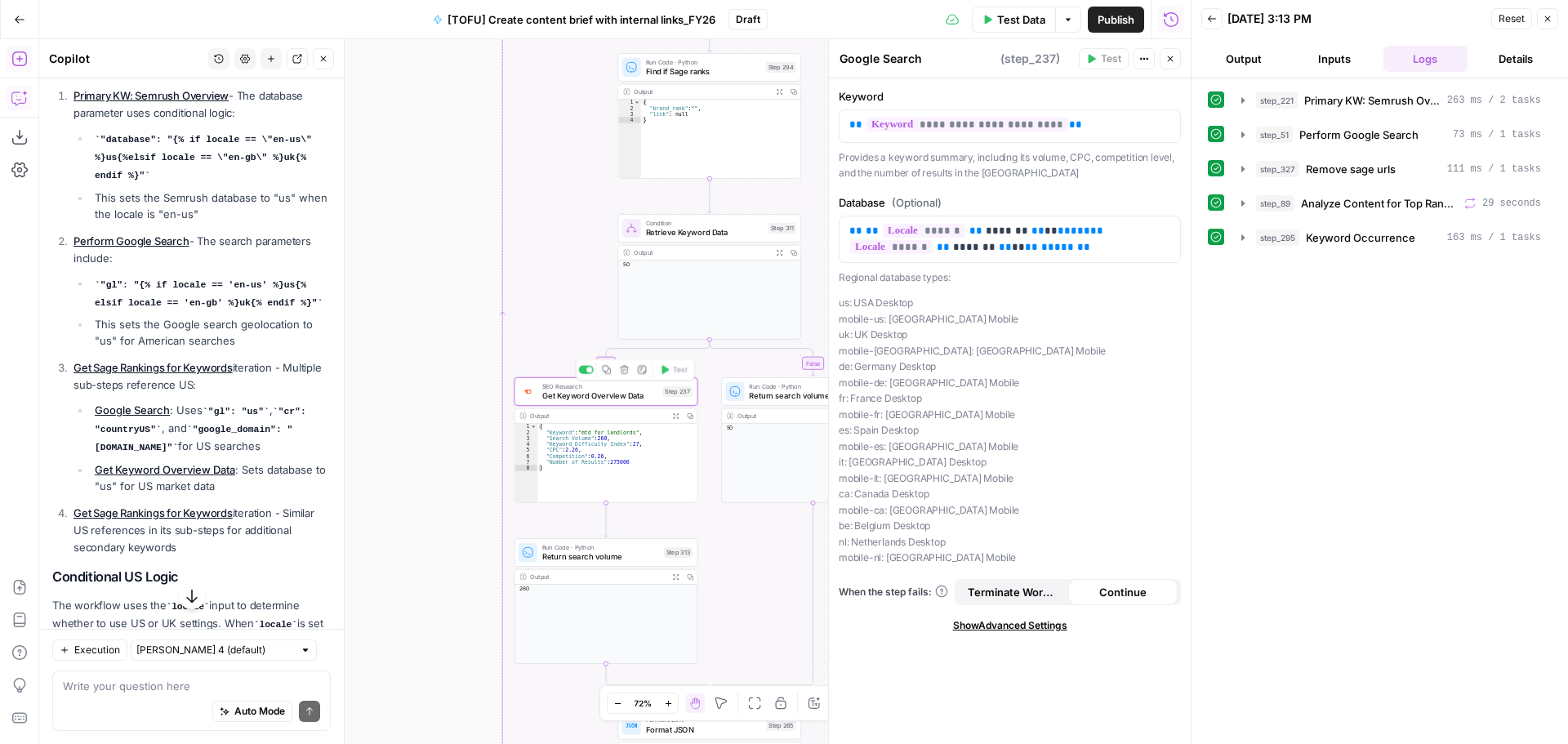
type textarea "Get Keyword Overview Data"
click at [201, 506] on link "Get Sage Rankings for Keywords" at bounding box center [153, 513] width 159 height 13
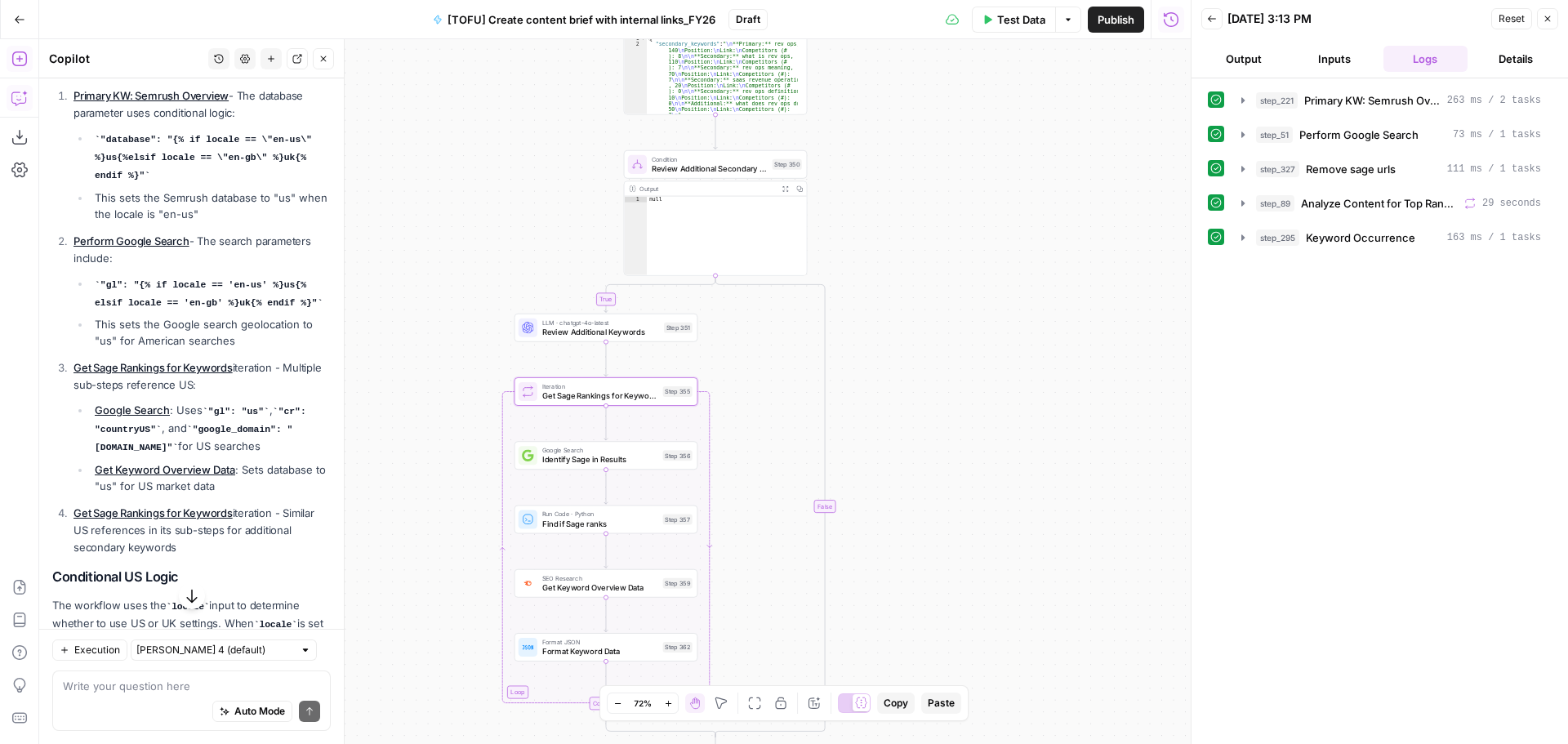
type textarea "Get Sage Rankings for Keywords"
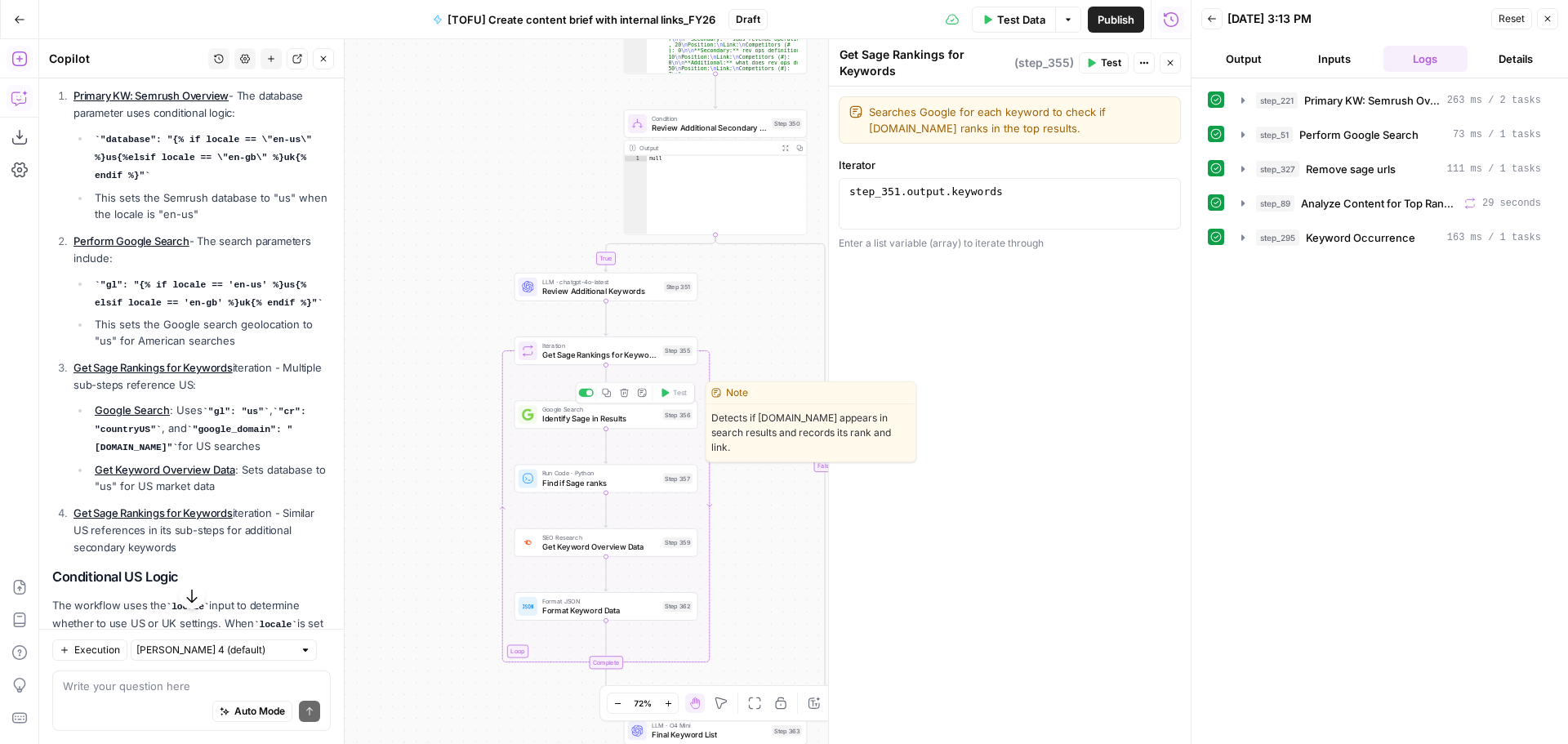
click at [624, 415] on span "Identify Sage in Results" at bounding box center [600, 419] width 116 height 11
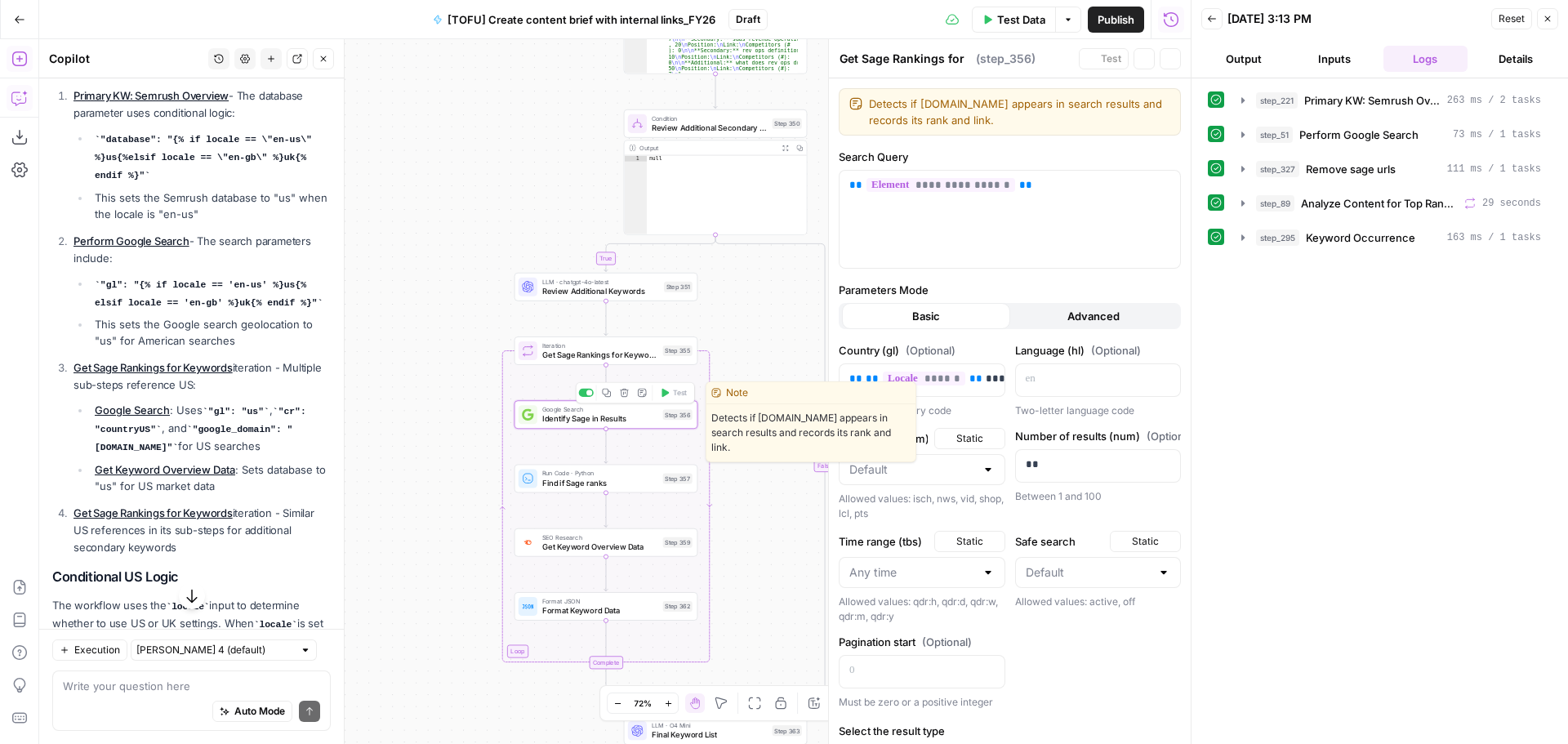
type textarea "Identify Sage in Results"
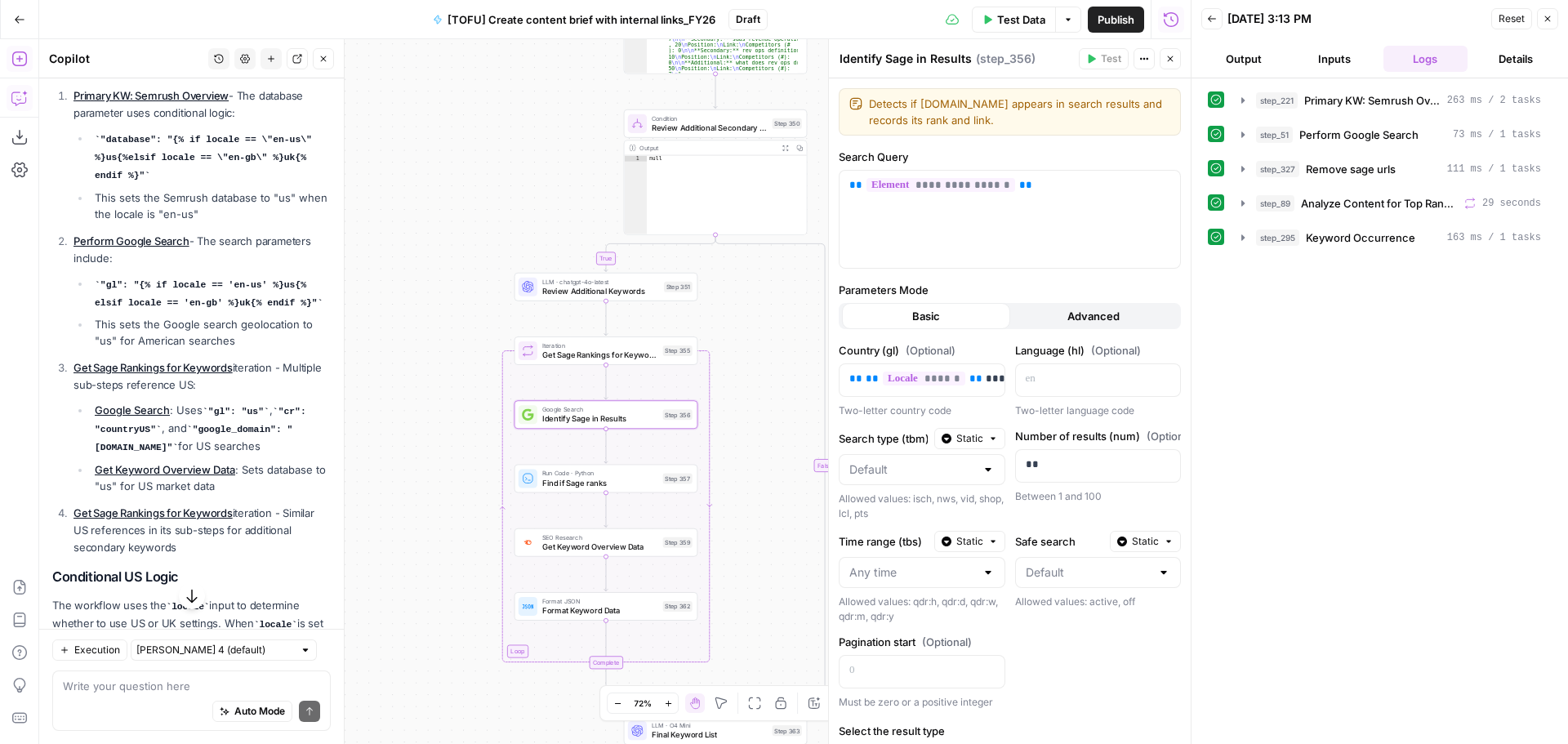
click at [1056, 325] on button "Advanced" at bounding box center [1095, 316] width 168 height 26
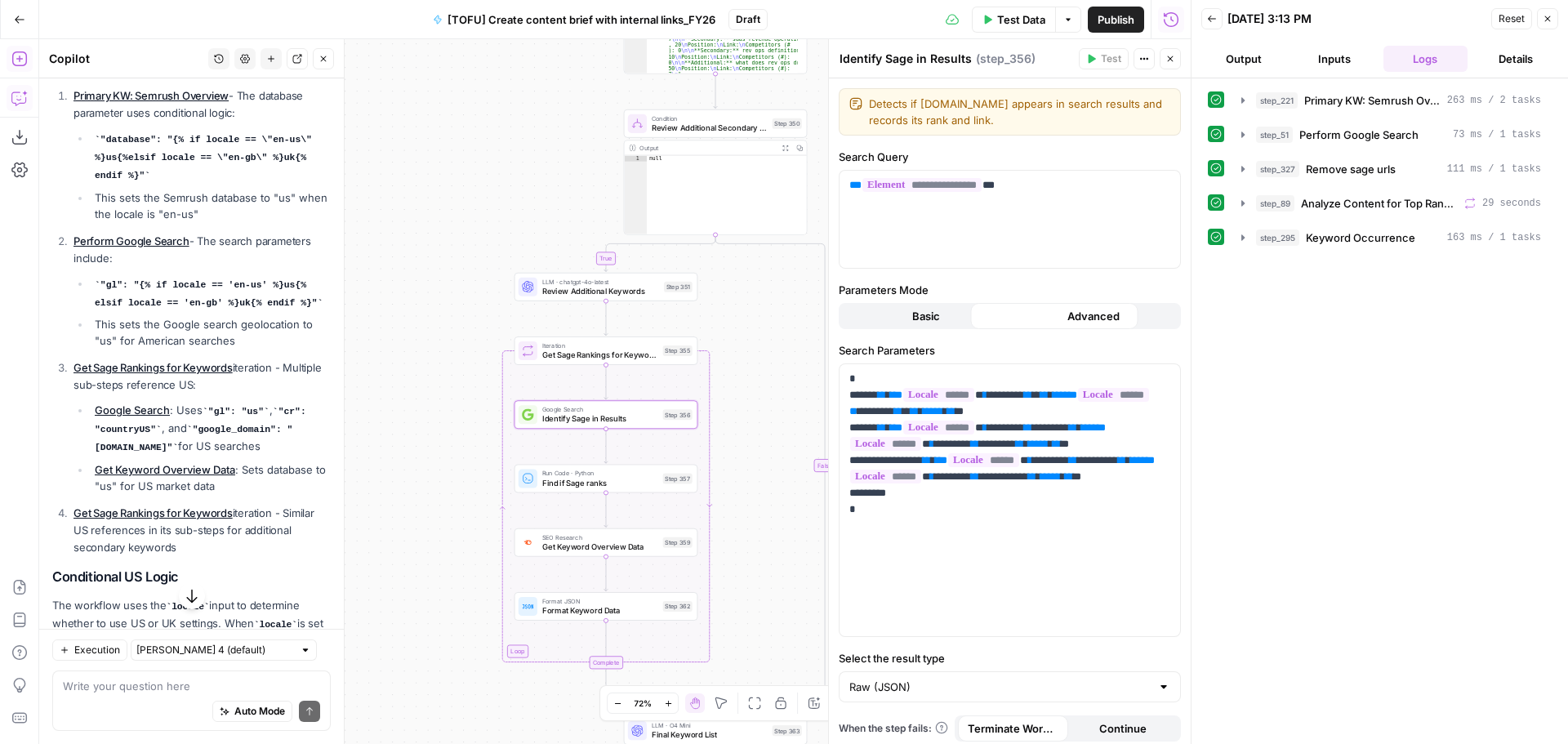
click at [1058, 319] on div "Advanced" at bounding box center [1095, 316] width 168 height 26
click at [636, 483] on span "Find if Sage ranks" at bounding box center [600, 482] width 116 height 11
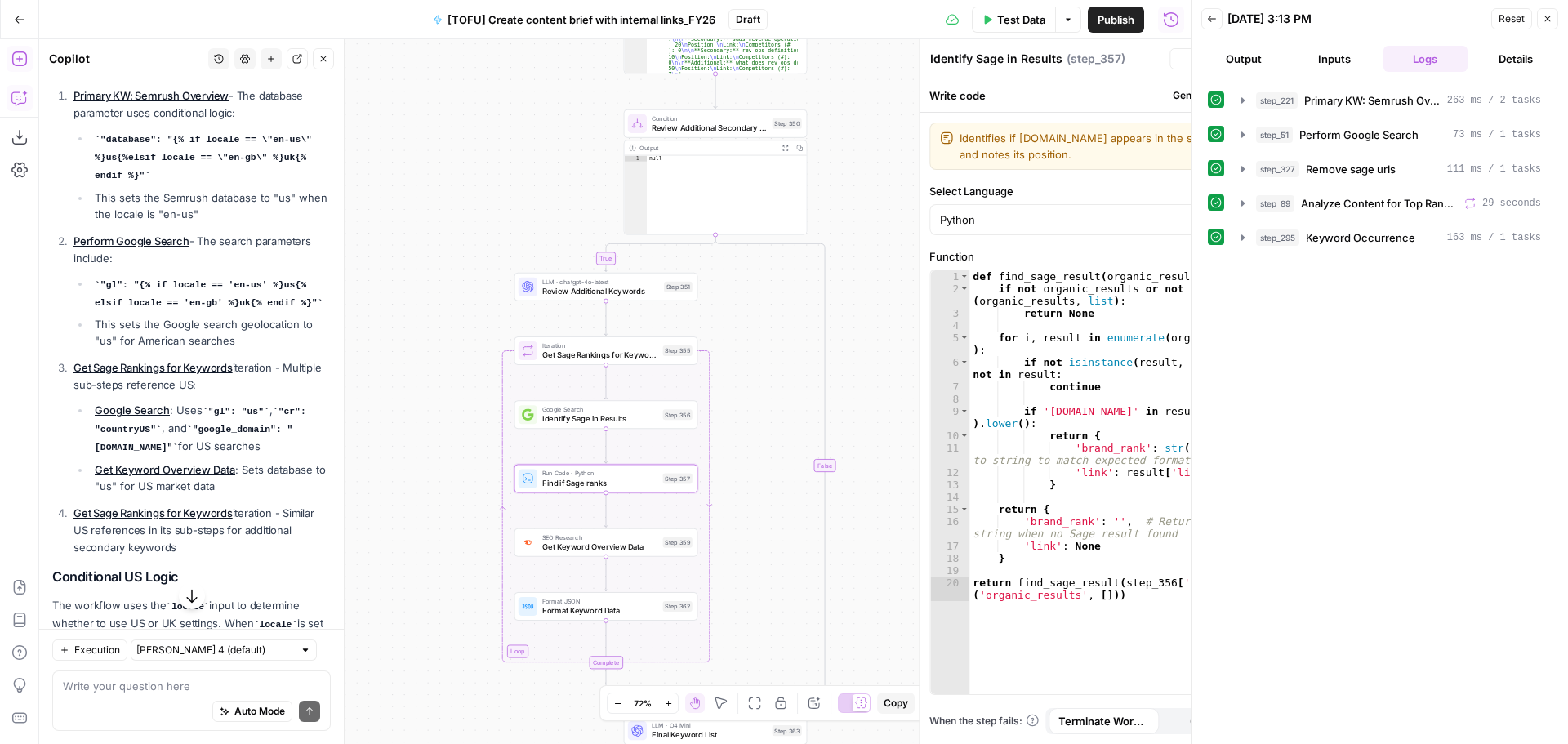
type textarea "Find if Sage ranks"
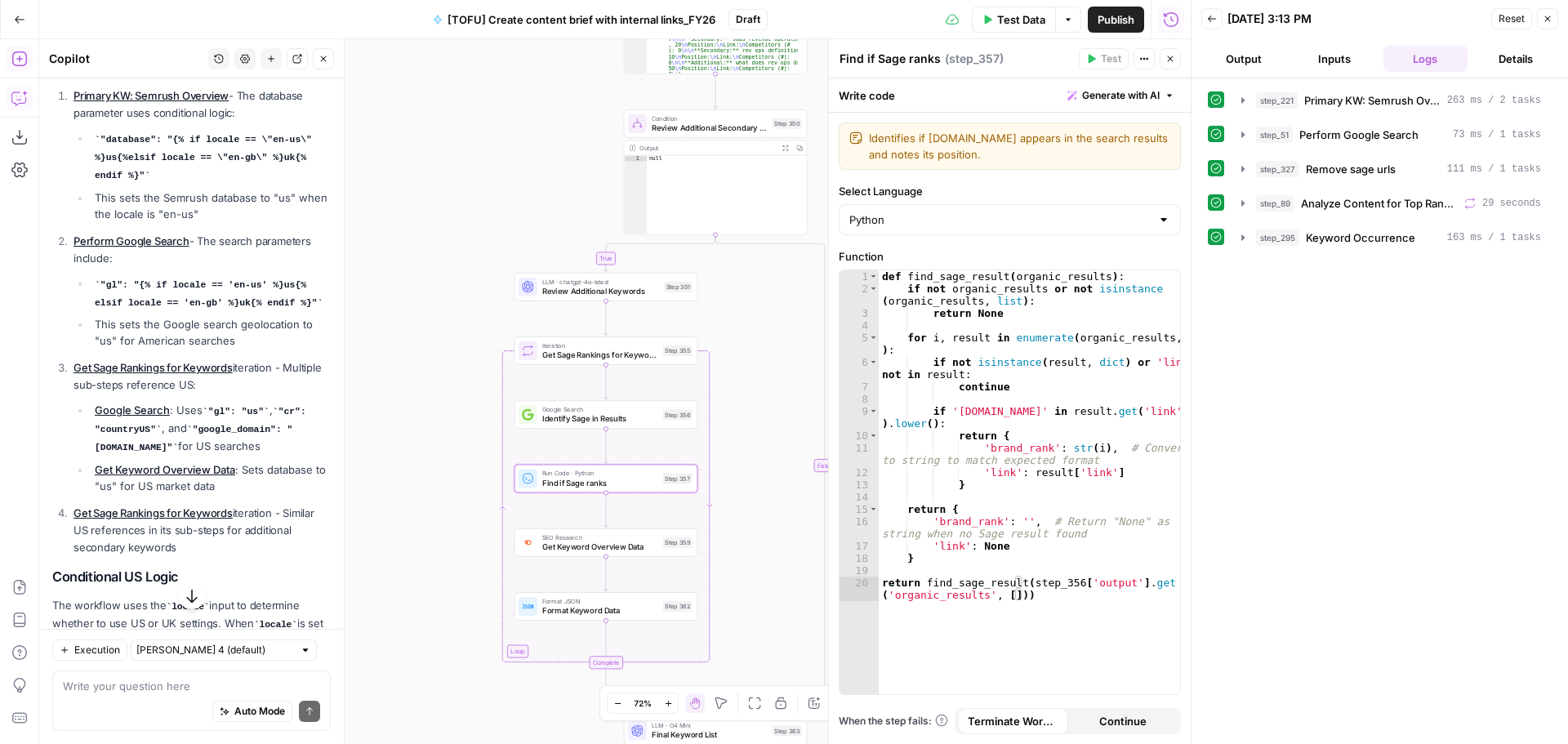
click at [641, 547] on span "Get Keyword Overview Data" at bounding box center [600, 546] width 116 height 11
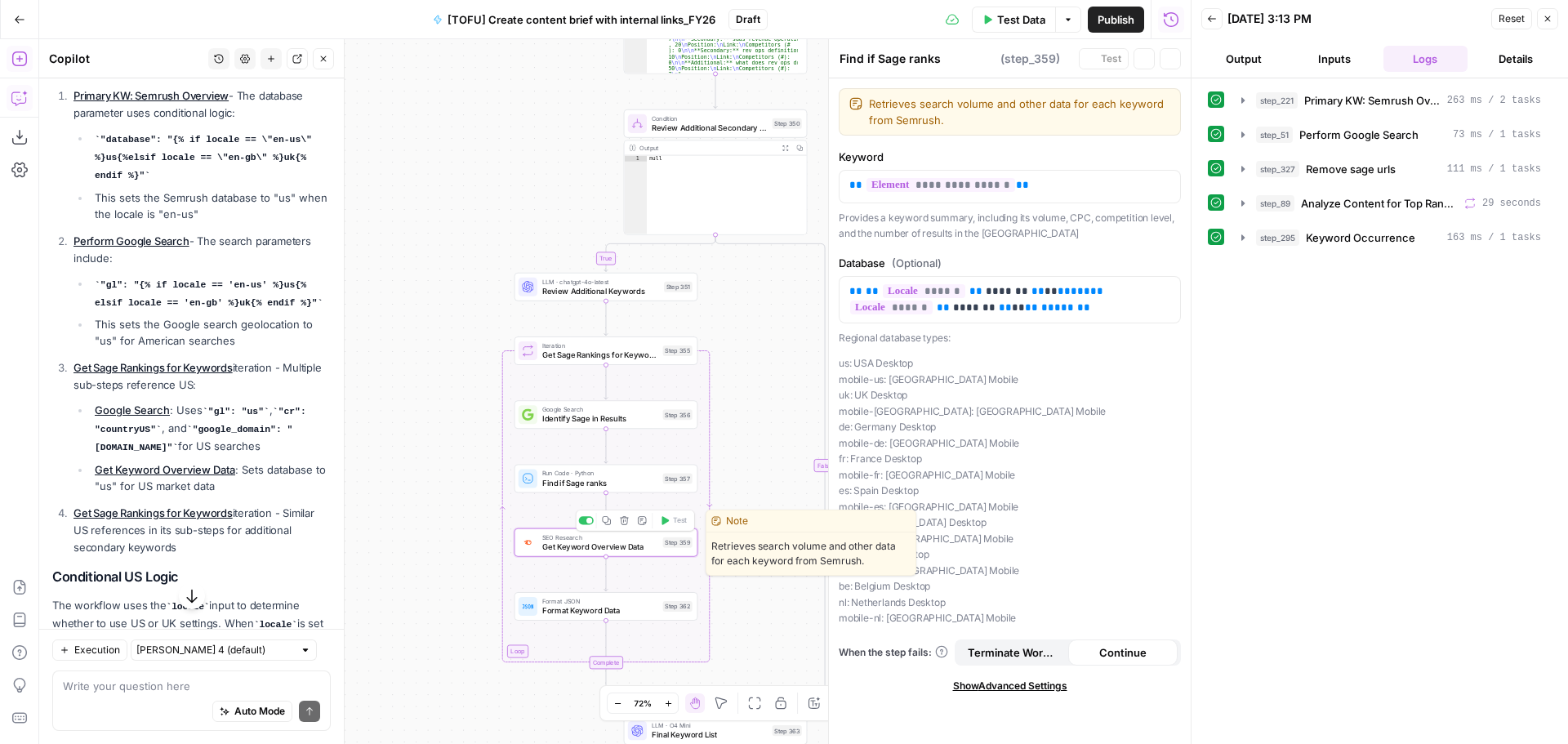
type textarea "Get Keyword Overview Data"
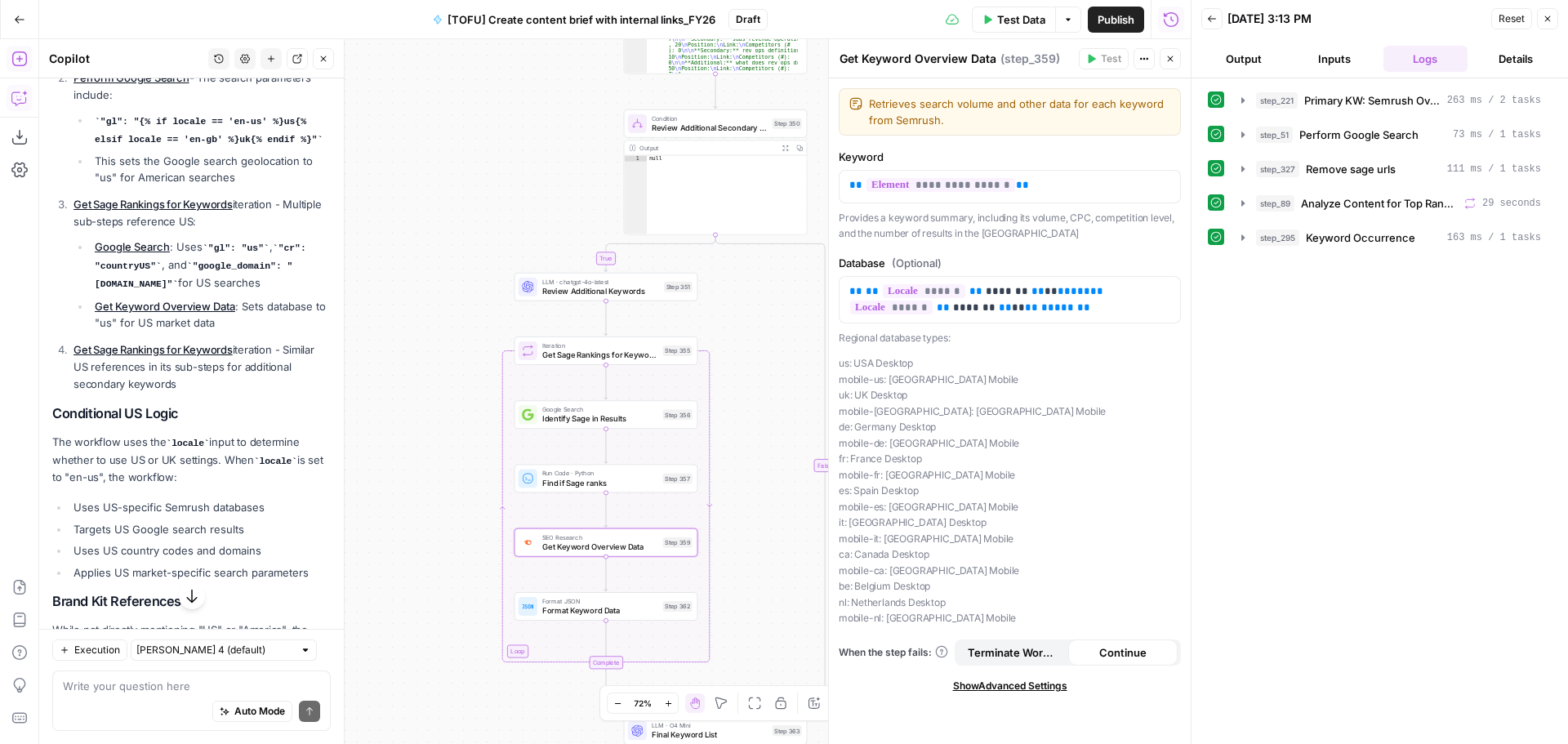
scroll to position [1376, 0]
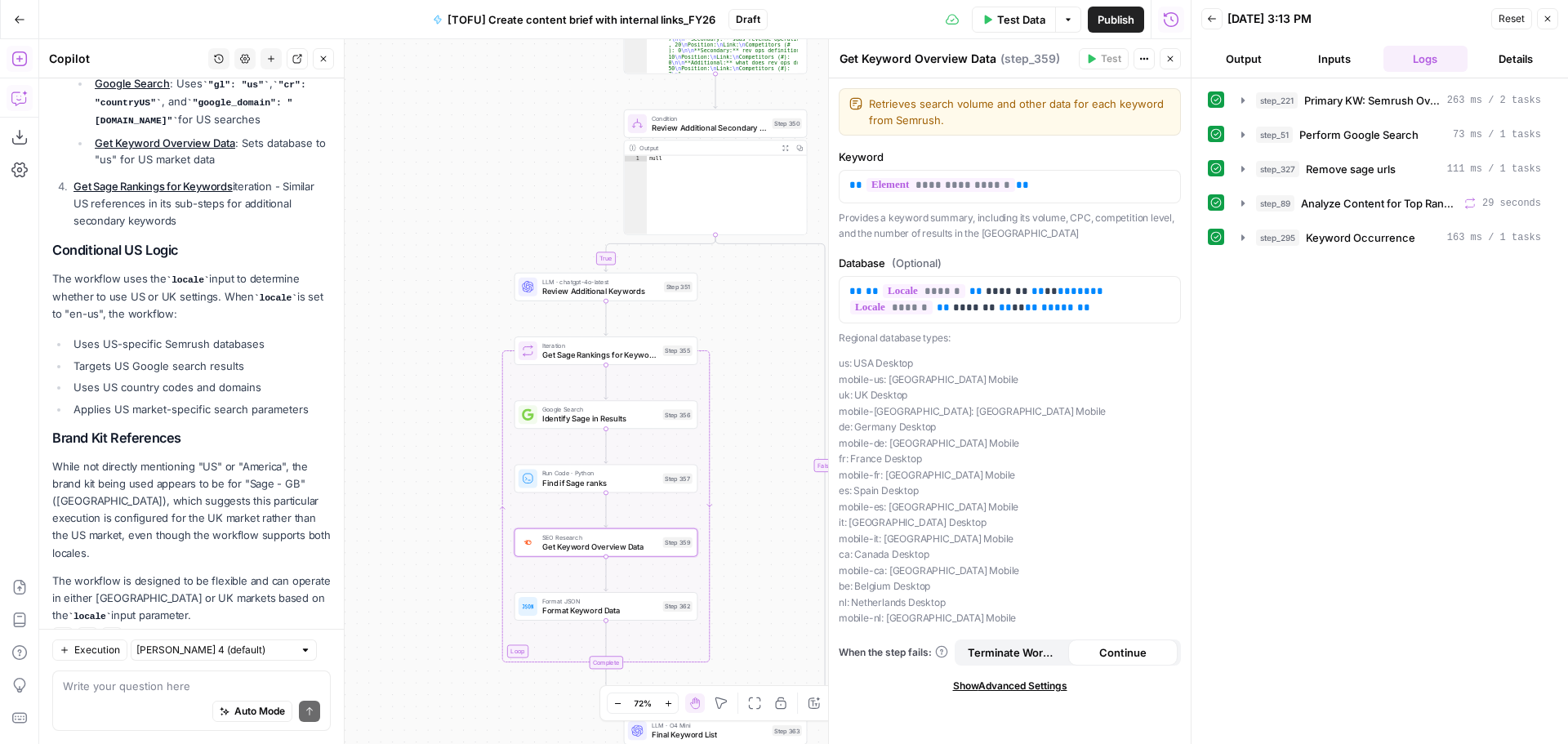
click at [1026, 18] on span "Test Data" at bounding box center [1022, 19] width 48 height 17
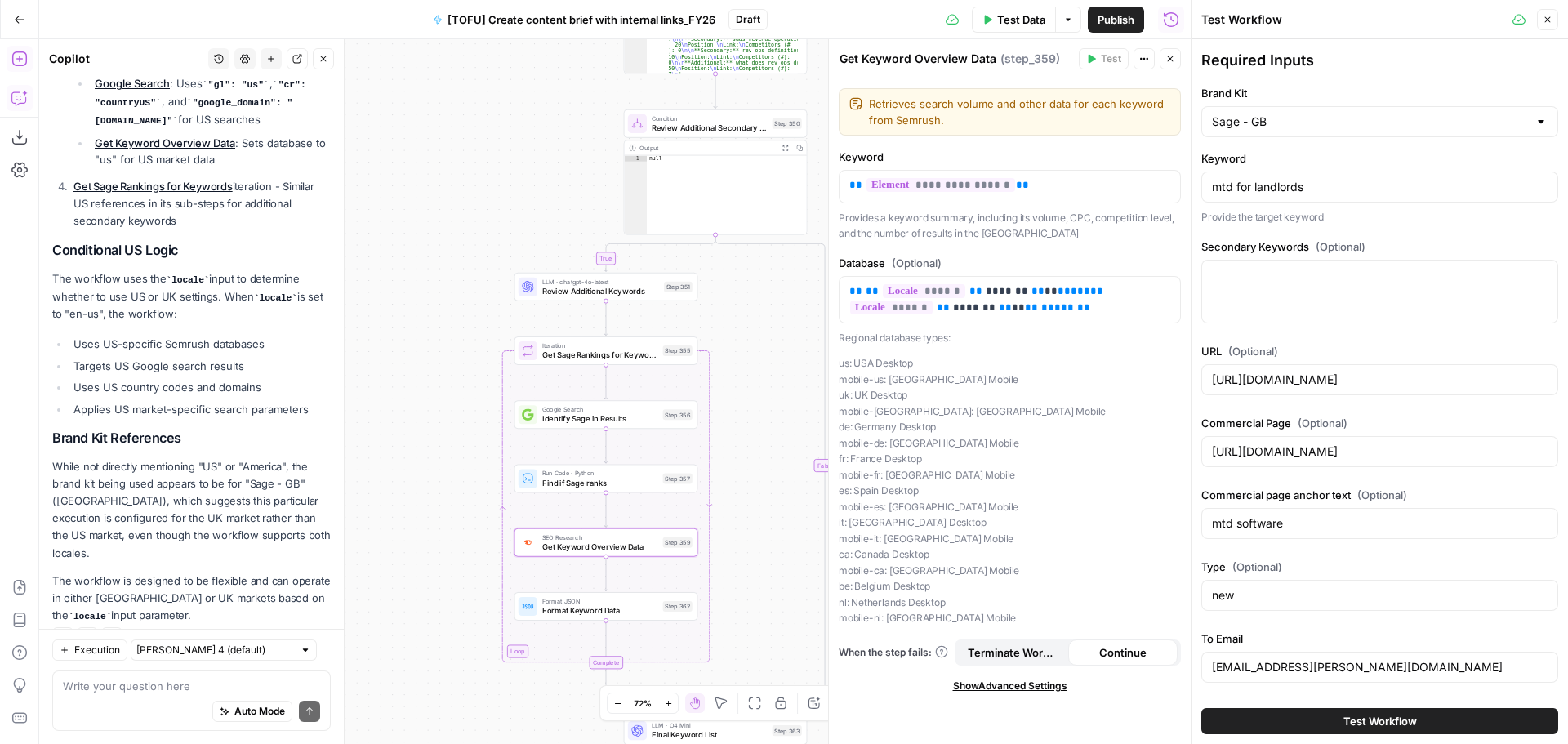
scroll to position [73, 0]
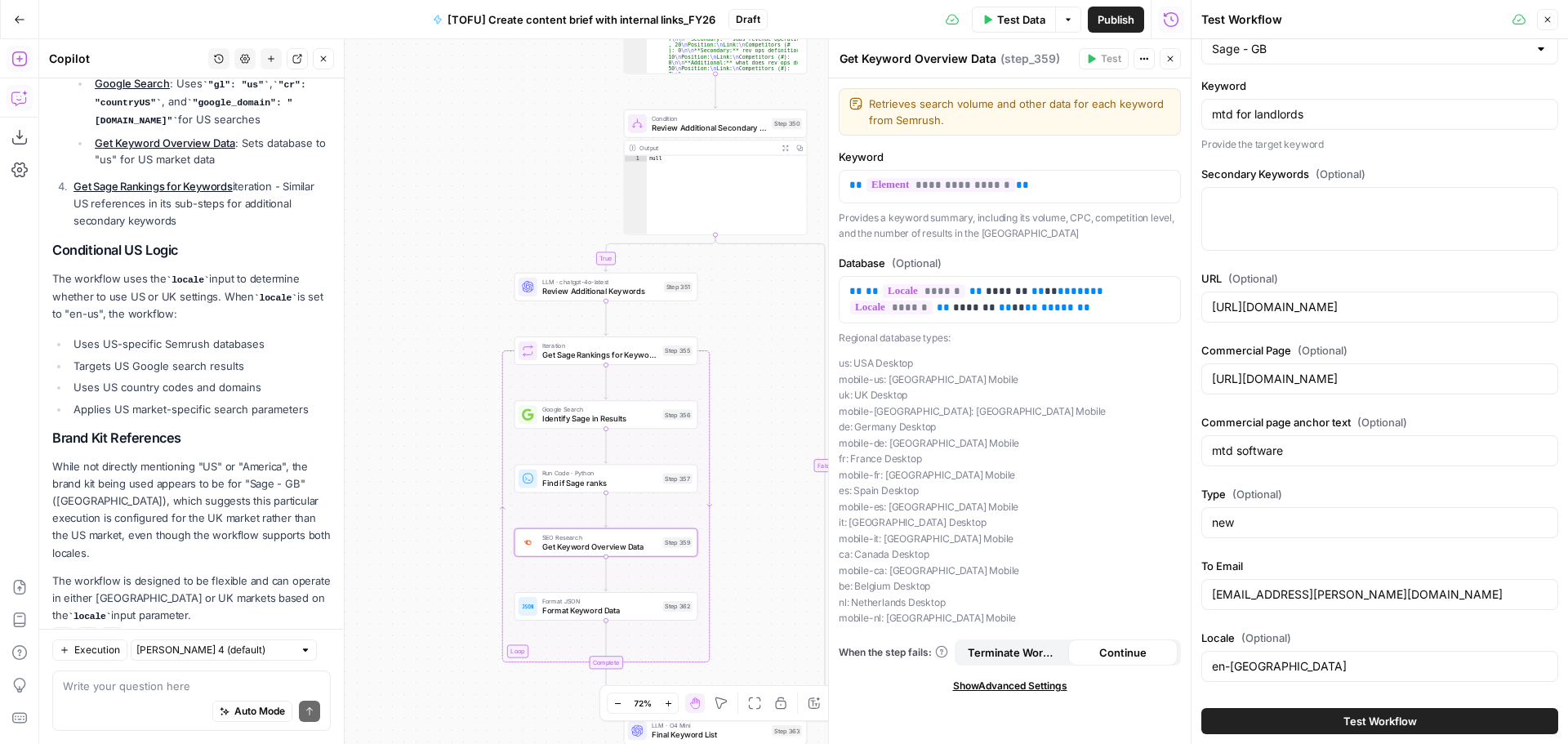
click at [1328, 725] on button "Test Workflow" at bounding box center [1379, 721] width 357 height 26
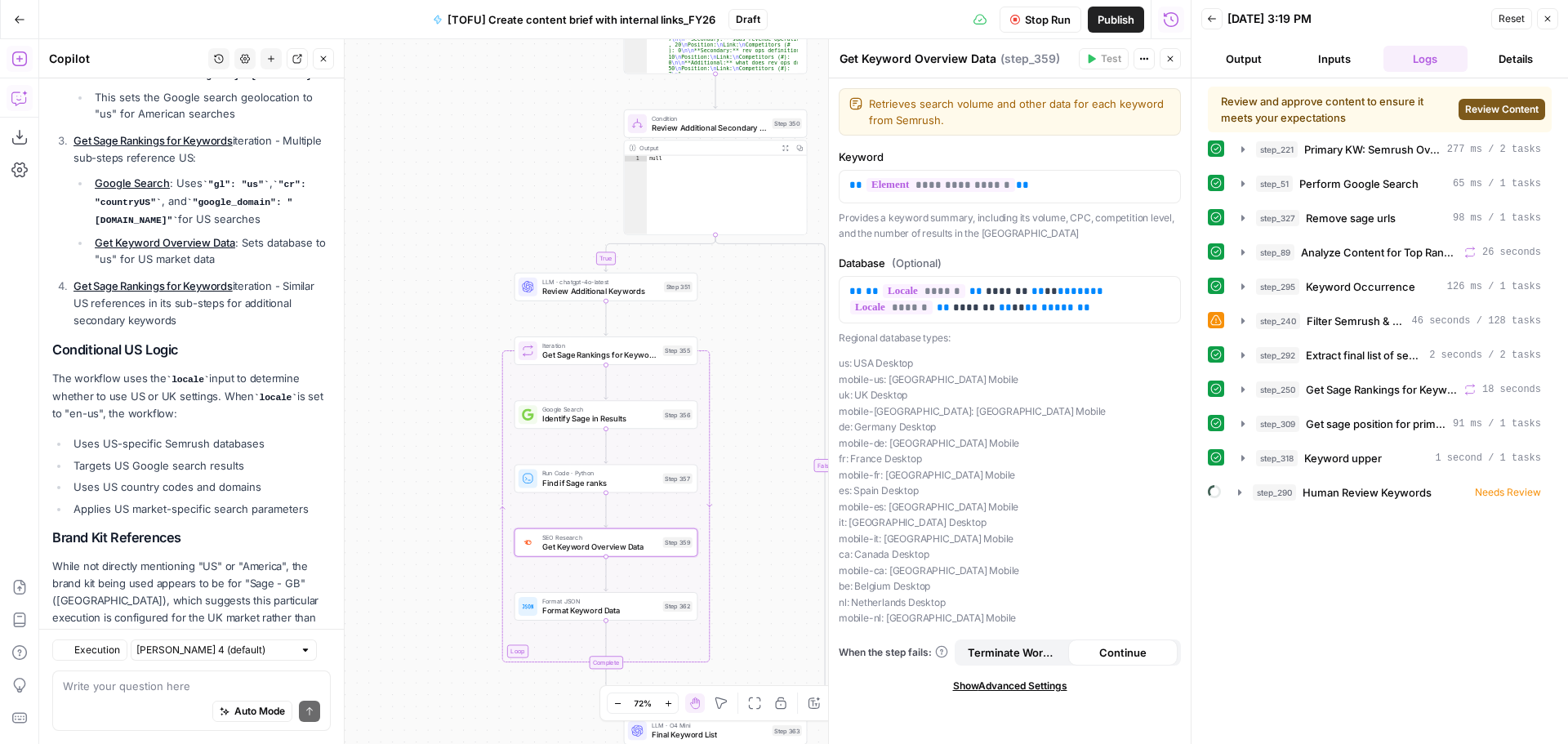
scroll to position [1376, 0]
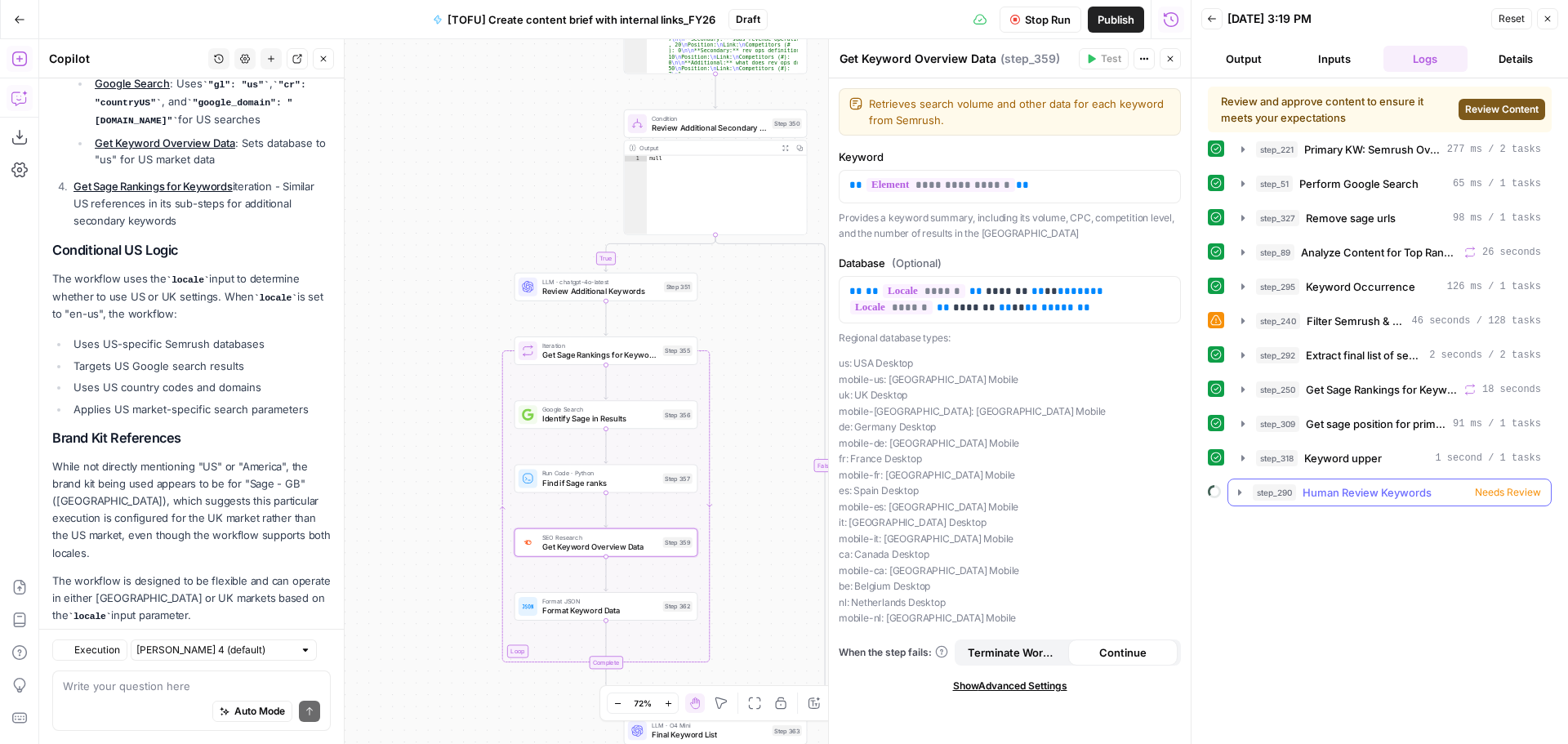
drag, startPoint x: 1502, startPoint y: 494, endPoint x: 1488, endPoint y: 495, distance: 14.0
click at [1502, 494] on span "Needs Review" at bounding box center [1508, 493] width 67 height 15
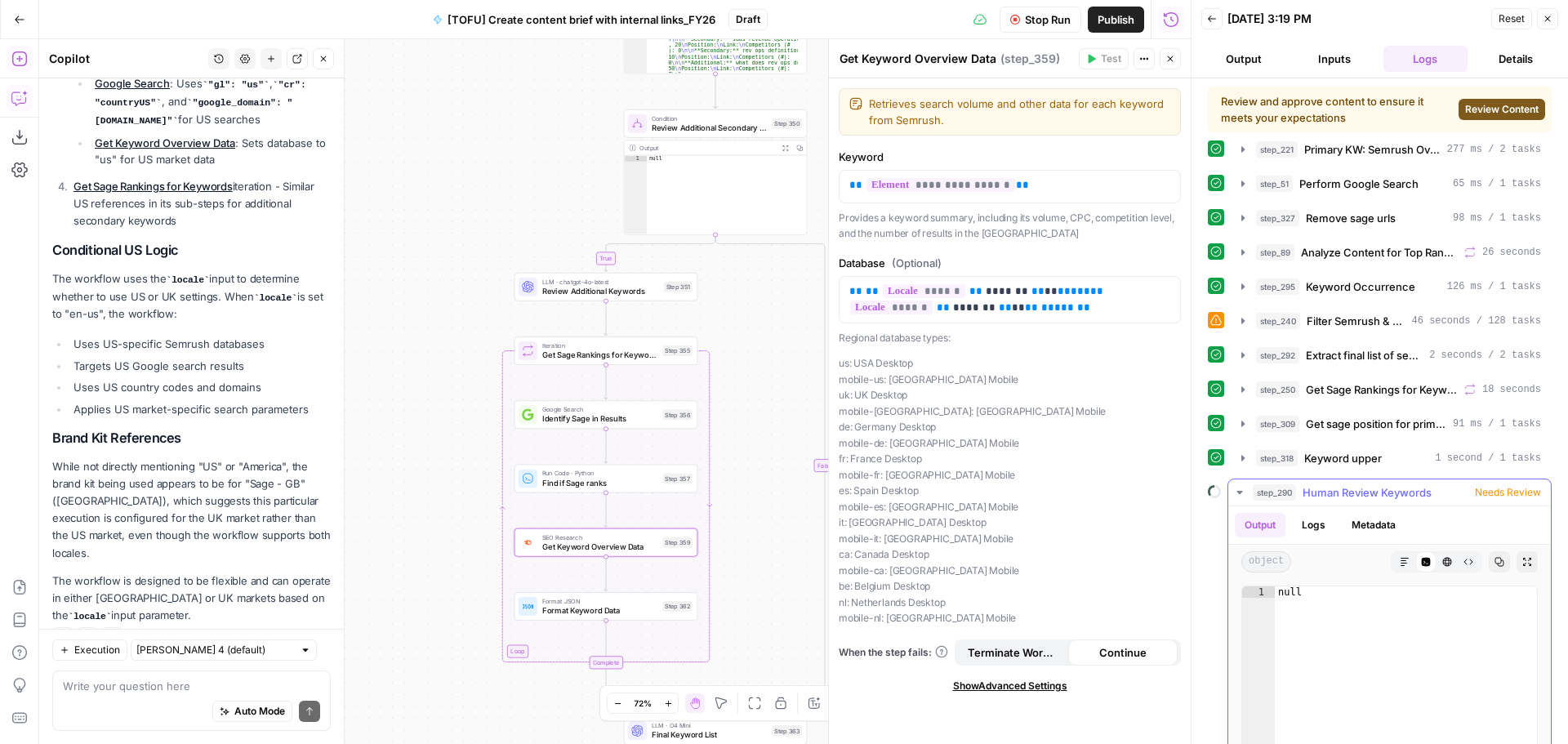
click at [1519, 104] on span "Review Content" at bounding box center [1502, 109] width 74 height 15
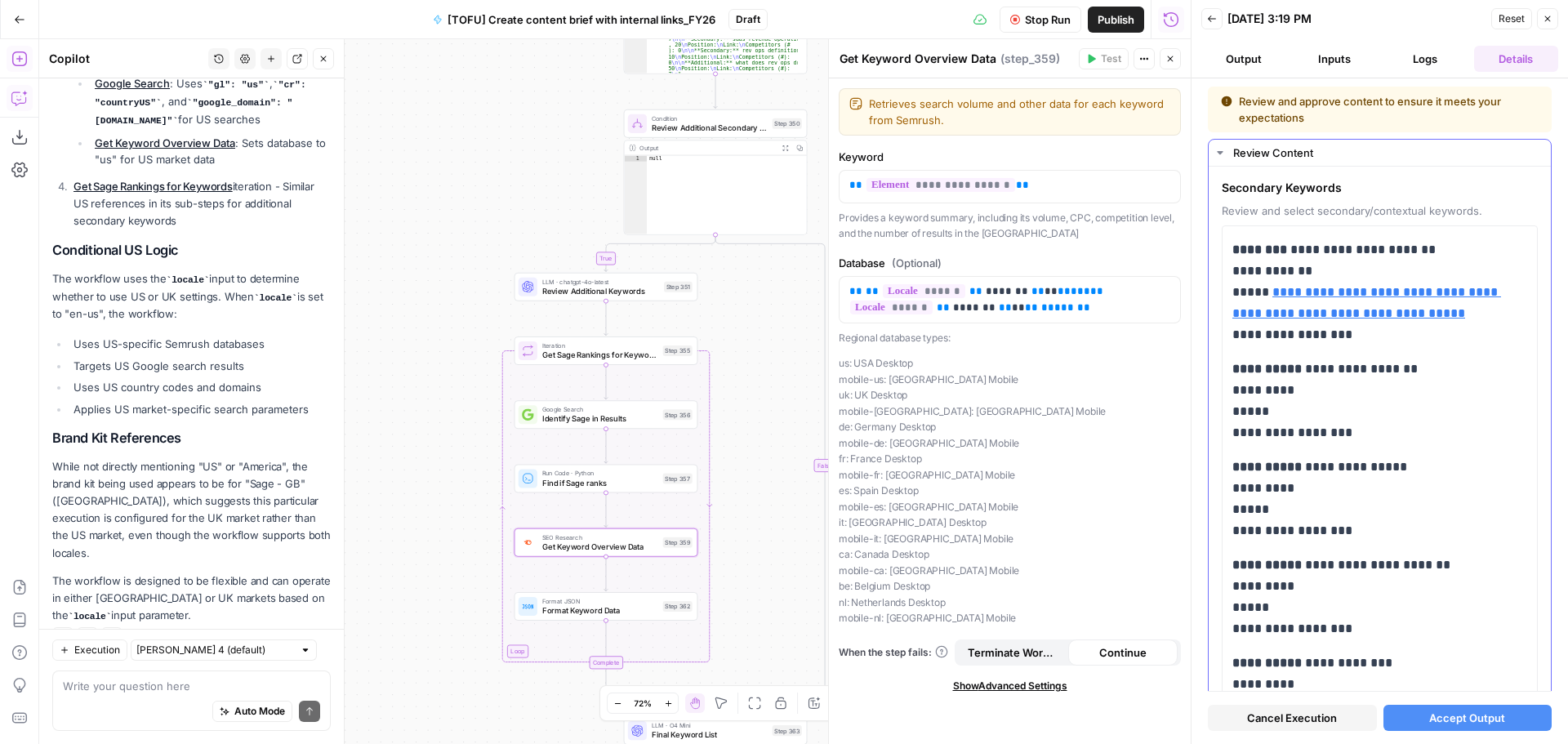
scroll to position [81, 0]
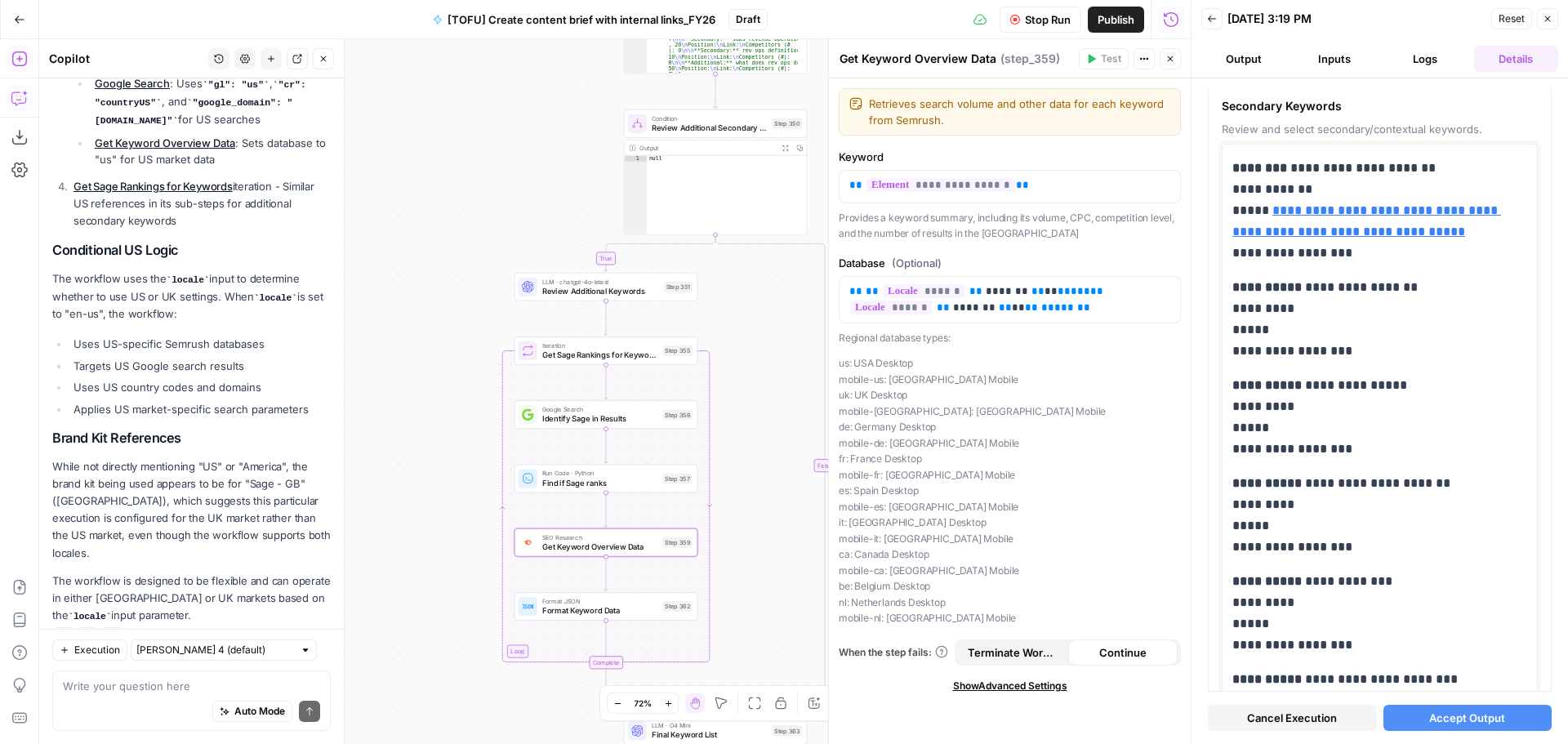
click at [1177, 409] on body "Sage SEO New Home Browse Insights Opportunities Your Data Recent Grids Content …" at bounding box center [784, 372] width 1568 height 744
click at [1305, 399] on p "**********" at bounding box center [1374, 417] width 283 height 85
click at [1317, 423] on p "**********" at bounding box center [1374, 417] width 283 height 85
drag, startPoint x: 1354, startPoint y: 447, endPoint x: 1219, endPoint y: 392, distance: 145.8
click at [1219, 392] on div "**********" at bounding box center [1379, 591] width 342 height 1011
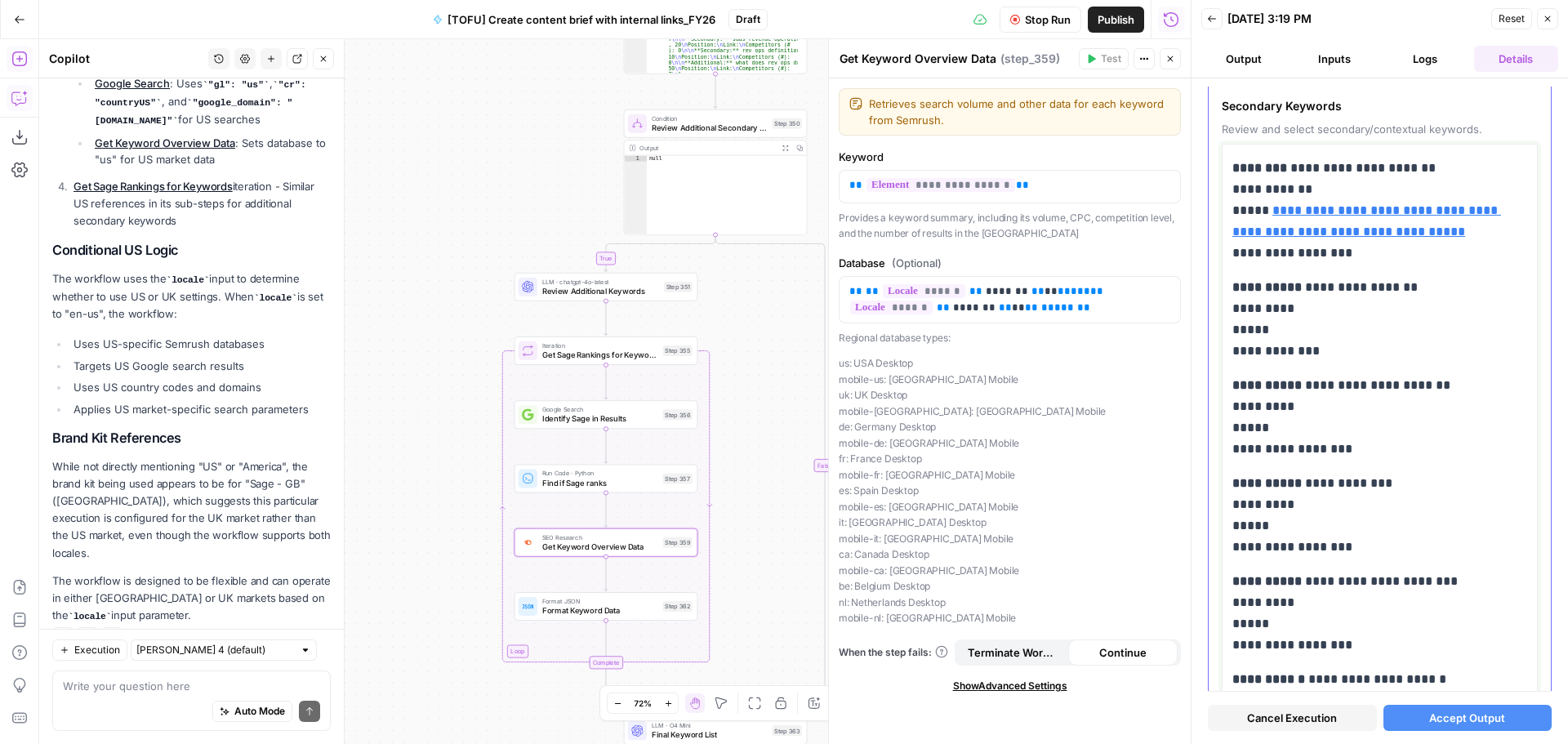
drag, startPoint x: 1374, startPoint y: 452, endPoint x: 1224, endPoint y: 298, distance: 215.0
click at [1225, 297] on div "**********" at bounding box center [1380, 466] width 316 height 645
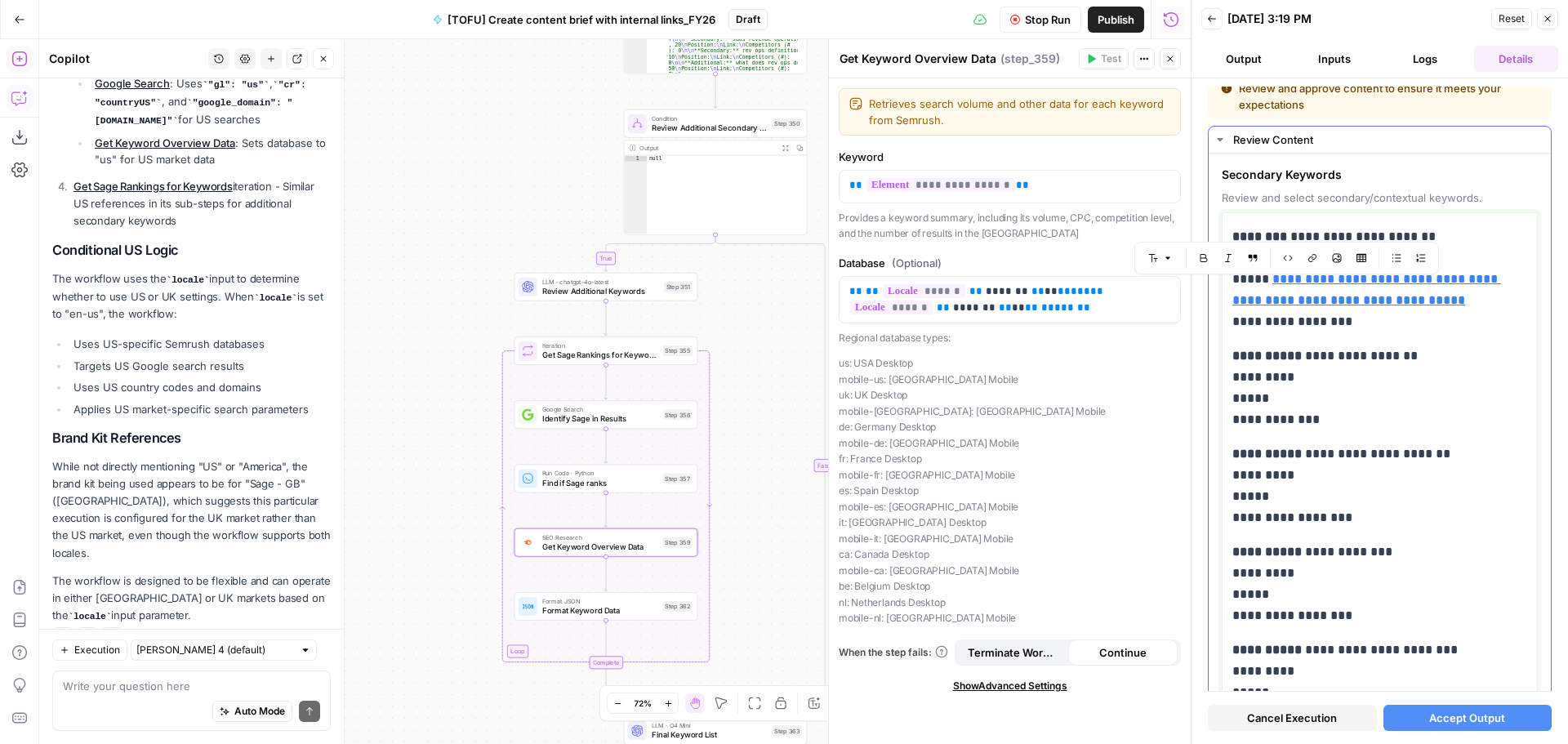
scroll to position [0, 0]
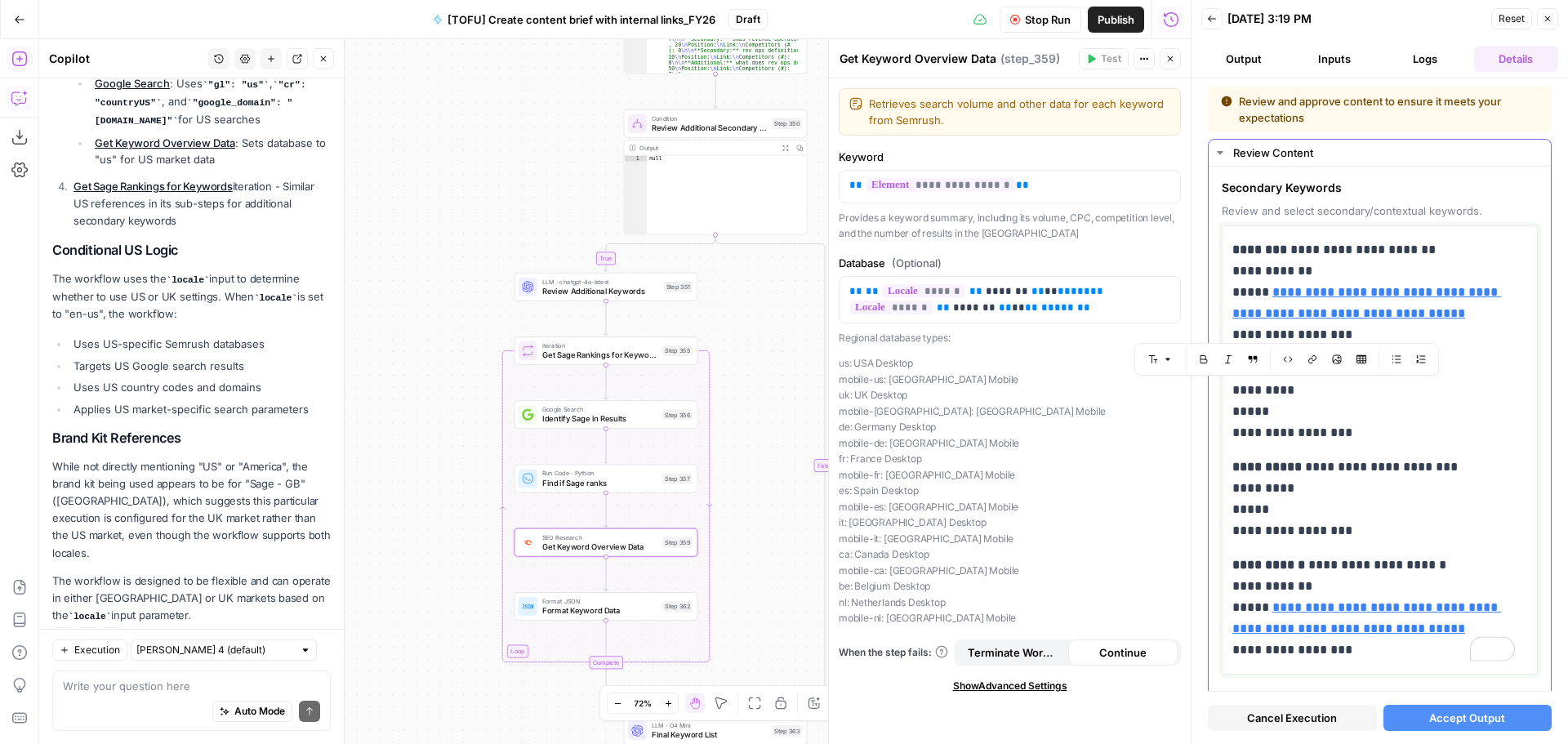
drag, startPoint x: 1360, startPoint y: 436, endPoint x: 1276, endPoint y: 381, distance: 100.4
click at [1276, 381] on p "**********" at bounding box center [1374, 401] width 283 height 85
click at [1374, 533] on p "**********" at bounding box center [1374, 499] width 283 height 85
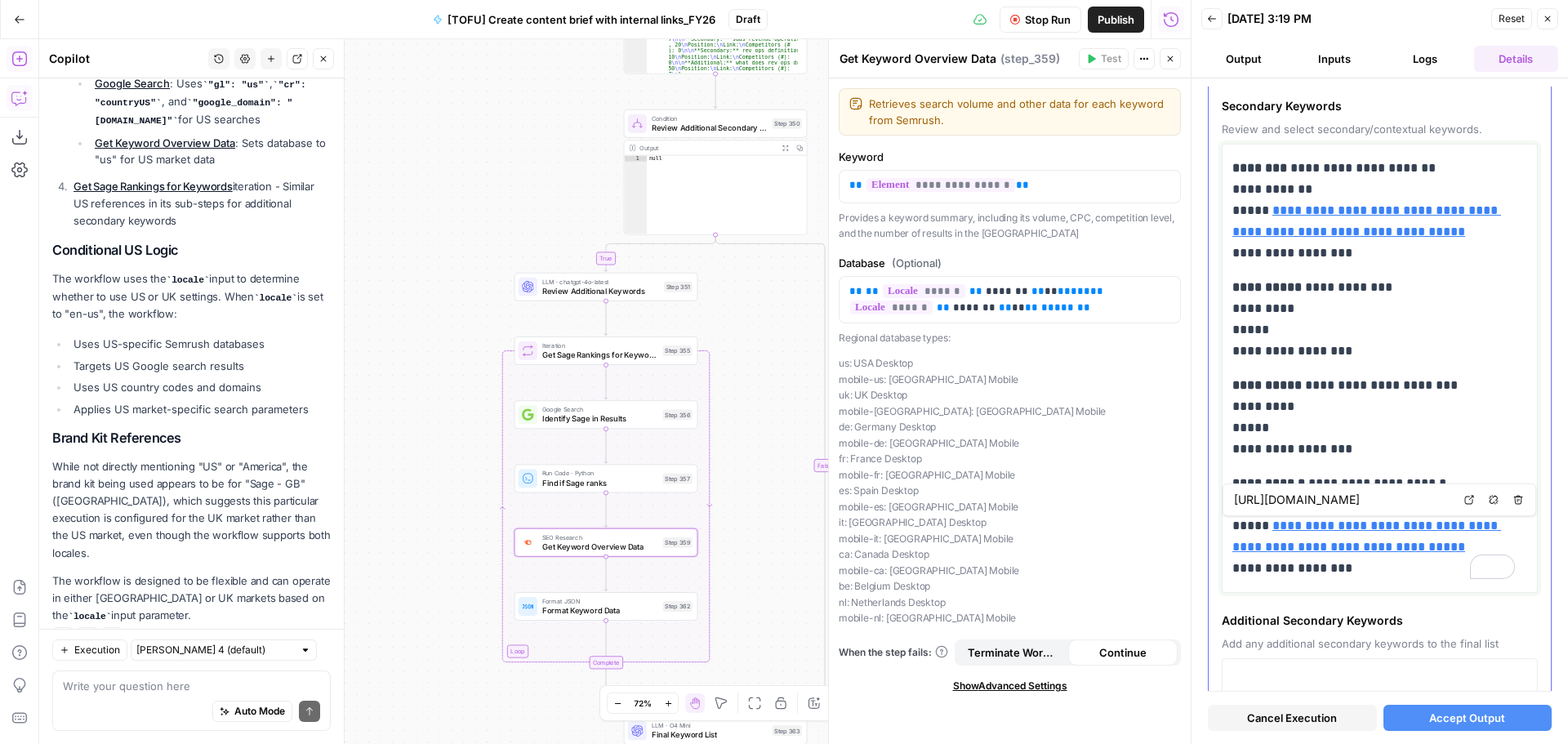
scroll to position [164, 0]
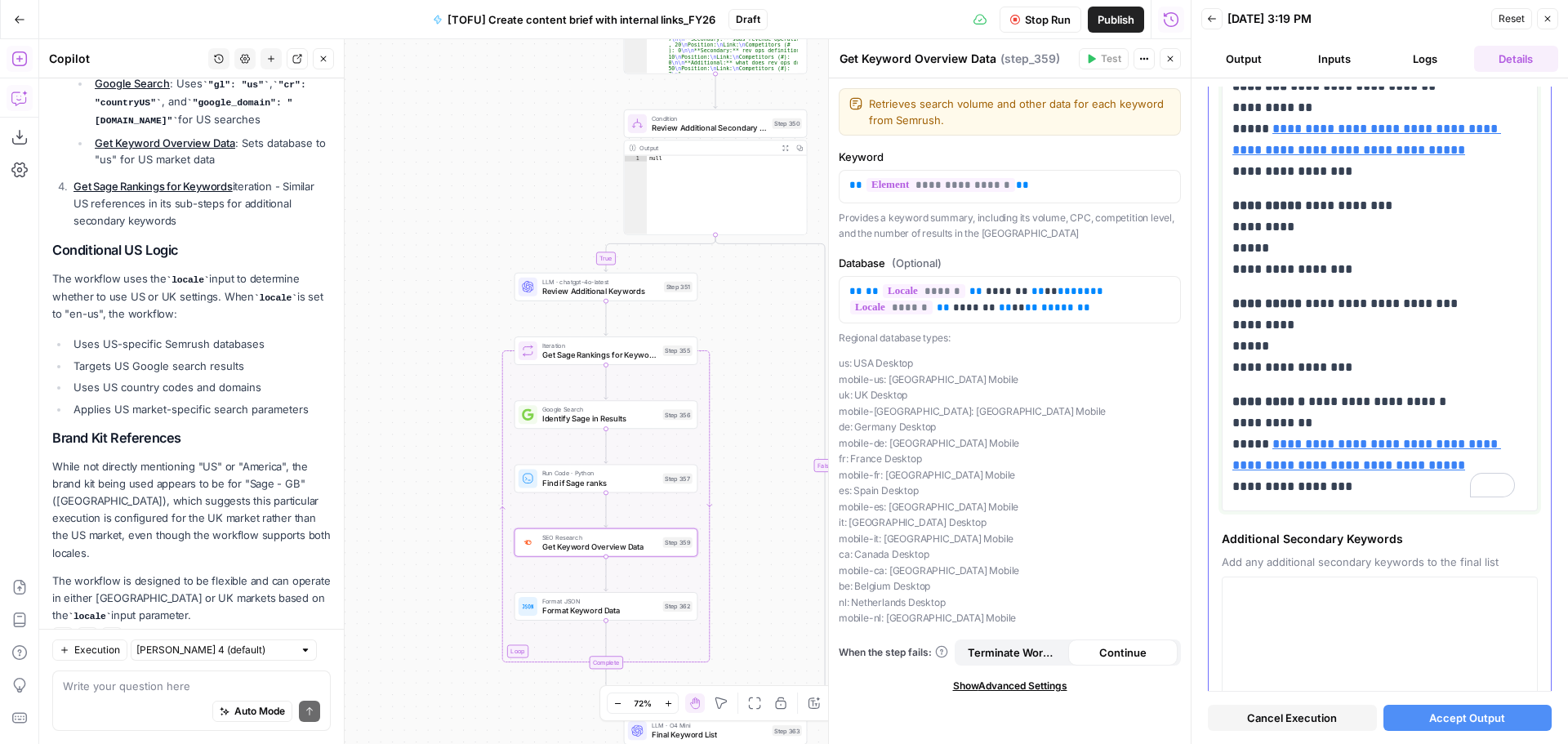
click at [1374, 476] on p "**********" at bounding box center [1374, 444] width 283 height 106
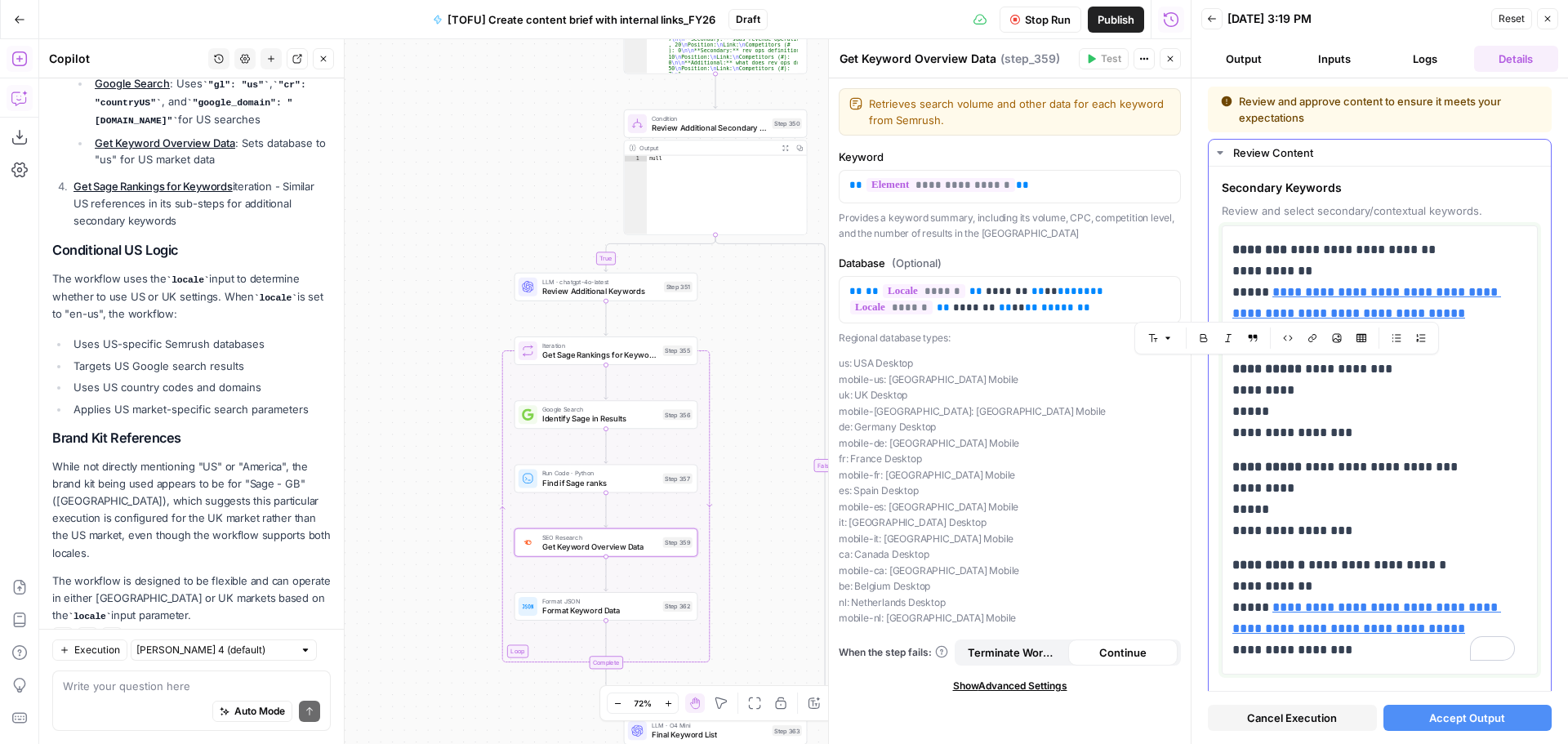
drag, startPoint x: 1370, startPoint y: 487, endPoint x: 1221, endPoint y: 369, distance: 190.1
click at [1221, 369] on div "**********" at bounding box center [1379, 525] width 342 height 717
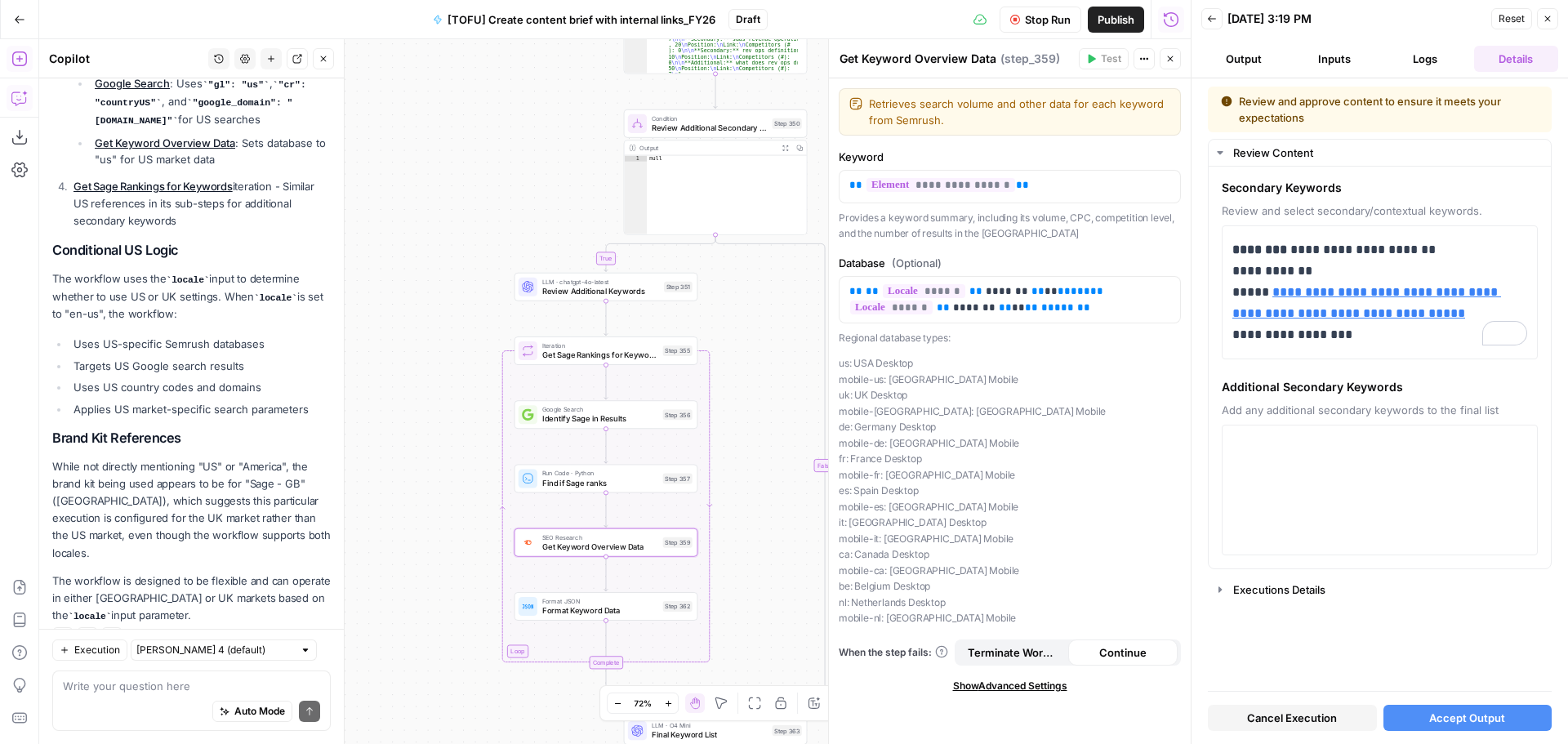
click at [1462, 710] on span "Accept Output" at bounding box center [1467, 718] width 76 height 17
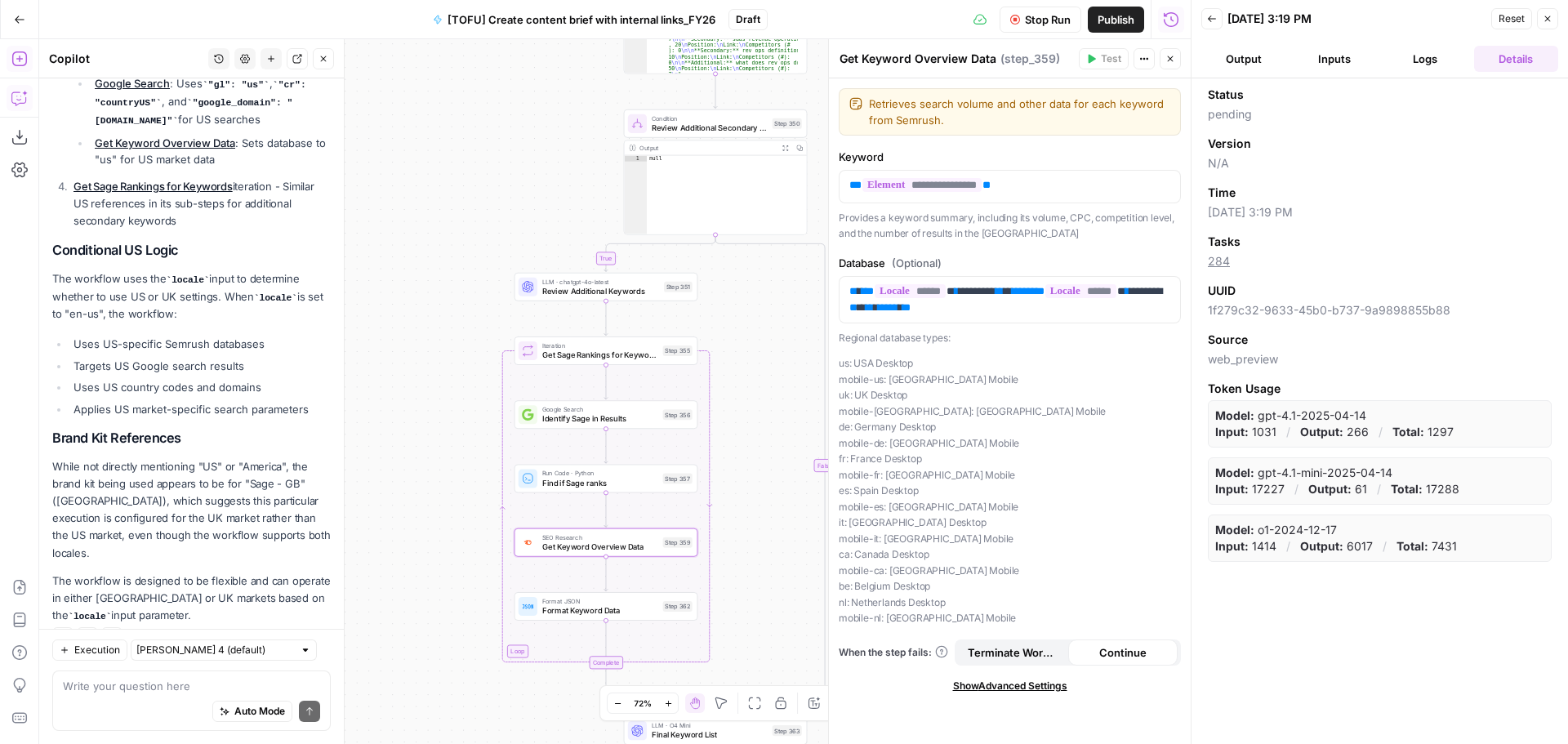
click at [1216, 17] on icon "button" at bounding box center [1212, 18] width 10 height 10
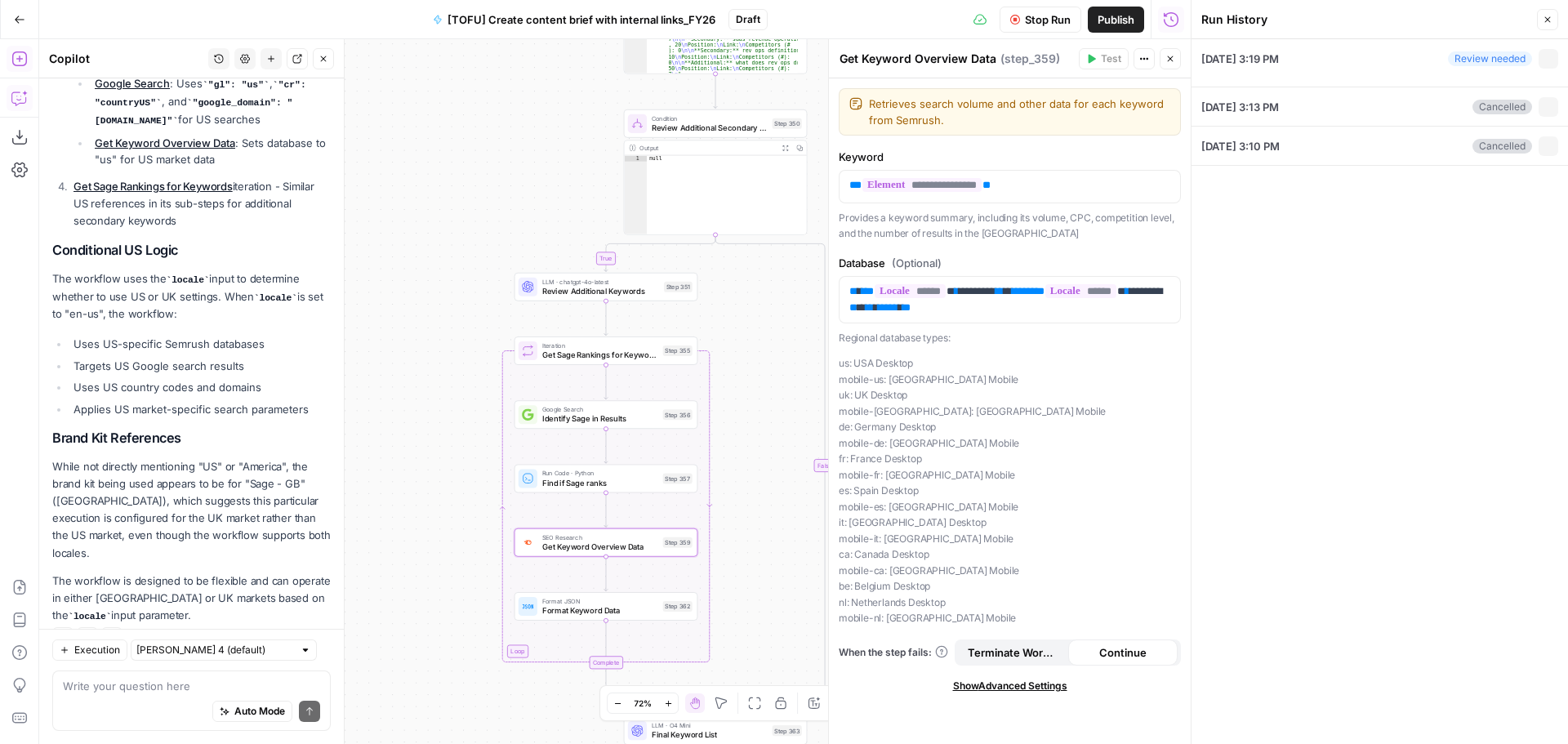
type input "Sage - GB"
type input "mtd for landlords"
type input "[URL][DOMAIN_NAME]"
type input "https://www.sage.com/en-gb/making-tax-digital/"
type input "mtd software"
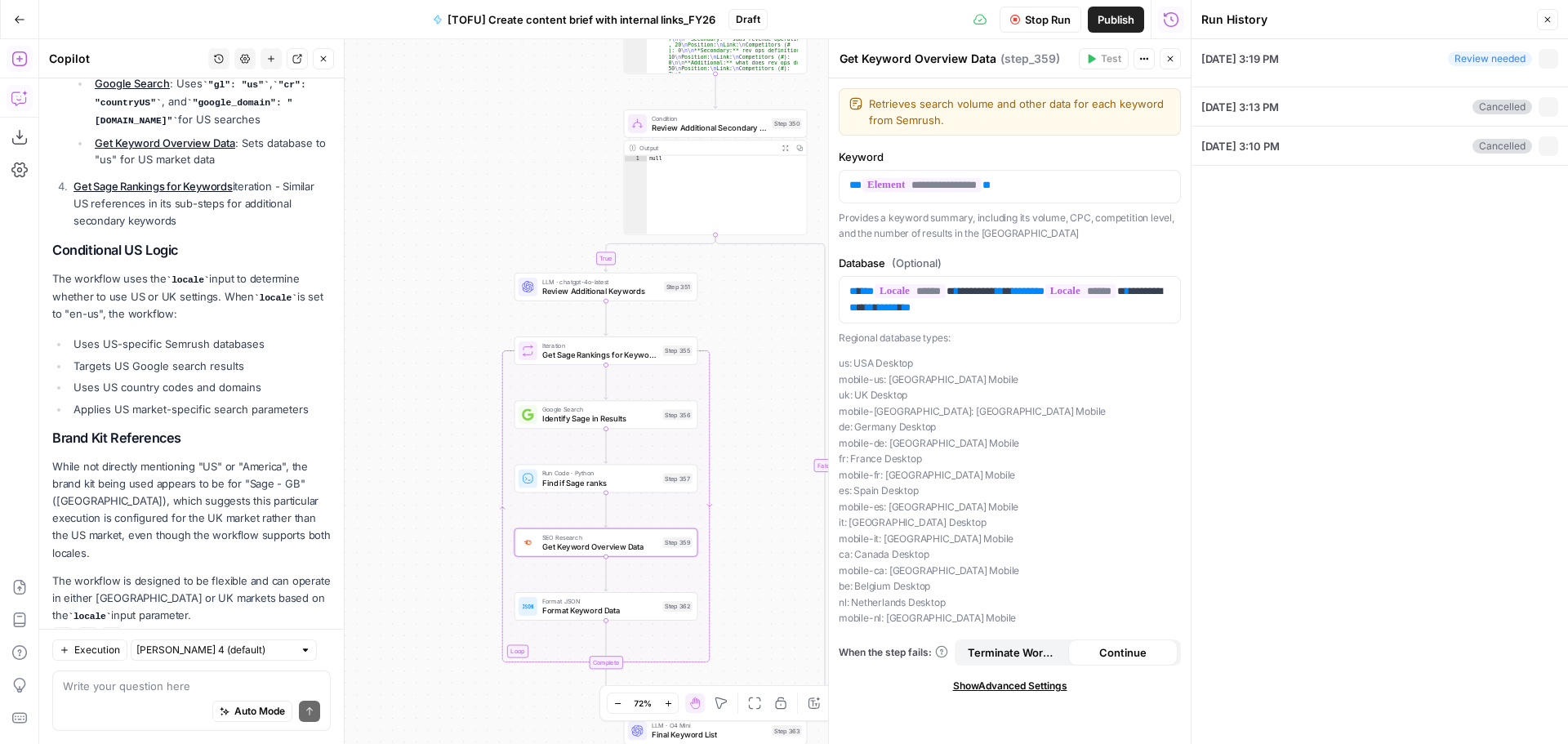
type input "new"
type input "rob.mccormack@sage.com"
type input "en-gb"
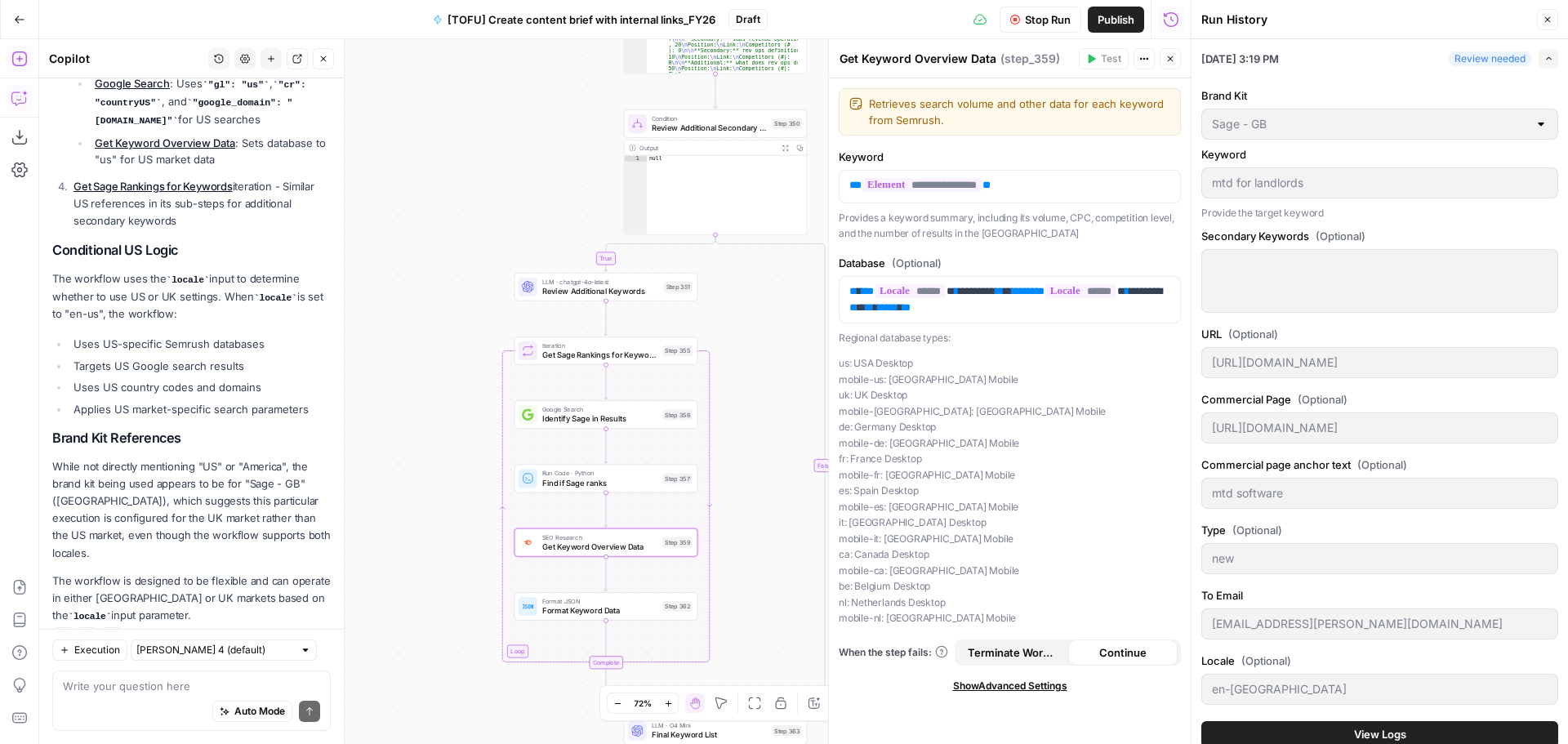
click at [1400, 733] on span "View Logs" at bounding box center [1380, 734] width 53 height 17
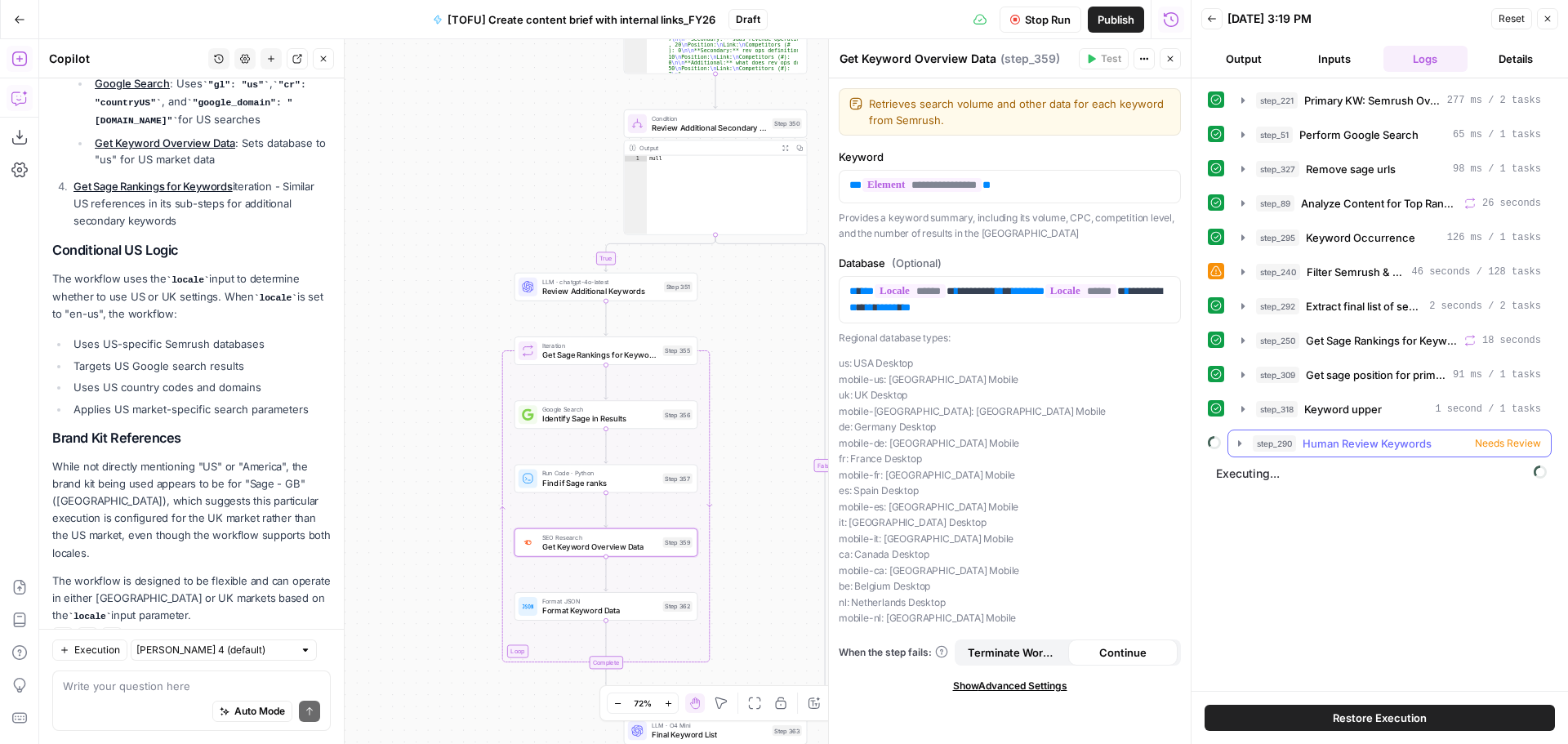
click at [1488, 445] on span "Needs Review" at bounding box center [1508, 444] width 67 height 15
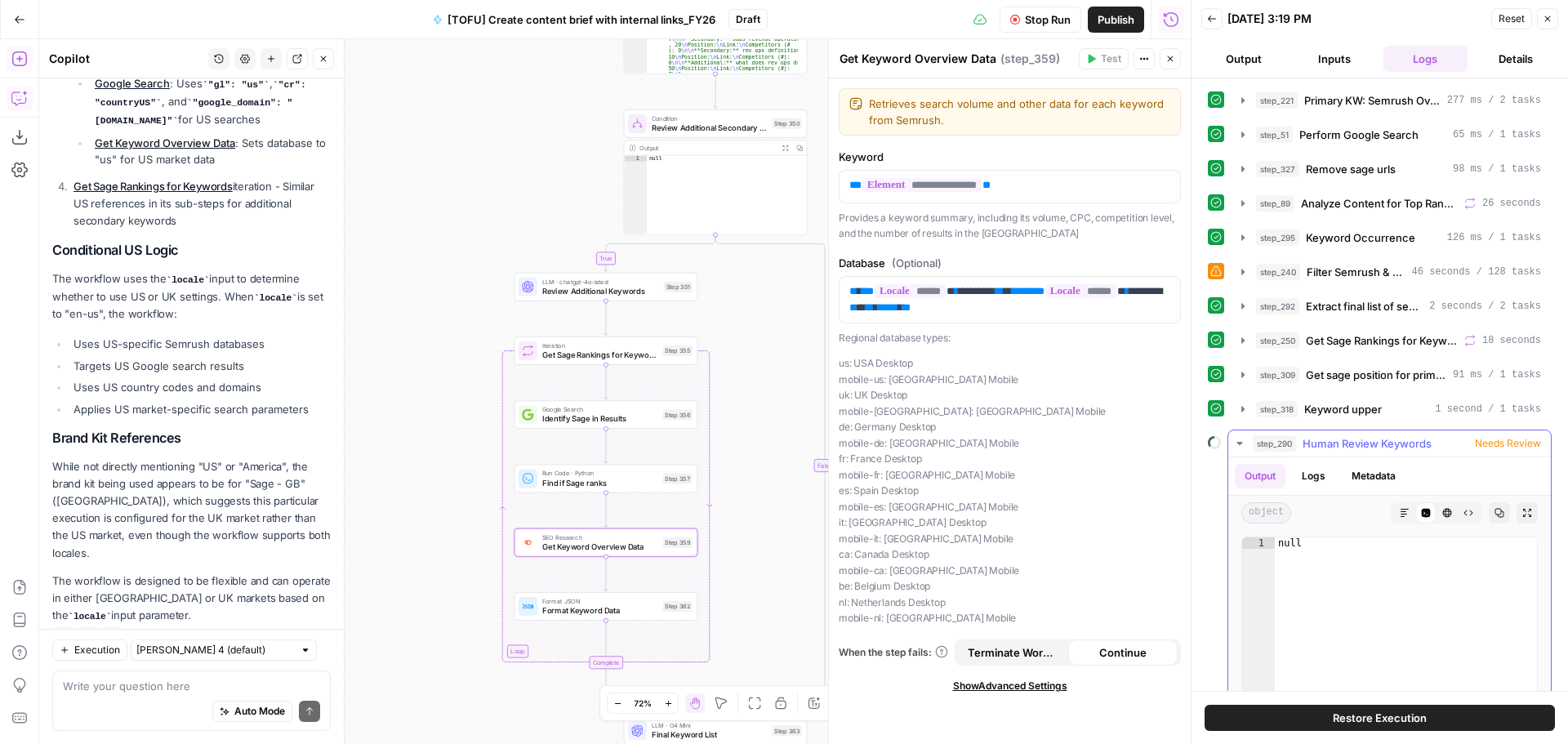
click at [1237, 448] on icon "button" at bounding box center [1240, 444] width 13 height 13
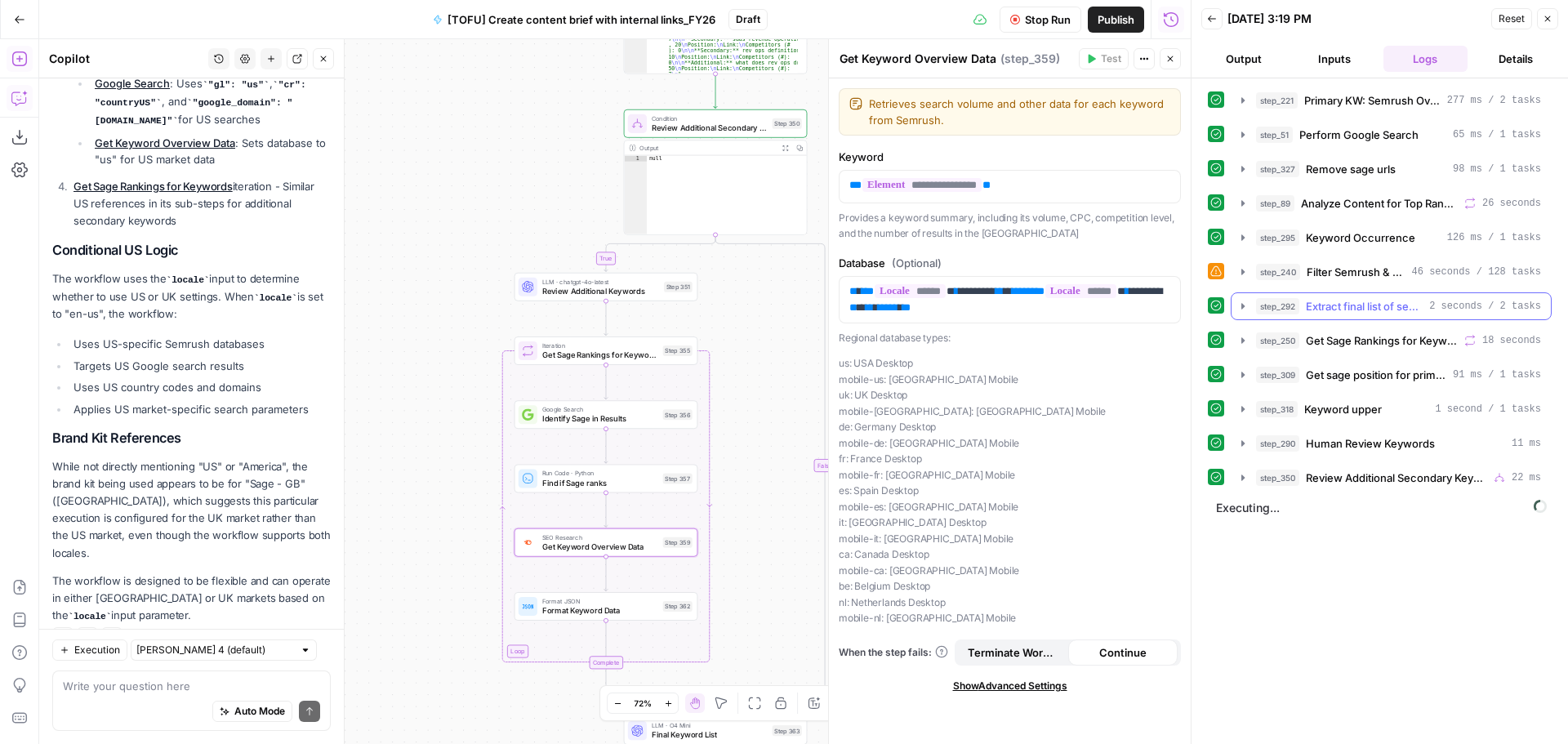
click at [1169, 58] on icon "button" at bounding box center [1170, 58] width 10 height 10
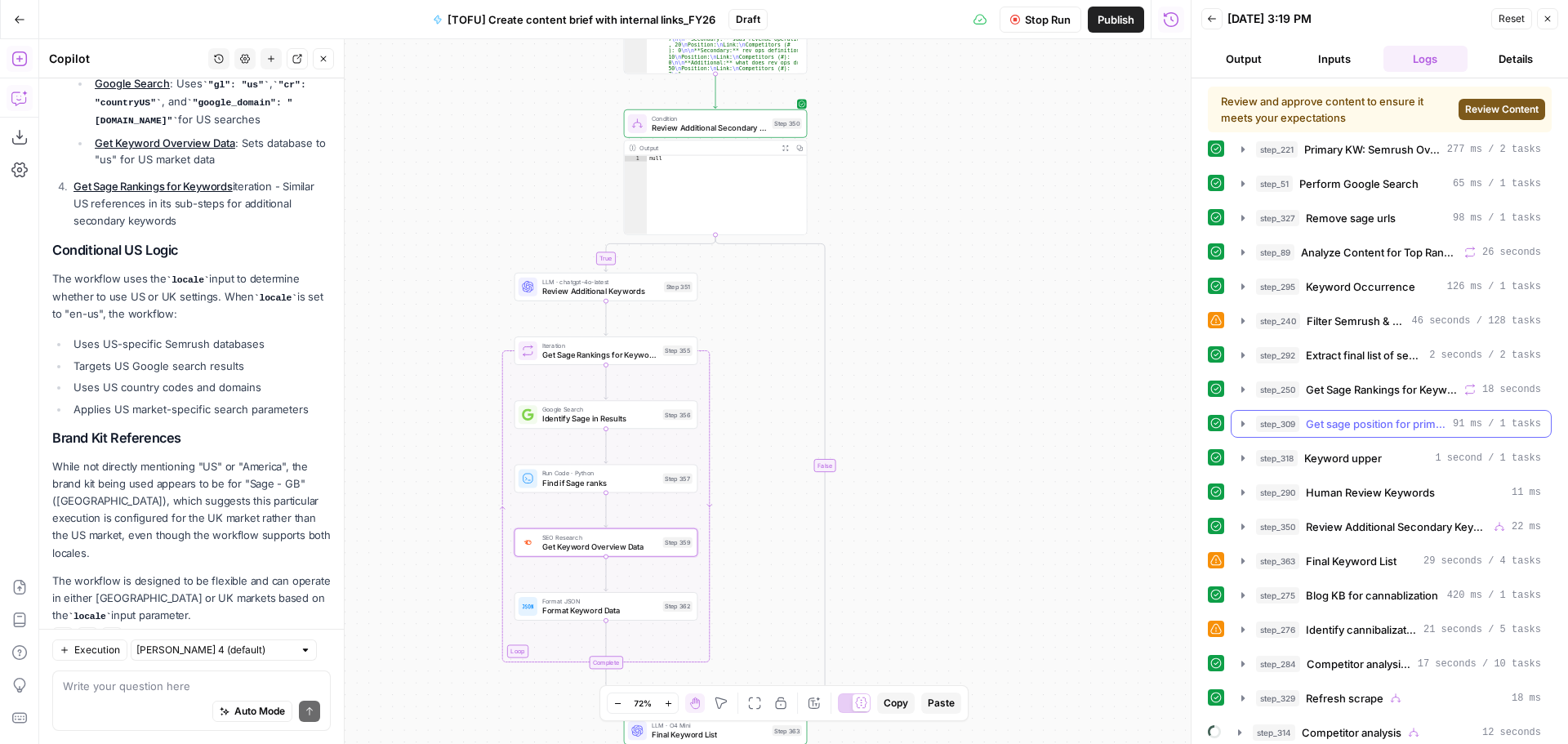
scroll to position [10, 0]
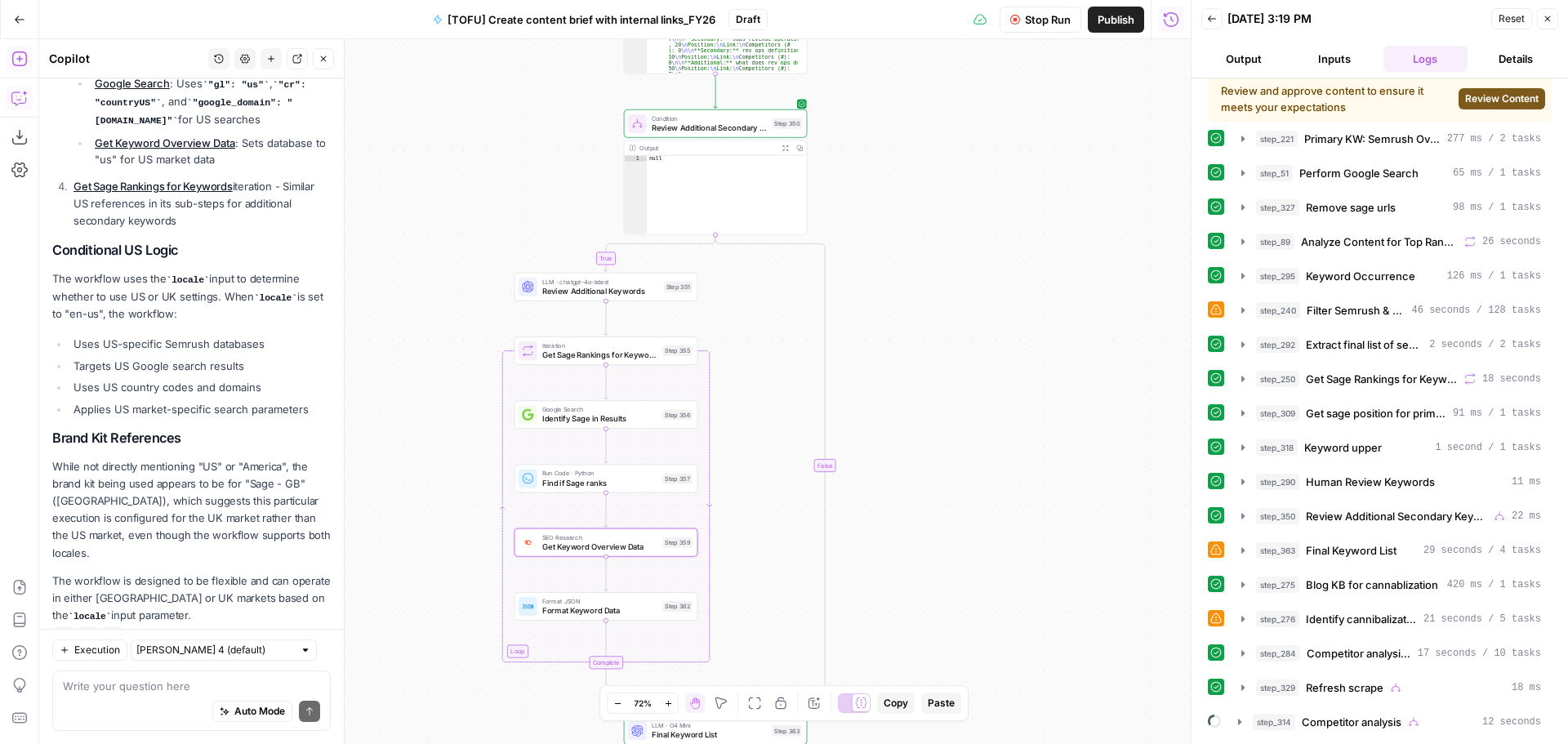
click at [1482, 104] on span "Review Content" at bounding box center [1502, 99] width 74 height 15
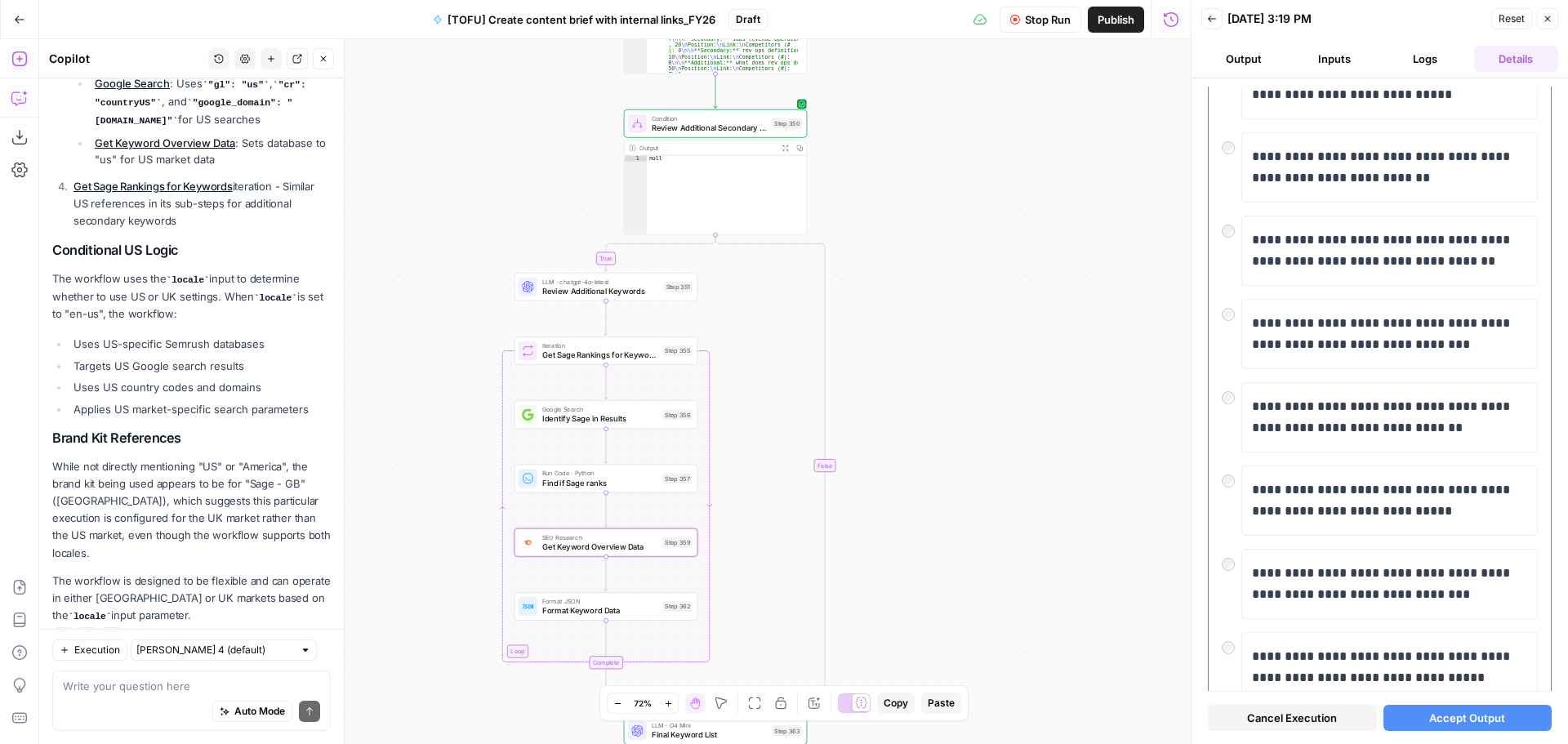
scroll to position [1388, 0]
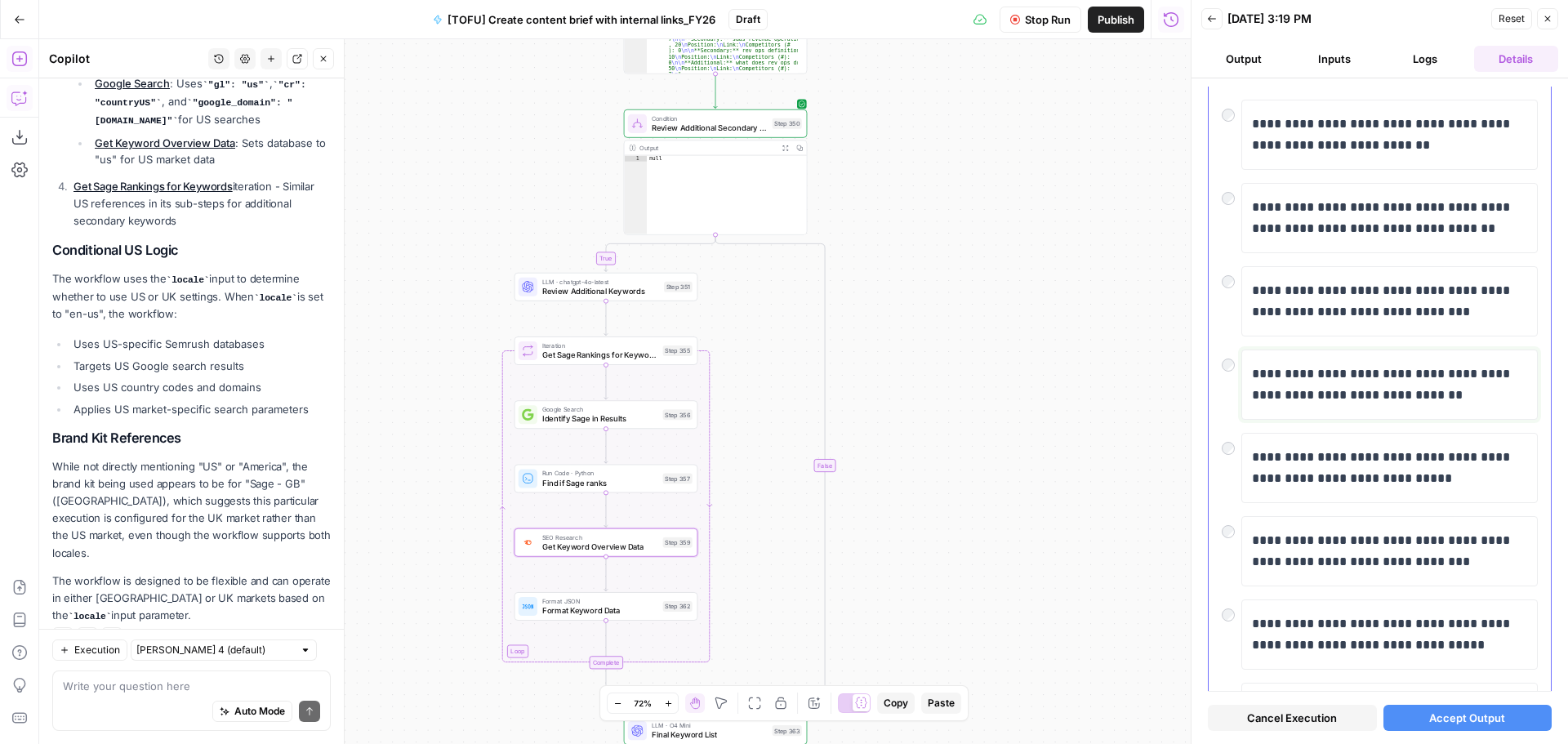
click at [1355, 403] on p "**********" at bounding box center [1383, 384] width 263 height 43
click at [1468, 721] on span "Accept Output" at bounding box center [1467, 718] width 76 height 17
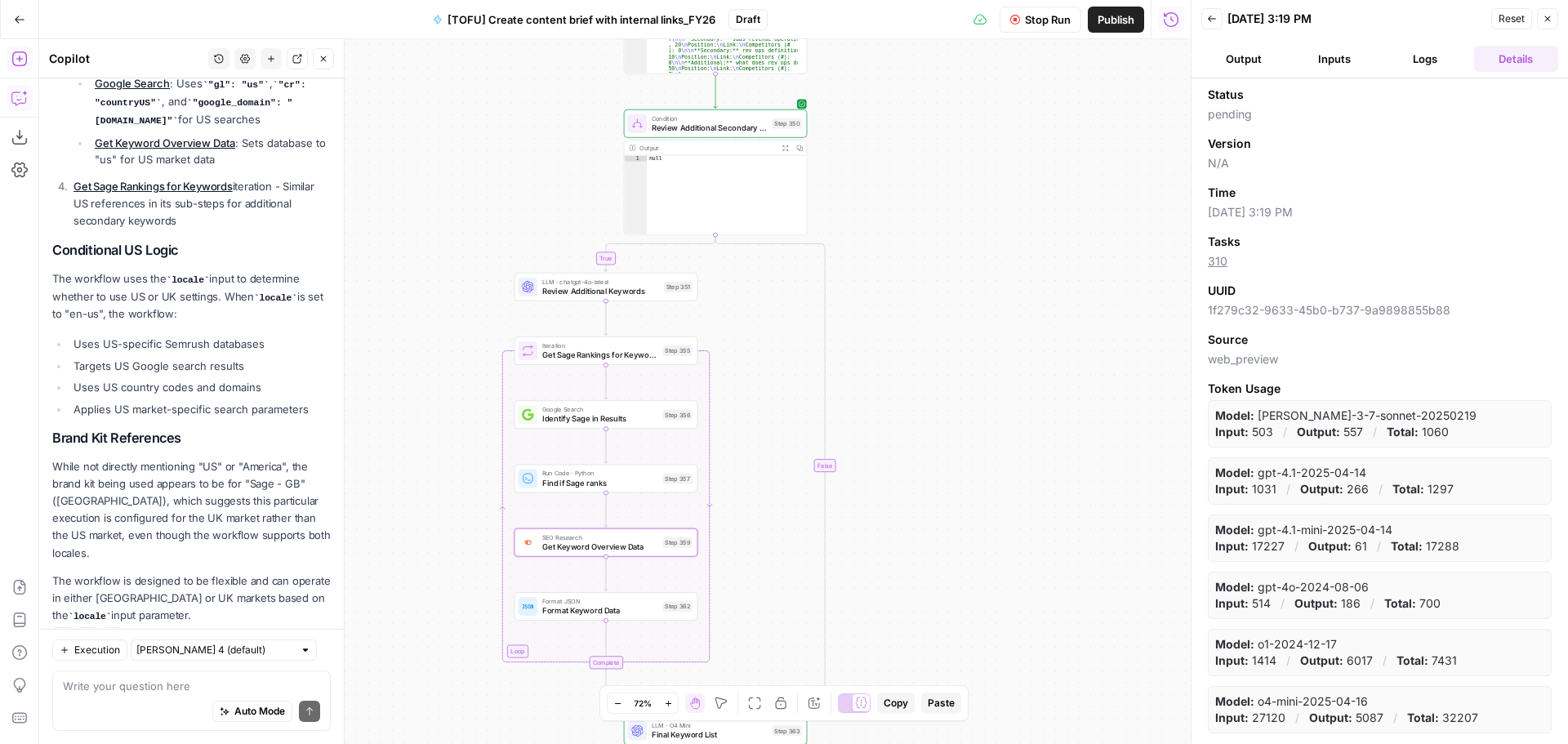
click at [1207, 19] on icon "button" at bounding box center [1212, 18] width 10 height 10
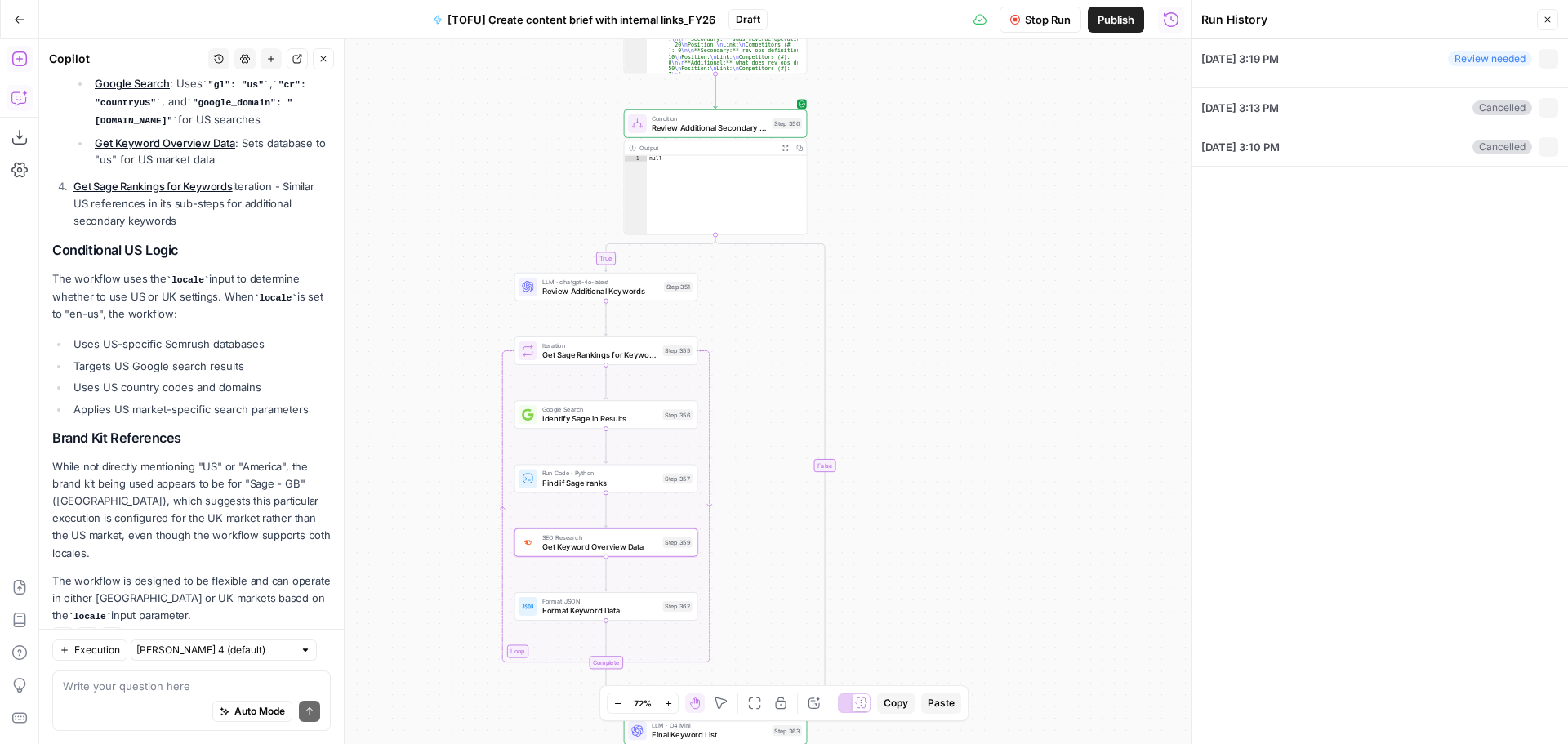
type input "Sage - GB"
type input "mtd for landlords"
type input "[URL][DOMAIN_NAME]"
type input "mtd software"
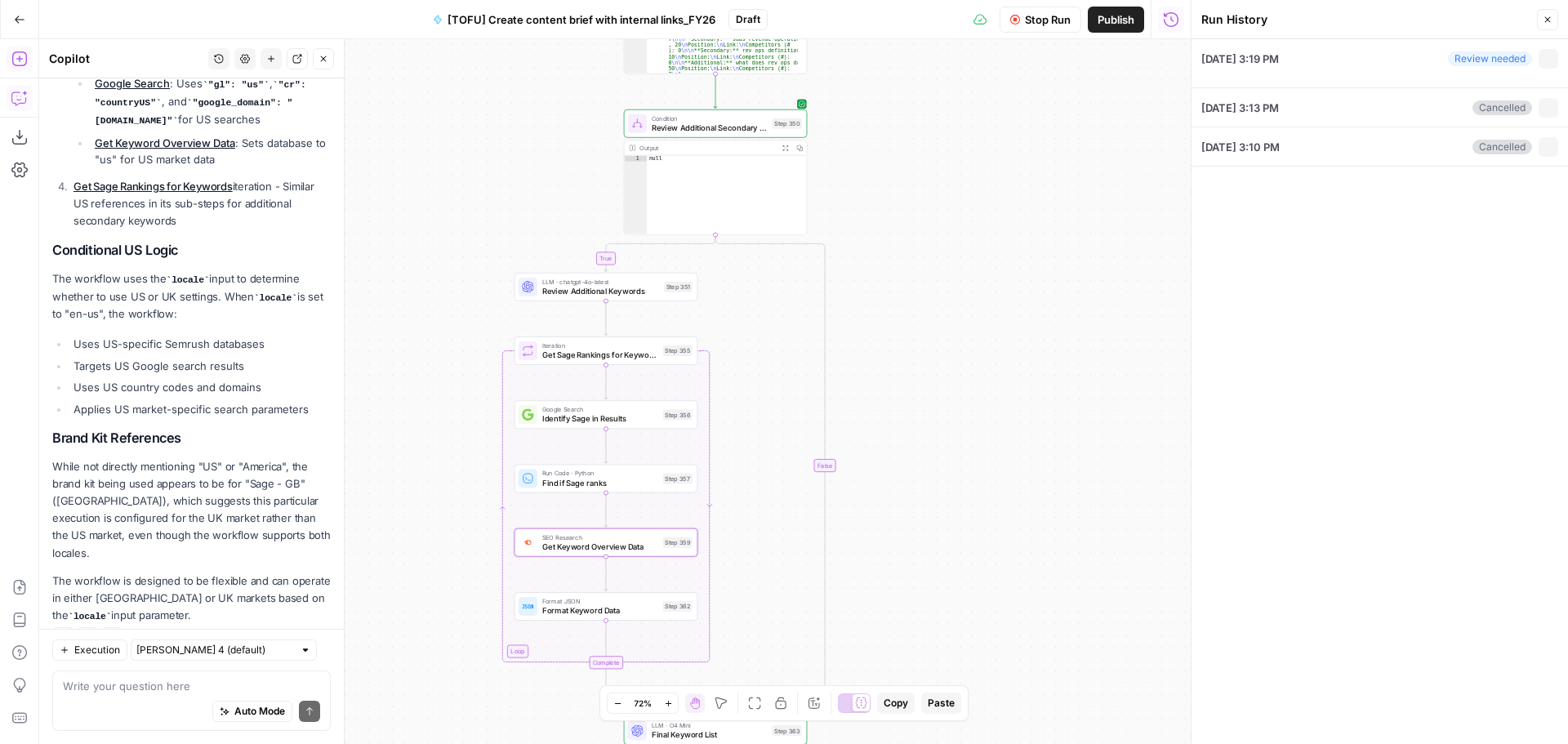
type input "new"
type input "[EMAIL_ADDRESS][PERSON_NAME][DOMAIN_NAME]"
type input "en-[GEOGRAPHIC_DATA]"
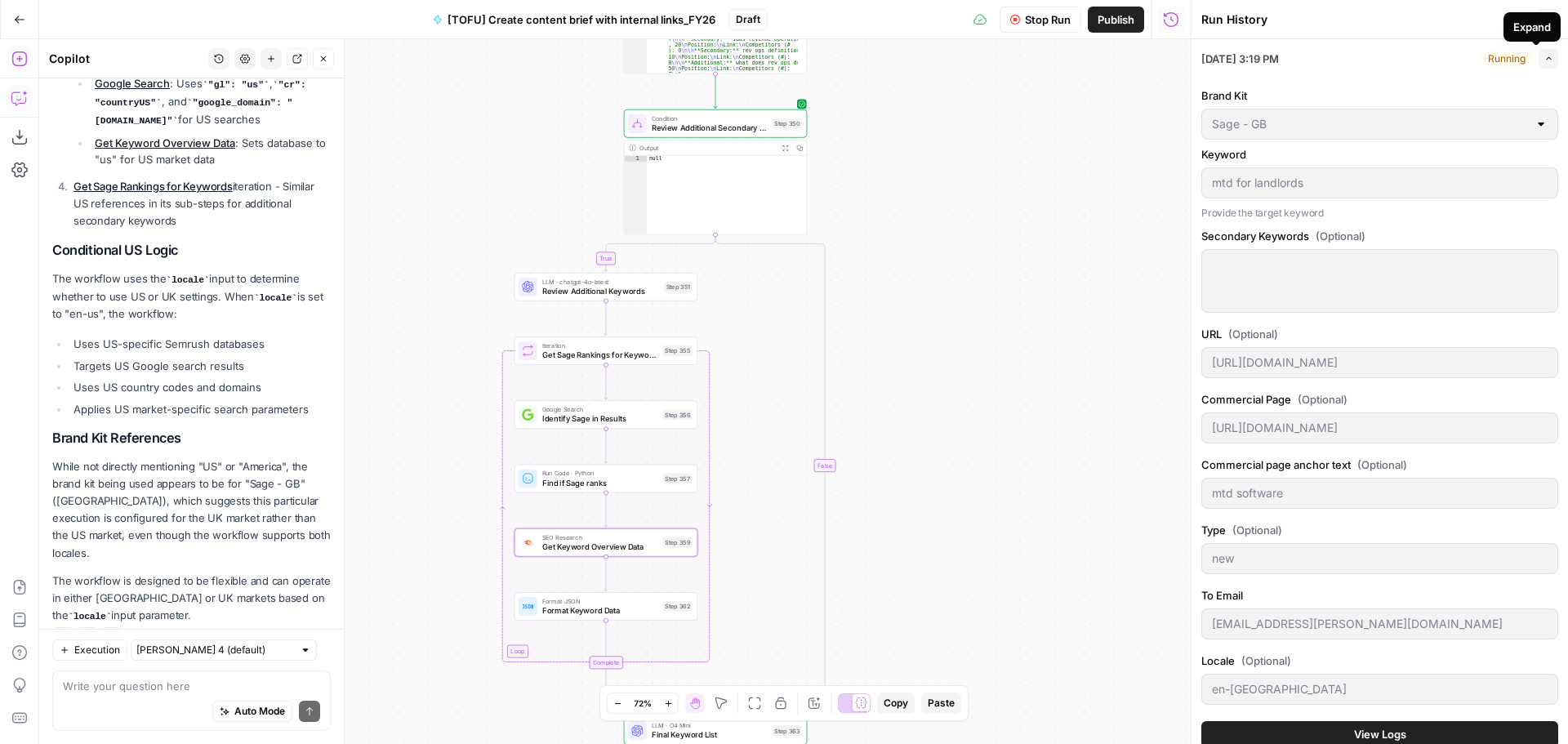
click at [1388, 730] on span "View Logs" at bounding box center [1380, 734] width 53 height 17
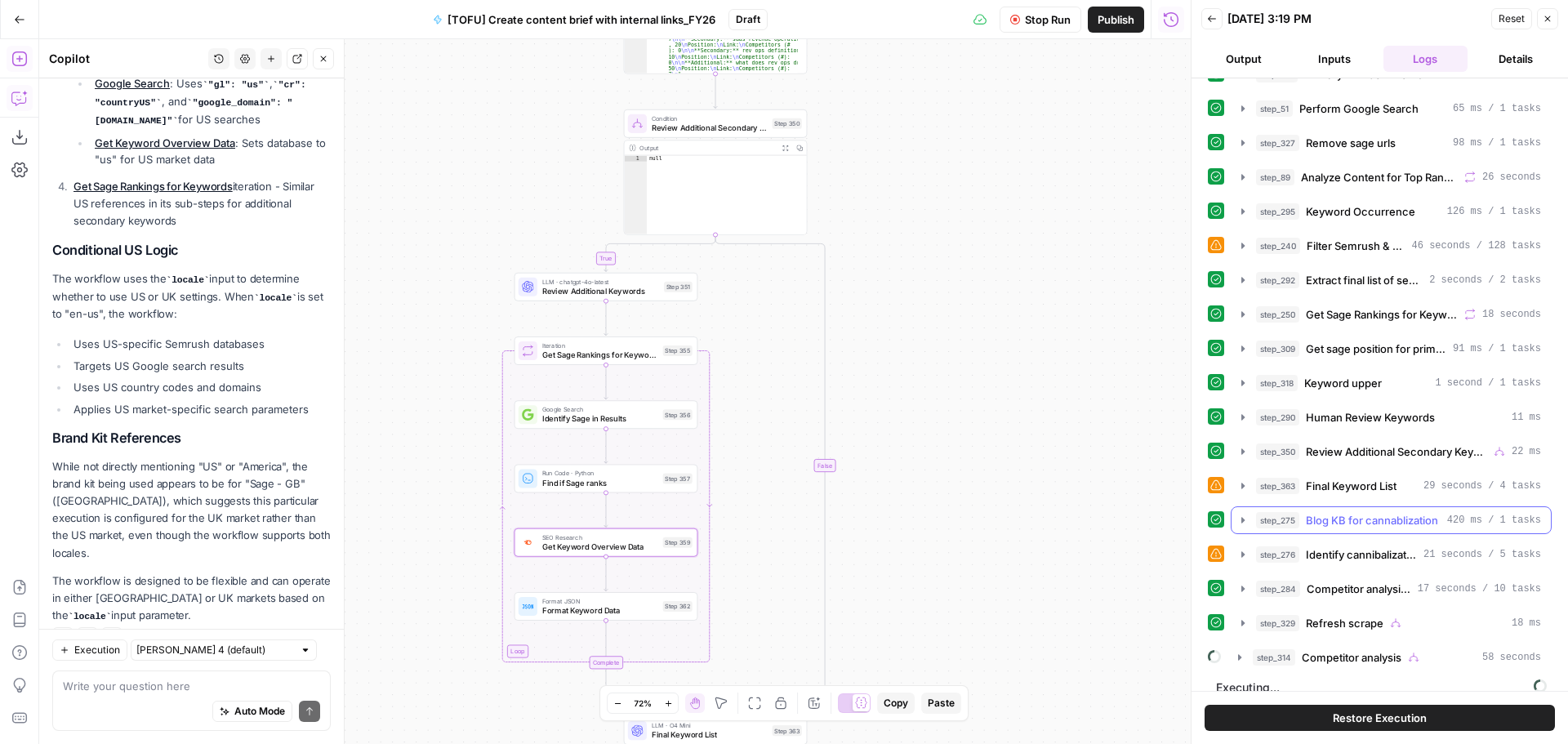
scroll to position [44, 0]
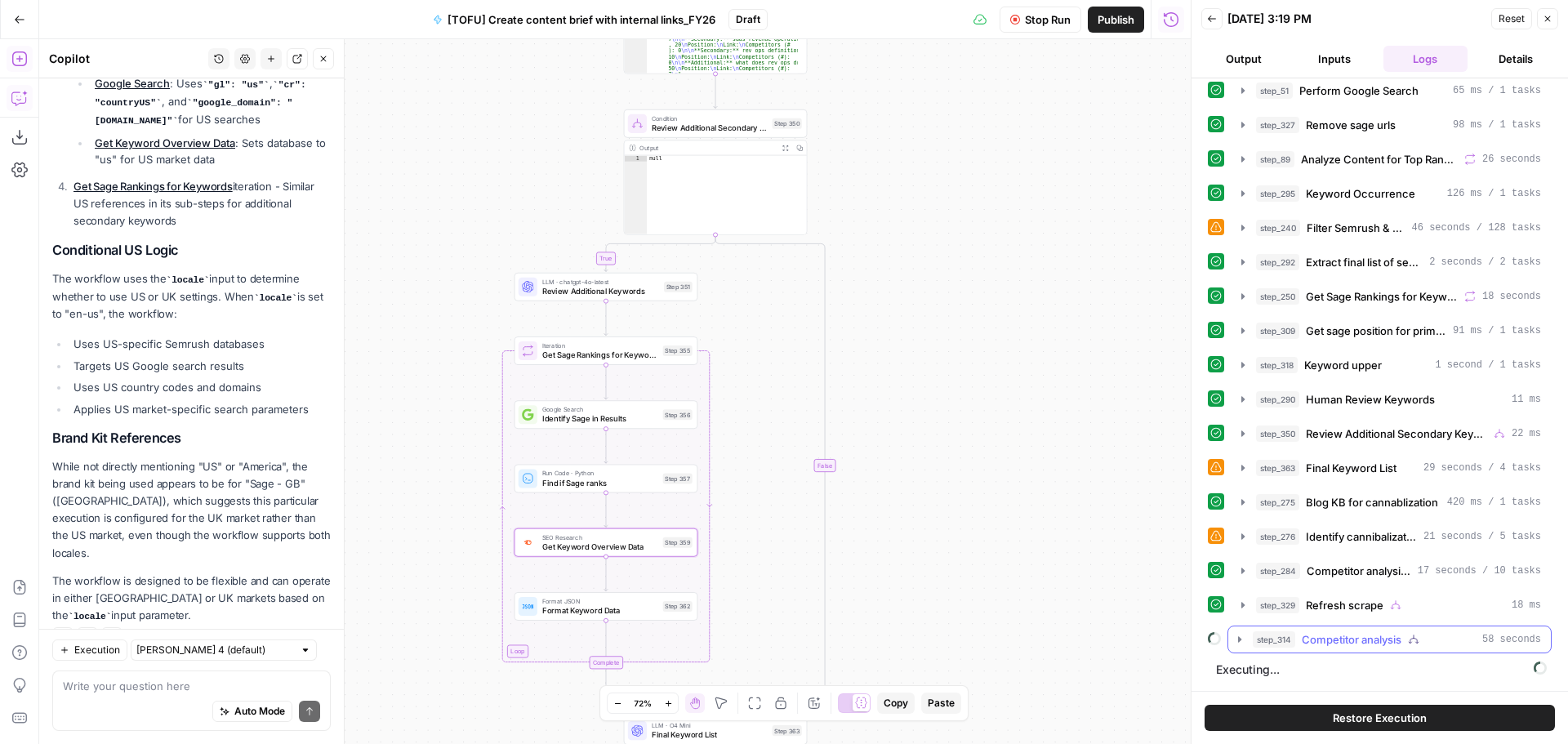
click at [1240, 640] on icon "button" at bounding box center [1240, 639] width 4 height 6
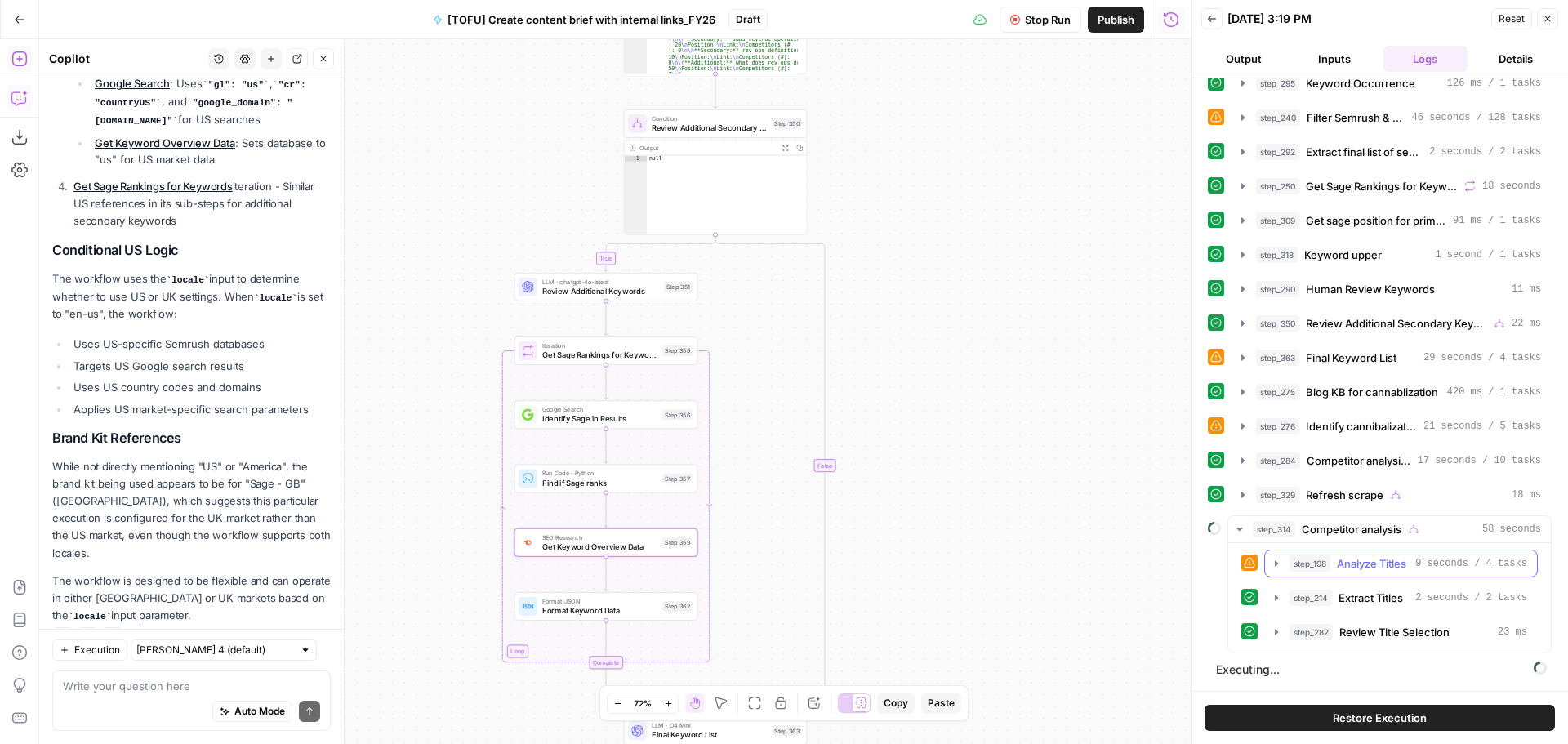
click at [1274, 566] on icon "button" at bounding box center [1277, 563] width 13 height 13
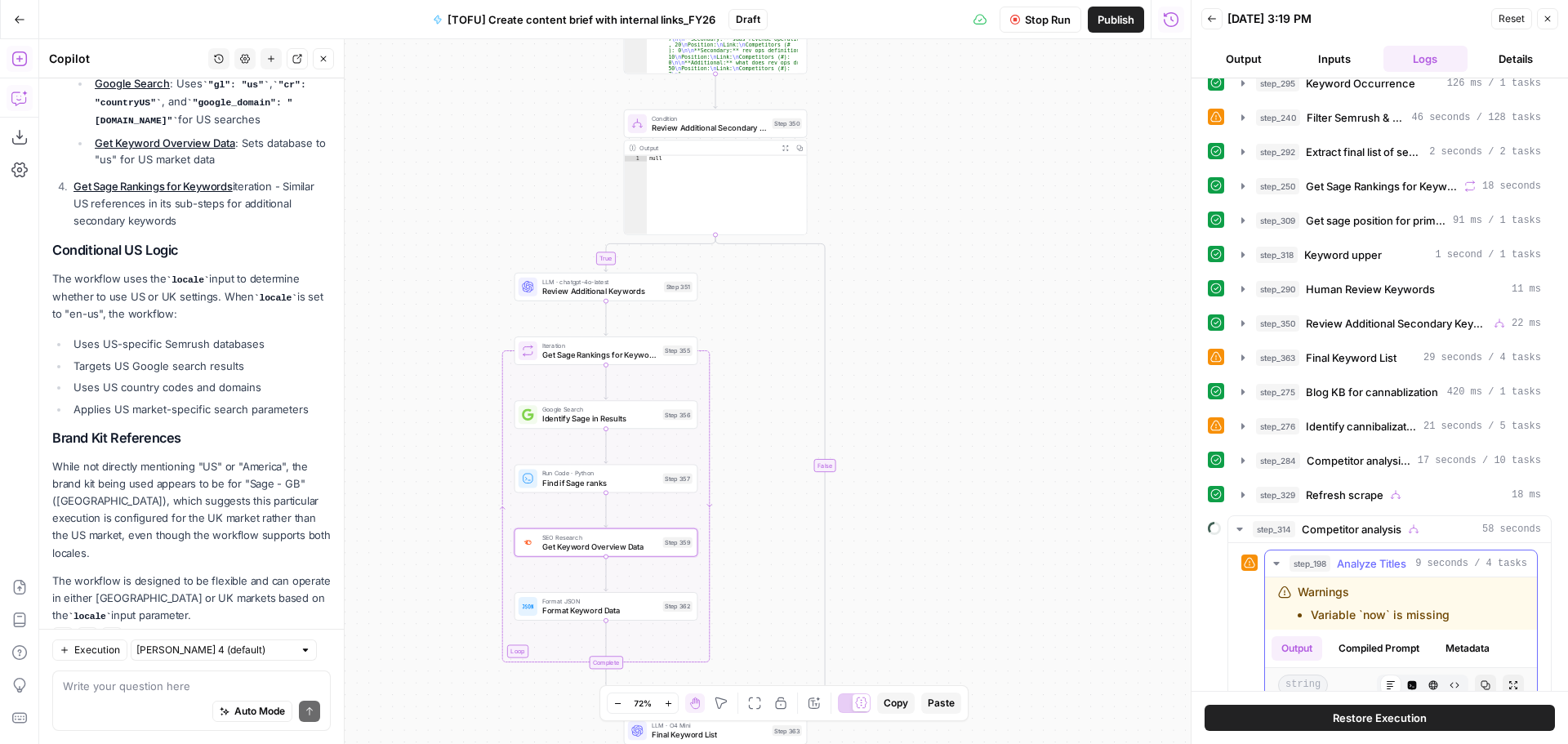
click at [1278, 565] on icon "button" at bounding box center [1277, 563] width 13 height 13
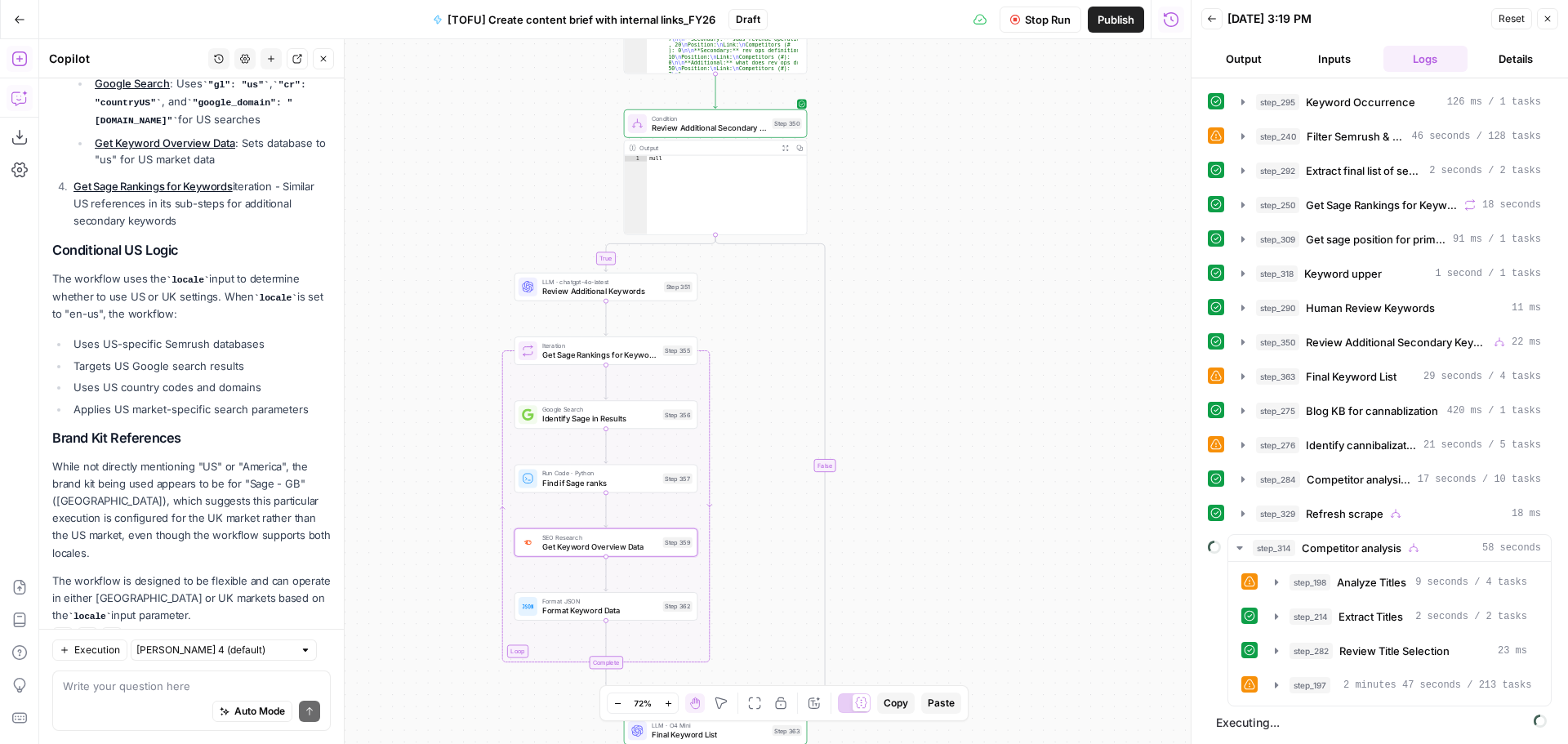
scroll to position [136, 0]
click at [1244, 547] on icon "button" at bounding box center [1240, 548] width 13 height 13
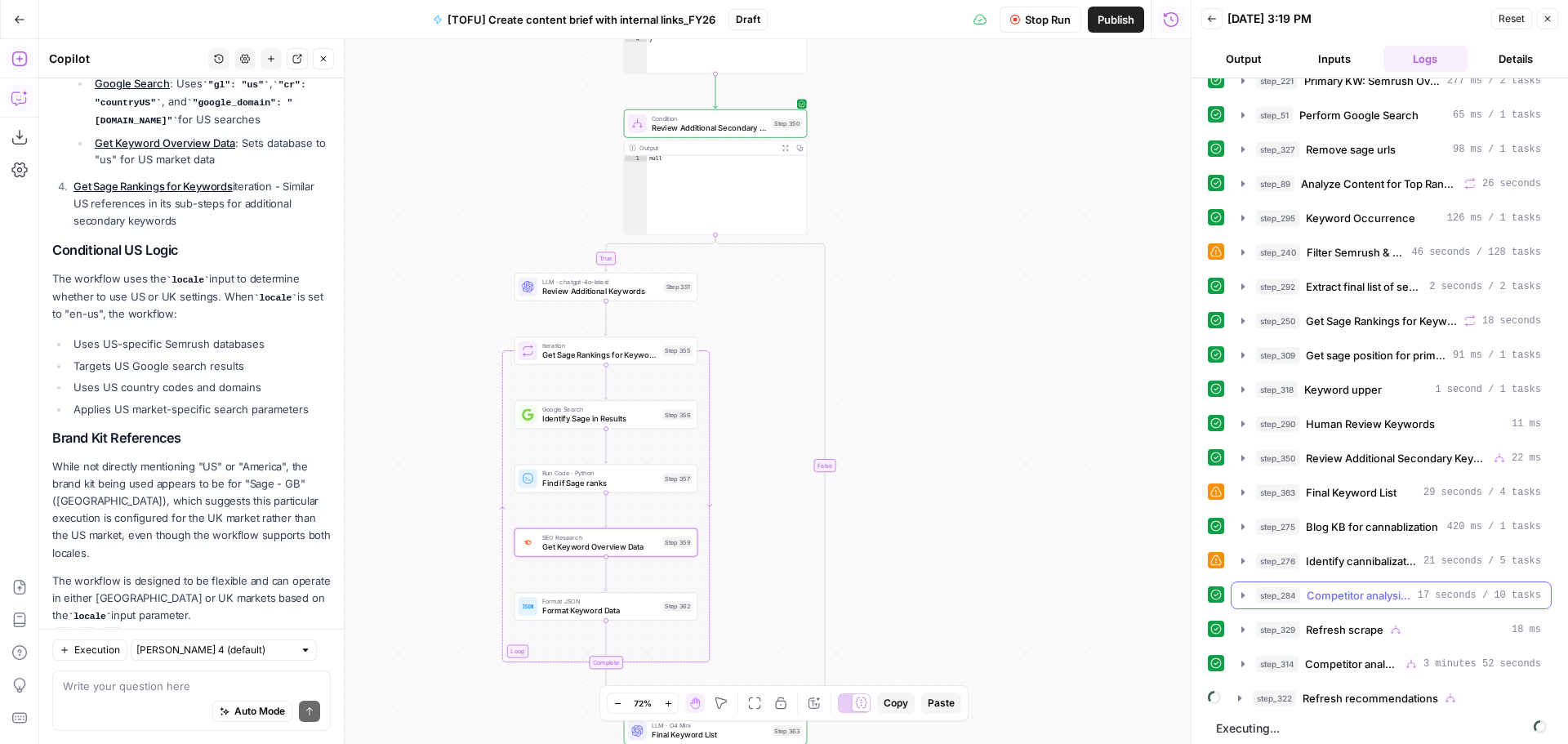
scroll to position [25, 0]
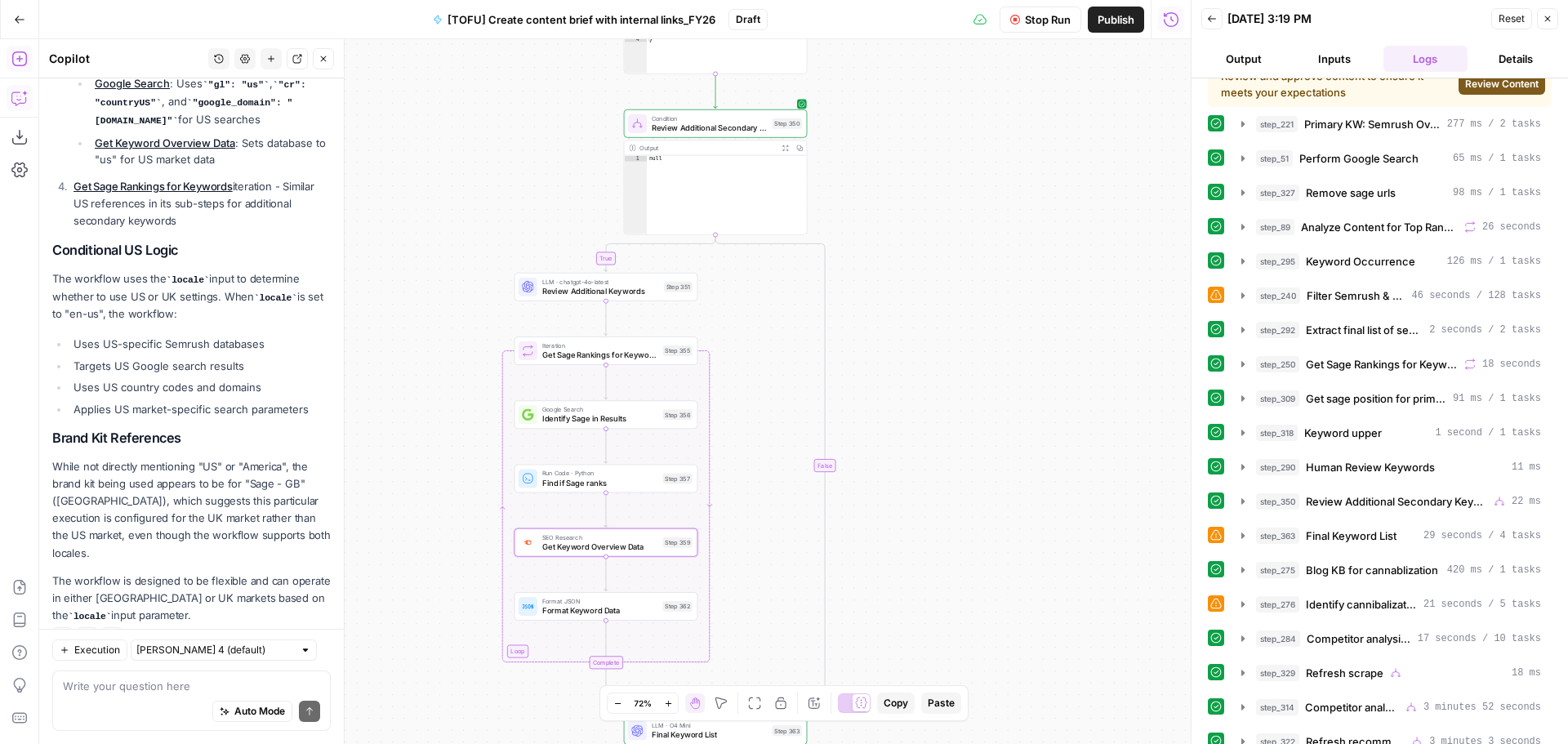
scroll to position [216, 0]
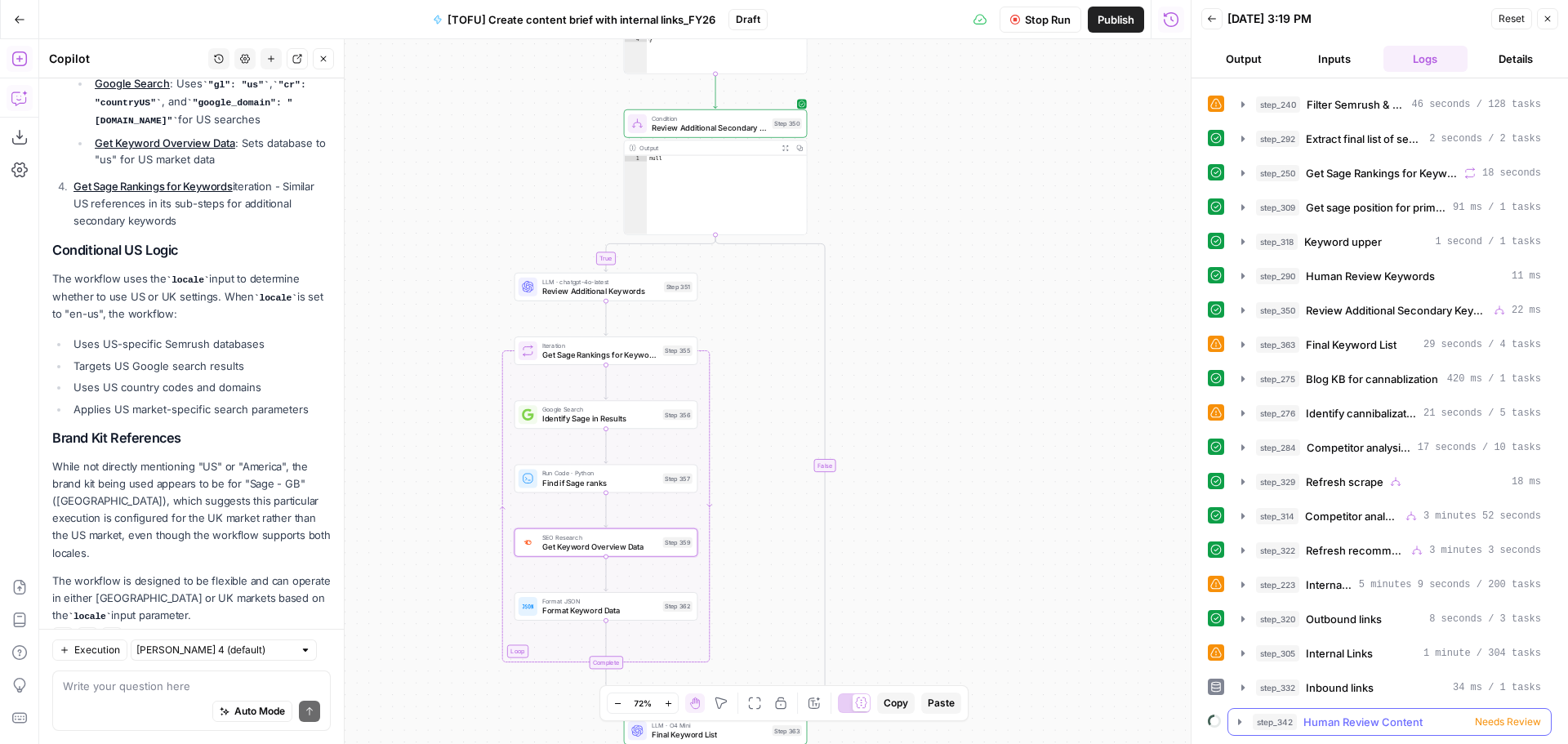
click at [1484, 727] on span "Needs Review" at bounding box center [1508, 722] width 67 height 15
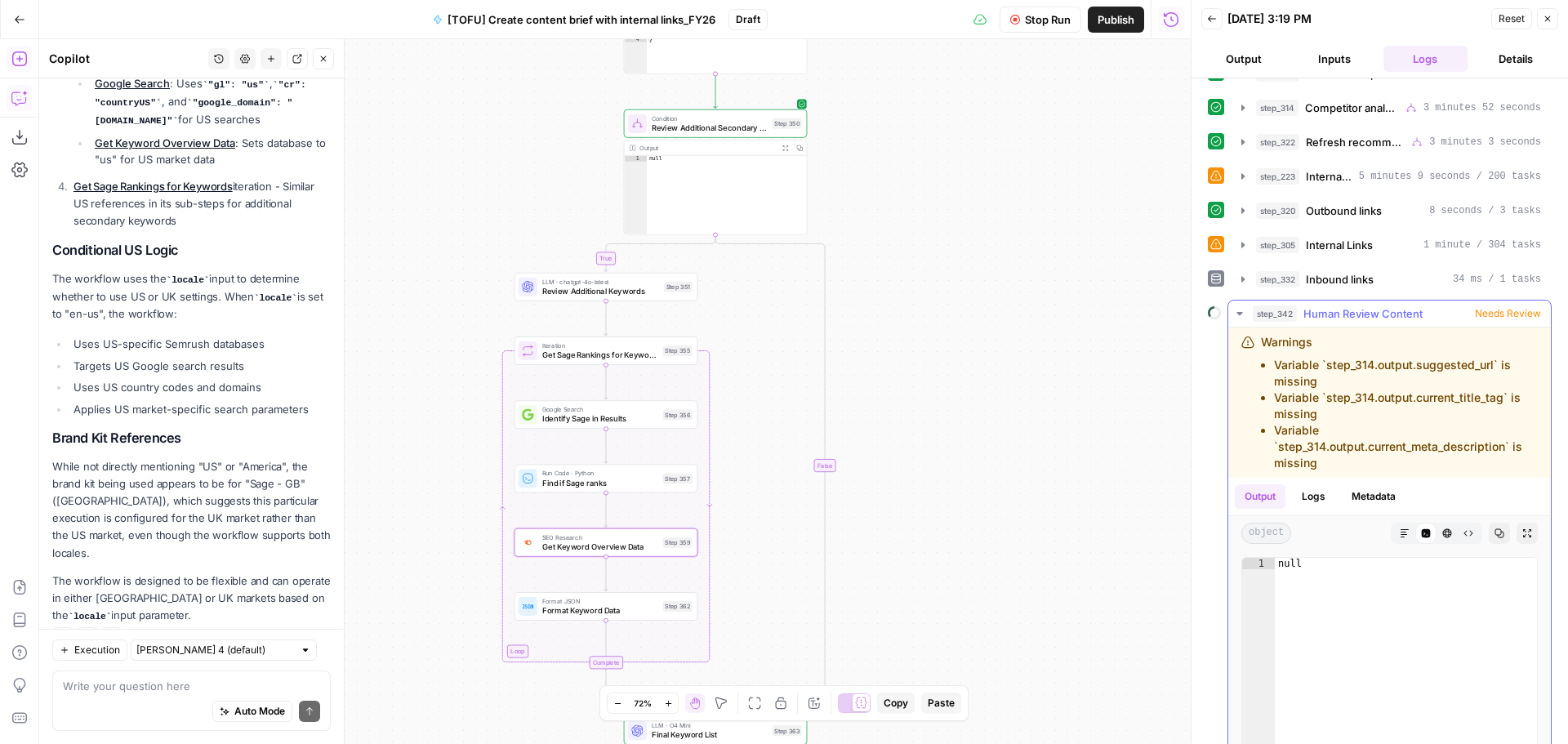
scroll to position [775, 0]
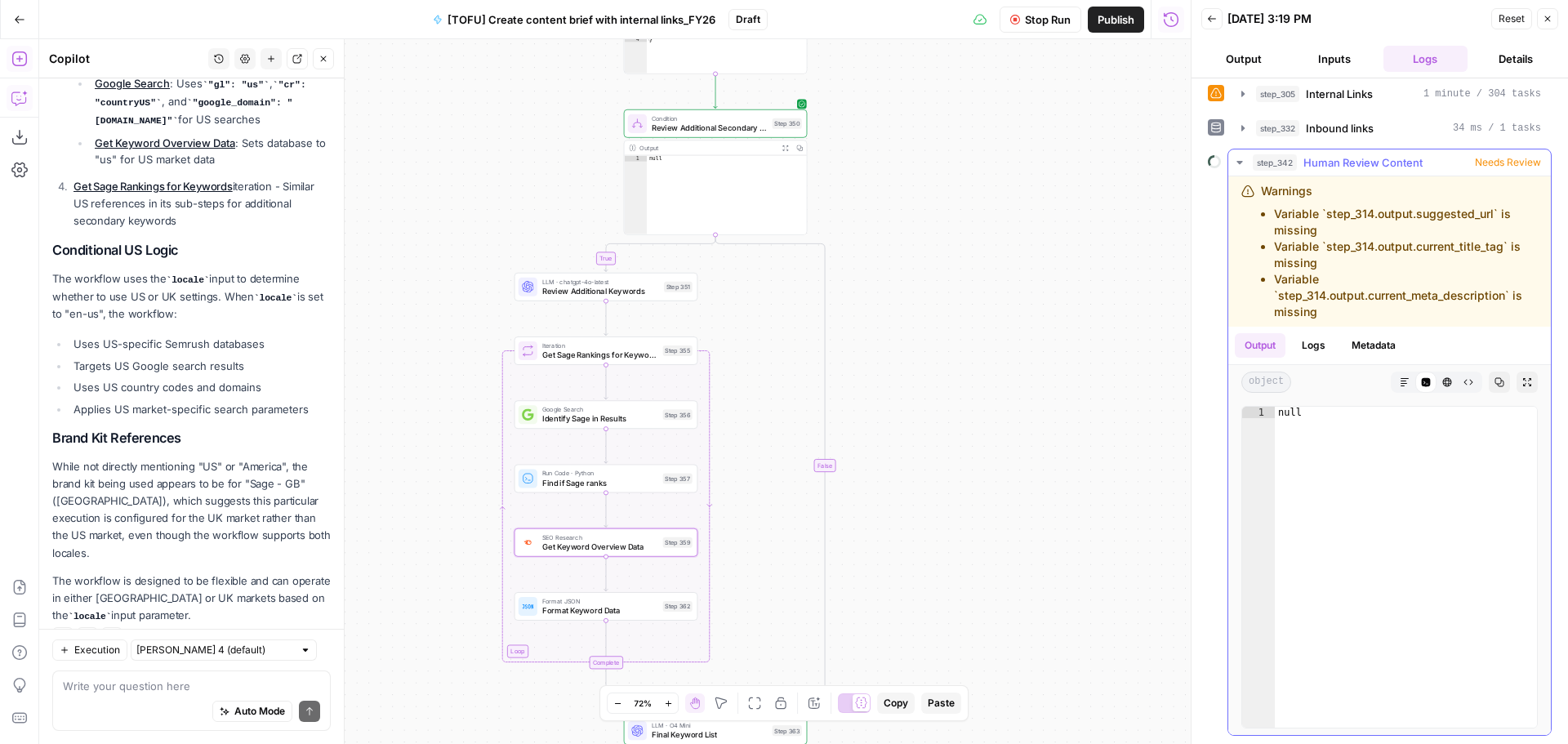
click at [1493, 159] on span "Needs Review" at bounding box center [1508, 163] width 67 height 15
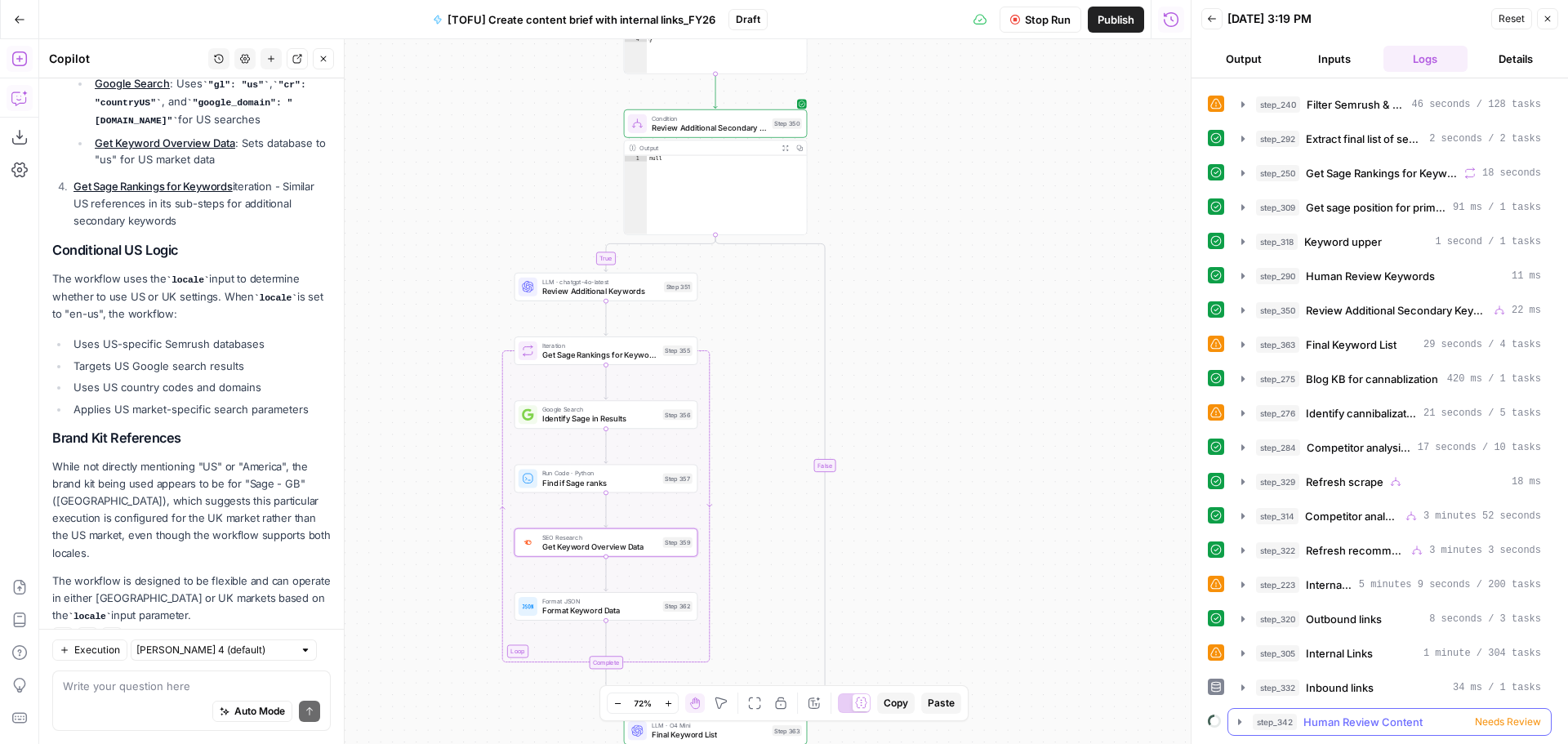
click at [1482, 725] on span "Needs Review" at bounding box center [1508, 722] width 67 height 15
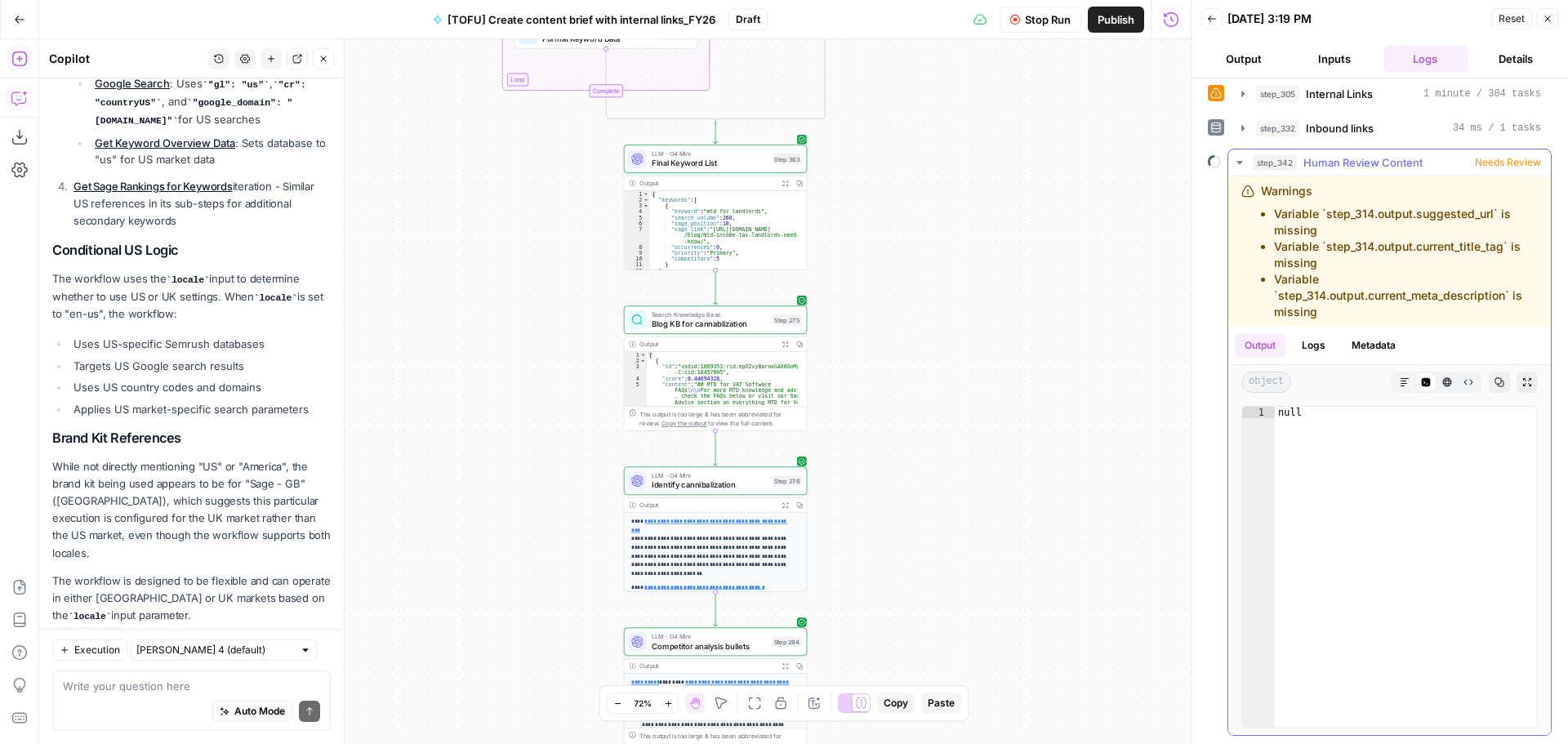
click at [1488, 165] on span "Needs Review" at bounding box center [1508, 163] width 67 height 15
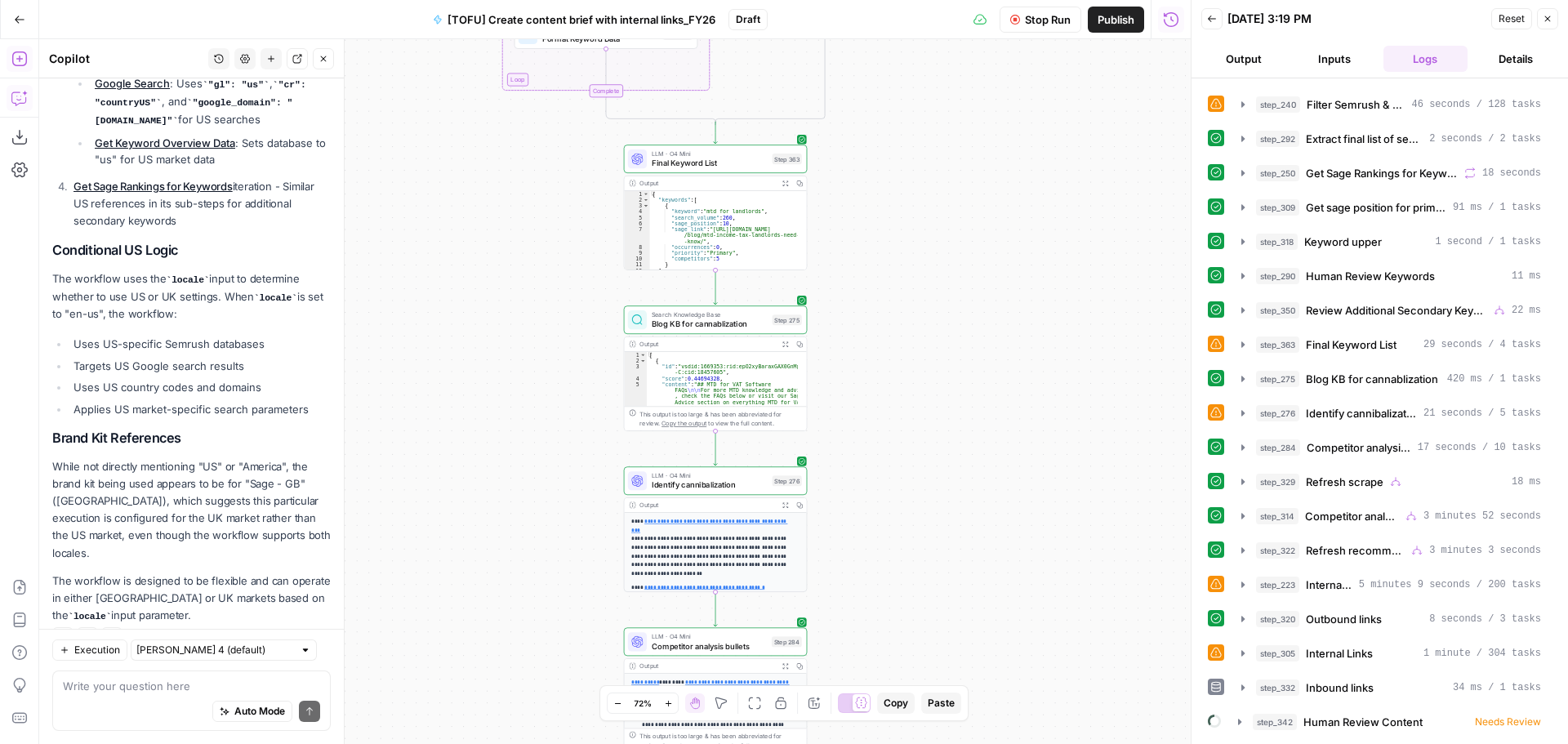
click at [1219, 26] on button "Back" at bounding box center [1211, 18] width 21 height 21
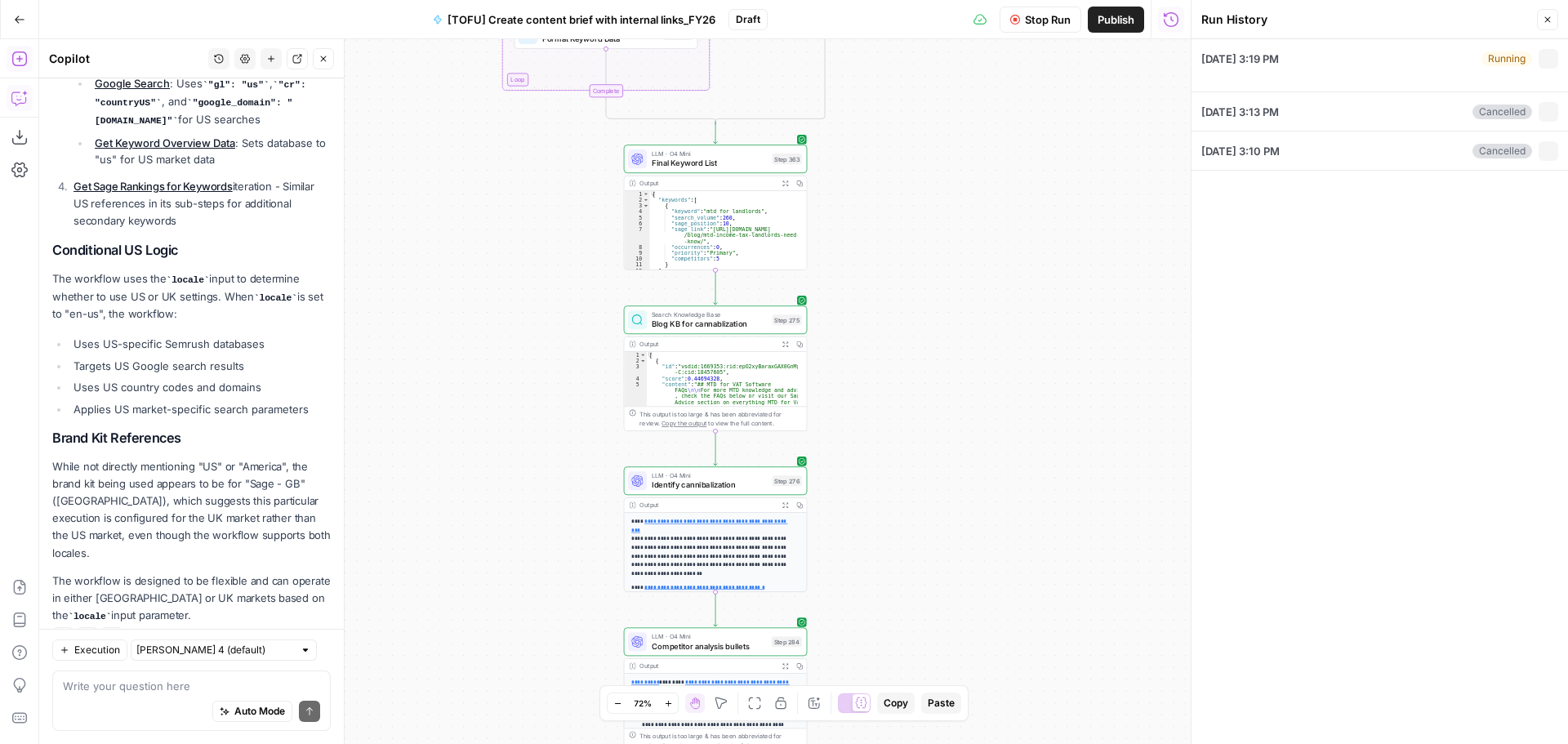
type input "Sage - GB"
type input "mtd for landlords"
type input "[URL][DOMAIN_NAME]"
type input "mtd software"
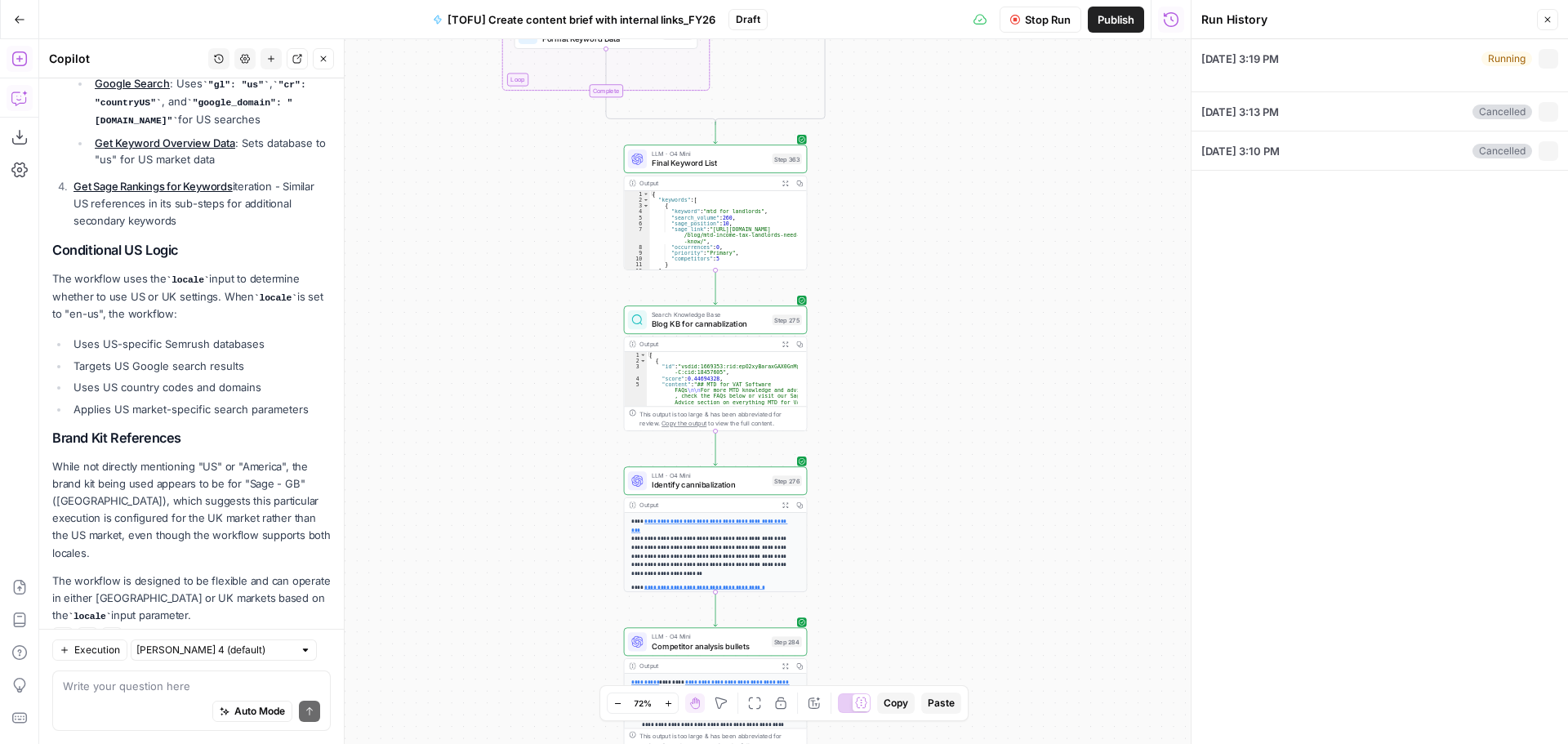
type input "new"
type input "[EMAIL_ADDRESS][PERSON_NAME][DOMAIN_NAME]"
type input "en-[GEOGRAPHIC_DATA]"
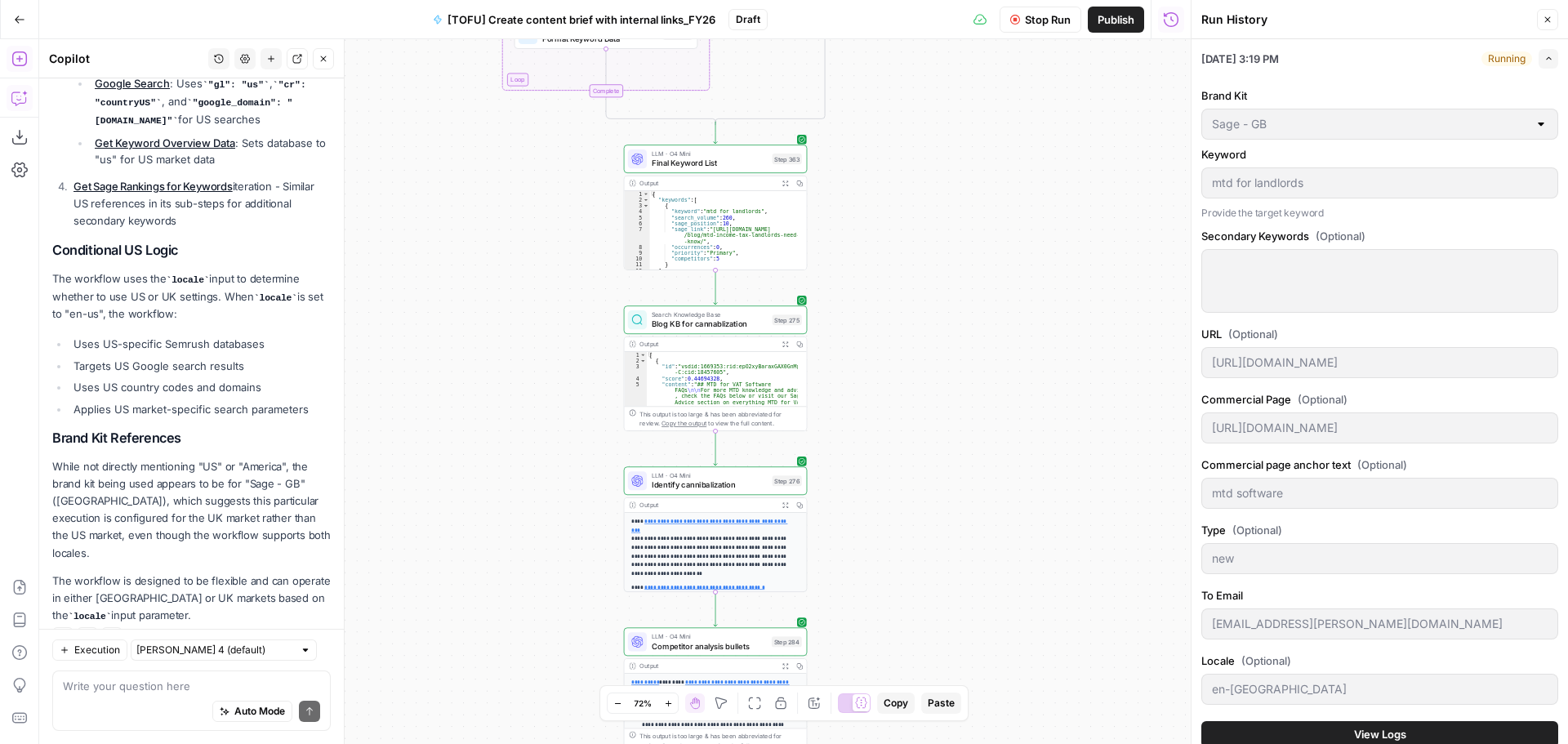
scroll to position [92, 0]
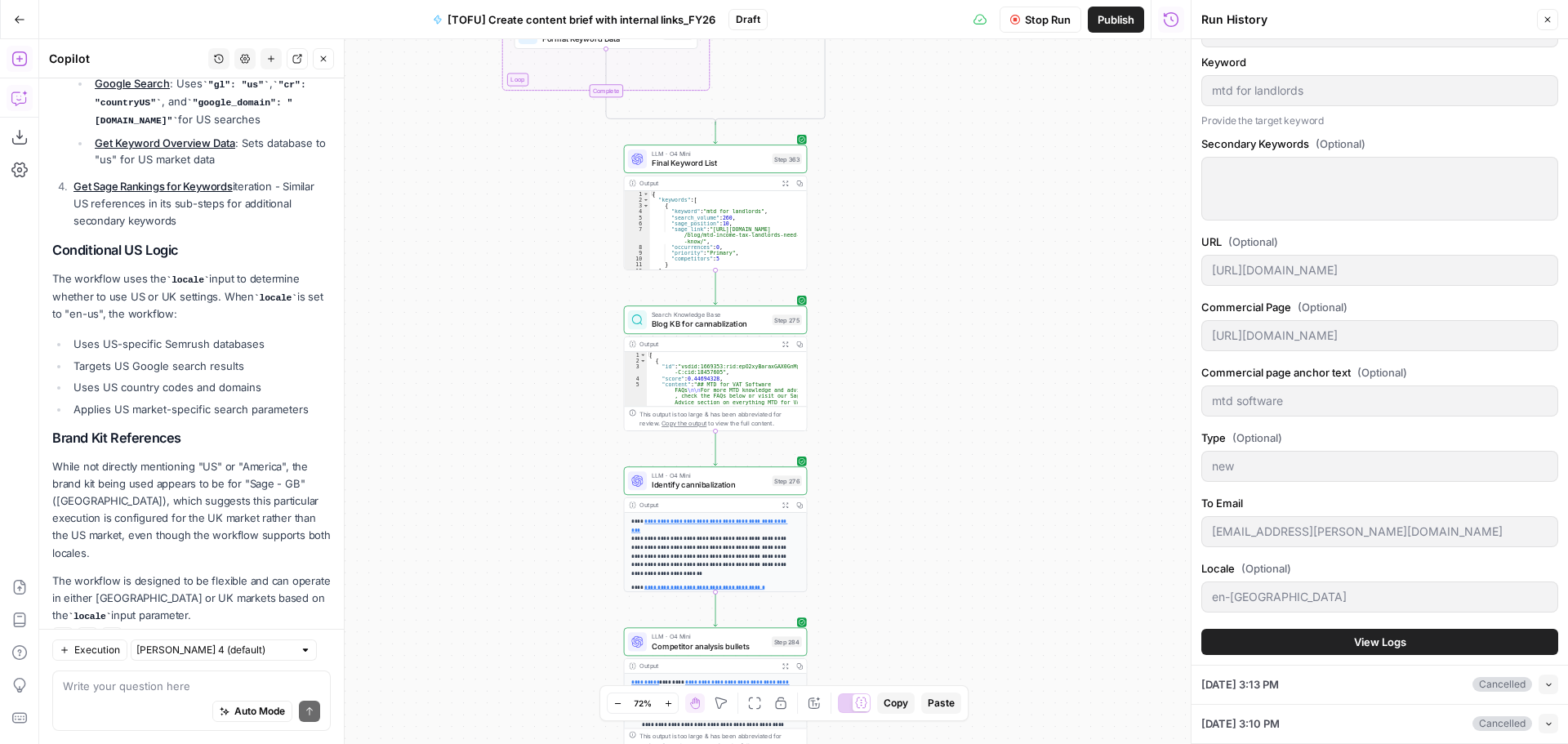
click at [1364, 644] on span "View Logs" at bounding box center [1380, 642] width 53 height 17
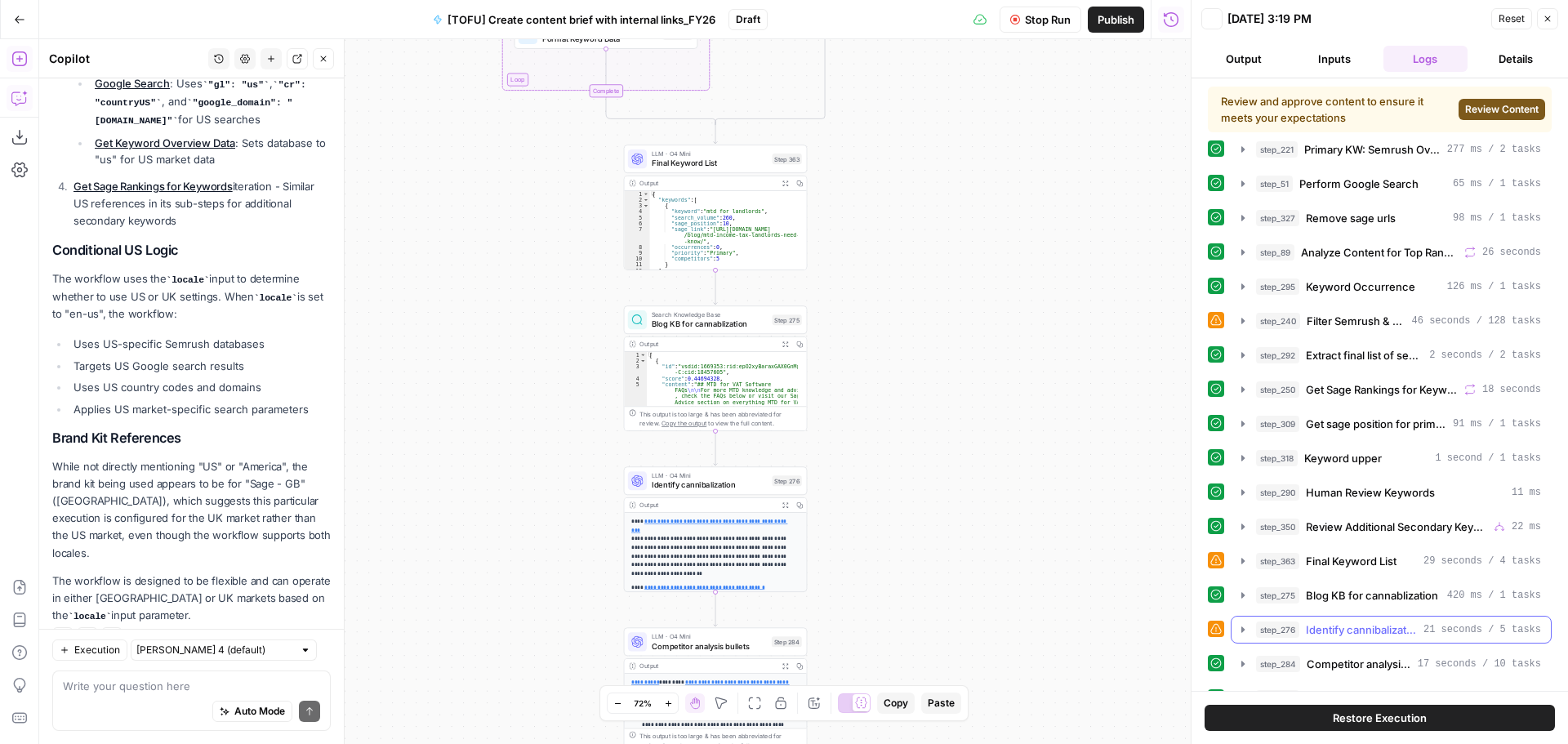
scroll to position [0, 0]
click at [1493, 110] on span "Review Content" at bounding box center [1502, 109] width 74 height 15
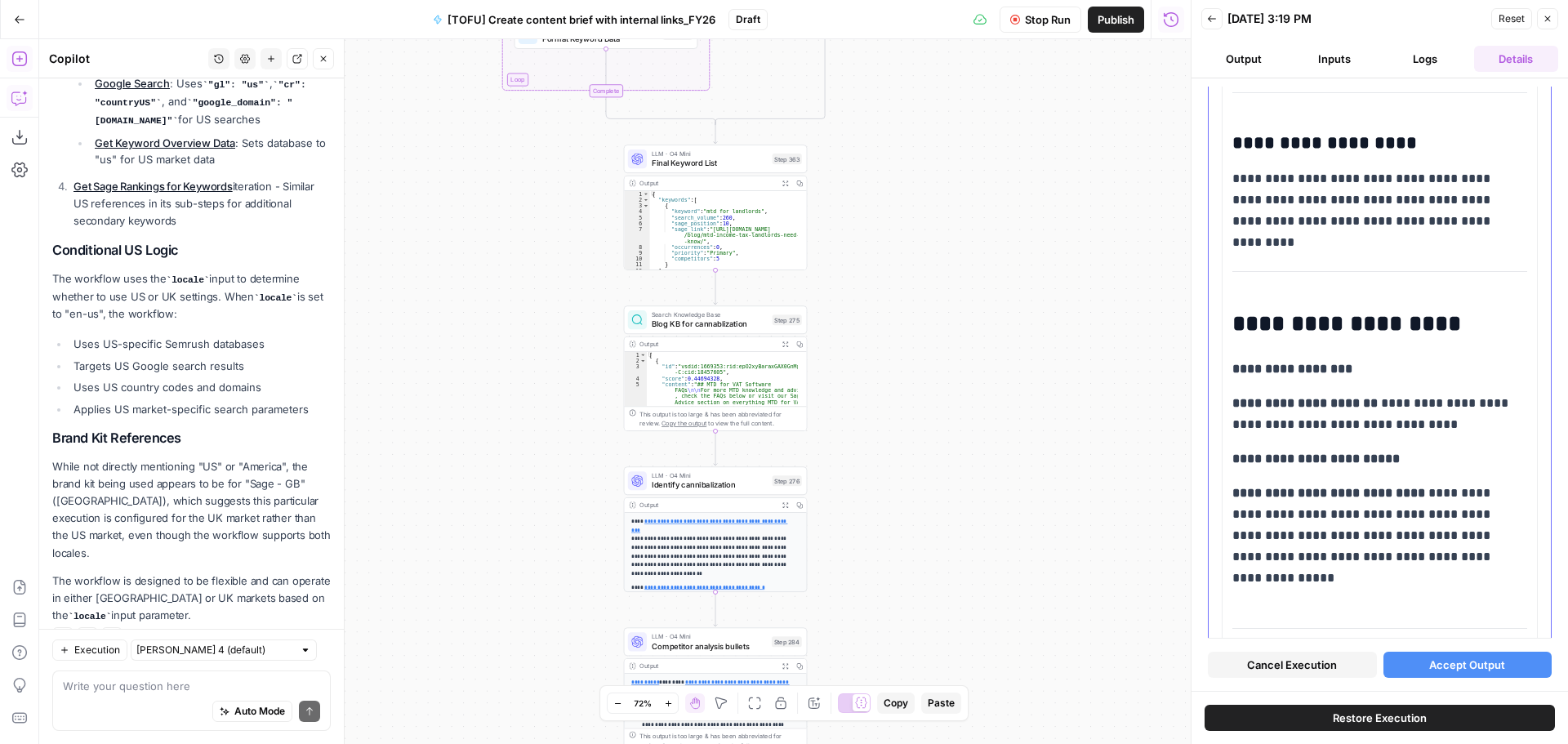
scroll to position [3266, 0]
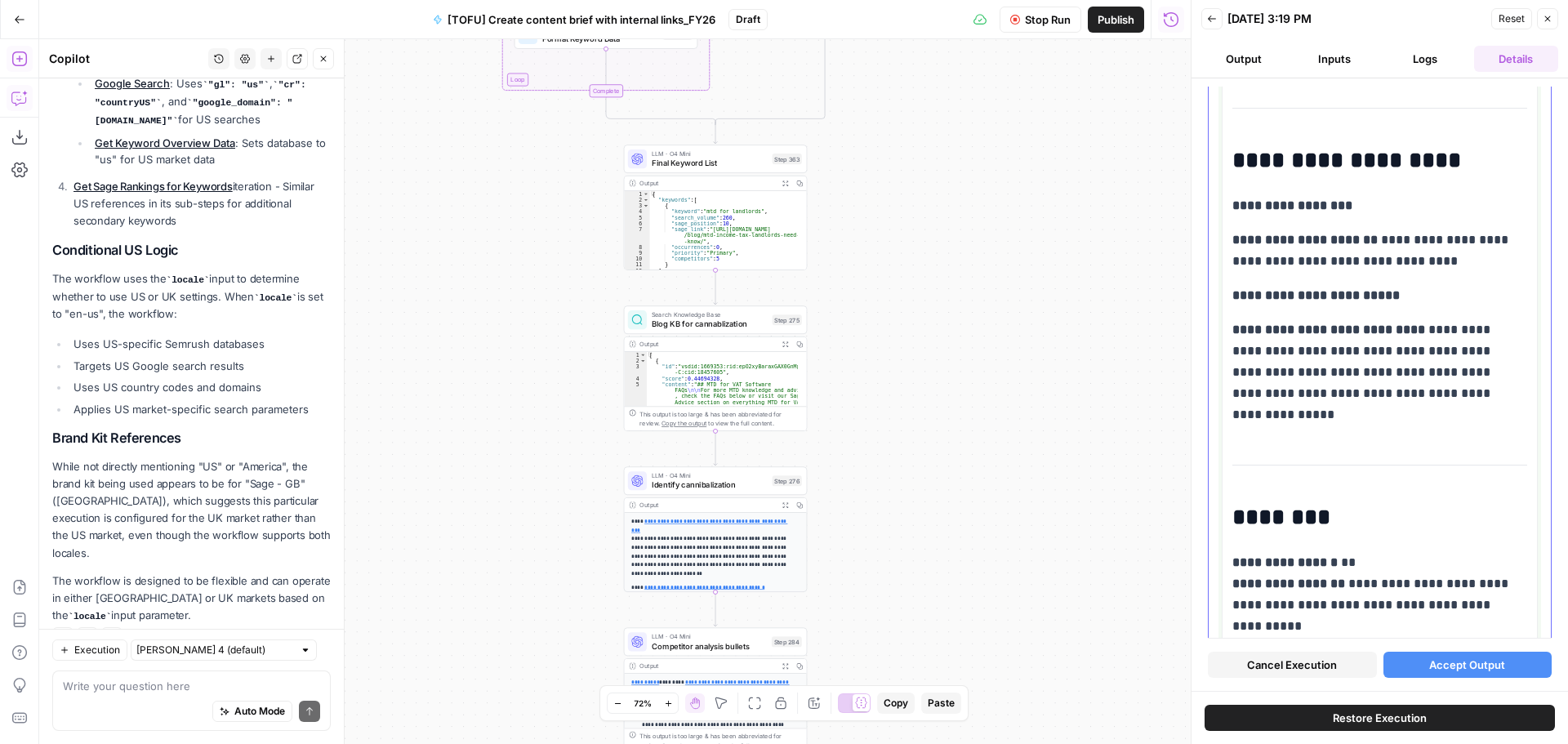
click at [1393, 340] on p "**********" at bounding box center [1374, 372] width 283 height 106
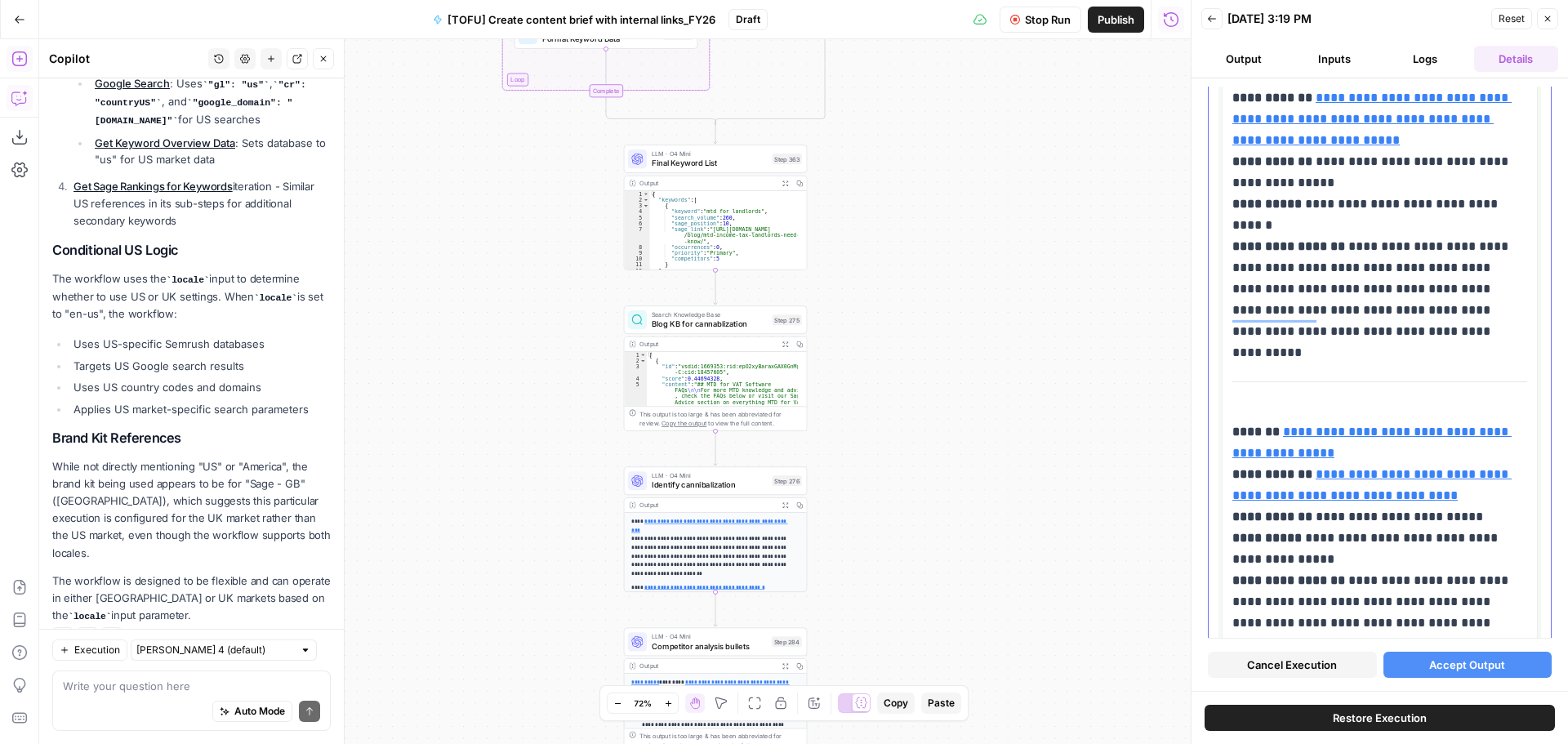
scroll to position [28661, 0]
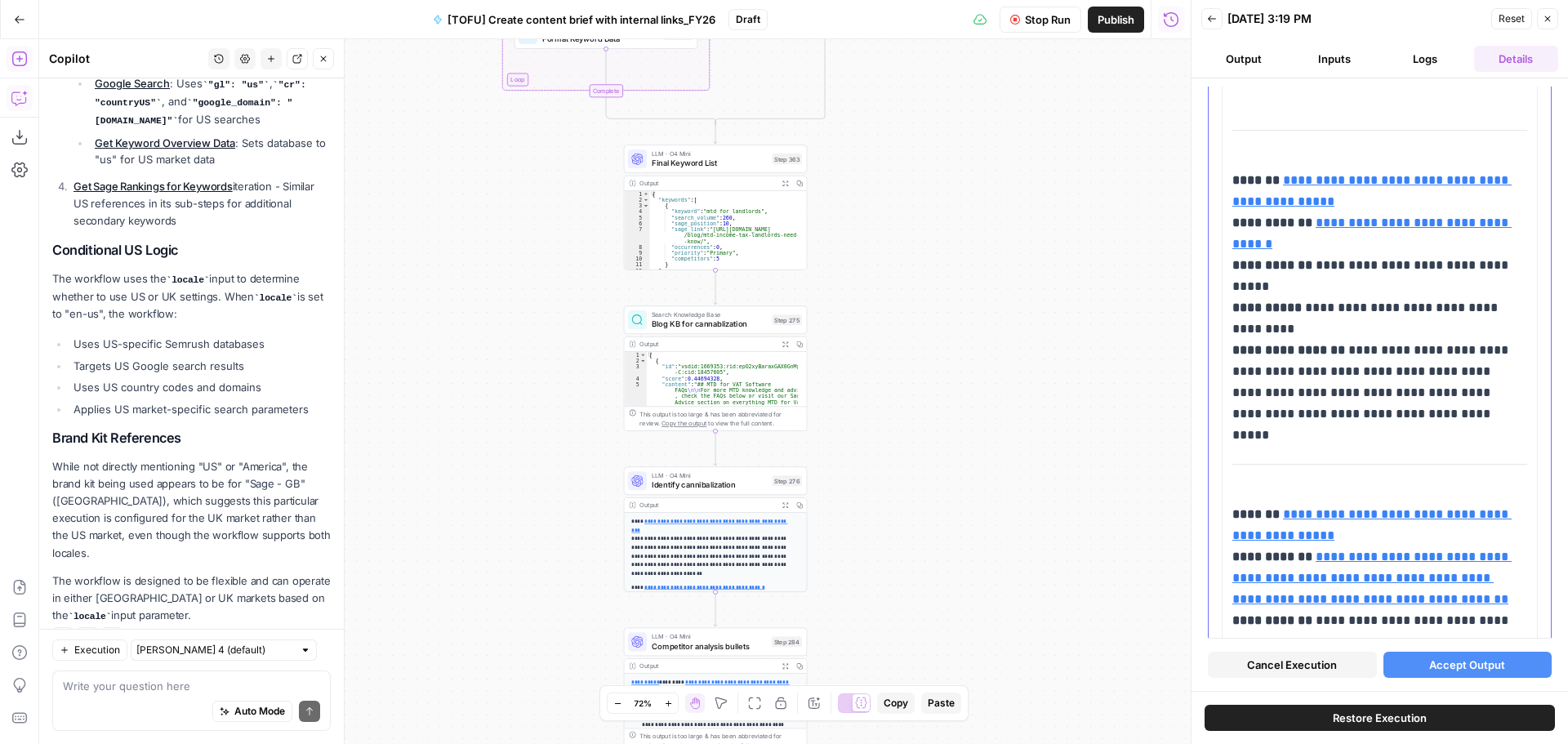
scroll to position [30119, 0]
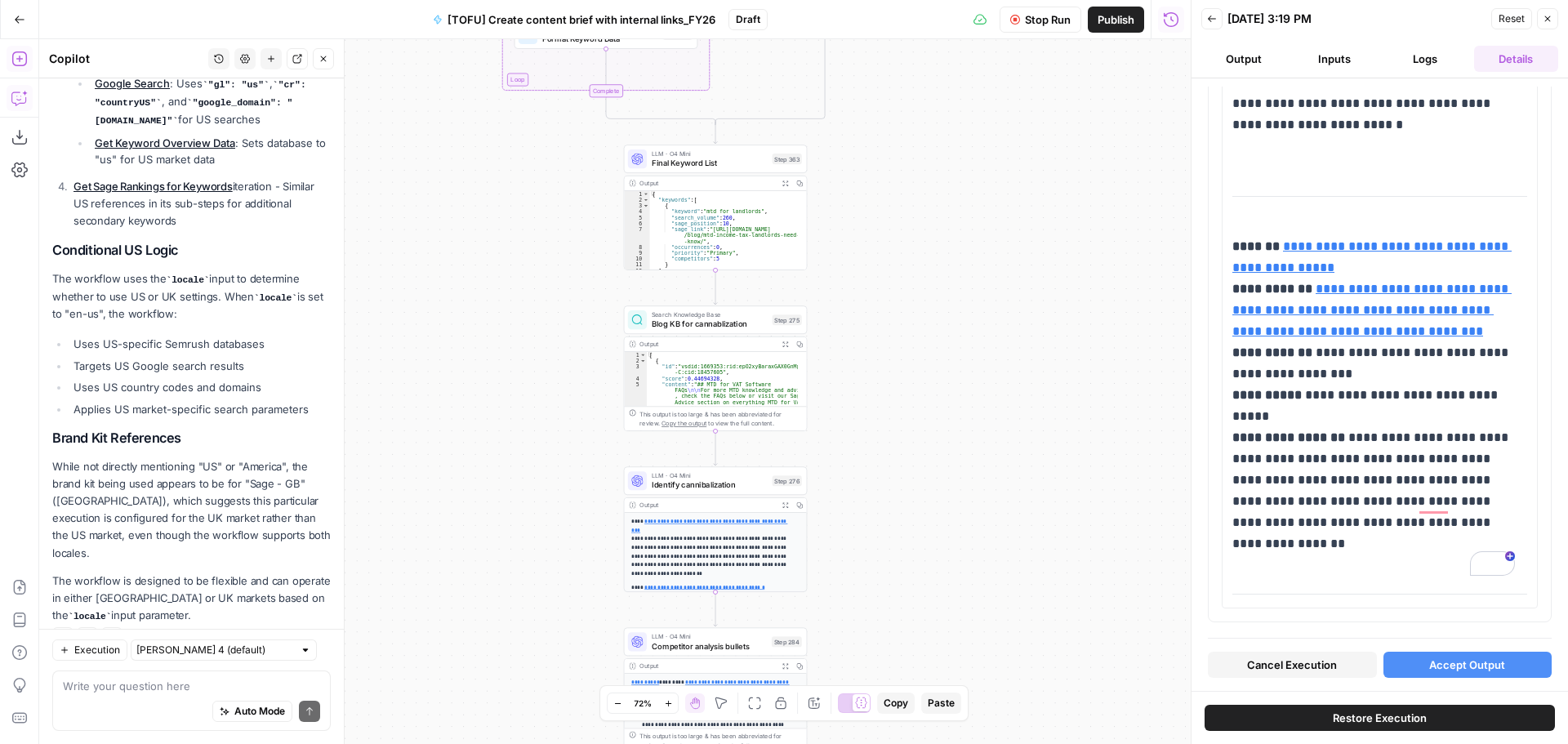
click at [1431, 654] on button "Accept Output" at bounding box center [1467, 665] width 169 height 26
